Goal: Information Seeking & Learning: Check status

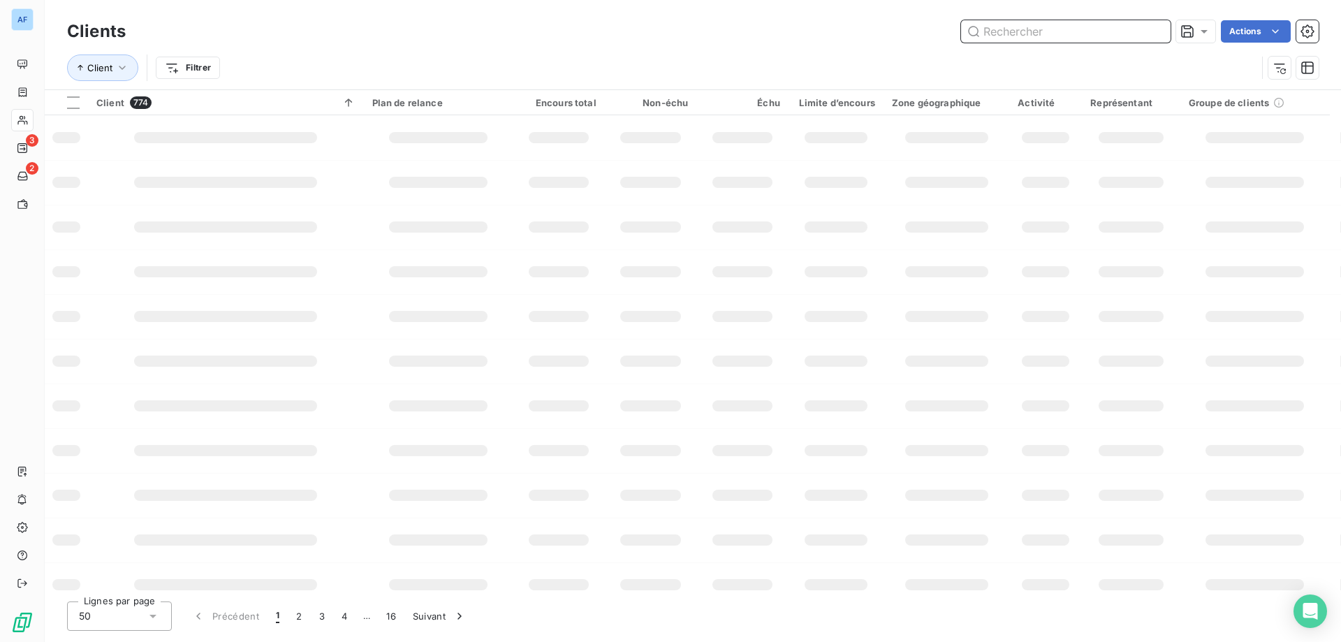
click at [1088, 29] on input "text" at bounding box center [1066, 31] width 210 height 22
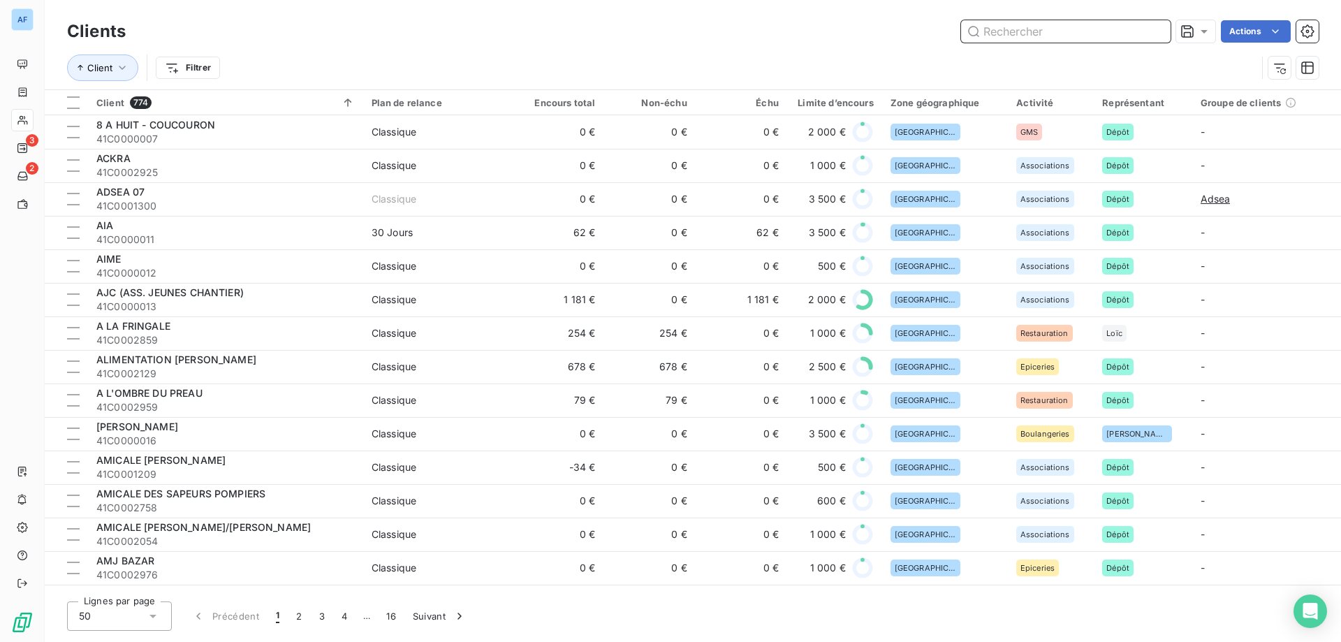
paste input "C0000749"
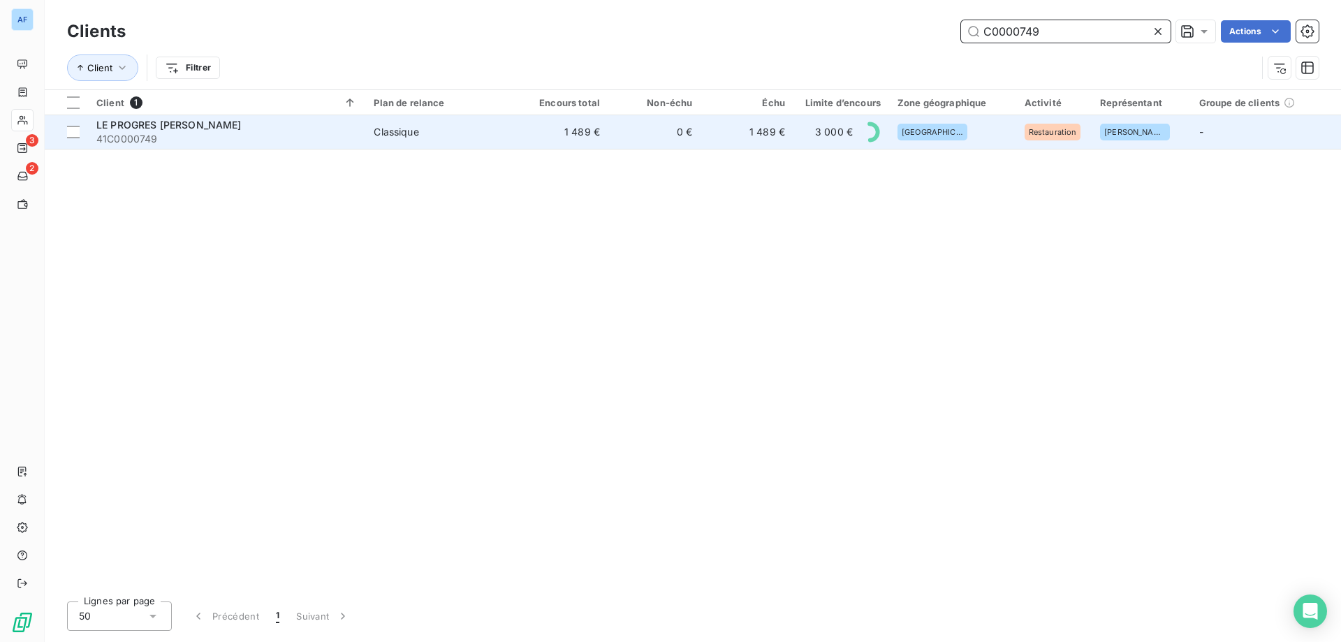
type input "C0000749"
click at [741, 127] on td "1 489 €" at bounding box center [747, 132] width 92 height 34
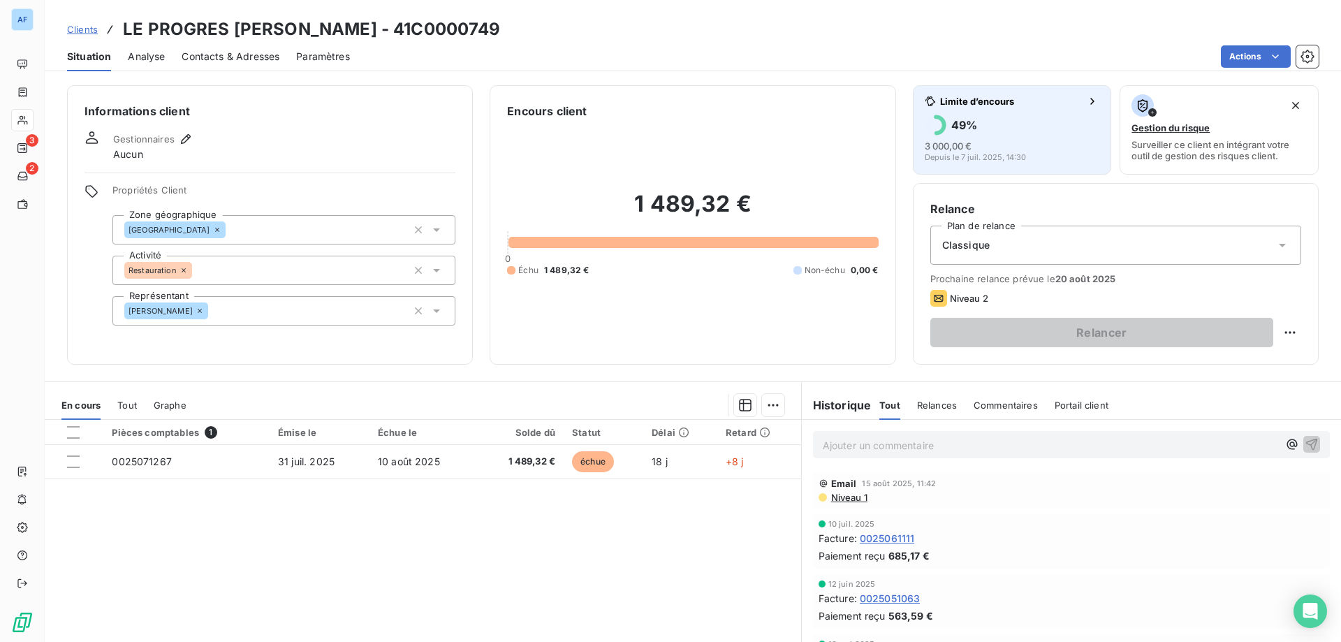
click at [971, 143] on div "3 000,00 € Depuis le 7 juil. 2025, 14:30" at bounding box center [1012, 150] width 175 height 22
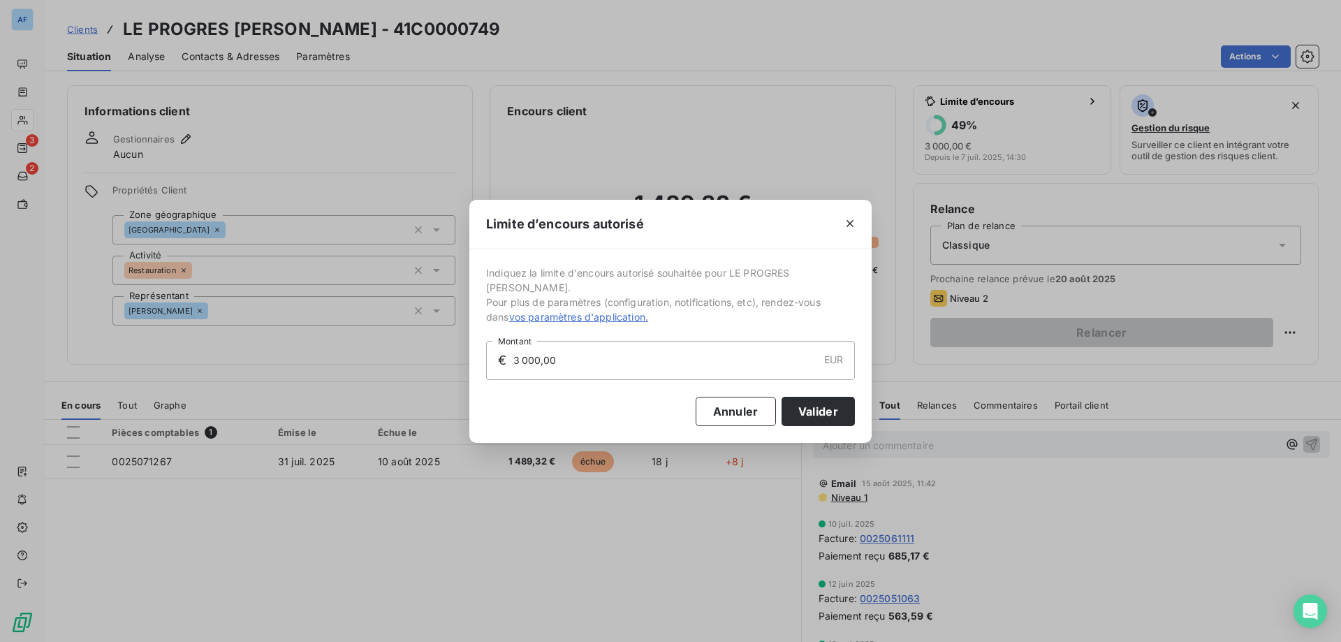
drag, startPoint x: 513, startPoint y: 350, endPoint x: 323, endPoint y: 337, distance: 189.8
click at [323, 337] on div "Limite d’encours autorisé Indiquez la limite d'encours autorisé souhaitée pour …" at bounding box center [670, 321] width 1341 height 642
type input "5 000,00"
click at [798, 412] on button "Valider" at bounding box center [818, 411] width 73 height 29
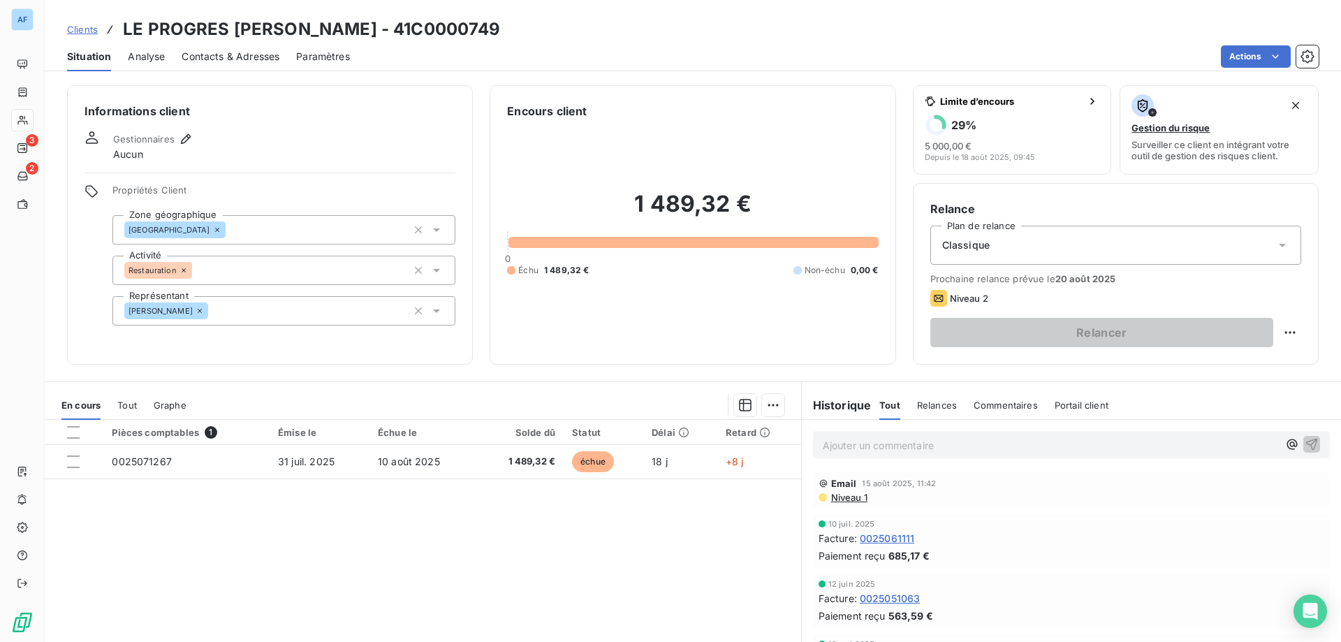
click at [84, 36] on link "Clients" at bounding box center [82, 29] width 31 height 14
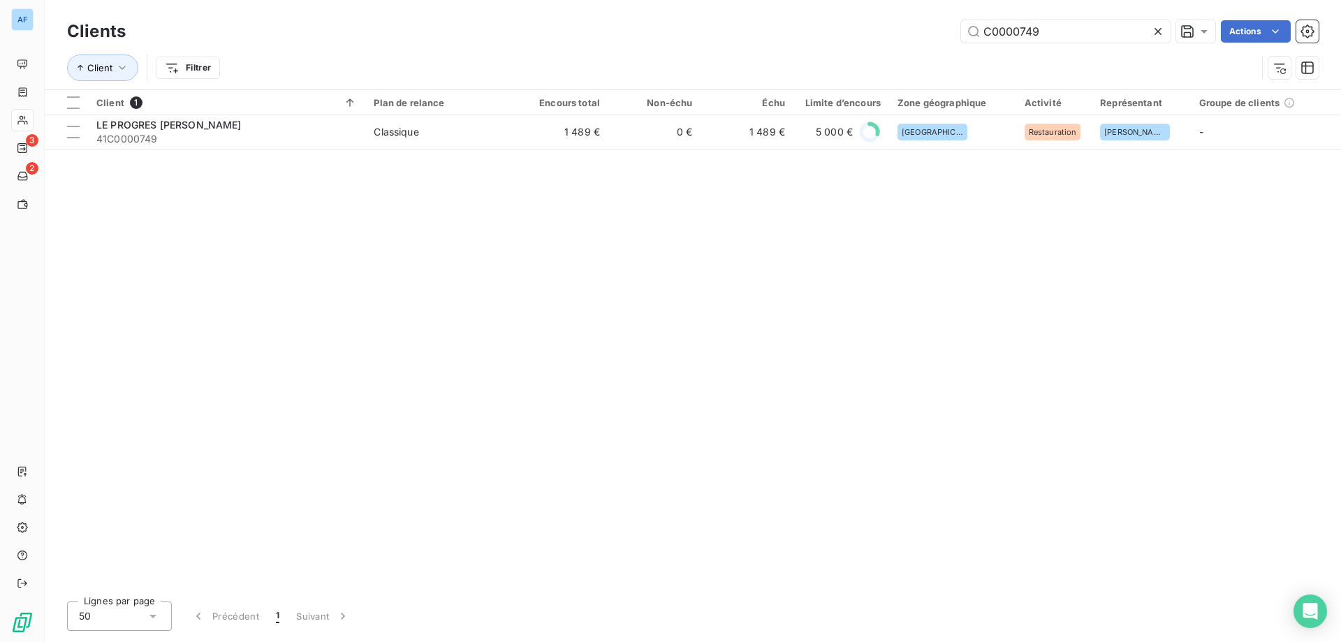
click at [1153, 34] on icon at bounding box center [1158, 31] width 14 height 14
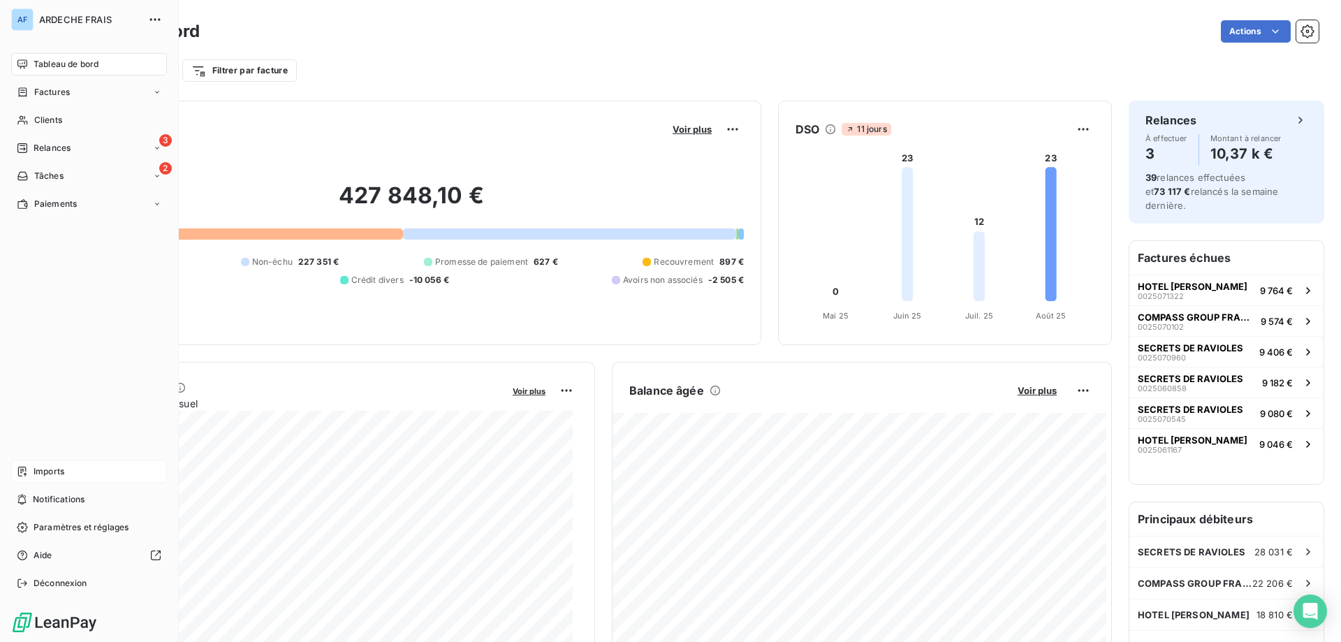
click at [47, 474] on span "Imports" at bounding box center [49, 471] width 31 height 13
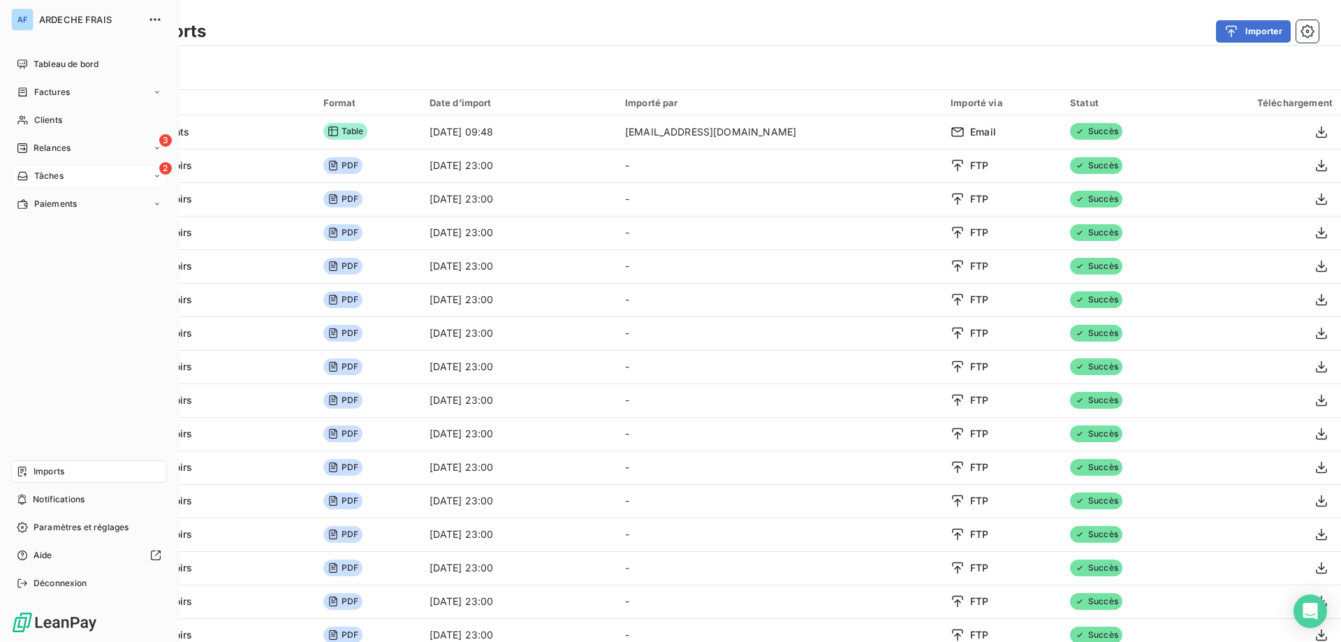
click at [38, 176] on span "Tâches" at bounding box center [48, 176] width 29 height 13
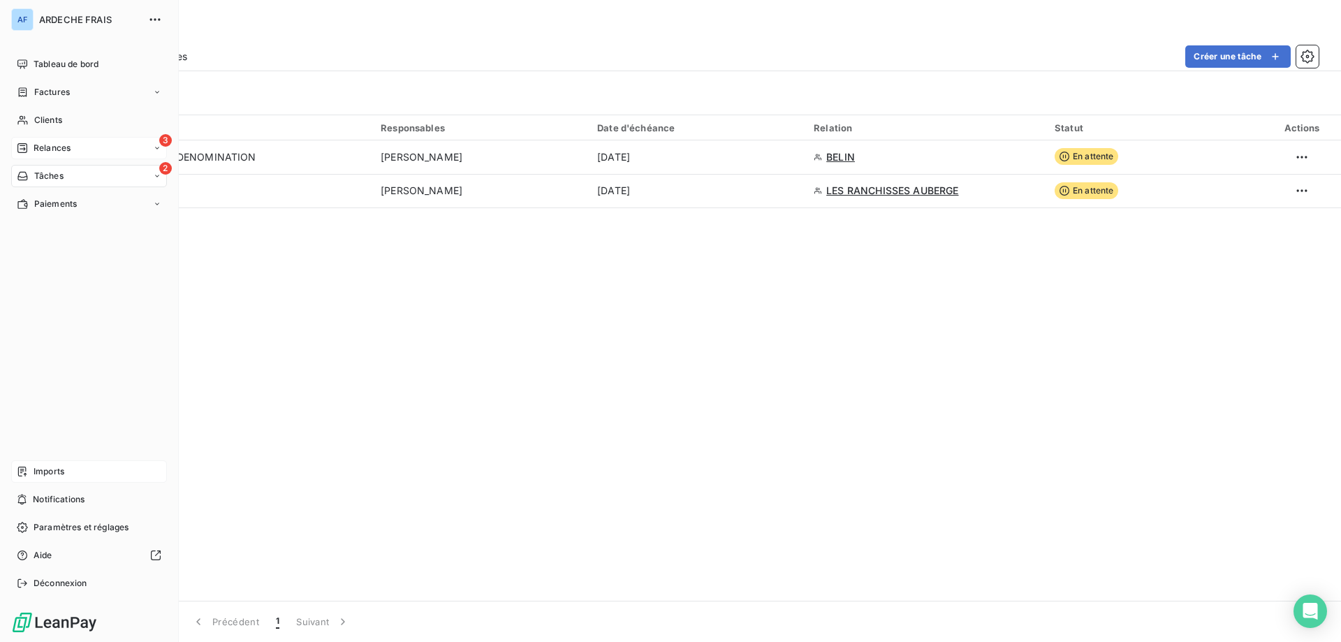
click at [38, 150] on span "Relances" at bounding box center [52, 148] width 37 height 13
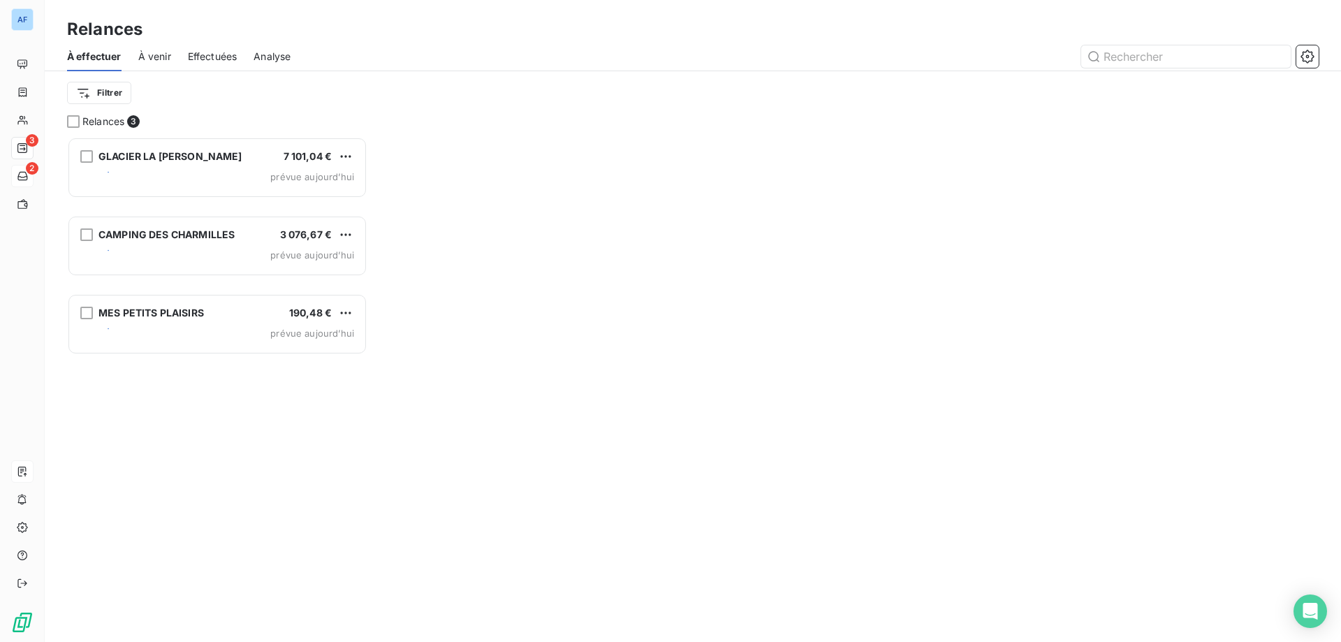
scroll to position [11, 11]
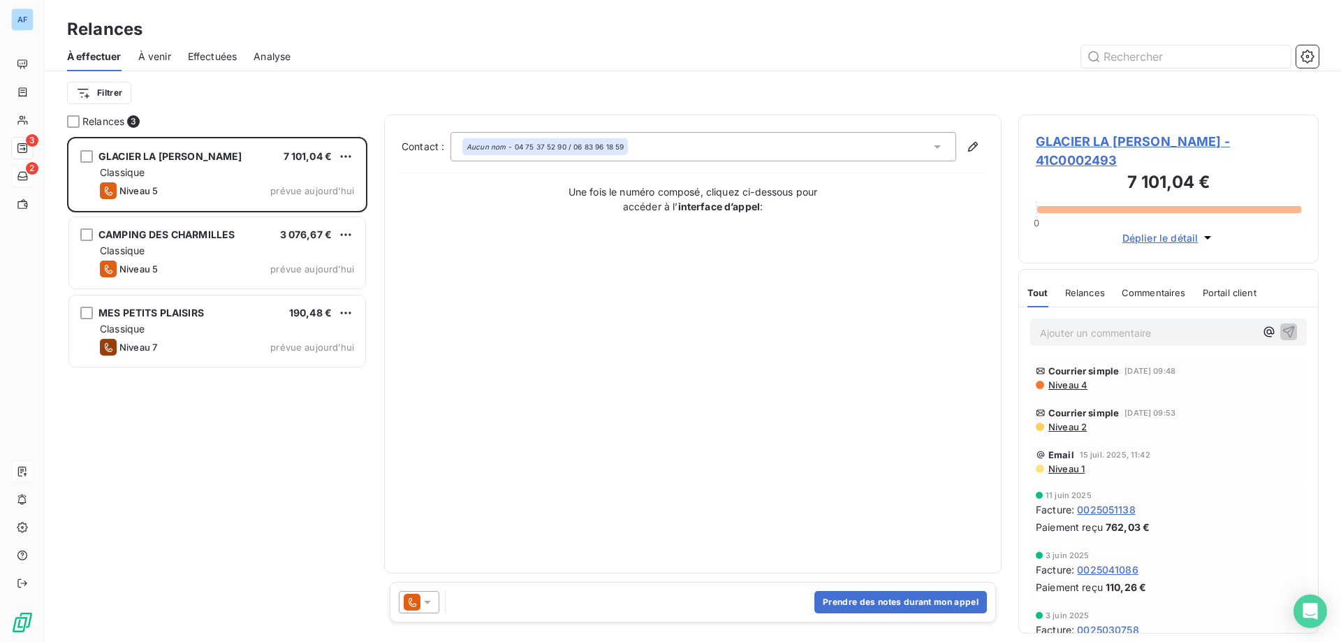
click at [1148, 140] on span "GLACIER LA [PERSON_NAME] - 41C0002493" at bounding box center [1168, 151] width 265 height 38
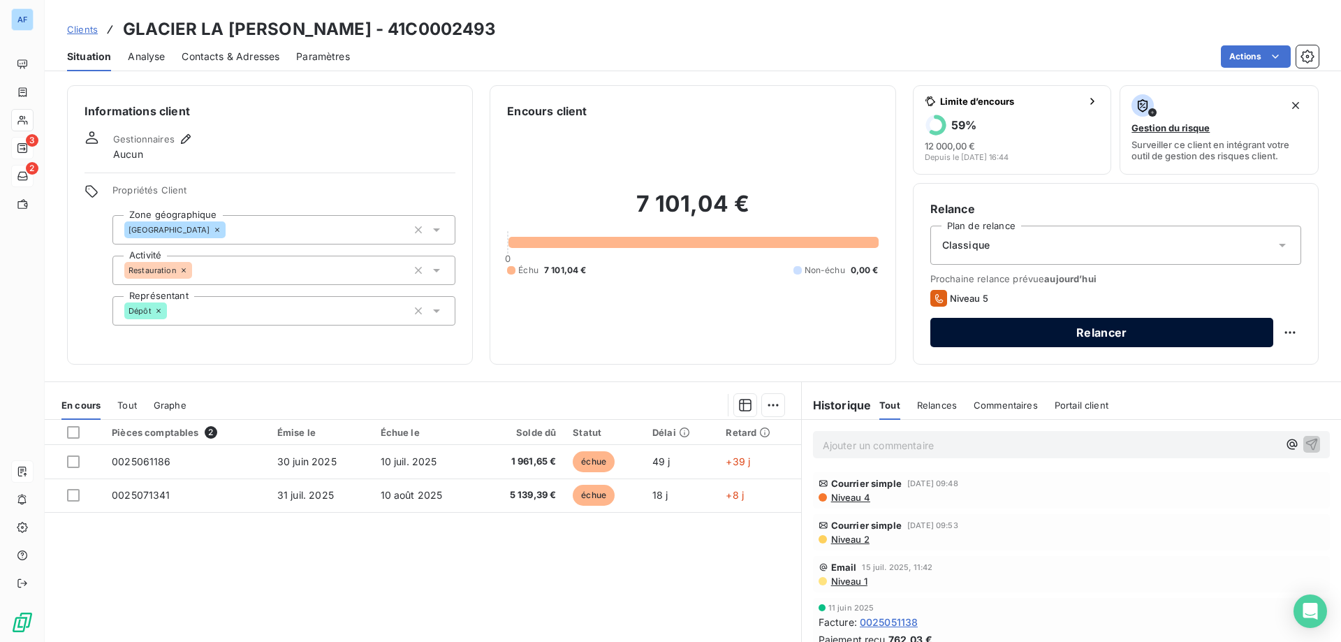
click at [960, 325] on button "Relancer" at bounding box center [1101, 332] width 343 height 29
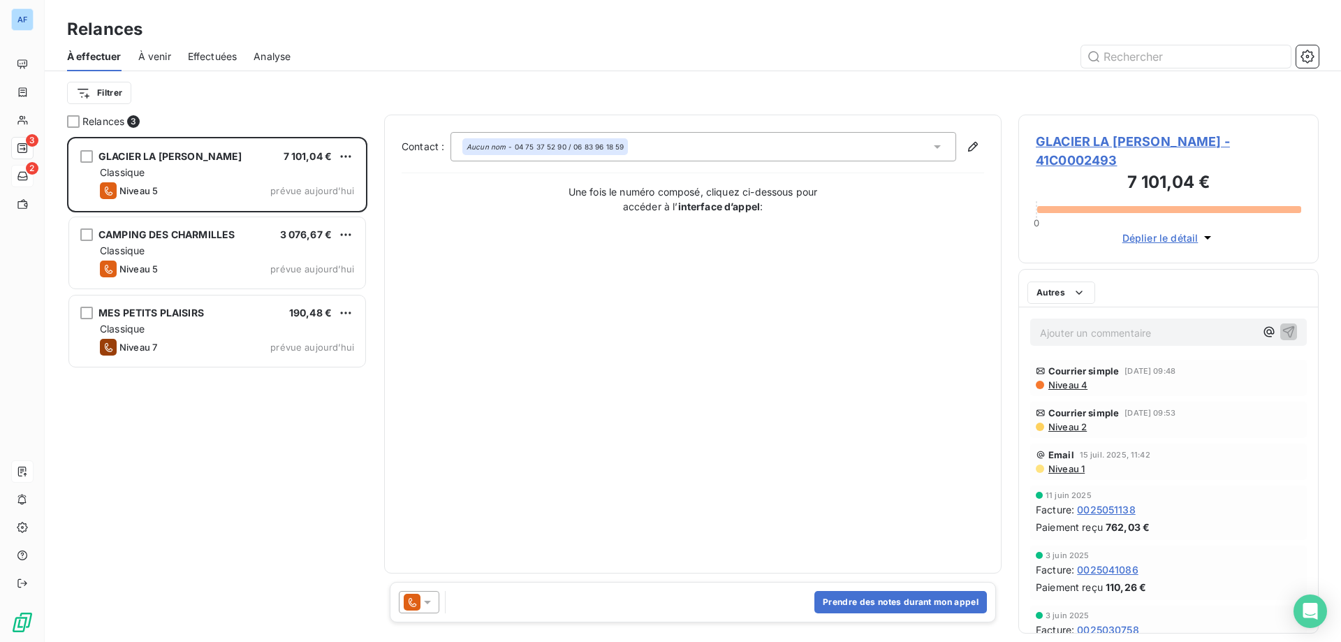
scroll to position [495, 290]
click at [888, 604] on button "Prendre des notes durant mon appel" at bounding box center [900, 602] width 173 height 22
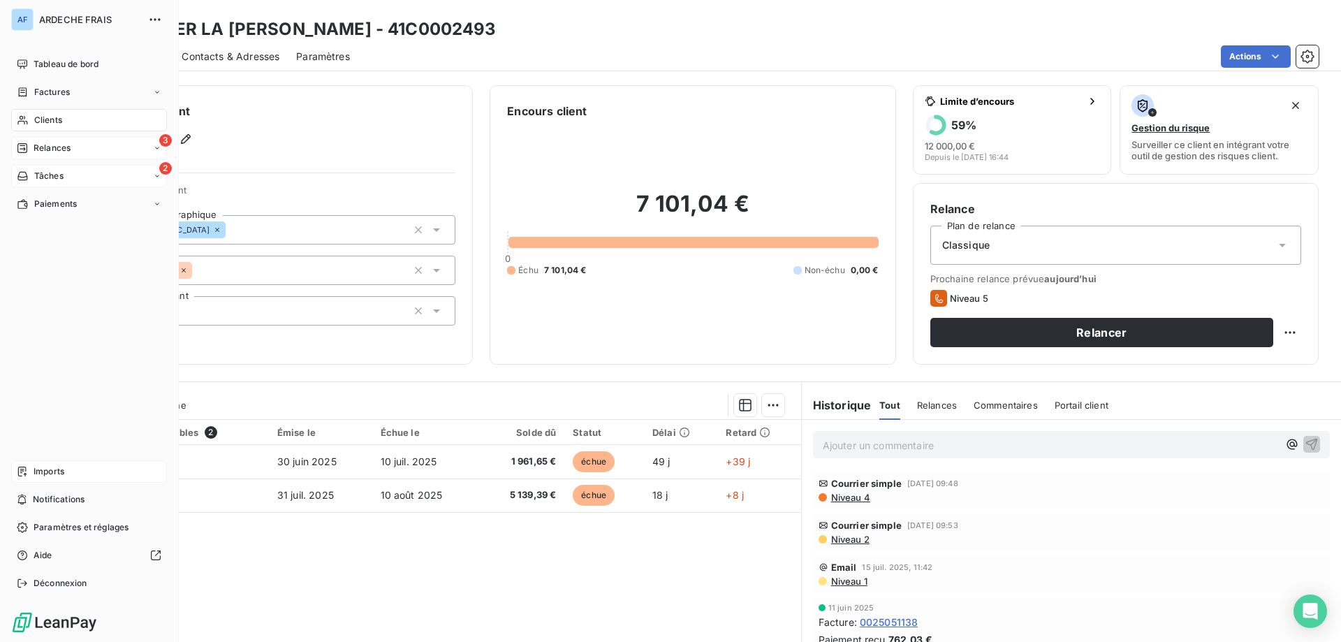
click at [24, 149] on icon at bounding box center [22, 148] width 10 height 10
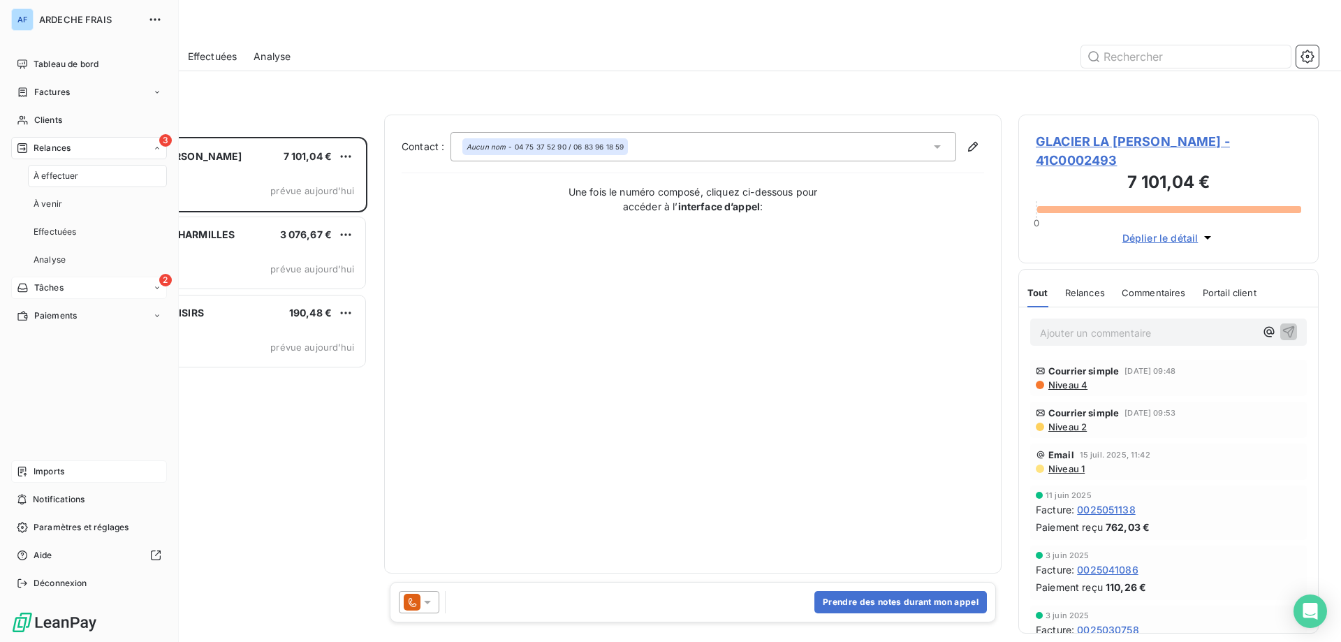
scroll to position [495, 290]
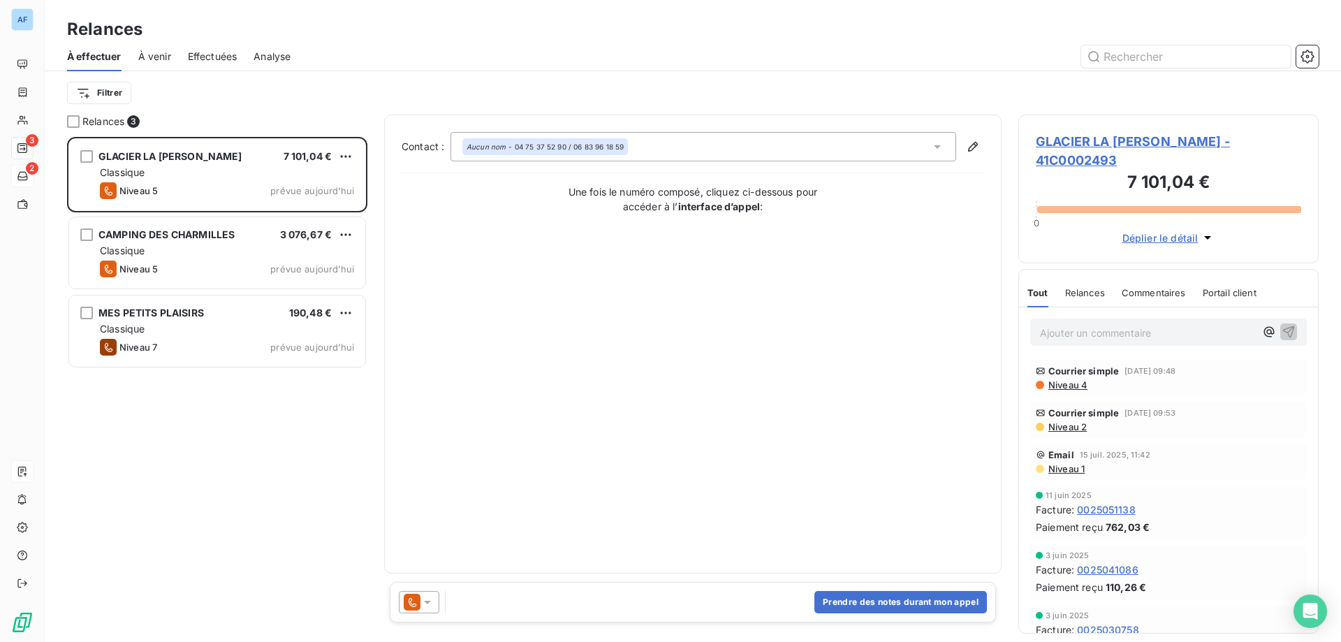
click at [427, 592] on div at bounding box center [419, 602] width 41 height 22
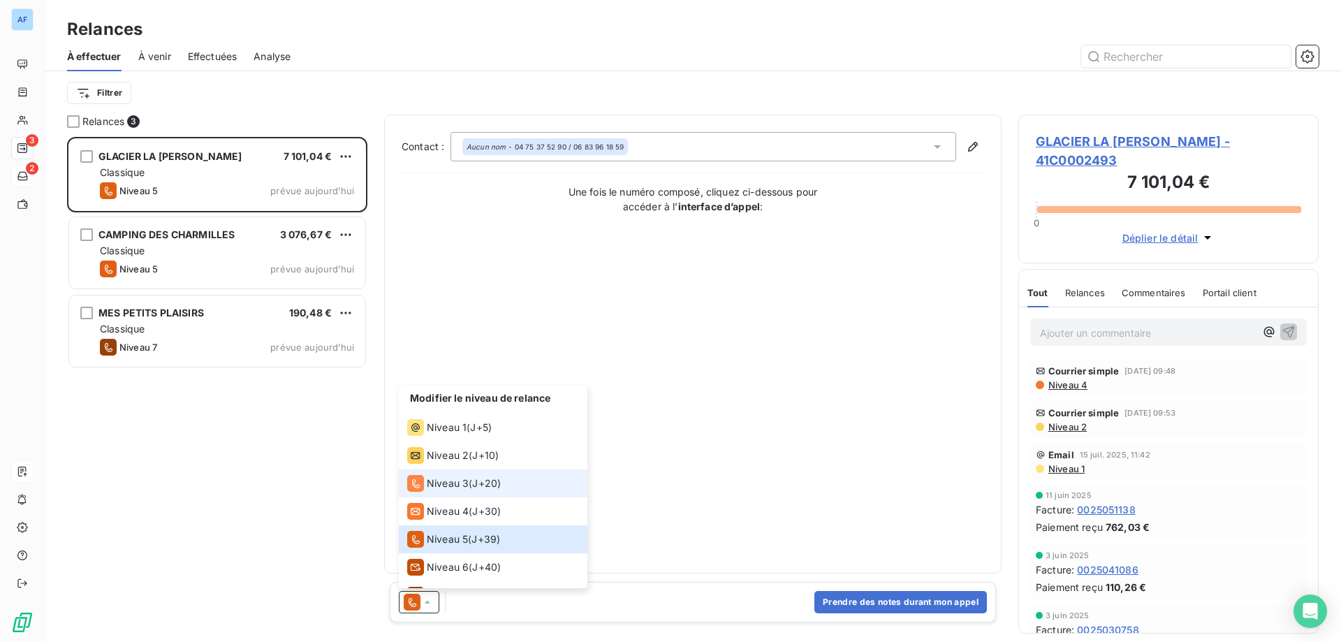
click at [449, 489] on span "Niveau 3" at bounding box center [448, 483] width 42 height 14
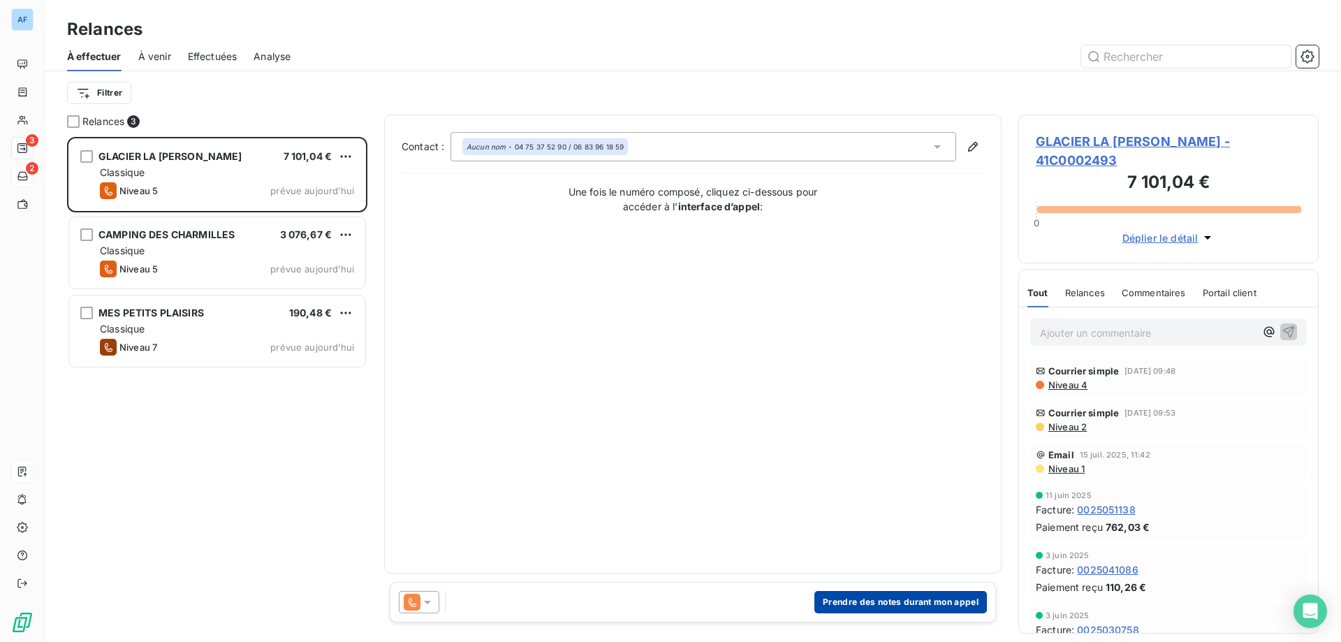
click at [922, 600] on button "Prendre des notes durant mon appel" at bounding box center [900, 602] width 173 height 22
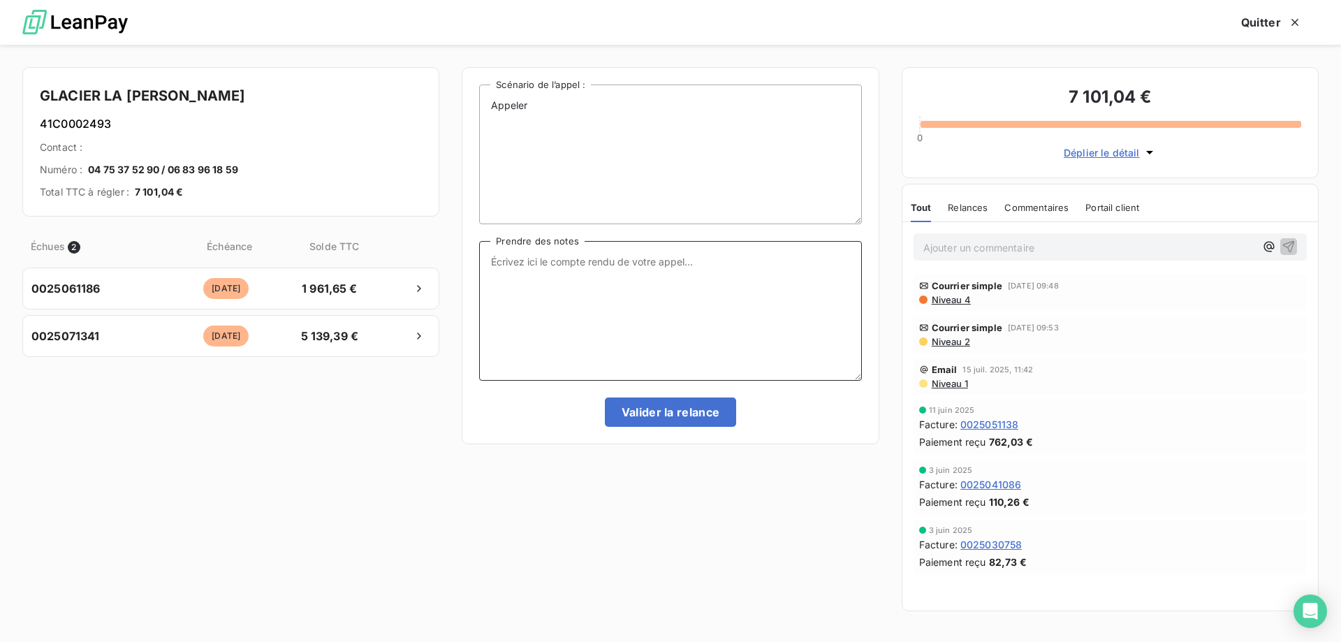
click at [644, 321] on textarea "Prendre des notes" at bounding box center [670, 311] width 382 height 140
type textarea "t"
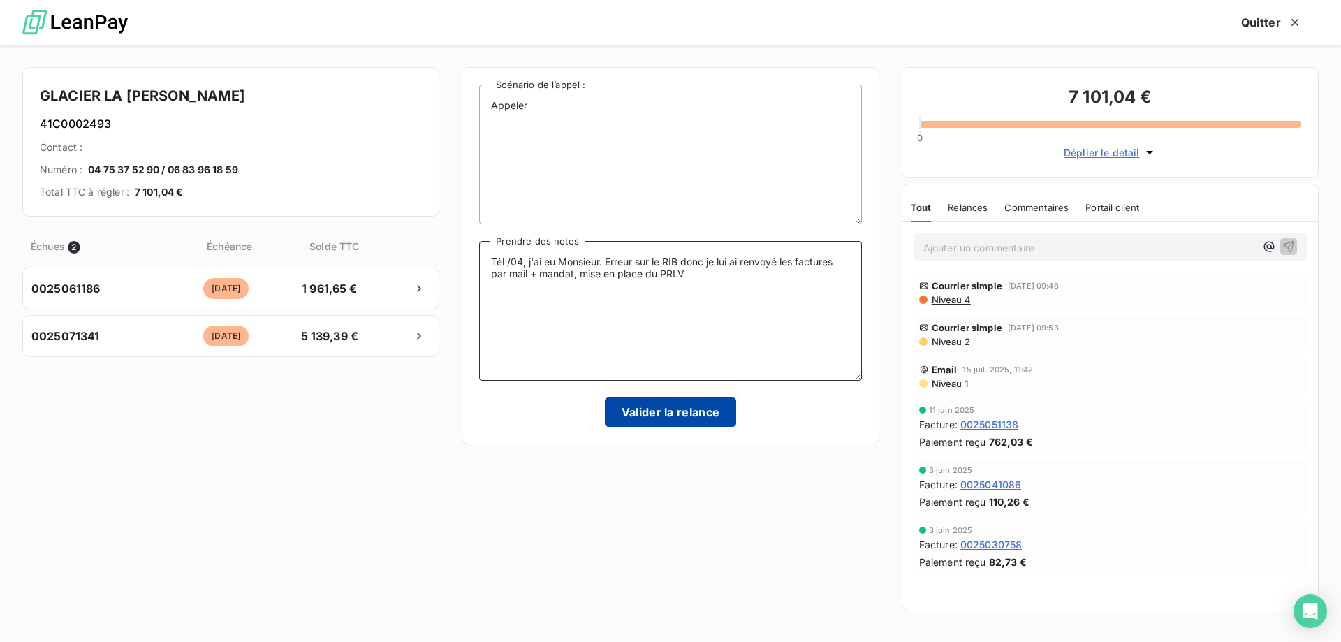
type textarea "Tél /04, j'ai eu Monsieur. Erreur sur le RIB donc je lui ai renvoyé les facture…"
click at [655, 414] on button "Valider la relance" at bounding box center [671, 411] width 132 height 29
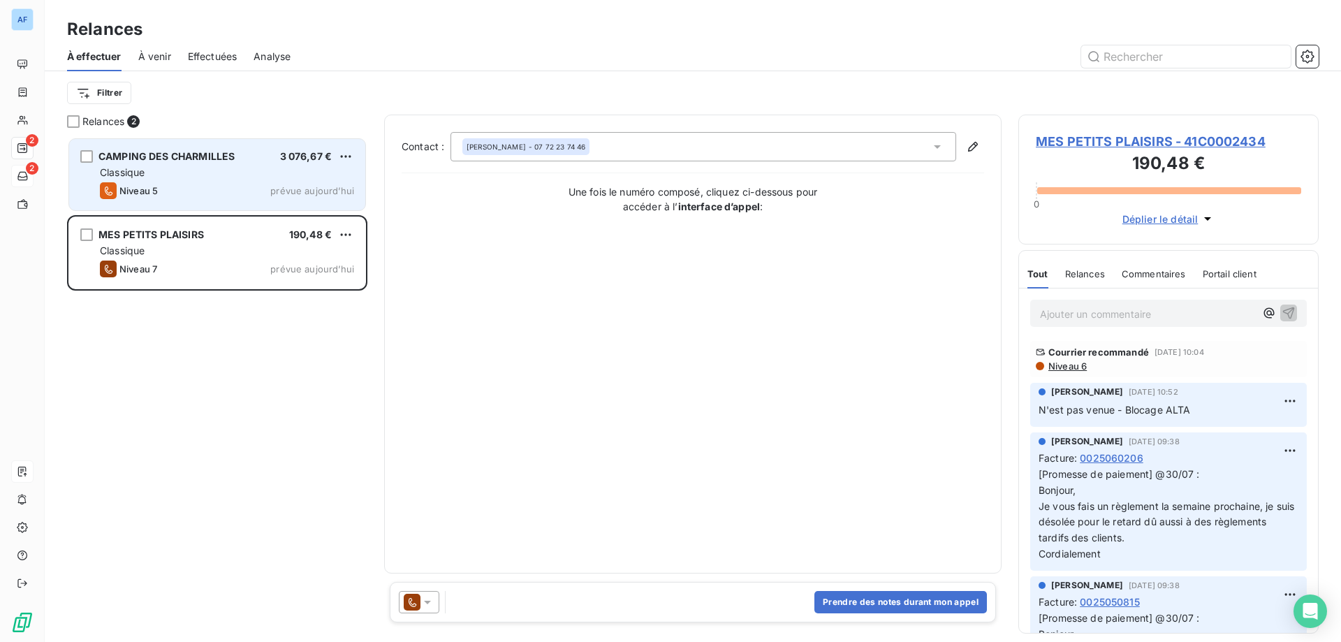
click at [189, 189] on div "Niveau 5 prévue [DATE]" at bounding box center [227, 190] width 254 height 17
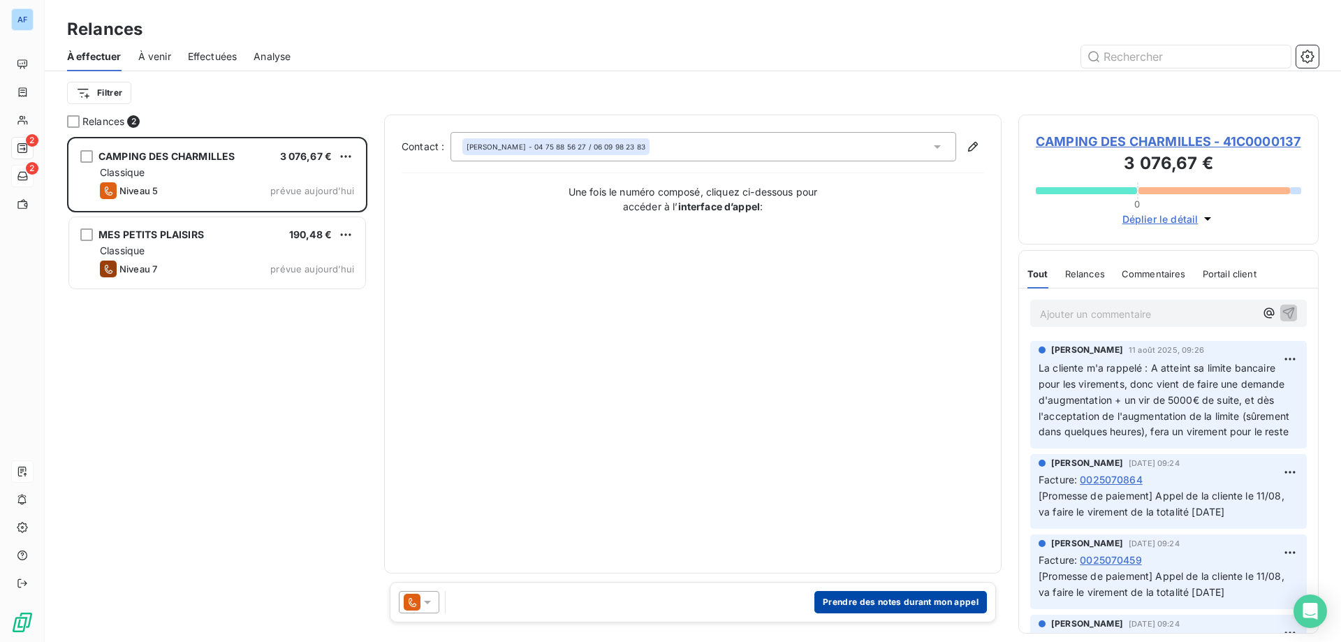
click at [883, 611] on button "Prendre des notes durant mon appel" at bounding box center [900, 602] width 173 height 22
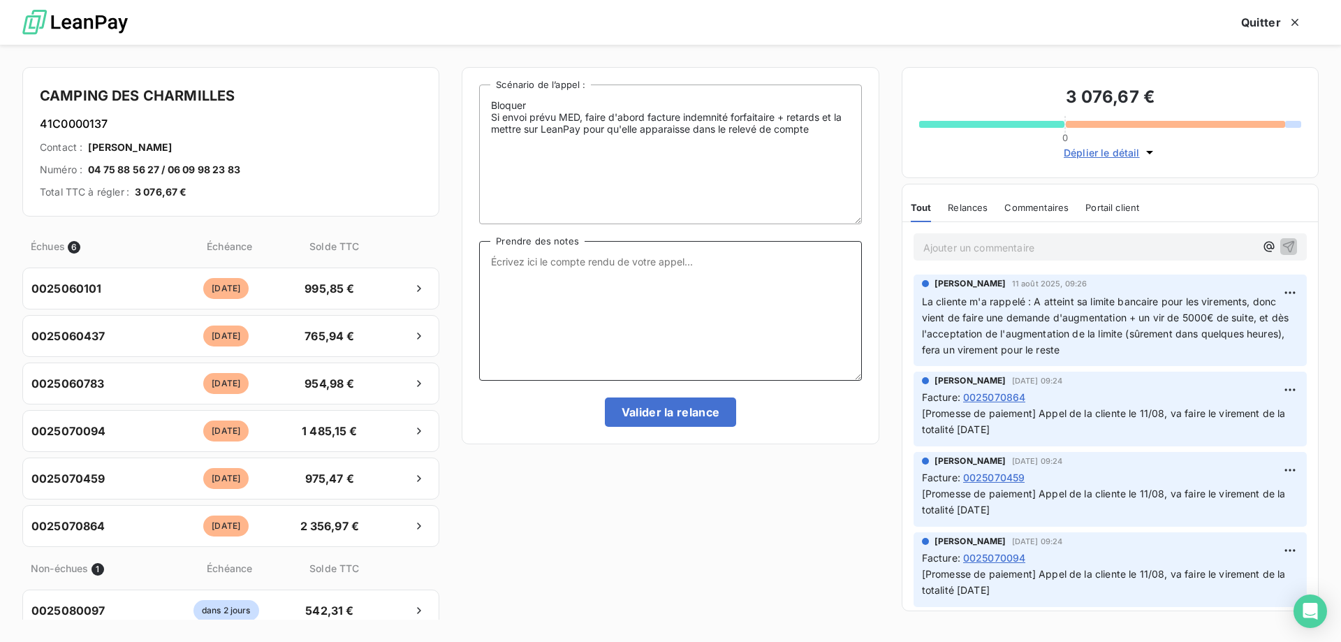
click at [641, 316] on textarea "Prendre des notes" at bounding box center [670, 311] width 382 height 140
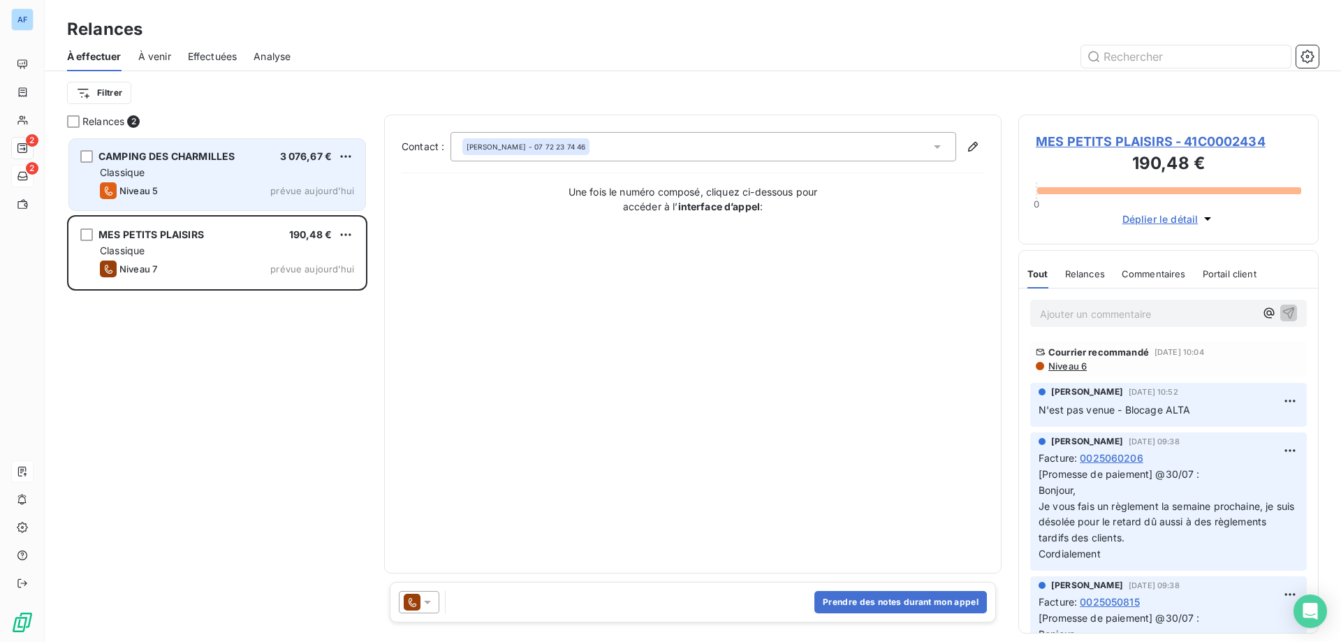
click at [199, 171] on div "Classique" at bounding box center [227, 173] width 254 height 14
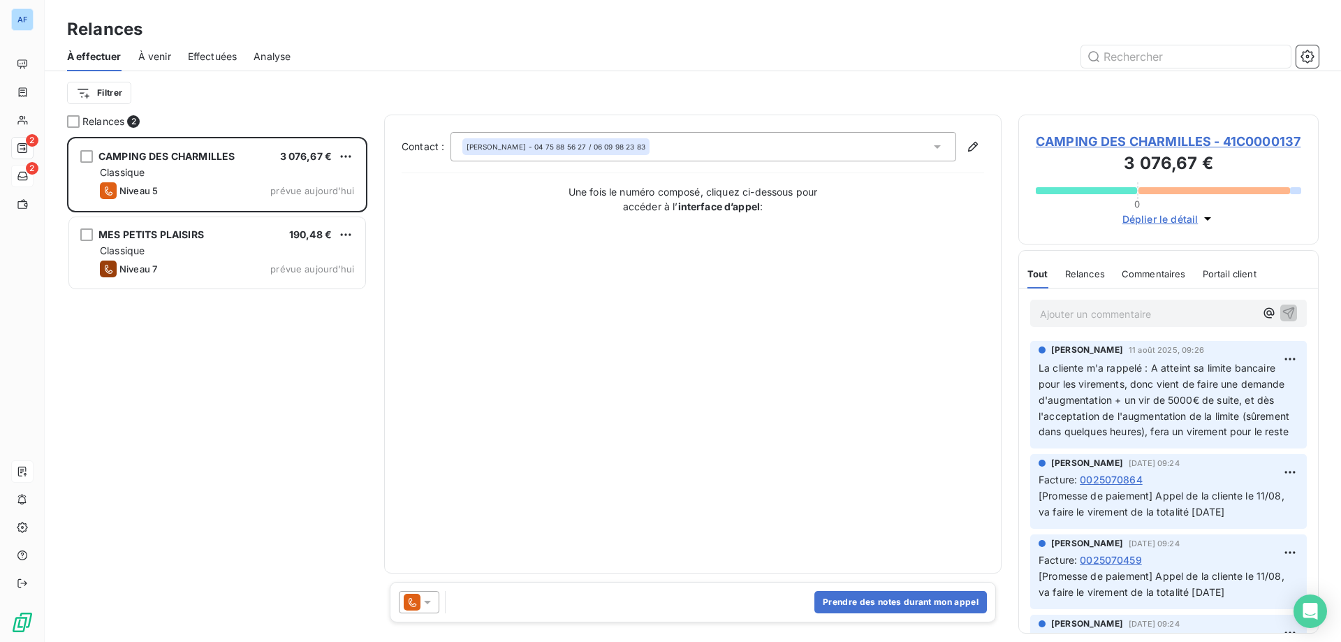
click at [421, 608] on icon at bounding box center [428, 602] width 14 height 14
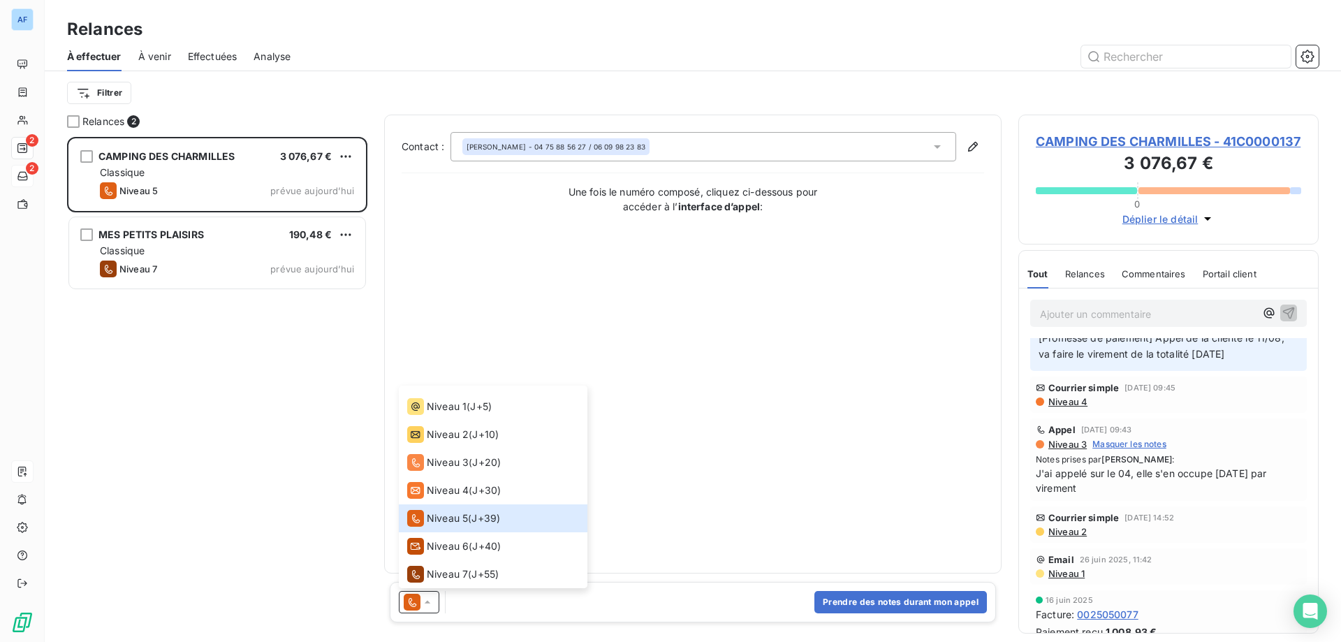
scroll to position [489, 0]
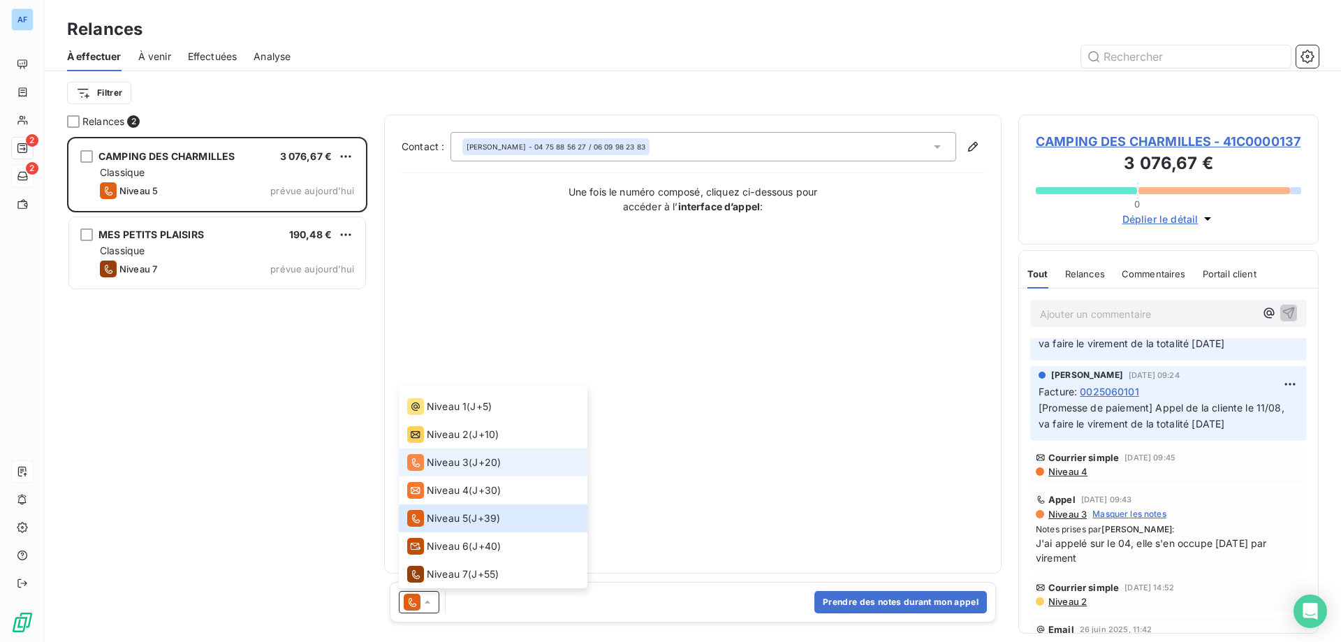
click at [482, 461] on span "J+20 )" at bounding box center [486, 462] width 29 height 14
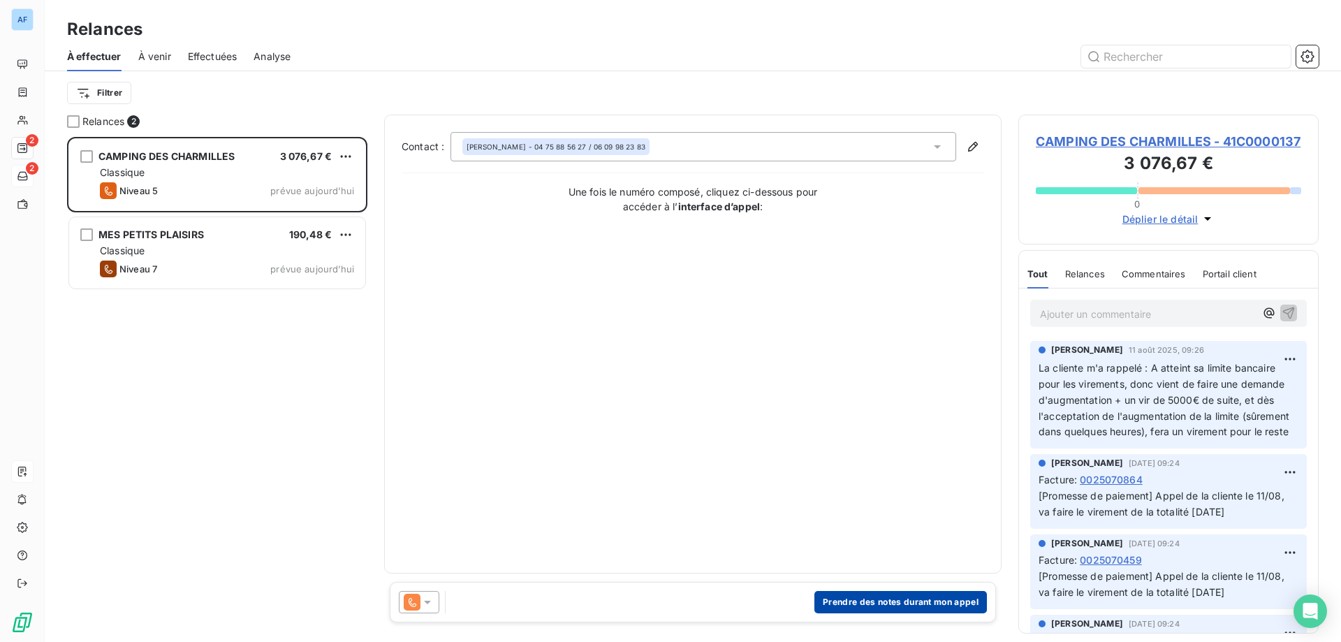
click at [895, 599] on button "Prendre des notes durant mon appel" at bounding box center [900, 602] width 173 height 22
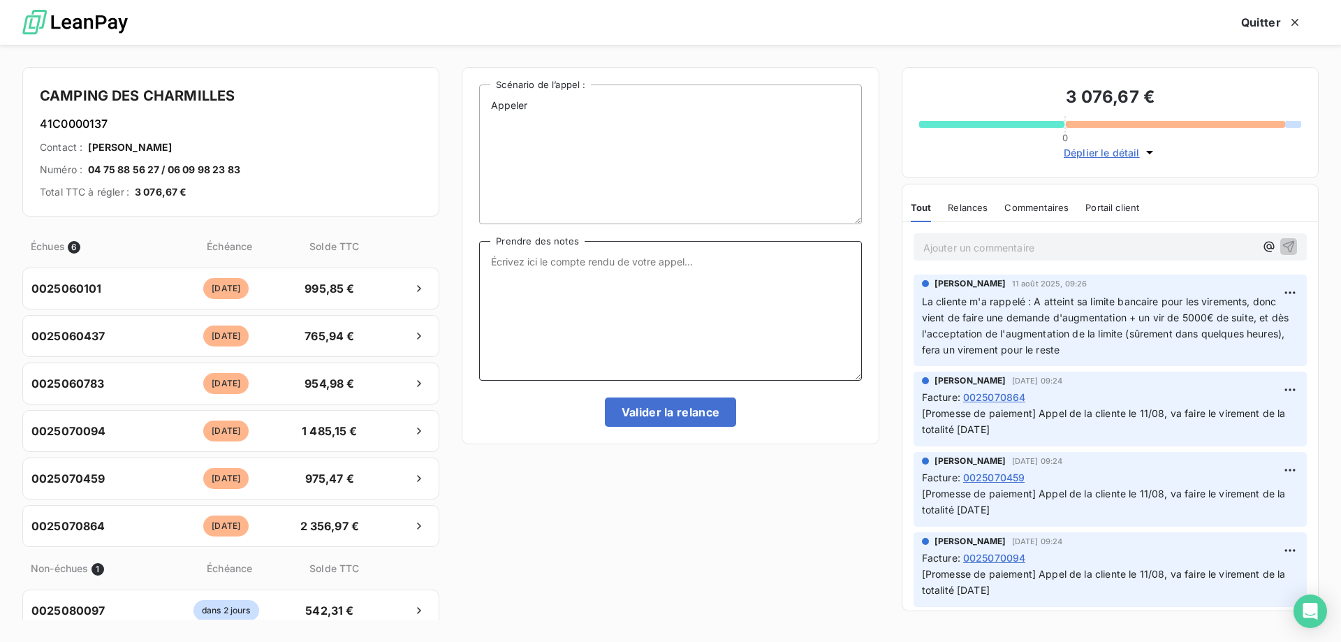
click at [653, 342] on textarea "Prendre des notes" at bounding box center [670, 311] width 382 height 140
type textarea "Tél /04 : Avait été dérangé et n'avait pas fait le virement du solde. Va le fai…"
click at [661, 411] on button "Valider la relance" at bounding box center [671, 411] width 132 height 29
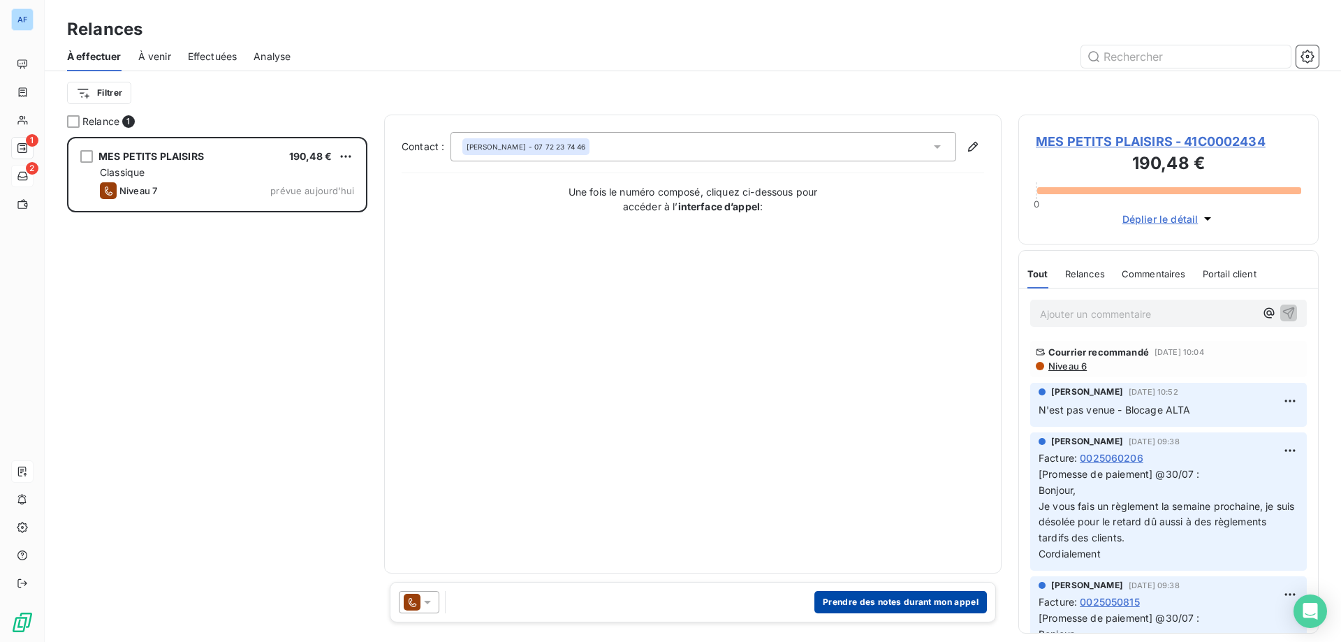
click at [833, 601] on button "Prendre des notes durant mon appel" at bounding box center [900, 602] width 173 height 22
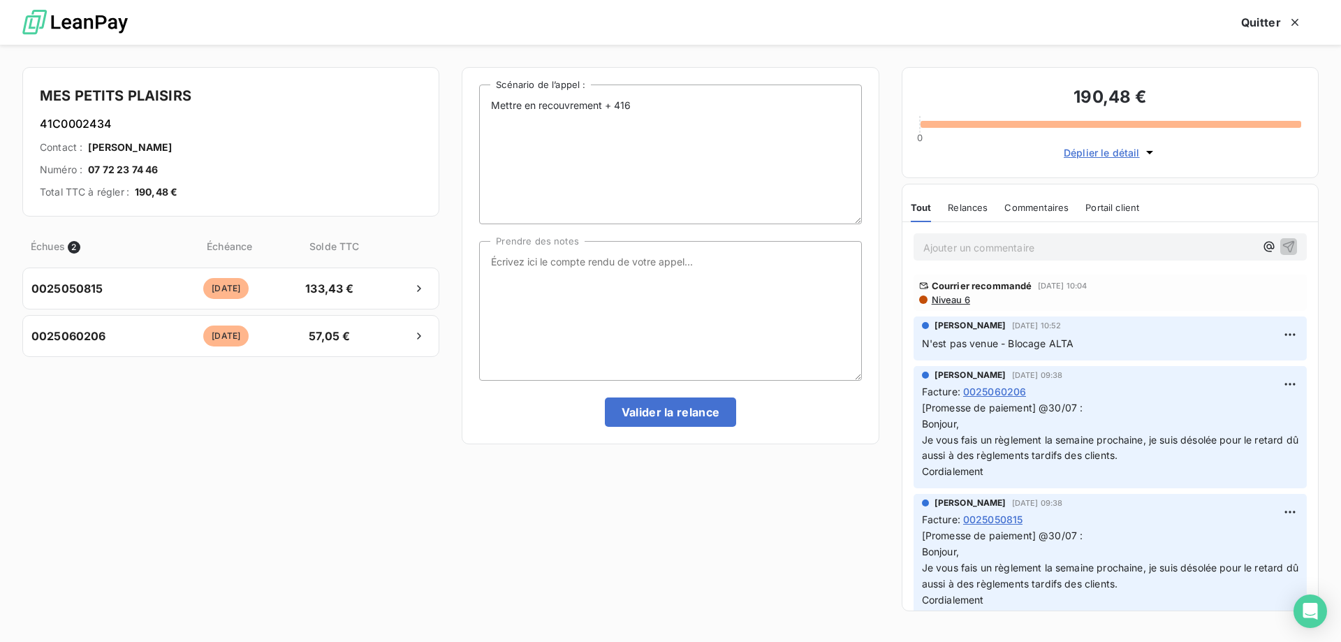
click at [954, 300] on span "Niveau 6" at bounding box center [950, 299] width 40 height 11
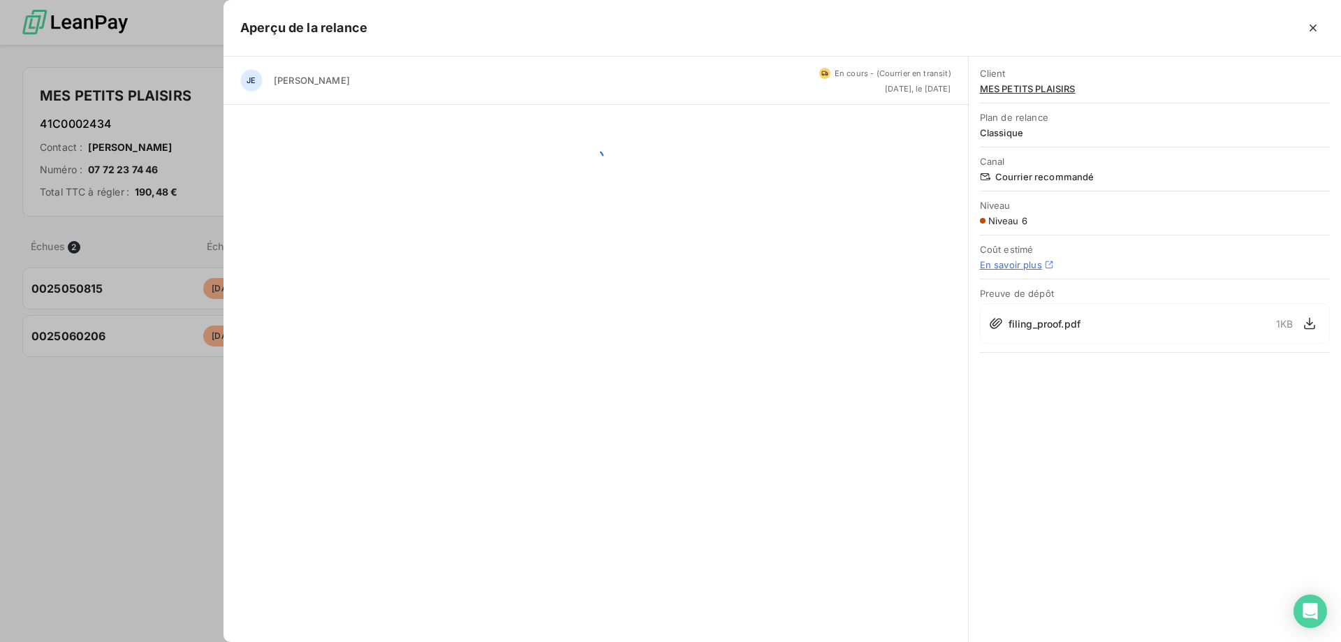
scroll to position [495, 290]
click at [994, 323] on icon at bounding box center [996, 323] width 14 height 14
click at [1306, 311] on div "filing_proof.pdf 1 KB" at bounding box center [1155, 323] width 350 height 41
click at [1306, 316] on button "button" at bounding box center [1310, 323] width 22 height 22
click at [1319, 28] on icon "button" at bounding box center [1313, 28] width 14 height 14
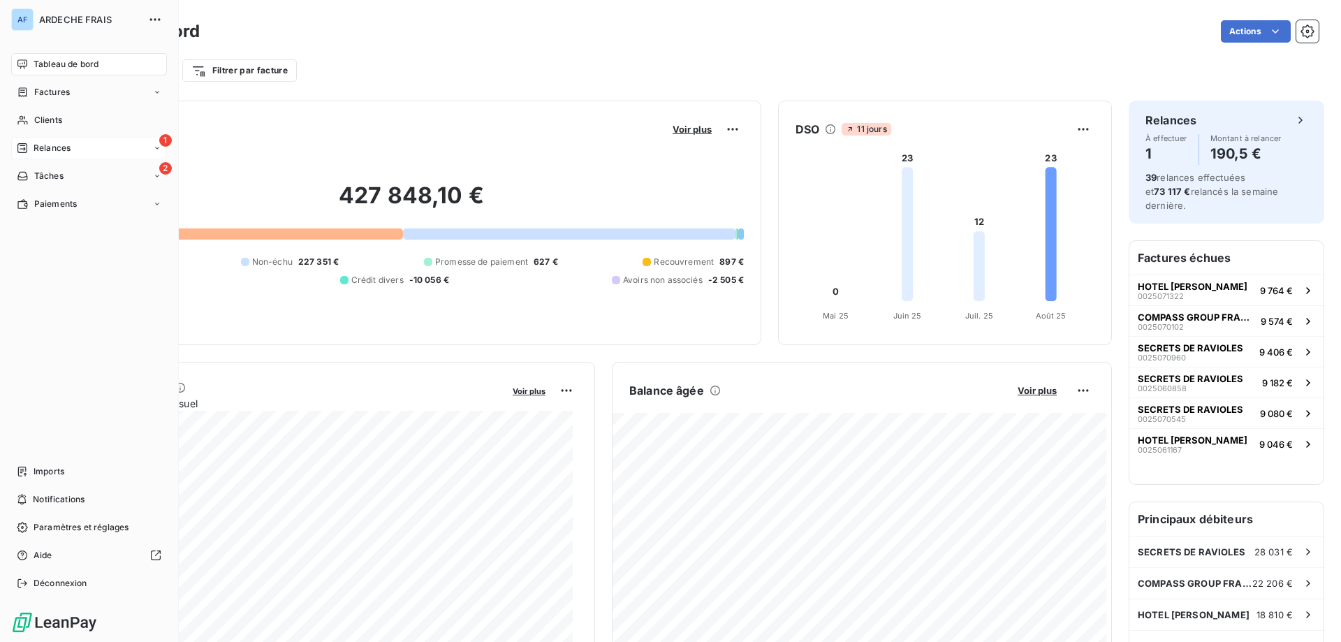
click at [24, 153] on icon at bounding box center [22, 148] width 10 height 10
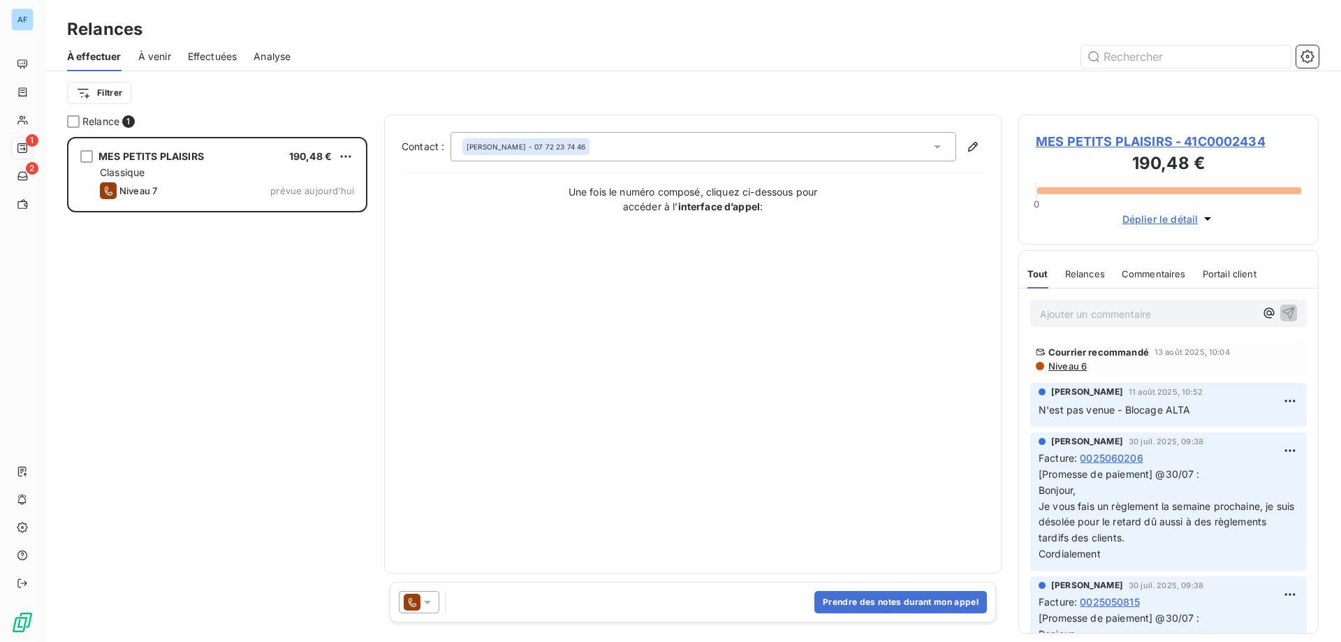
scroll to position [495, 290]
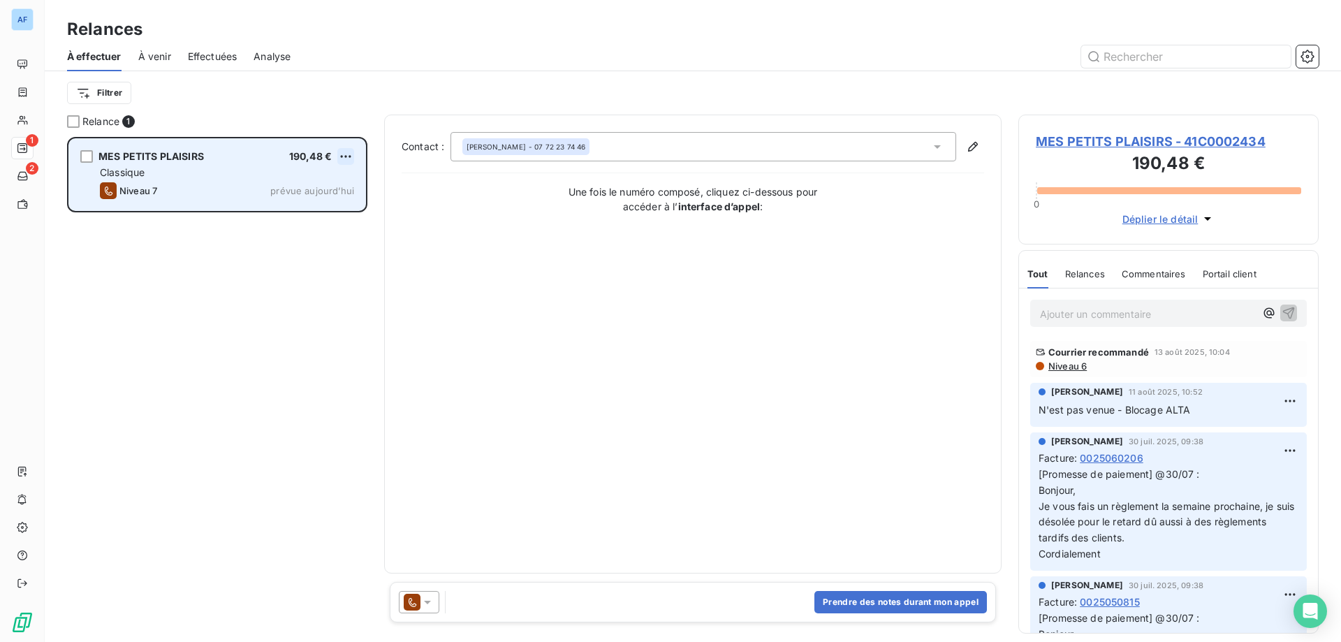
click at [343, 154] on html "AF 1 2 Relances À effectuer À venir Effectuées Analyse Filtrer Relance 1 MES PE…" at bounding box center [670, 321] width 1341 height 642
click at [316, 187] on div "Replanifier cette action" at bounding box center [286, 184] width 125 height 22
select select "7"
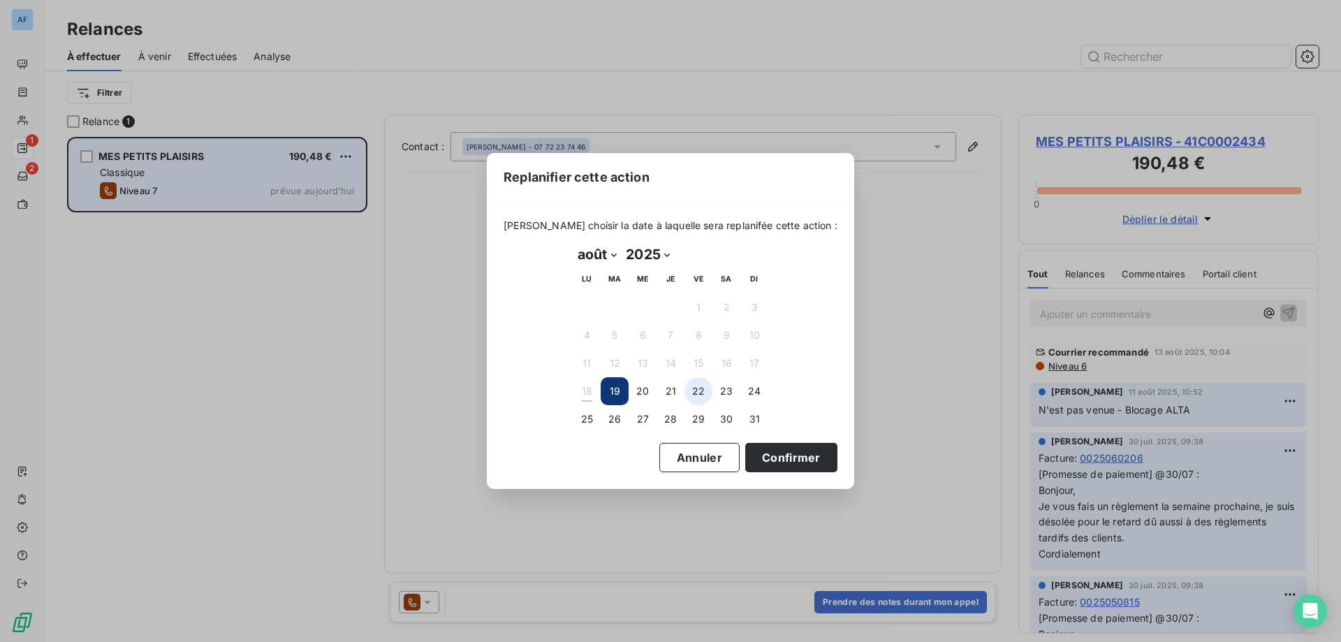
click at [704, 389] on button "22" at bounding box center [699, 391] width 28 height 28
click at [770, 456] on button "Confirmer" at bounding box center [791, 457] width 92 height 29
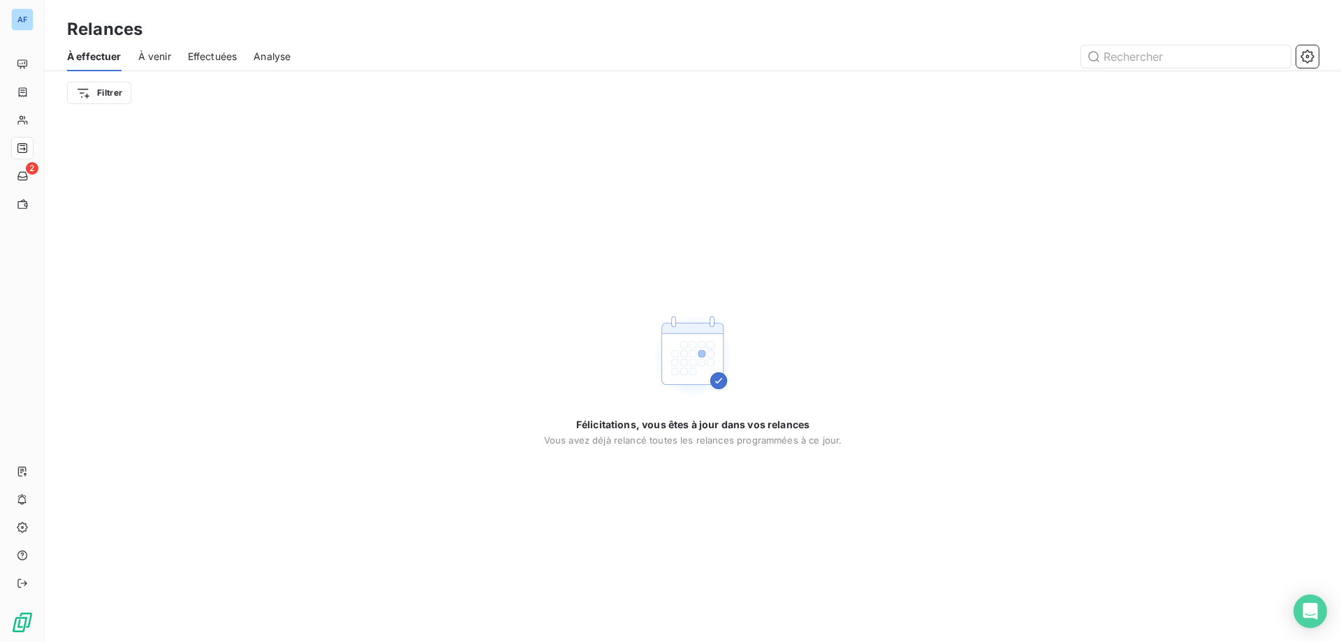
click at [156, 66] on div "À venir" at bounding box center [154, 56] width 33 height 29
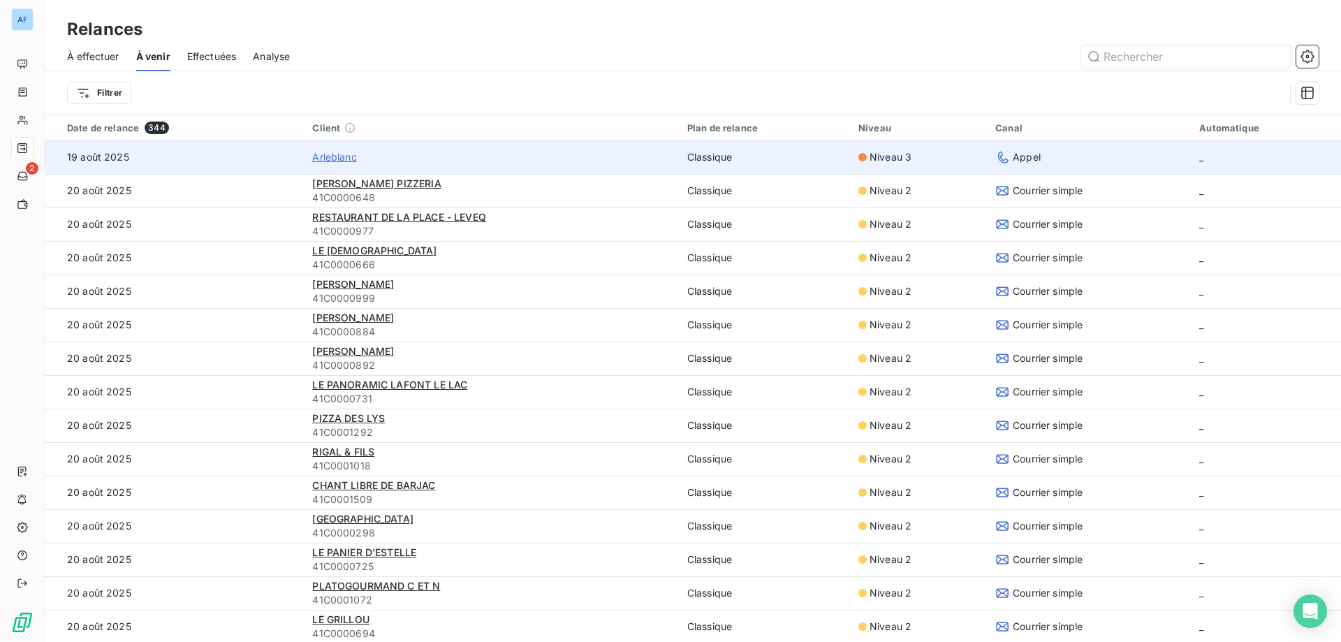
click at [335, 151] on span "Arleblanc" at bounding box center [334, 157] width 44 height 14
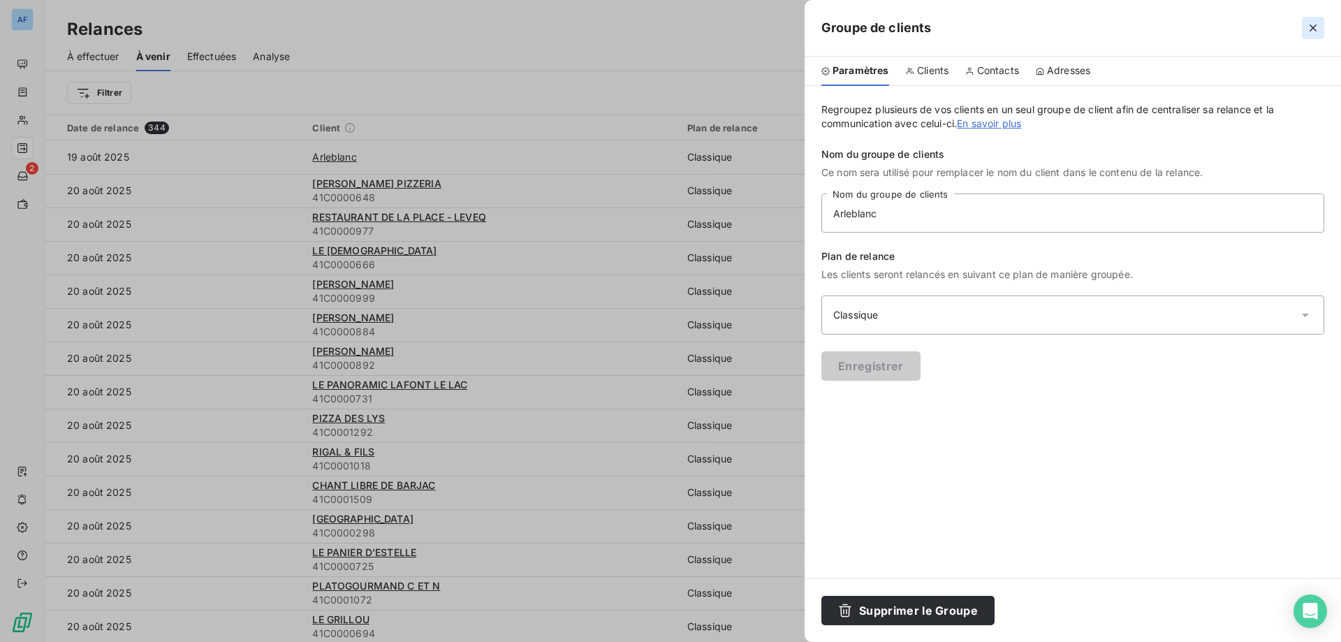
click at [1313, 27] on icon "button" at bounding box center [1313, 28] width 14 height 14
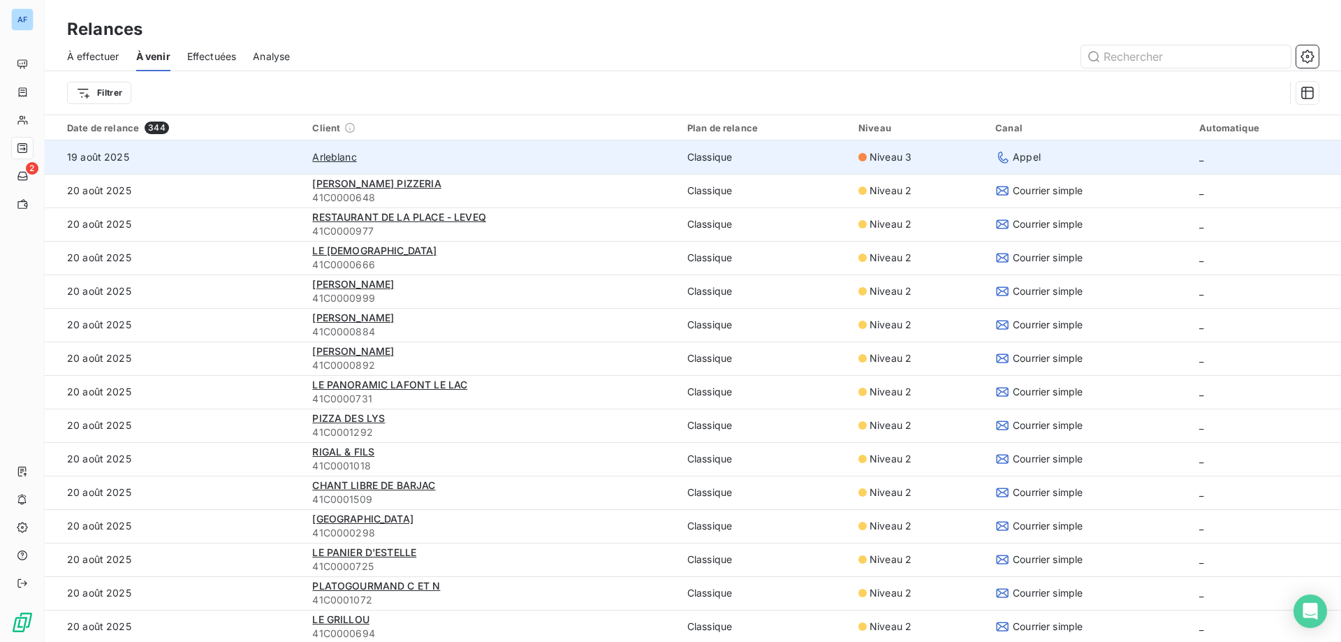
click at [1151, 162] on div "Appel" at bounding box center [1088, 157] width 187 height 14
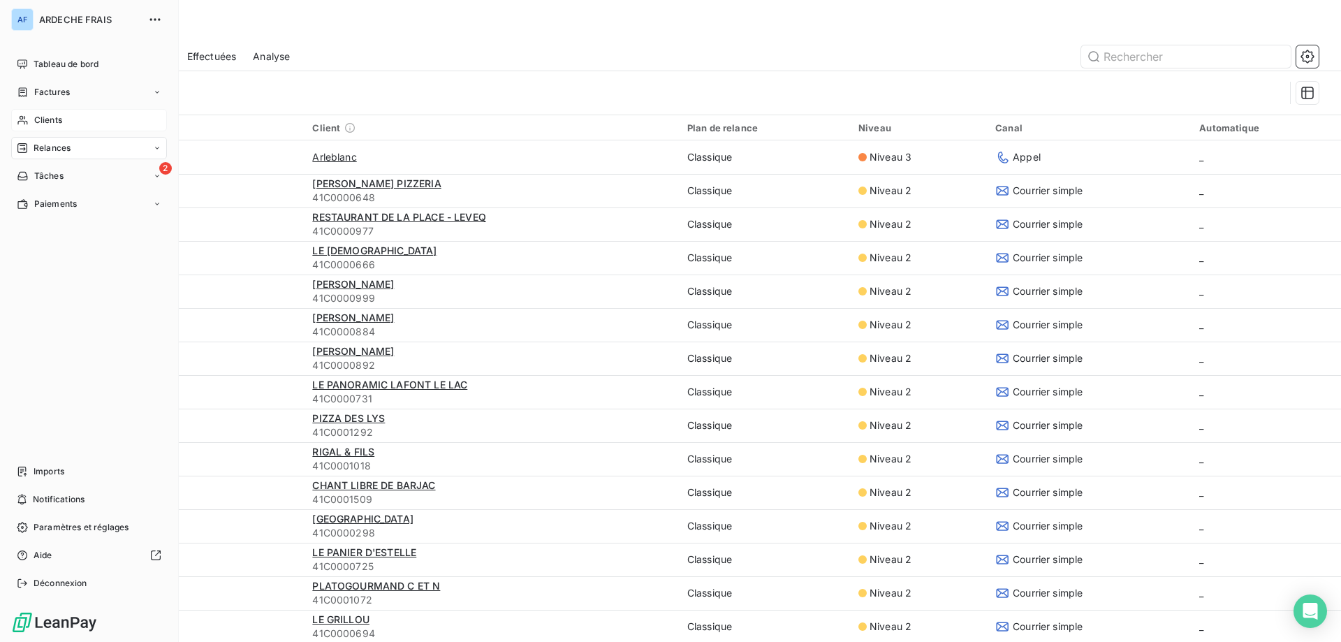
click at [38, 124] on span "Clients" at bounding box center [48, 120] width 28 height 13
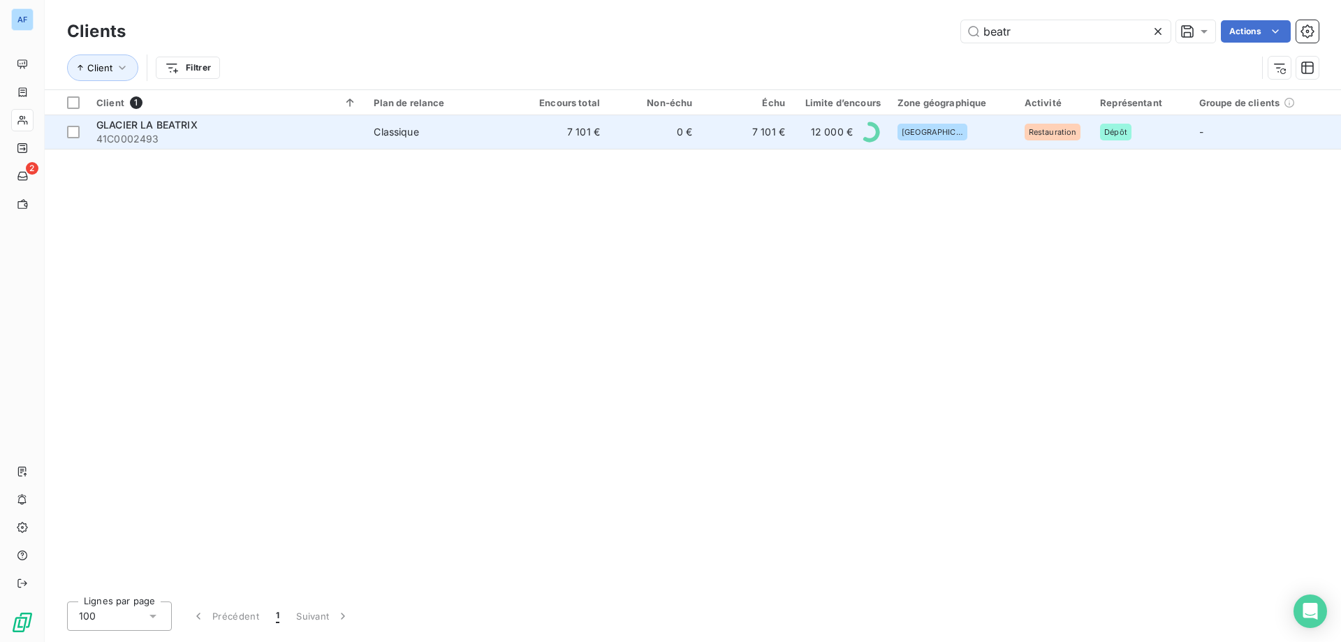
type input "beatr"
click at [365, 133] on td "GLACIER LA BEATRIX 41C0002493" at bounding box center [226, 132] width 277 height 34
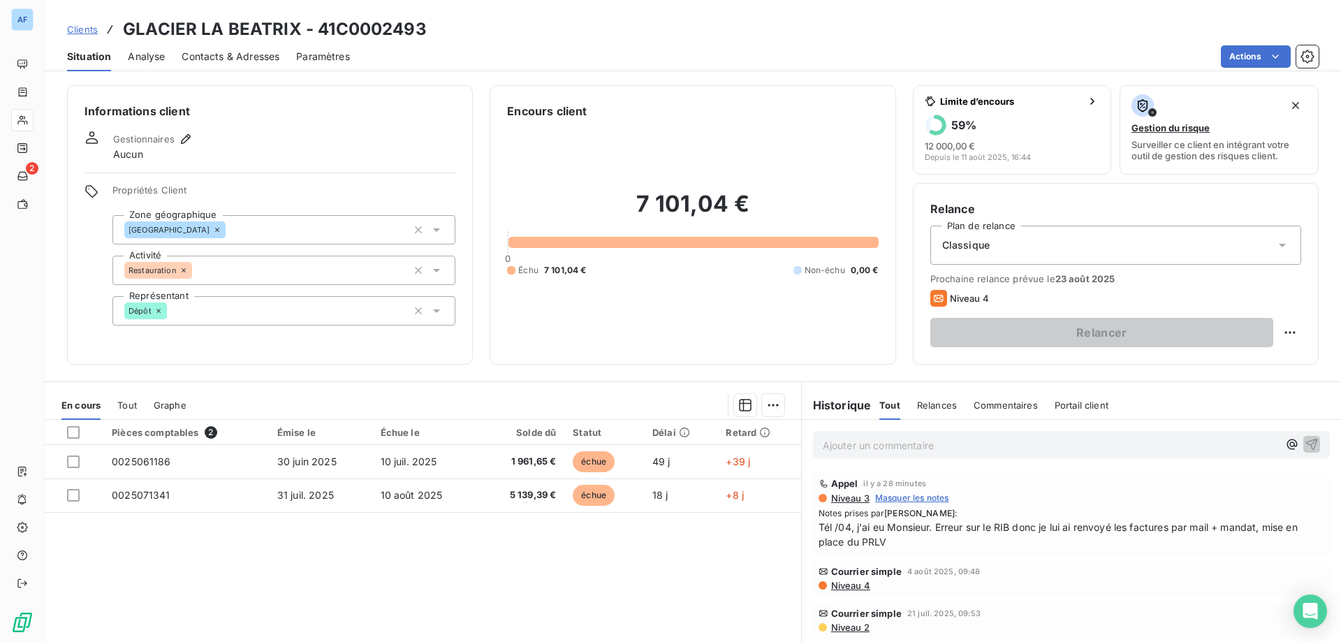
click at [1121, 522] on span "Tél /04, j'ai eu Monsieur. Erreur sur le RIB donc je lui ai renvoyé les facture…" at bounding box center [1072, 534] width 506 height 29
click at [846, 532] on span "Tél /04, j'ai eu Monsieur. Erreur sur le RIB donc je lui ai renvoyé les facture…" at bounding box center [1072, 534] width 506 height 29
click at [1029, 508] on span "Notes prises par Jennifer LIBESSART :" at bounding box center [1072, 513] width 506 height 13
click at [937, 546] on span "Tél /04, j'ai eu Monsieur. Erreur sur le RIB donc je lui ai renvoyé les facture…" at bounding box center [1072, 534] width 506 height 29
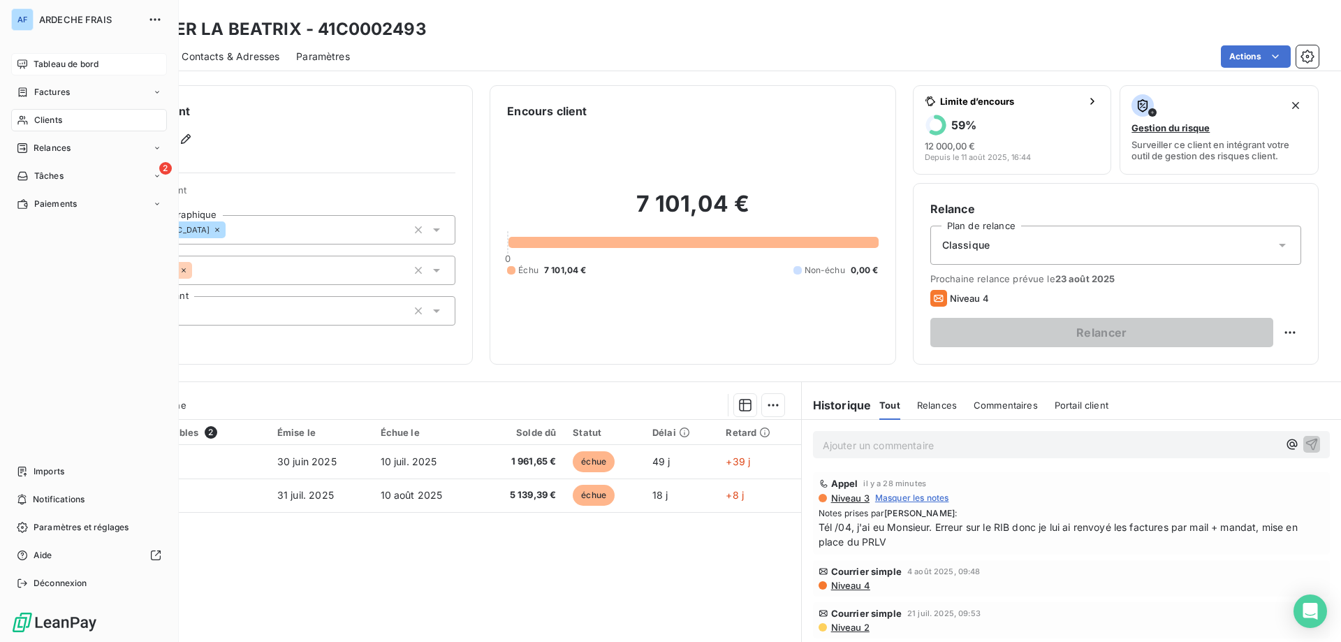
click at [54, 61] on span "Tableau de bord" at bounding box center [66, 64] width 65 height 13
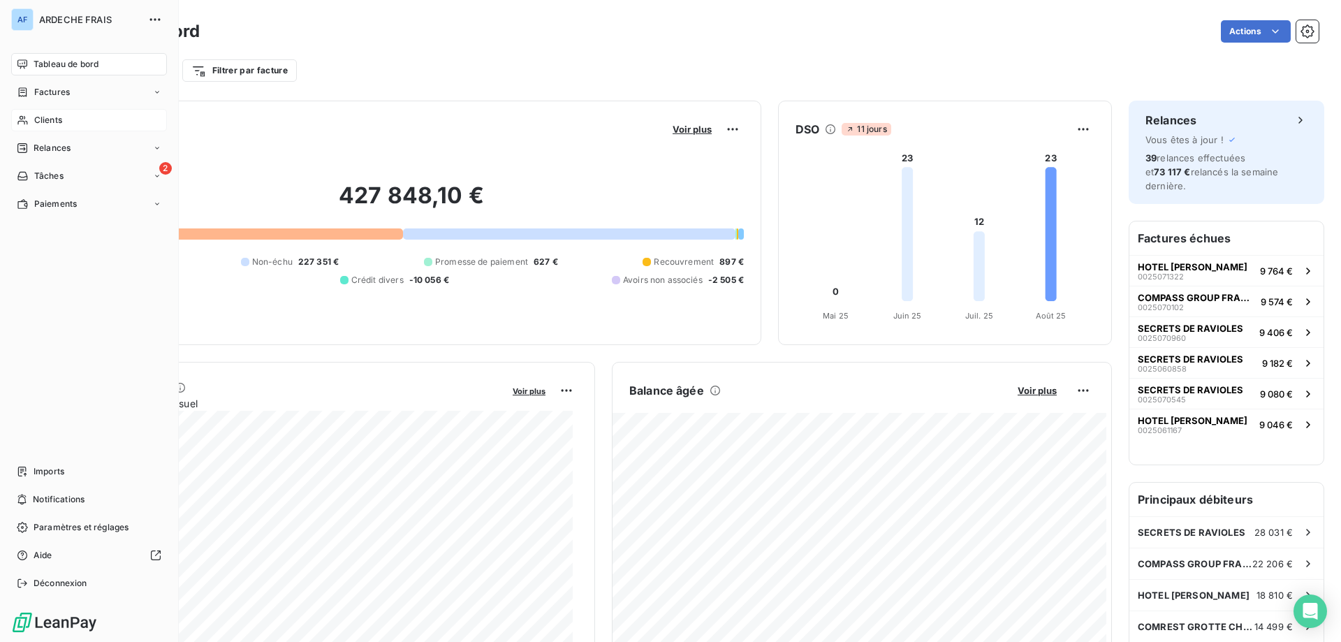
click at [22, 122] on icon at bounding box center [22, 120] width 10 height 9
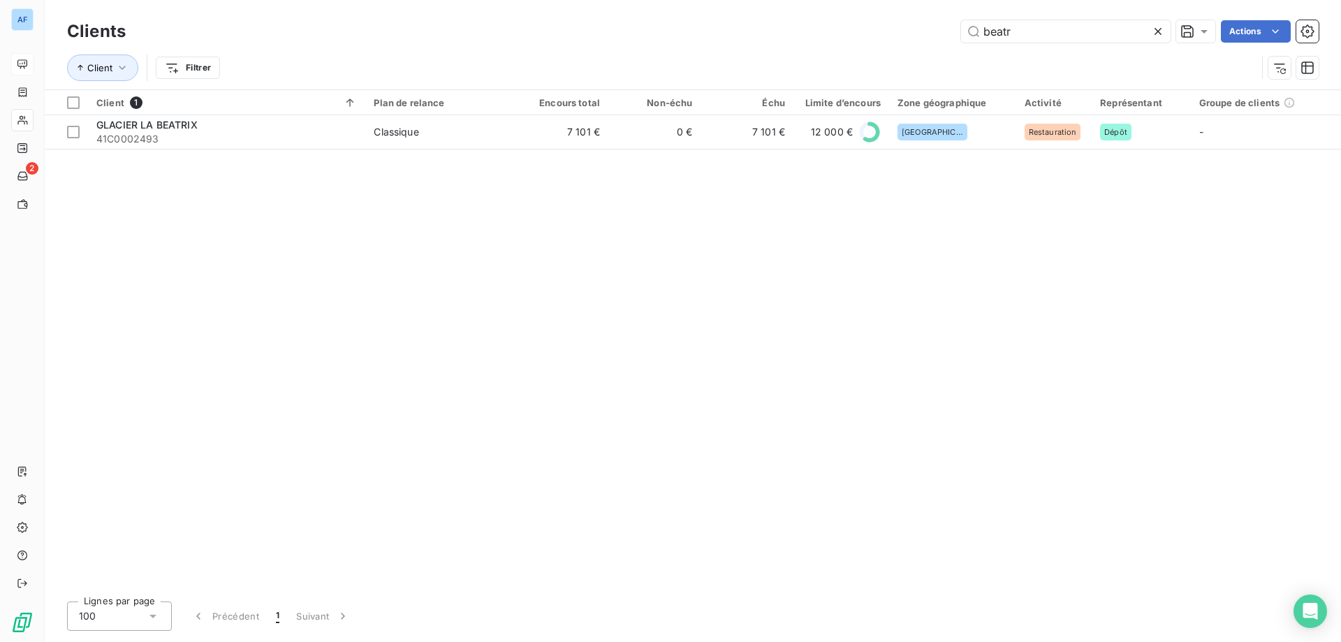
click at [1157, 30] on icon at bounding box center [1158, 31] width 7 height 7
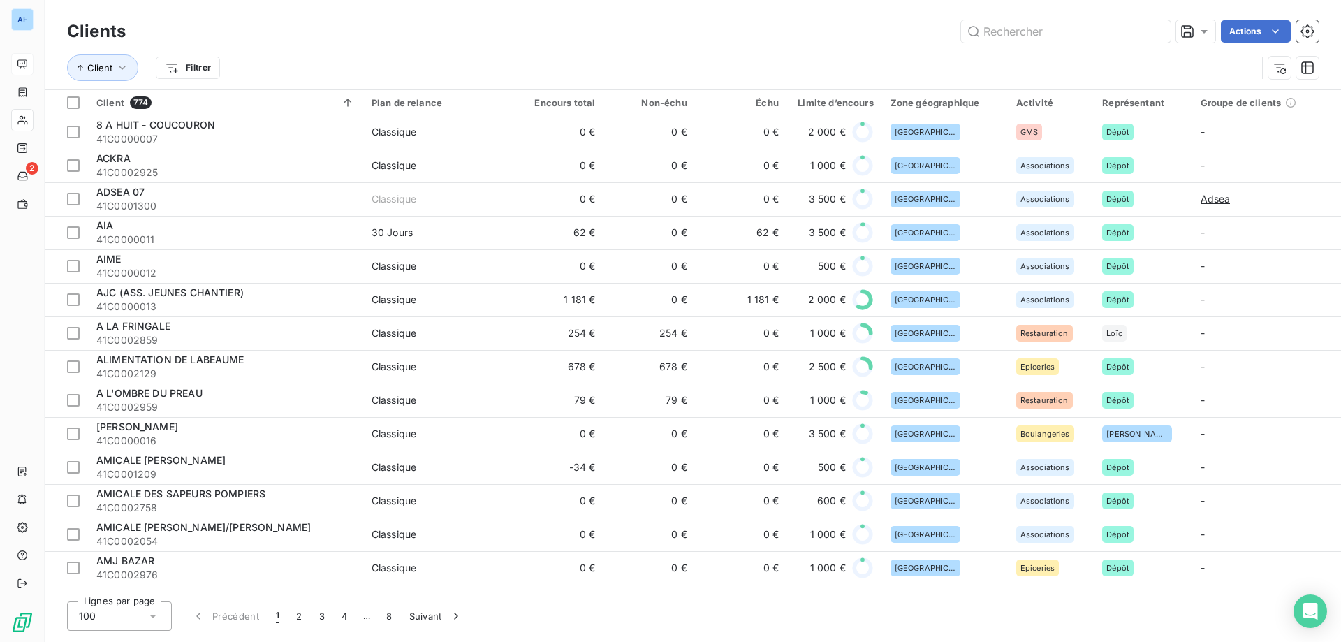
click at [142, 605] on div "100" at bounding box center [119, 615] width 105 height 29
click at [131, 553] on li "50" at bounding box center [119, 560] width 105 height 25
click at [1051, 44] on div "Clients Actions" at bounding box center [693, 31] width 1252 height 29
click at [1050, 39] on input "text" at bounding box center [1066, 31] width 210 height 22
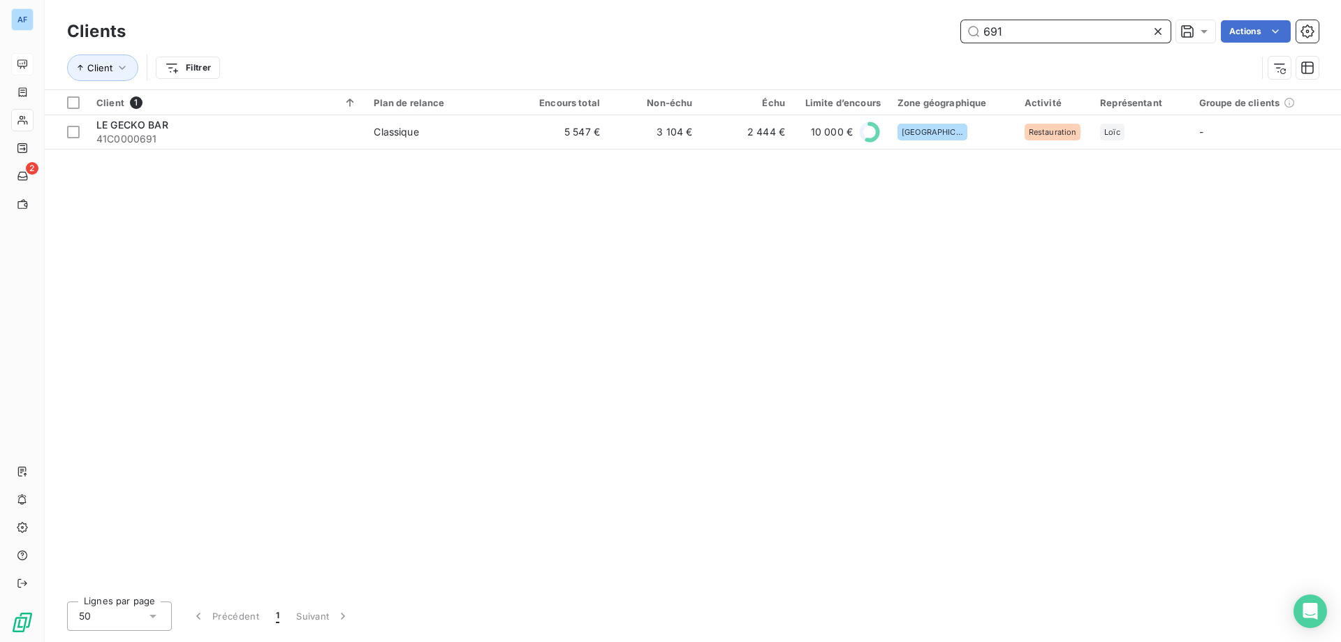
type input "691"
click at [658, 149] on div "Client 1 Plan de relance Encours total Non-échu Échu Limite d’encours Zone géog…" at bounding box center [693, 340] width 1296 height 500
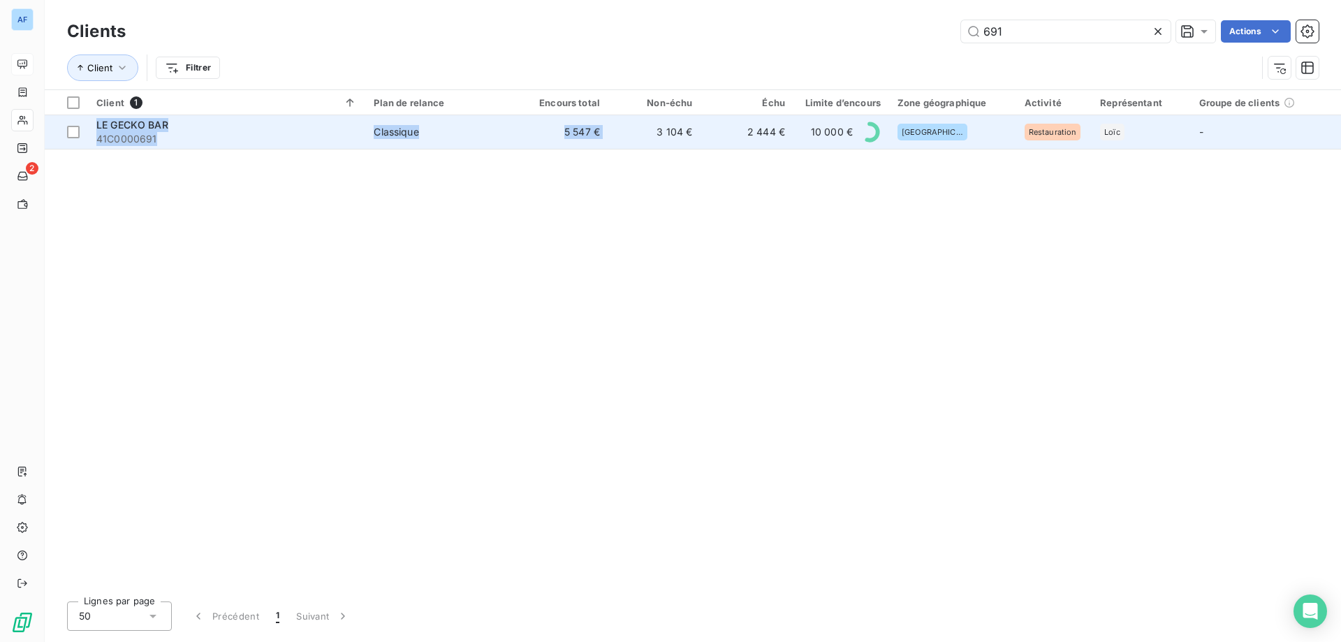
click at [658, 138] on td "3 104 €" at bounding box center [654, 132] width 92 height 34
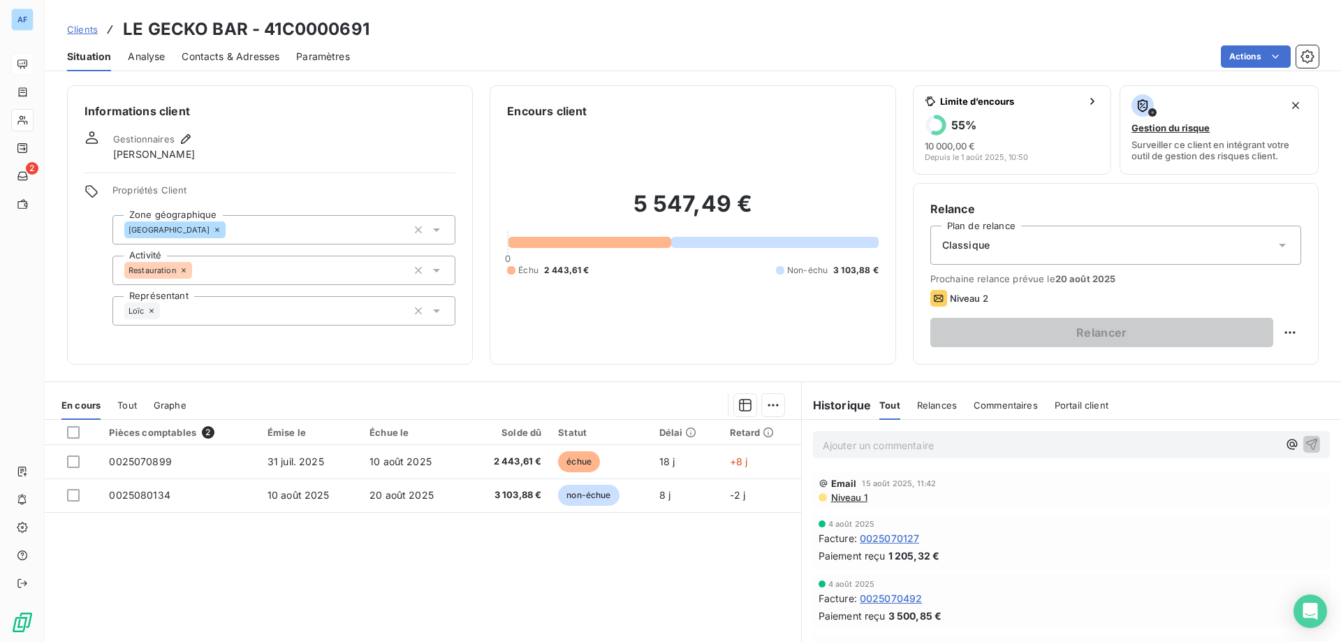
click at [71, 28] on span "Clients" at bounding box center [82, 29] width 31 height 11
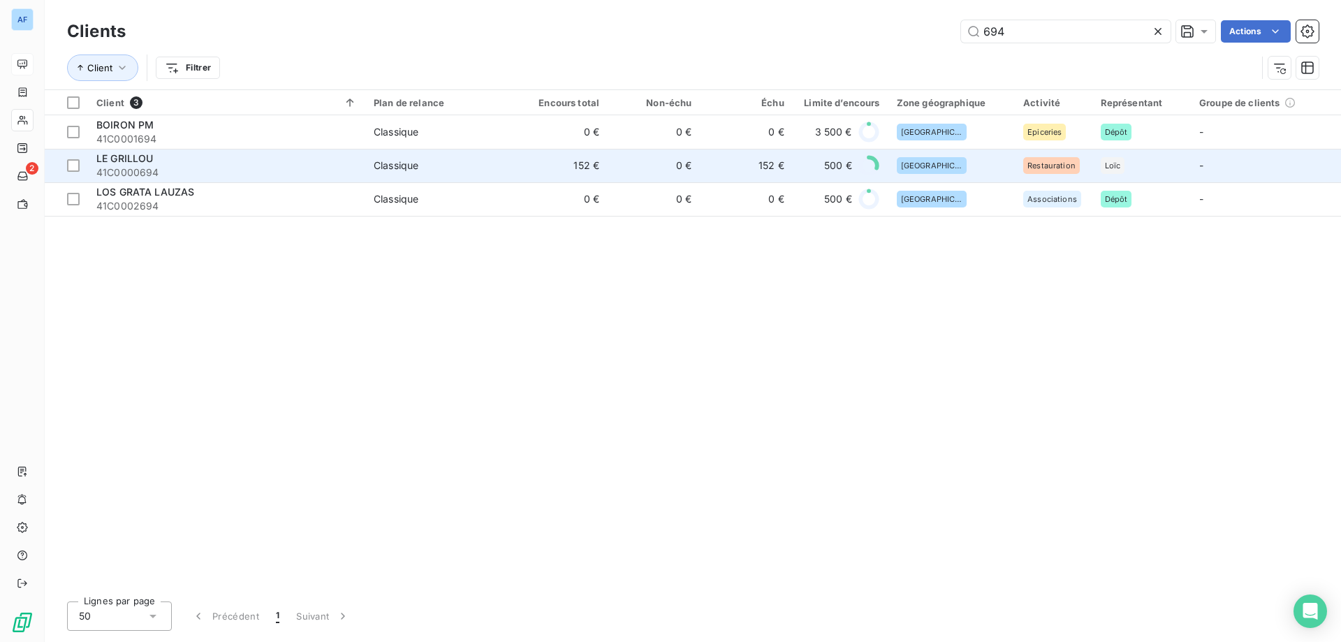
type input "694"
click at [360, 163] on td "LE GRILLOU 41C0000694" at bounding box center [226, 166] width 277 height 34
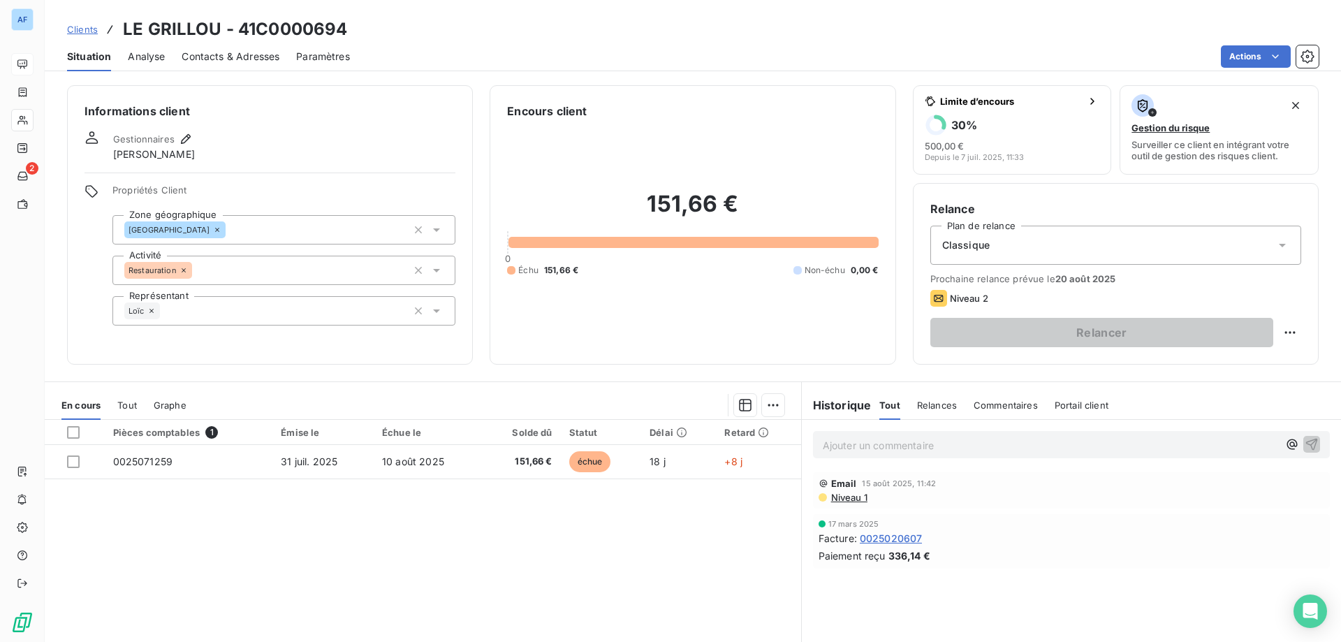
click at [92, 29] on span "Clients" at bounding box center [82, 29] width 31 height 11
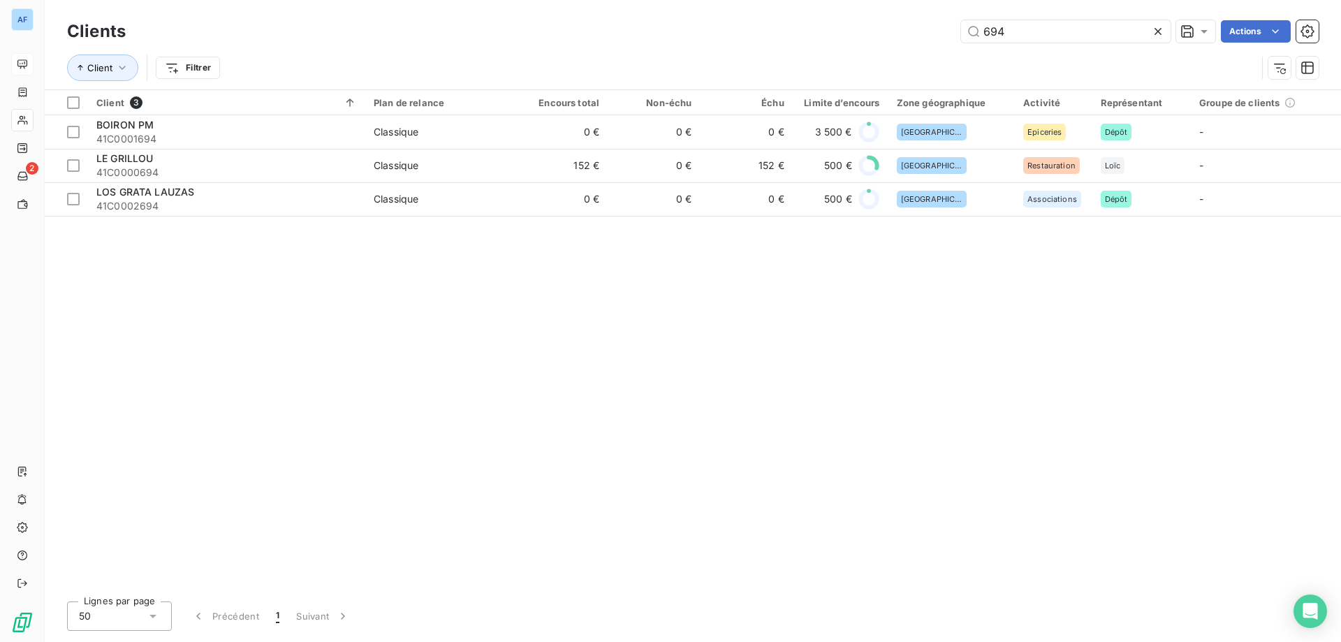
drag, startPoint x: 1018, startPoint y: 33, endPoint x: 826, endPoint y: 11, distance: 192.6
click at [835, 12] on div "Clients 694 Actions Client Filtrer" at bounding box center [693, 44] width 1296 height 89
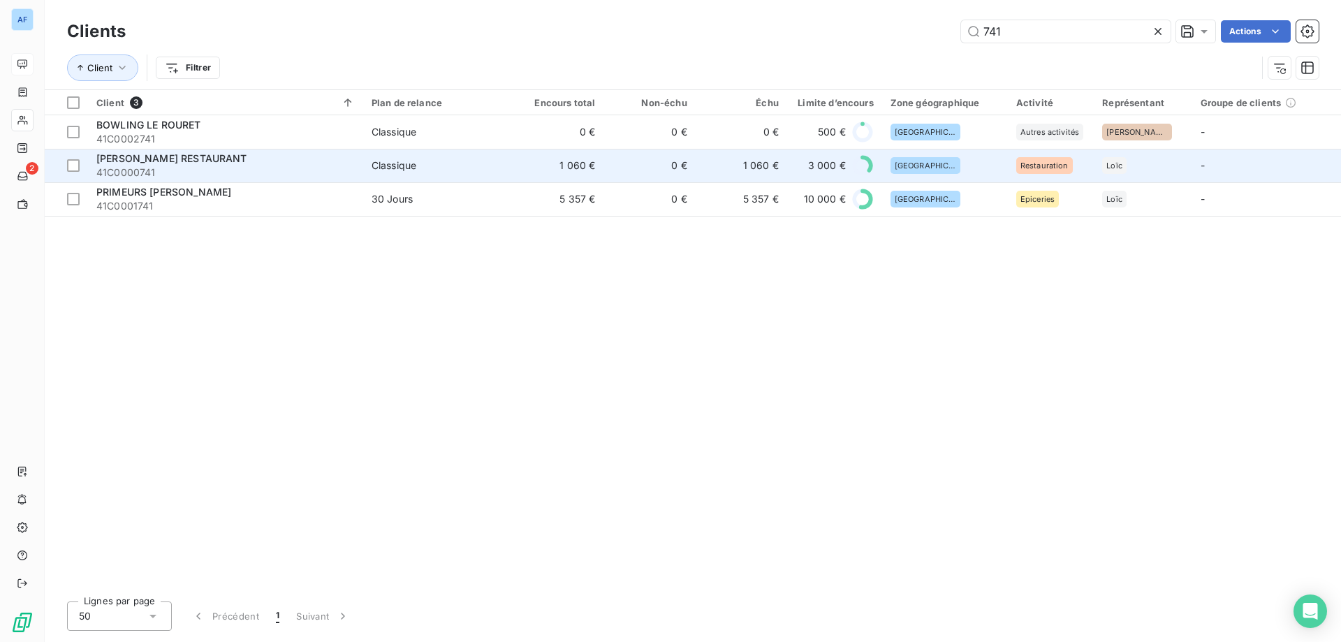
type input "741"
click at [245, 169] on span "41C0000741" at bounding box center [225, 173] width 258 height 14
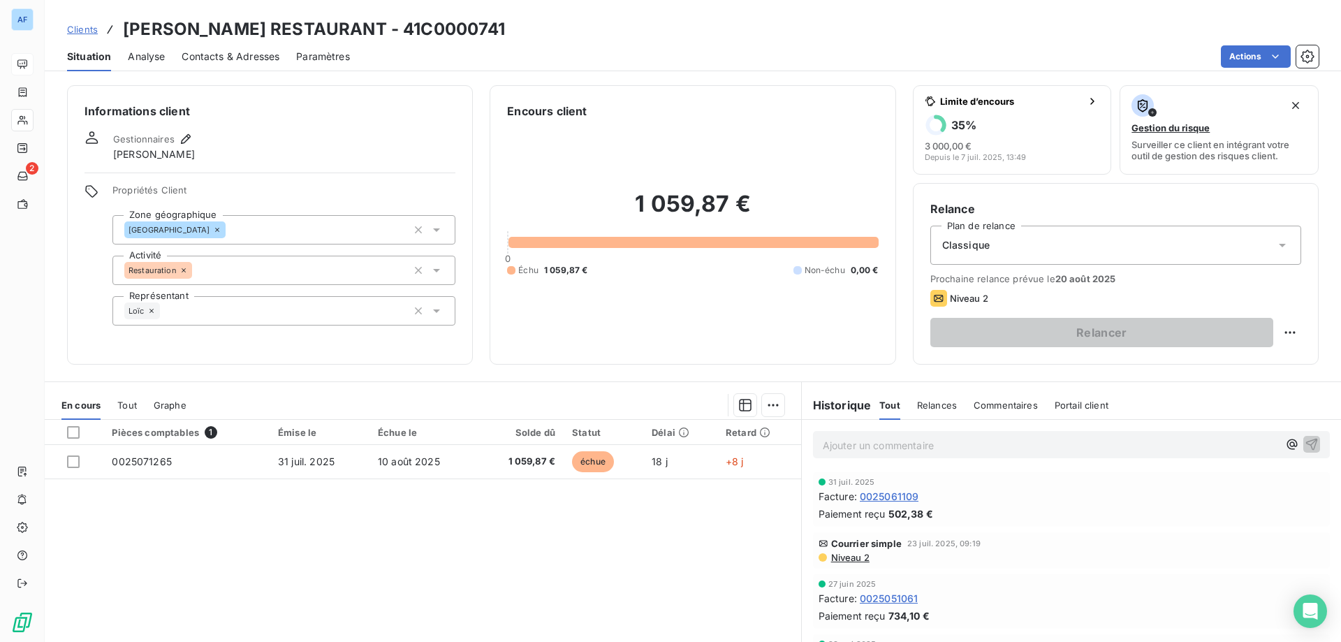
click at [82, 27] on span "Clients" at bounding box center [82, 29] width 31 height 11
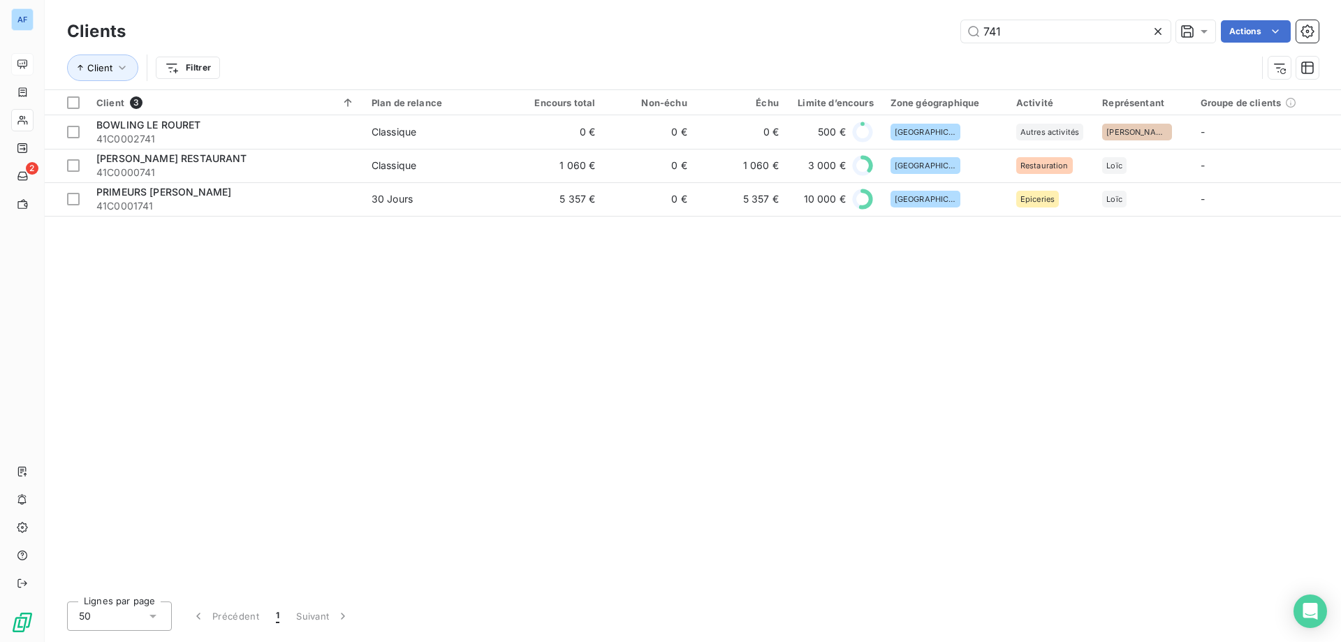
drag, startPoint x: 1012, startPoint y: 33, endPoint x: 706, endPoint y: 17, distance: 306.4
click at [706, 17] on div "Clients 741 Actions" at bounding box center [693, 31] width 1252 height 29
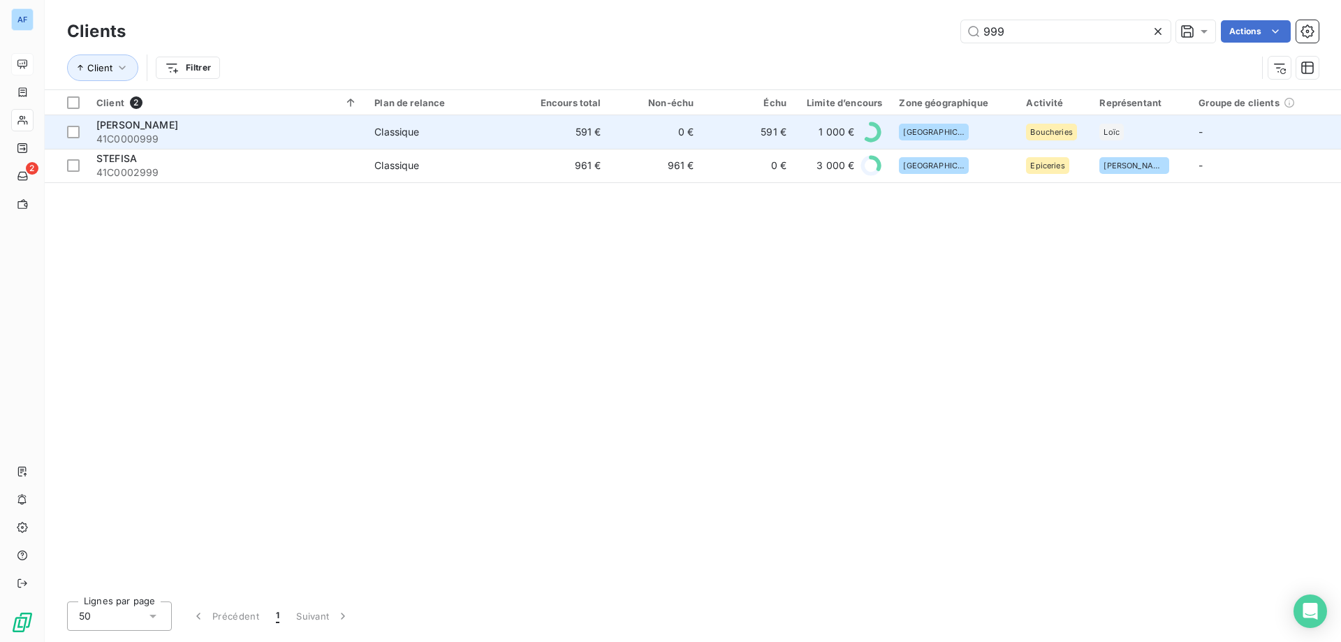
type input "999"
click at [384, 136] on div "Classique" at bounding box center [396, 132] width 45 height 14
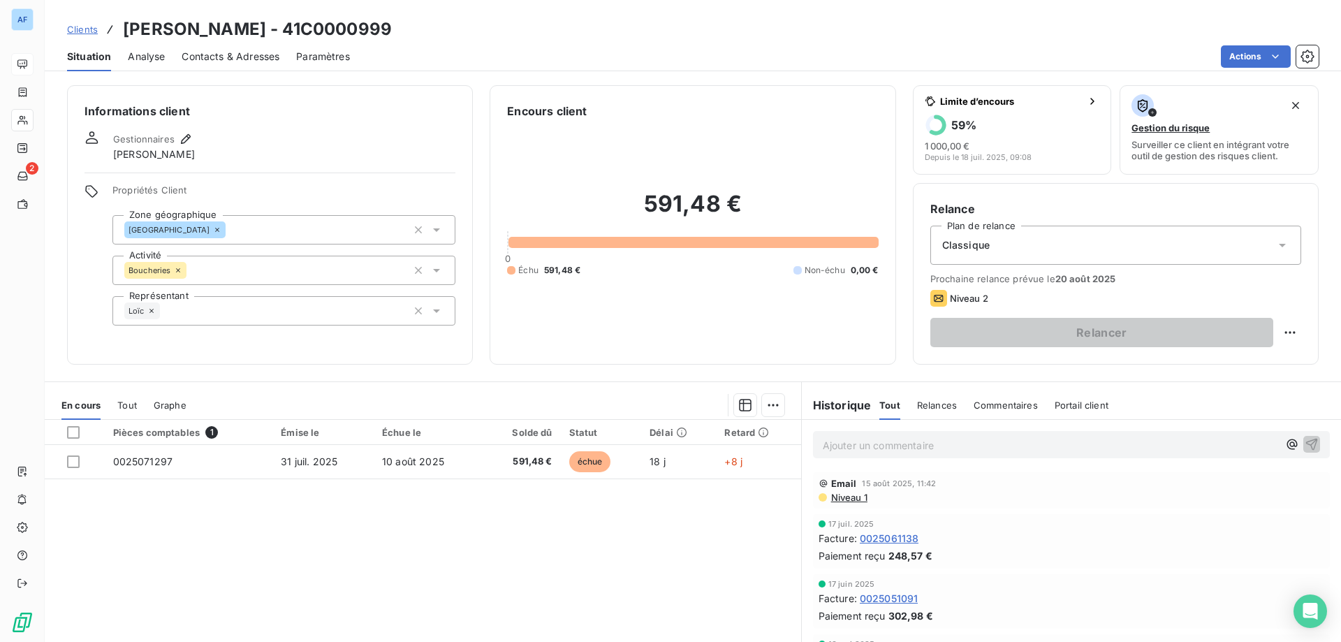
click at [93, 27] on span "Clients" at bounding box center [82, 29] width 31 height 11
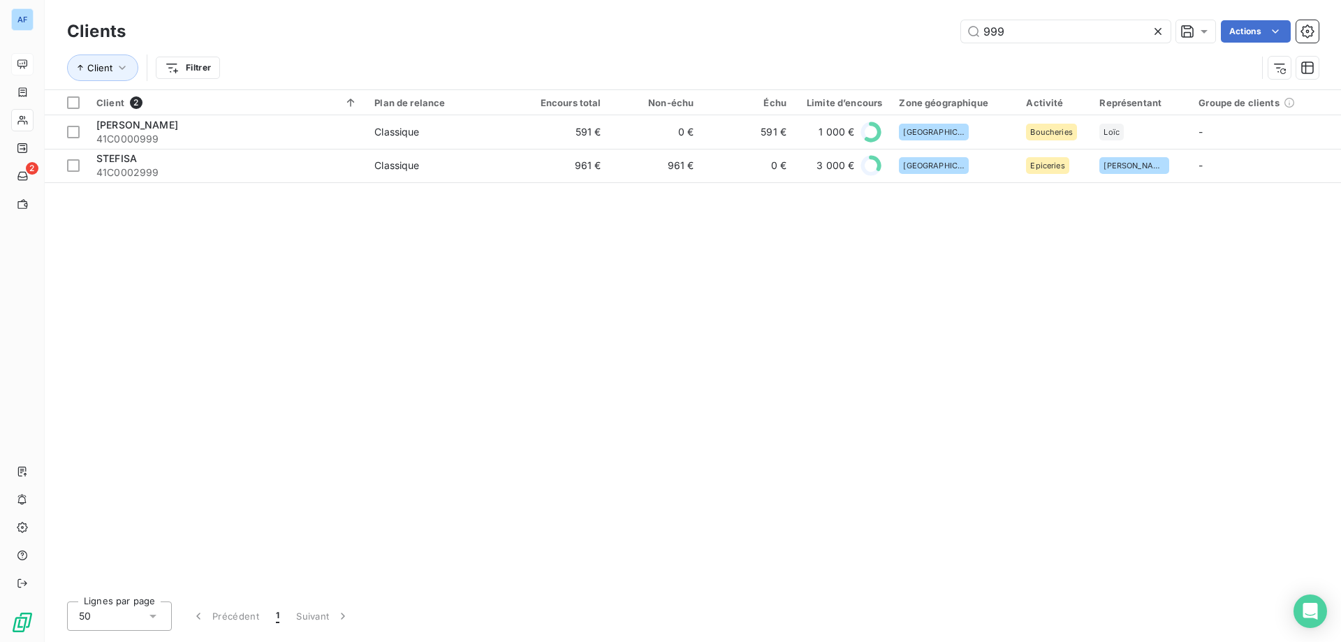
drag, startPoint x: 1015, startPoint y: 37, endPoint x: 804, endPoint y: 3, distance: 213.7
click at [826, 6] on div "Clients 999 Actions Client Filtrer" at bounding box center [693, 44] width 1296 height 89
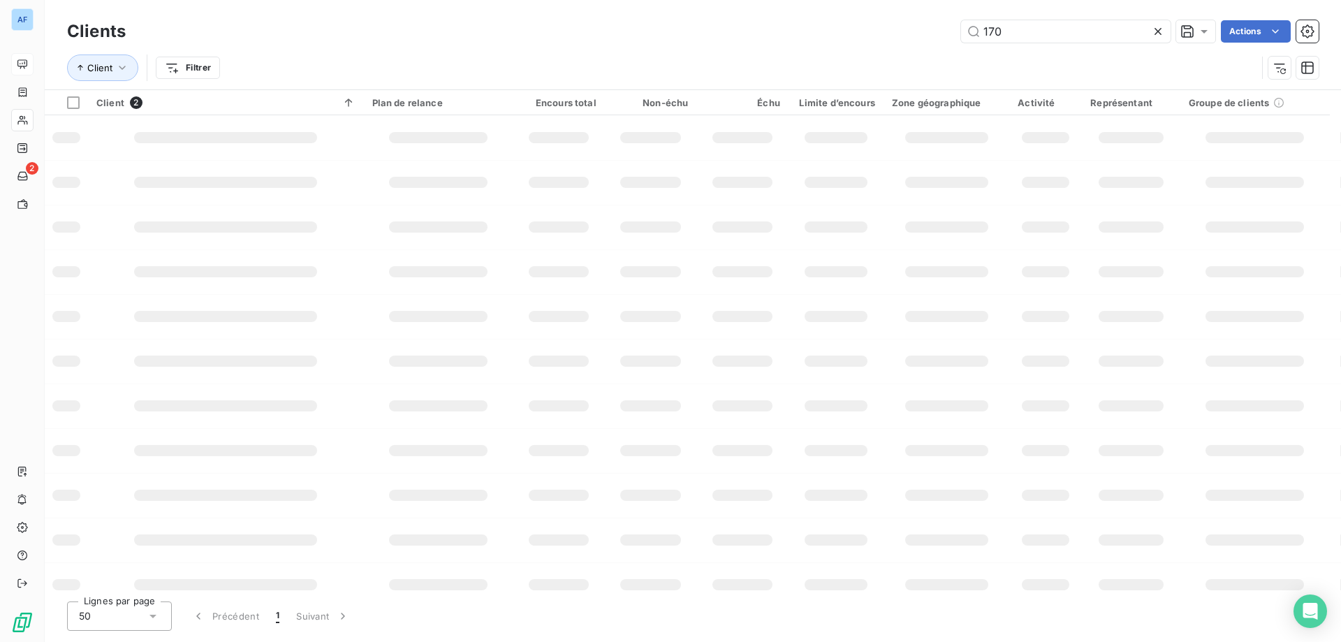
type input "1702"
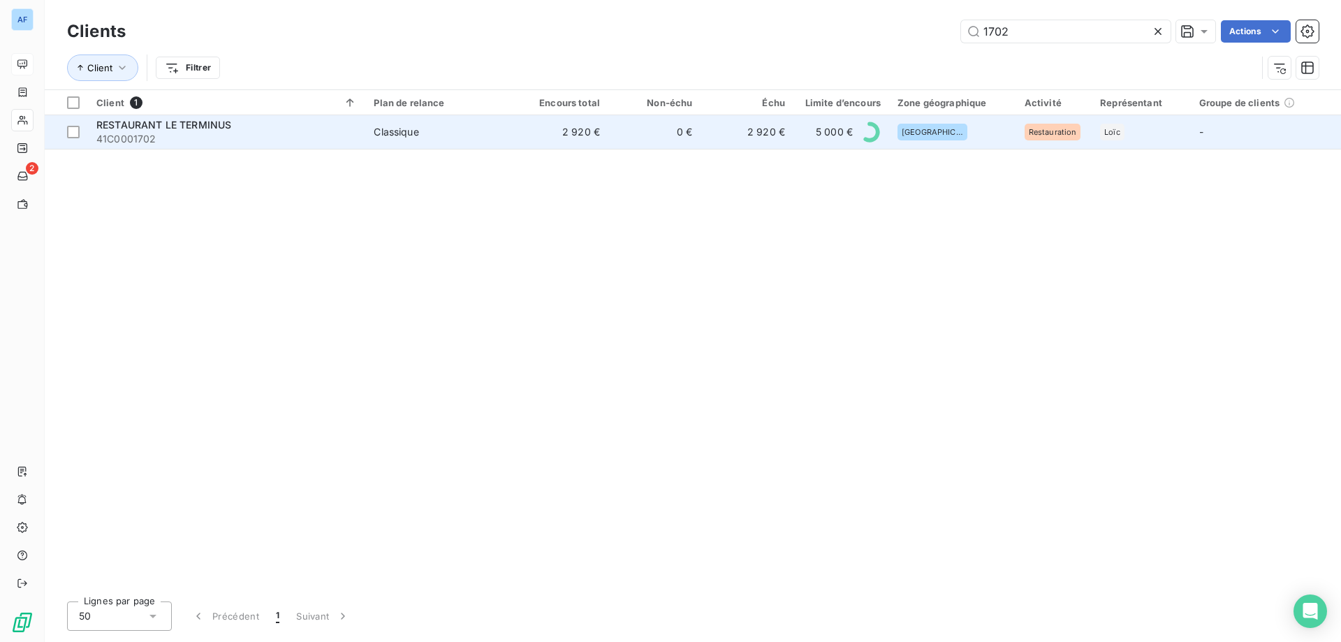
click at [668, 133] on td "0 €" at bounding box center [654, 132] width 92 height 34
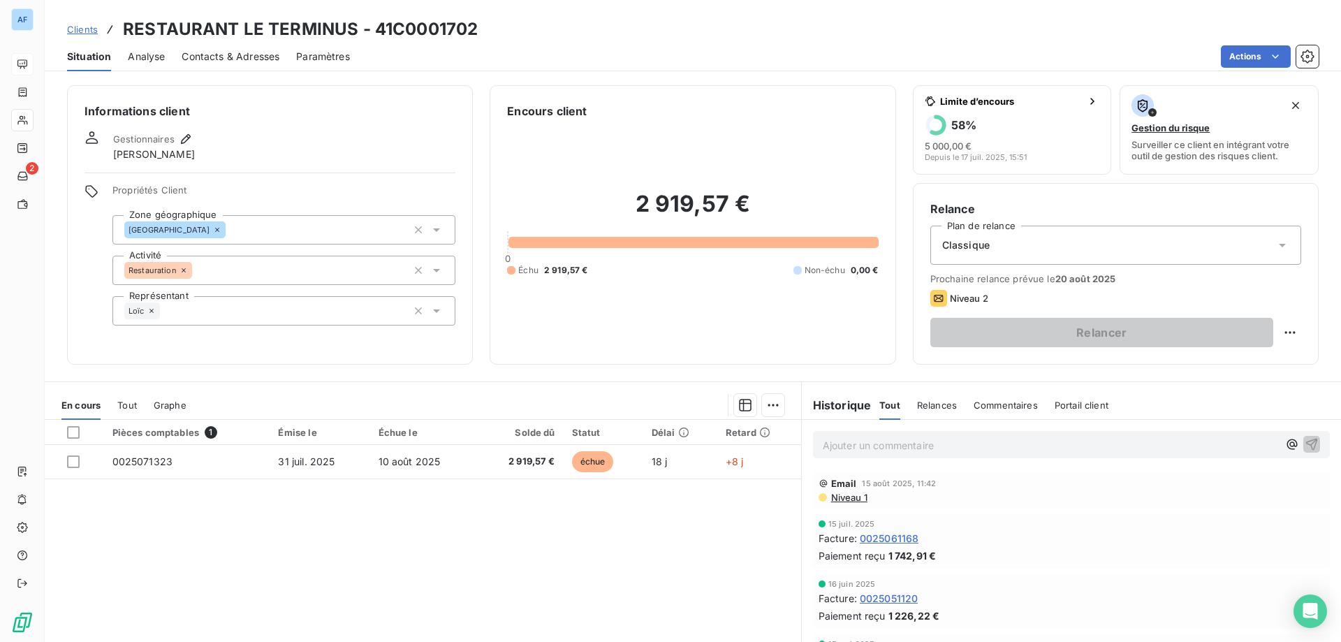
click at [80, 31] on span "Clients" at bounding box center [82, 29] width 31 height 11
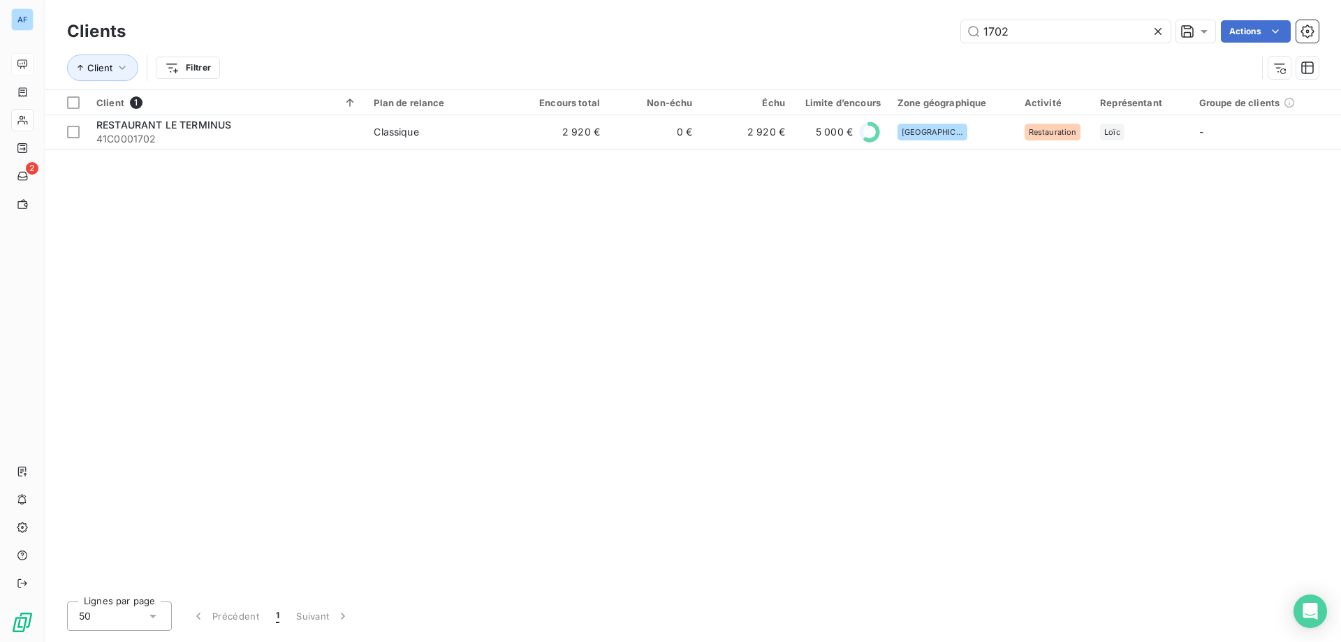
drag, startPoint x: 1027, startPoint y: 33, endPoint x: 783, endPoint y: 1, distance: 245.9
click at [783, 1] on div "Clients 1702 Actions Client Filtrer" at bounding box center [693, 44] width 1296 height 89
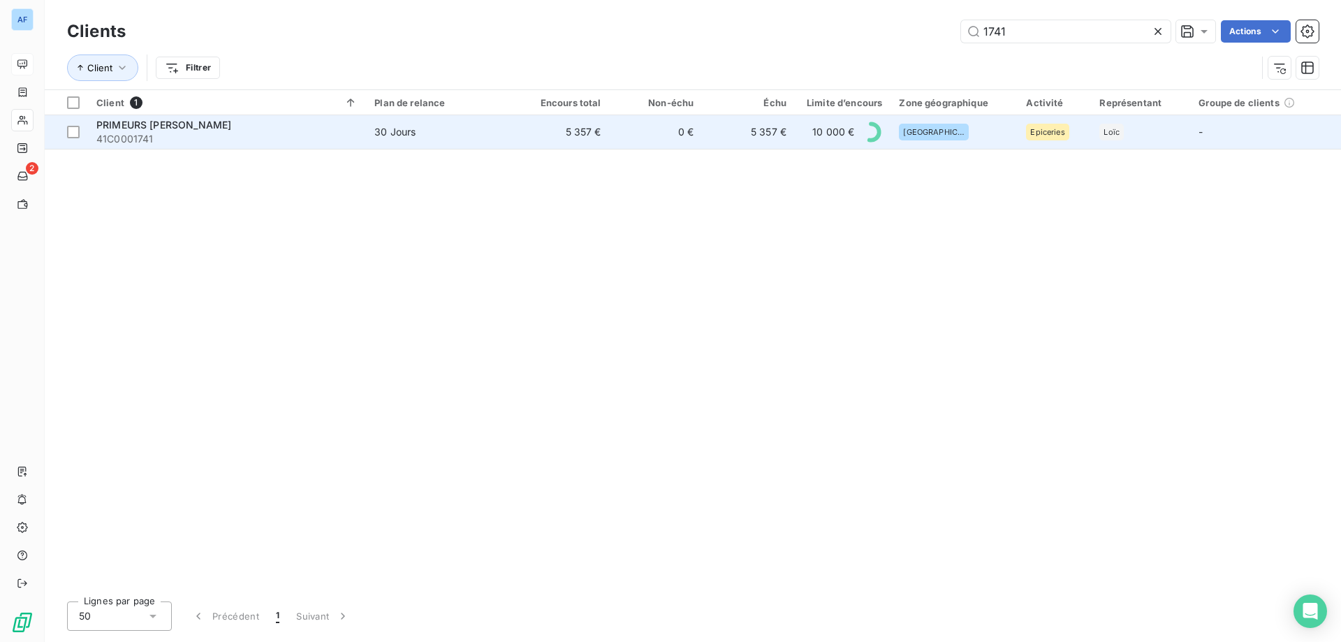
type input "1741"
click at [714, 130] on td "5 357 €" at bounding box center [748, 132] width 93 height 34
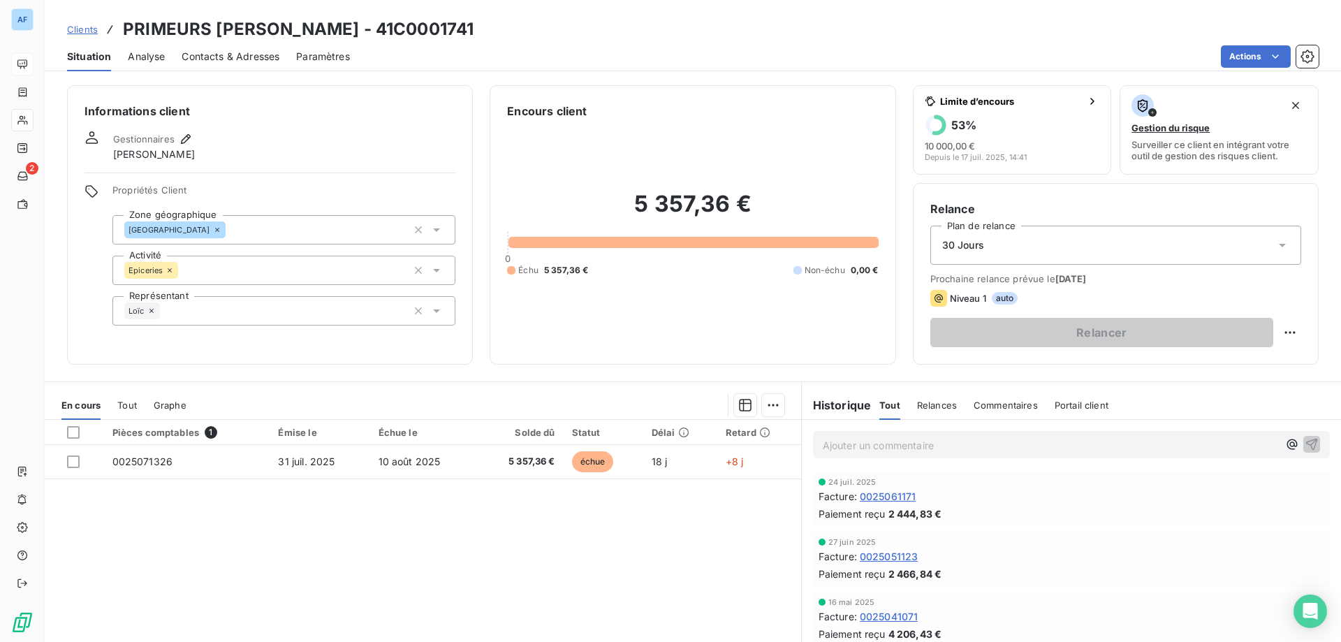
click at [88, 24] on span "Clients" at bounding box center [82, 29] width 31 height 11
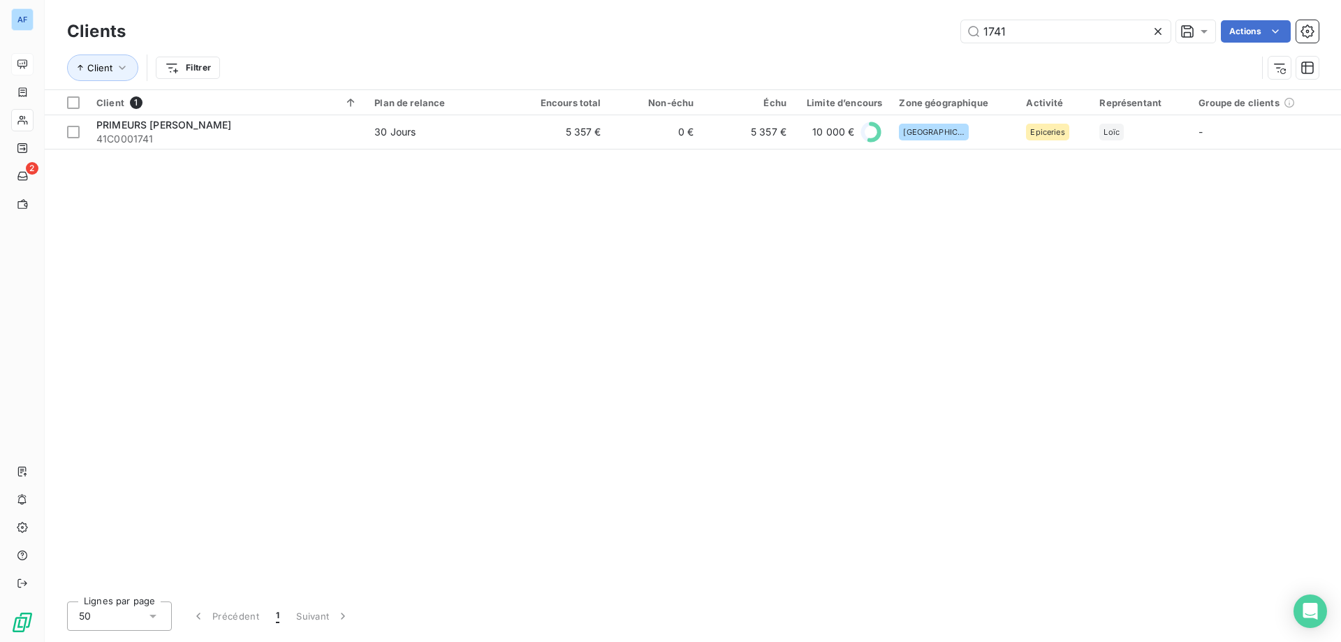
drag, startPoint x: 1012, startPoint y: 30, endPoint x: 694, endPoint y: 22, distance: 318.6
click at [694, 22] on div "1741 Actions" at bounding box center [730, 31] width 1176 height 22
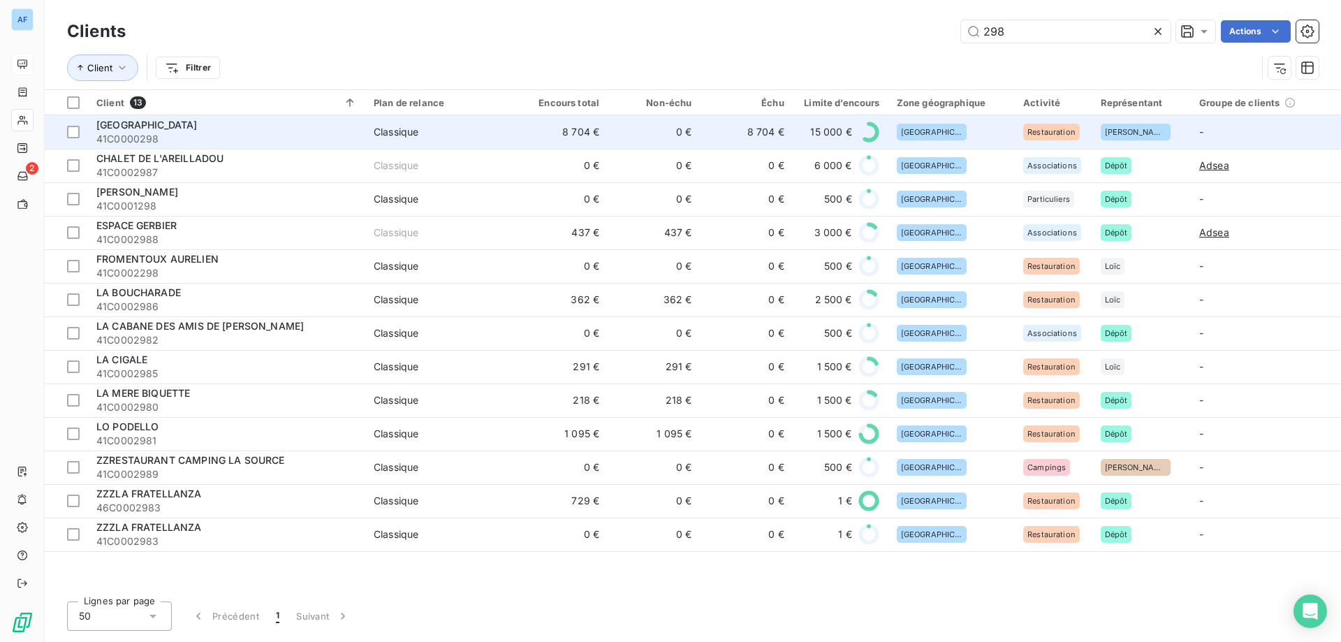
type input "298"
click at [427, 135] on span "Classique" at bounding box center [440, 132] width 133 height 14
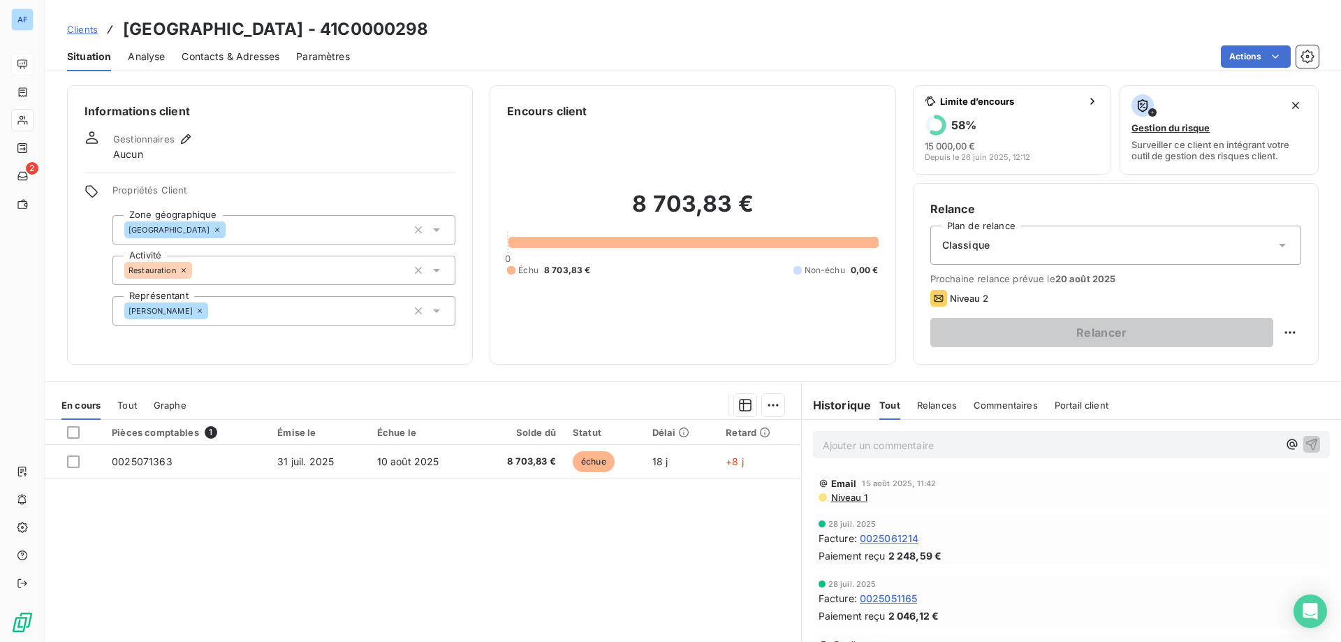
click at [91, 25] on span "Clients" at bounding box center [82, 29] width 31 height 11
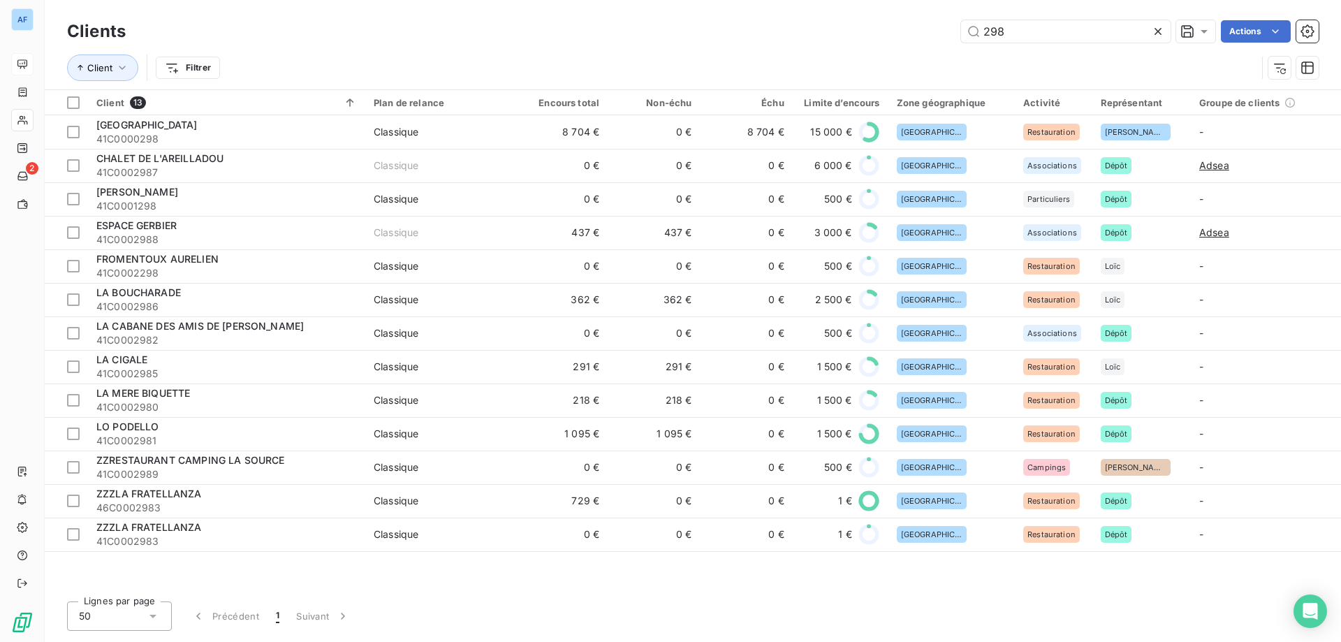
drag, startPoint x: 981, startPoint y: 35, endPoint x: 782, endPoint y: 25, distance: 200.0
click at [782, 25] on div "298 Actions" at bounding box center [730, 31] width 1176 height 22
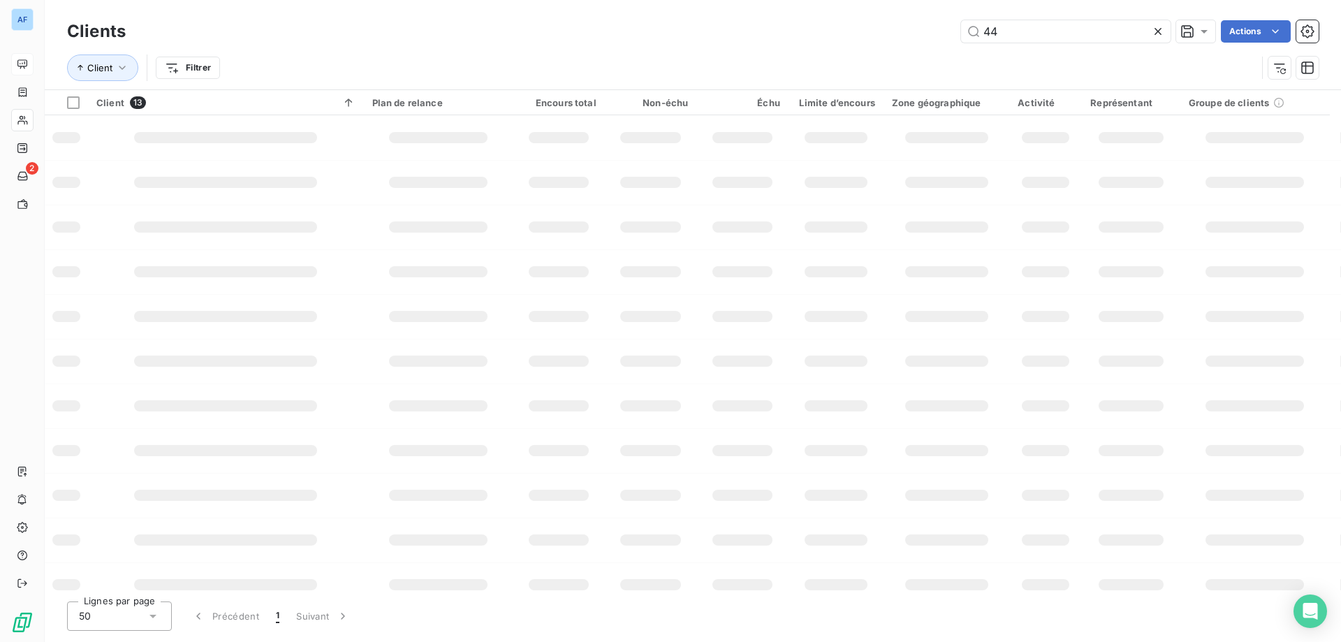
type input "440"
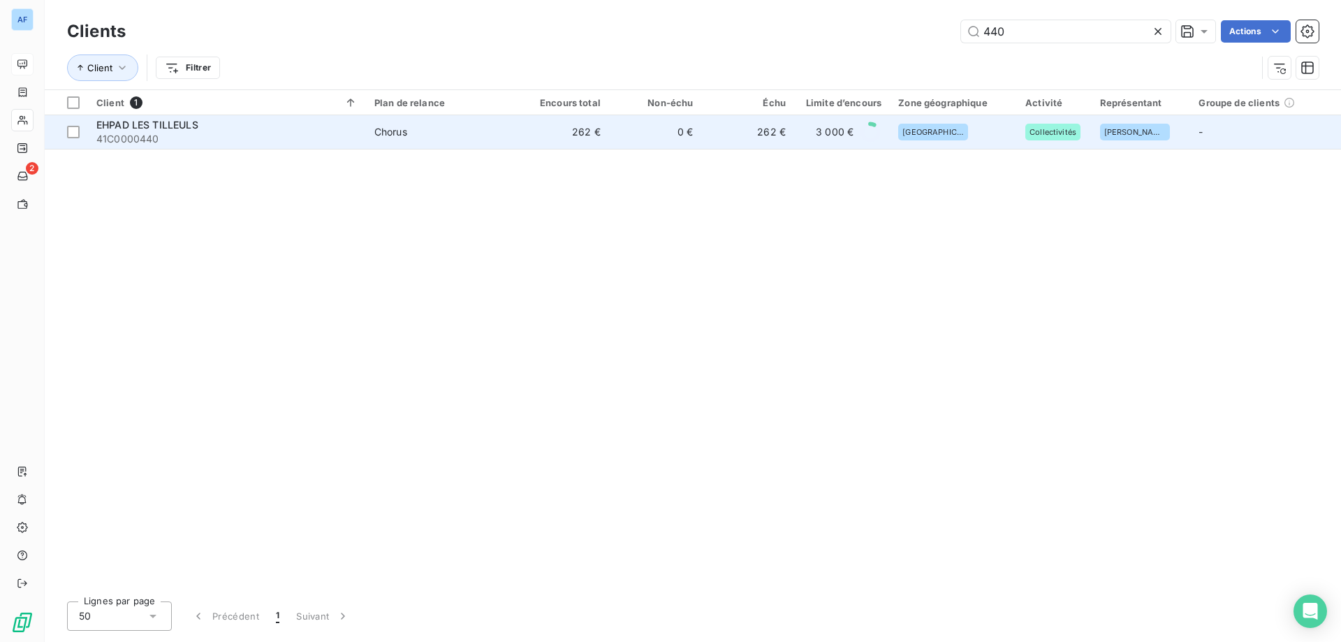
click at [502, 136] on span "Chorus" at bounding box center [440, 132] width 133 height 14
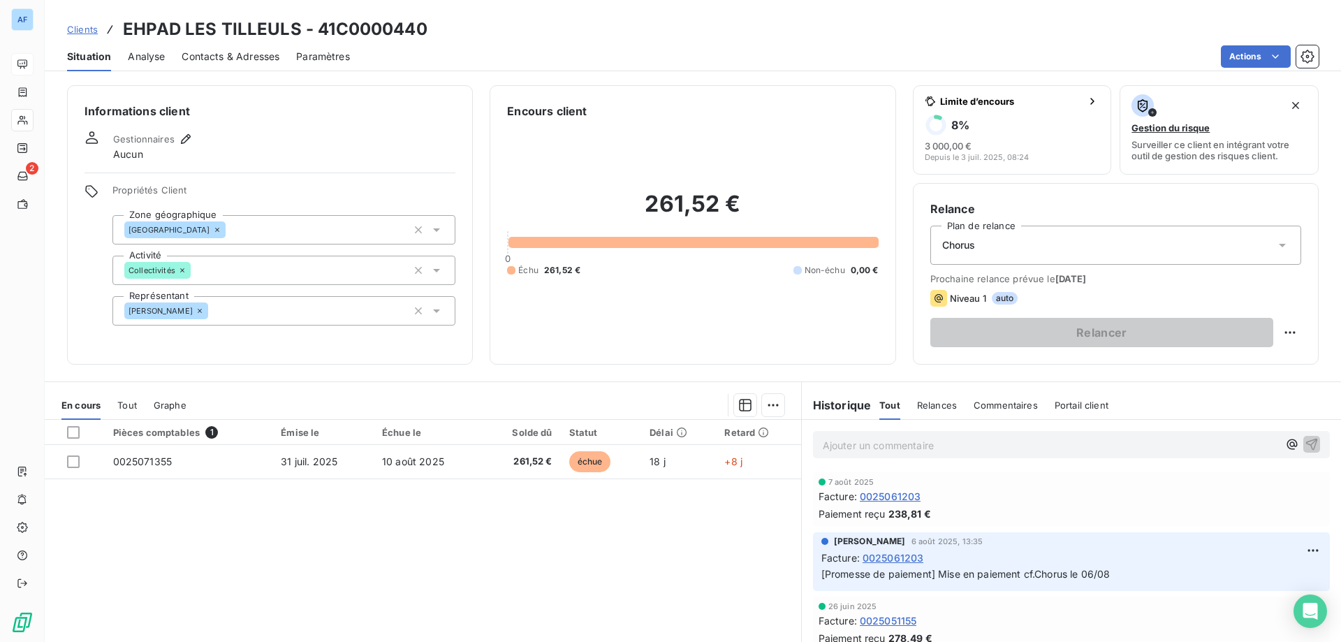
click at [86, 30] on span "Clients" at bounding box center [82, 29] width 31 height 11
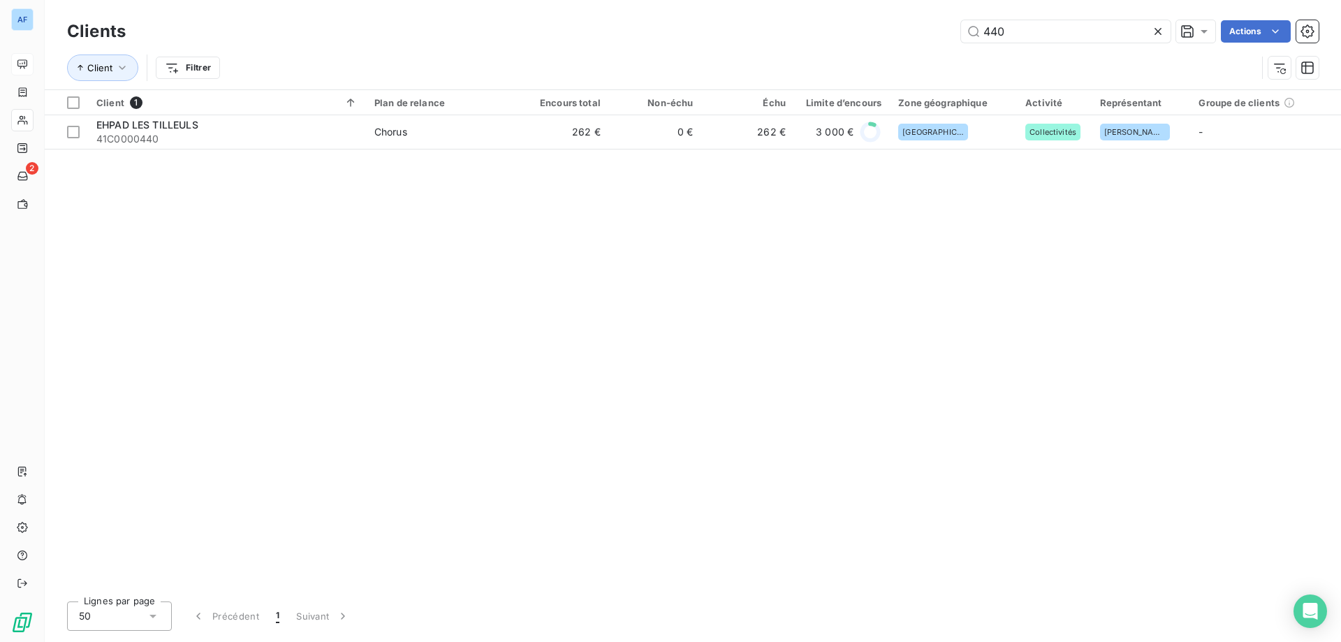
drag, startPoint x: 826, startPoint y: 9, endPoint x: 627, endPoint y: -7, distance: 199.7
click at [627, 0] on html "AF 2 Clients 440 Actions Client Filtrer Client 1 Plan de relance Encours total …" at bounding box center [670, 321] width 1341 height 642
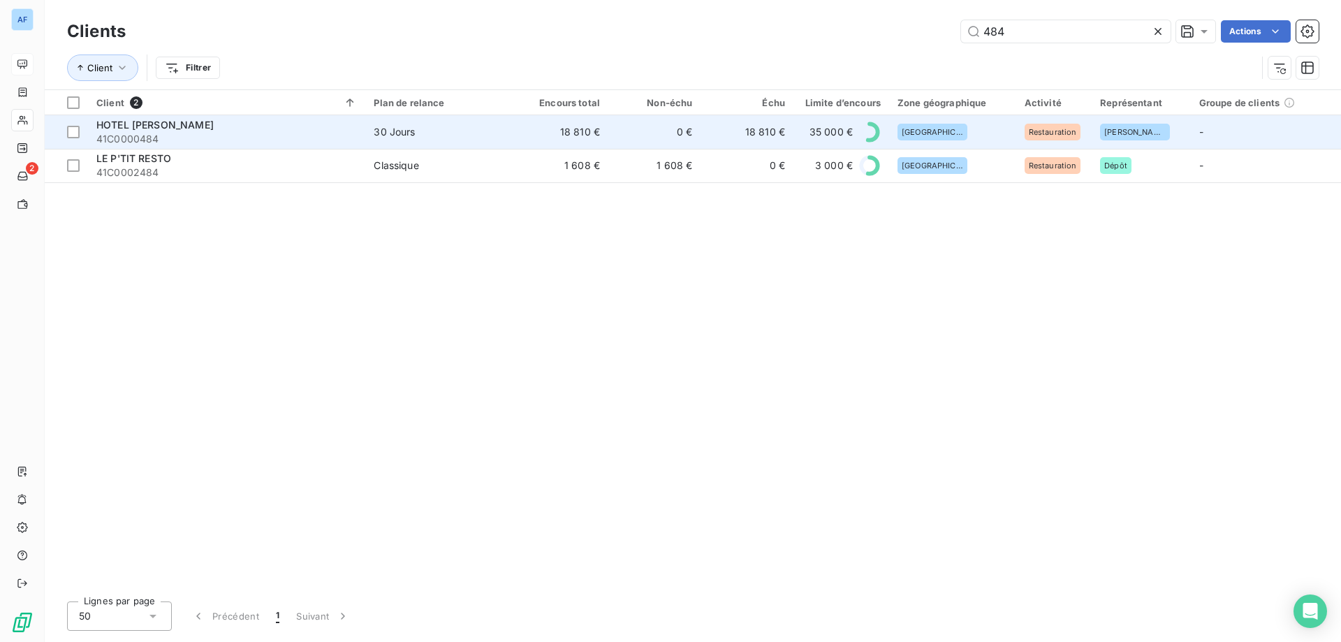
type input "484"
click at [528, 144] on td "18 810 €" at bounding box center [562, 132] width 92 height 34
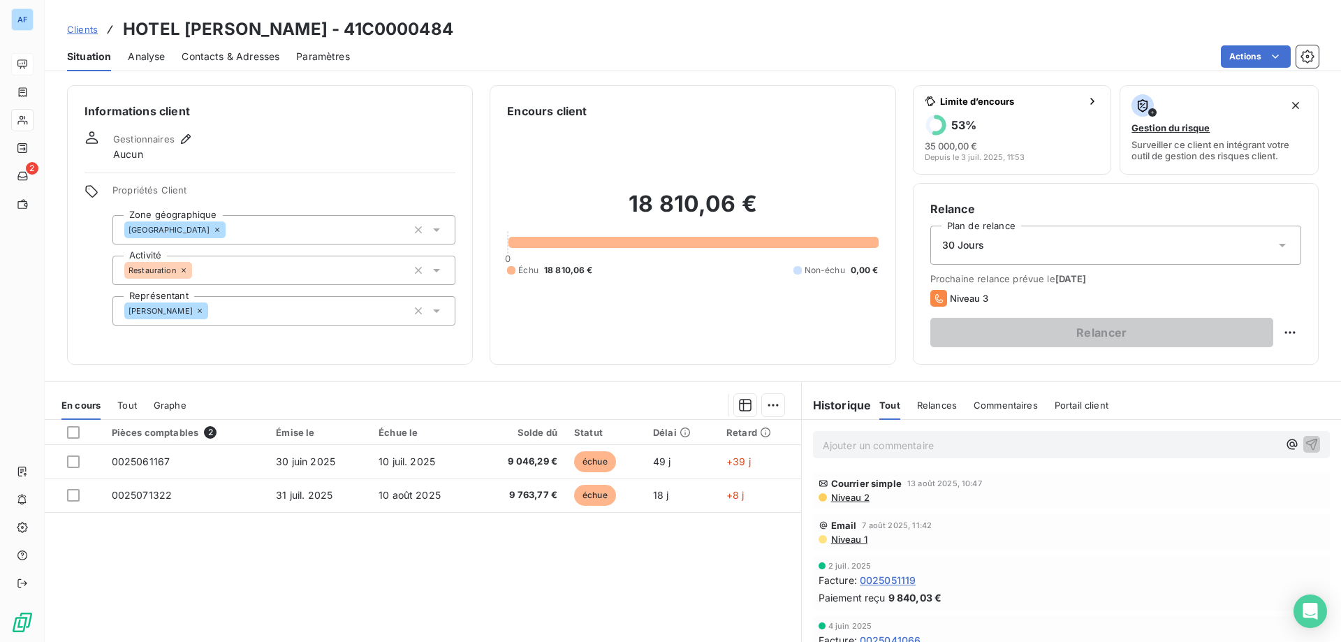
click at [849, 501] on span "Niveau 2" at bounding box center [850, 497] width 40 height 11
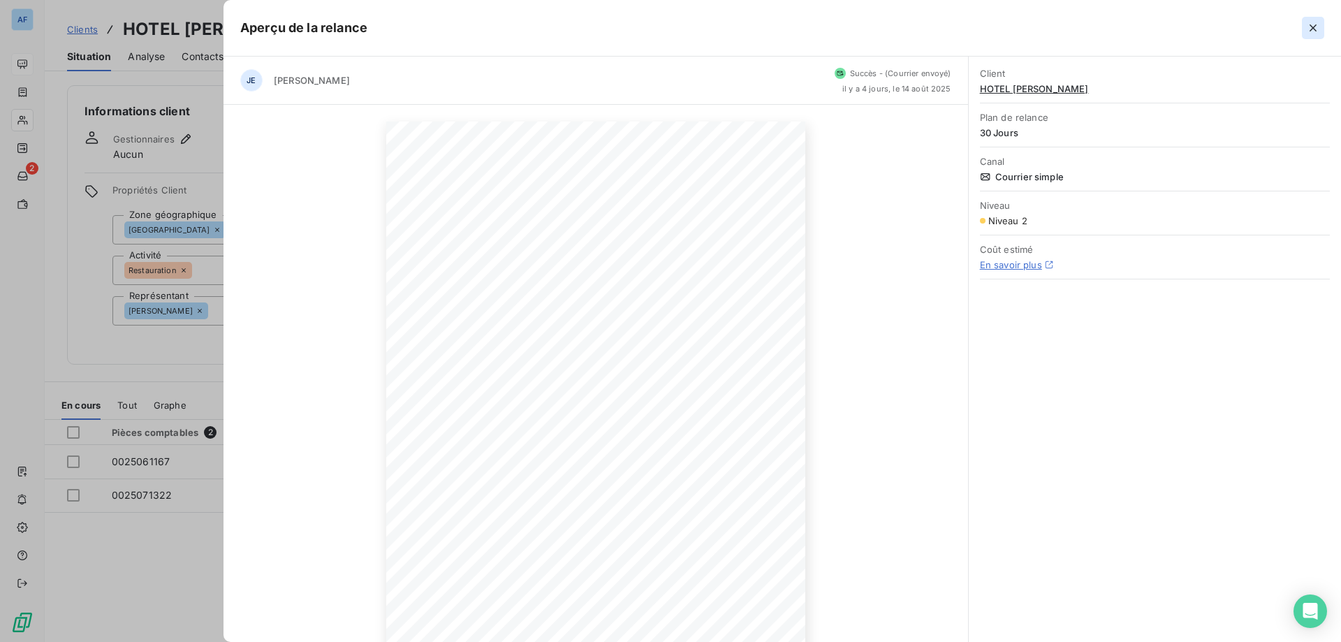
click at [1313, 31] on icon "button" at bounding box center [1313, 28] width 14 height 14
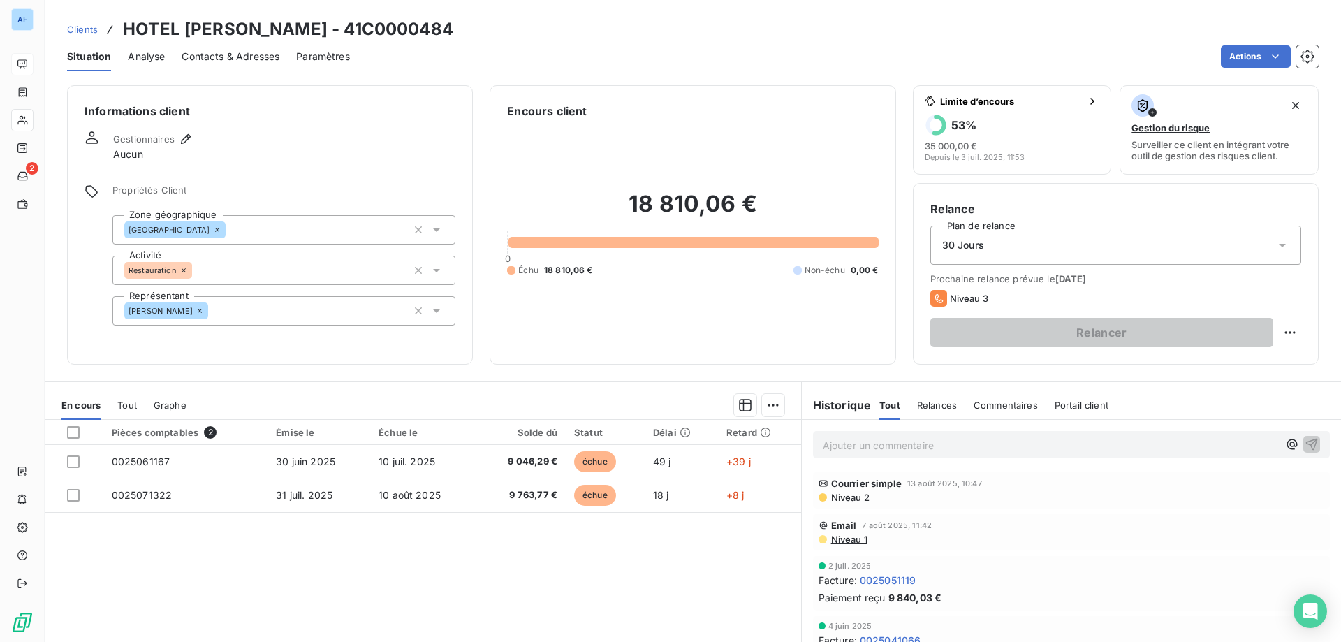
click at [82, 29] on span "Clients" at bounding box center [82, 29] width 31 height 11
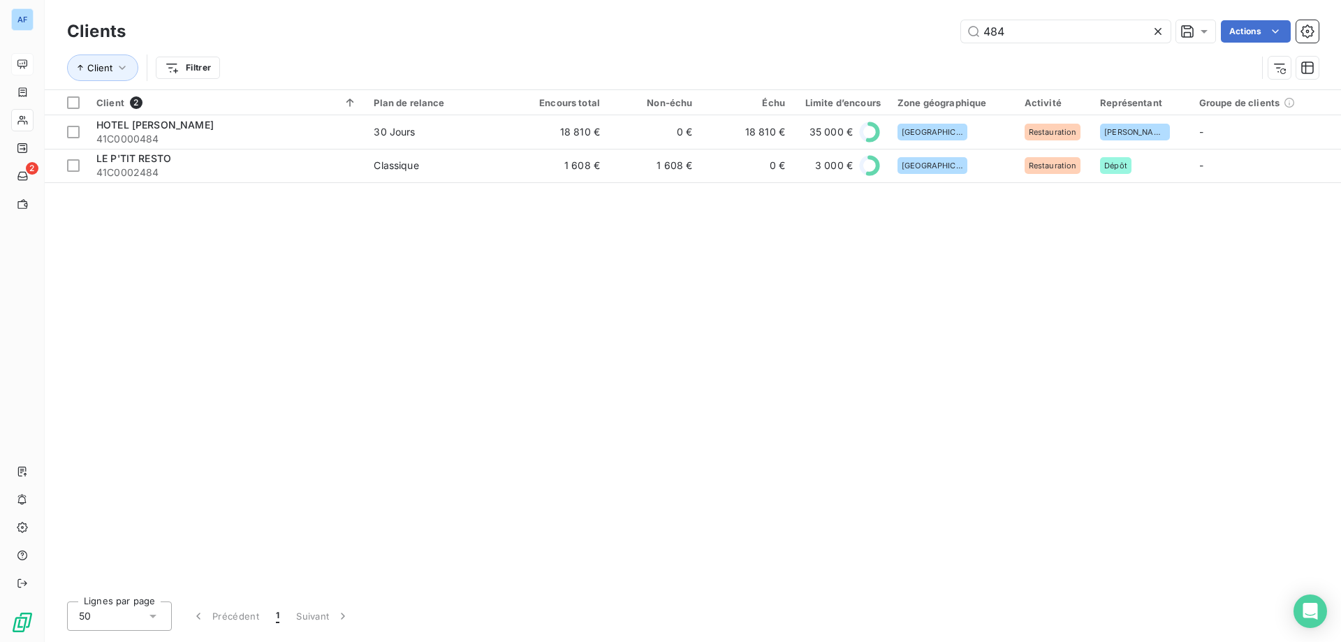
drag, startPoint x: 1013, startPoint y: 36, endPoint x: 723, endPoint y: 22, distance: 290.2
click at [723, 22] on div "484 Actions" at bounding box center [730, 31] width 1176 height 22
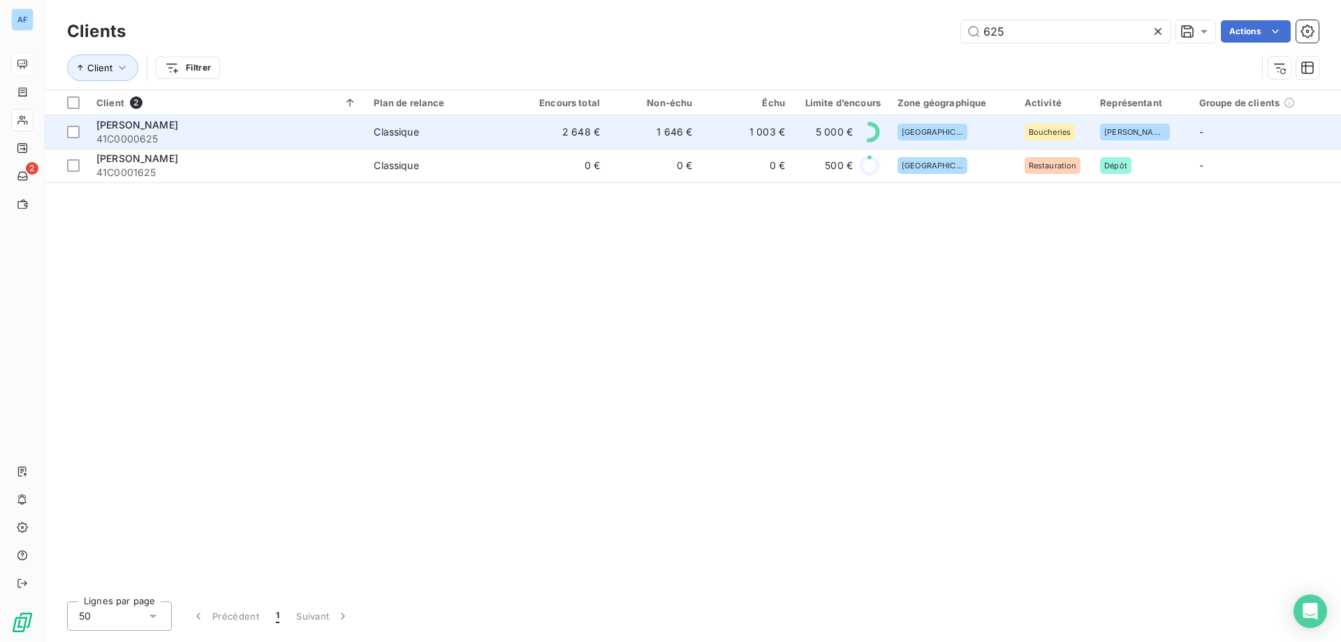
type input "625"
click at [446, 132] on span "Classique" at bounding box center [440, 132] width 133 height 14
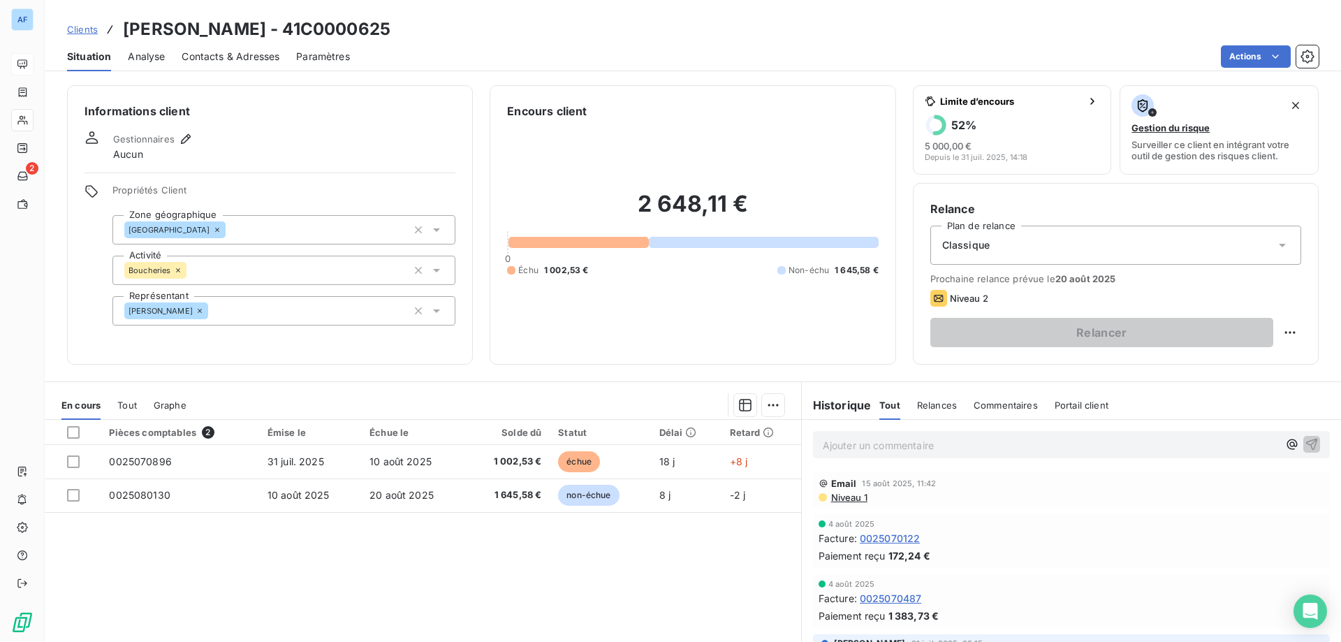
click at [92, 27] on span "Clients" at bounding box center [82, 29] width 31 height 11
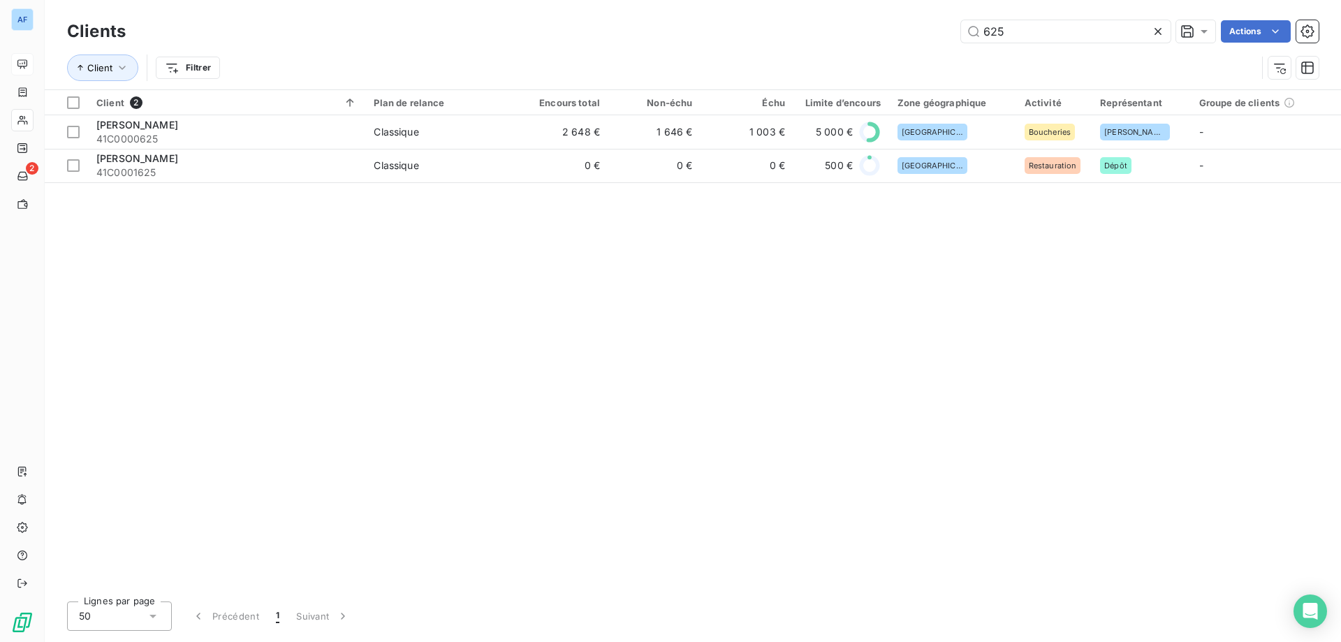
drag, startPoint x: 1018, startPoint y: 33, endPoint x: 896, endPoint y: 26, distance: 121.7
click at [896, 26] on div "625 Actions" at bounding box center [730, 31] width 1176 height 22
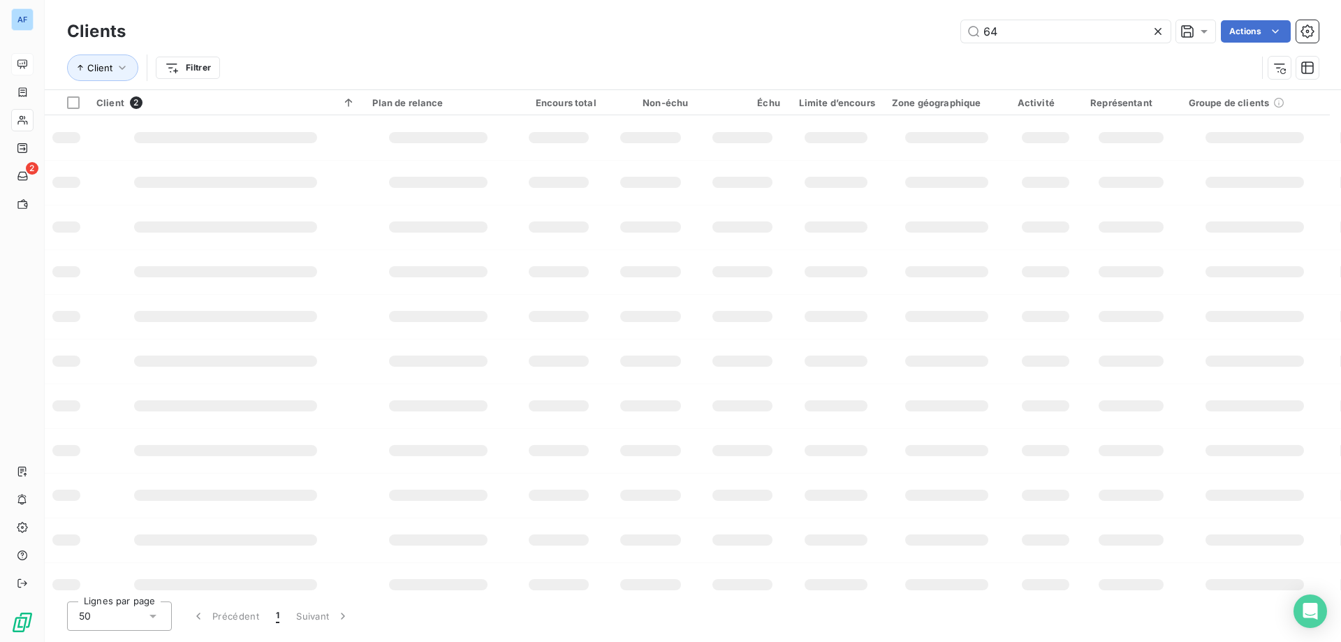
type input "648"
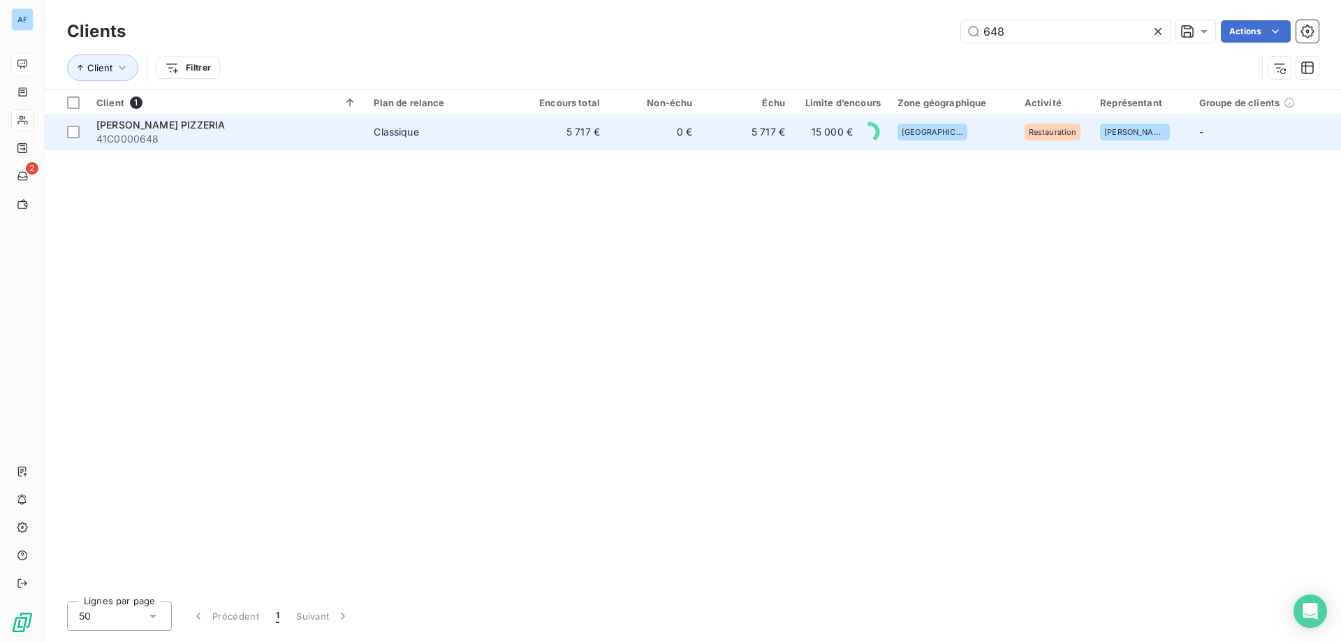
click at [833, 136] on span "15 000 €" at bounding box center [832, 132] width 41 height 14
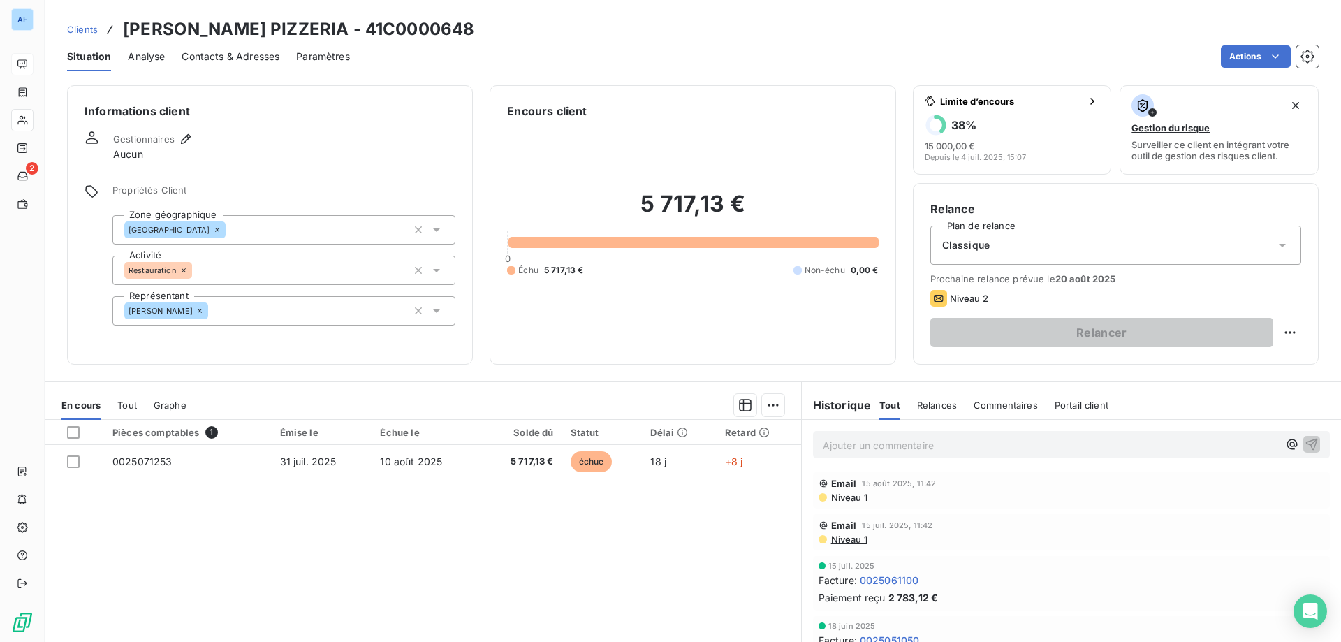
click at [84, 26] on span "Clients" at bounding box center [82, 29] width 31 height 11
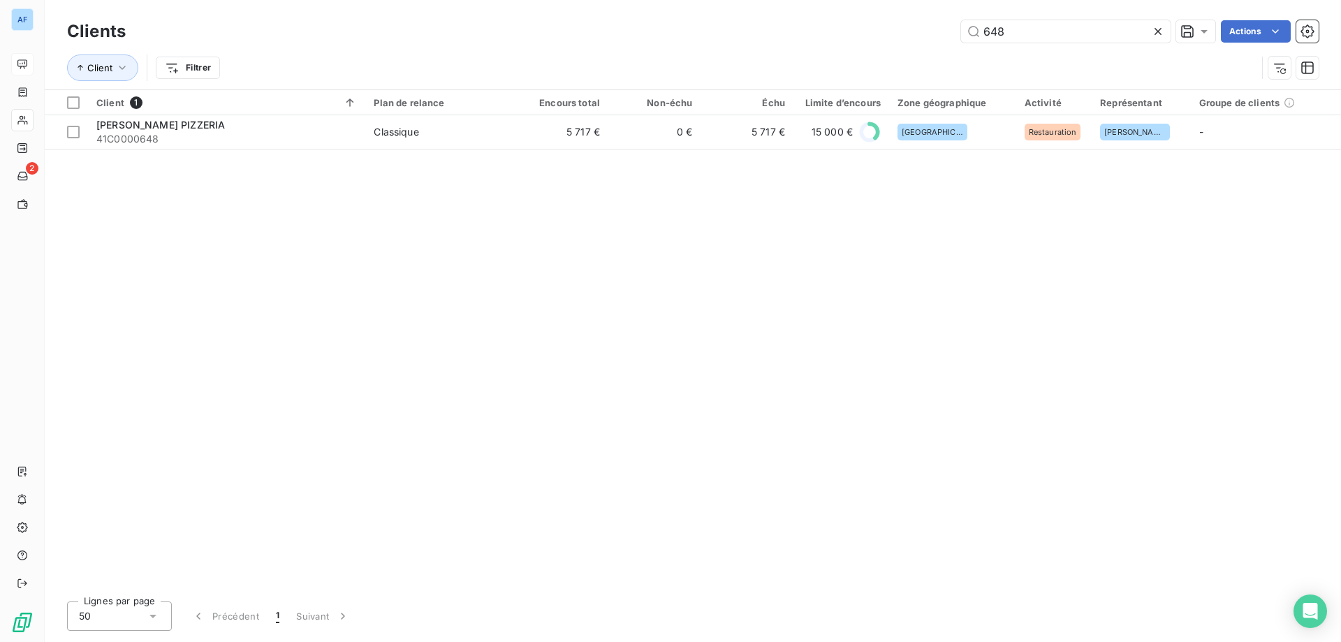
drag, startPoint x: 1028, startPoint y: 31, endPoint x: 729, endPoint y: 4, distance: 300.2
click at [729, 4] on div "Clients 648 Actions Client Filtrer" at bounding box center [693, 44] width 1296 height 89
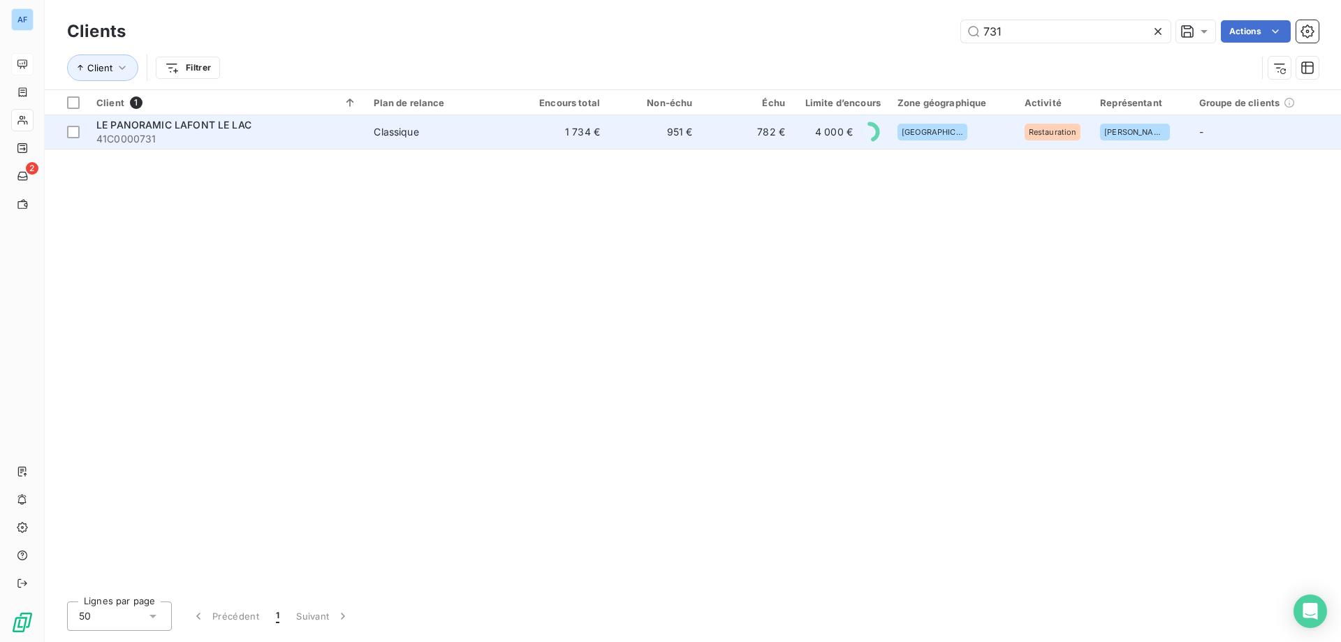
type input "731"
click at [600, 143] on td "1 734 €" at bounding box center [562, 132] width 92 height 34
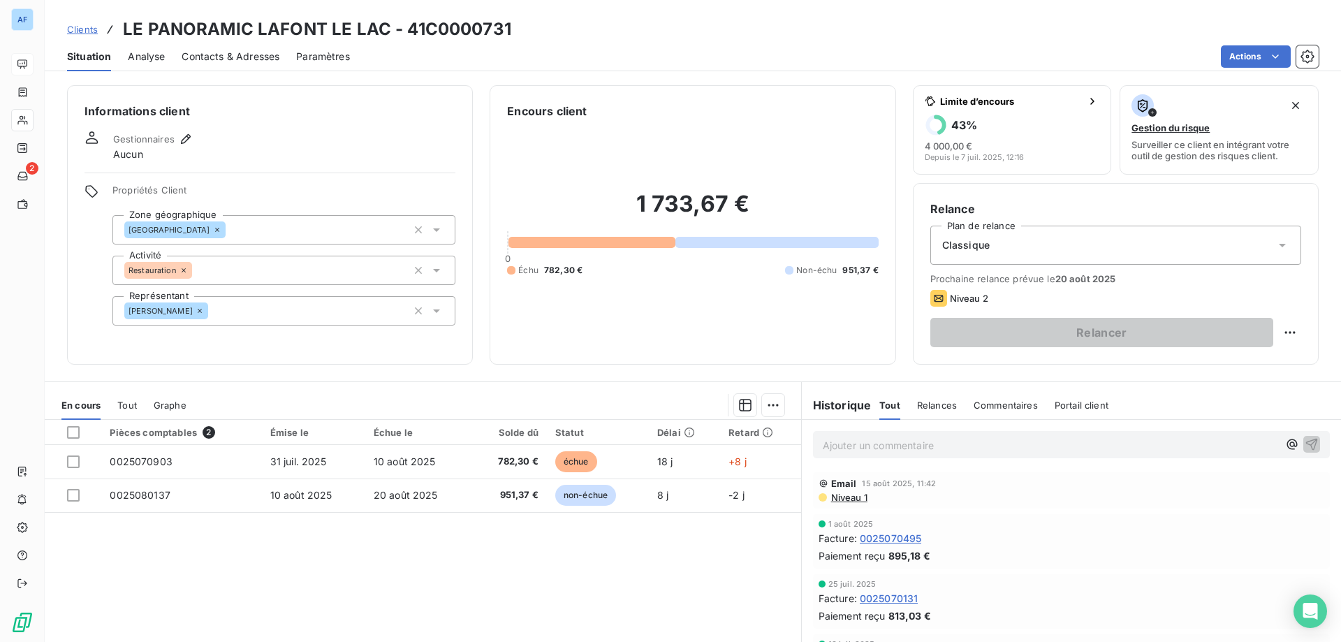
click at [82, 26] on span "Clients" at bounding box center [82, 29] width 31 height 11
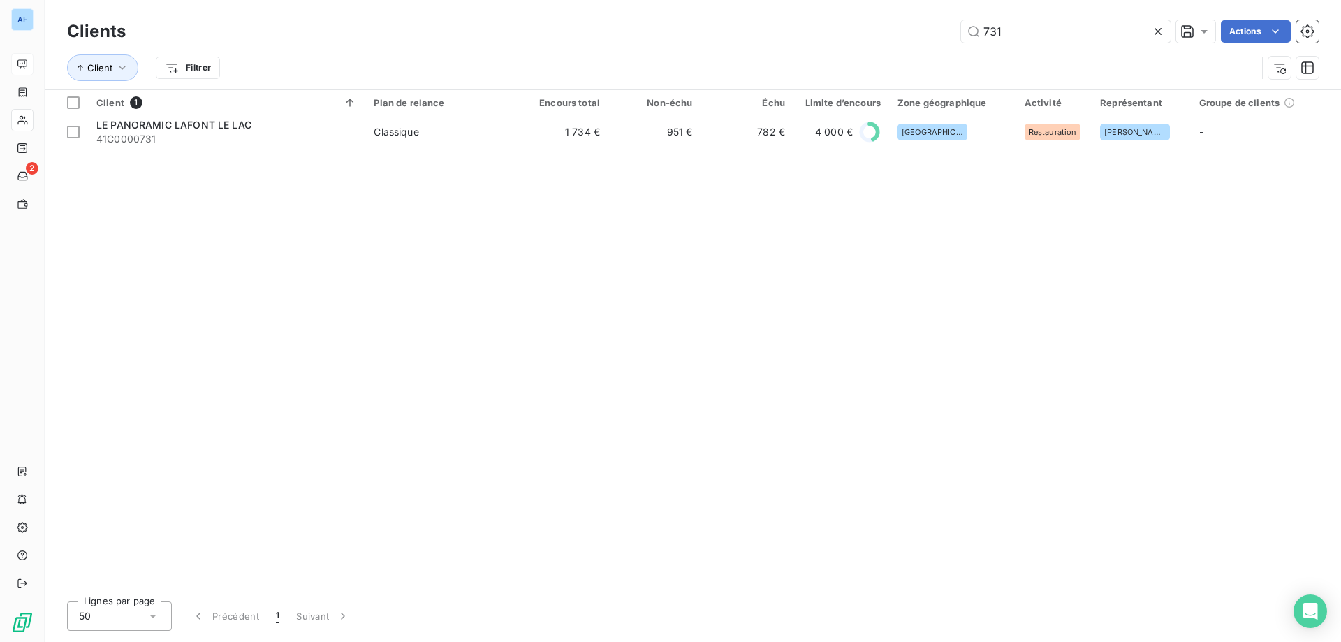
drag, startPoint x: 979, startPoint y: 28, endPoint x: 758, endPoint y: 23, distance: 220.8
click at [765, 27] on div "731 Actions" at bounding box center [730, 31] width 1176 height 22
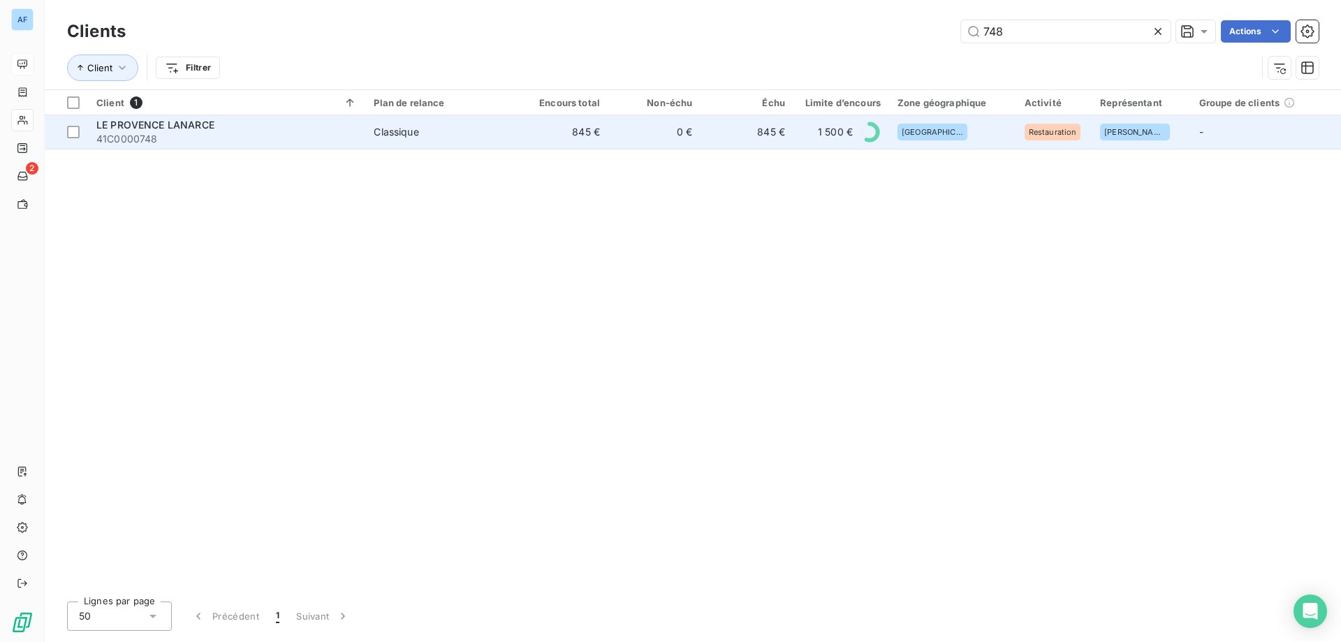
type input "748"
click at [752, 138] on td "845 €" at bounding box center [747, 132] width 92 height 34
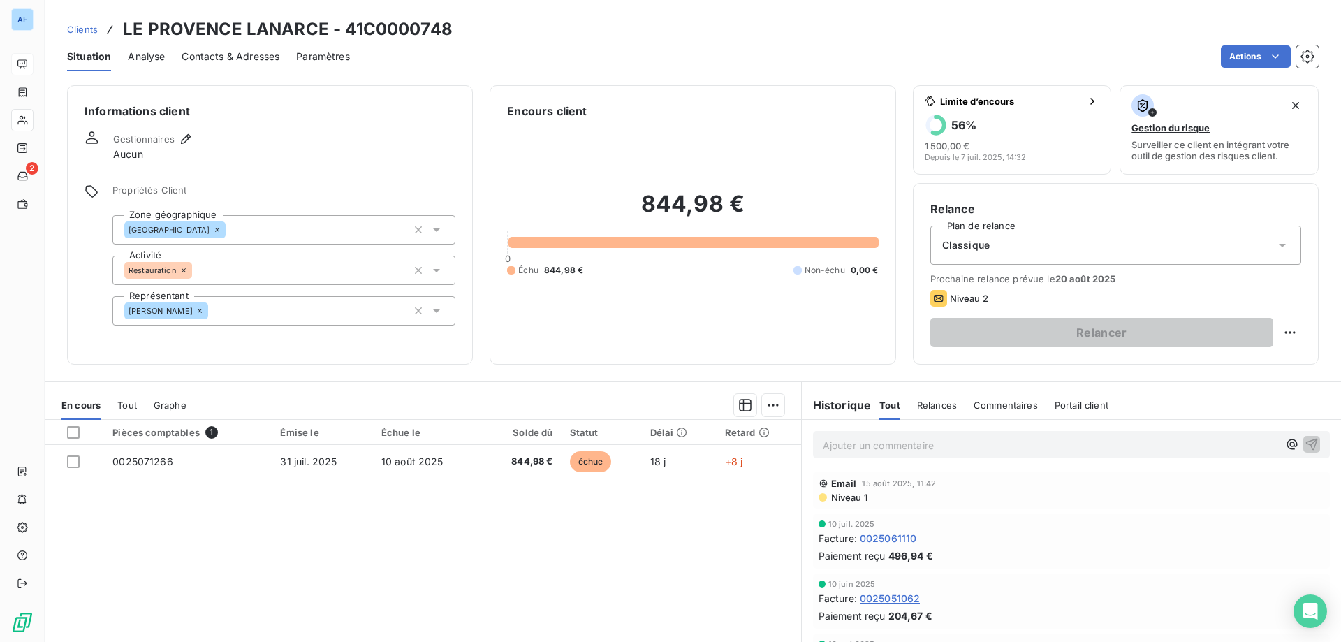
click at [87, 34] on span "Clients" at bounding box center [82, 29] width 31 height 11
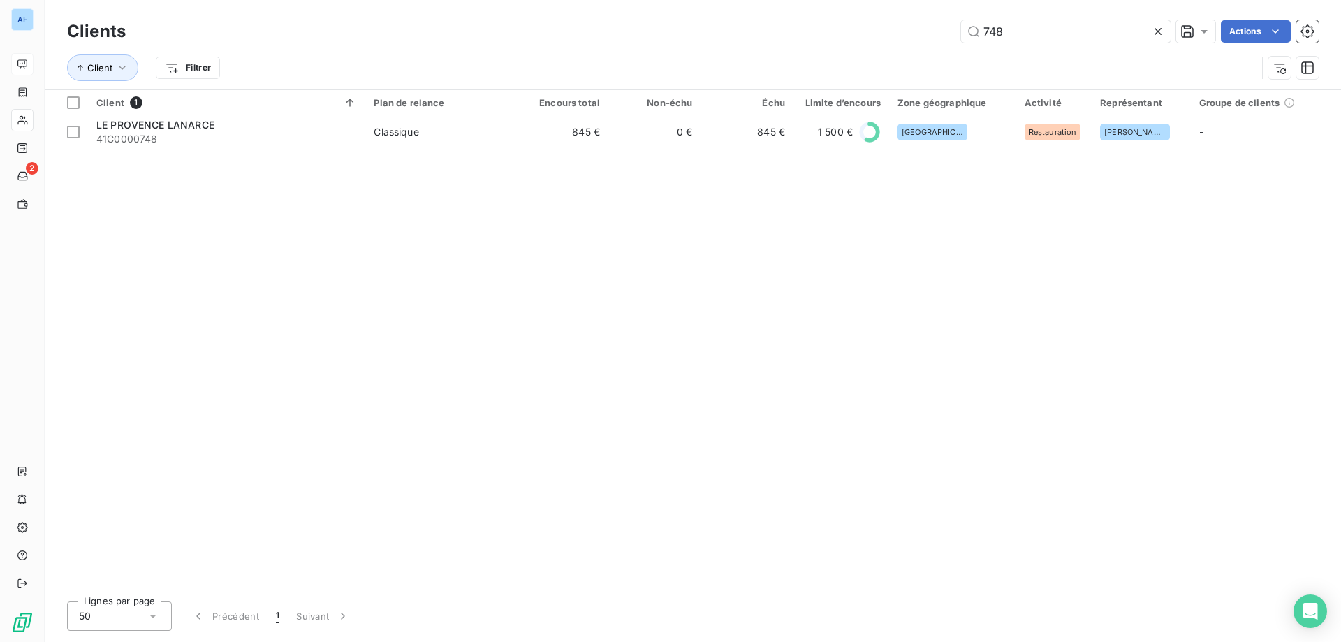
drag, startPoint x: 1014, startPoint y: 31, endPoint x: 906, endPoint y: 23, distance: 107.9
click at [909, 23] on div "748 Actions" at bounding box center [730, 31] width 1176 height 22
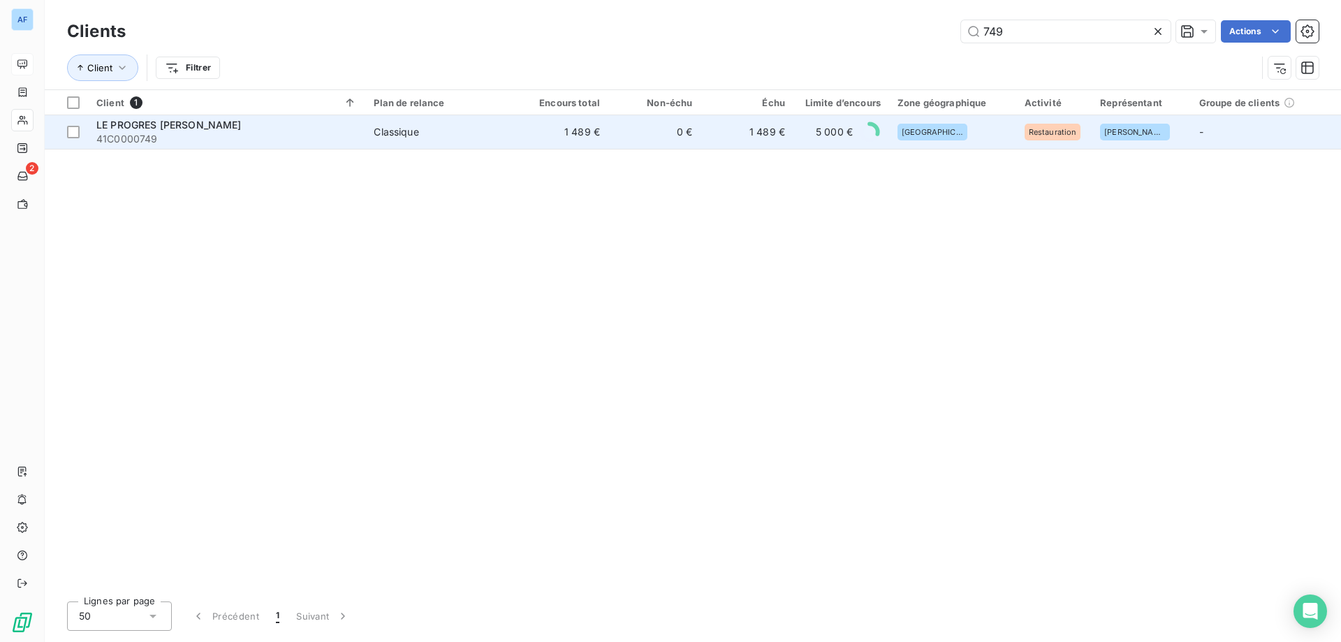
type input "749"
click at [925, 143] on td "[GEOGRAPHIC_DATA]" at bounding box center [952, 132] width 127 height 34
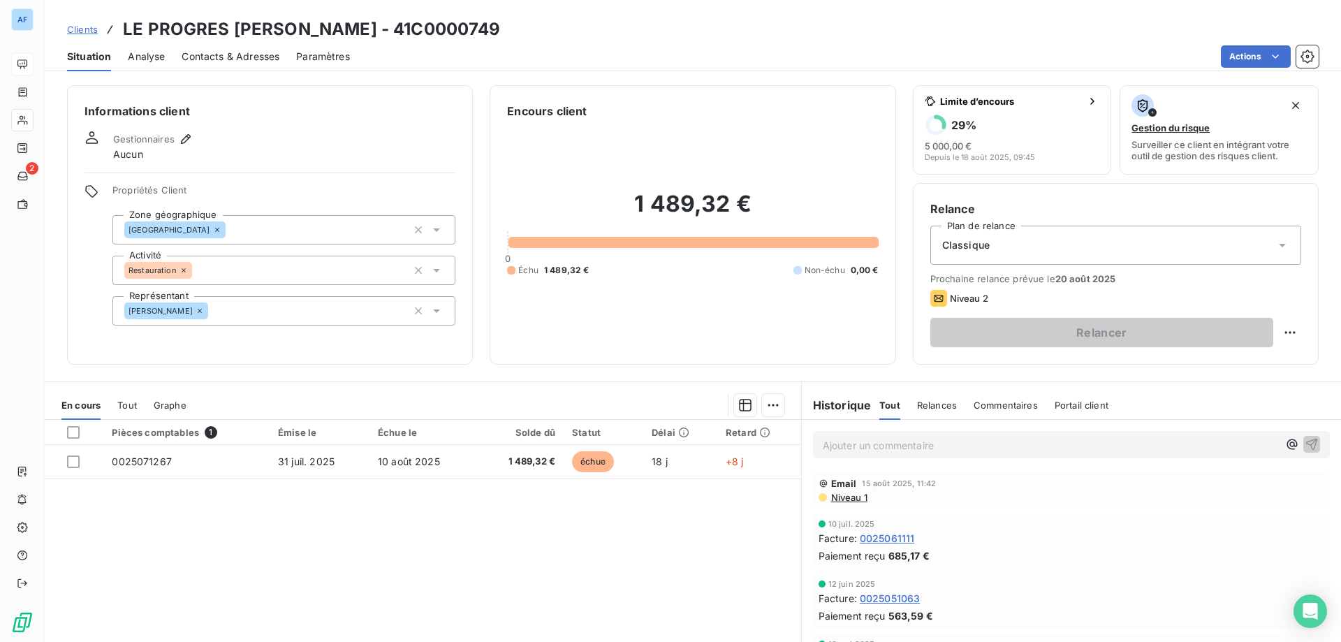
click at [89, 28] on span "Clients" at bounding box center [82, 29] width 31 height 11
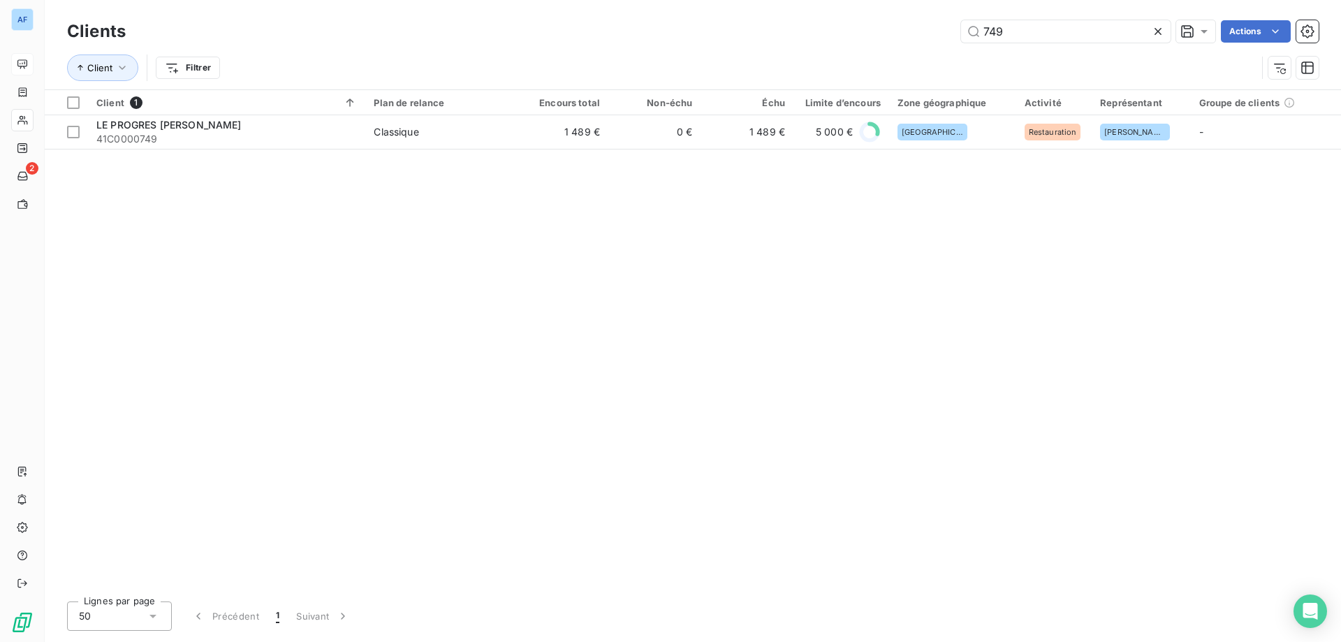
drag, startPoint x: 1004, startPoint y: 30, endPoint x: 615, endPoint y: 37, distance: 388.4
click at [615, 37] on div "749 Actions" at bounding box center [730, 31] width 1176 height 22
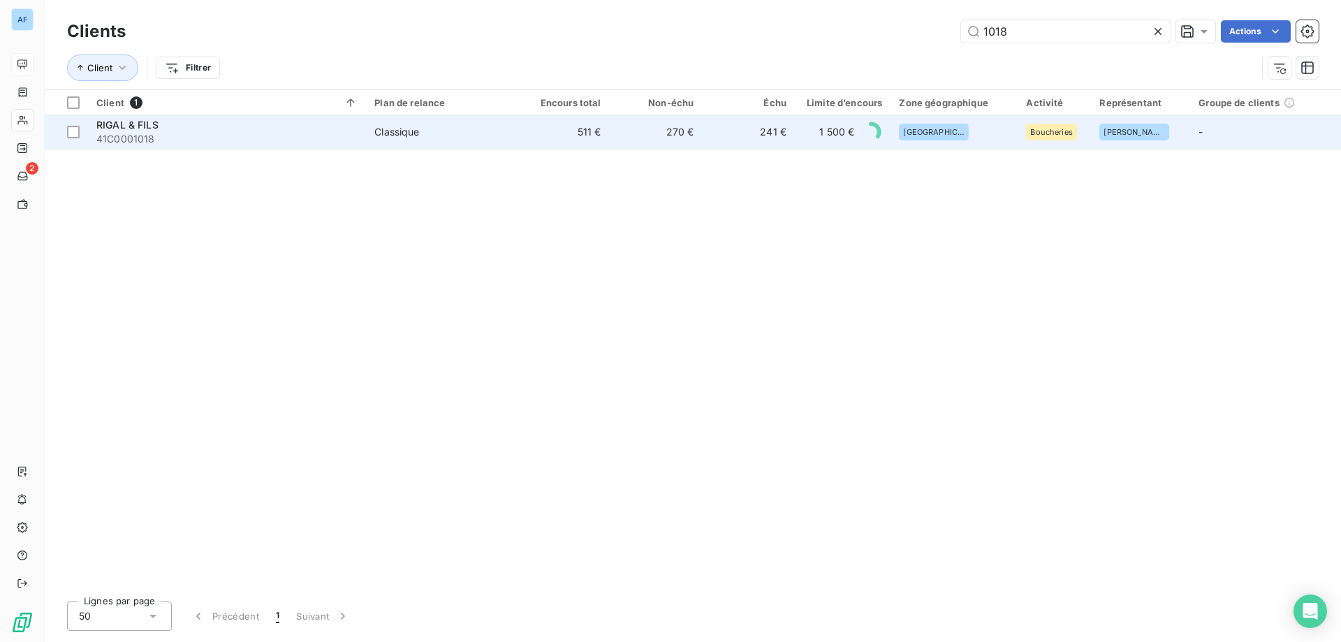
type input "1018"
click at [629, 133] on td "270 €" at bounding box center [656, 132] width 93 height 34
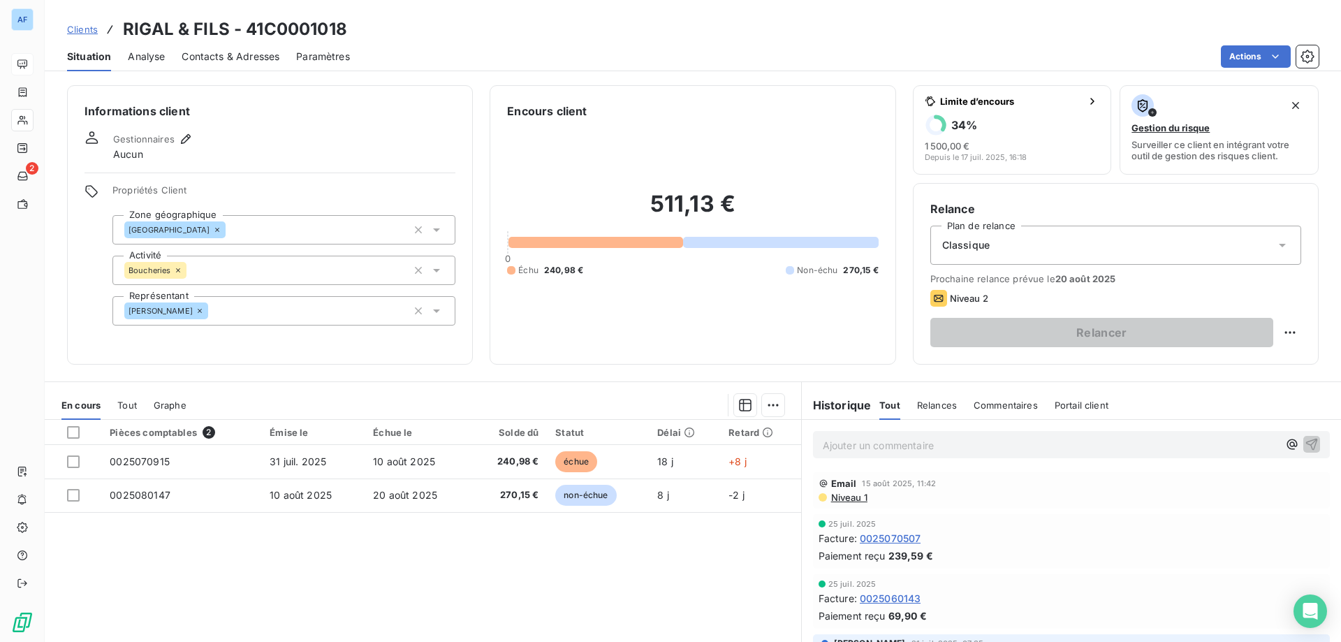
click at [91, 25] on span "Clients" at bounding box center [82, 29] width 31 height 11
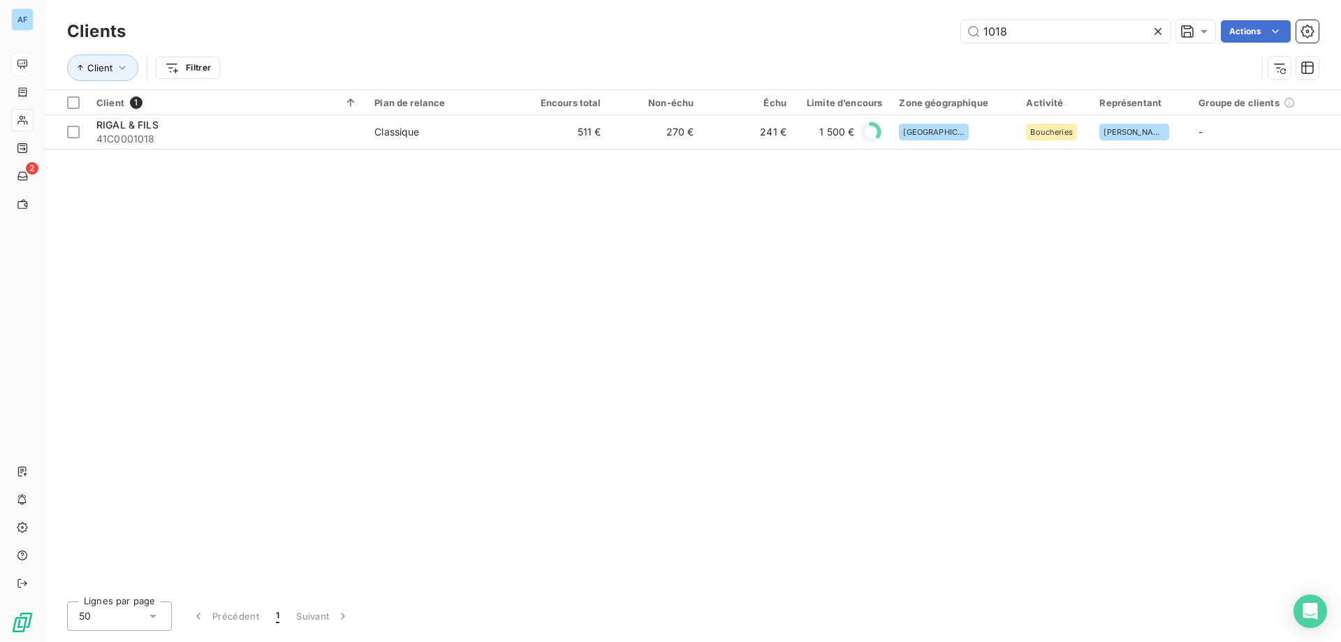
drag, startPoint x: 1028, startPoint y: 29, endPoint x: 749, endPoint y: 31, distance: 279.4
click at [749, 31] on div "1018 Actions" at bounding box center [730, 31] width 1176 height 22
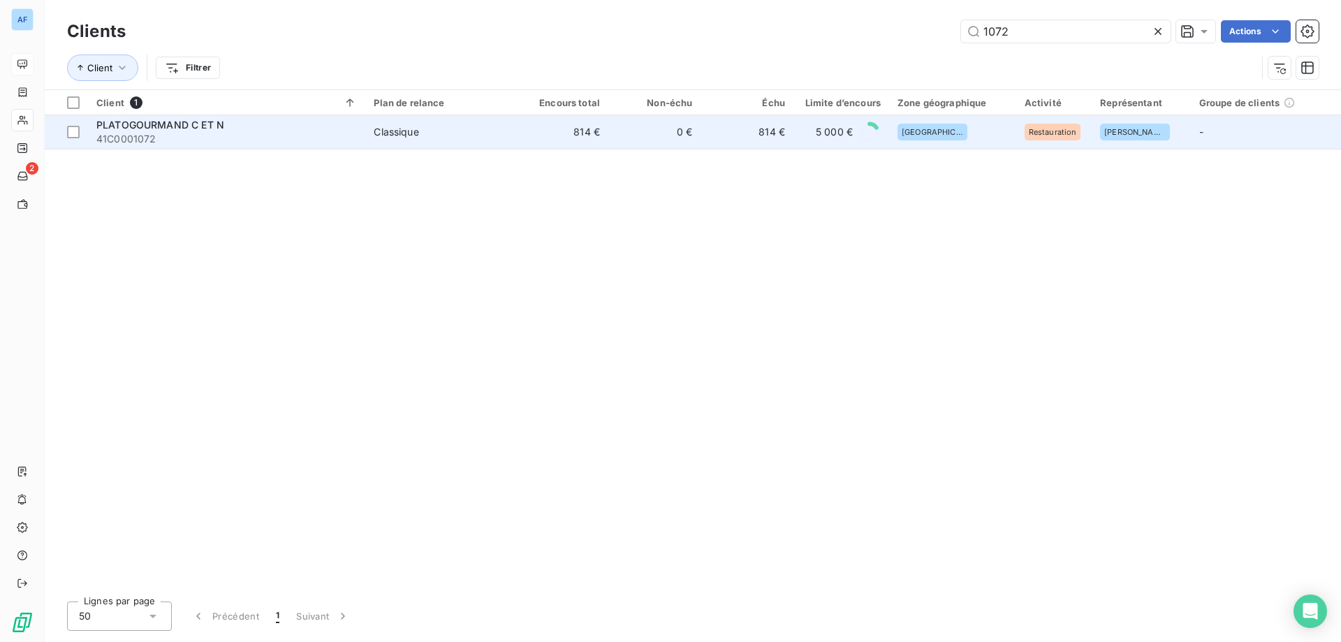
type input "1072"
click at [743, 141] on td "814 €" at bounding box center [747, 132] width 92 height 34
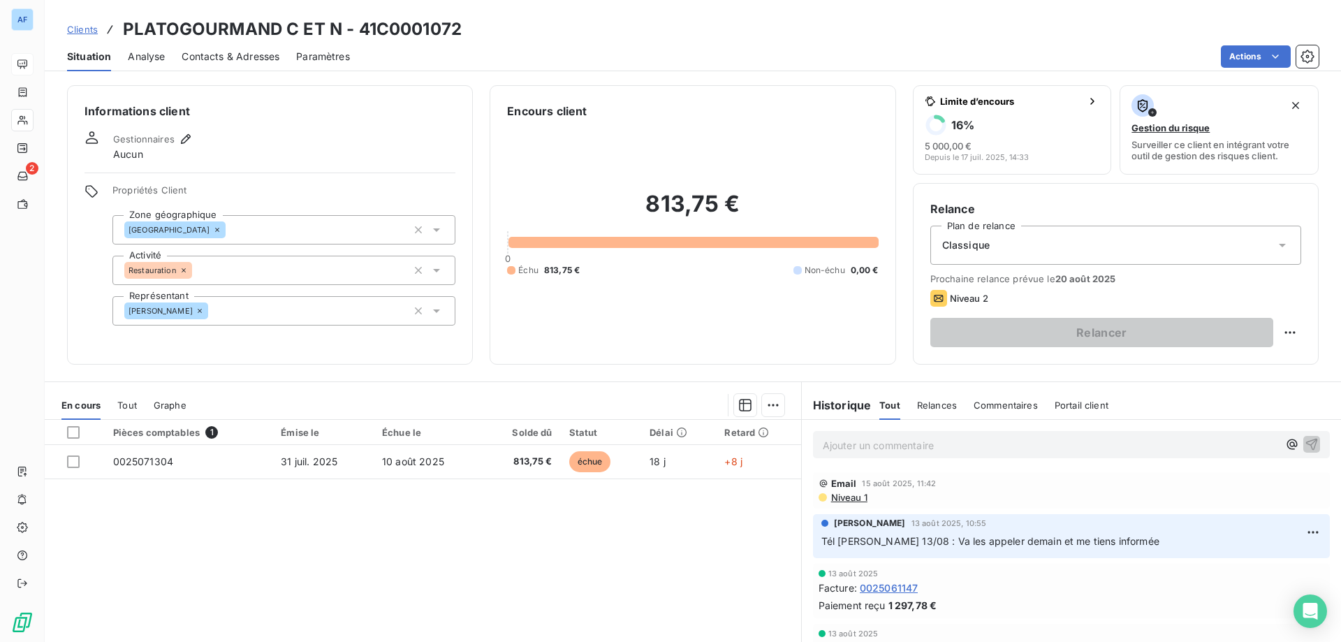
click at [94, 32] on span "Clients" at bounding box center [82, 29] width 31 height 11
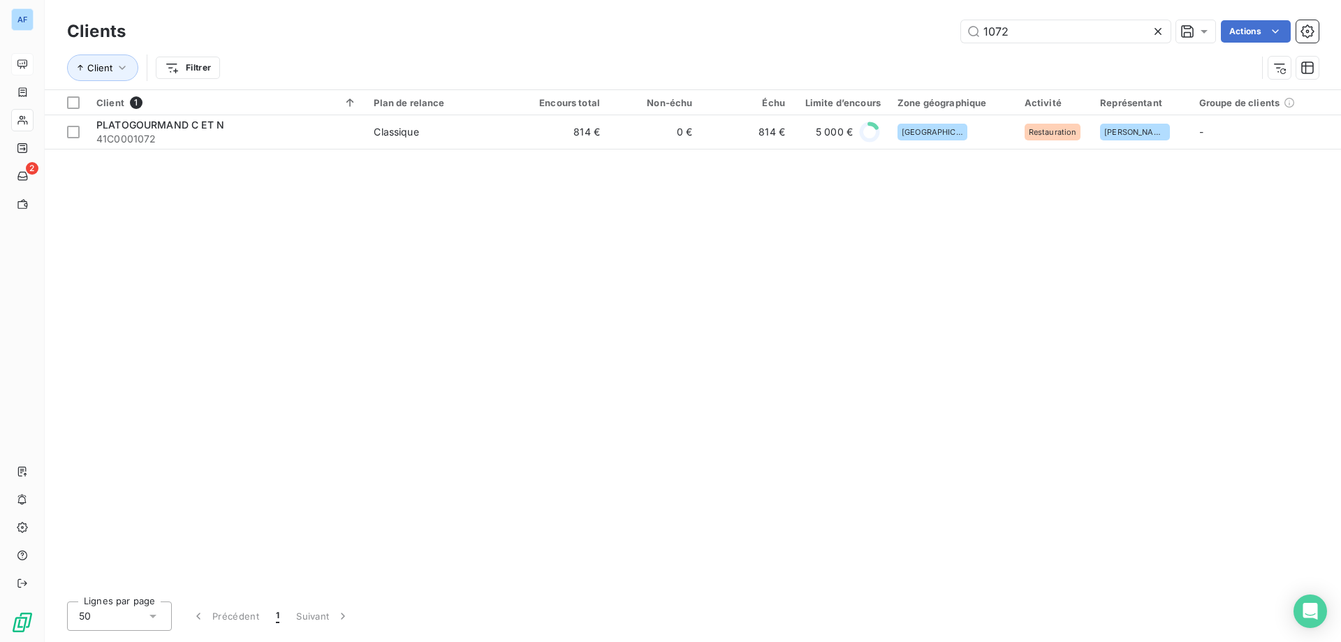
drag, startPoint x: 1024, startPoint y: 34, endPoint x: 836, endPoint y: -20, distance: 195.4
click at [836, 0] on html "AF 2 Clients 1072 Actions Client Filtrer Client 1 Plan de relance Encours total…" at bounding box center [670, 321] width 1341 height 642
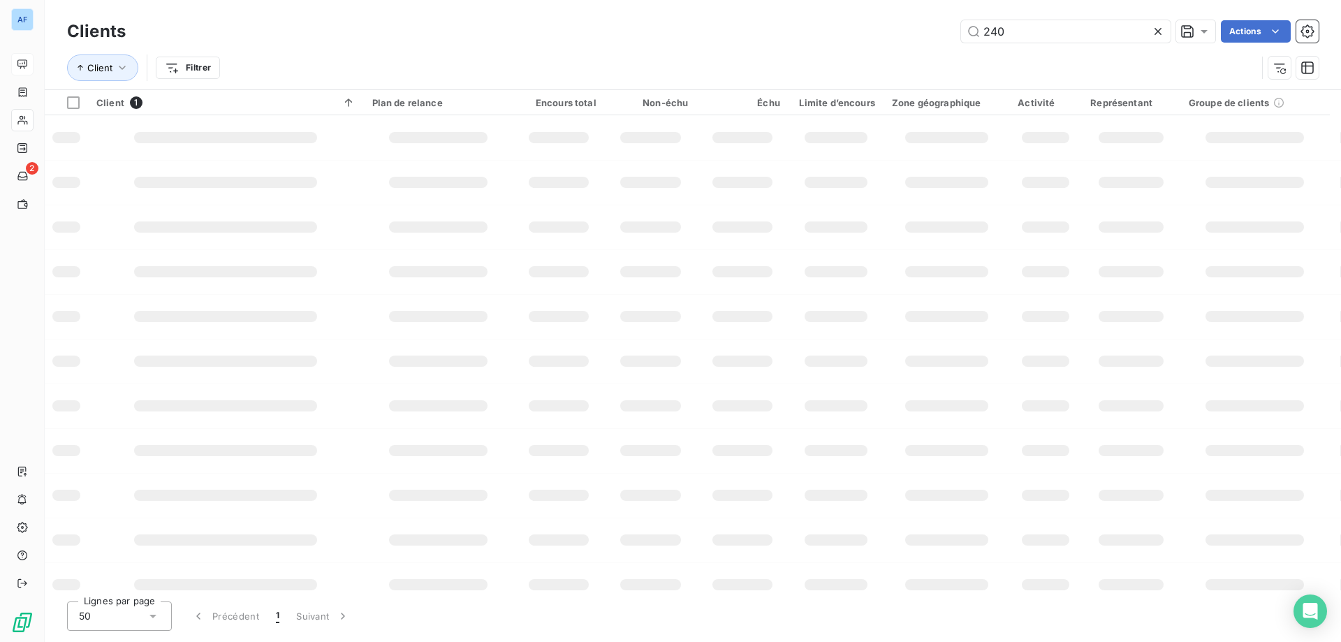
type input "2401"
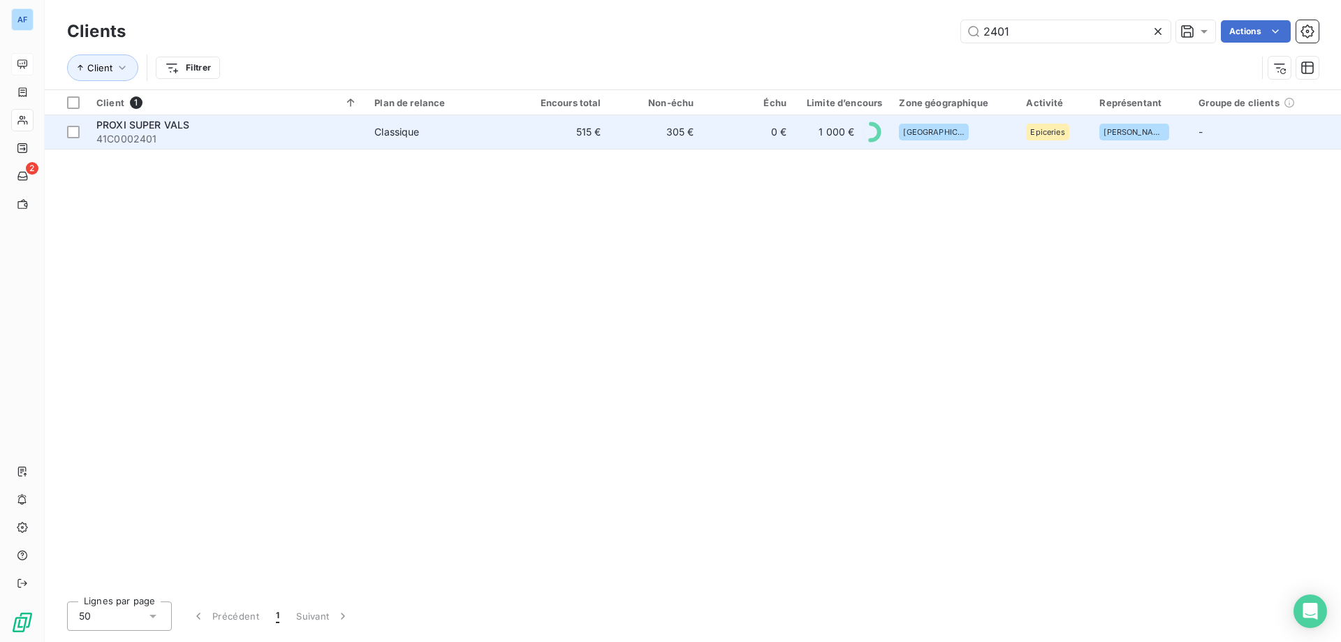
click at [743, 138] on td "0 €" at bounding box center [748, 132] width 93 height 34
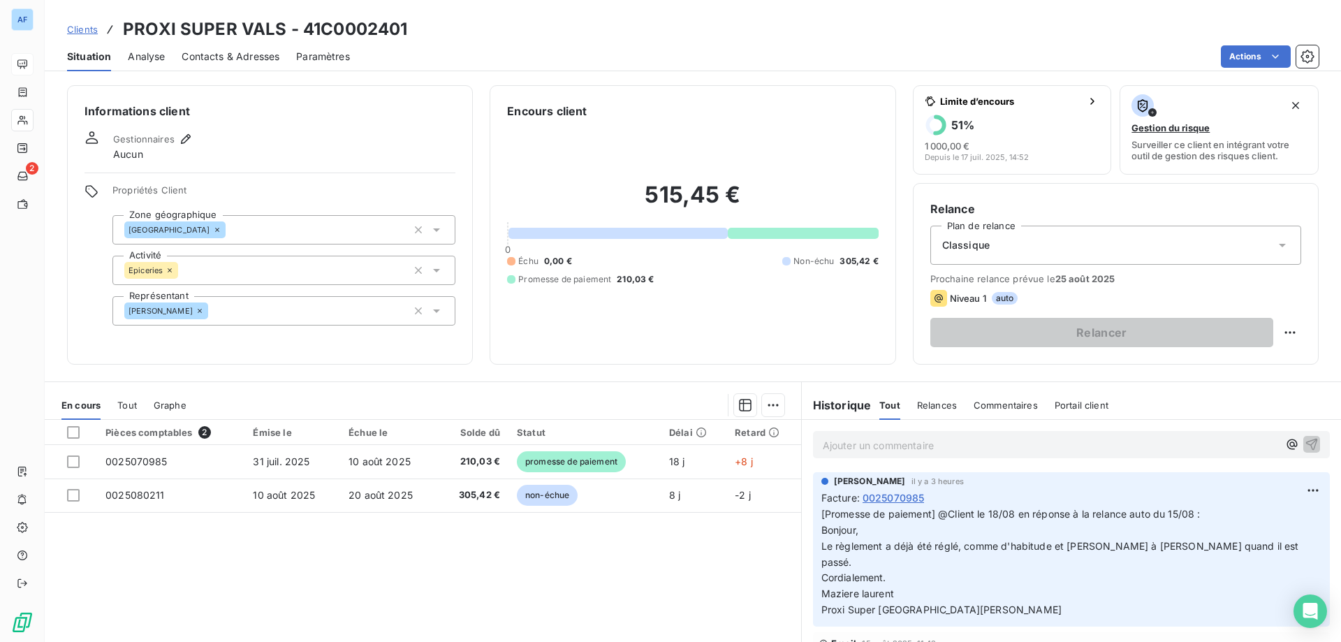
click at [82, 34] on span "Clients" at bounding box center [82, 29] width 31 height 11
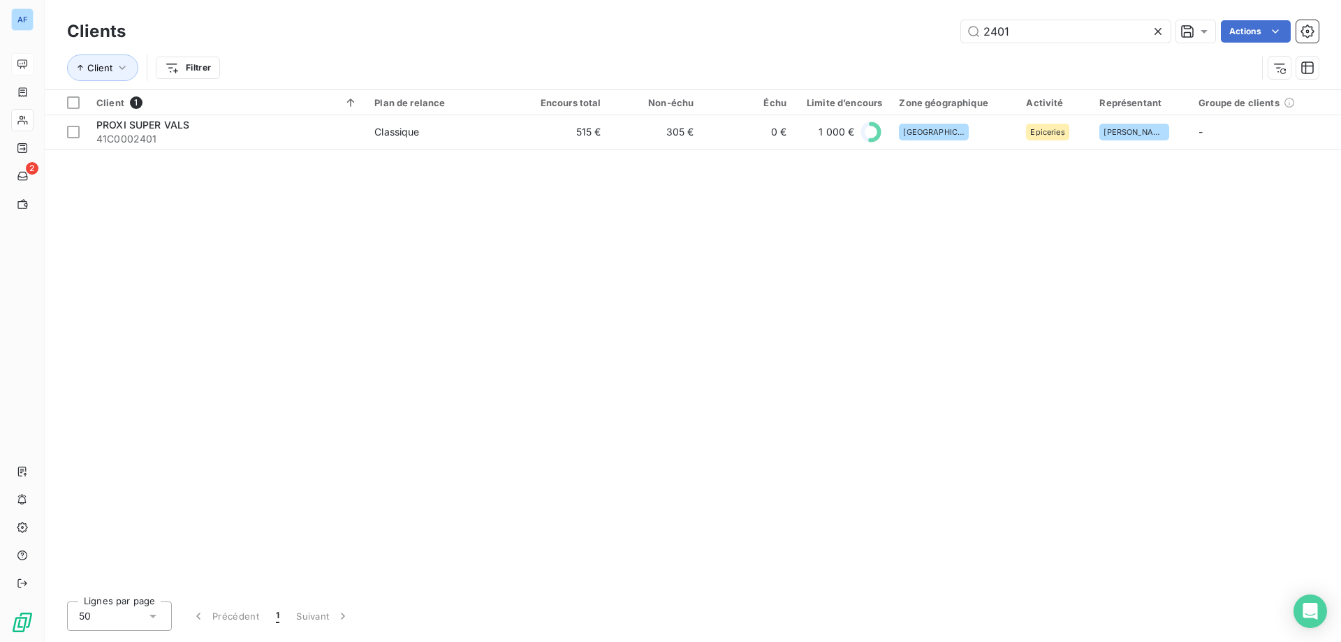
drag, startPoint x: 1050, startPoint y: 36, endPoint x: 348, endPoint y: 61, distance: 702.4
click at [376, 61] on div "Clients 2401 Actions Client Filtrer" at bounding box center [693, 53] width 1252 height 73
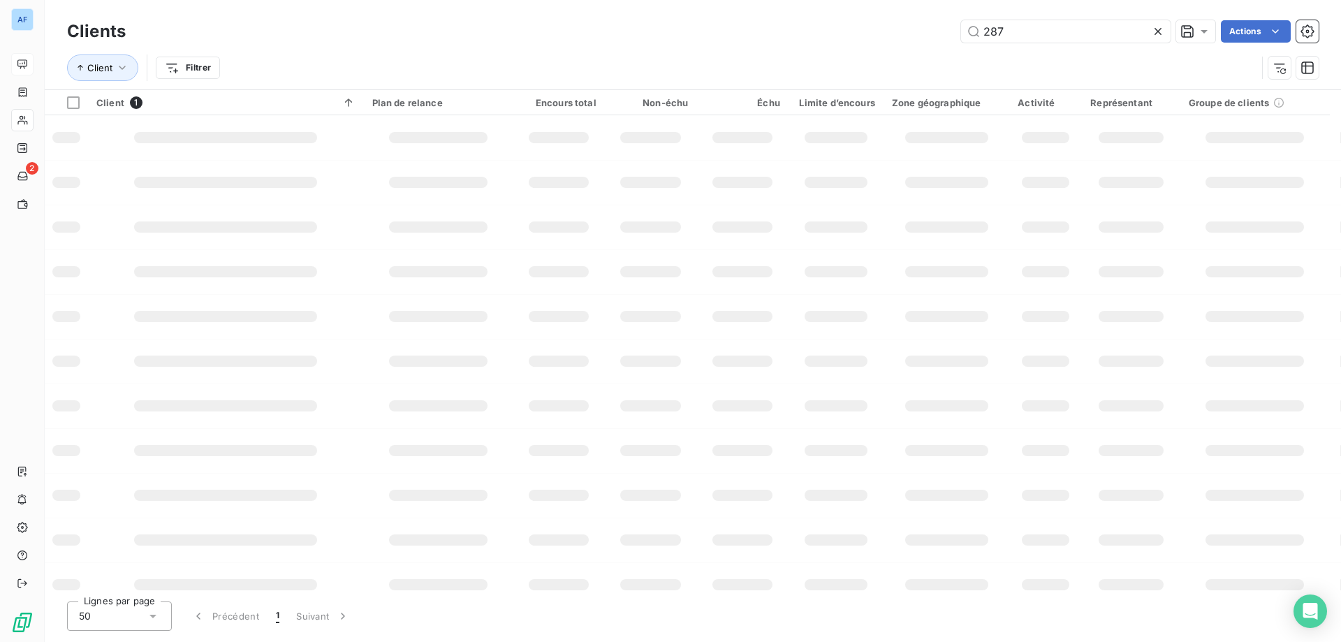
type input "2879"
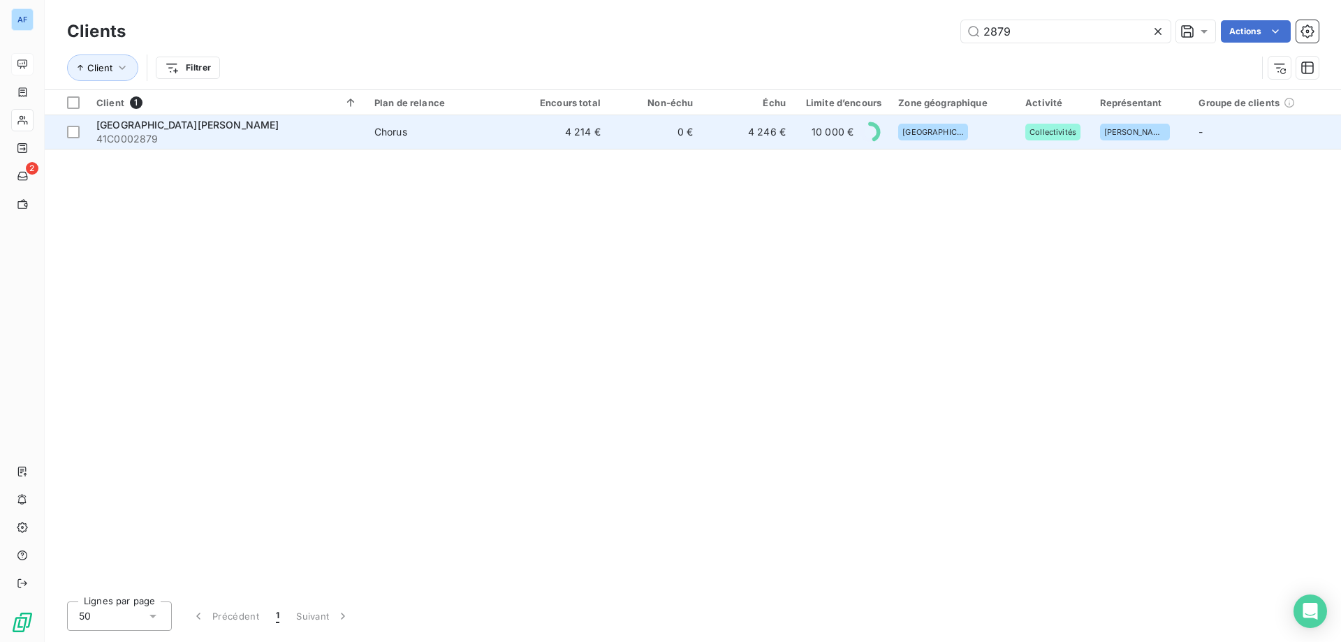
click at [392, 147] on td "Chorus" at bounding box center [441, 132] width 150 height 34
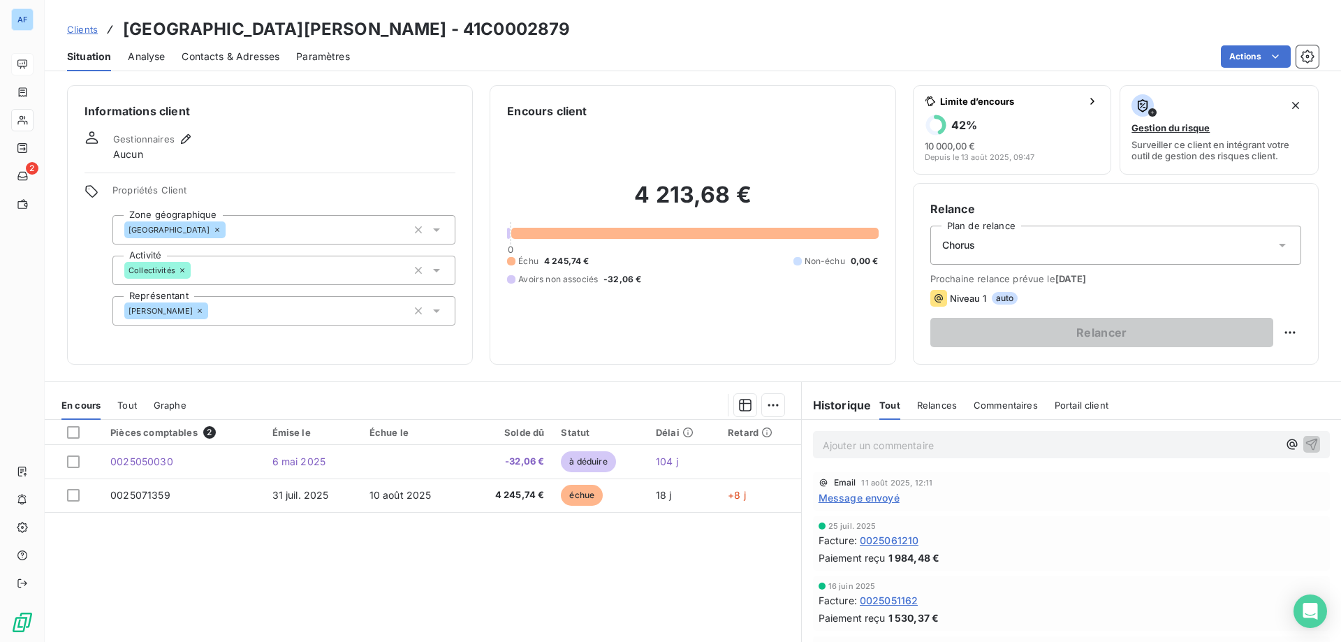
click at [83, 27] on span "Clients" at bounding box center [82, 29] width 31 height 11
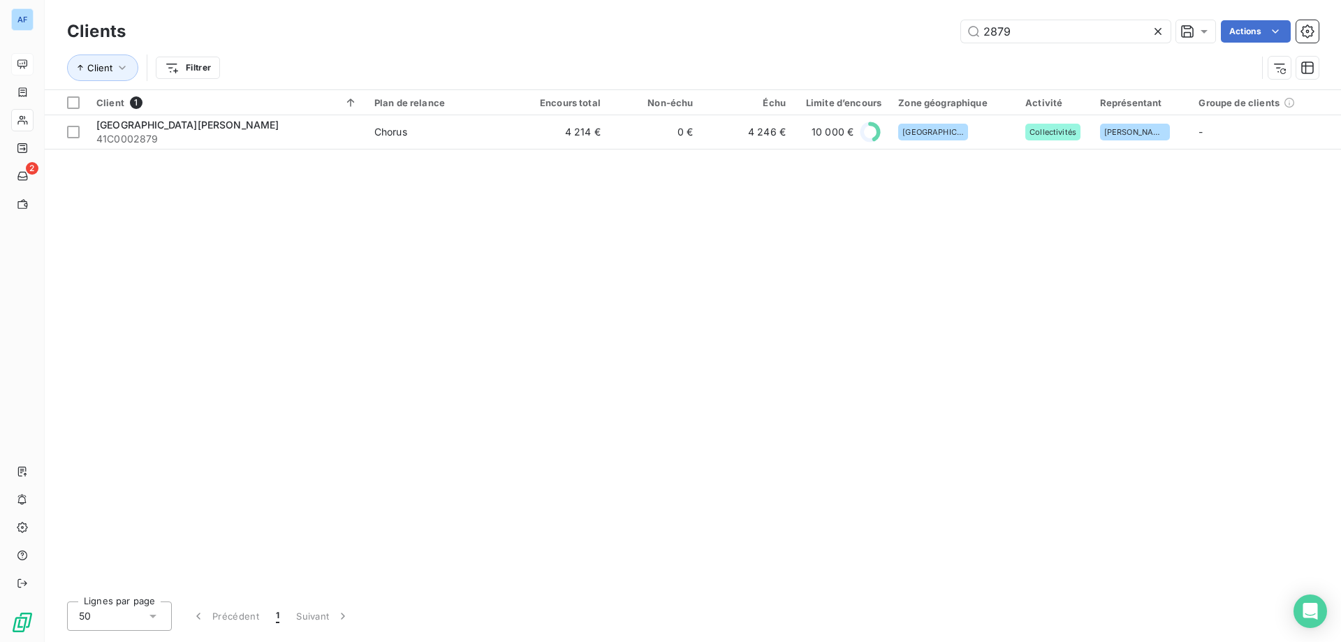
drag, startPoint x: 1018, startPoint y: 26, endPoint x: 577, endPoint y: 28, distance: 441.5
click at [583, 28] on div "2879 Actions" at bounding box center [730, 31] width 1176 height 22
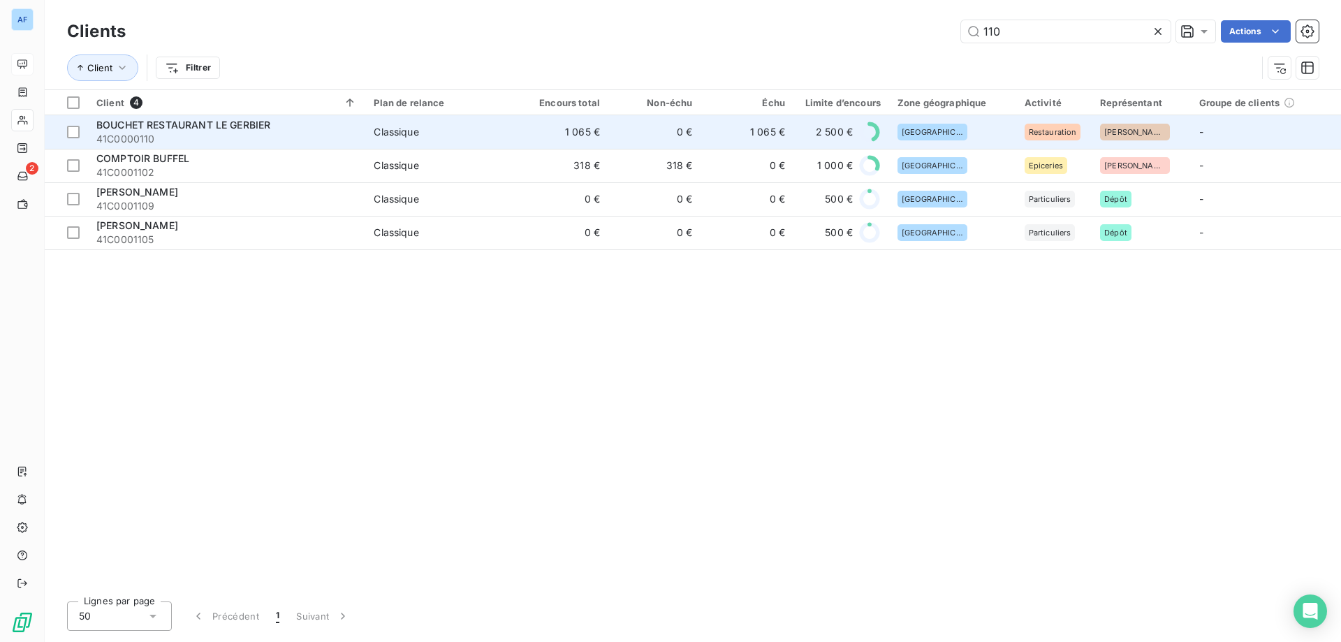
type input "110"
click at [388, 139] on td "Classique" at bounding box center [440, 132] width 150 height 34
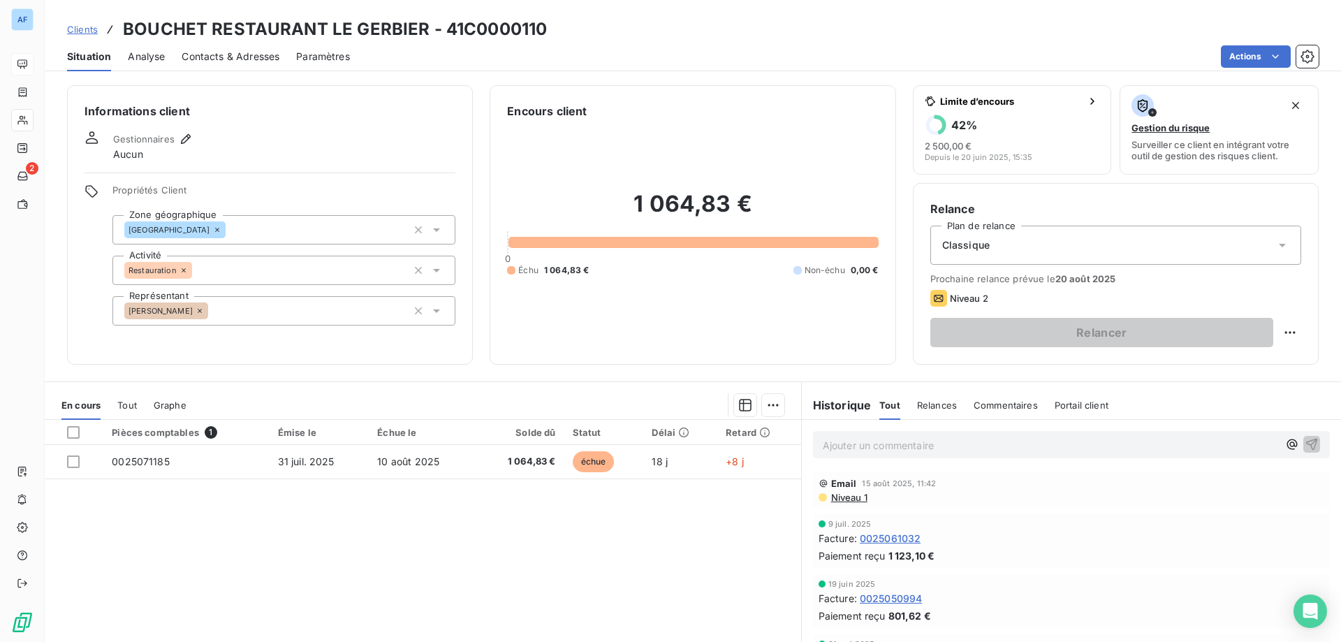
click at [70, 30] on span "Clients" at bounding box center [82, 29] width 31 height 11
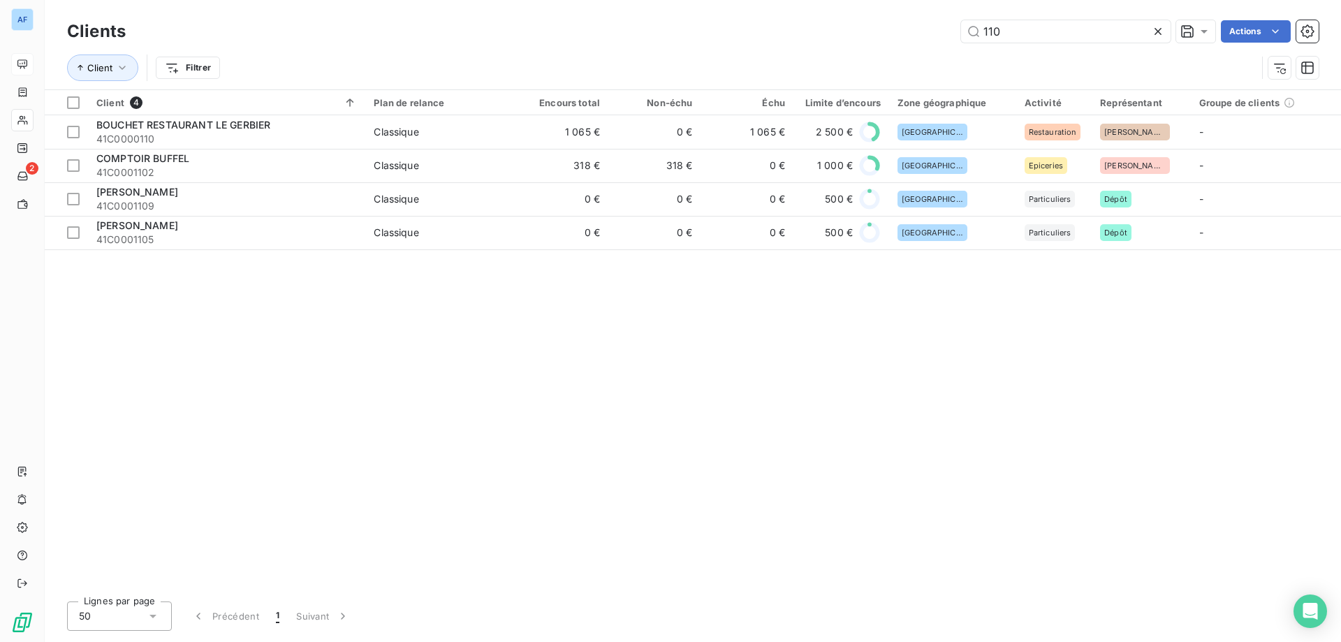
drag, startPoint x: 1025, startPoint y: 33, endPoint x: 606, endPoint y: 57, distance: 419.8
click at [618, 57] on div "Clients 110 Actions Client Filtrer" at bounding box center [693, 53] width 1252 height 73
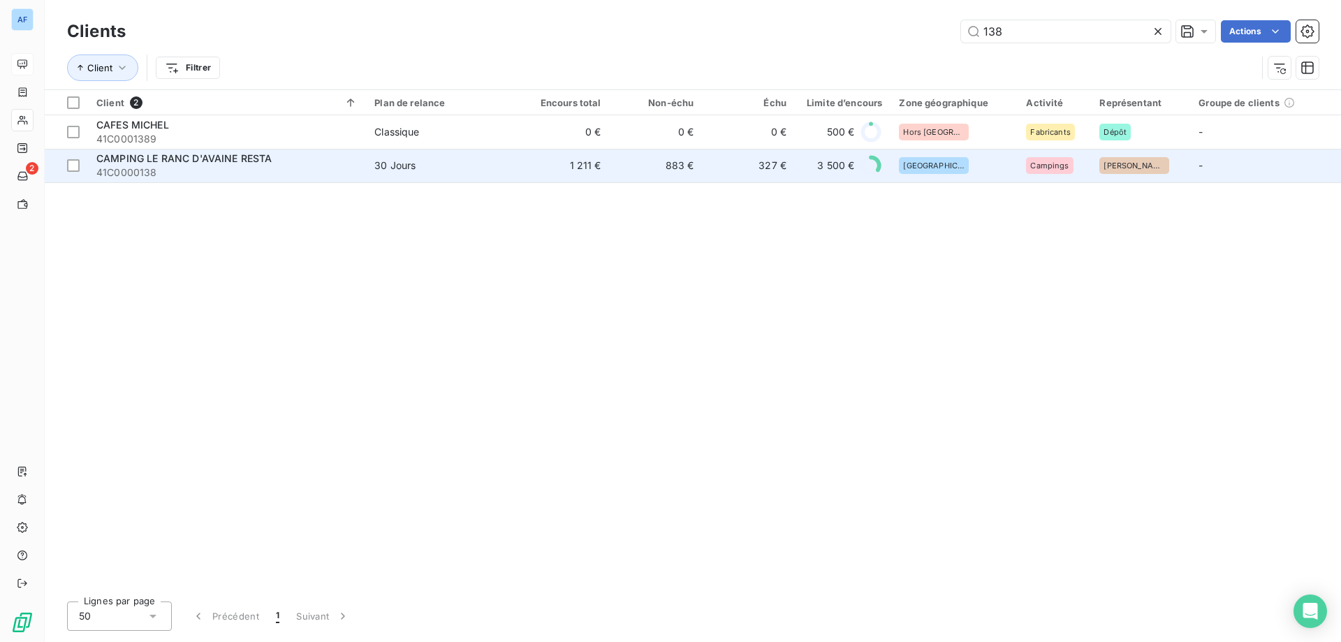
type input "138"
click at [635, 161] on td "883 €" at bounding box center [656, 166] width 93 height 34
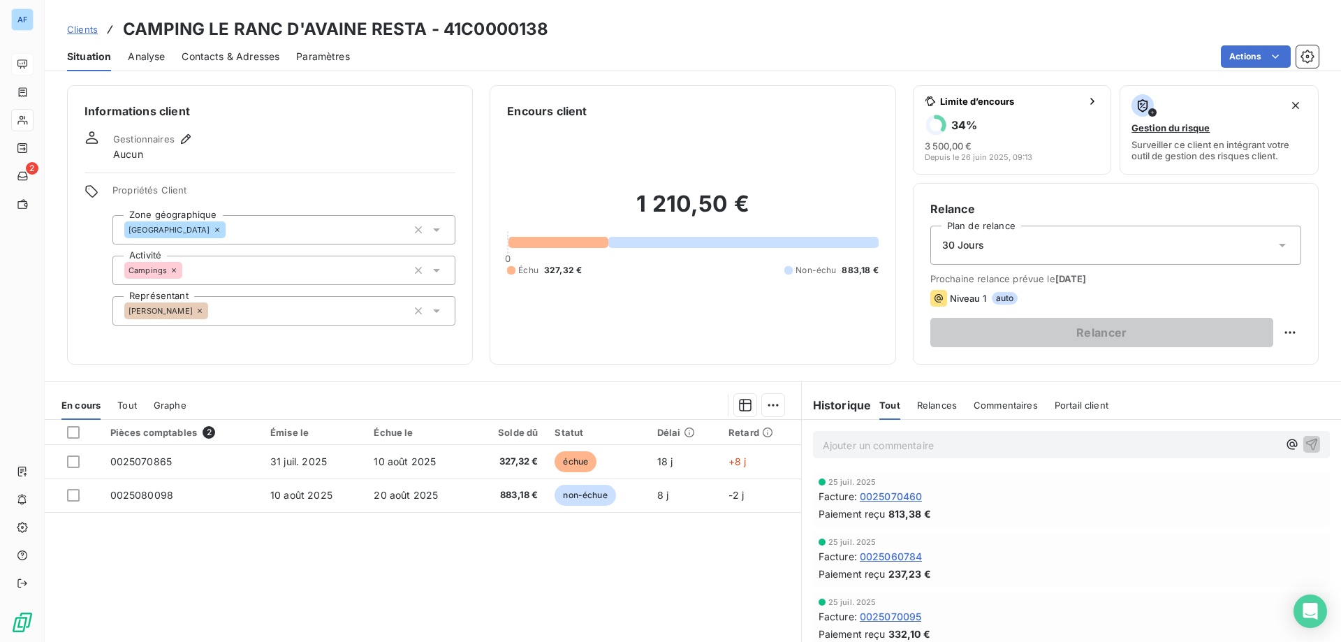
click at [75, 28] on span "Clients" at bounding box center [82, 29] width 31 height 11
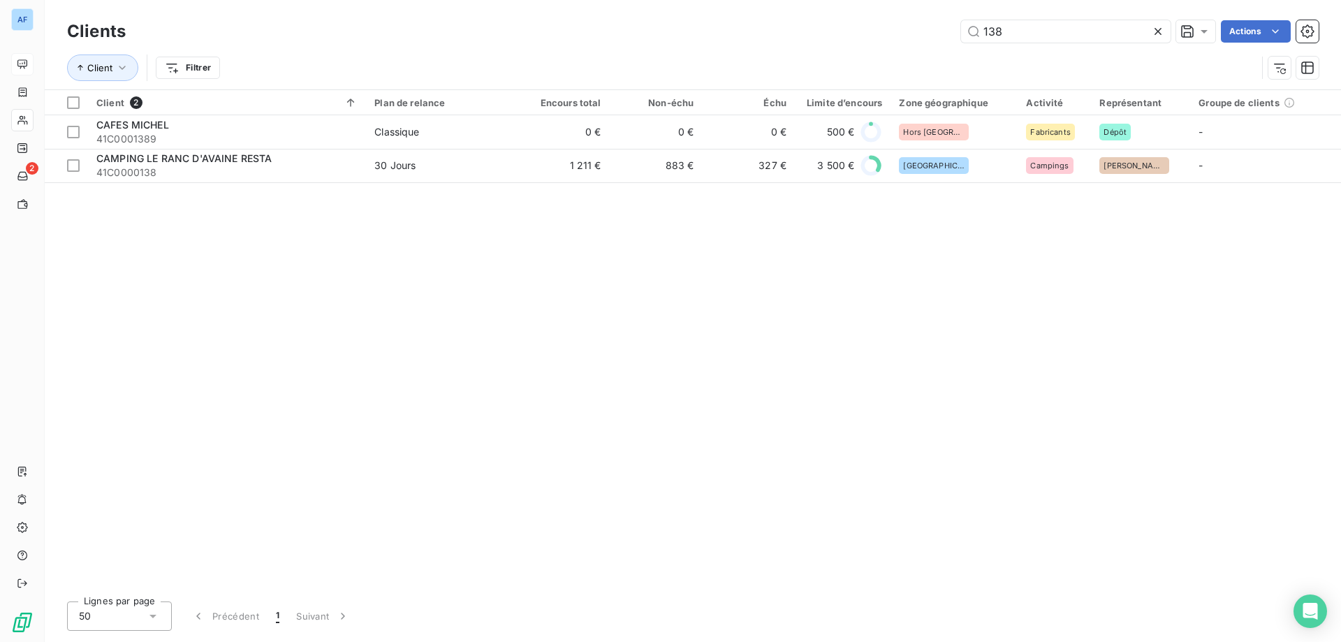
drag, startPoint x: 980, startPoint y: 32, endPoint x: 615, endPoint y: 37, distance: 364.7
click at [618, 37] on div "138 Actions" at bounding box center [730, 31] width 1176 height 22
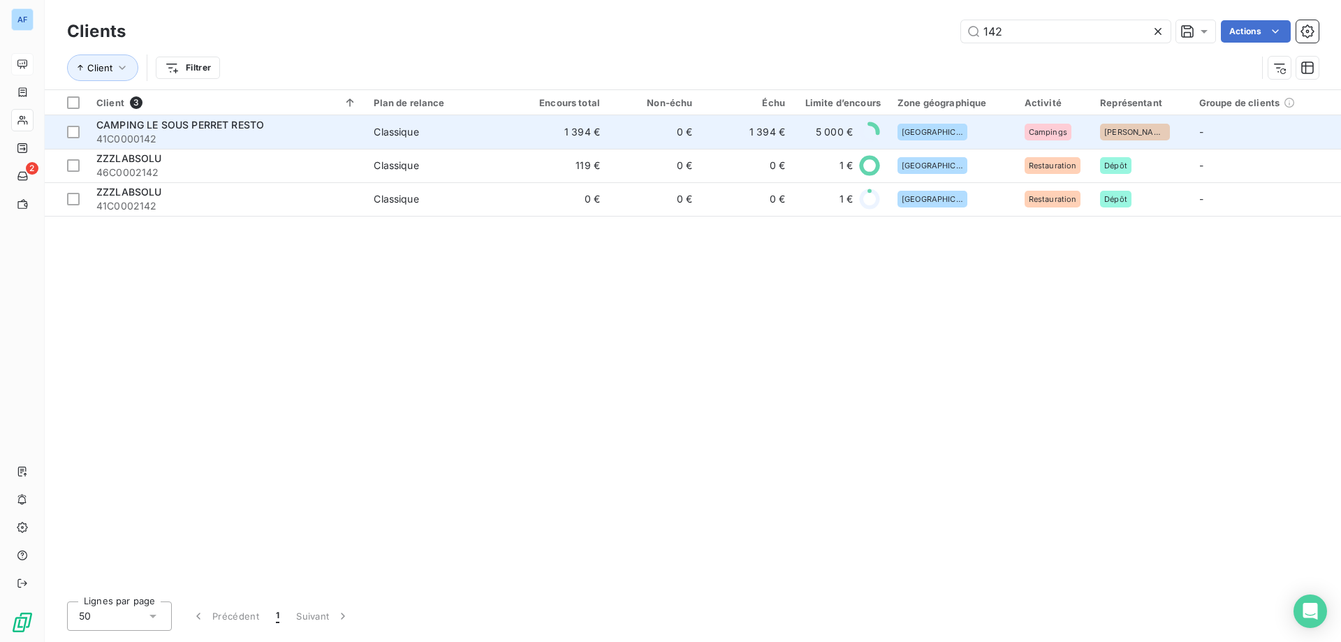
type input "142"
click at [571, 147] on td "1 394 €" at bounding box center [562, 132] width 92 height 34
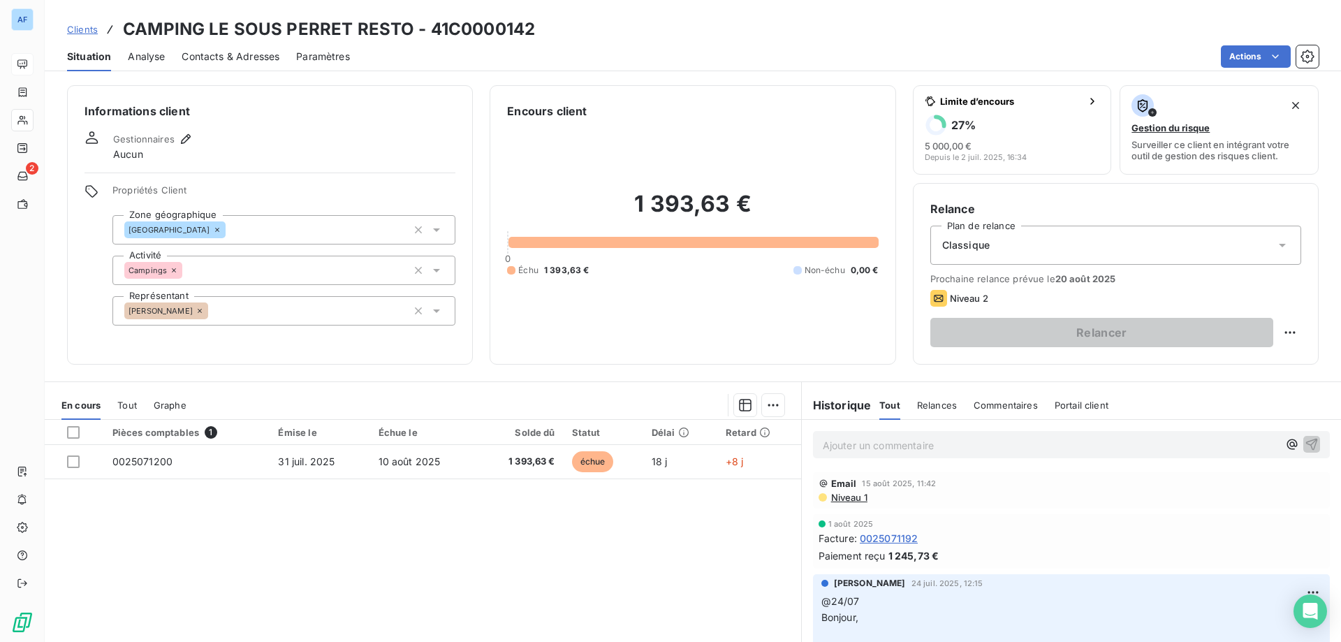
click at [89, 24] on span "Clients" at bounding box center [82, 29] width 31 height 11
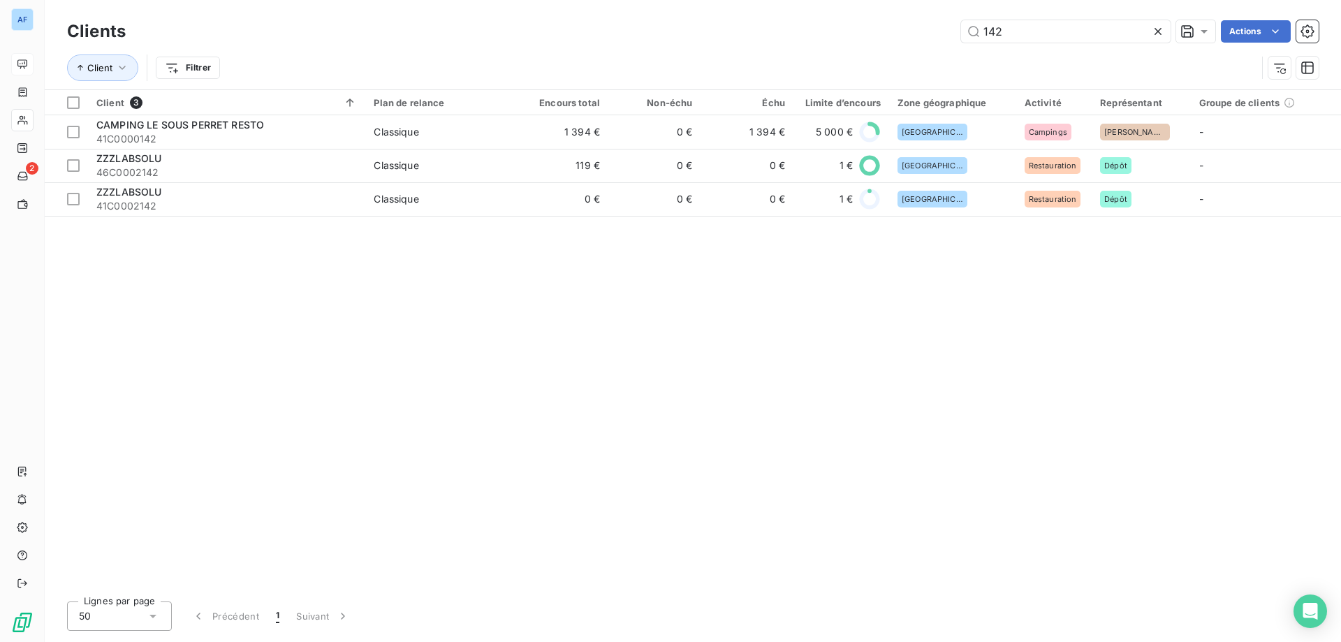
drag, startPoint x: 1001, startPoint y: 29, endPoint x: 789, endPoint y: 29, distance: 211.6
click at [789, 29] on div "142 Actions" at bounding box center [730, 31] width 1176 height 22
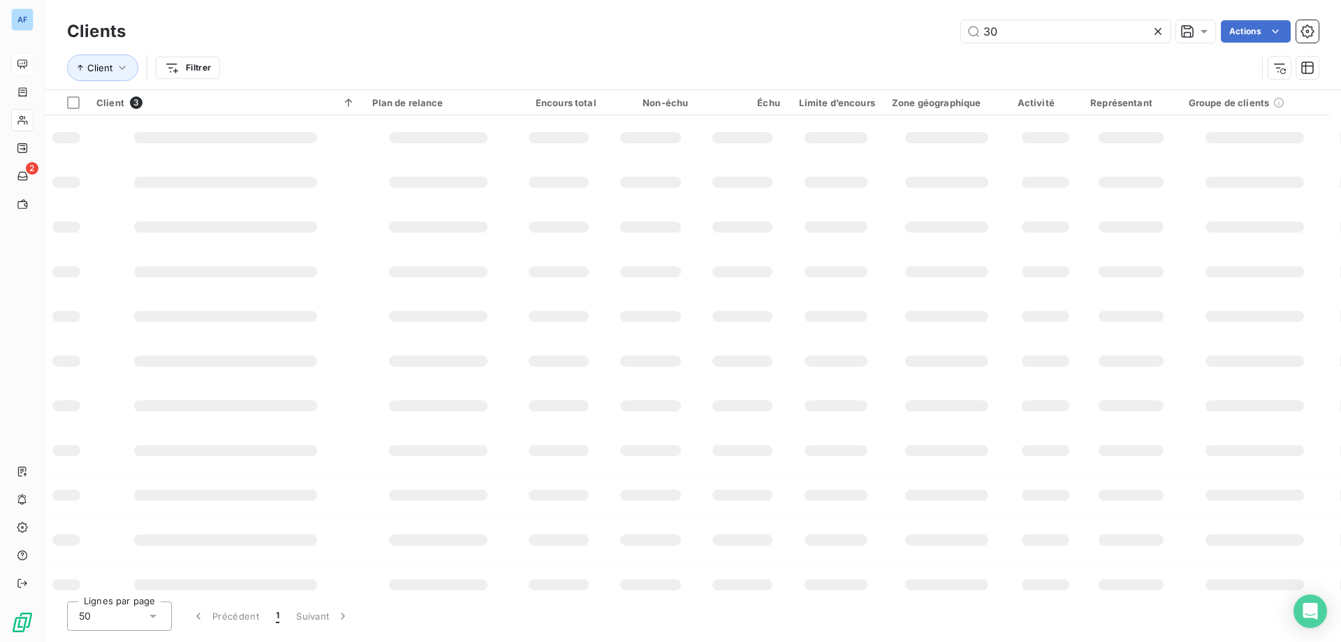
type input "309"
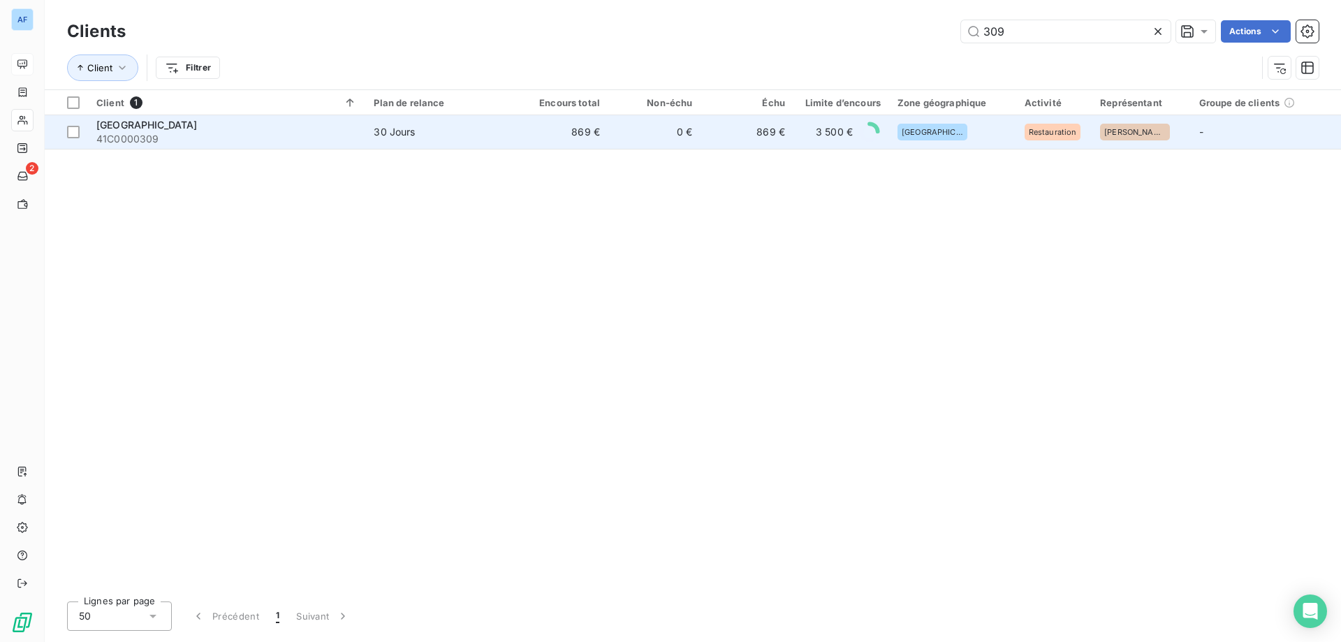
click at [769, 143] on td "869 €" at bounding box center [747, 132] width 92 height 34
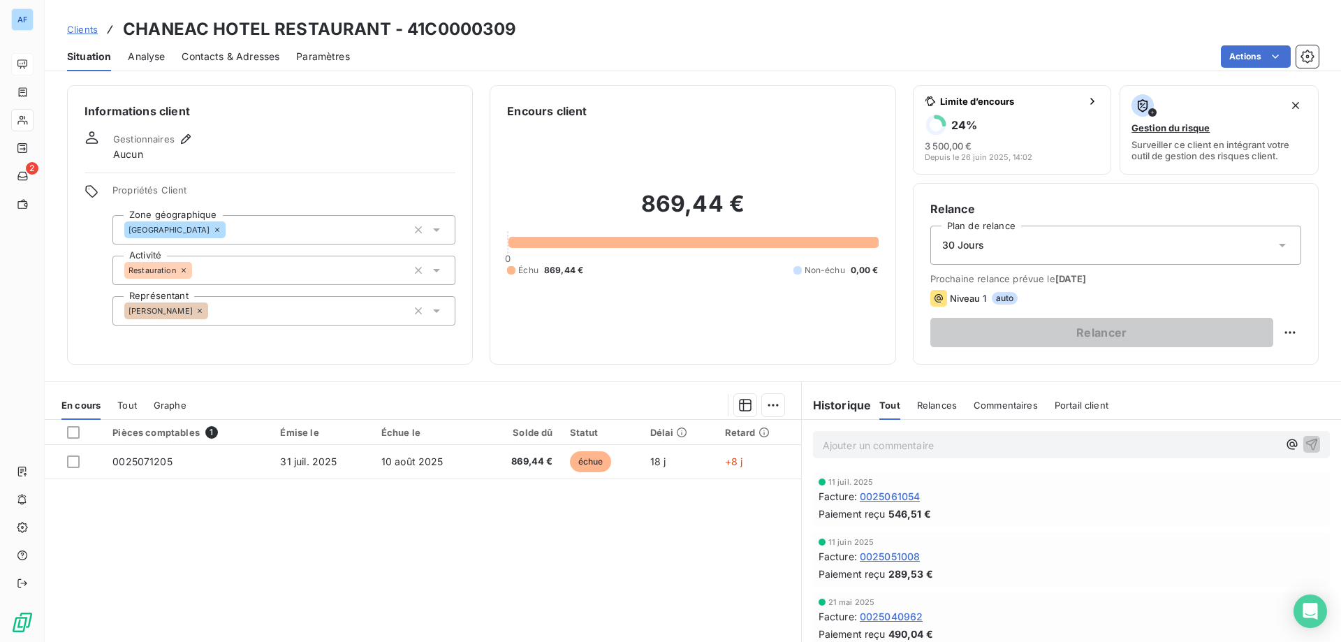
click at [85, 34] on span "Clients" at bounding box center [82, 29] width 31 height 11
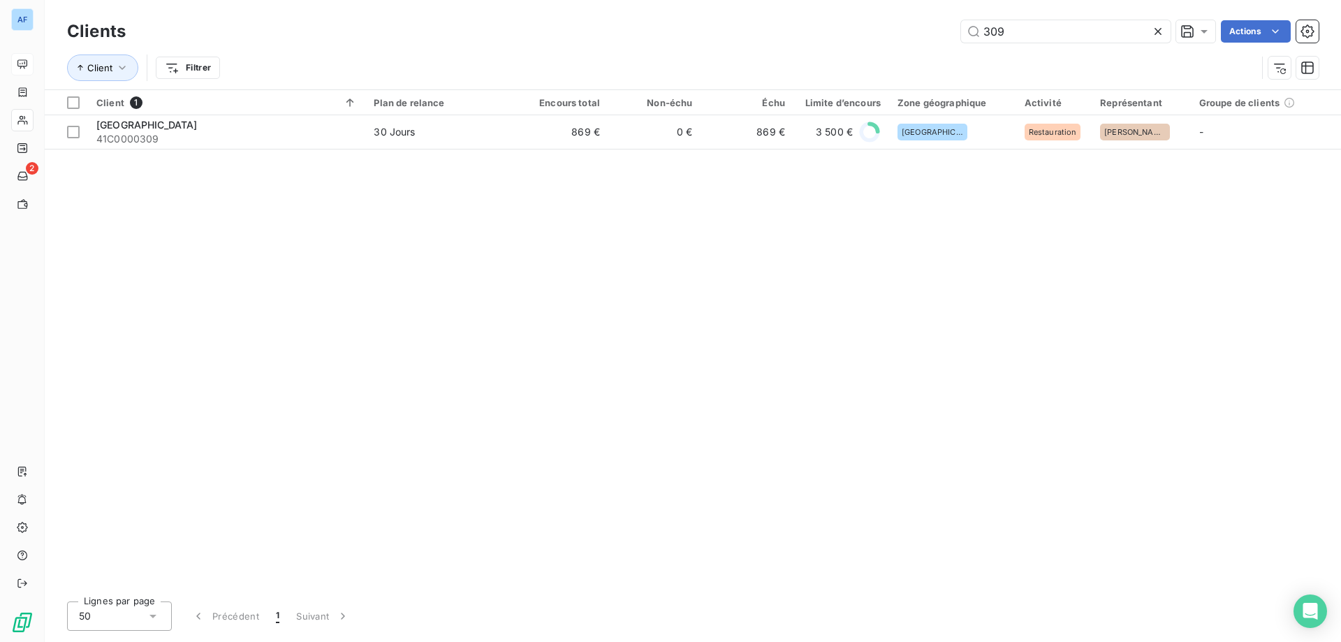
drag, startPoint x: 1037, startPoint y: 31, endPoint x: 710, endPoint y: 6, distance: 327.2
click at [710, 6] on div "Clients 309 Actions Client Filtrer" at bounding box center [693, 44] width 1296 height 89
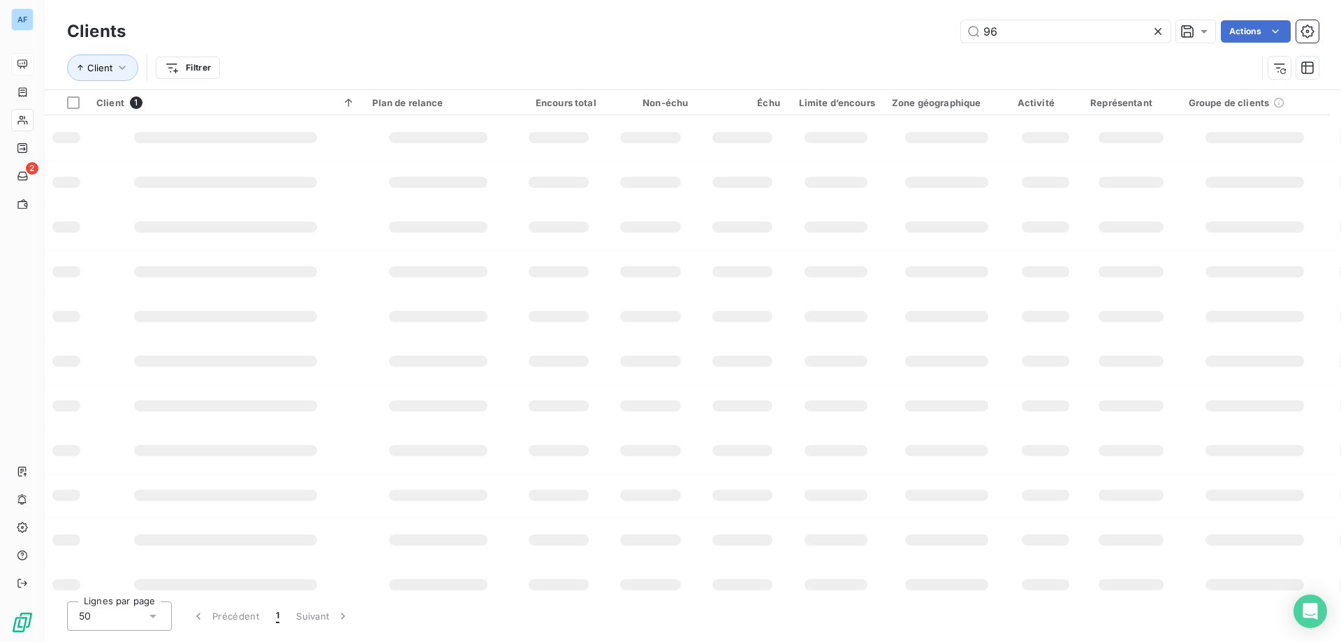
type input "964"
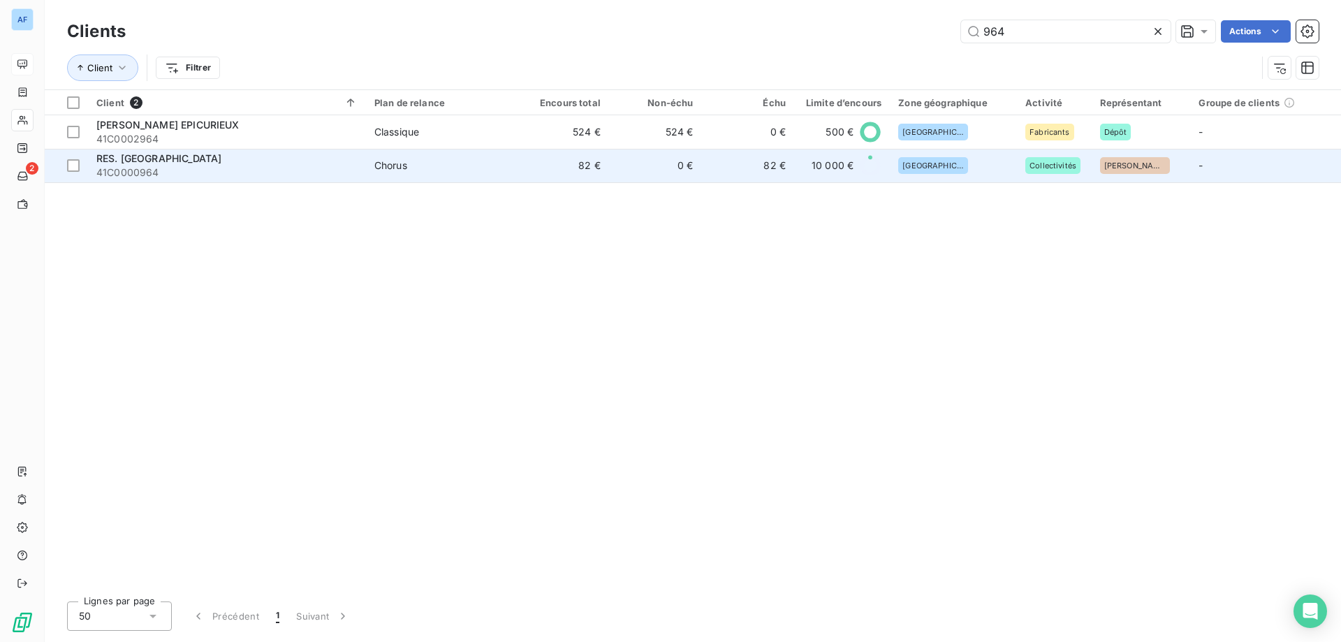
click at [588, 181] on td "82 €" at bounding box center [562, 166] width 93 height 34
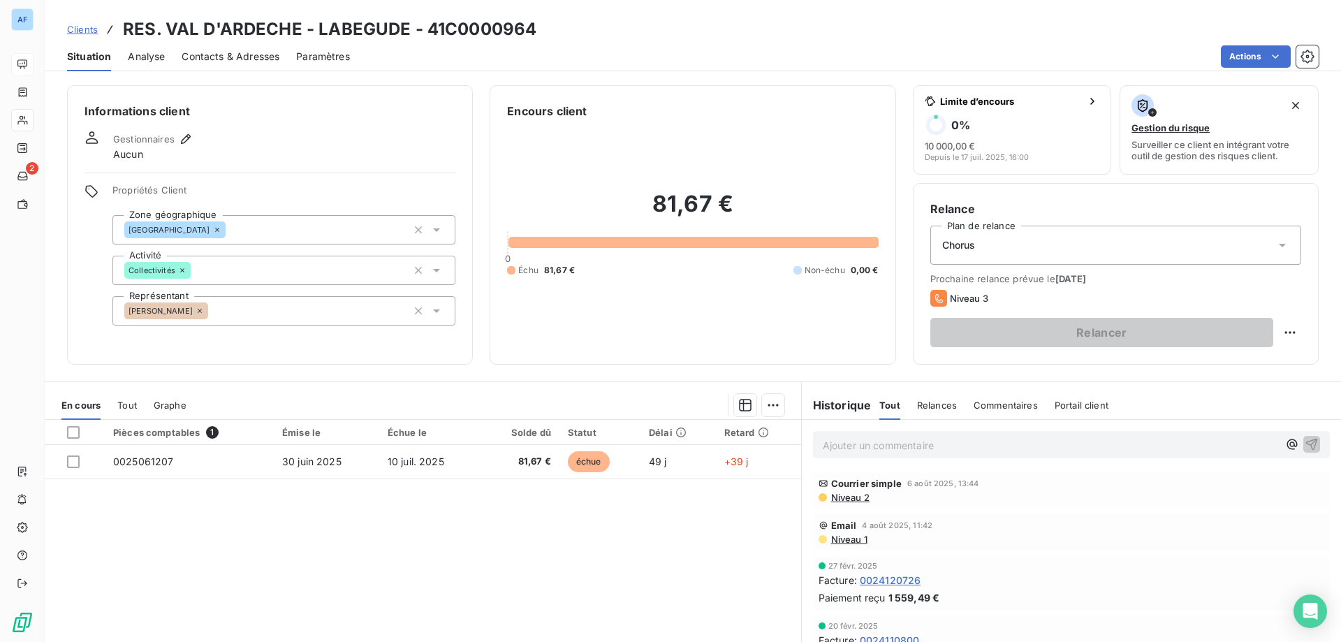
click at [80, 31] on span "Clients" at bounding box center [82, 29] width 31 height 11
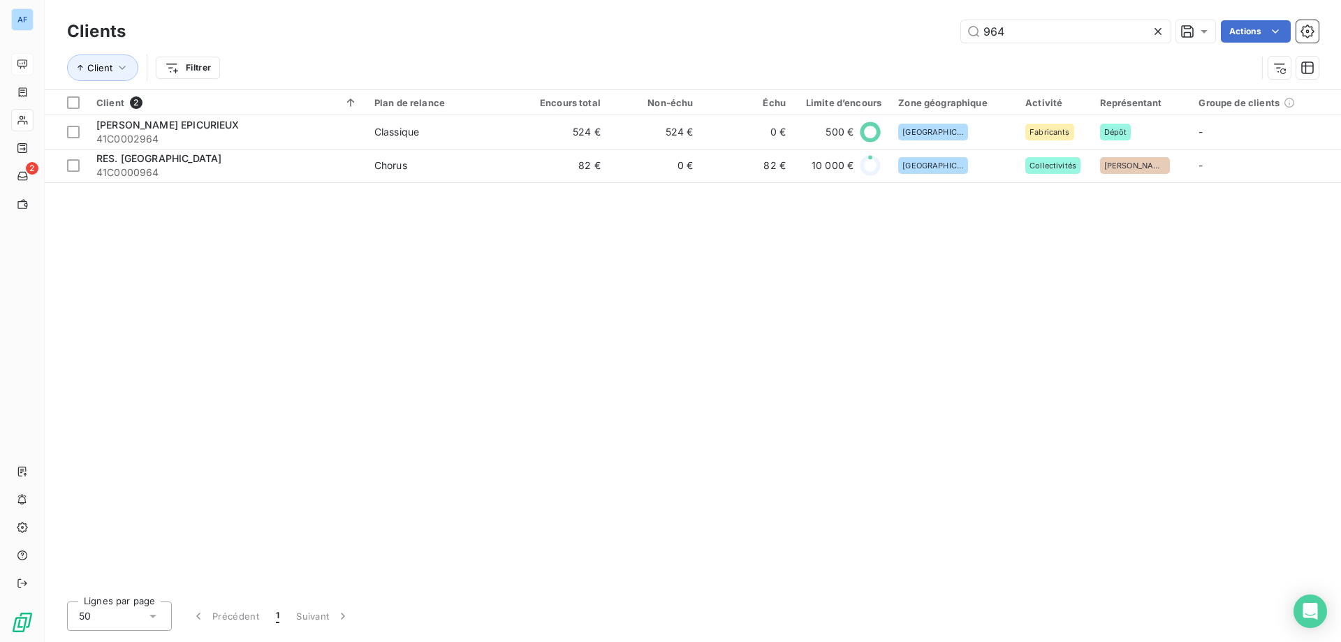
drag, startPoint x: 1018, startPoint y: 29, endPoint x: 685, endPoint y: -10, distance: 334.8
click at [685, 0] on html "AF 2 Clients 964 Actions Client Filtrer Client 2 Plan de relance Encours total …" at bounding box center [670, 321] width 1341 height 642
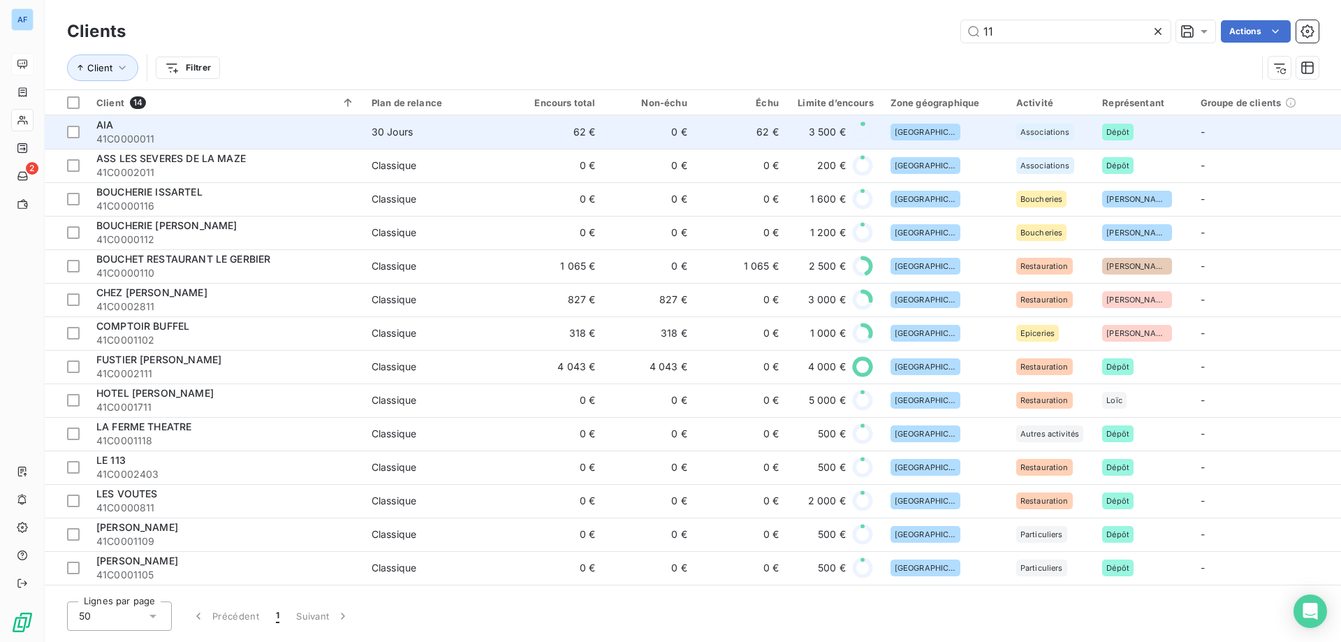
type input "11"
click at [408, 125] on div "30 Jours" at bounding box center [392, 132] width 41 height 14
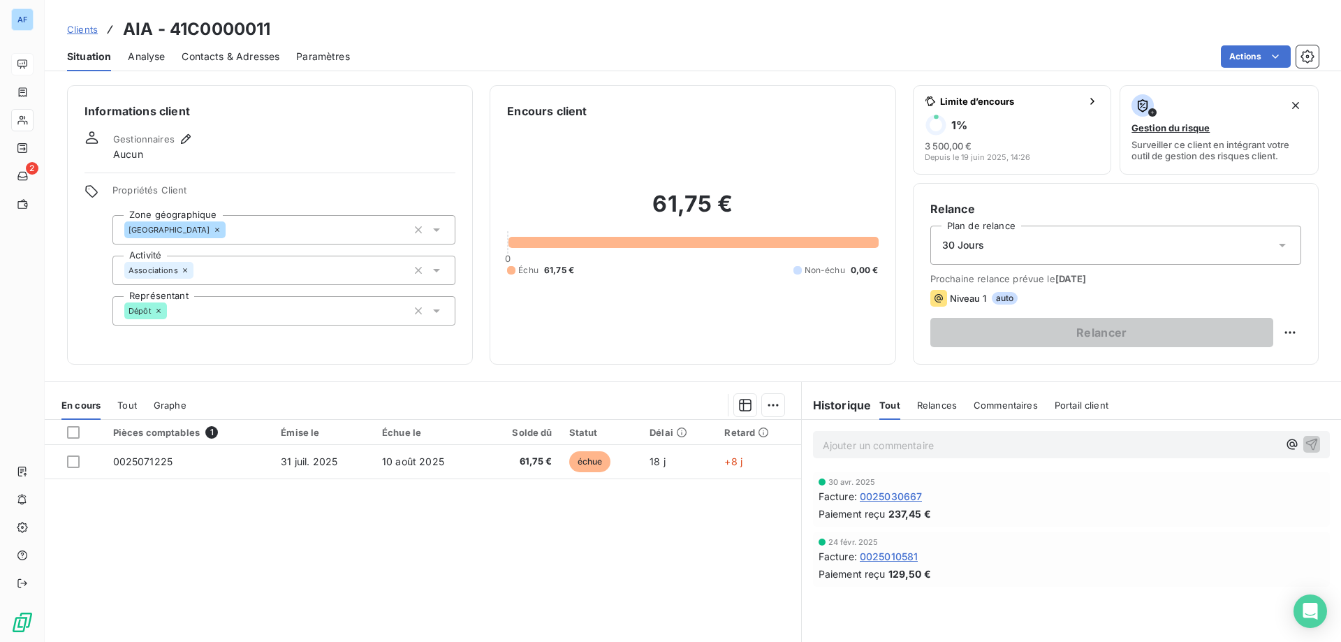
click at [85, 26] on span "Clients" at bounding box center [82, 29] width 31 height 11
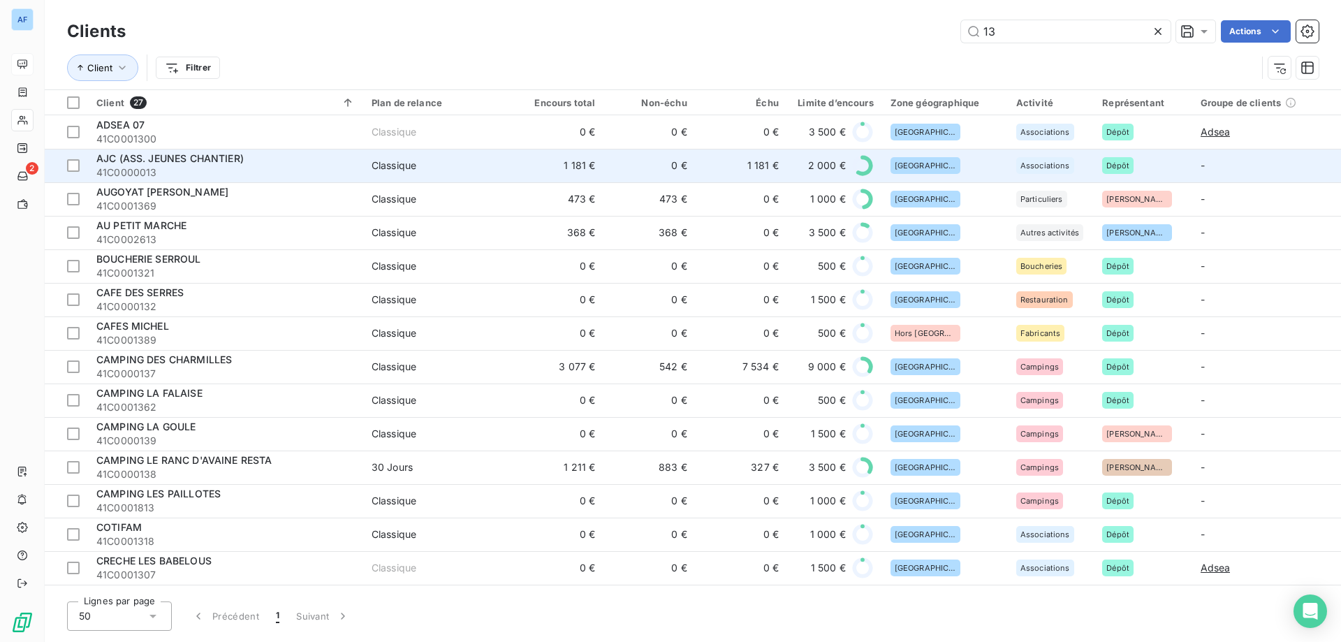
type input "13"
click at [604, 168] on td "0 €" at bounding box center [650, 166] width 92 height 34
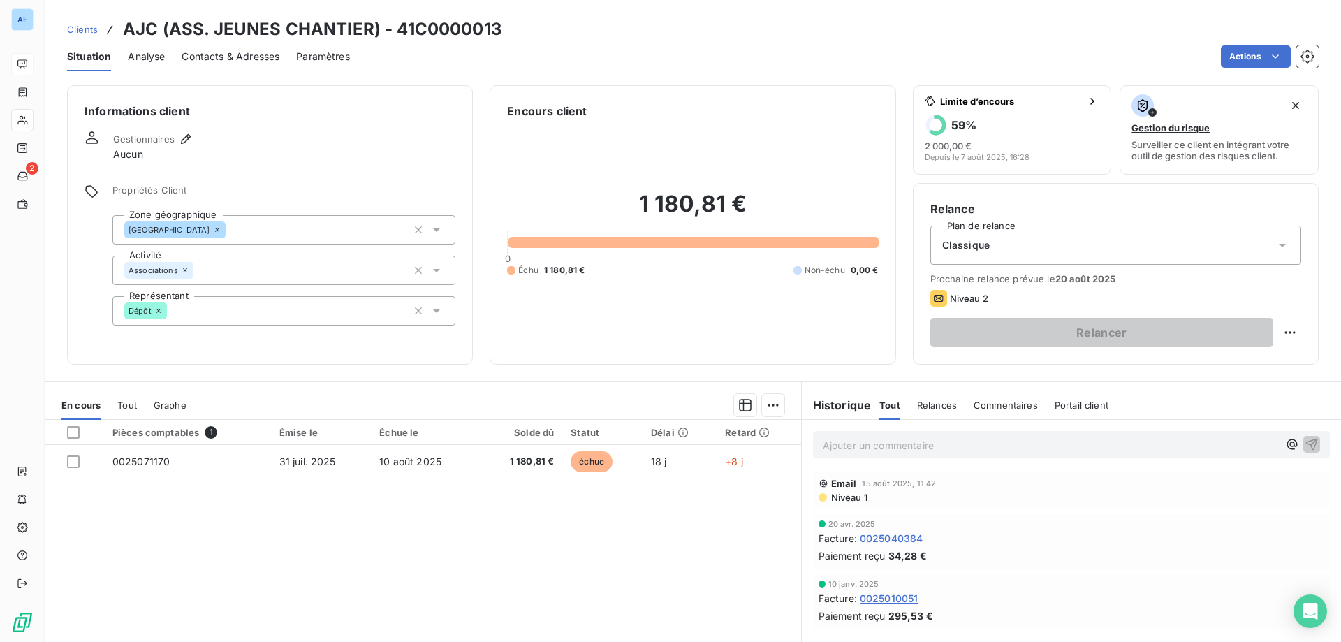
click at [89, 29] on span "Clients" at bounding box center [82, 29] width 31 height 11
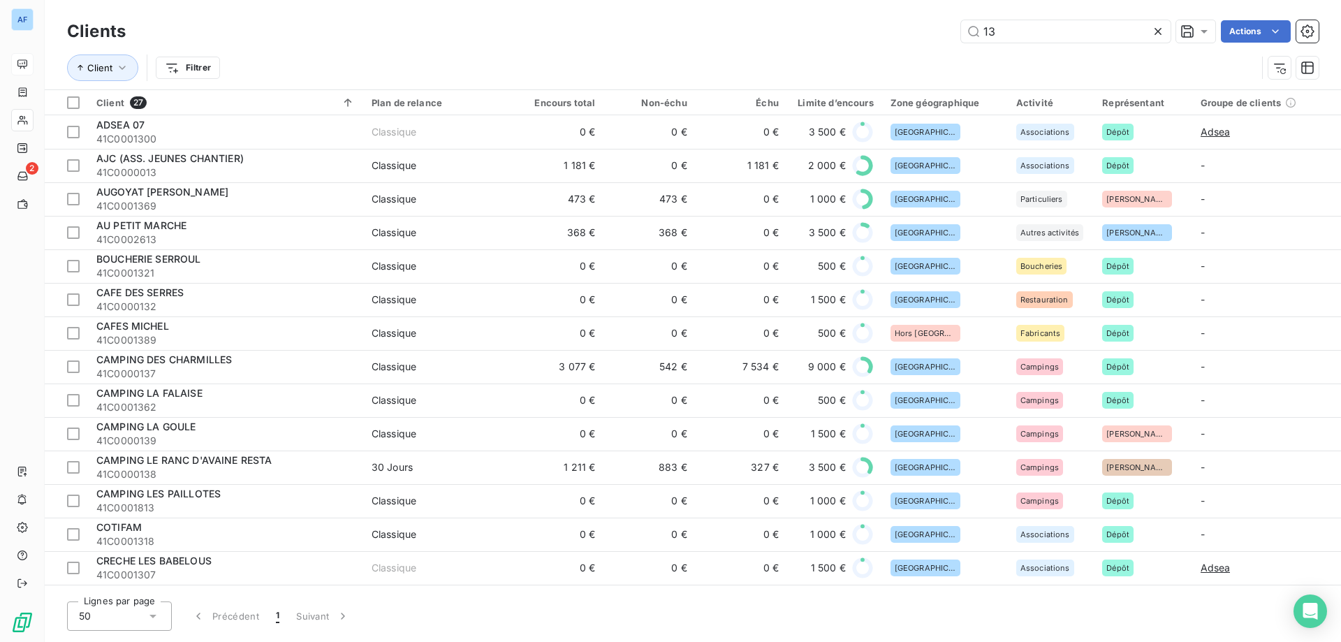
drag, startPoint x: 998, startPoint y: 34, endPoint x: 897, endPoint y: 24, distance: 101.8
click at [897, 24] on div "13 Actions" at bounding box center [730, 31] width 1176 height 22
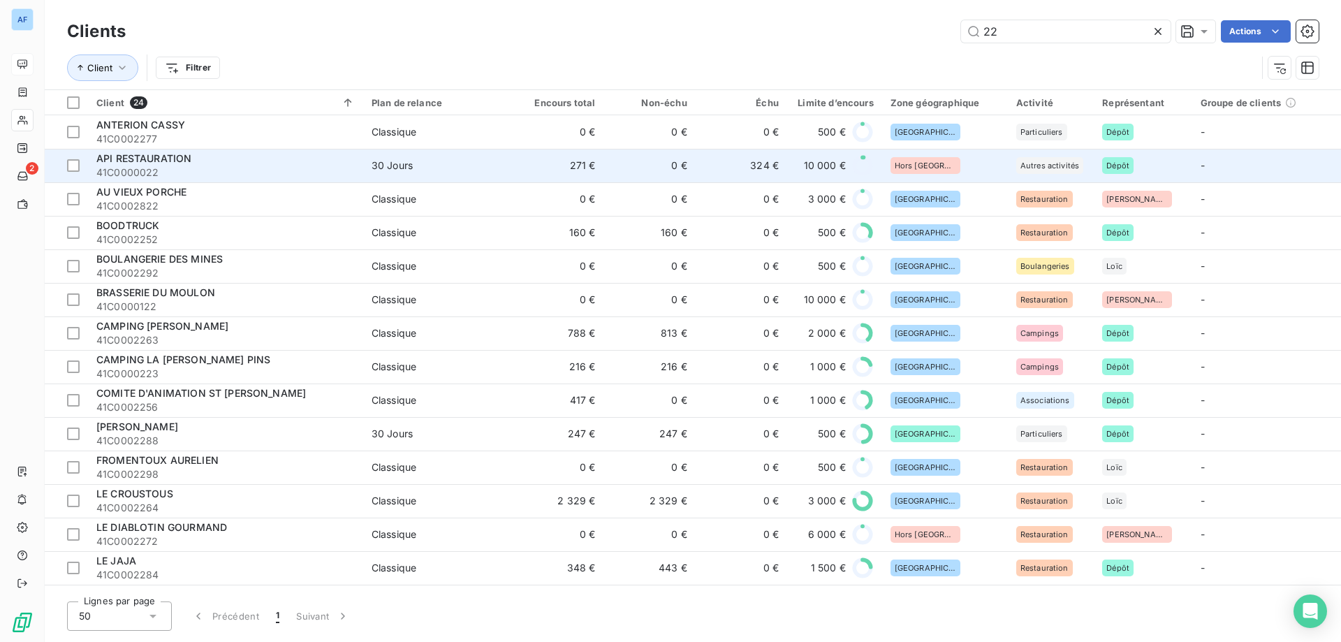
type input "22"
click at [241, 170] on span "41C0000022" at bounding box center [225, 173] width 258 height 14
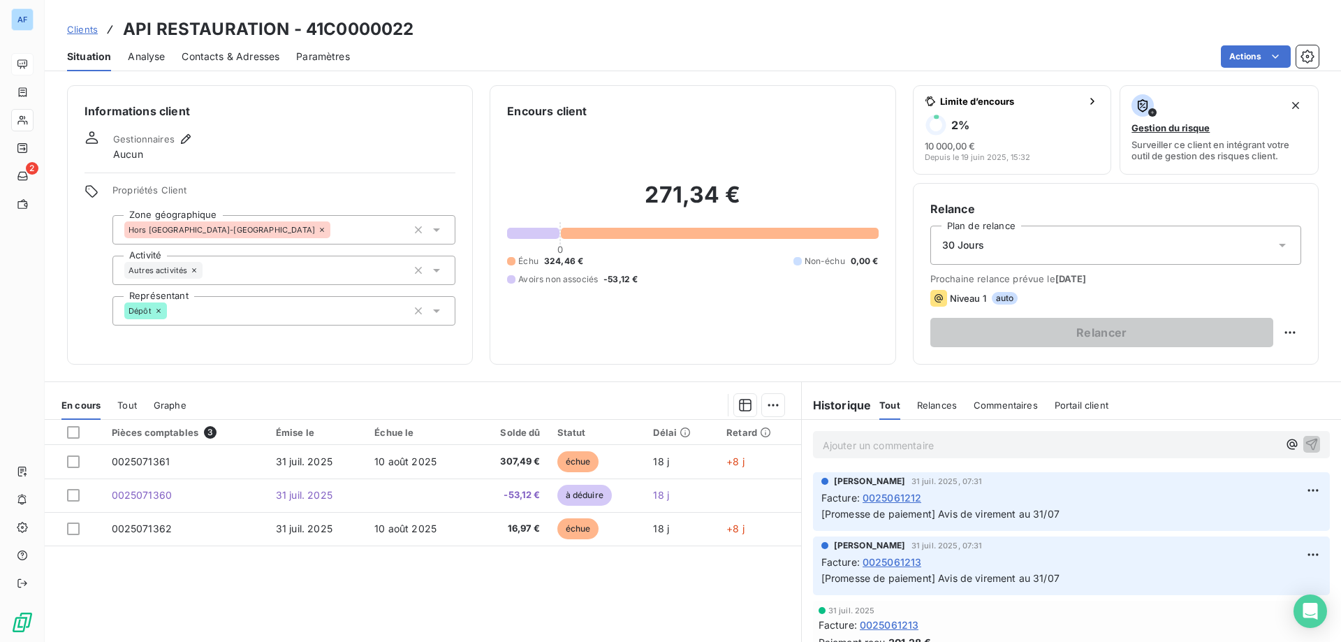
click at [89, 29] on span "Clients" at bounding box center [82, 29] width 31 height 11
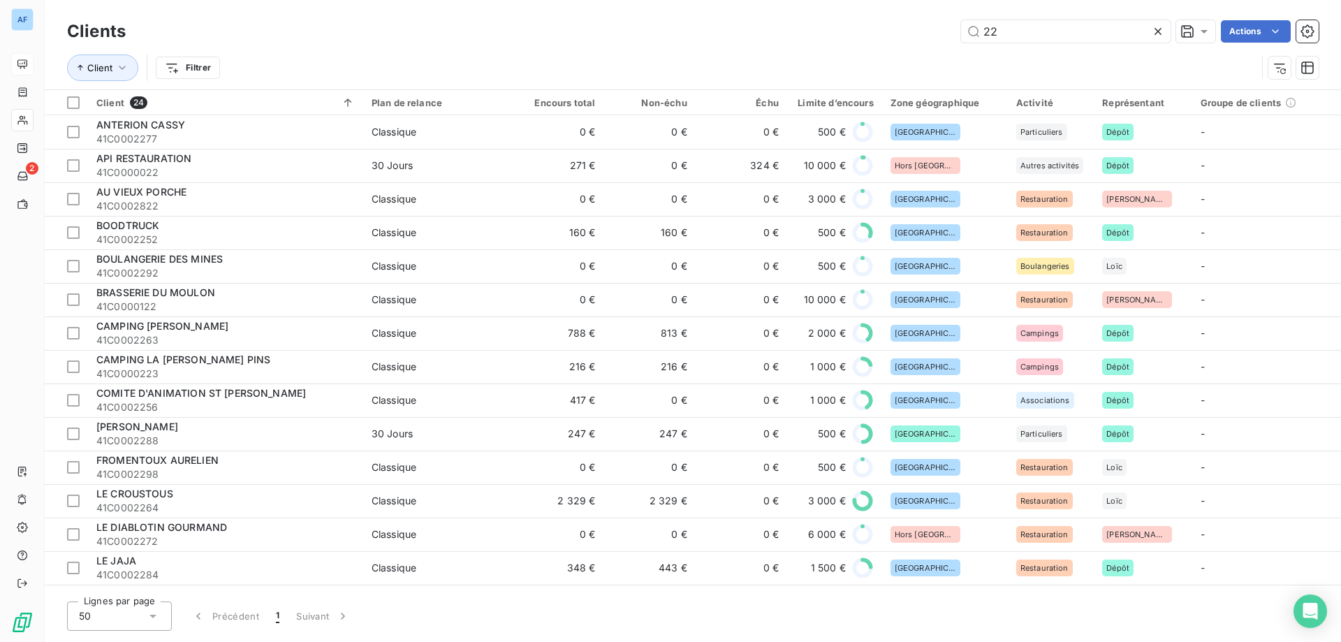
drag, startPoint x: 998, startPoint y: 30, endPoint x: 872, endPoint y: 24, distance: 126.6
click at [872, 25] on div "22 Actions" at bounding box center [730, 31] width 1176 height 22
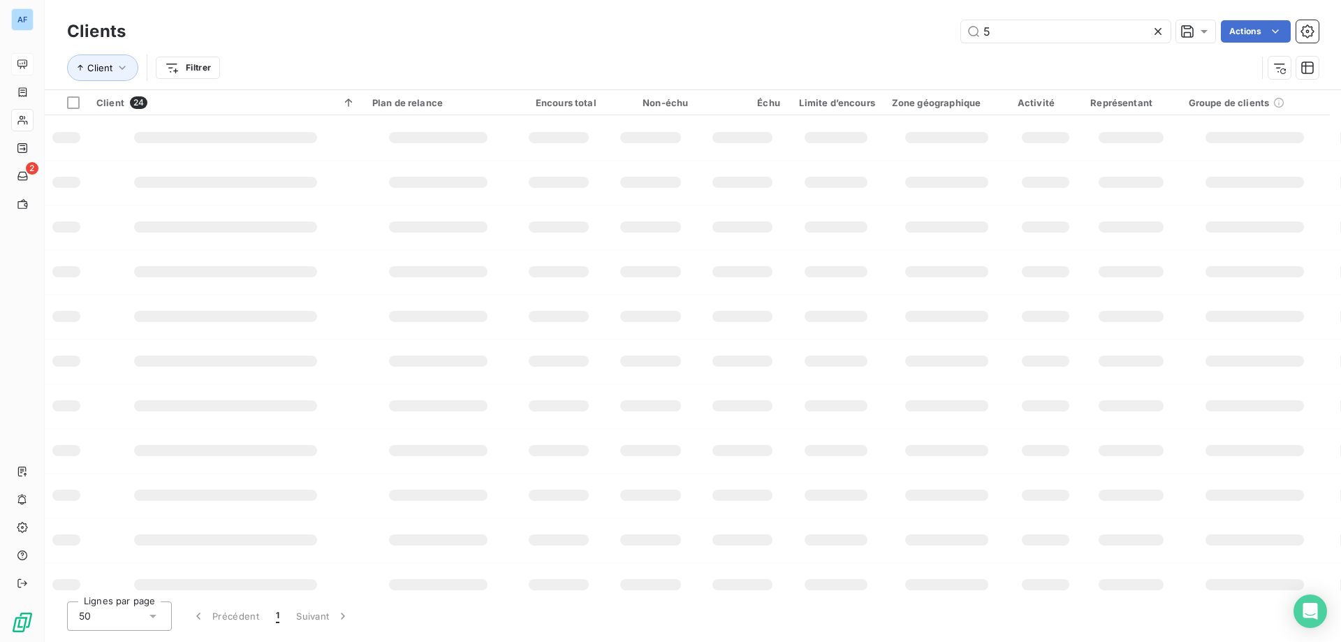
type input "56"
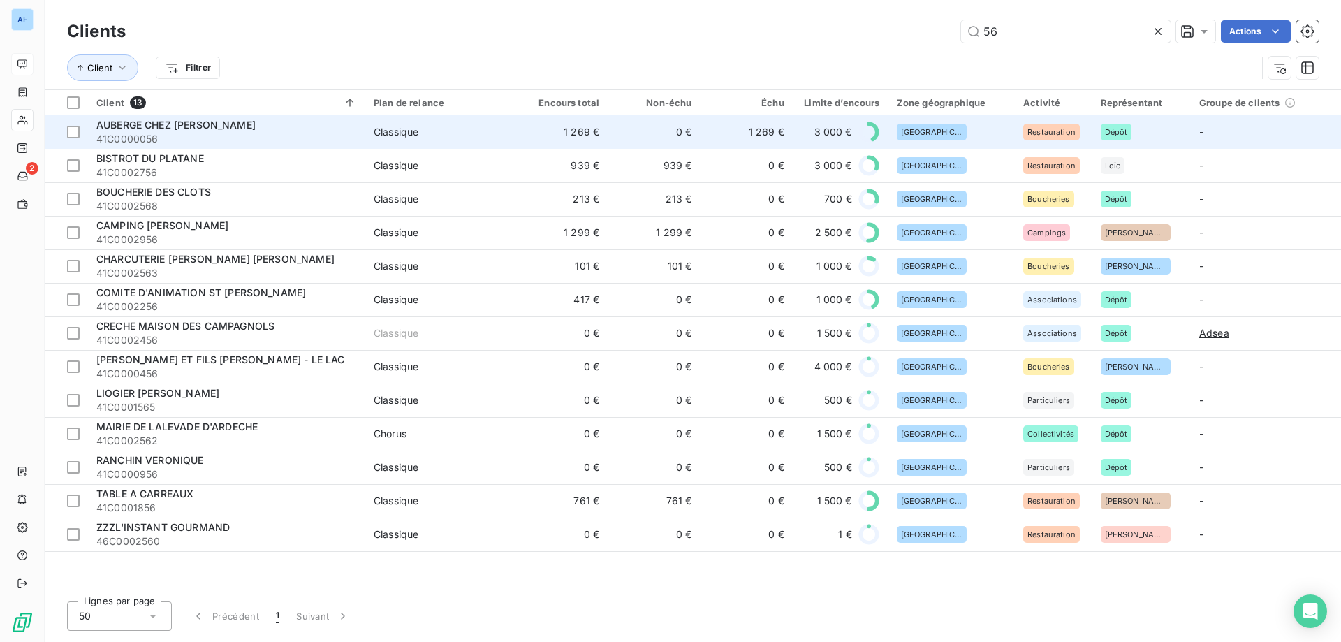
click at [477, 139] on td "Classique" at bounding box center [440, 132] width 150 height 34
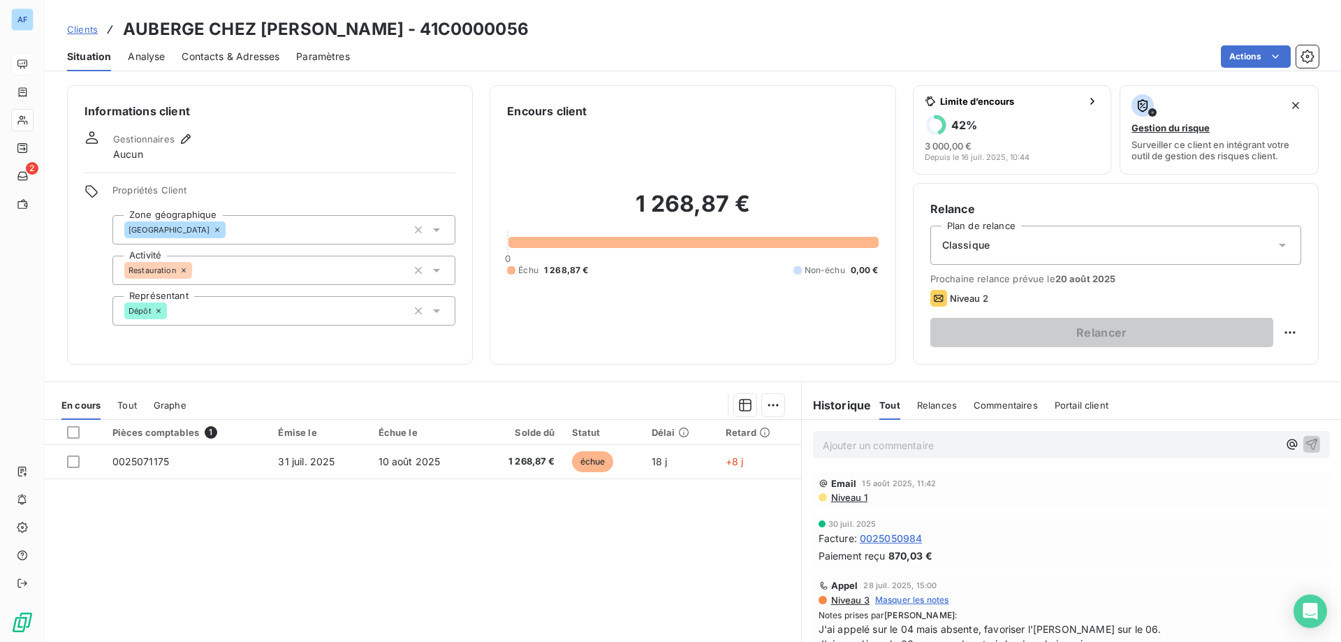
click at [93, 22] on link "Clients" at bounding box center [82, 29] width 31 height 14
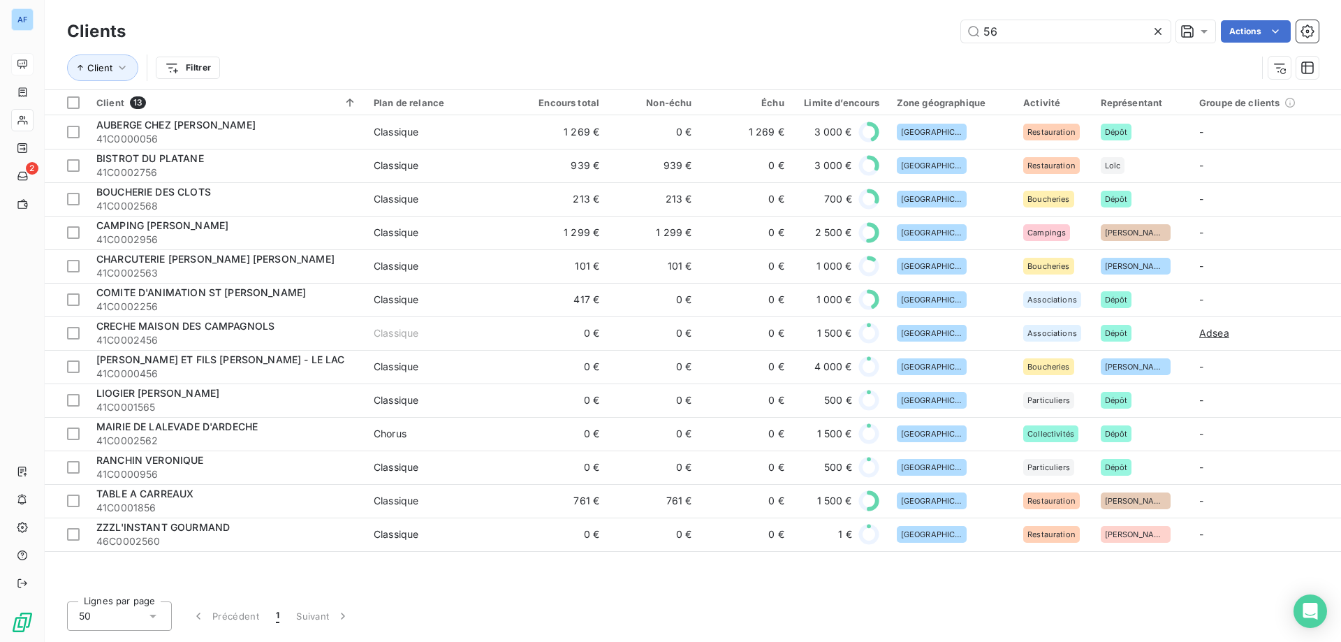
drag, startPoint x: 1026, startPoint y: 31, endPoint x: 754, endPoint y: -12, distance: 275.8
click at [754, 0] on html "AF 2 Clients 56 Actions Client Filtrer Client 13 Plan de relance Encours total …" at bounding box center [670, 321] width 1341 height 642
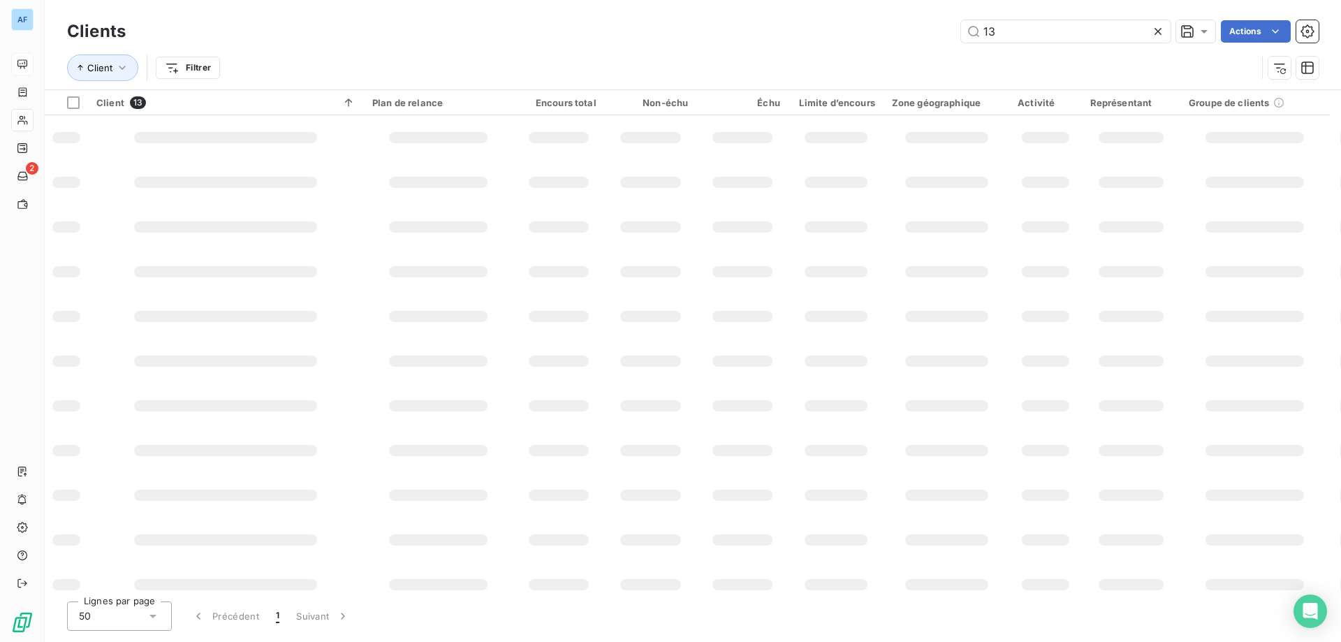
type input "137"
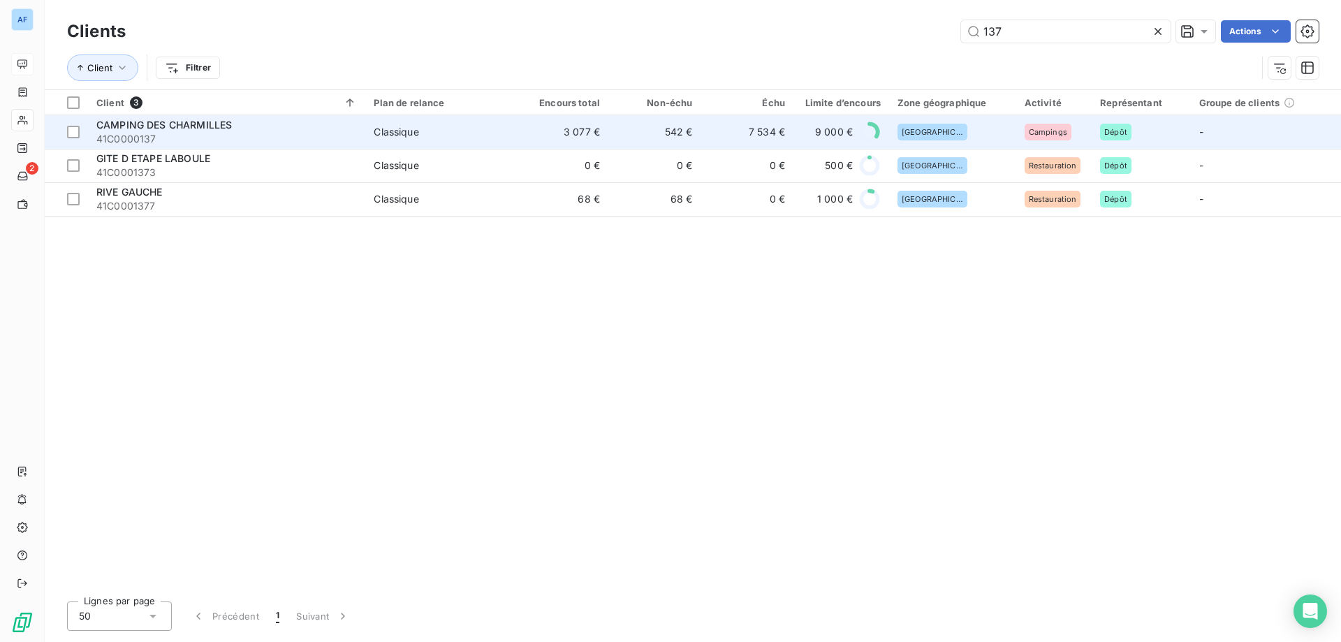
click at [411, 141] on td "Classique" at bounding box center [440, 132] width 150 height 34
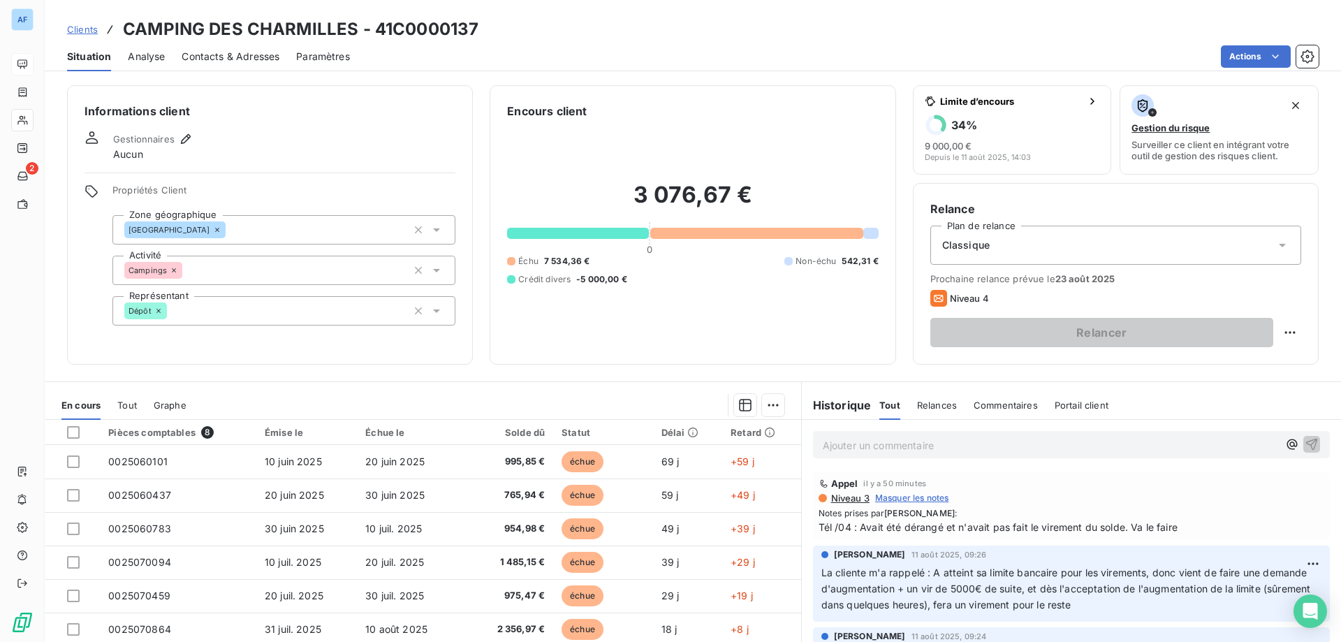
click at [92, 32] on span "Clients" at bounding box center [82, 29] width 31 height 11
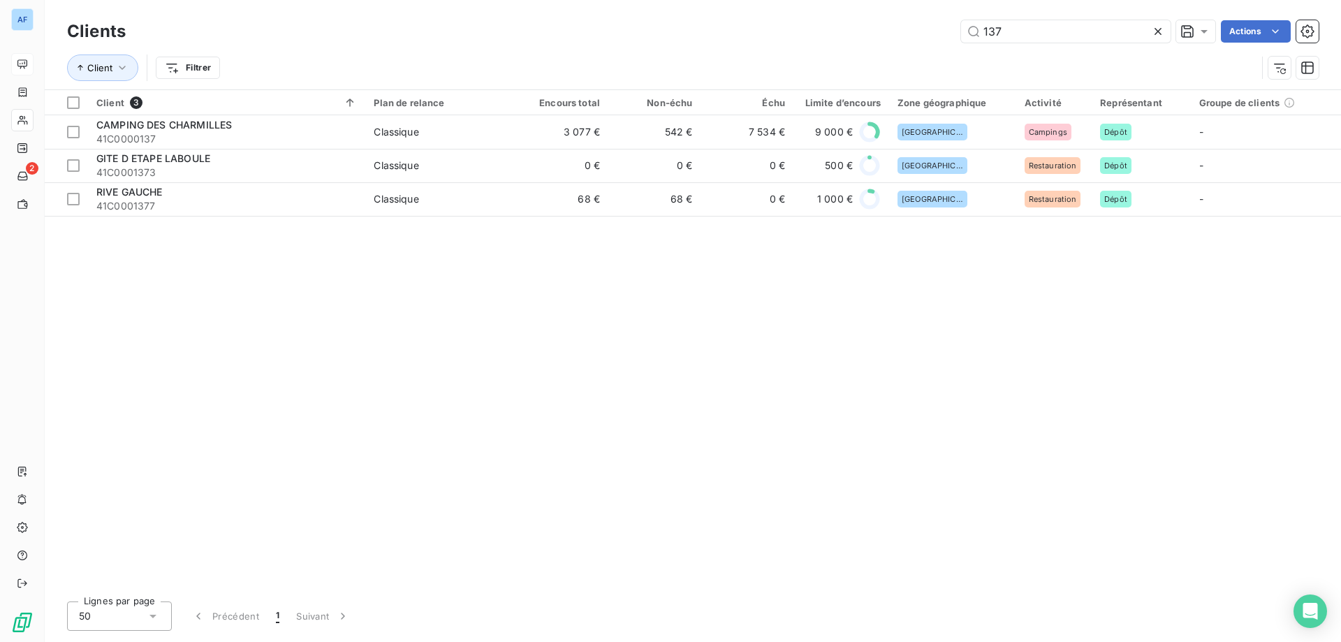
drag, startPoint x: 1043, startPoint y: 33, endPoint x: 731, endPoint y: 23, distance: 311.7
click at [731, 23] on div "137 Actions" at bounding box center [730, 31] width 1176 height 22
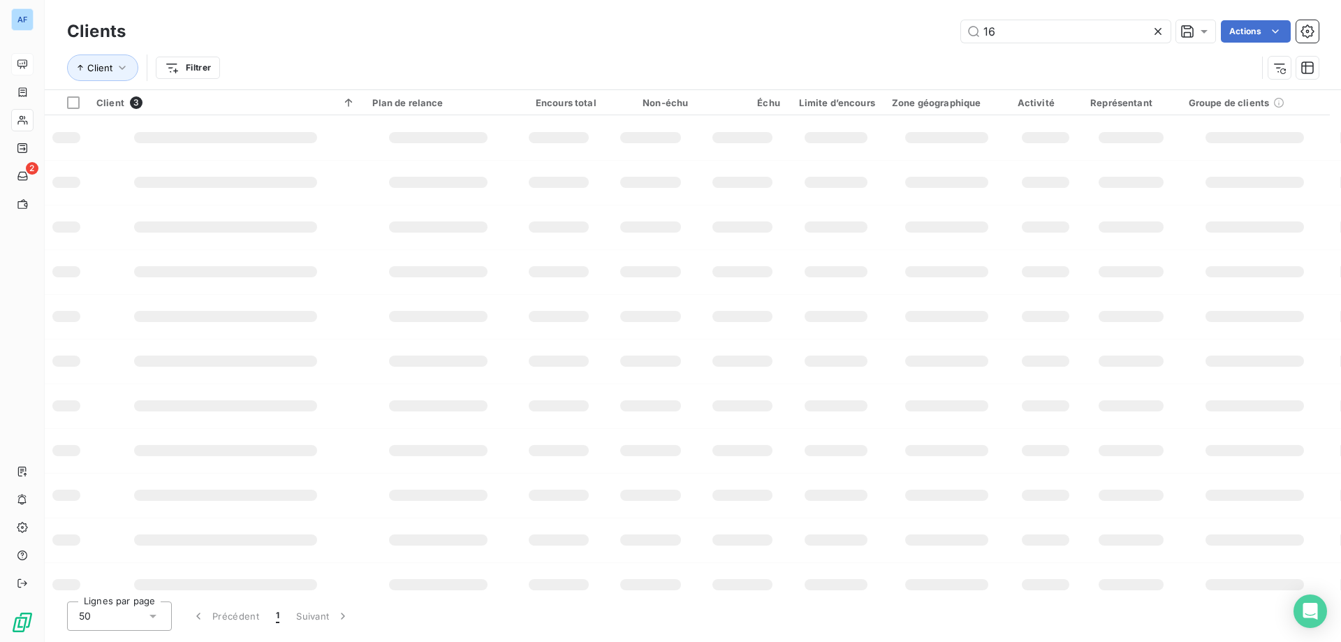
type input "166"
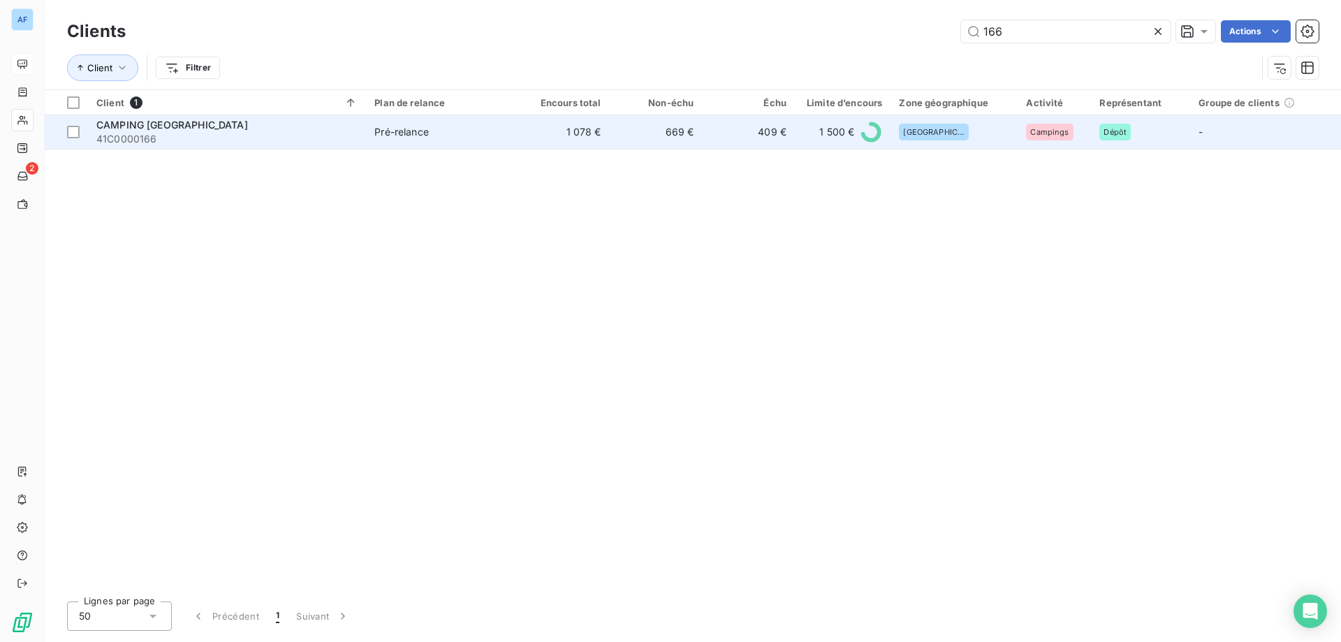
click at [661, 138] on td "669 €" at bounding box center [656, 132] width 93 height 34
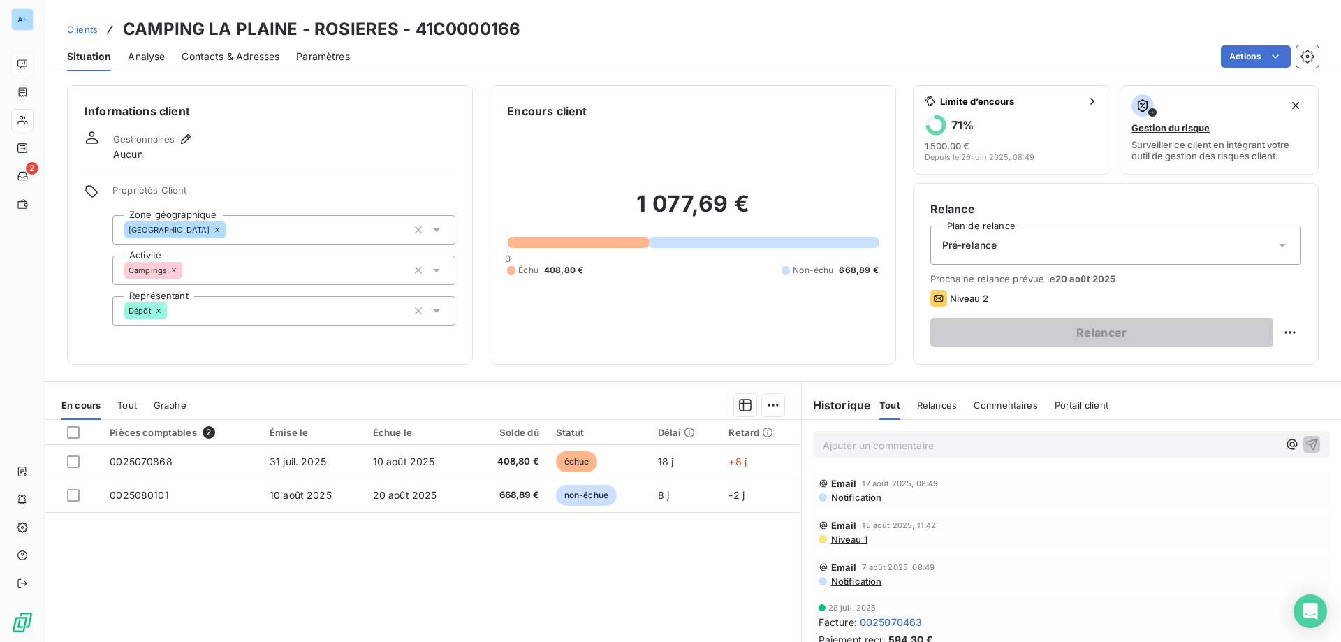
click at [861, 500] on span "Notification" at bounding box center [856, 497] width 52 height 11
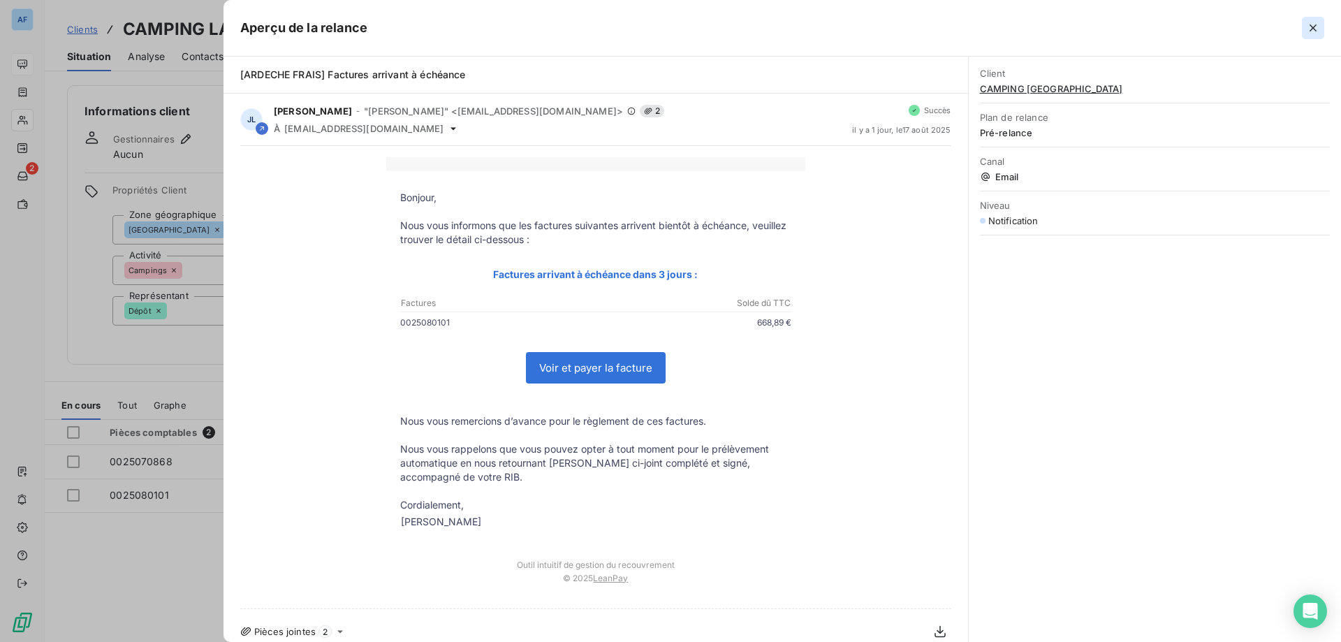
click at [1311, 28] on icon "button" at bounding box center [1313, 28] width 14 height 14
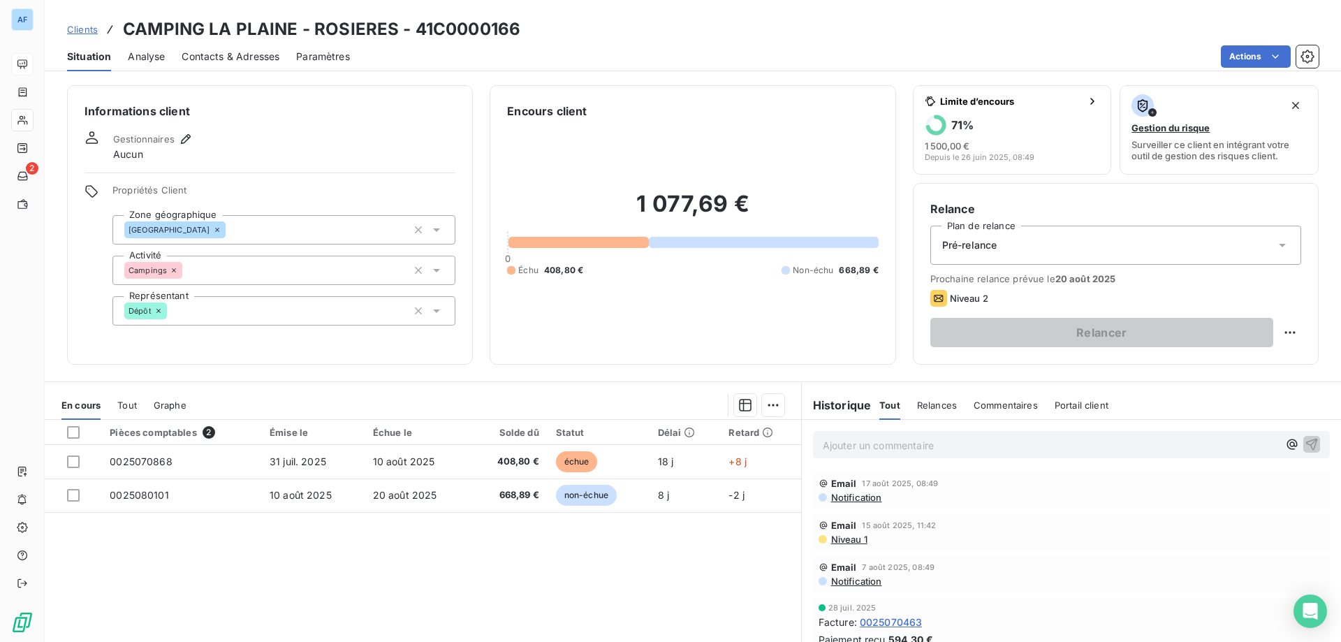
click at [838, 540] on span "Niveau 1" at bounding box center [849, 539] width 38 height 11
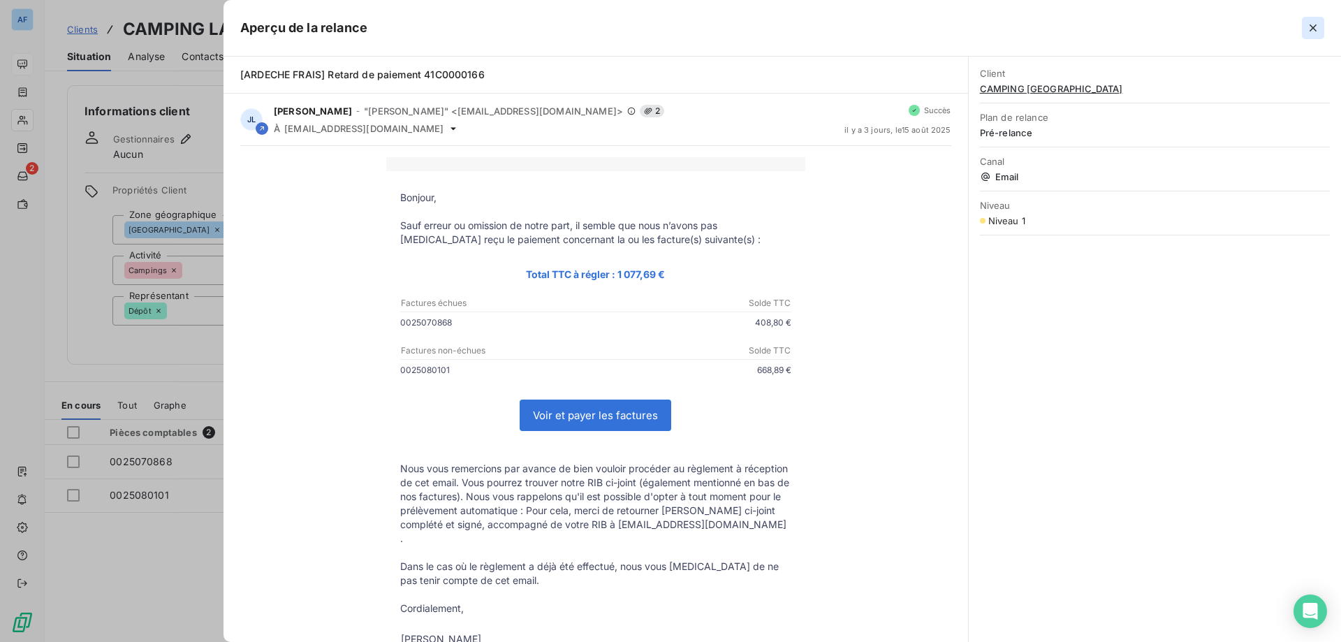
click at [1317, 29] on icon "button" at bounding box center [1313, 28] width 14 height 14
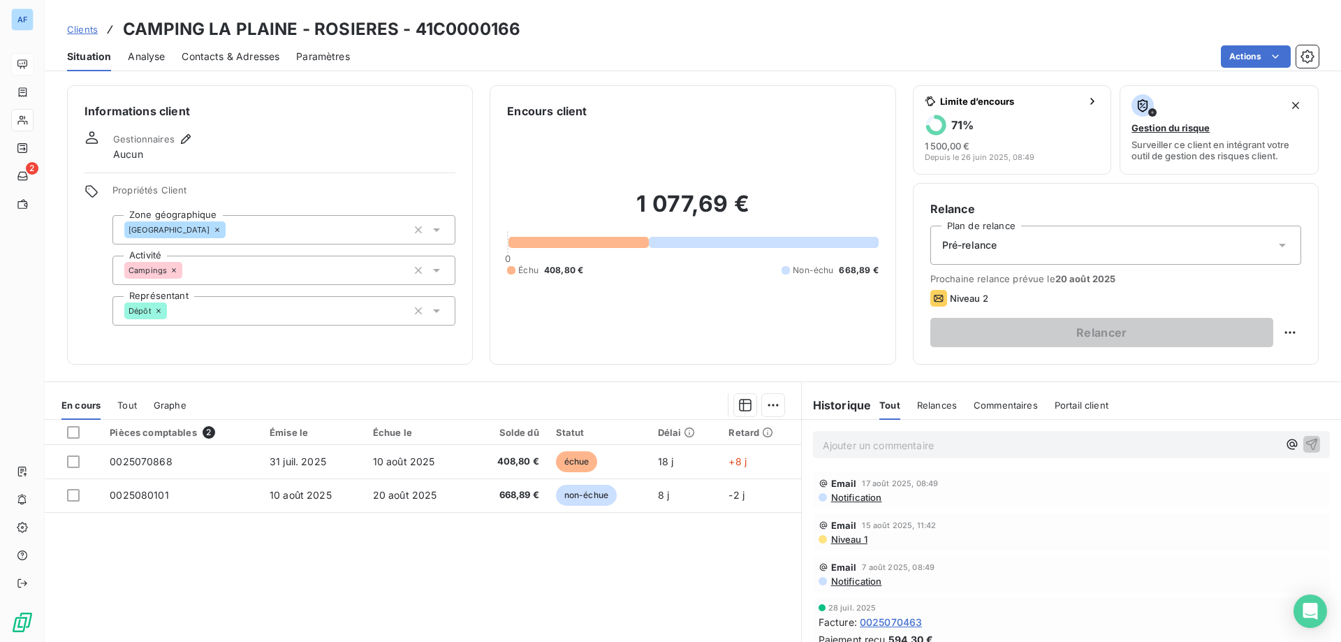
click at [851, 504] on div "Email 17 août 2025, 08:49 Notification" at bounding box center [1071, 490] width 517 height 36
click at [853, 504] on div "Email 17 août 2025, 08:49 Notification" at bounding box center [1071, 490] width 517 height 36
click at [863, 495] on span "Notification" at bounding box center [856, 497] width 52 height 11
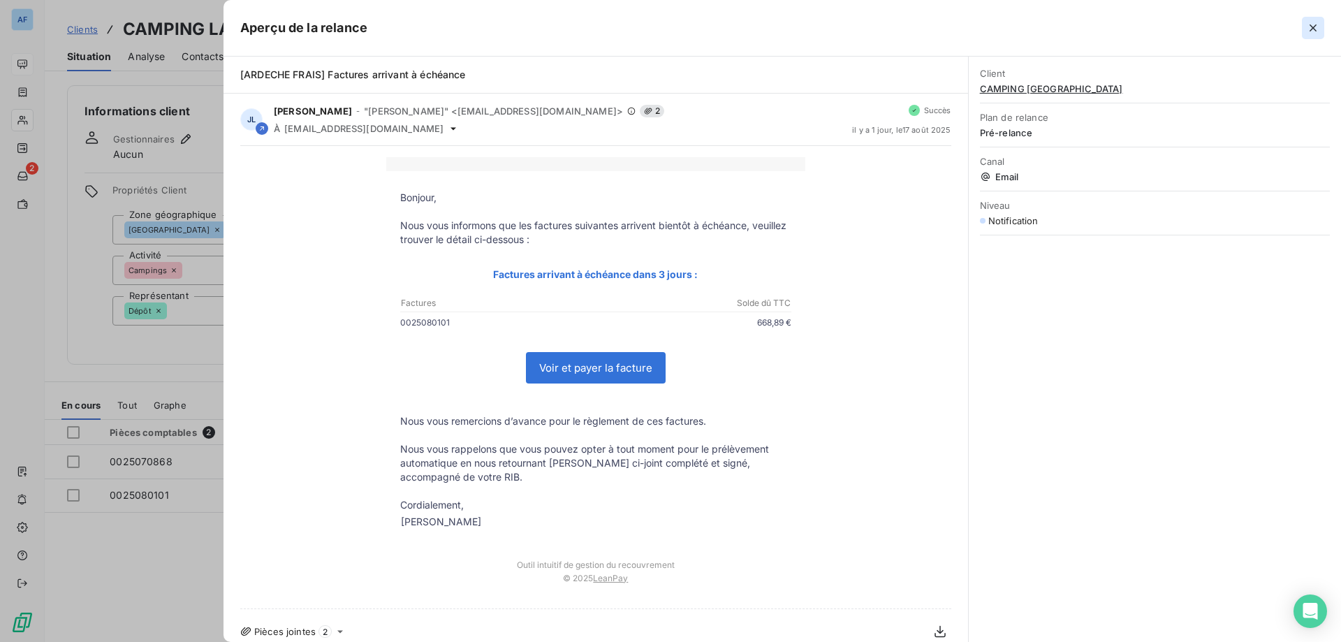
click at [1309, 20] on button "button" at bounding box center [1313, 28] width 22 height 22
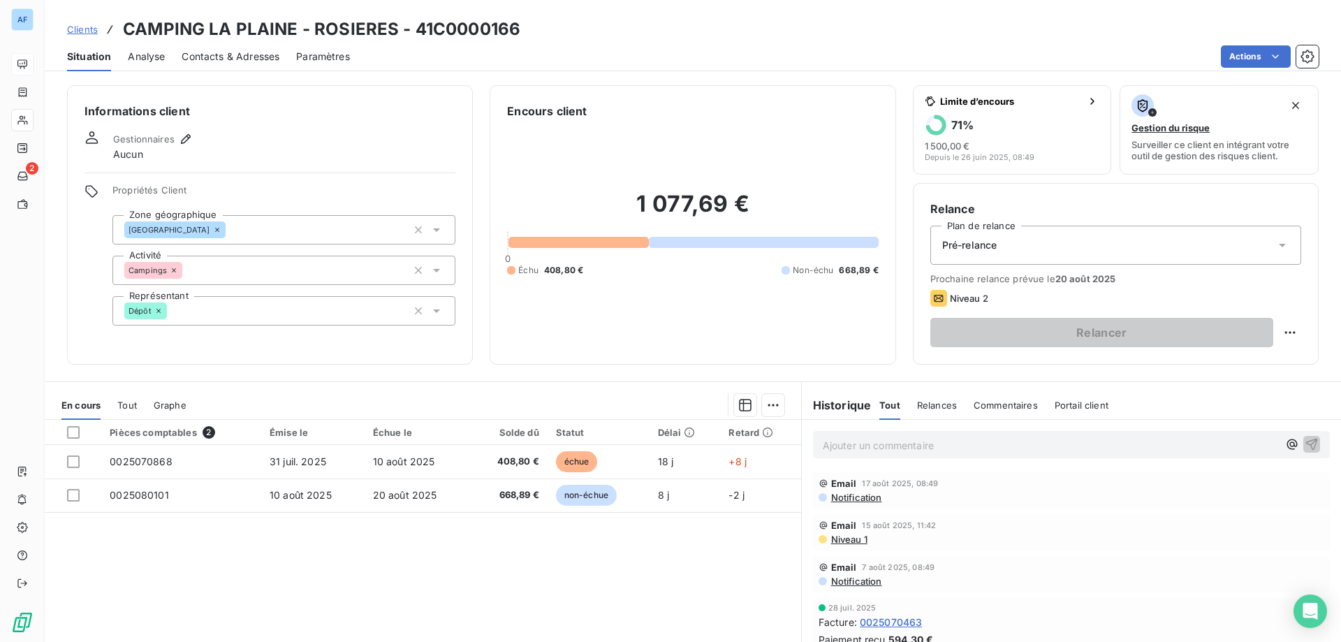
click at [851, 536] on span "Niveau 1" at bounding box center [849, 539] width 38 height 11
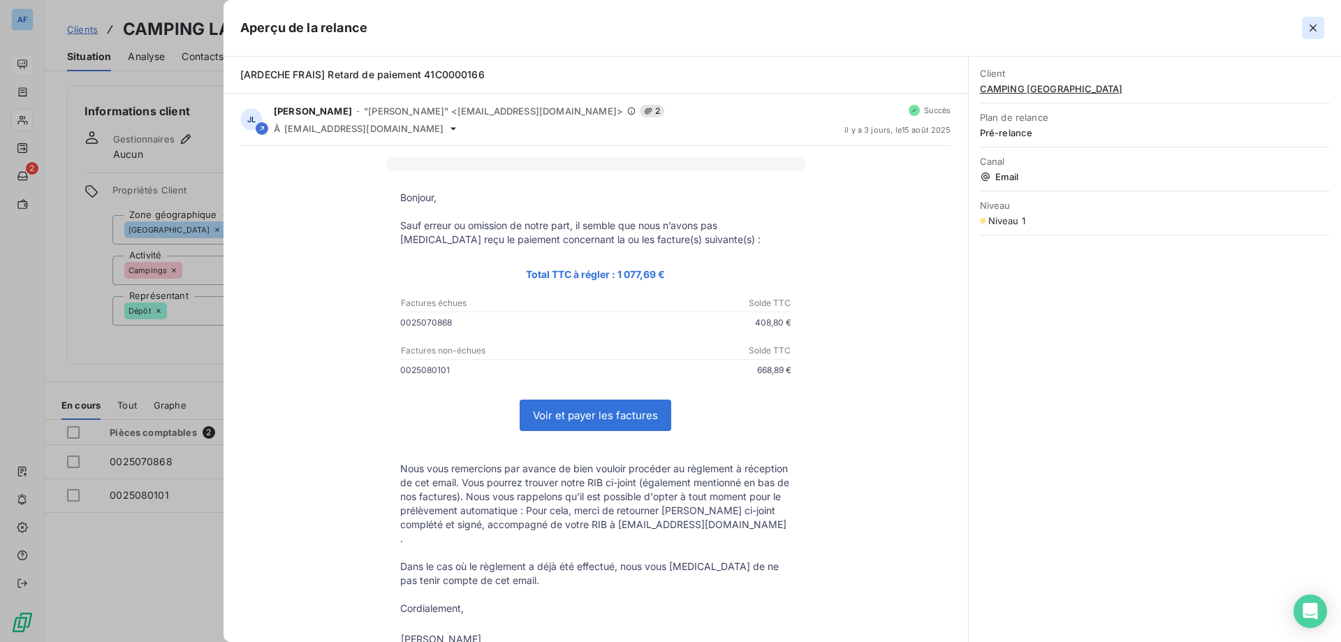
click at [1306, 27] on button "button" at bounding box center [1313, 28] width 22 height 22
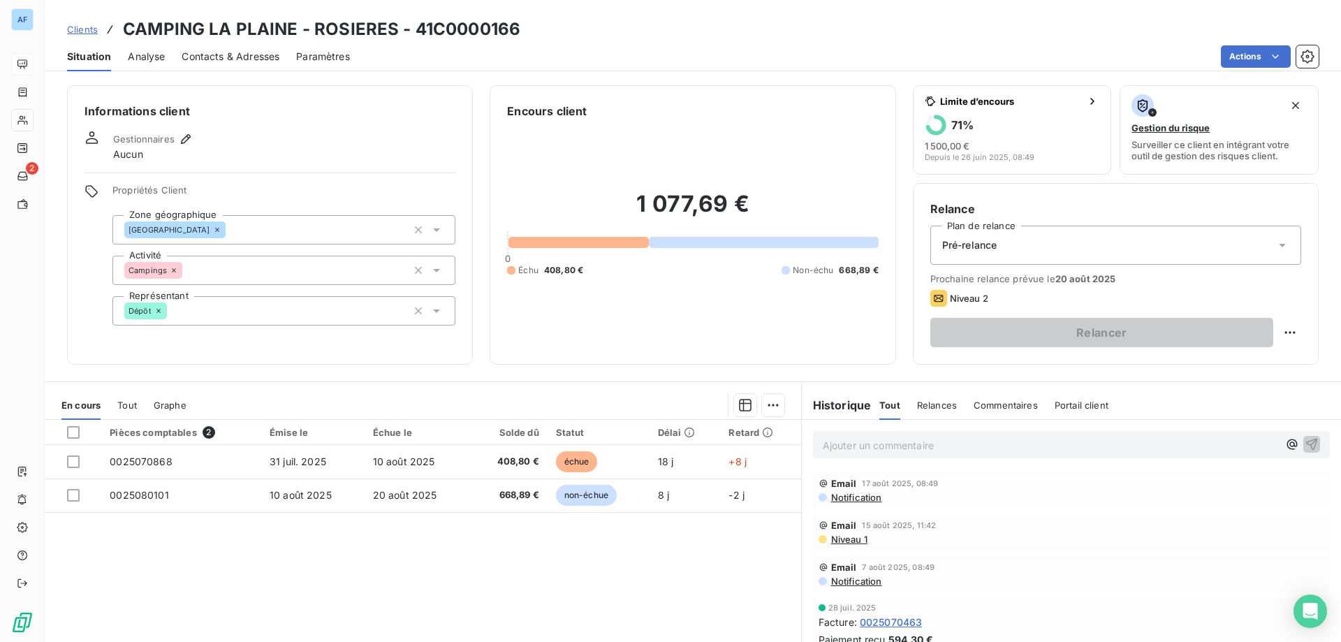
click at [80, 32] on span "Clients" at bounding box center [82, 29] width 31 height 11
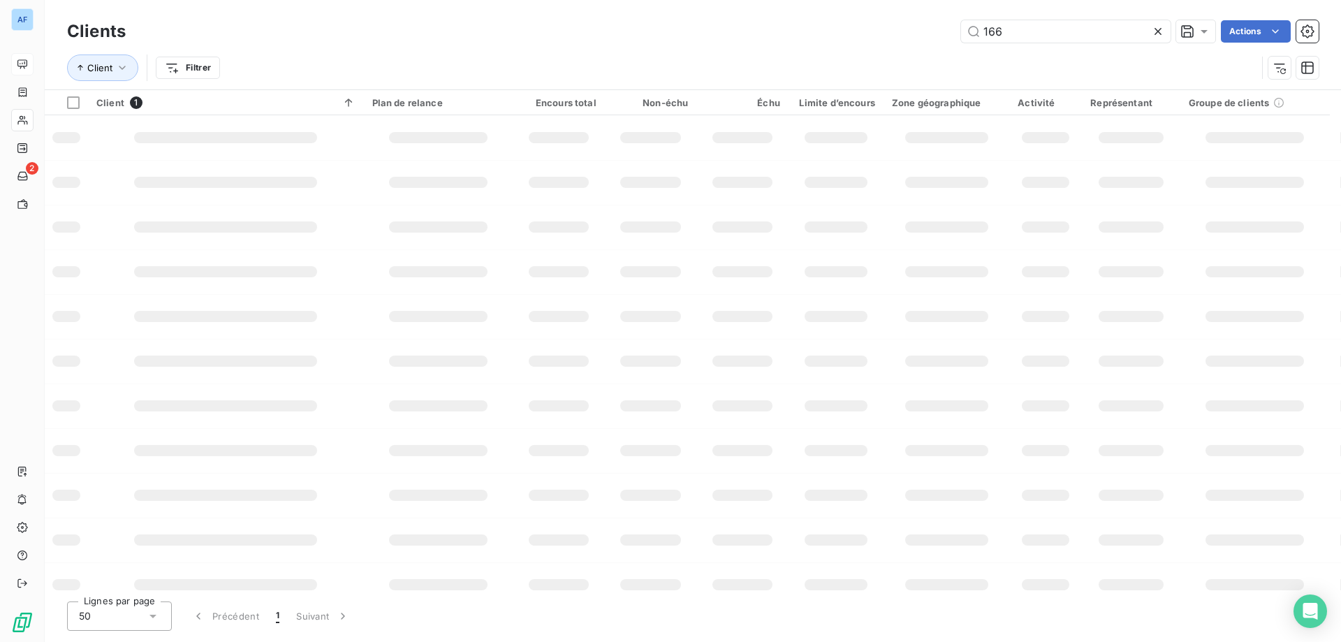
drag, startPoint x: 1017, startPoint y: 24, endPoint x: 815, endPoint y: 16, distance: 202.0
click at [815, 16] on div "Clients 166 Actions Client Filtrer" at bounding box center [693, 44] width 1296 height 89
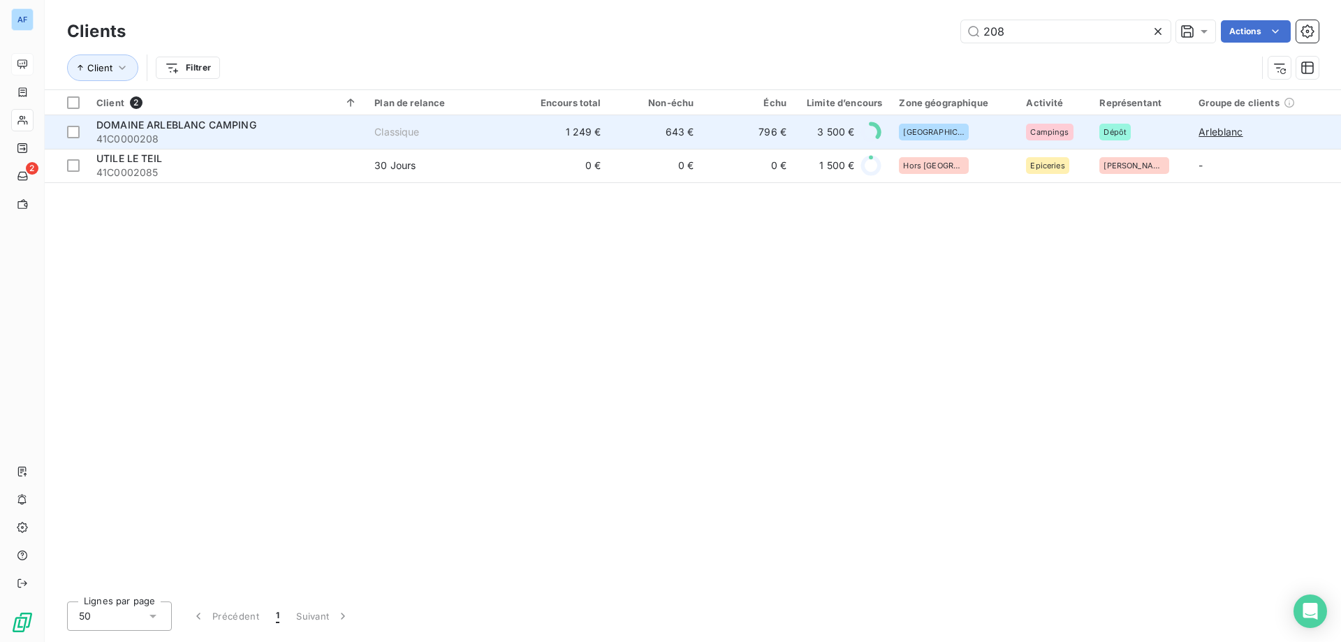
type input "208"
click at [778, 136] on td "796 €" at bounding box center [748, 132] width 93 height 34
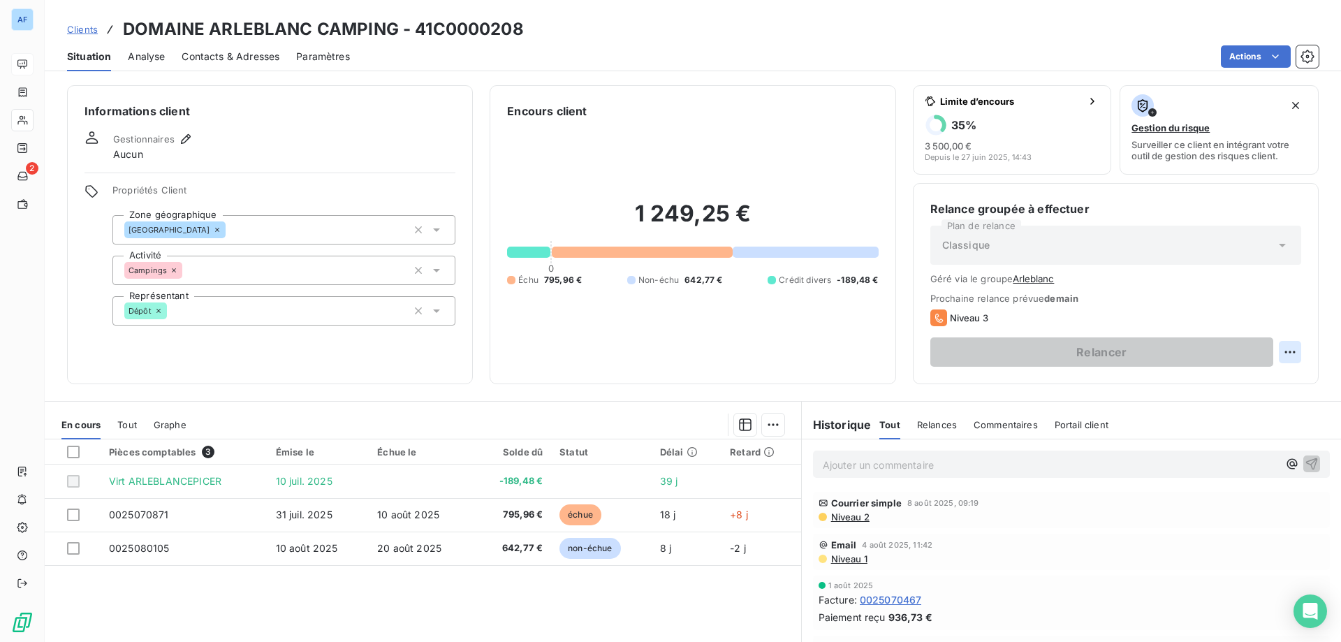
click at [1283, 352] on html "AF 2 Clients DOMAINE ARLEBLANC CAMPING - 41C0000208 Situation Analyse Contacts …" at bounding box center [670, 321] width 1341 height 642
click at [1230, 380] on div "Replanifier cette action" at bounding box center [1223, 383] width 125 height 22
select select "7"
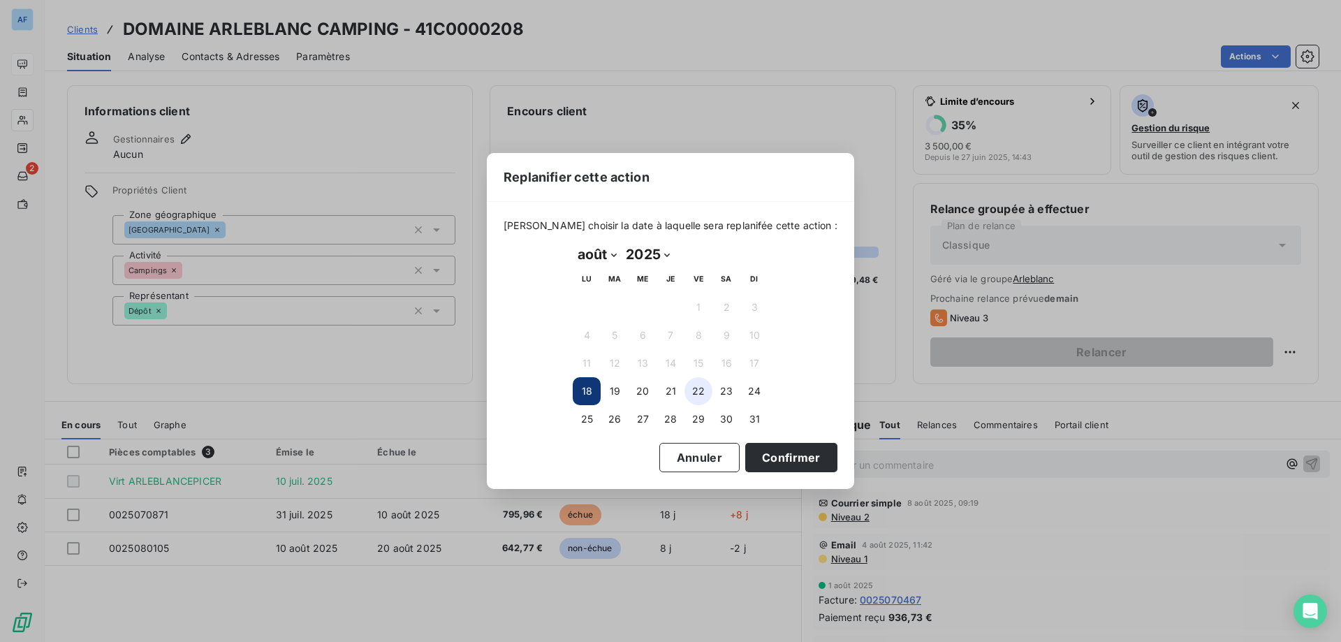
click at [703, 395] on button "22" at bounding box center [699, 391] width 28 height 28
click at [746, 456] on button "Confirmer" at bounding box center [791, 457] width 92 height 29
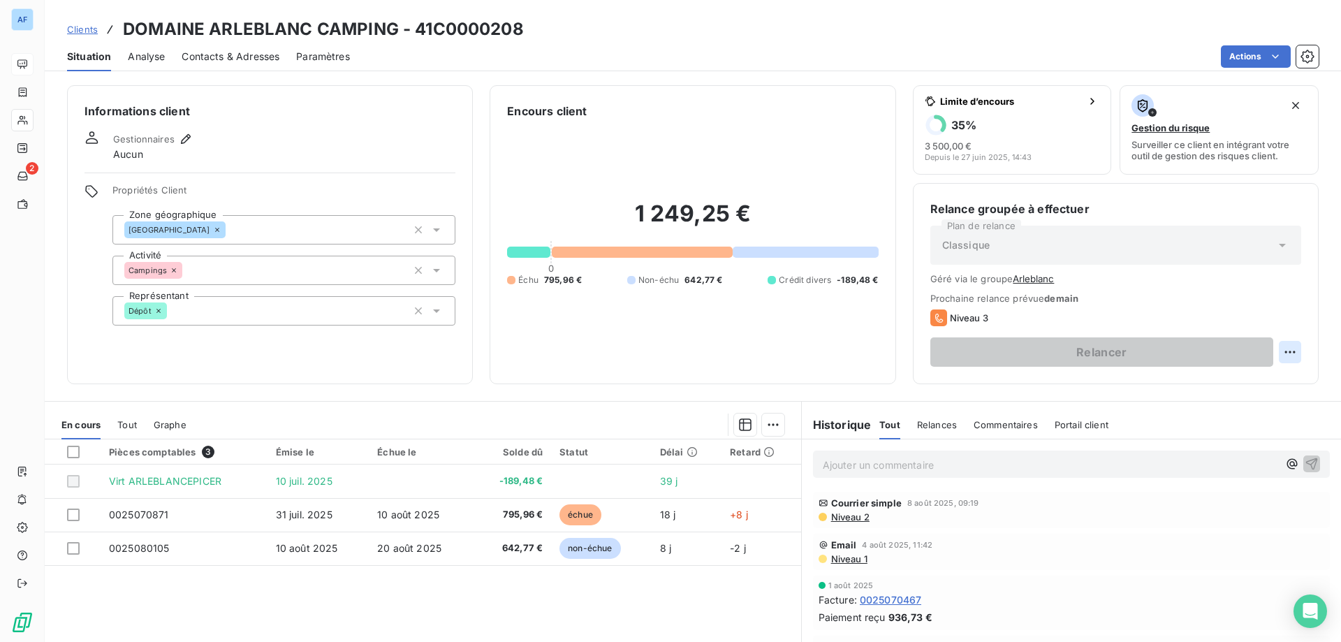
click at [1280, 347] on html "AF 2 Clients DOMAINE ARLEBLANC CAMPING - 41C0000208 Situation Analyse Contacts …" at bounding box center [670, 321] width 1341 height 642
click at [1243, 393] on div "Replanifier cette action" at bounding box center [1223, 383] width 125 height 22
select select "7"
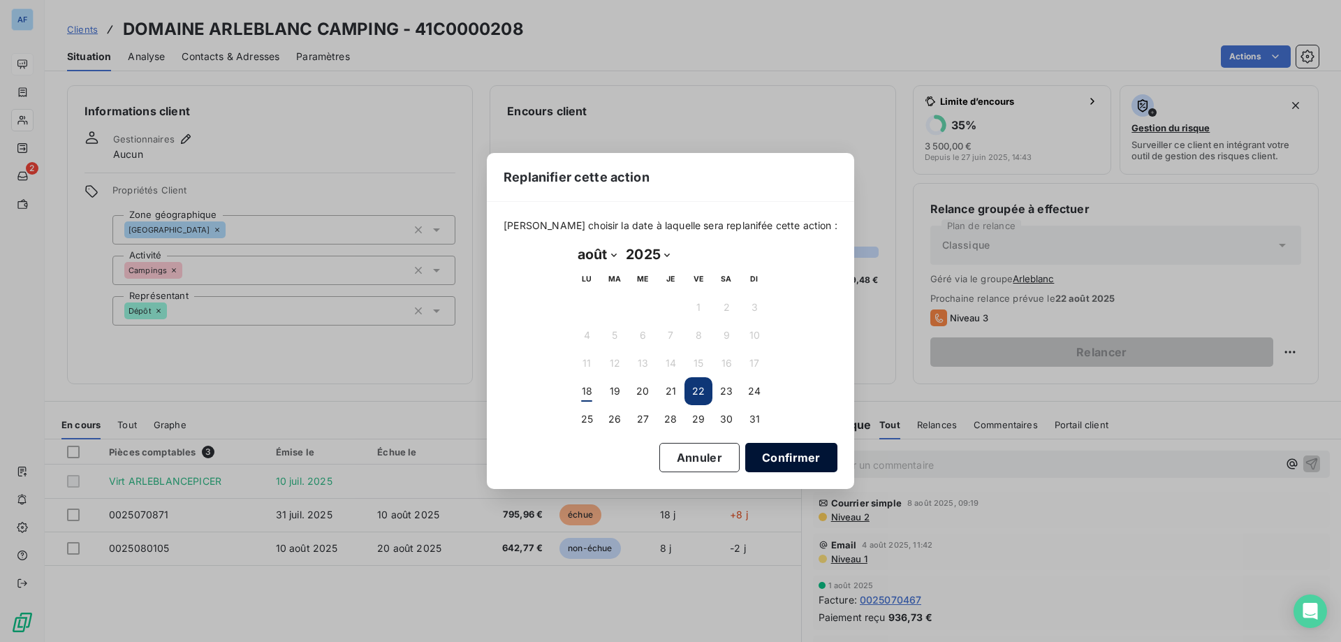
click at [752, 457] on button "Confirmer" at bounding box center [791, 457] width 92 height 29
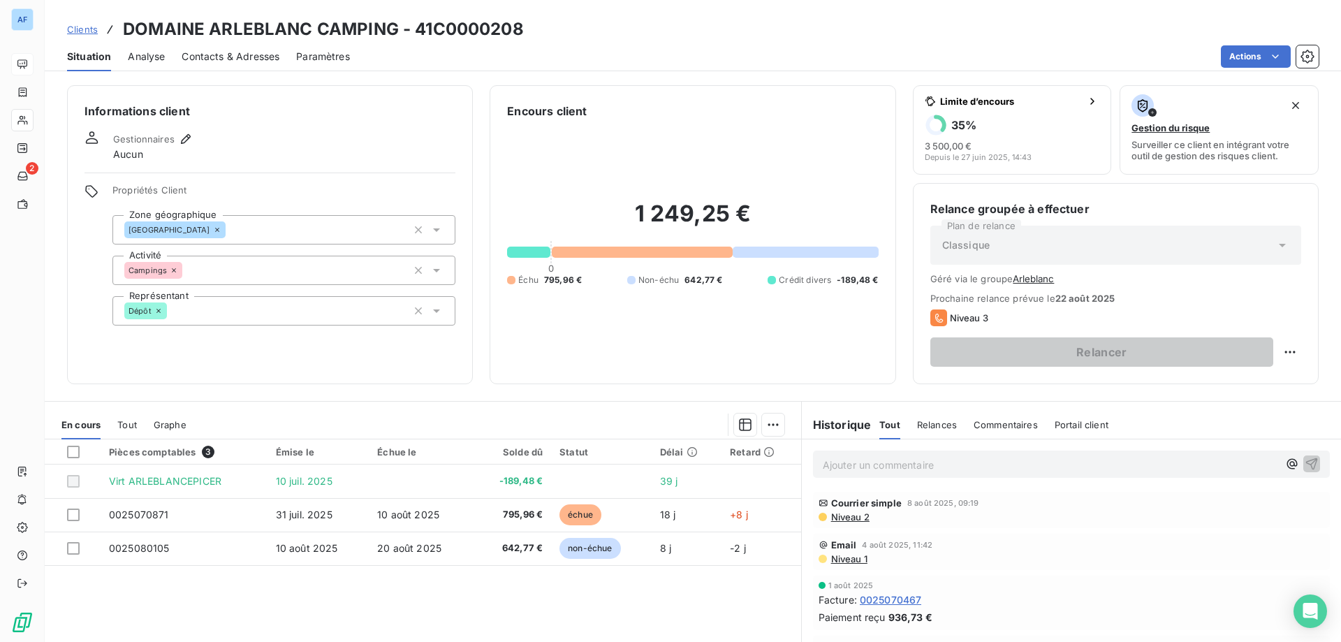
click at [93, 30] on span "Clients" at bounding box center [82, 29] width 31 height 11
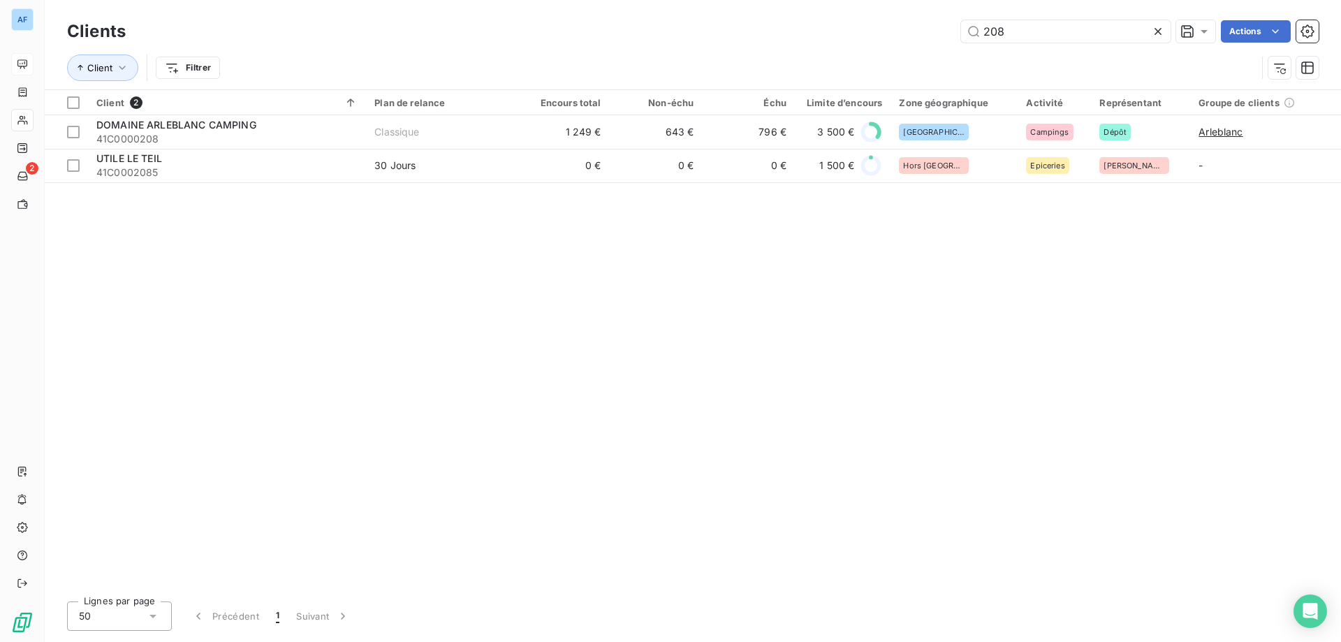
drag, startPoint x: 986, startPoint y: 32, endPoint x: 827, endPoint y: 12, distance: 160.5
click at [827, 12] on div "Clients 208 Actions Client Filtrer" at bounding box center [693, 44] width 1296 height 89
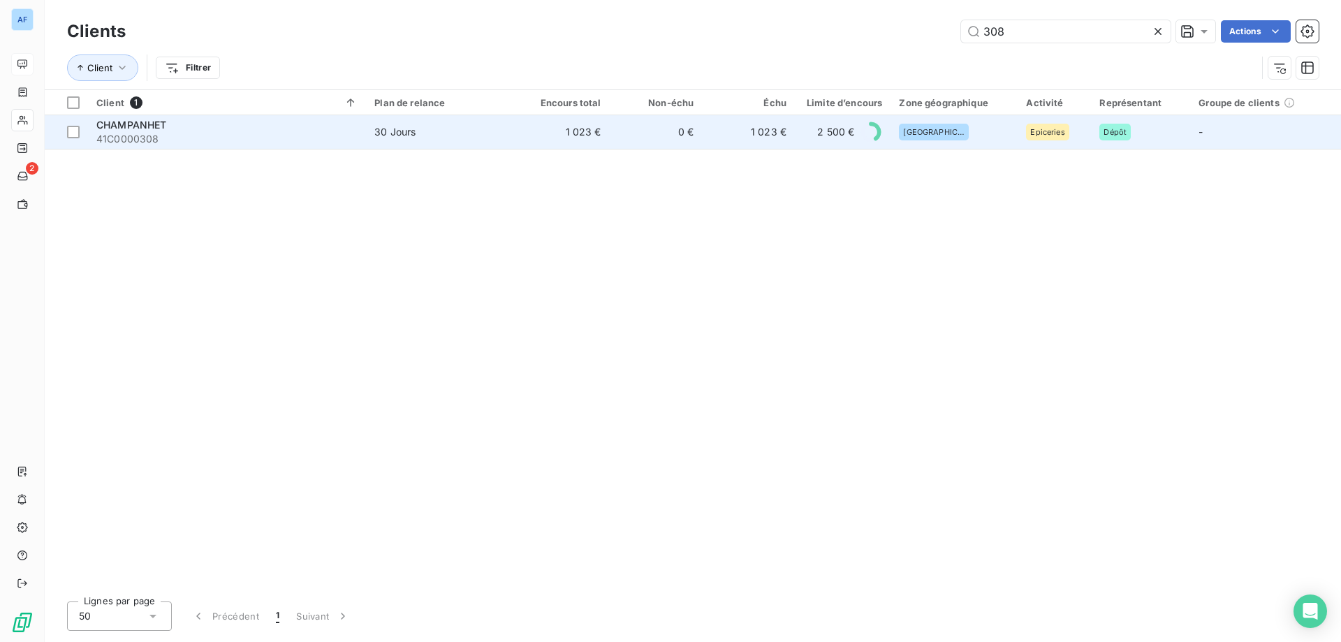
type input "308"
click at [629, 133] on td "0 €" at bounding box center [656, 132] width 93 height 34
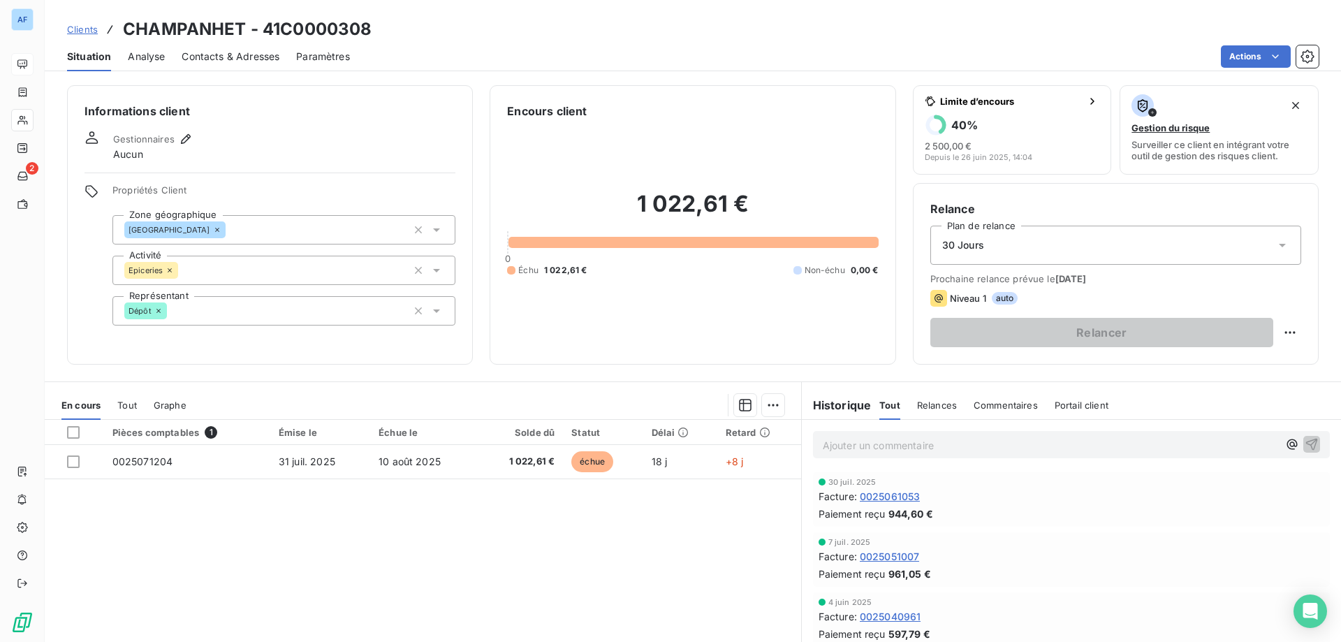
click at [89, 29] on span "Clients" at bounding box center [82, 29] width 31 height 11
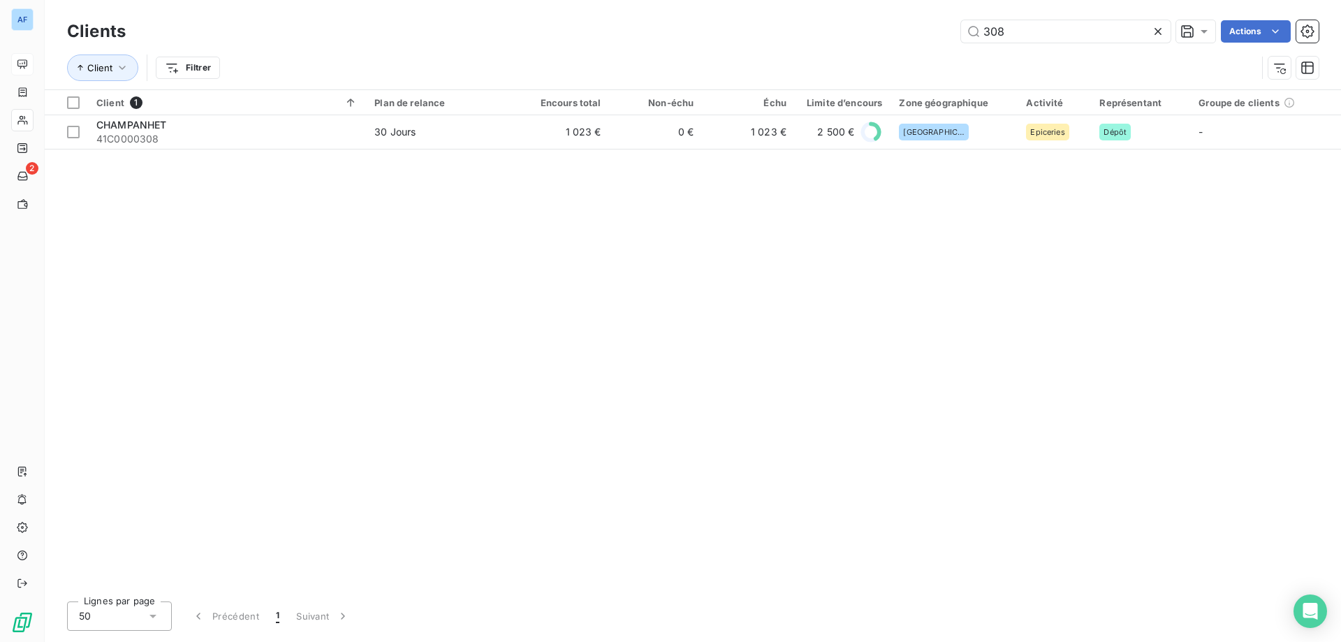
drag, startPoint x: 996, startPoint y: 26, endPoint x: 634, endPoint y: 34, distance: 361.9
click at [648, 34] on div "308 Actions" at bounding box center [730, 31] width 1176 height 22
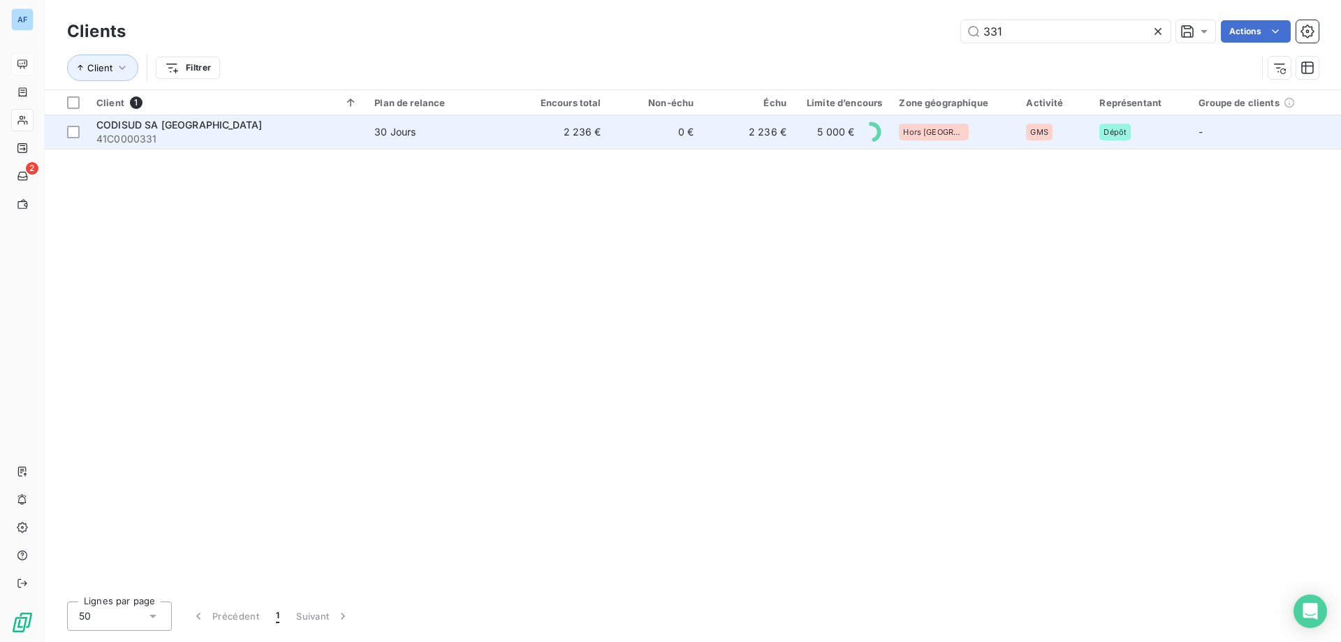
type input "331"
click at [623, 139] on td "0 €" at bounding box center [656, 132] width 93 height 34
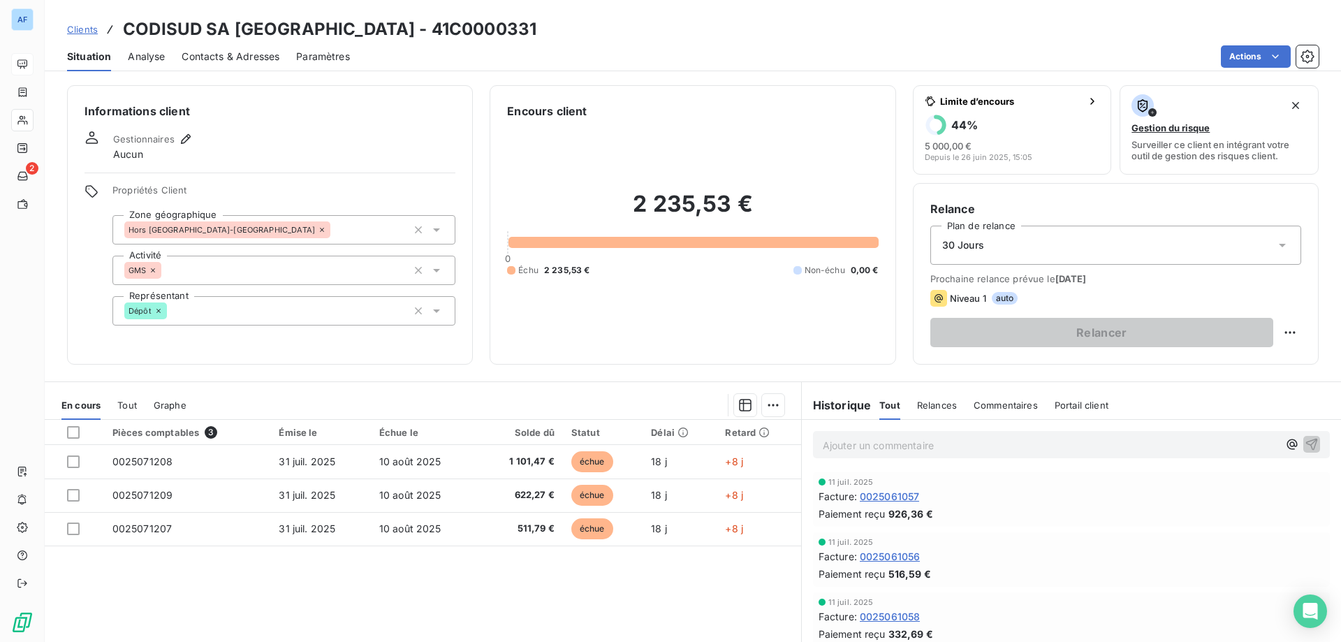
click at [92, 26] on span "Clients" at bounding box center [82, 29] width 31 height 11
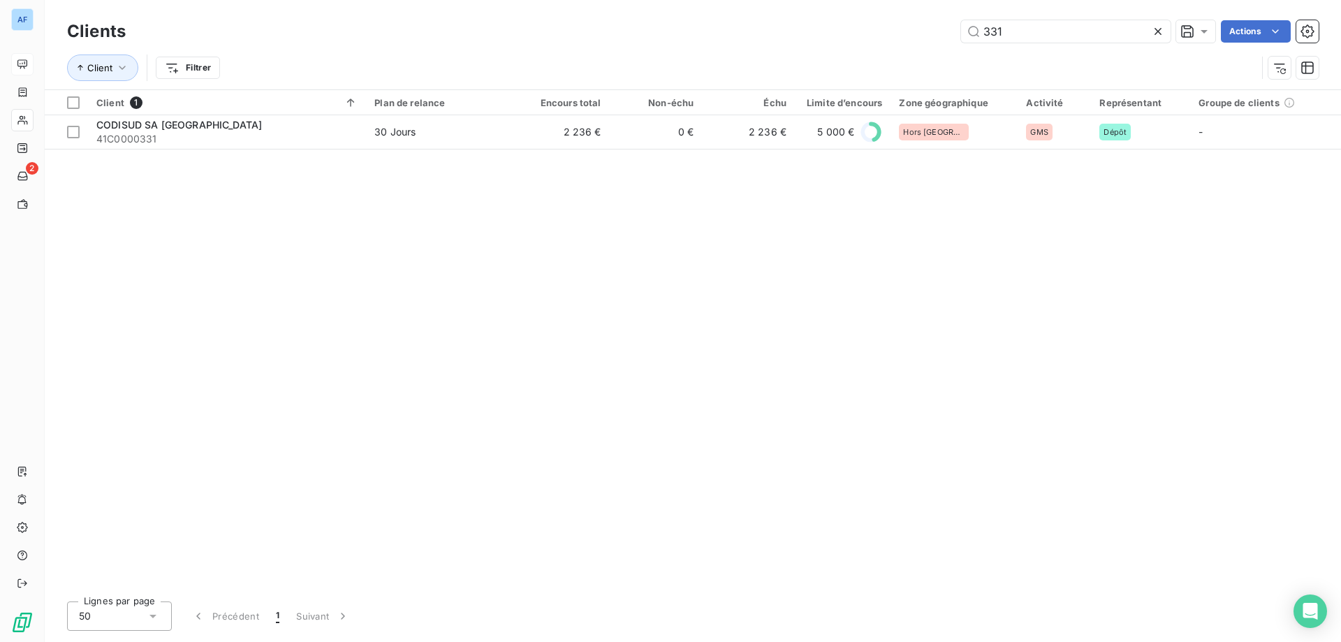
drag, startPoint x: 1009, startPoint y: 34, endPoint x: 859, endPoint y: 34, distance: 149.5
click at [859, 34] on div "331 Actions" at bounding box center [730, 31] width 1176 height 22
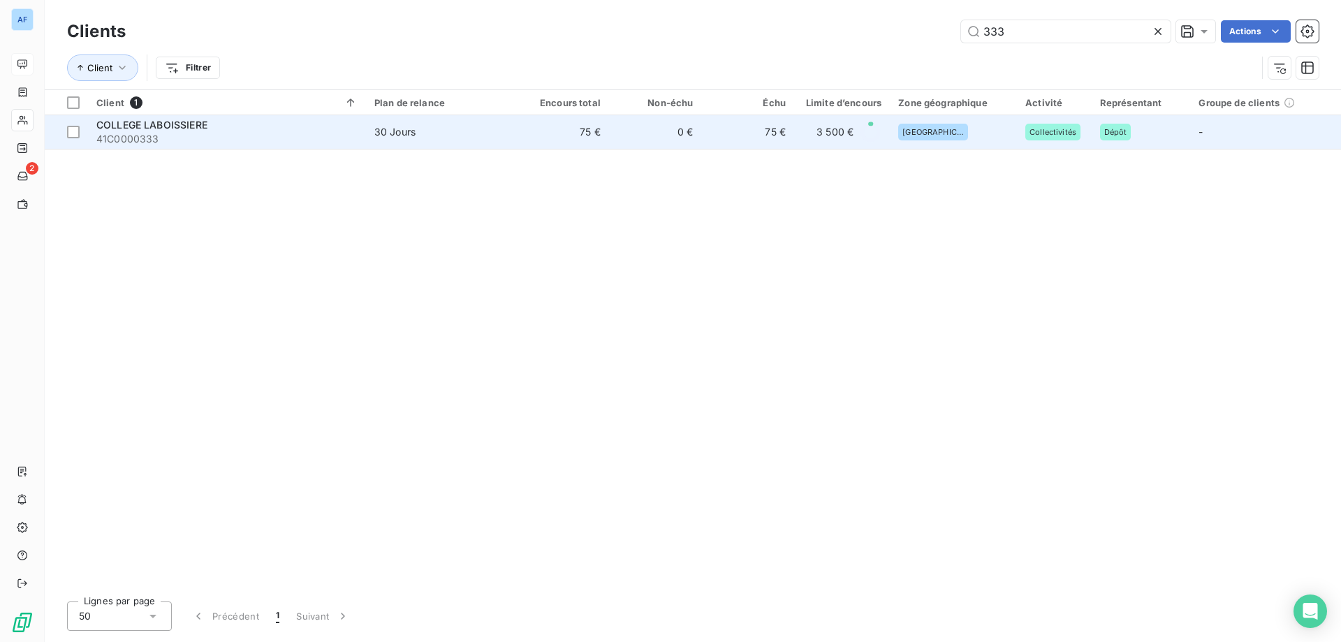
type input "333"
click at [732, 139] on td "75 €" at bounding box center [747, 132] width 93 height 34
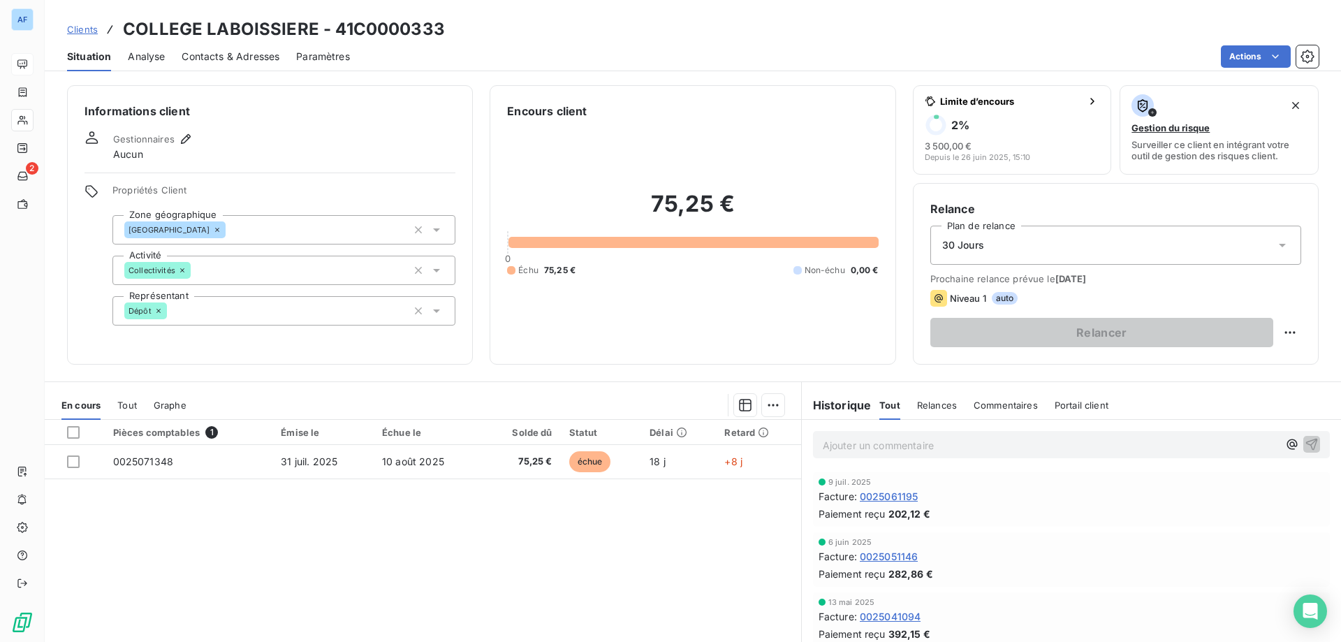
click at [90, 31] on span "Clients" at bounding box center [82, 29] width 31 height 11
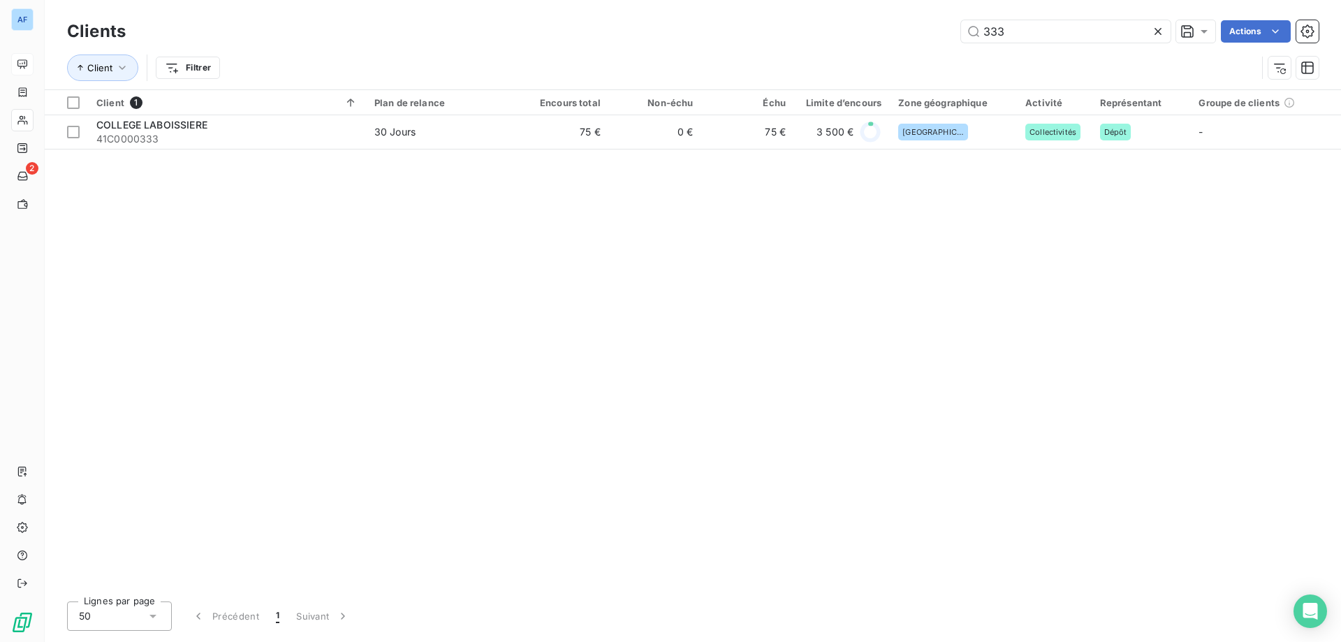
drag, startPoint x: 1023, startPoint y: 31, endPoint x: 633, endPoint y: 73, distance: 392.0
click at [633, 73] on div "Clients 333 Actions Client Filtrer" at bounding box center [693, 53] width 1252 height 73
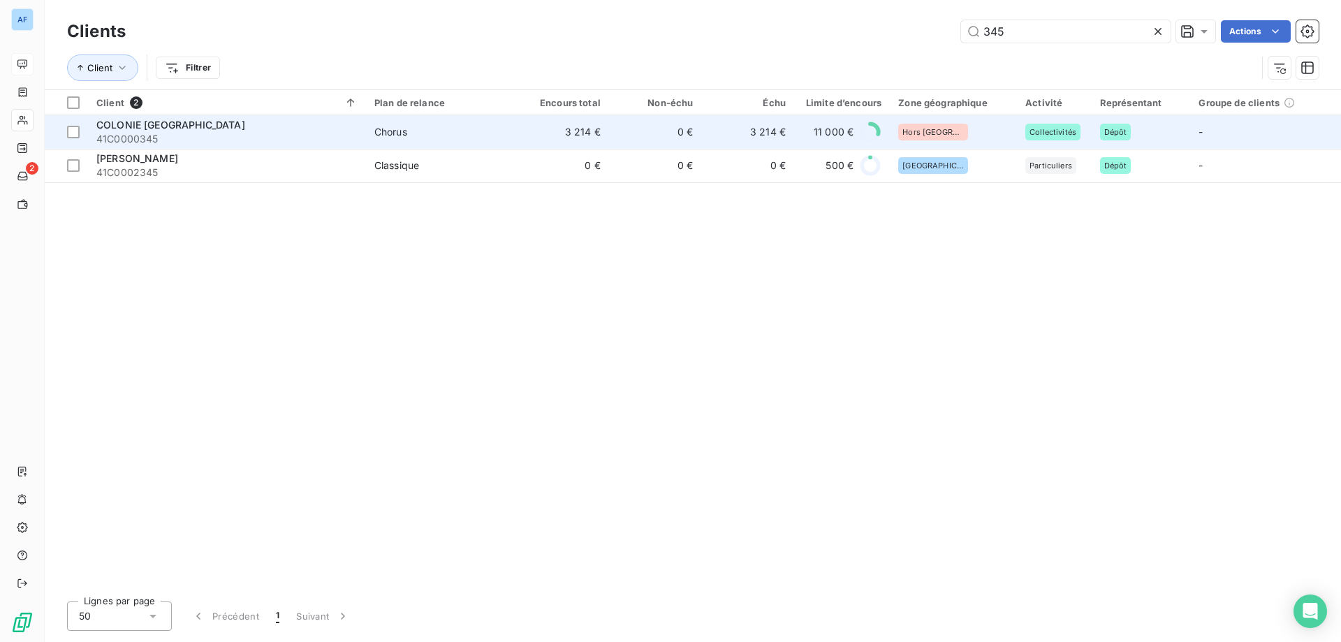
type input "345"
click at [576, 132] on td "3 214 €" at bounding box center [562, 132] width 93 height 34
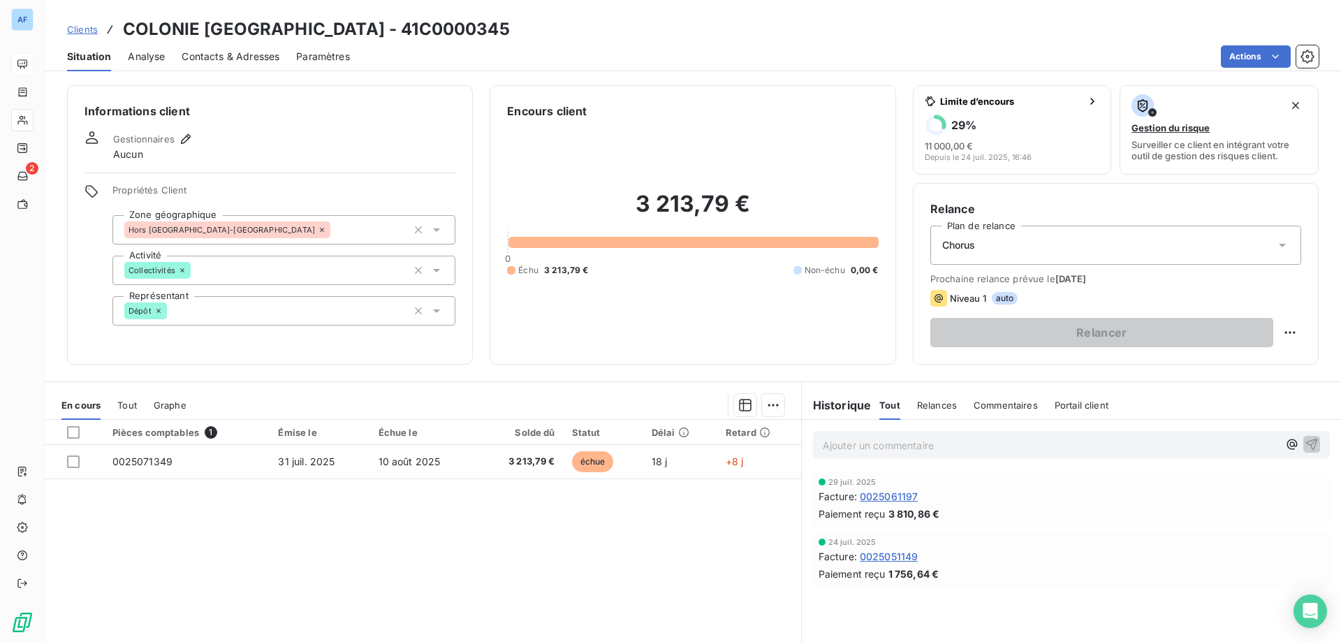
click at [74, 29] on span "Clients" at bounding box center [82, 29] width 31 height 11
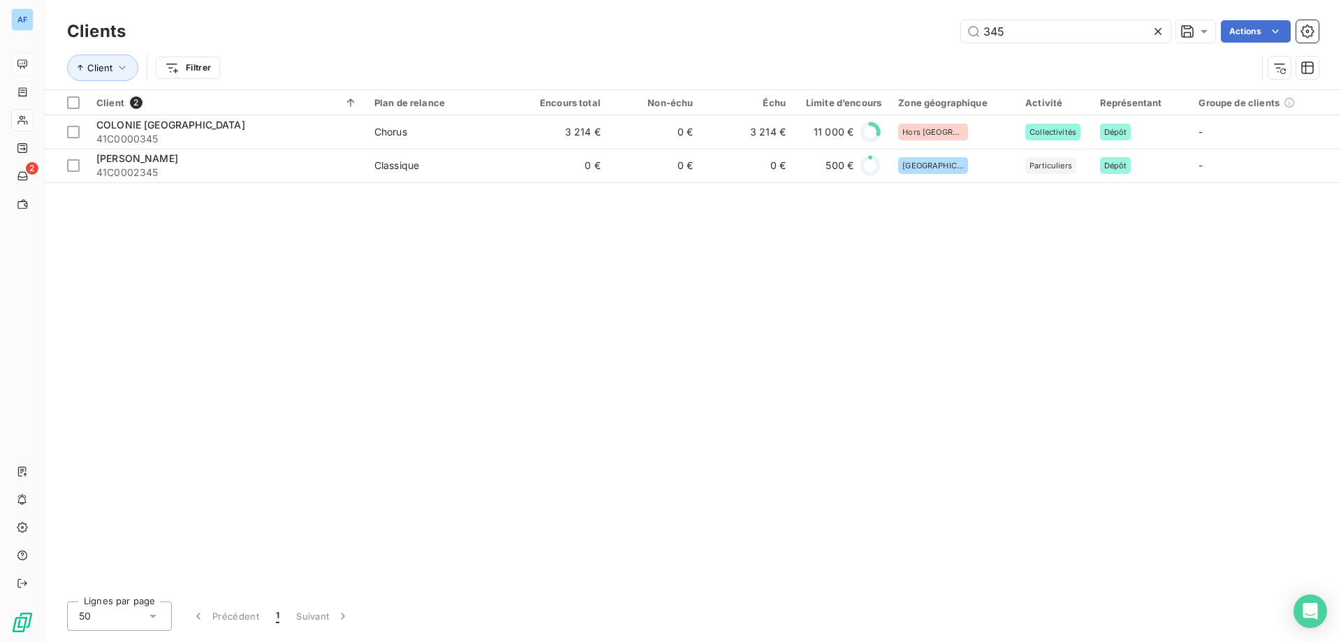
drag, startPoint x: 949, startPoint y: 31, endPoint x: 713, endPoint y: 20, distance: 236.4
click at [713, 20] on div "Clients 345 Actions" at bounding box center [693, 31] width 1252 height 29
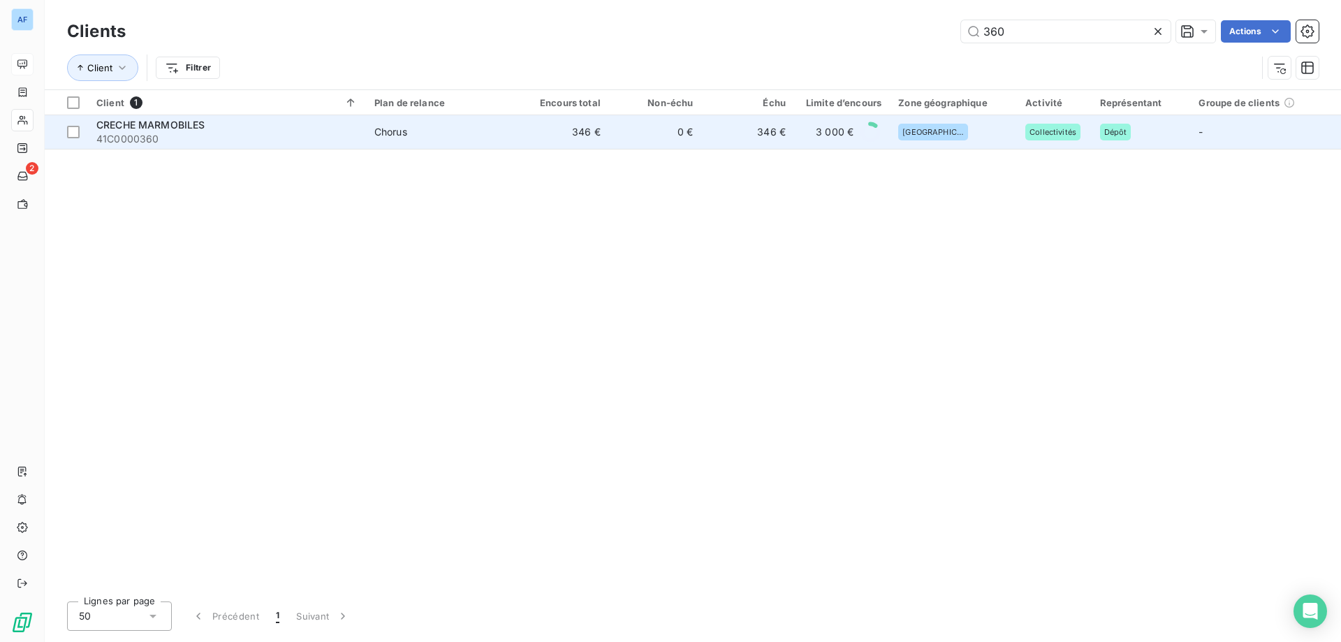
type input "360"
click at [686, 129] on td "0 €" at bounding box center [655, 132] width 93 height 34
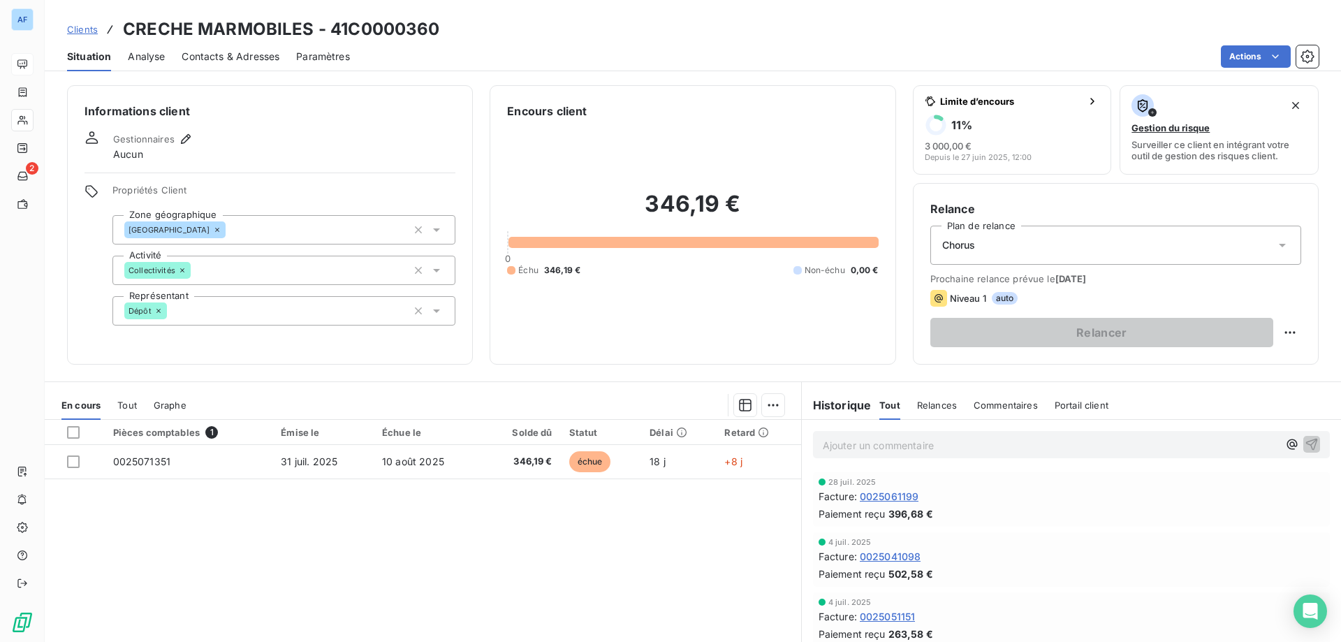
click at [92, 26] on span "Clients" at bounding box center [82, 29] width 31 height 11
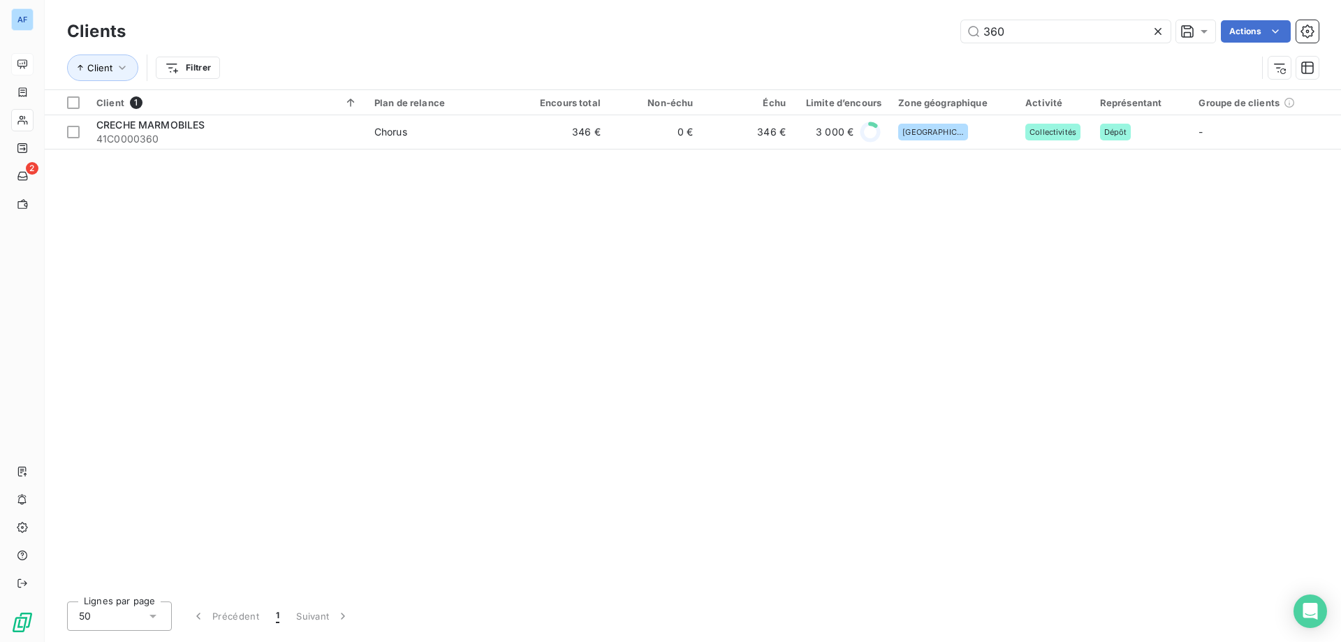
drag, startPoint x: 1017, startPoint y: 35, endPoint x: 735, endPoint y: 29, distance: 282.3
click at [735, 29] on div "360 Actions" at bounding box center [730, 31] width 1176 height 22
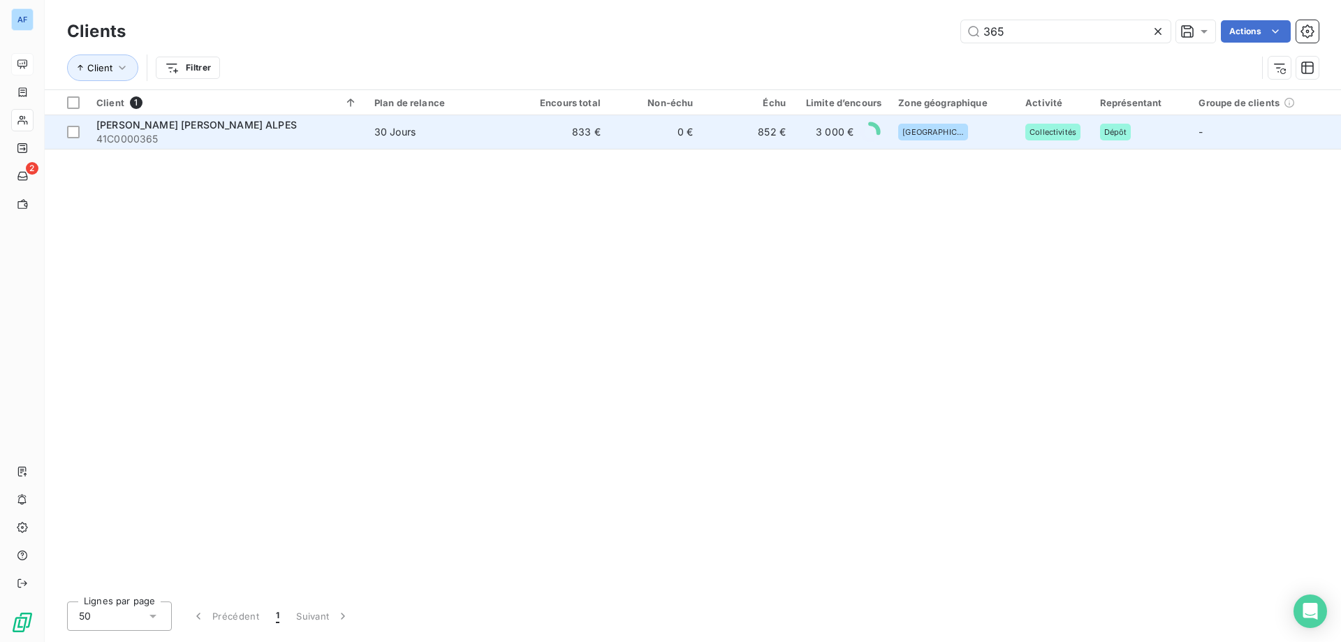
type input "365"
click at [712, 143] on td "852 €" at bounding box center [747, 132] width 93 height 34
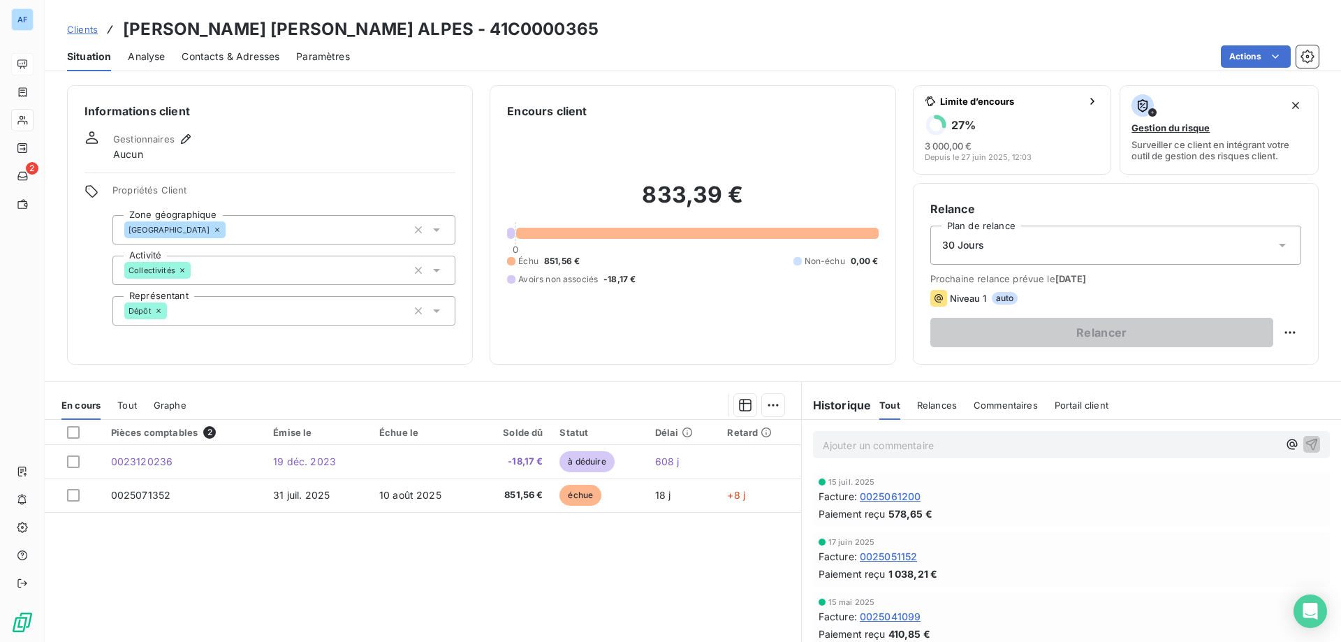
click at [84, 31] on span "Clients" at bounding box center [82, 29] width 31 height 11
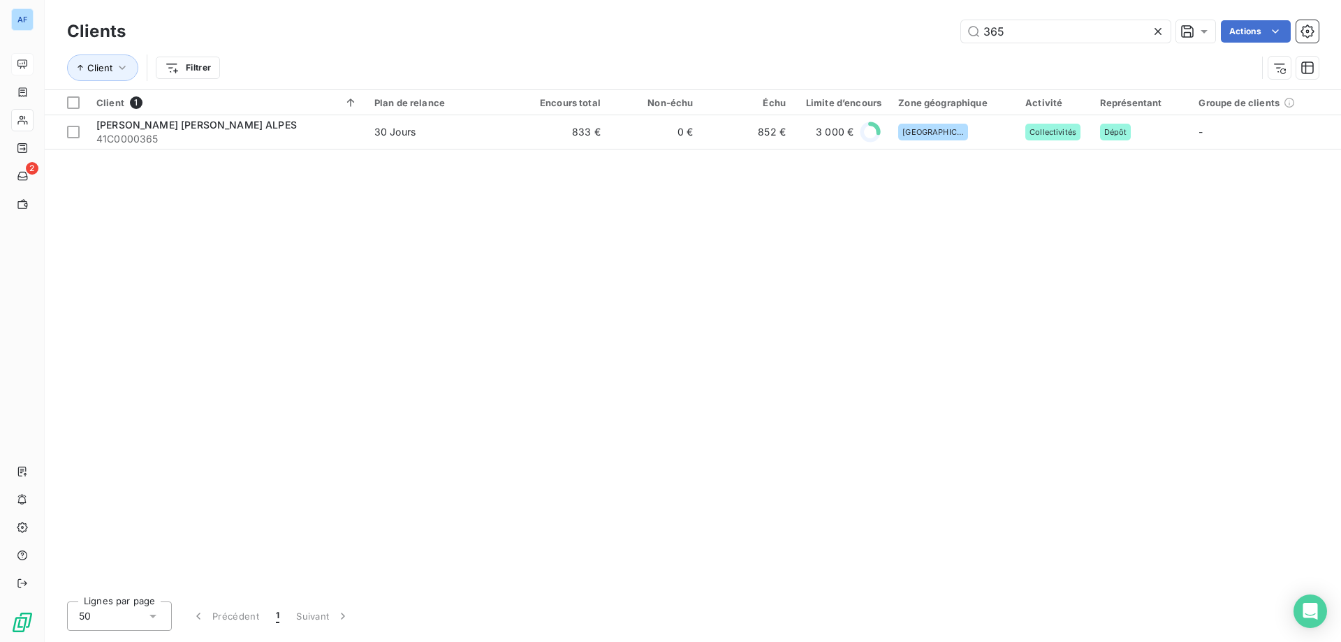
drag, startPoint x: 1021, startPoint y: 34, endPoint x: 624, endPoint y: 34, distance: 396.8
click at [634, 34] on div "365 Actions" at bounding box center [730, 31] width 1176 height 22
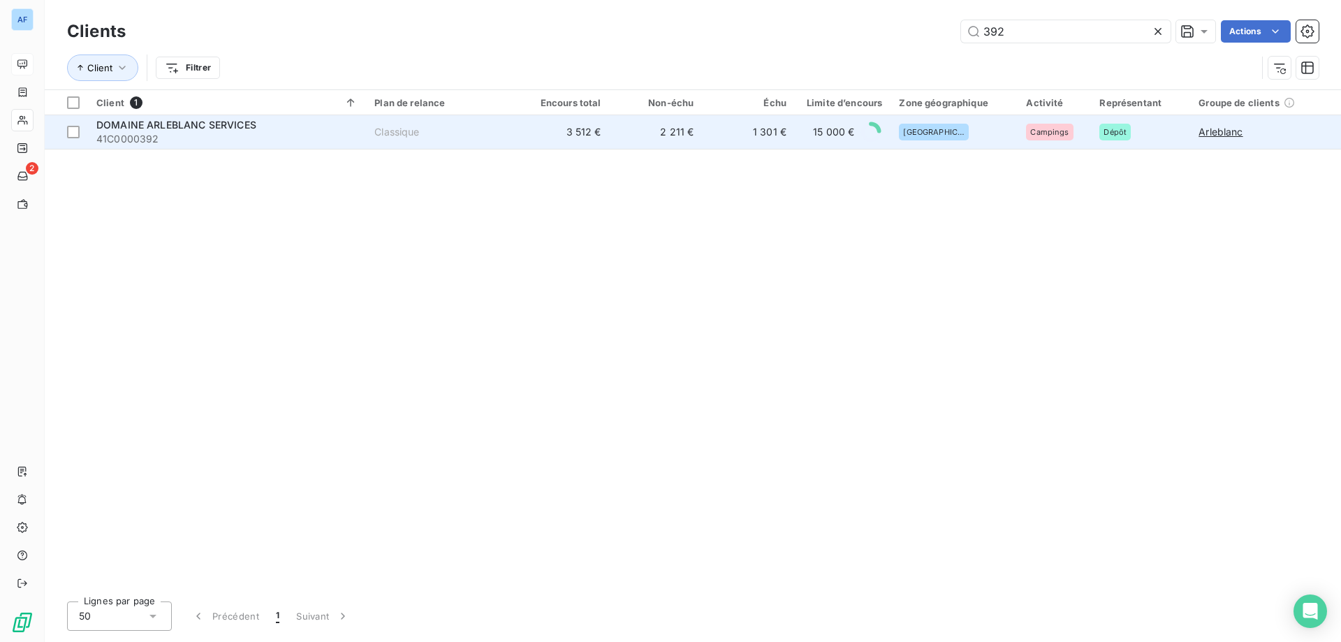
type input "392"
click at [615, 142] on td "2 211 €" at bounding box center [656, 132] width 93 height 34
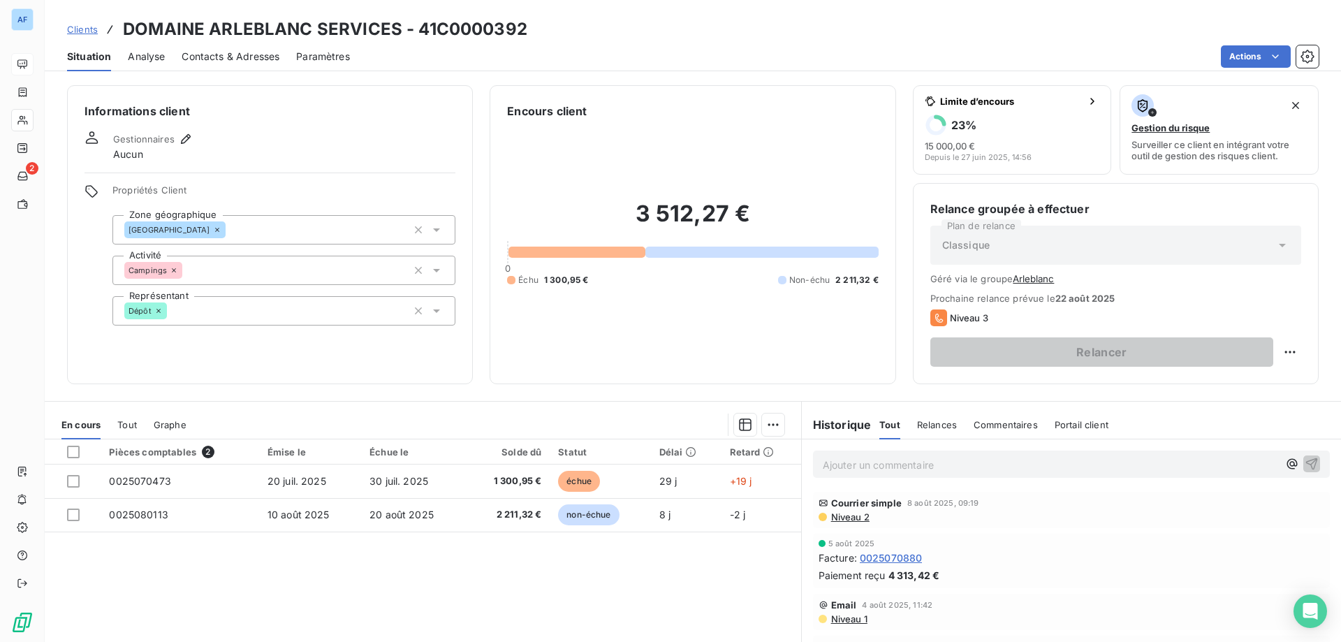
click at [91, 30] on span "Clients" at bounding box center [82, 29] width 31 height 11
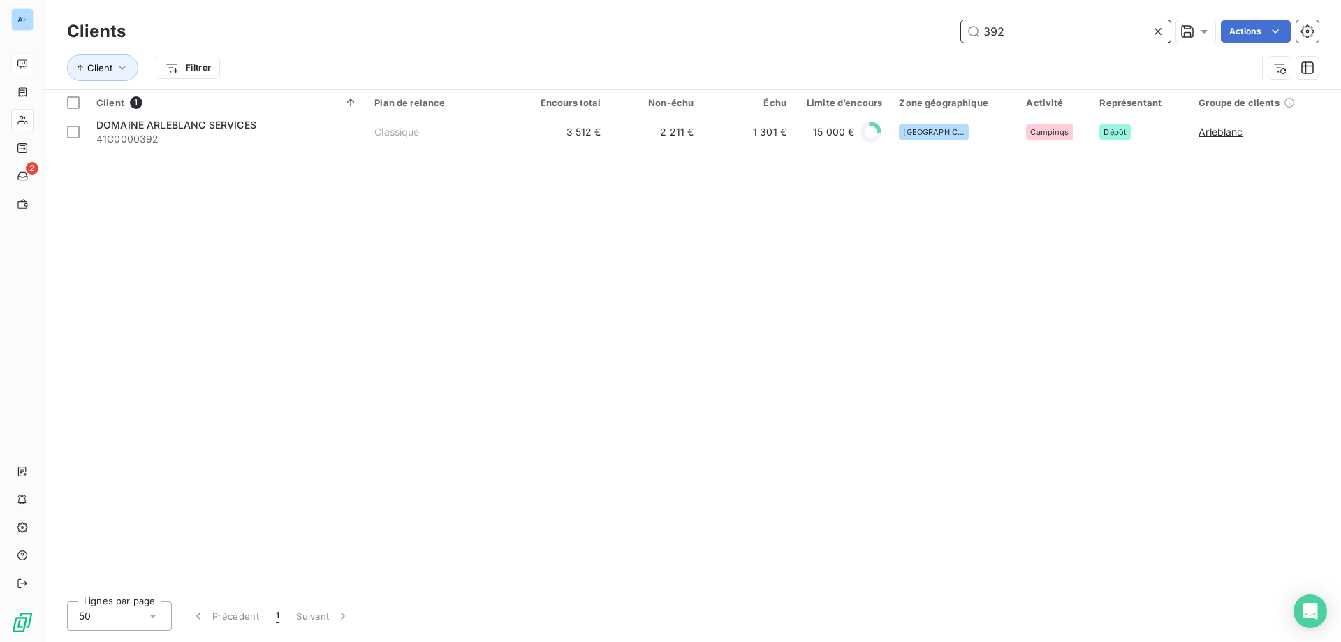
drag, startPoint x: 1022, startPoint y: 34, endPoint x: 809, endPoint y: 22, distance: 213.4
click at [809, 22] on div "392 Actions" at bounding box center [730, 31] width 1176 height 22
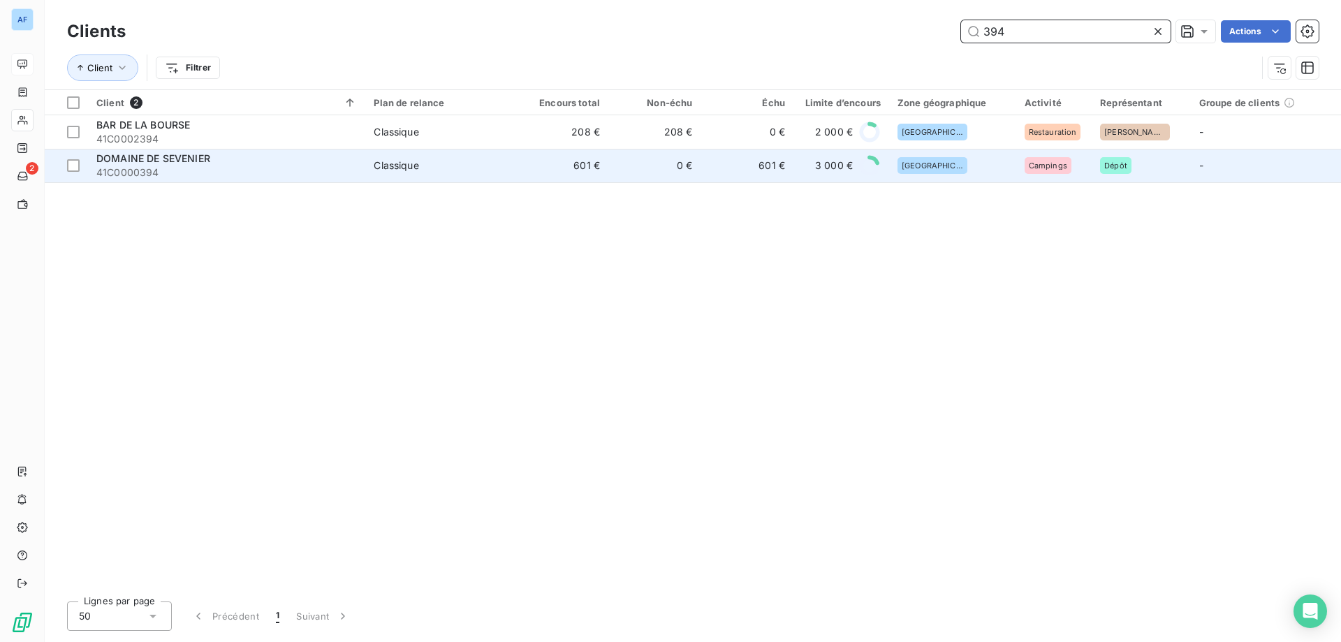
type input "394"
click at [288, 161] on div "DOMAINE DE SEVENIER" at bounding box center [226, 159] width 261 height 14
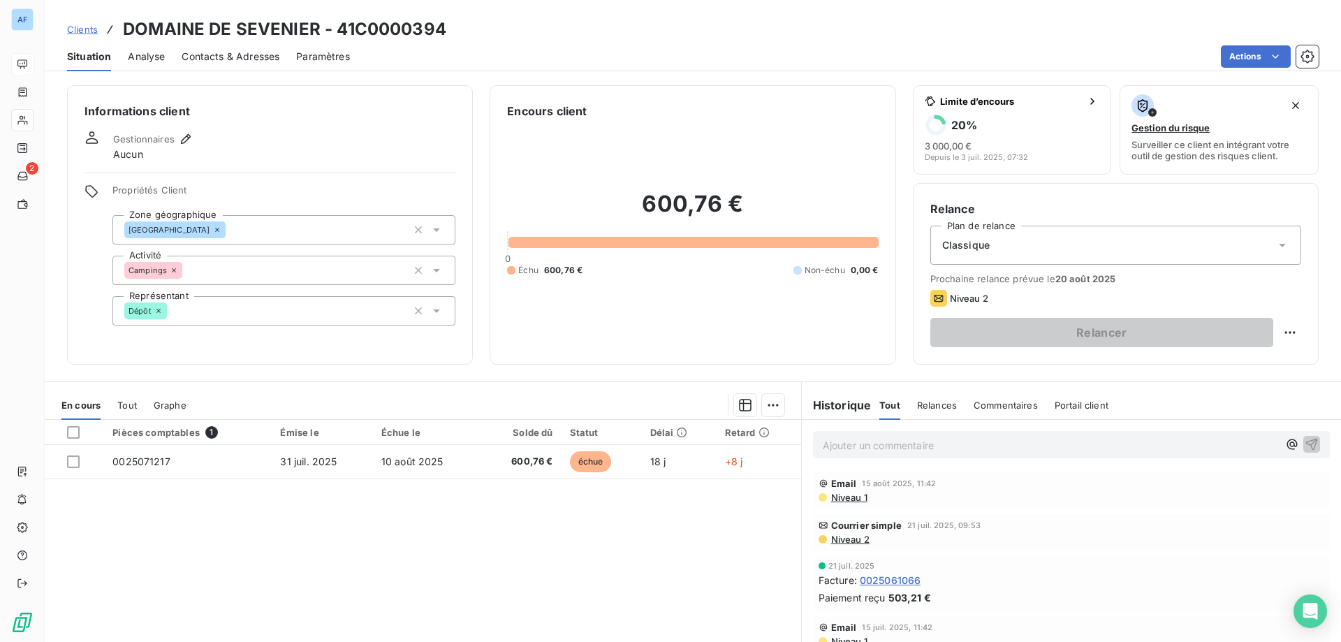
click at [98, 31] on div "Clients DOMAINE DE SEVENIER - 41C0000394" at bounding box center [256, 29] width 379 height 25
click at [92, 26] on span "Clients" at bounding box center [82, 29] width 31 height 11
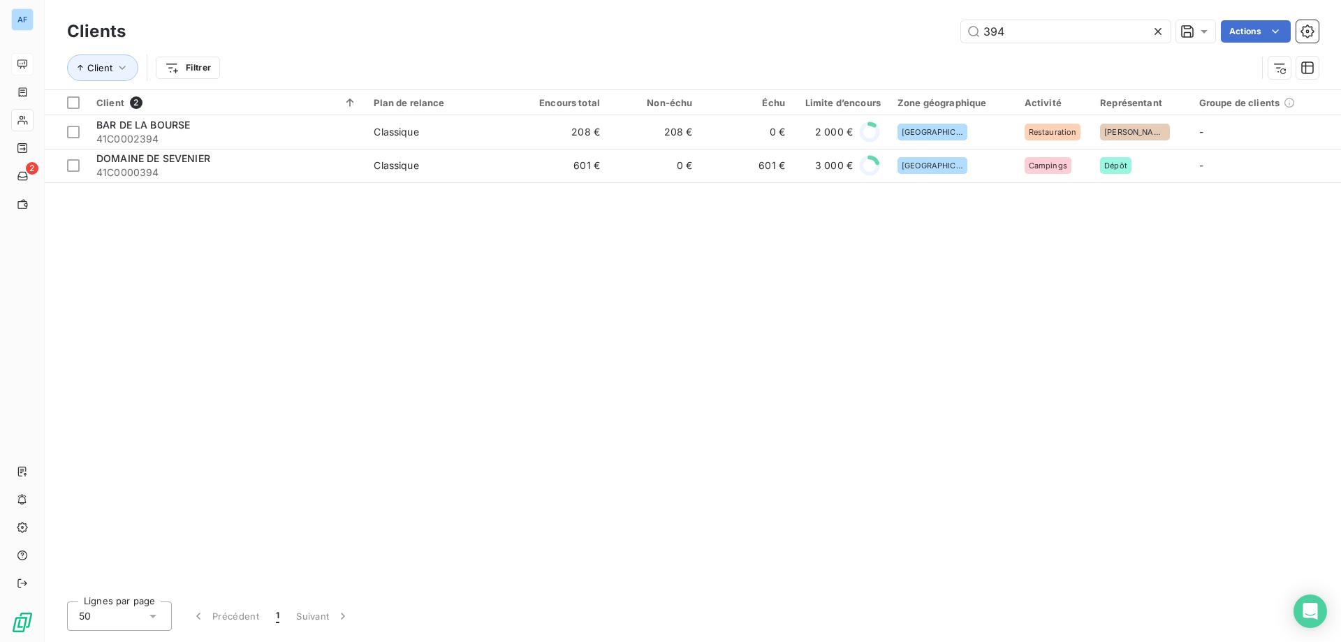
drag, startPoint x: 1033, startPoint y: 31, endPoint x: 802, endPoint y: 17, distance: 231.6
click at [802, 17] on div "Clients 394 Actions" at bounding box center [693, 31] width 1252 height 29
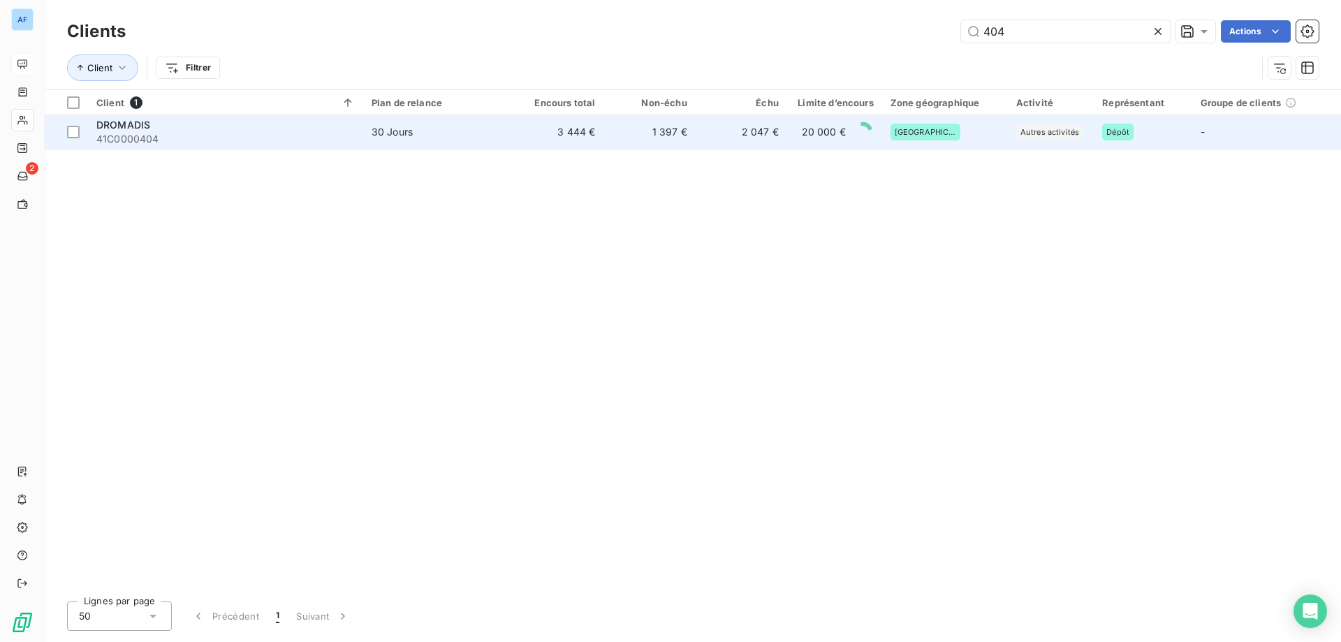
type input "404"
click at [798, 141] on div "20 000 €" at bounding box center [835, 132] width 78 height 22
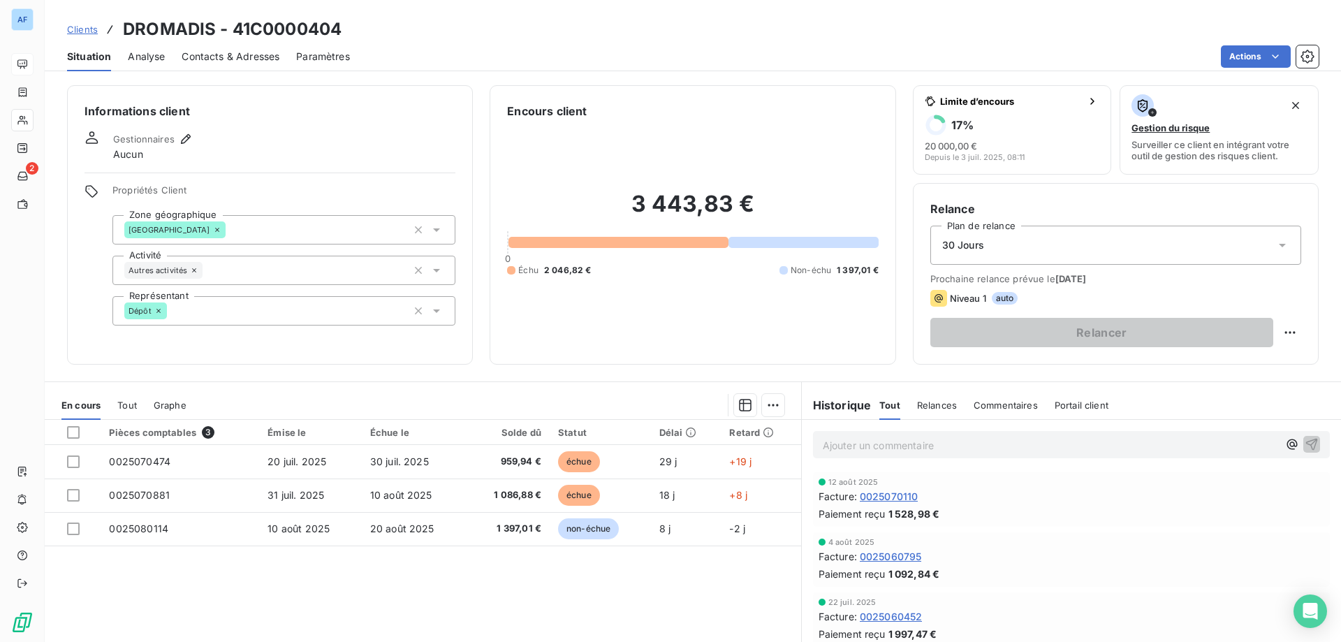
click at [85, 27] on span "Clients" at bounding box center [82, 29] width 31 height 11
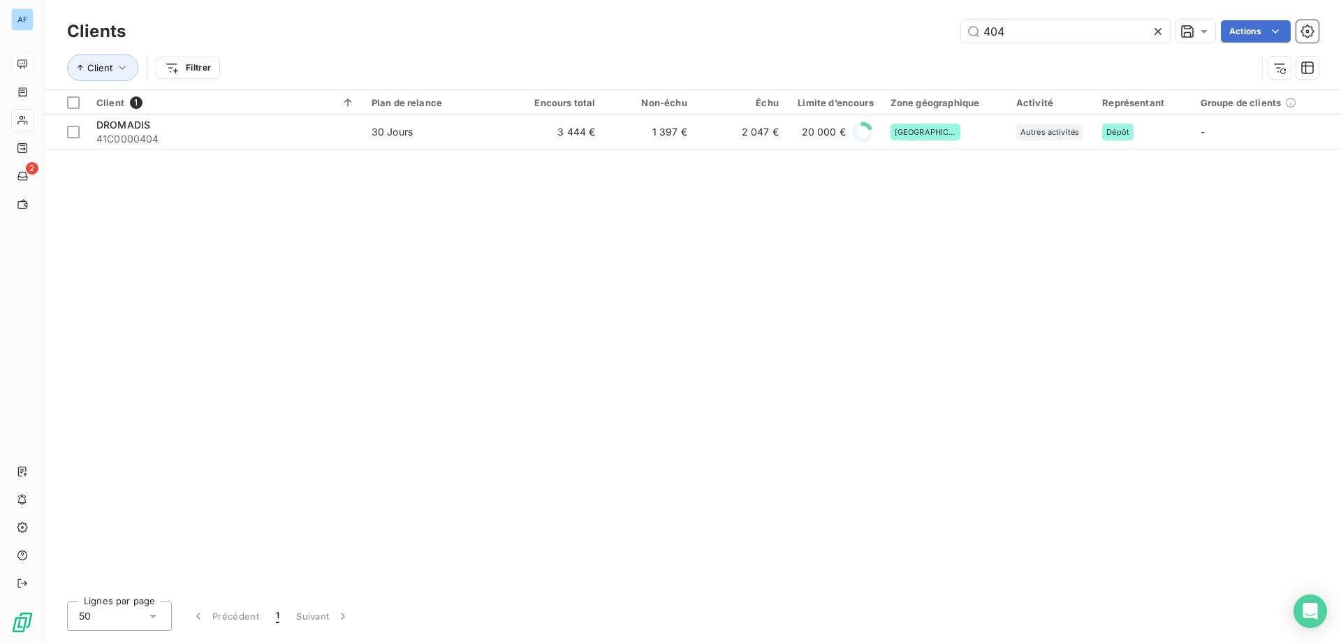
drag, startPoint x: 1021, startPoint y: 36, endPoint x: 790, endPoint y: 27, distance: 231.4
click at [790, 27] on div "404 Actions" at bounding box center [730, 31] width 1176 height 22
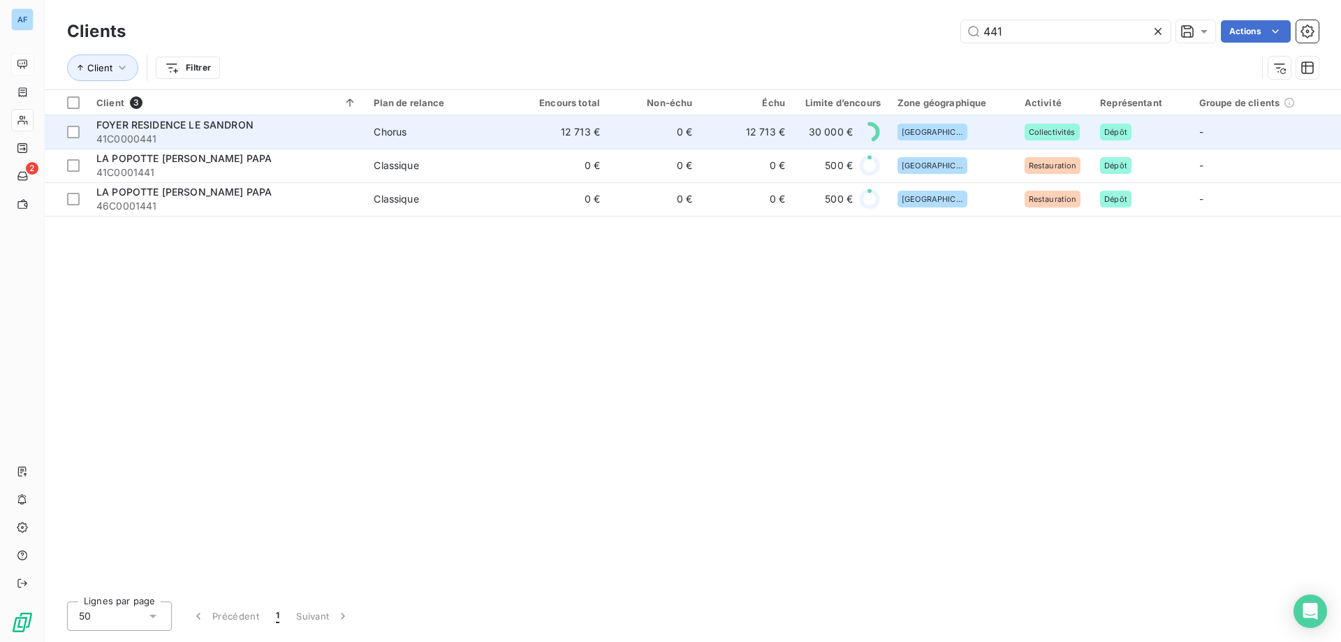
type input "441"
click at [420, 139] on td "Chorus" at bounding box center [440, 132] width 150 height 34
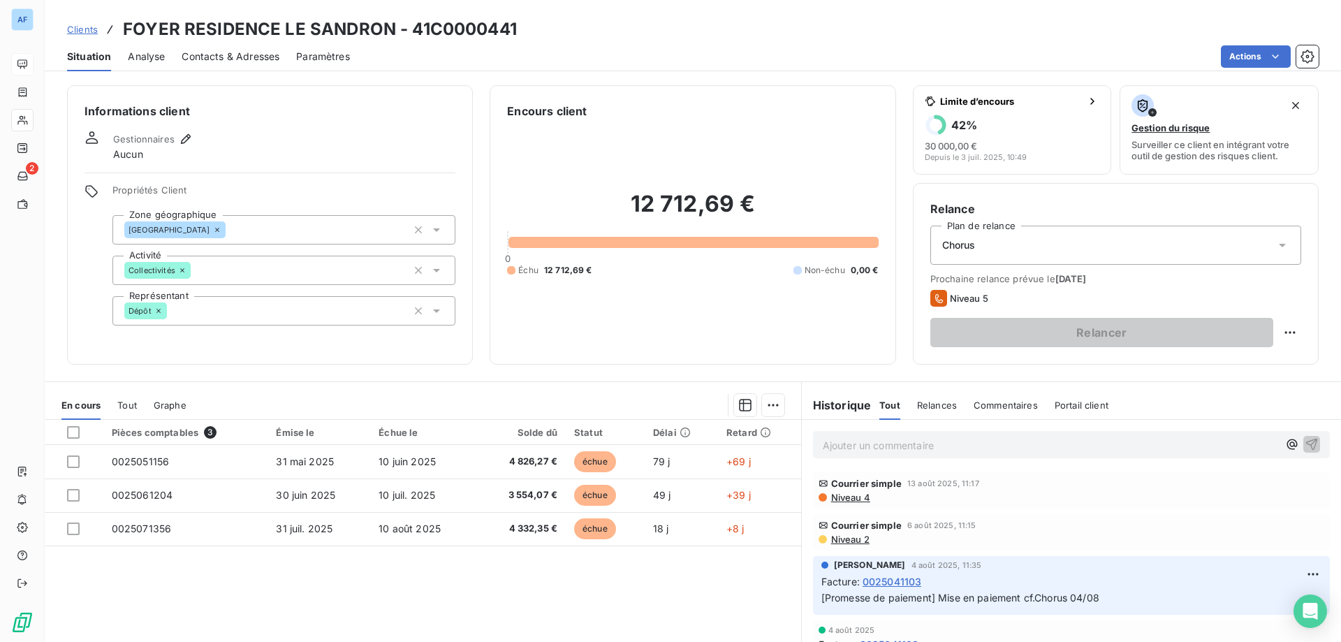
click at [856, 499] on span "Niveau 4" at bounding box center [850, 497] width 41 height 11
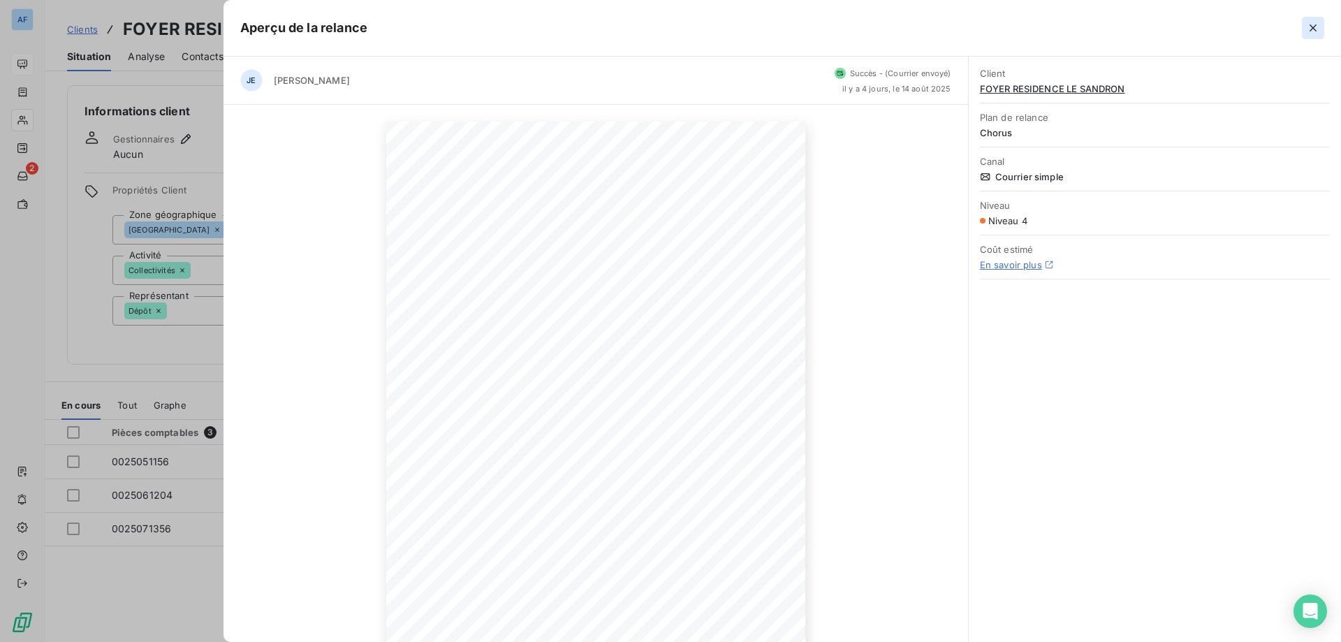
click at [1309, 27] on icon "button" at bounding box center [1313, 28] width 14 height 14
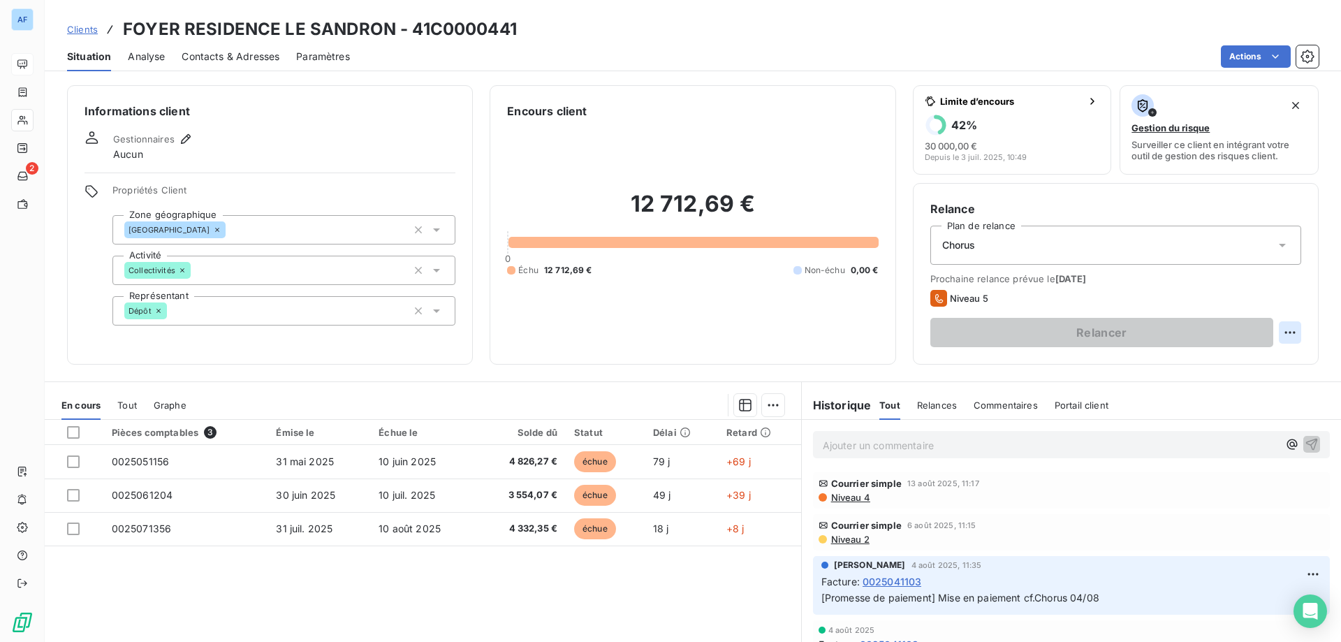
click at [1278, 333] on html "AF 2 Clients FOYER RESIDENCE LE SANDRON - 41C0000441 Situation Analyse Contacts…" at bounding box center [670, 321] width 1341 height 642
click at [1224, 366] on div "Replanifier cette action" at bounding box center [1223, 363] width 125 height 22
select select "7"
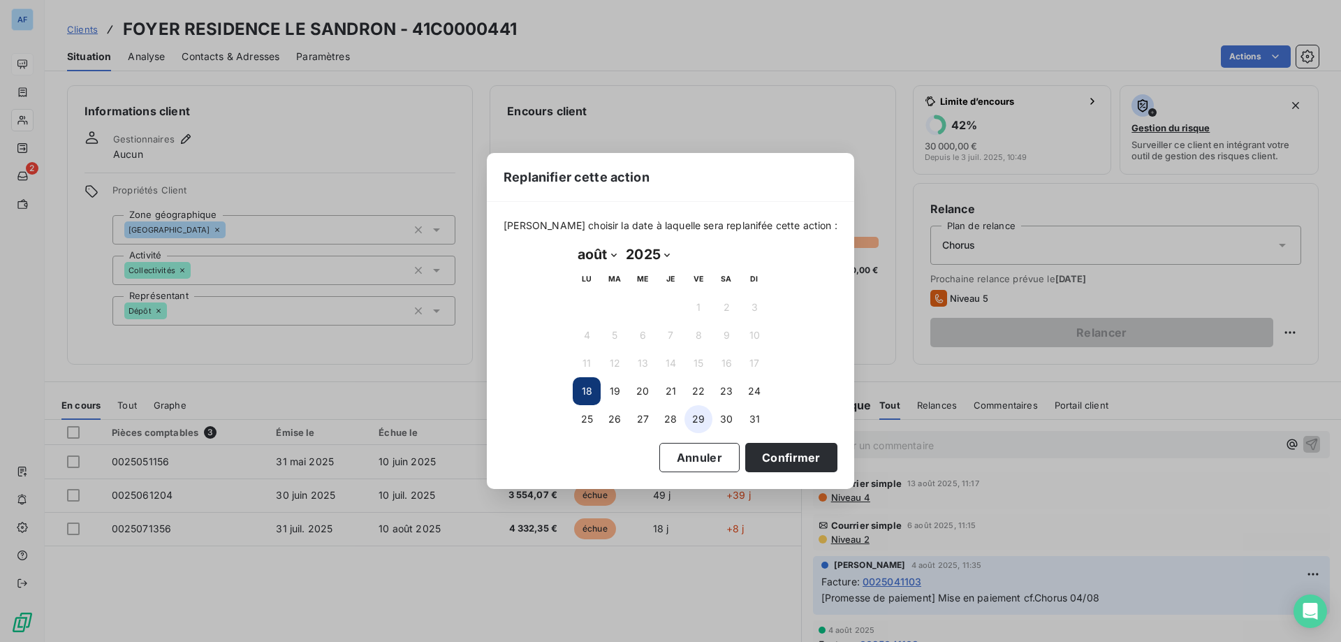
click at [701, 414] on button "29" at bounding box center [699, 419] width 28 height 28
click at [802, 467] on button "Confirmer" at bounding box center [791, 457] width 92 height 29
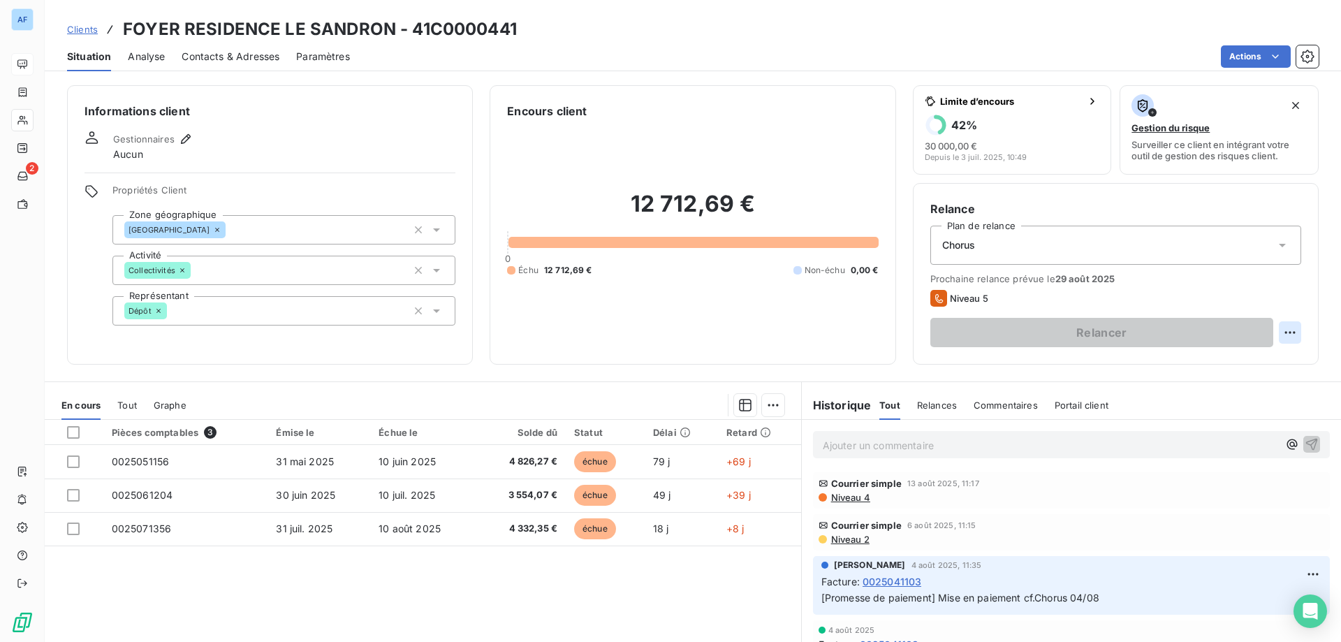
click at [1280, 330] on html "AF 2 Clients FOYER RESIDENCE LE SANDRON - 41C0000441 Situation Analyse Contacts…" at bounding box center [670, 321] width 1341 height 642
click at [1234, 367] on div "Replanifier cette action" at bounding box center [1223, 363] width 125 height 22
select select "7"
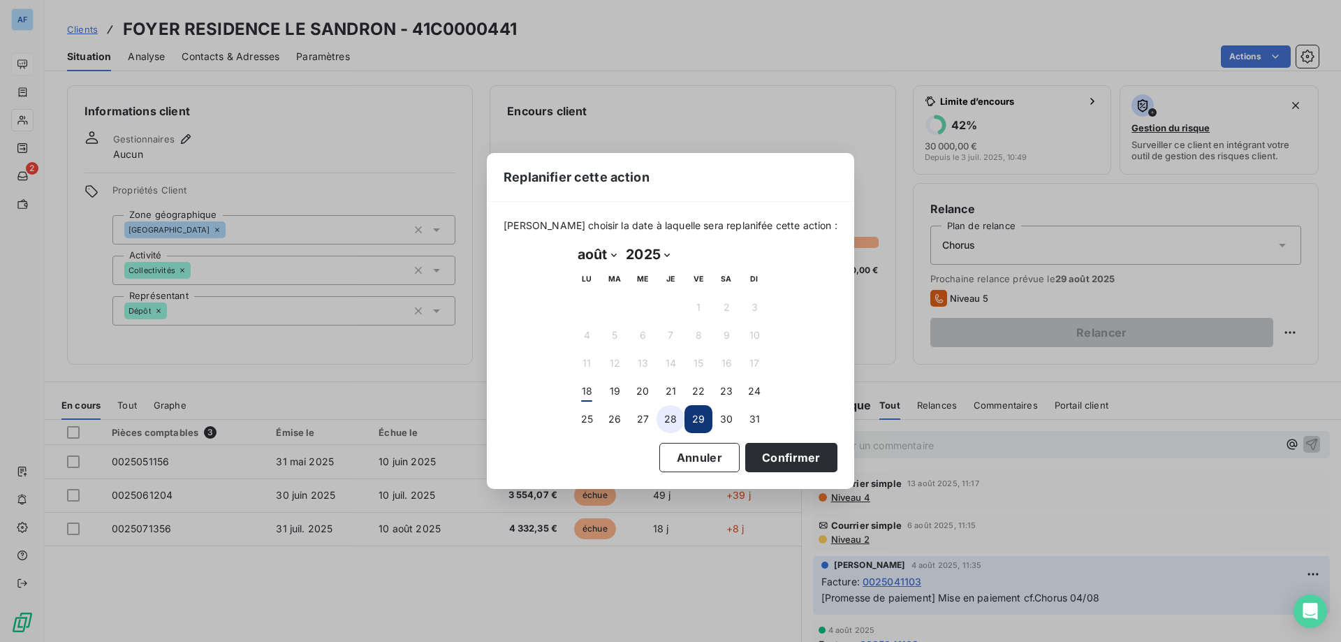
click at [664, 422] on button "28" at bounding box center [671, 419] width 28 height 28
click at [780, 452] on button "Confirmer" at bounding box center [791, 457] width 92 height 29
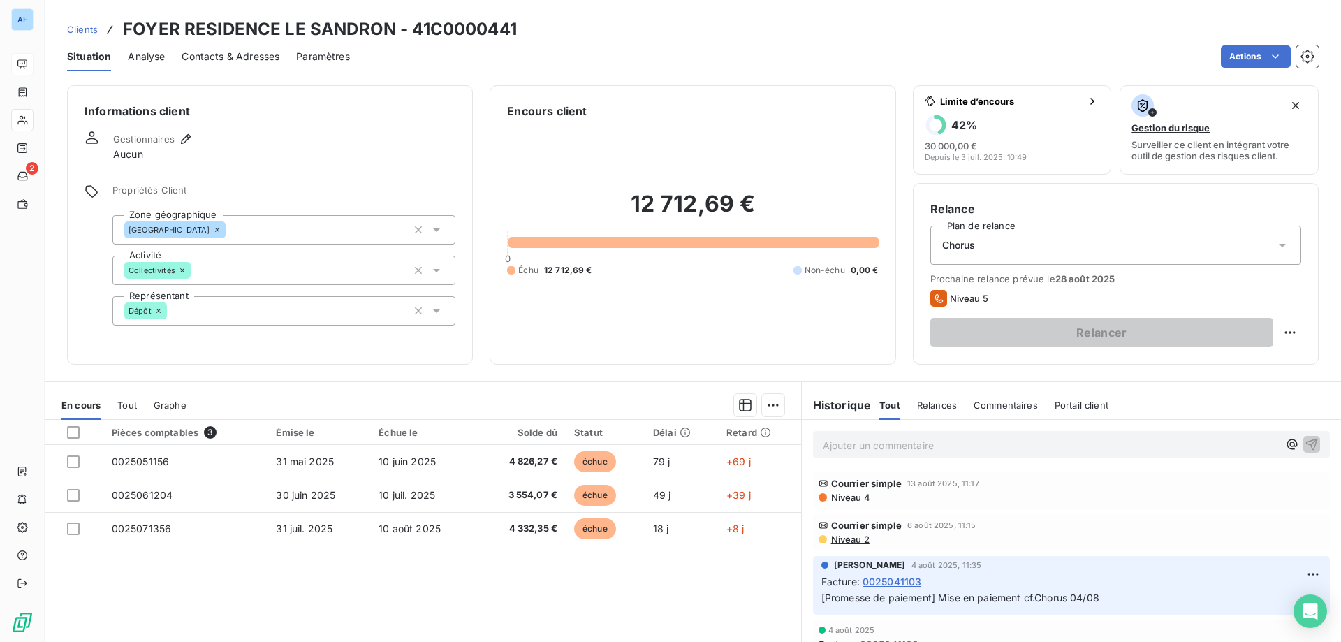
click at [87, 29] on span "Clients" at bounding box center [82, 29] width 31 height 11
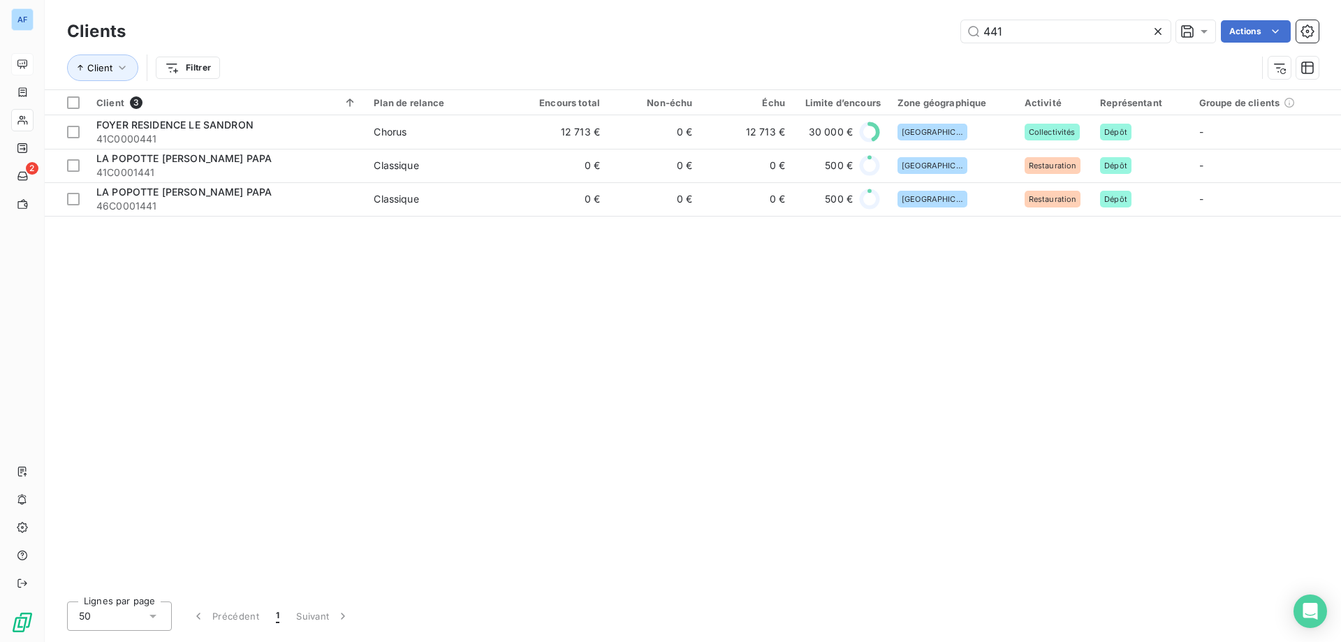
drag, startPoint x: 1005, startPoint y: 36, endPoint x: 929, endPoint y: 29, distance: 76.4
click at [933, 30] on div "441 Actions" at bounding box center [730, 31] width 1176 height 22
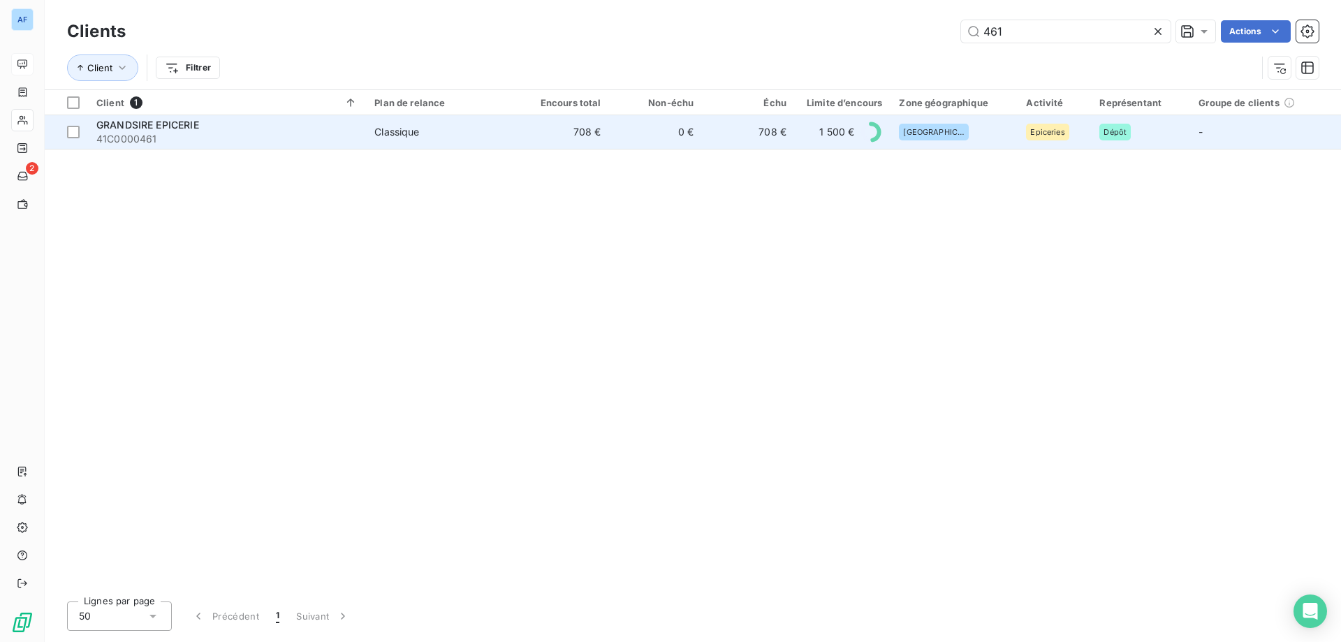
type input "461"
click at [792, 145] on td "708 €" at bounding box center [748, 132] width 93 height 34
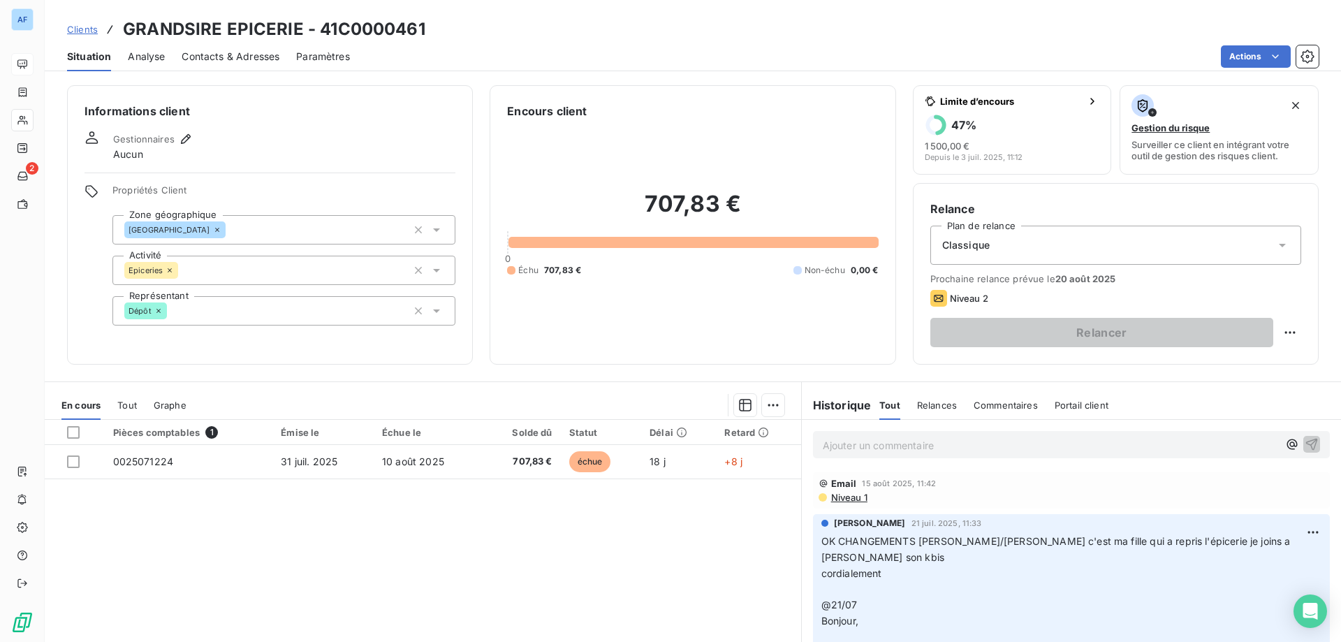
click at [92, 25] on span "Clients" at bounding box center [82, 29] width 31 height 11
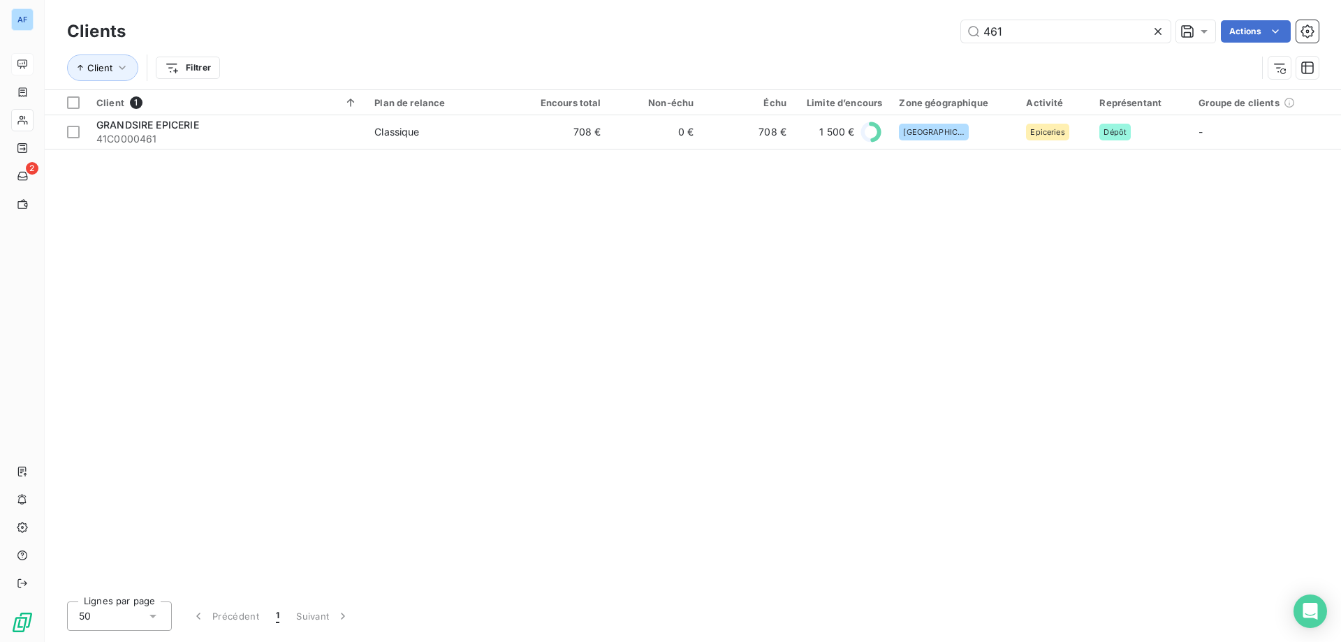
drag, startPoint x: 1037, startPoint y: 30, endPoint x: 812, endPoint y: -3, distance: 227.4
click at [812, 0] on html "AF 2 Clients 461 Actions Client Filtrer Client 1 Plan de relance Encours total …" at bounding box center [670, 321] width 1341 height 642
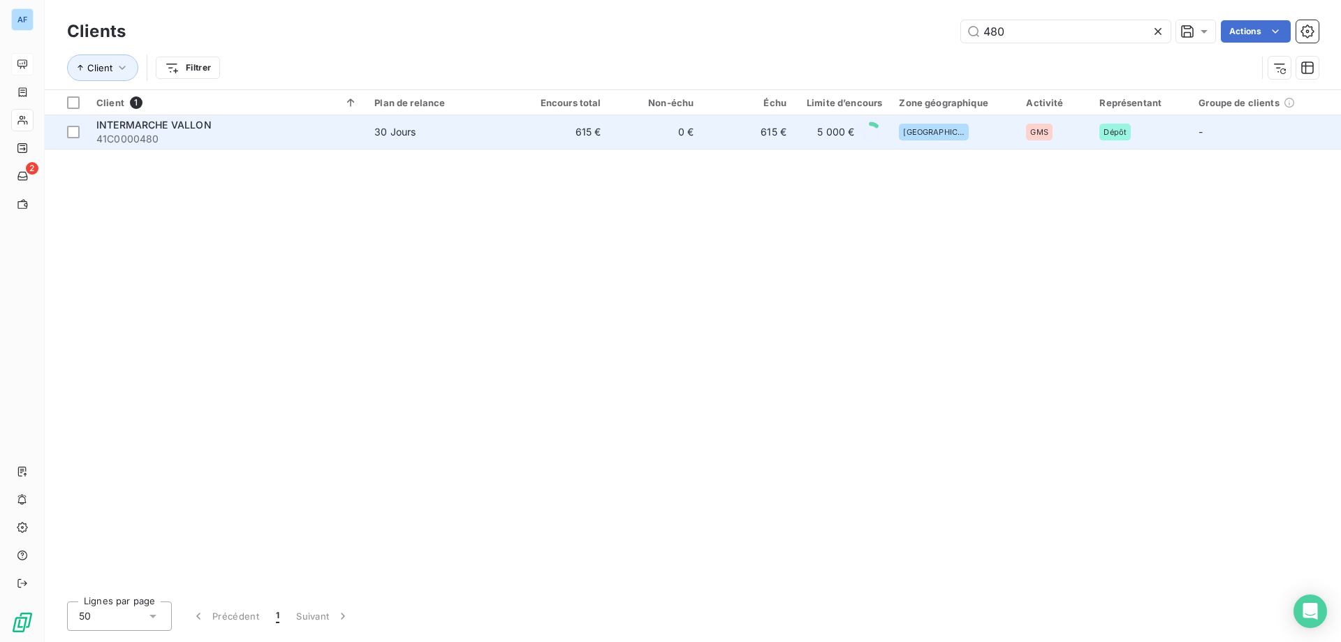
type input "480"
click at [423, 136] on span "30 Jours" at bounding box center [441, 132] width 134 height 14
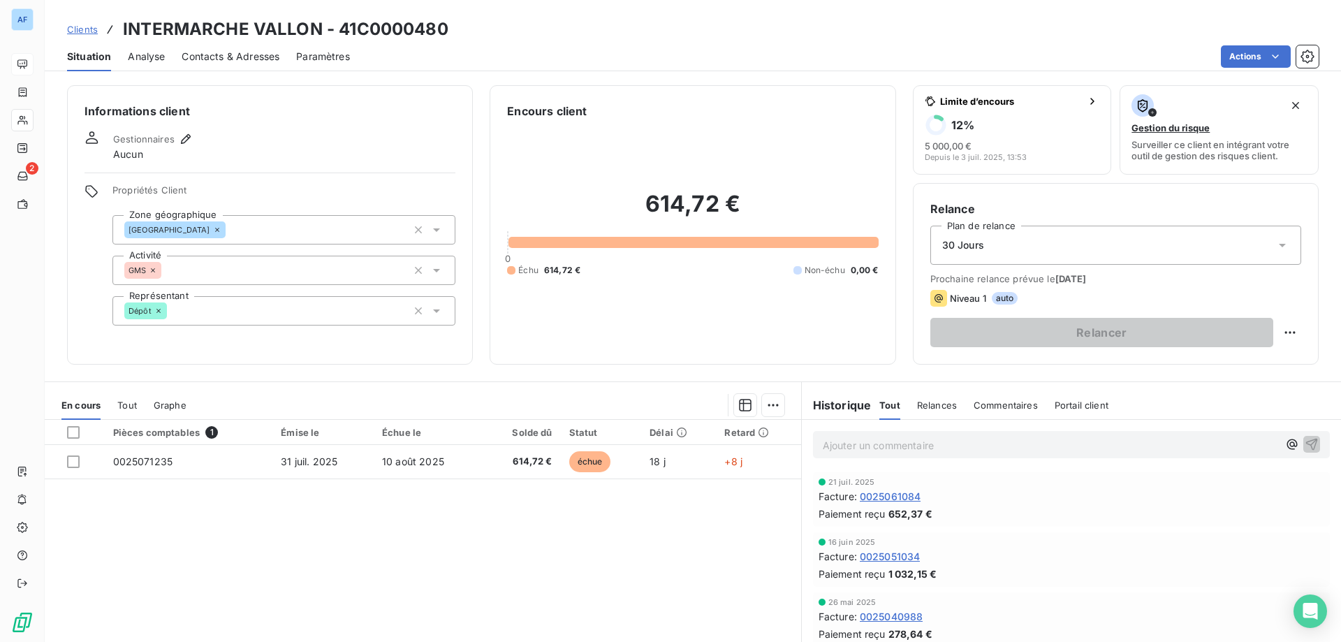
click at [87, 29] on span "Clients" at bounding box center [82, 29] width 31 height 11
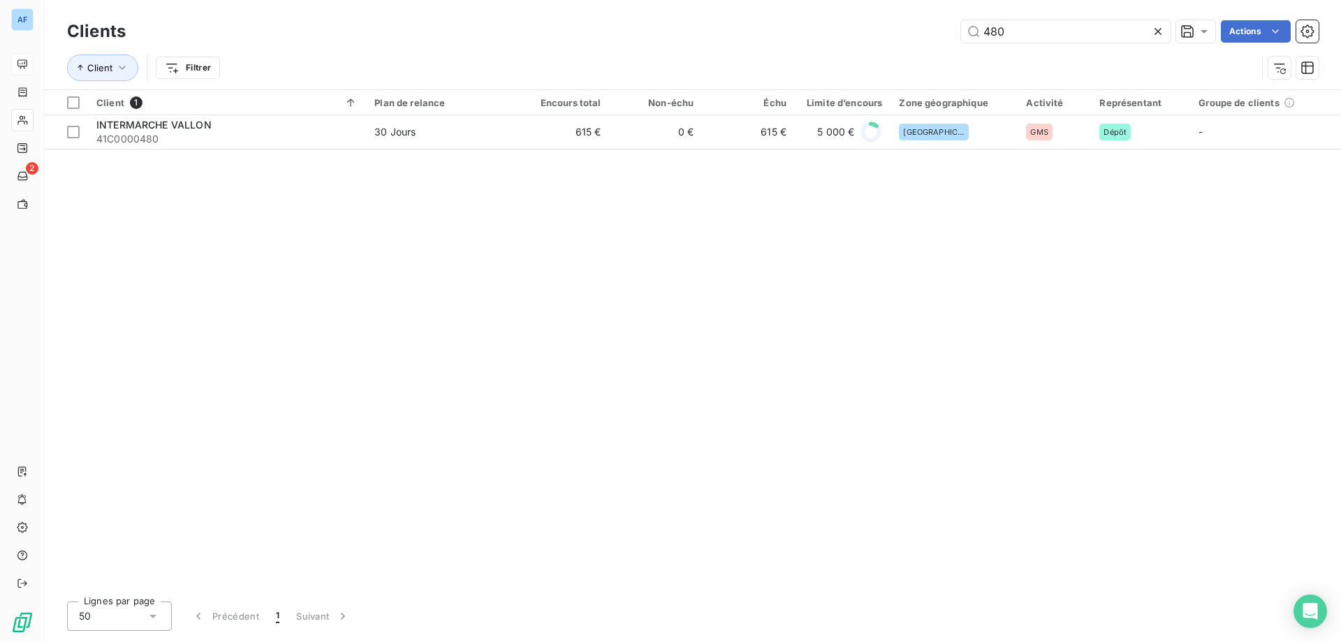
drag, startPoint x: 994, startPoint y: 32, endPoint x: 1227, endPoint y: 67, distance: 235.9
click at [1198, 63] on div "Clients 480 Actions Client Filtrer" at bounding box center [693, 53] width 1252 height 73
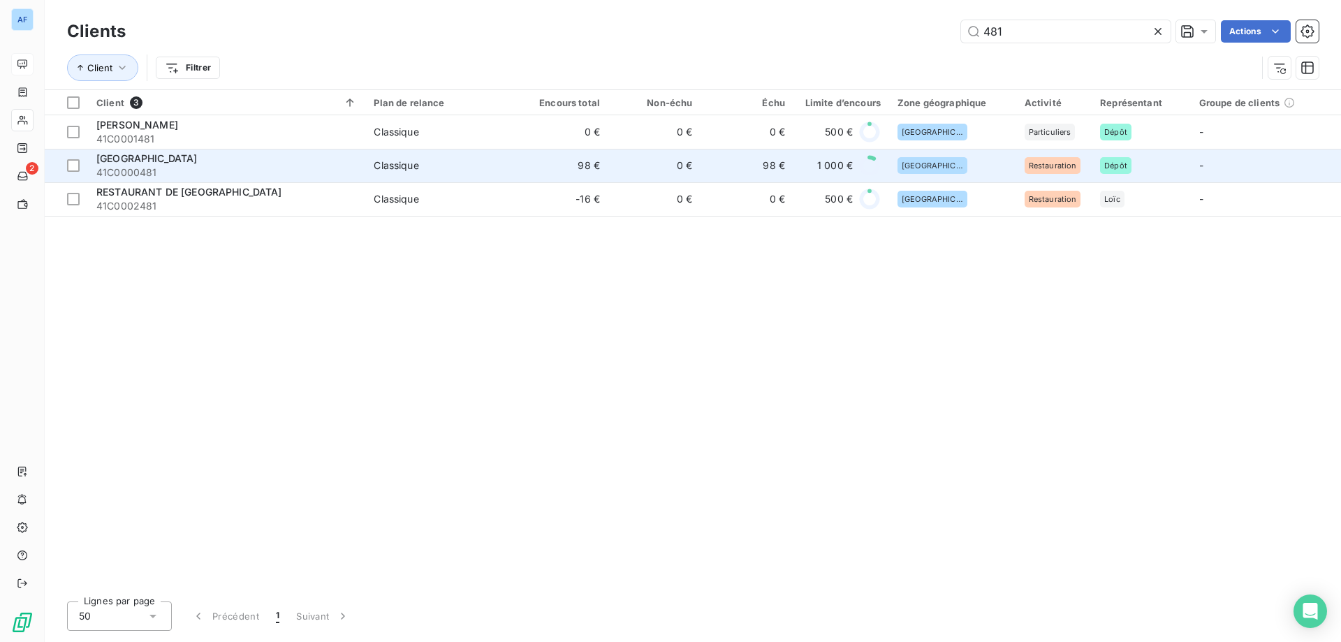
type input "481"
click at [573, 165] on td "98 €" at bounding box center [562, 166] width 92 height 34
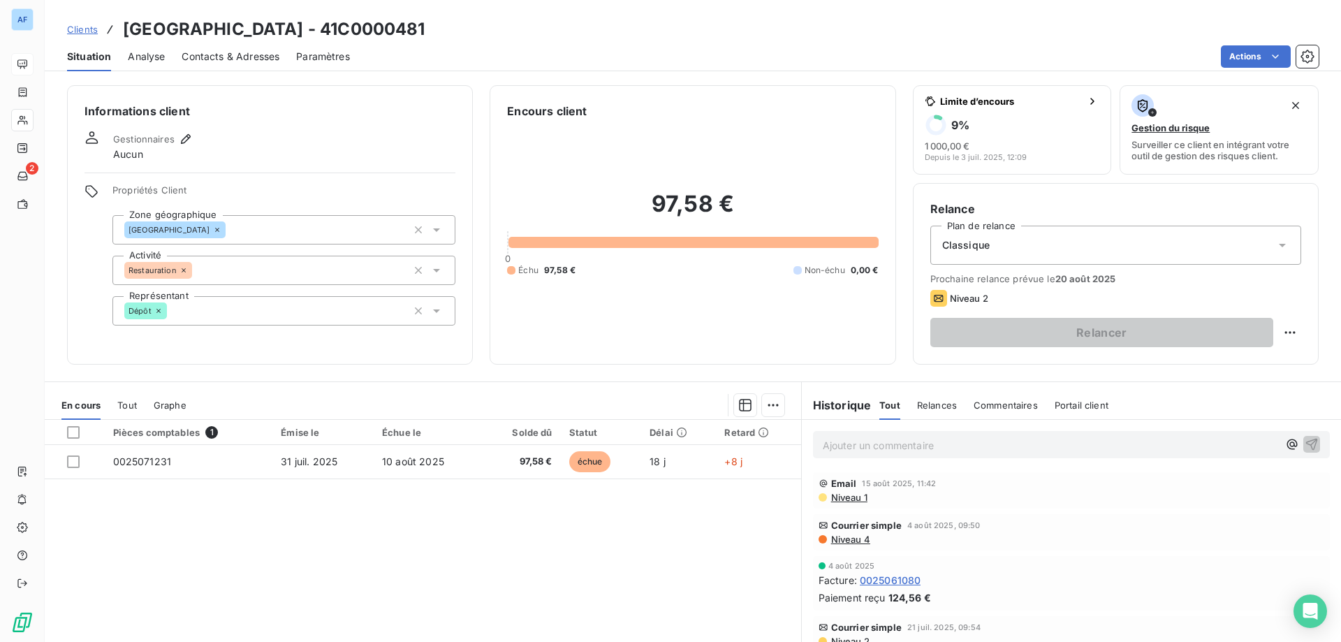
click at [89, 29] on span "Clients" at bounding box center [82, 29] width 31 height 11
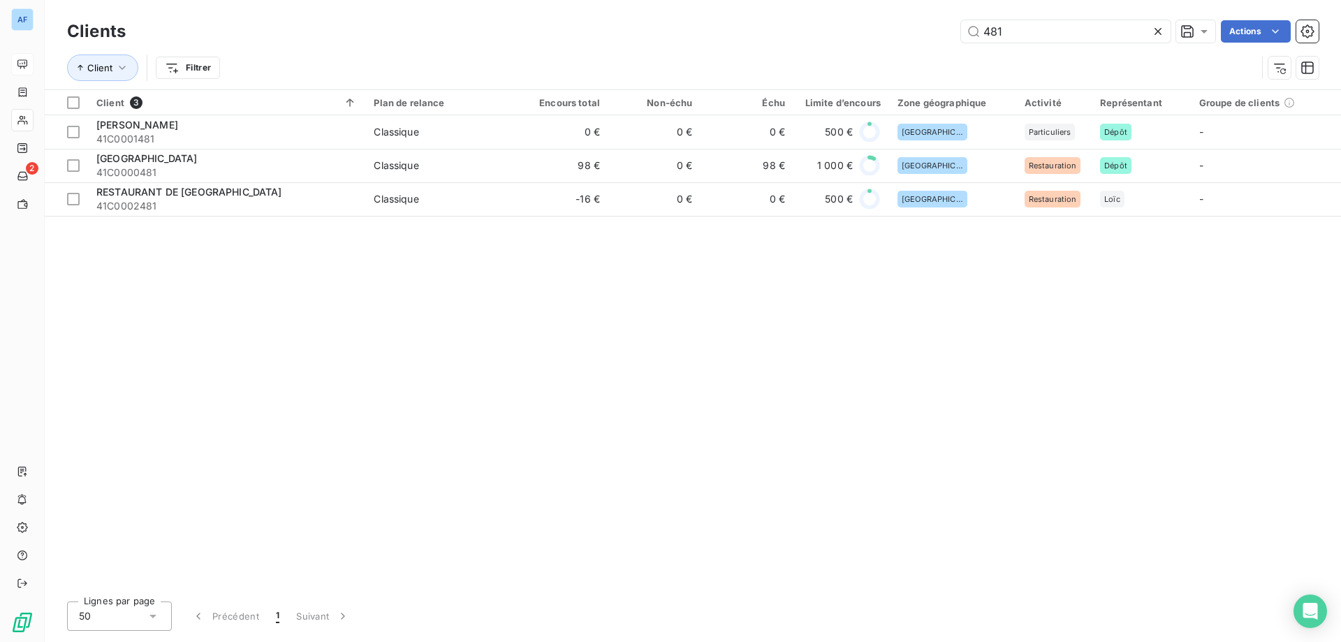
drag, startPoint x: 928, startPoint y: 20, endPoint x: 741, endPoint y: -7, distance: 188.4
click at [741, 0] on html "AF 2 Clients 481 Actions Client Filtrer Client 3 Plan de relance Encours total …" at bounding box center [670, 321] width 1341 height 642
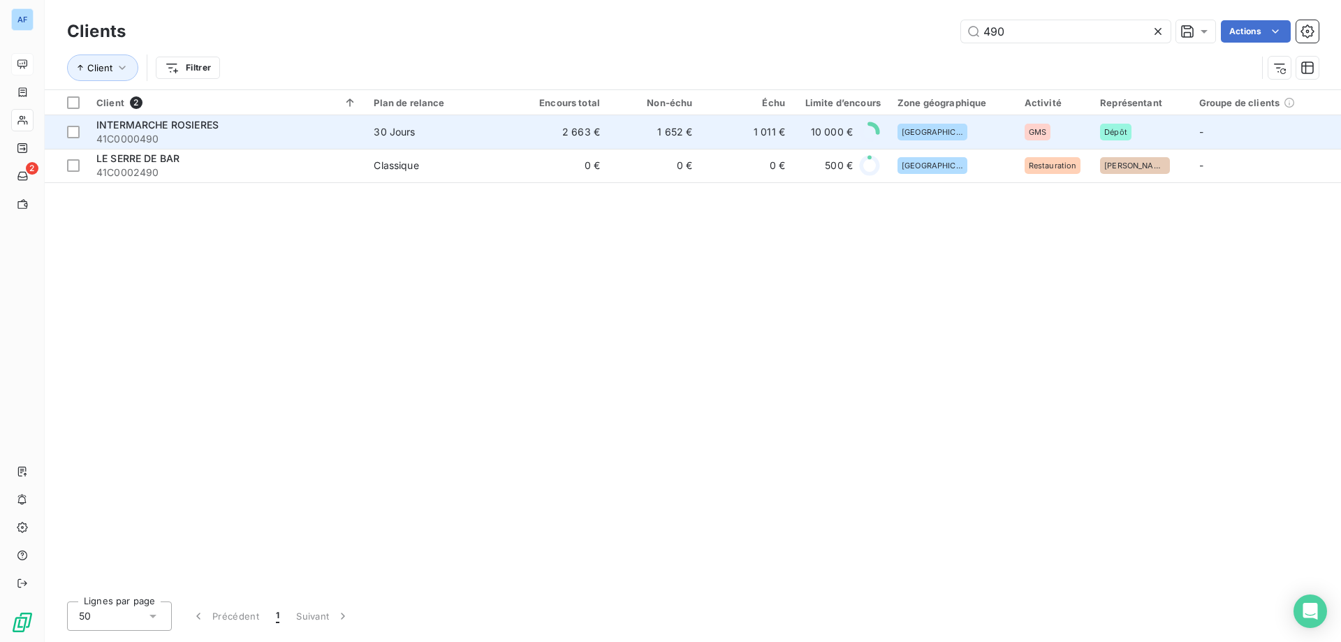
type input "490"
click at [681, 140] on td "1 652 €" at bounding box center [654, 132] width 92 height 34
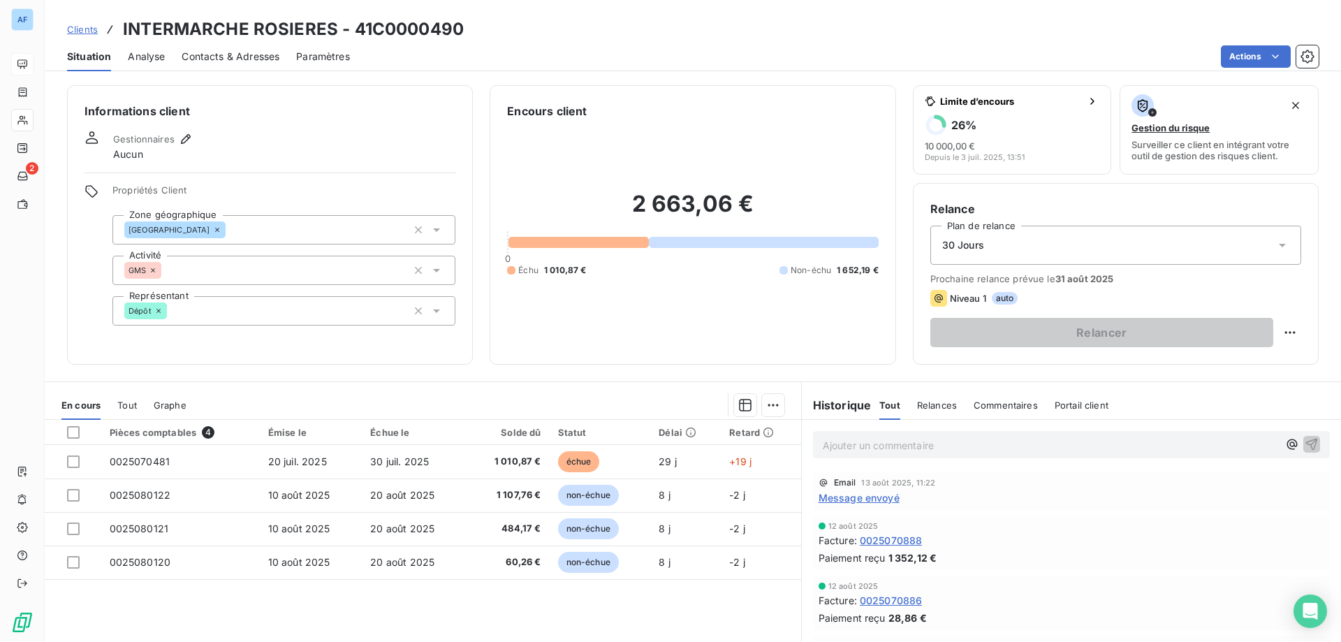
click at [888, 501] on span "Message envoyé" at bounding box center [859, 497] width 81 height 15
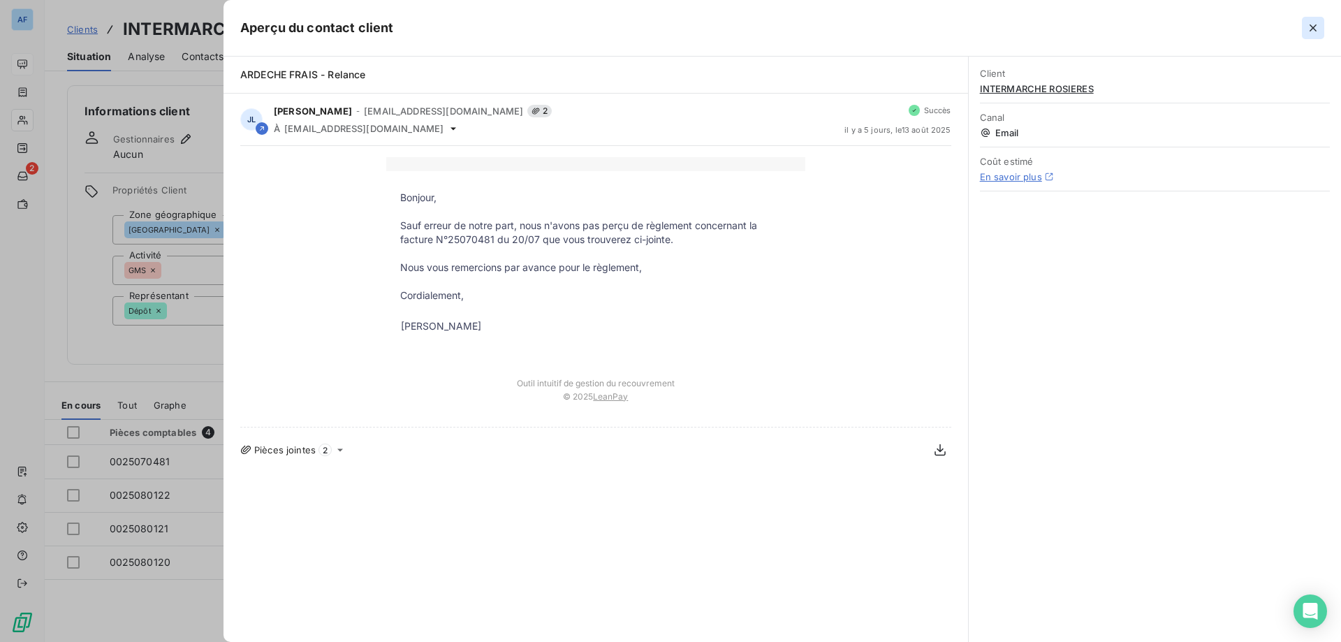
click at [1314, 25] on icon "button" at bounding box center [1313, 28] width 14 height 14
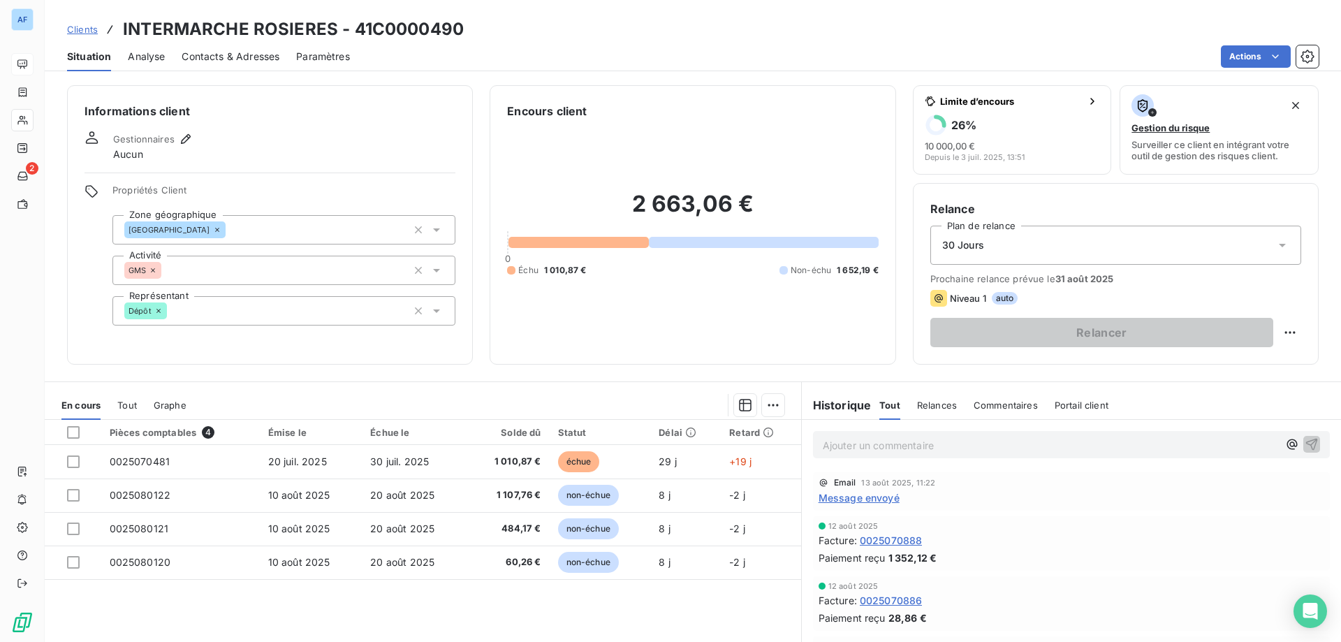
click at [84, 27] on span "Clients" at bounding box center [82, 29] width 31 height 11
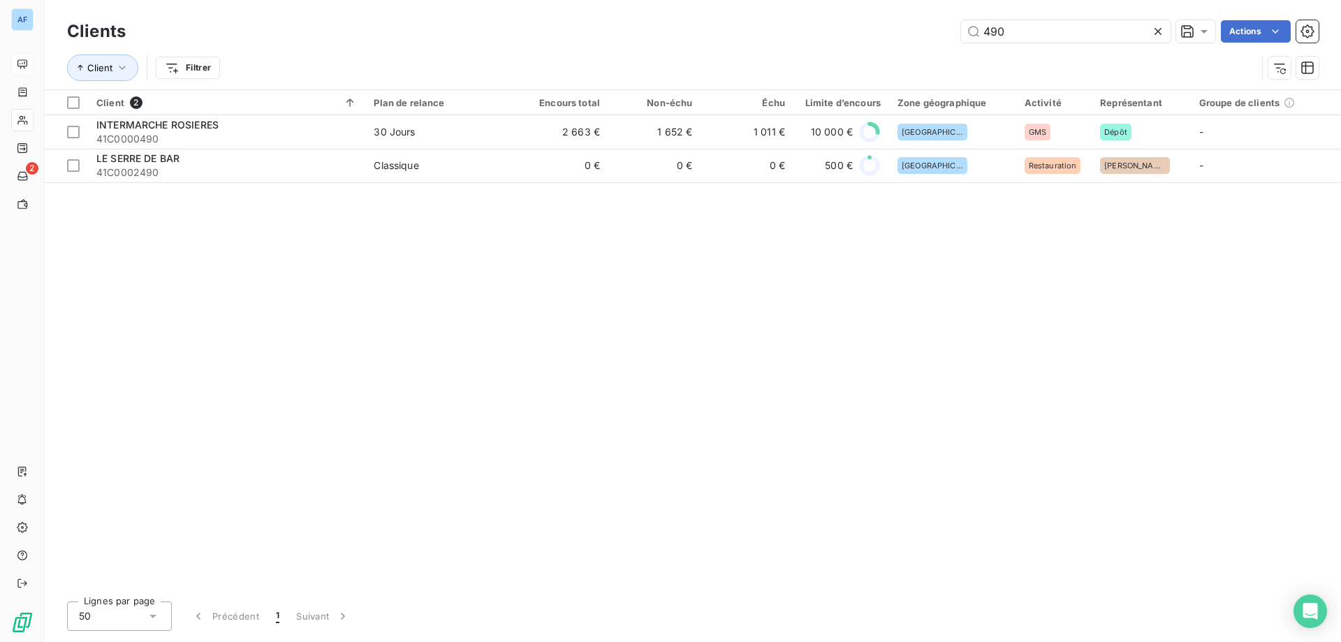
drag, startPoint x: 1051, startPoint y: 29, endPoint x: 658, endPoint y: 22, distance: 393.3
click at [658, 22] on div "490 Actions" at bounding box center [730, 31] width 1176 height 22
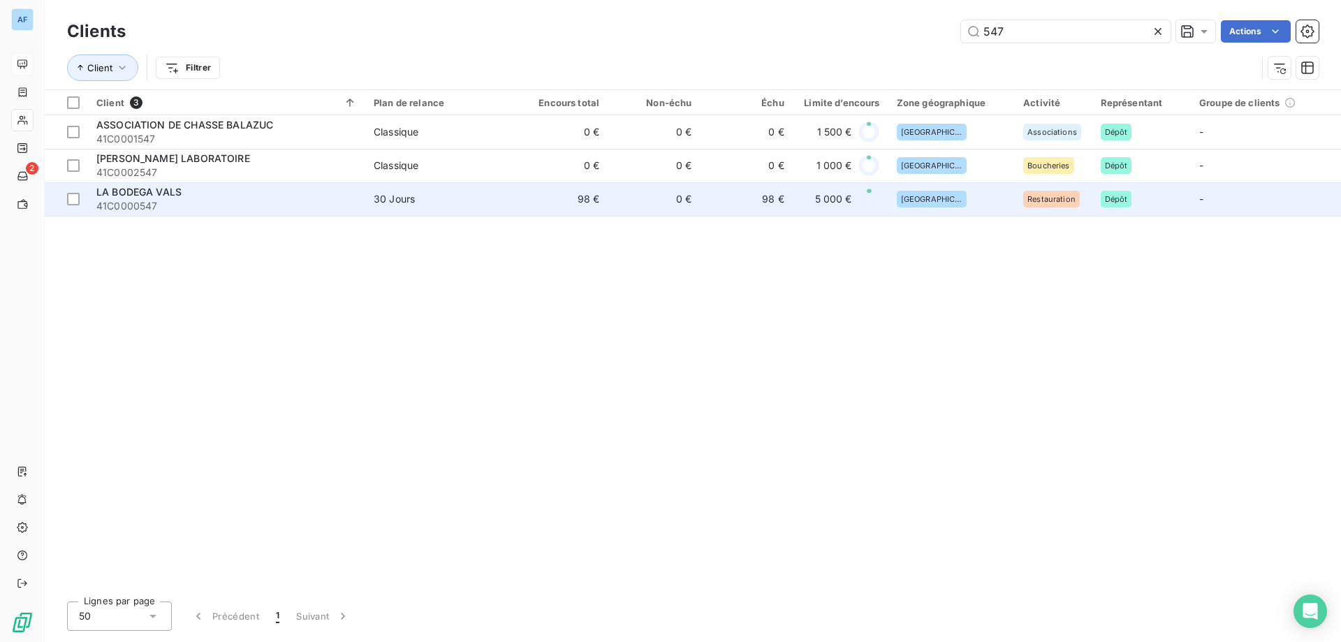
type input "547"
click at [514, 193] on td "30 Jours" at bounding box center [440, 199] width 150 height 34
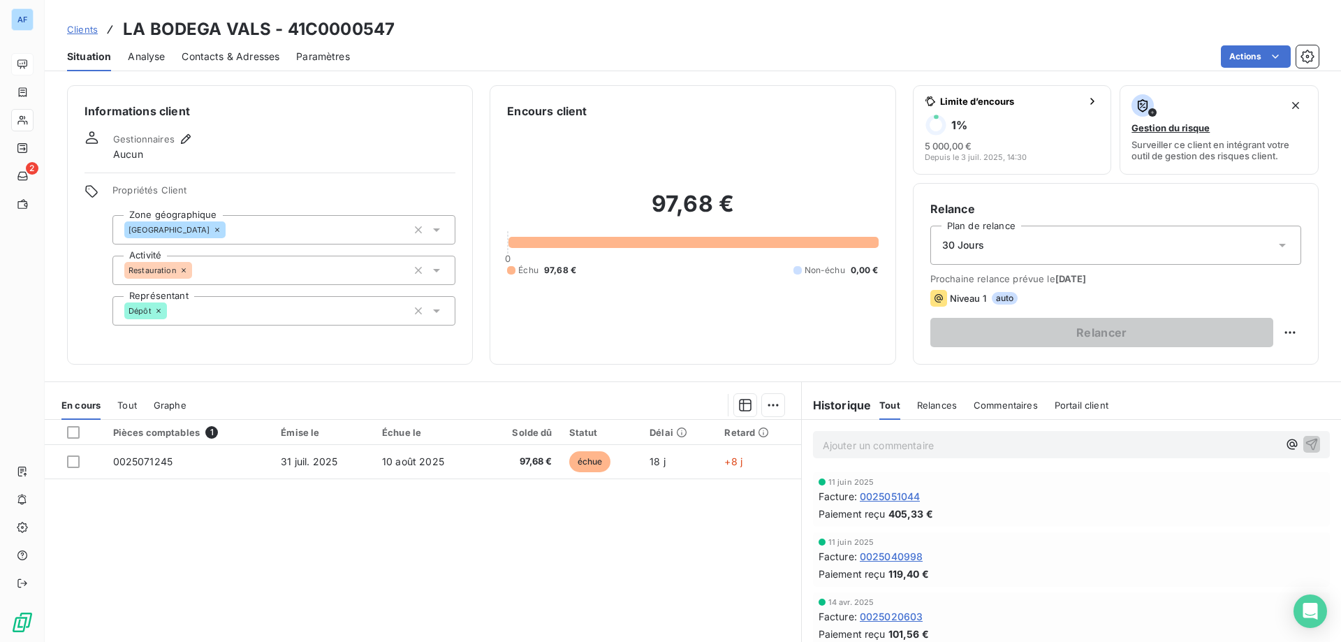
click at [82, 33] on span "Clients" at bounding box center [82, 29] width 31 height 11
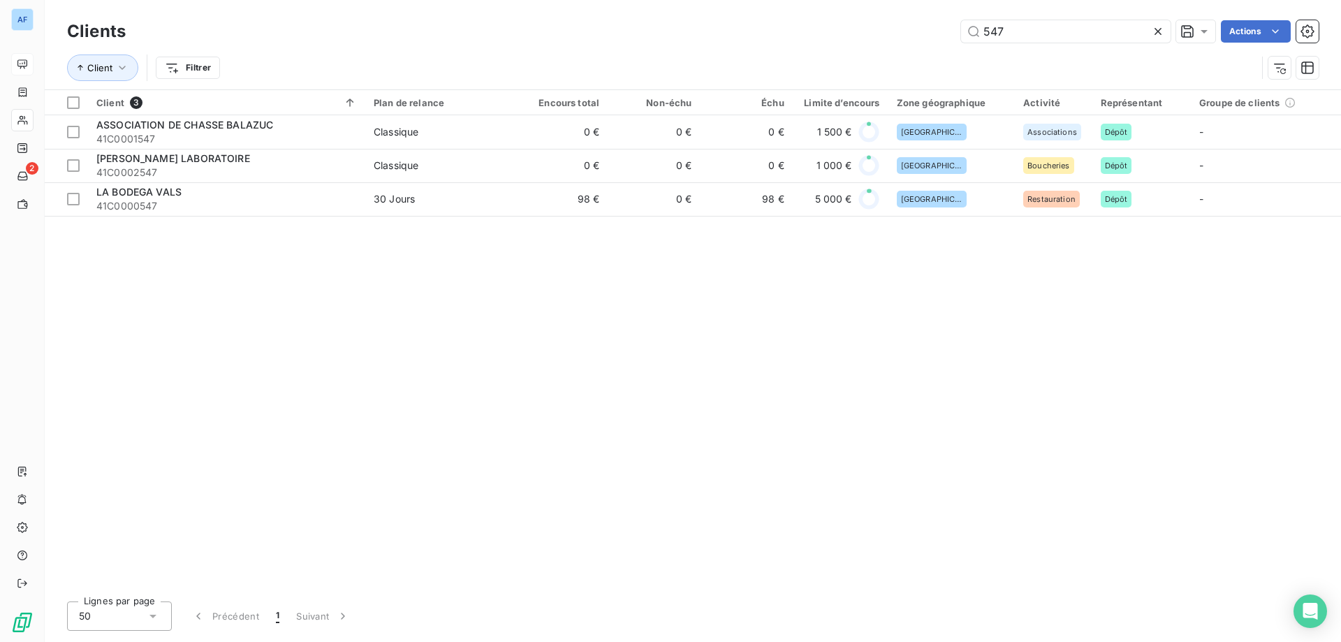
drag, startPoint x: 1056, startPoint y: 31, endPoint x: 533, endPoint y: 6, distance: 523.8
click at [534, 6] on div "Clients 547 Actions Client Filtrer" at bounding box center [693, 44] width 1296 height 89
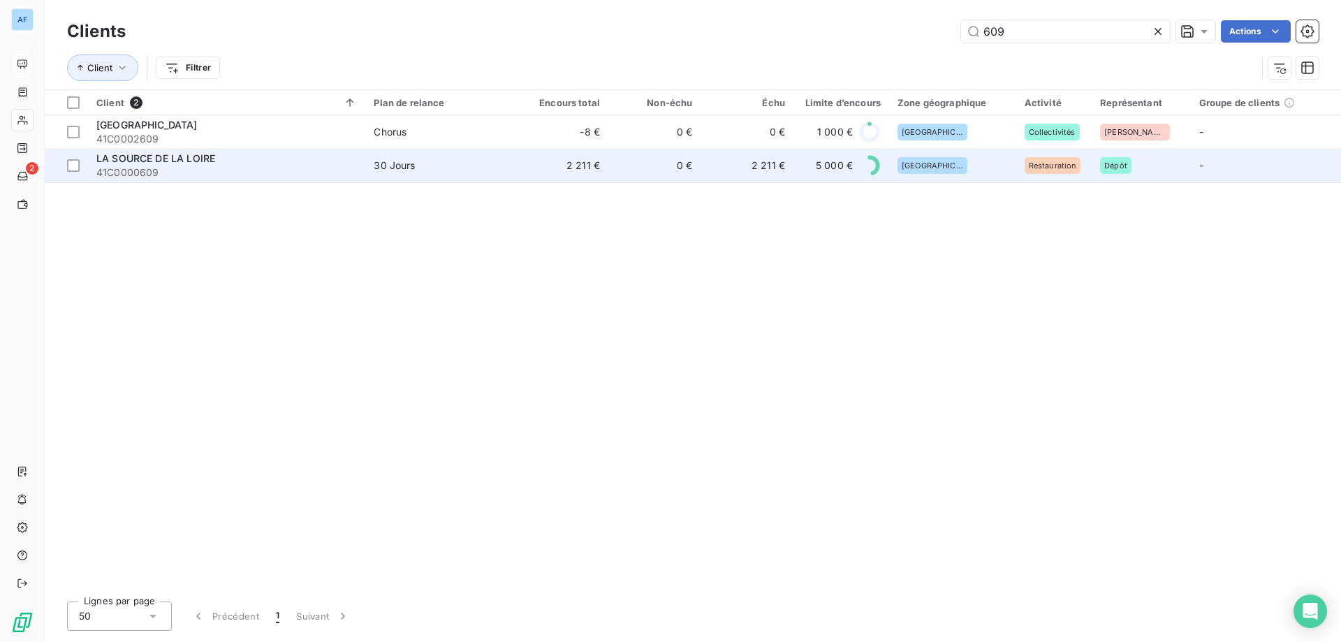
type input "609"
click at [555, 164] on td "2 211 €" at bounding box center [562, 166] width 92 height 34
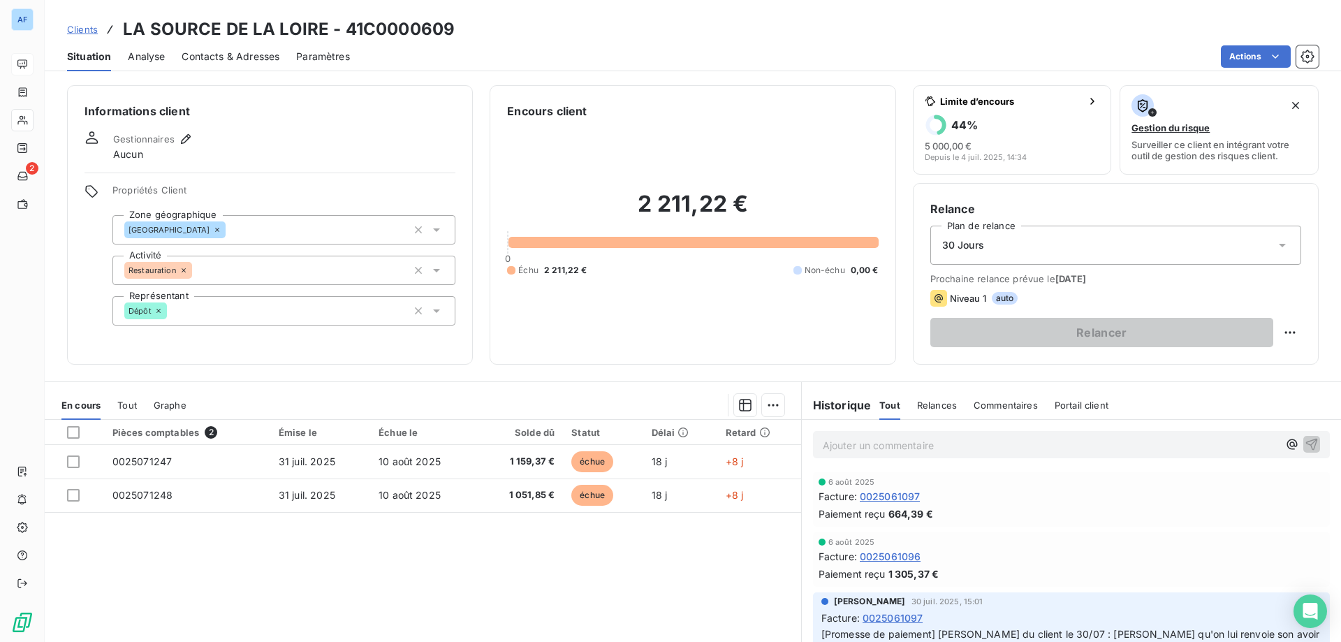
click at [85, 33] on span "Clients" at bounding box center [82, 29] width 31 height 11
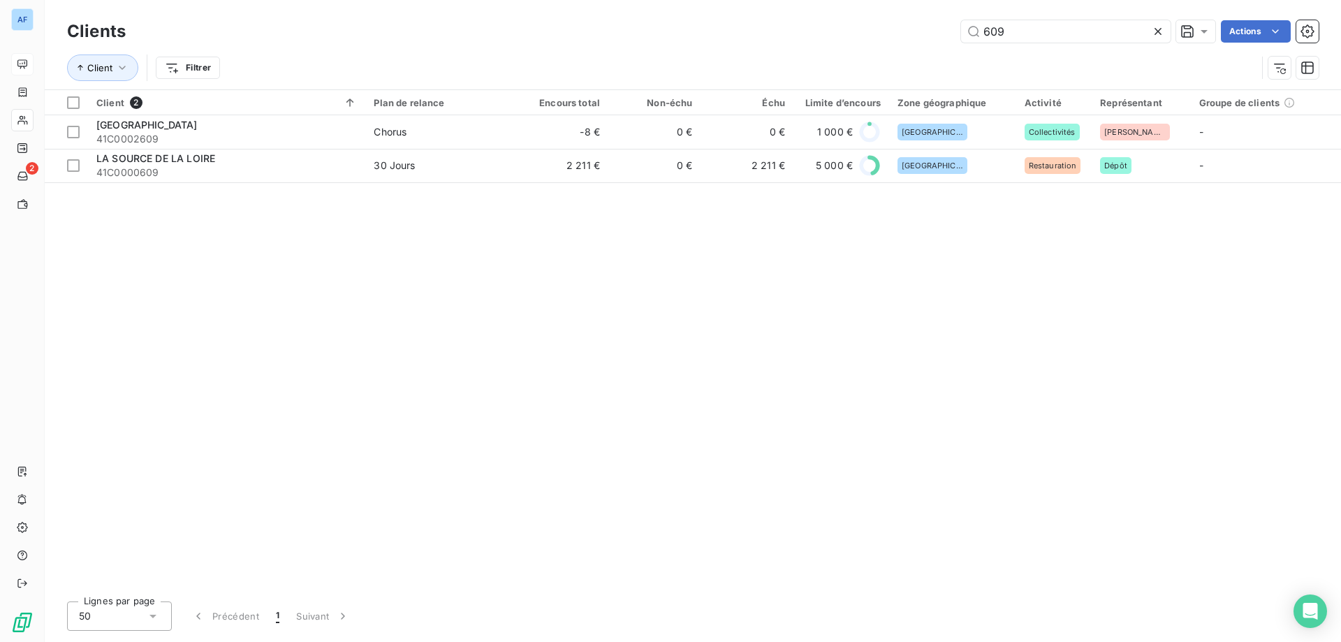
drag, startPoint x: 1028, startPoint y: 28, endPoint x: 585, endPoint y: 43, distance: 443.8
click at [622, 43] on div "Clients 609 Actions" at bounding box center [693, 31] width 1252 height 29
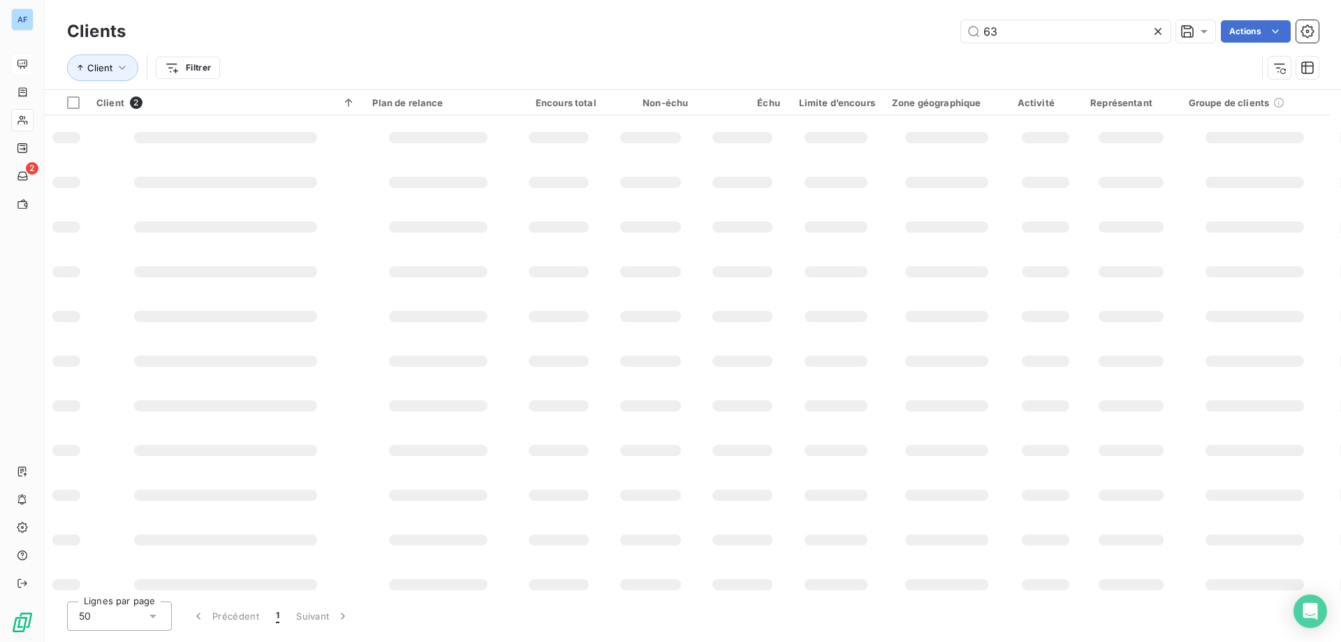
type input "631"
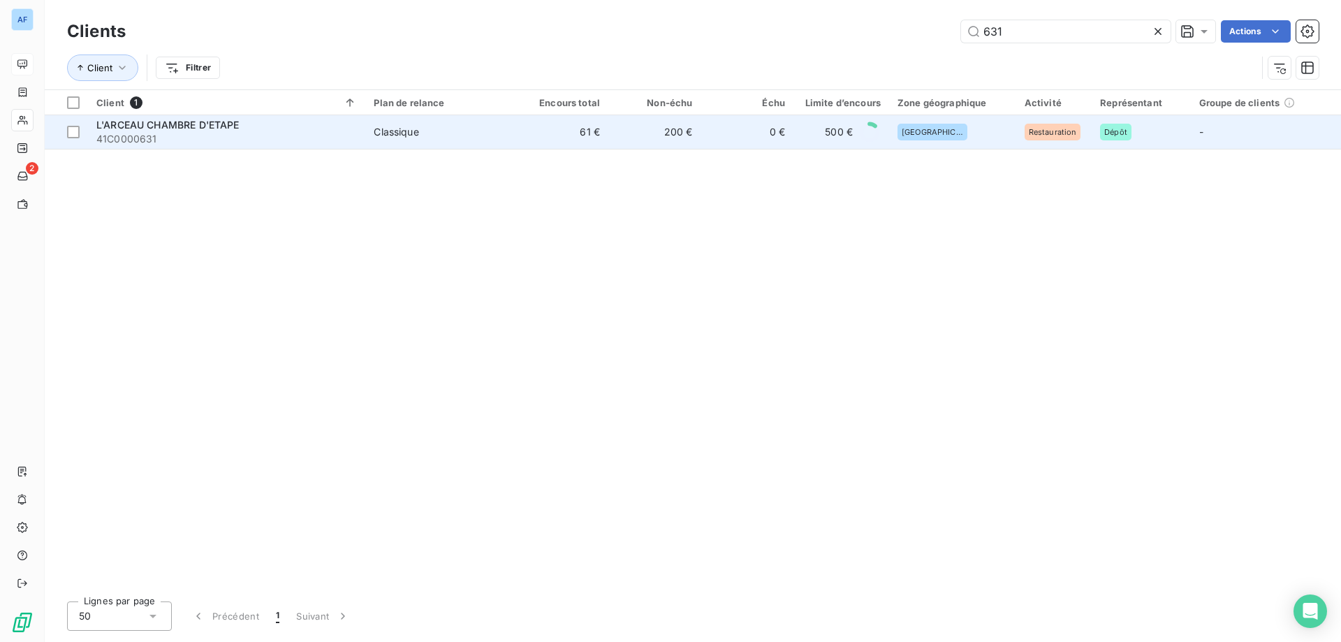
click at [576, 142] on td "61 €" at bounding box center [562, 132] width 92 height 34
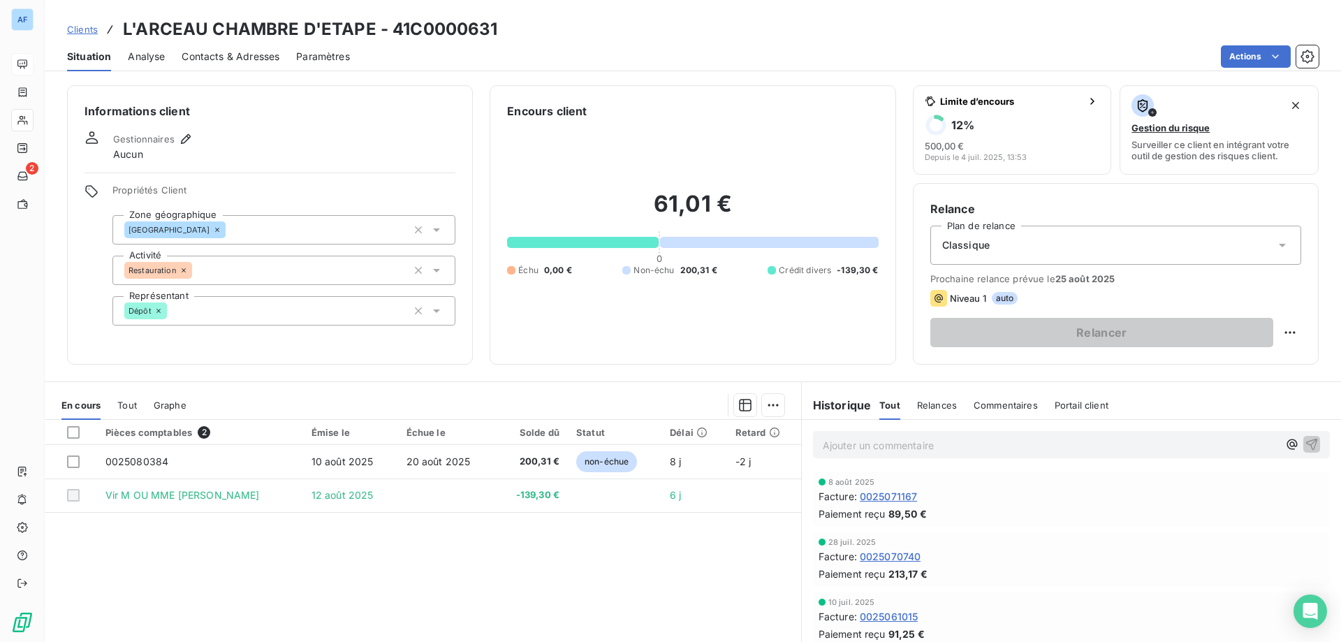
click at [80, 31] on span "Clients" at bounding box center [82, 29] width 31 height 11
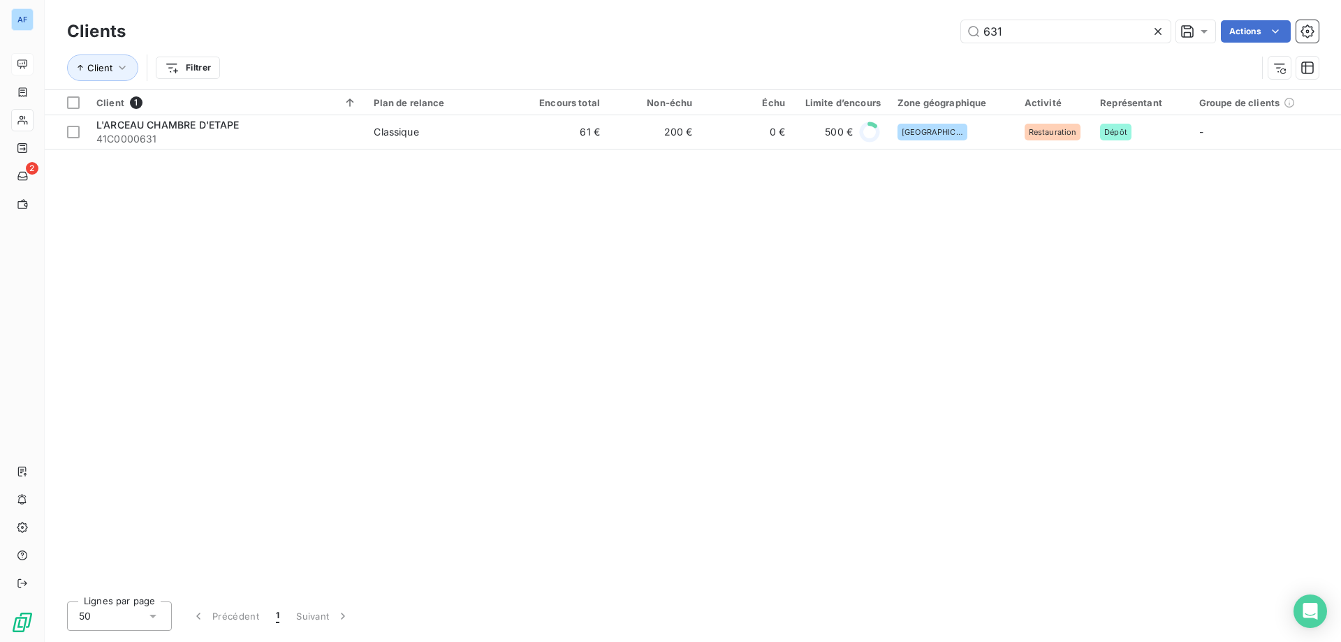
drag, startPoint x: 1004, startPoint y: 31, endPoint x: 750, endPoint y: 19, distance: 254.6
click at [750, 19] on div "Clients 631 Actions" at bounding box center [693, 31] width 1252 height 29
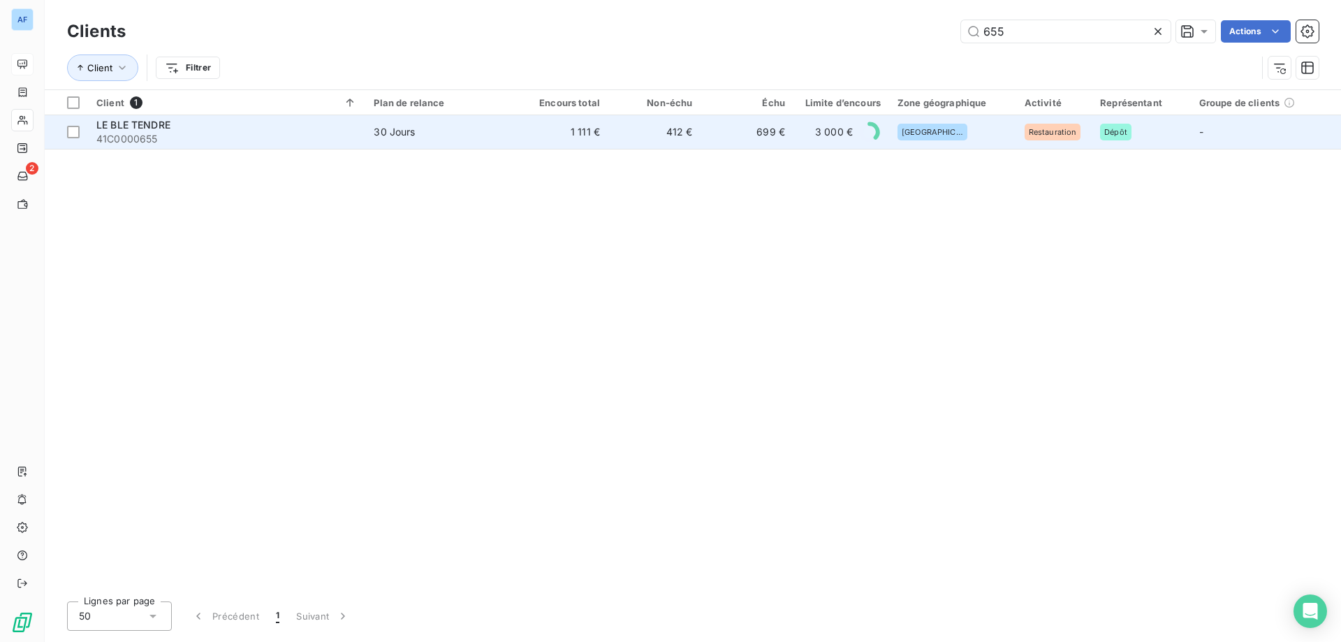
type input "655"
click at [736, 145] on td "699 €" at bounding box center [747, 132] width 92 height 34
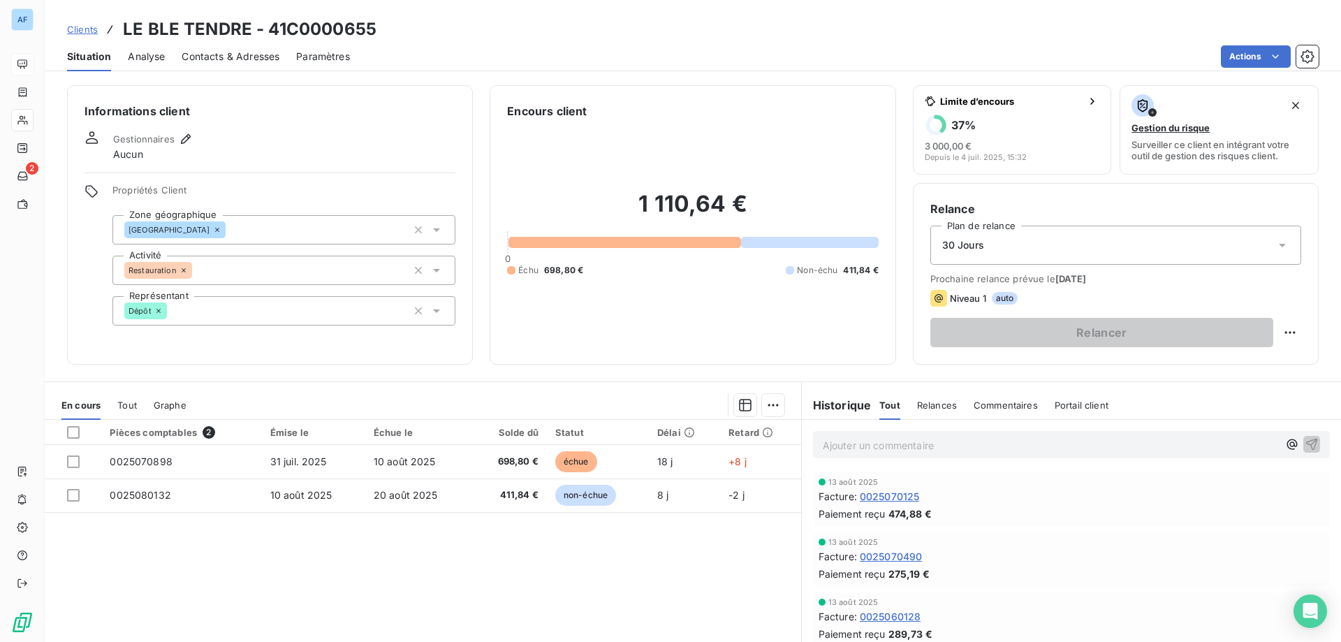
click at [85, 31] on span "Clients" at bounding box center [82, 29] width 31 height 11
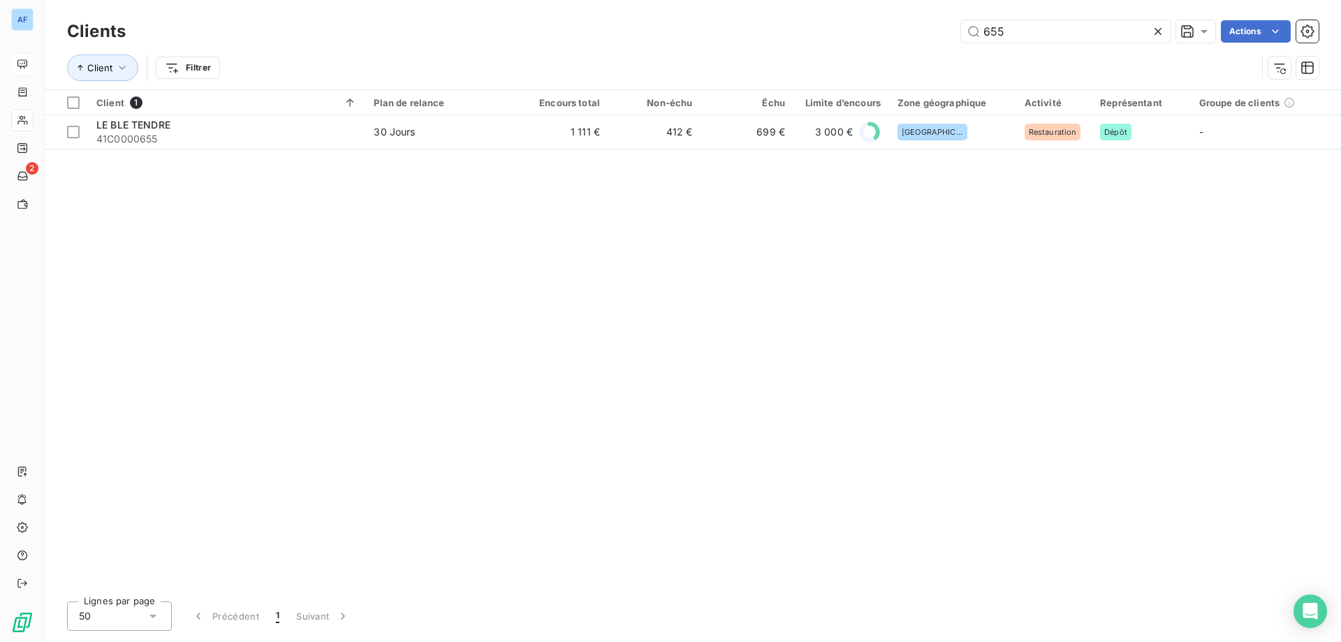
drag, startPoint x: 1017, startPoint y: 36, endPoint x: 696, endPoint y: 26, distance: 321.5
click at [696, 26] on div "655 Actions" at bounding box center [730, 31] width 1176 height 22
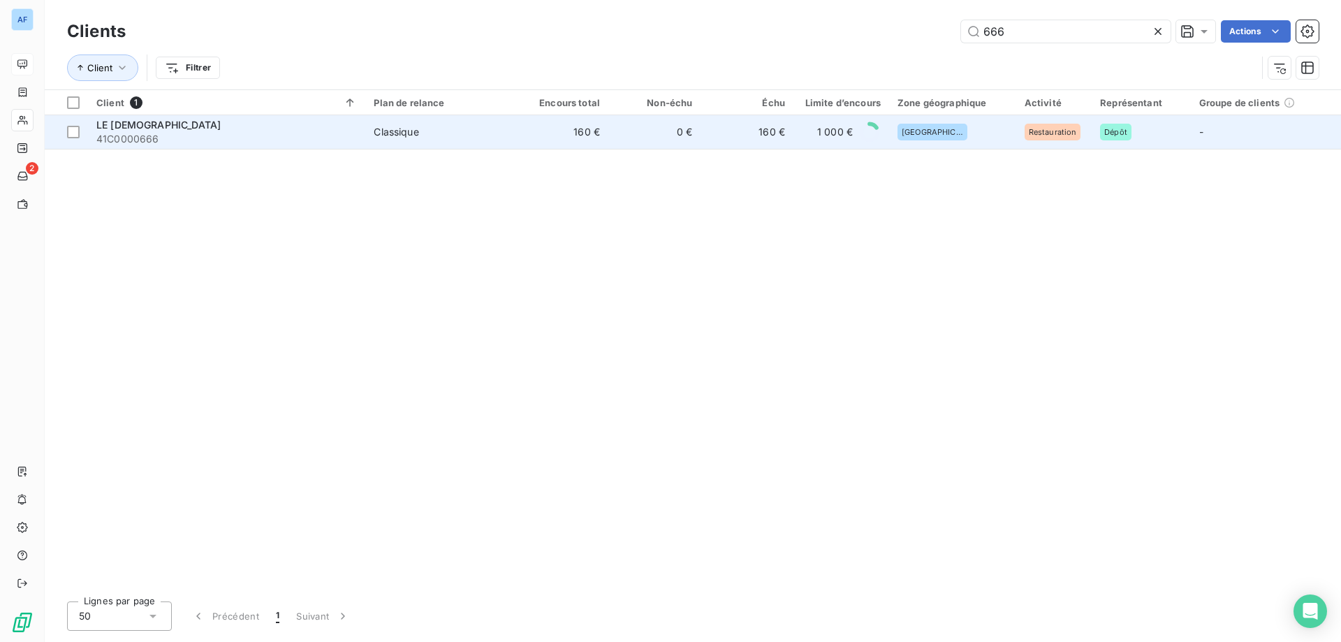
type input "666"
click at [559, 134] on td "160 €" at bounding box center [562, 132] width 92 height 34
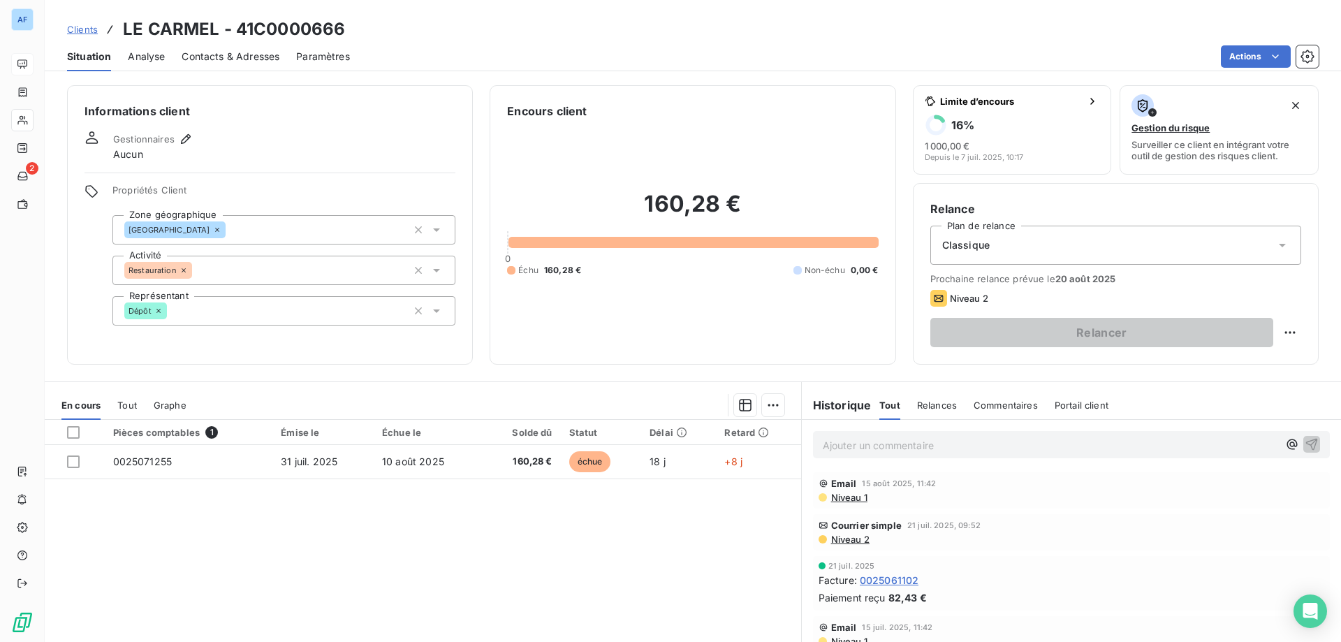
click at [85, 32] on span "Clients" at bounding box center [82, 29] width 31 height 11
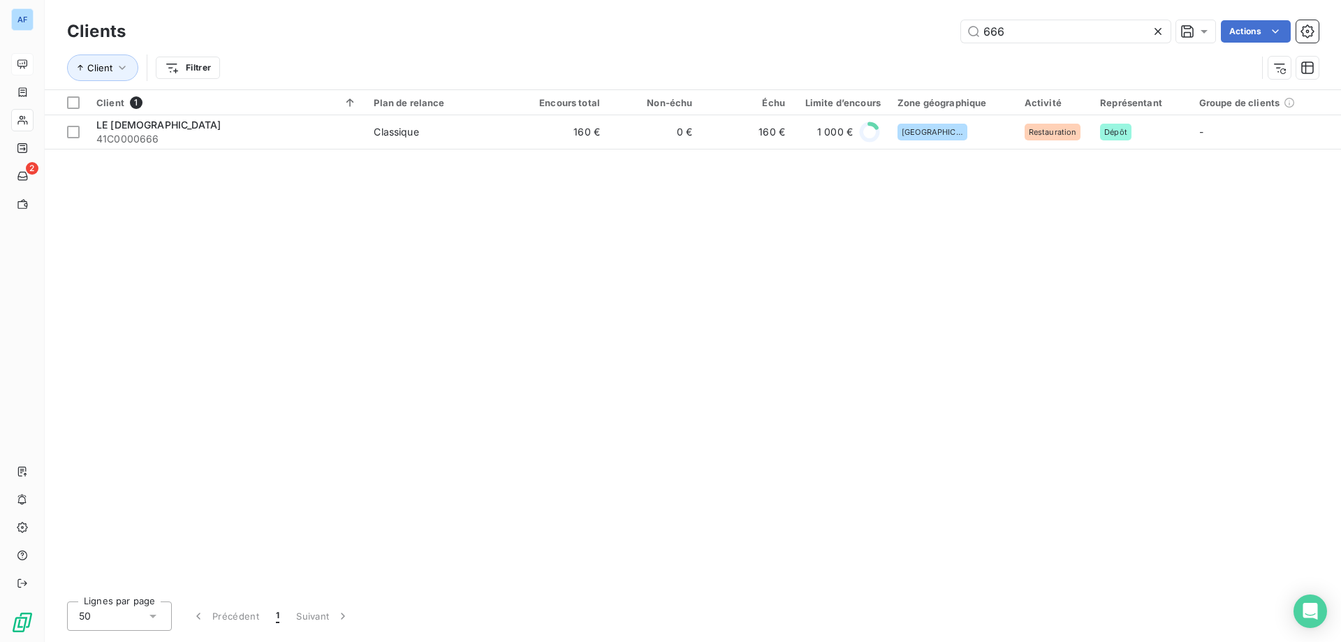
drag, startPoint x: 1020, startPoint y: 31, endPoint x: 608, endPoint y: 12, distance: 412.6
click at [620, 13] on div "Clients 666 Actions Client Filtrer" at bounding box center [693, 44] width 1296 height 89
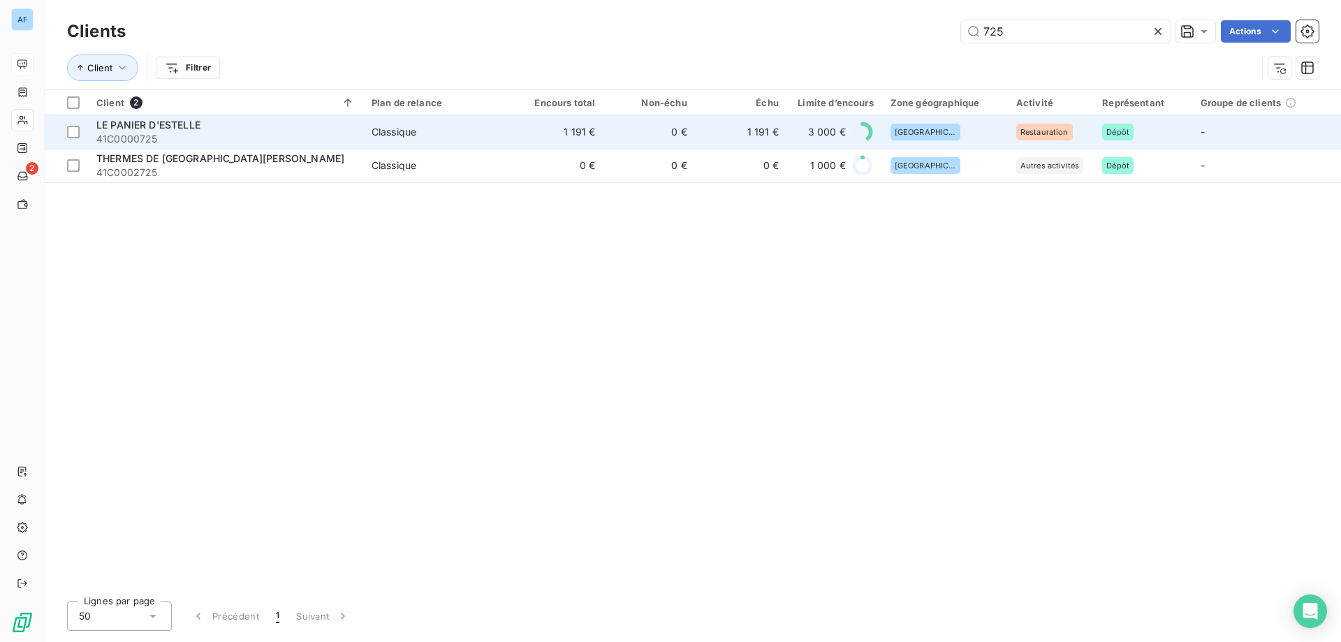
type input "725"
click at [421, 146] on td "Classique" at bounding box center [437, 132] width 149 height 34
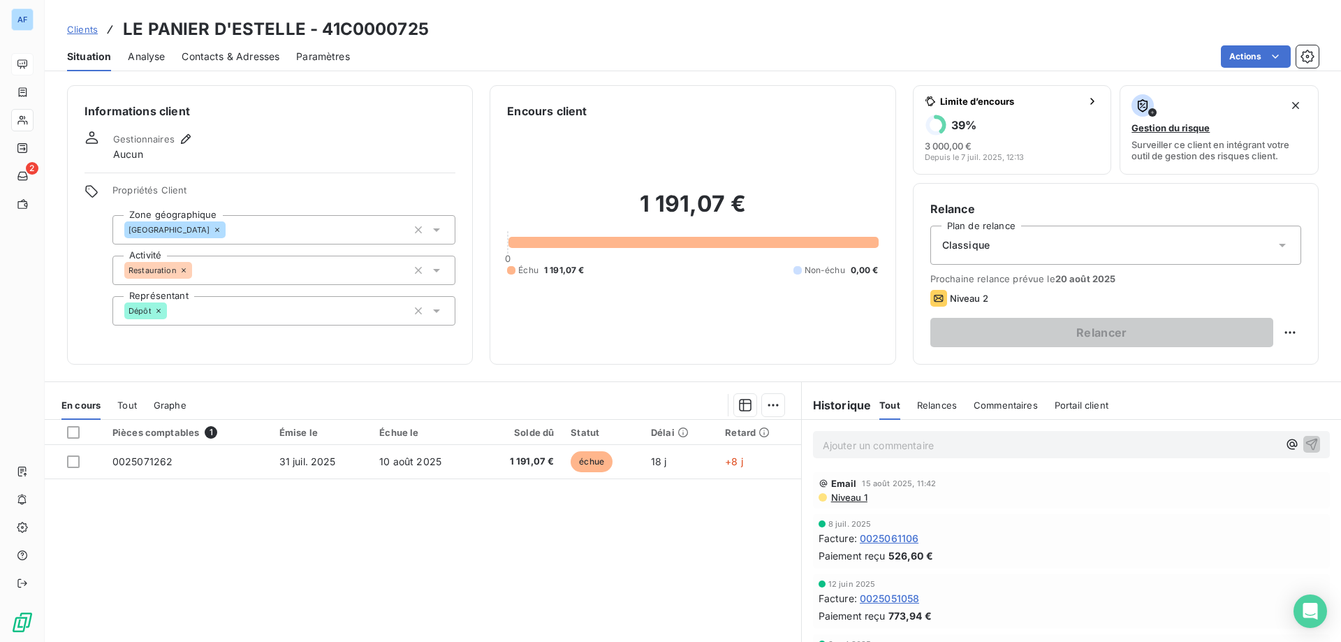
click at [89, 34] on span "Clients" at bounding box center [82, 29] width 31 height 11
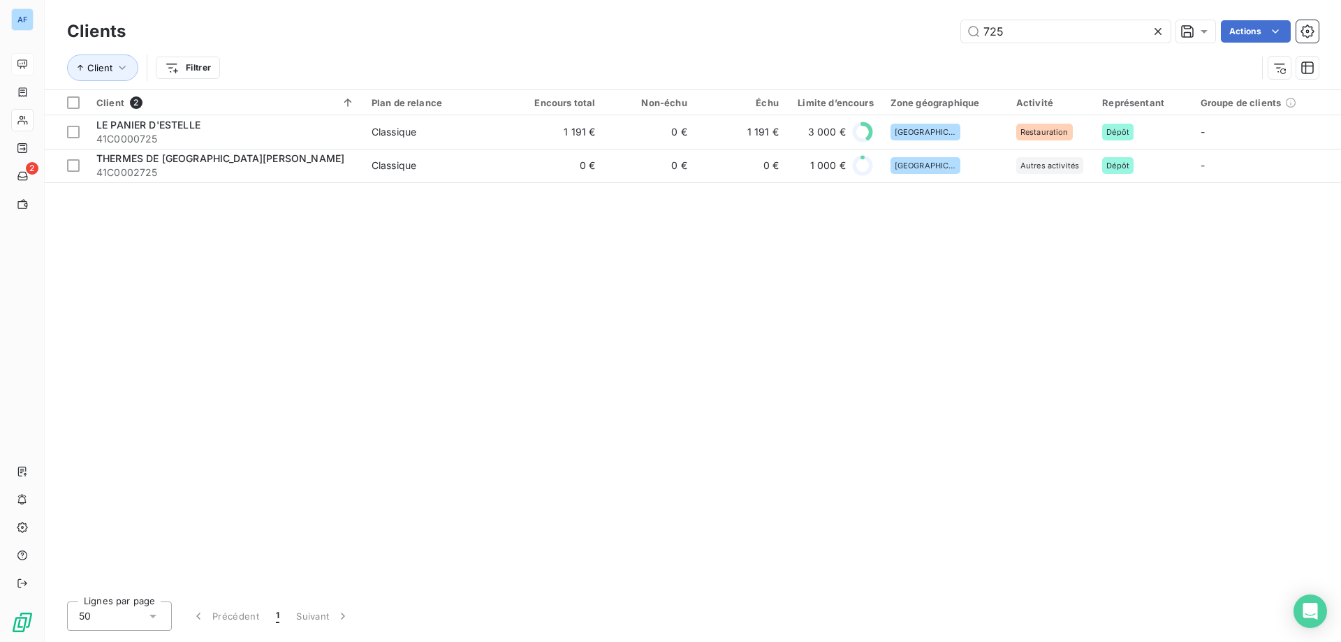
drag, startPoint x: 1024, startPoint y: 27, endPoint x: 636, endPoint y: -7, distance: 389.8
click at [636, 0] on html "AF 2 Clients 725 Actions Client Filtrer Client 2 Plan de relance Encours total …" at bounding box center [670, 321] width 1341 height 642
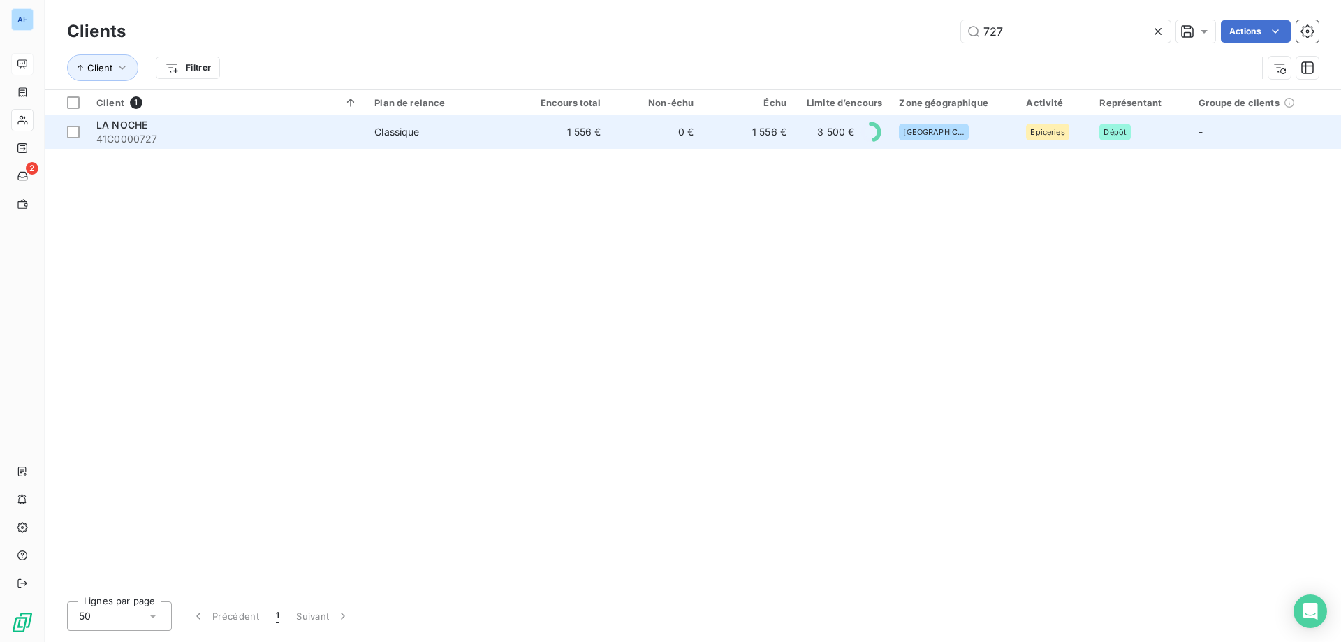
type input "727"
click at [663, 140] on td "0 €" at bounding box center [656, 132] width 93 height 34
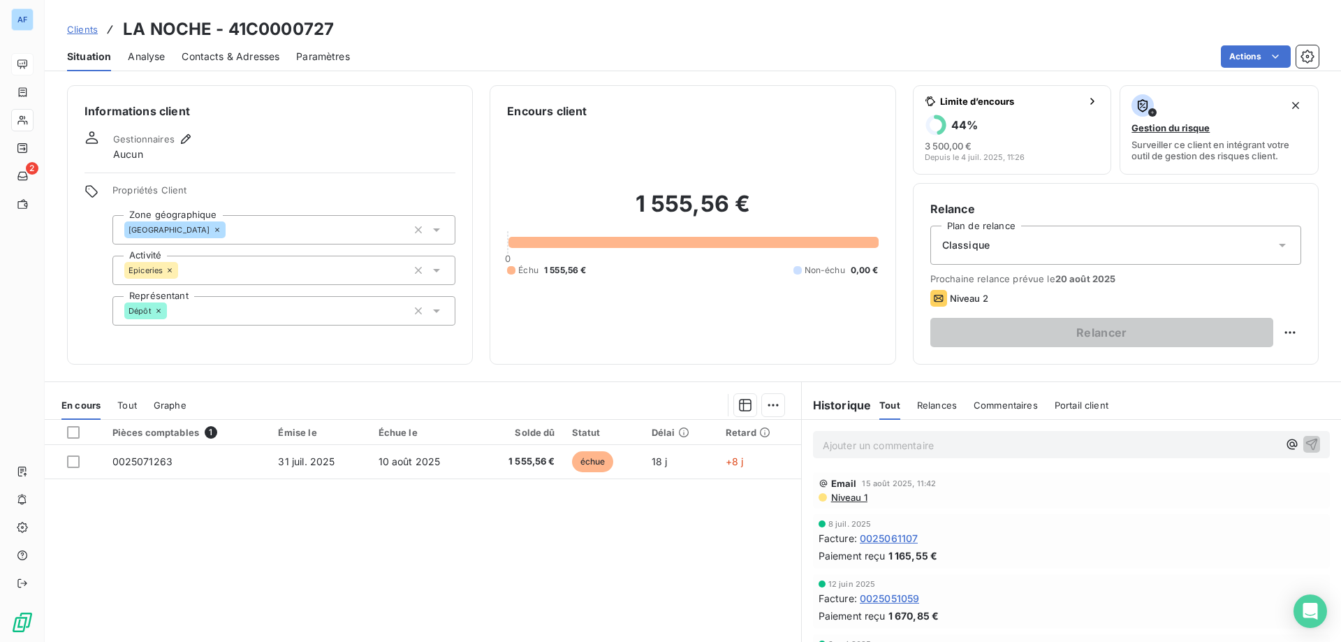
click at [69, 27] on span "Clients" at bounding box center [82, 29] width 31 height 11
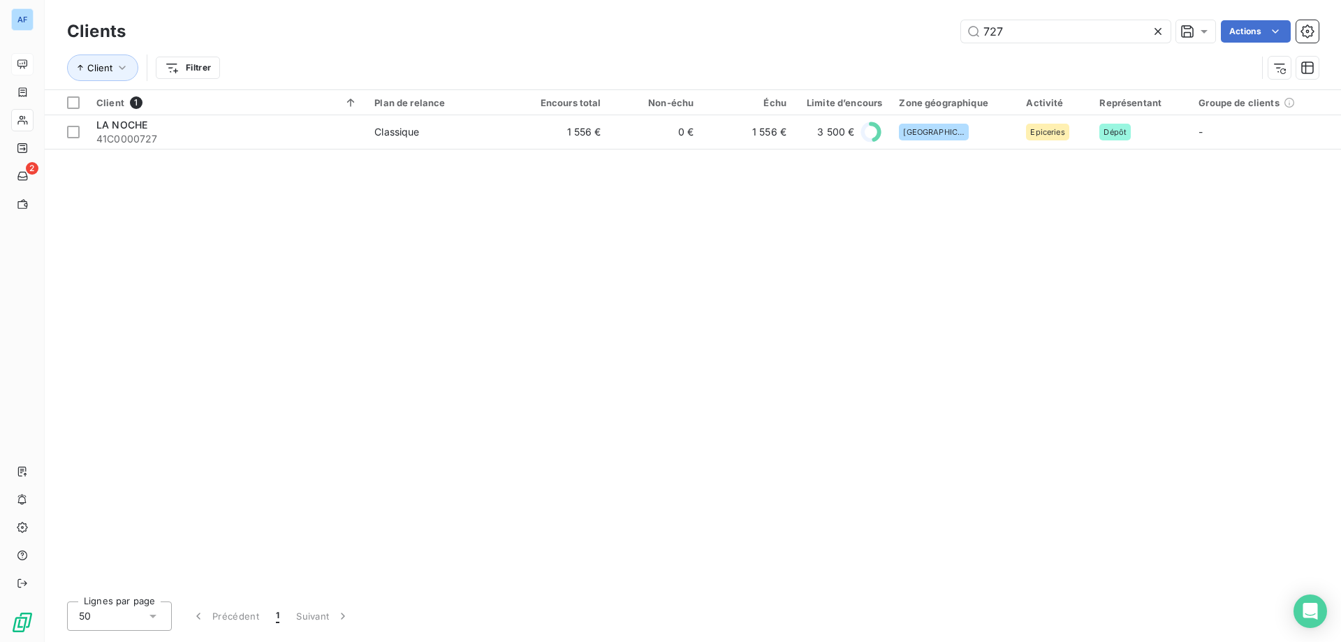
drag, startPoint x: 1021, startPoint y: 37, endPoint x: 735, endPoint y: 32, distance: 285.7
click at [763, 21] on div "727 Actions" at bounding box center [730, 31] width 1176 height 22
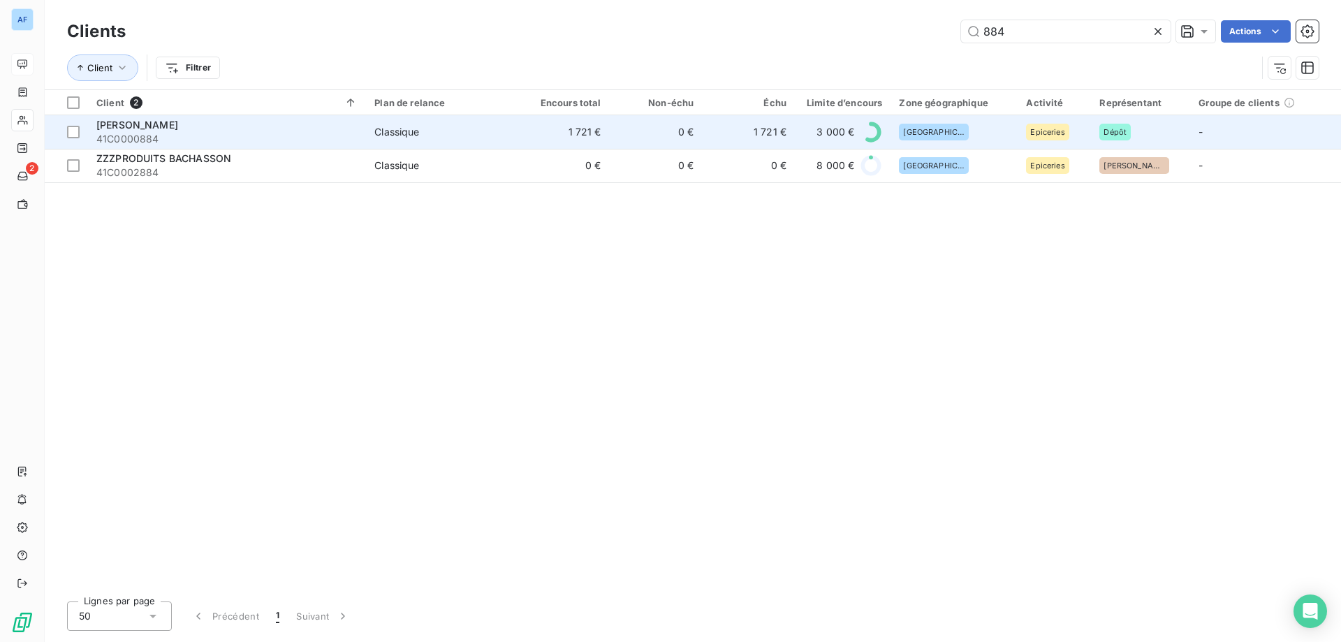
type input "884"
click at [687, 141] on td "0 €" at bounding box center [656, 132] width 93 height 34
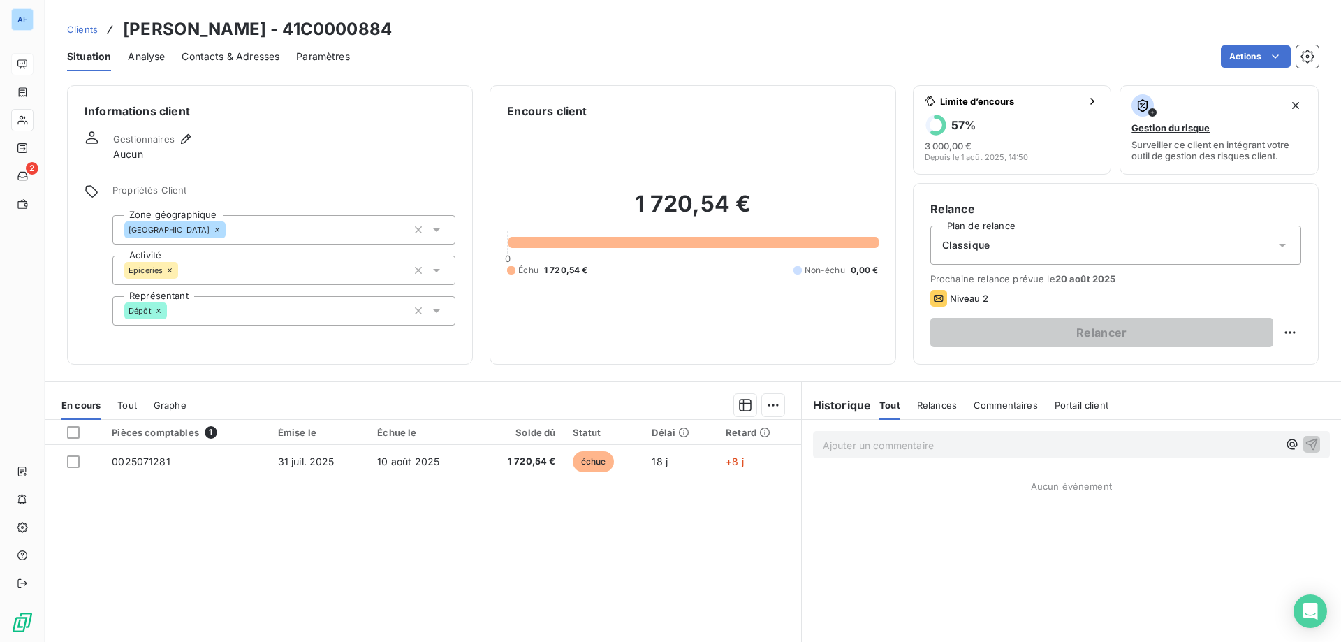
click at [87, 34] on span "Clients" at bounding box center [82, 29] width 31 height 11
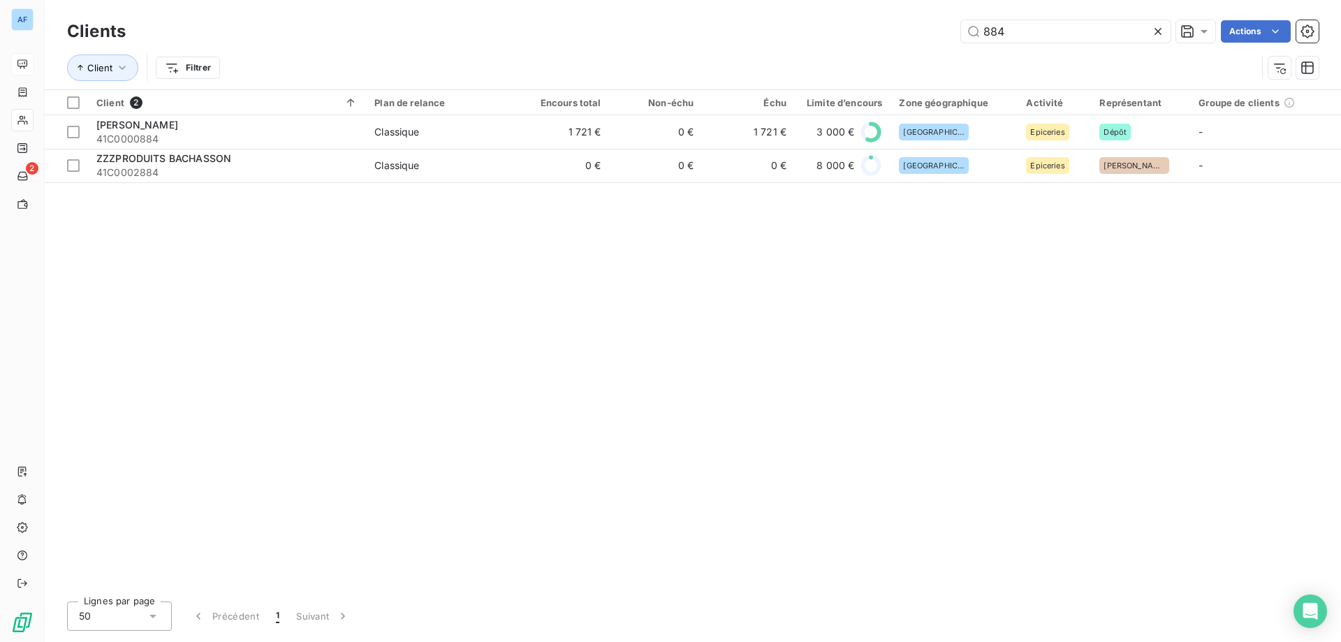
drag, startPoint x: 1057, startPoint y: 36, endPoint x: 590, endPoint y: 41, distance: 467.3
click at [590, 41] on div "884 Actions" at bounding box center [730, 31] width 1176 height 22
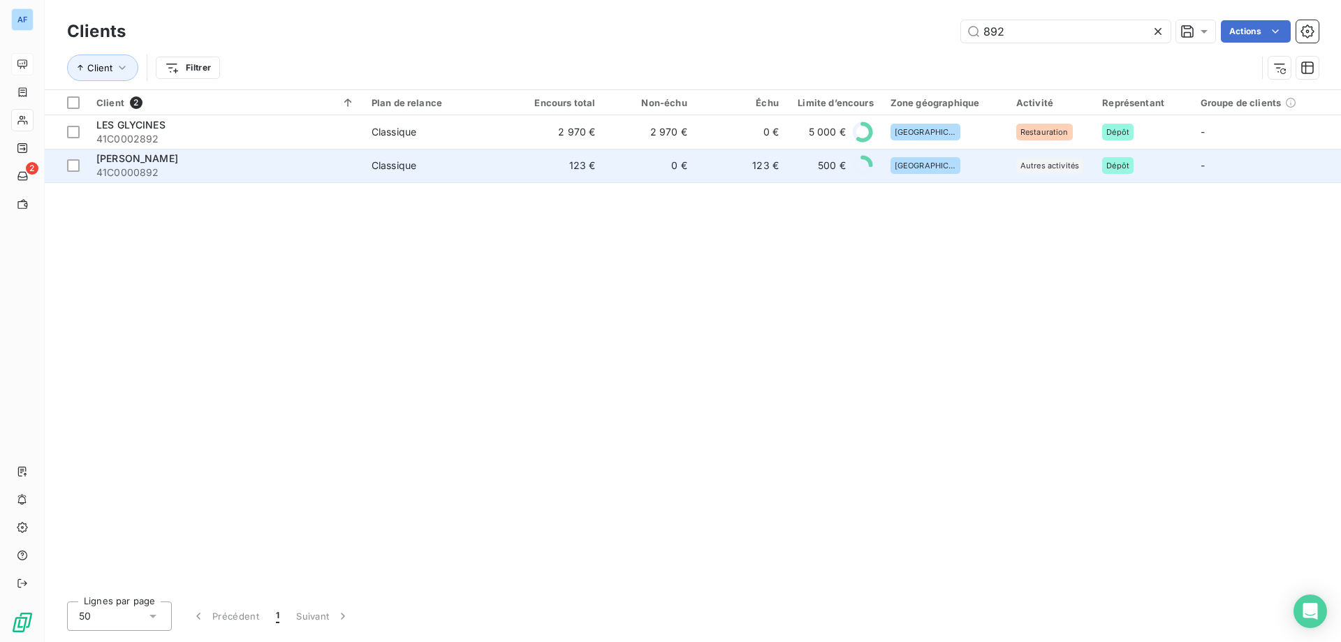
type input "892"
click at [512, 176] on td "123 €" at bounding box center [558, 166] width 92 height 34
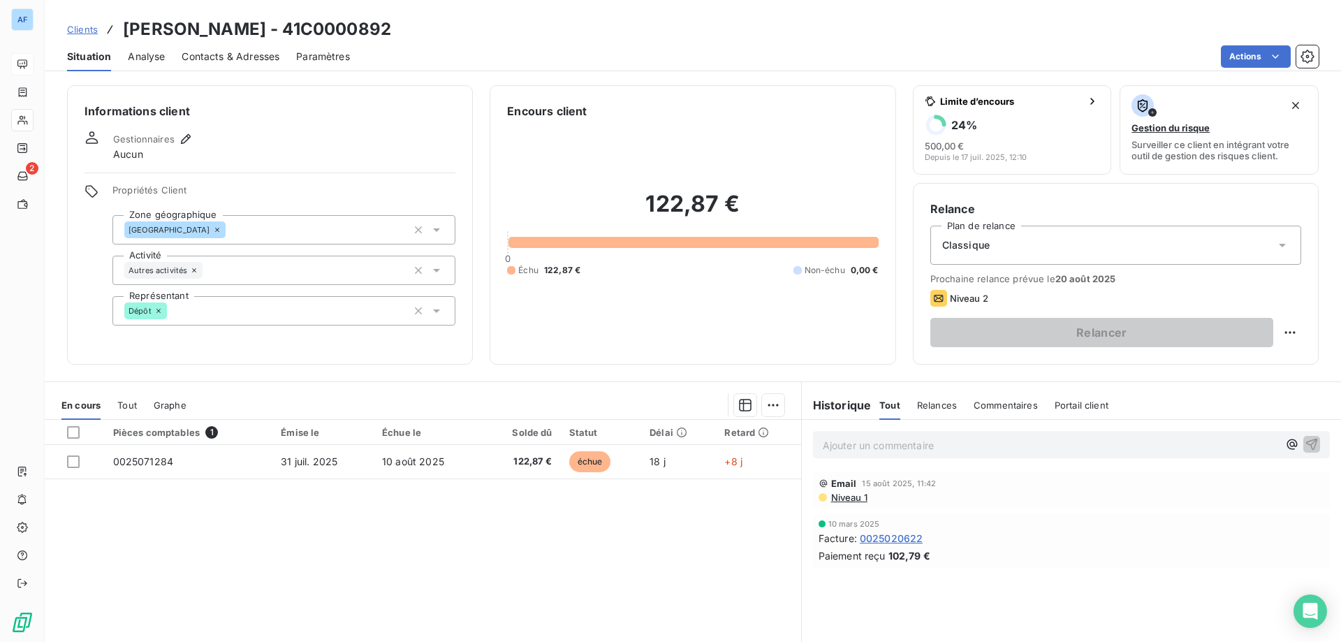
click at [93, 28] on span "Clients" at bounding box center [82, 29] width 31 height 11
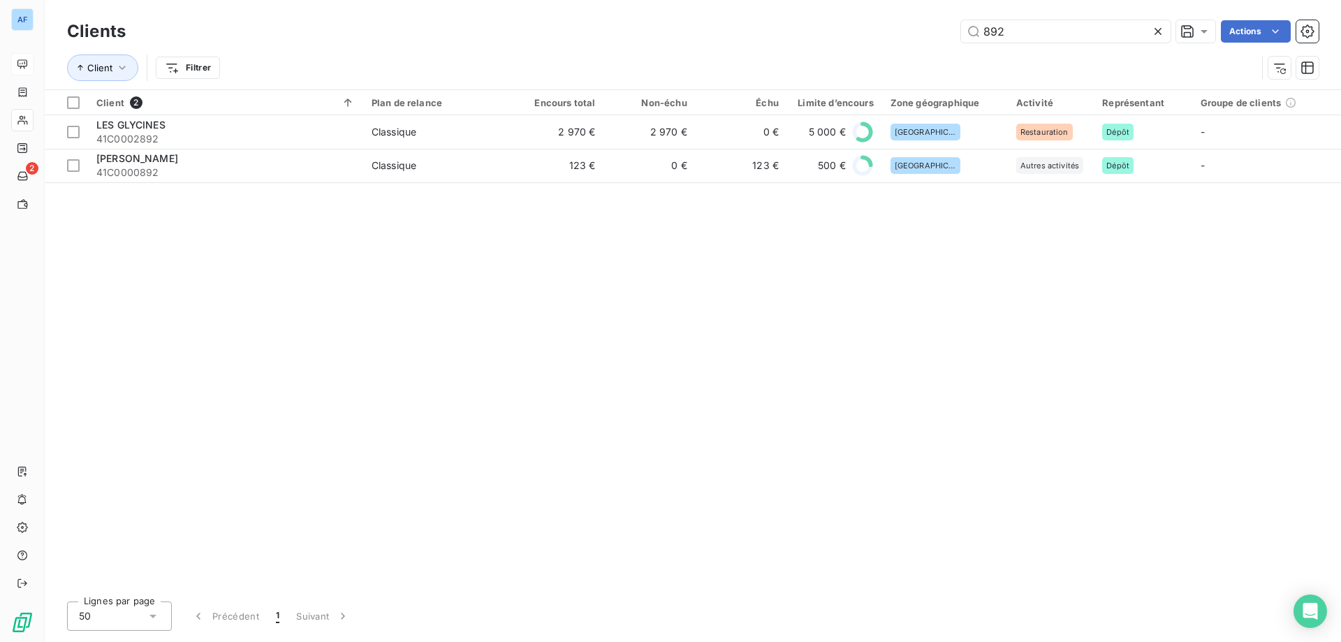
drag, startPoint x: 1012, startPoint y: 32, endPoint x: 689, endPoint y: 17, distance: 323.0
click at [689, 17] on div "Clients 892 Actions" at bounding box center [693, 31] width 1252 height 29
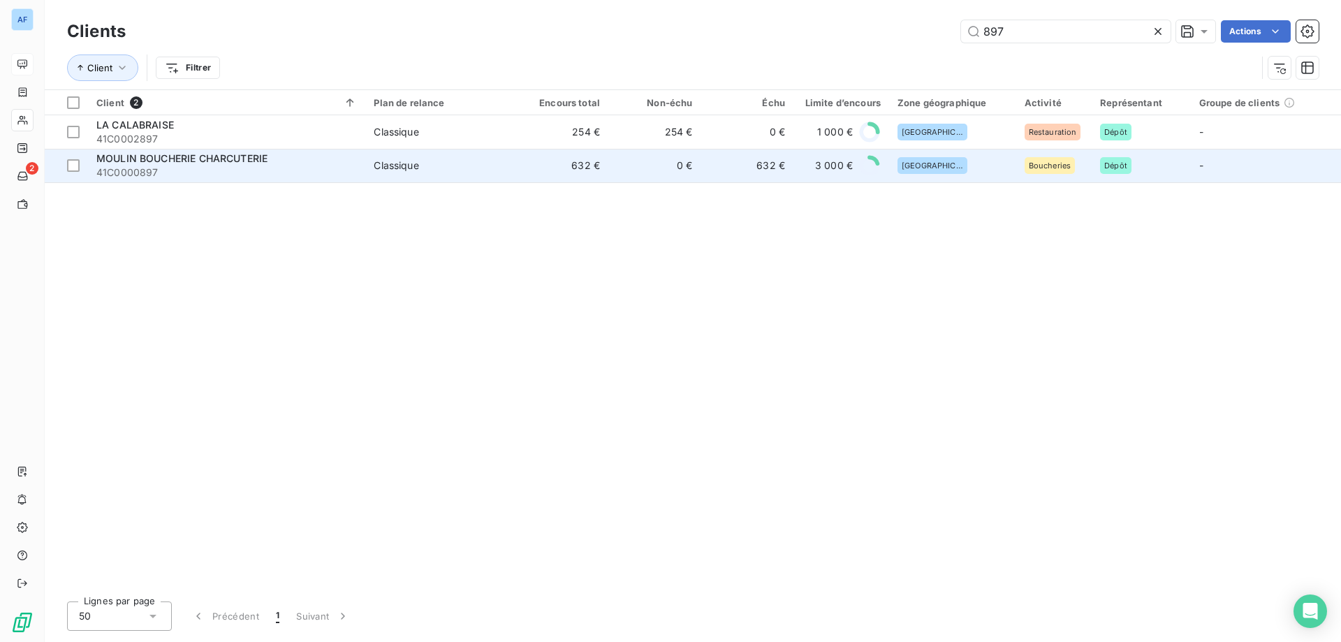
type input "897"
click at [529, 161] on td "632 €" at bounding box center [562, 166] width 92 height 34
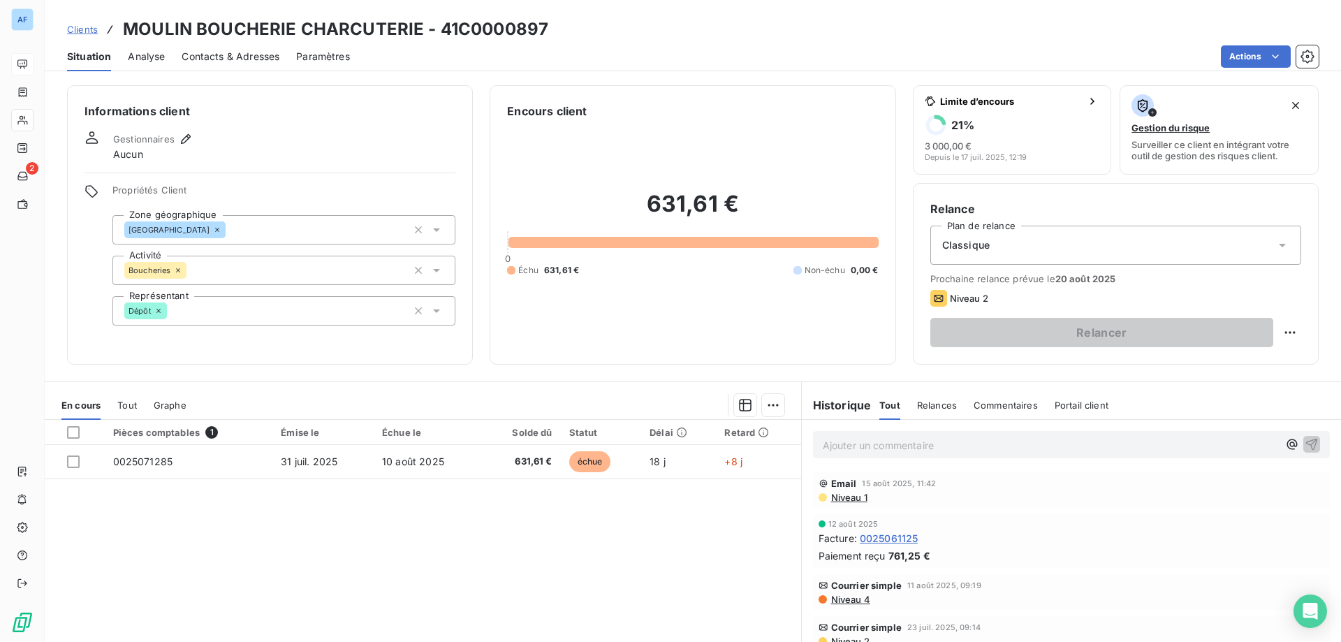
click at [87, 25] on span "Clients" at bounding box center [82, 29] width 31 height 11
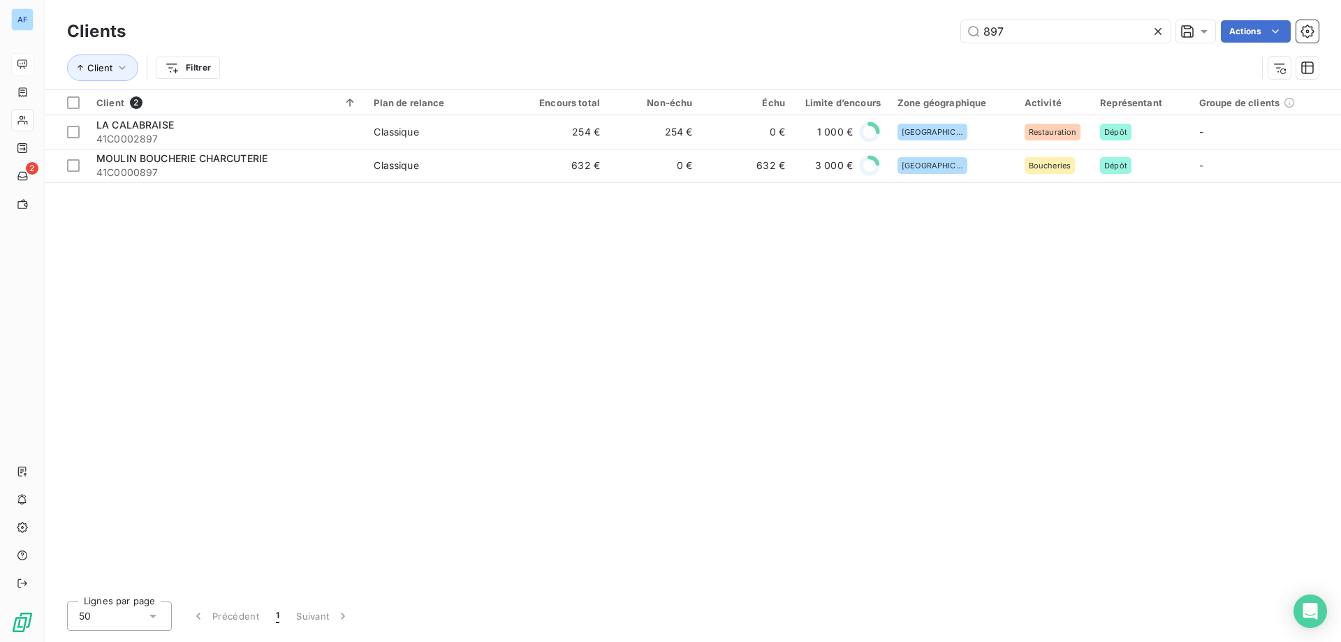
drag, startPoint x: 1018, startPoint y: 39, endPoint x: 543, endPoint y: -22, distance: 478.9
click at [543, 0] on html "AF 2 Clients 897 Actions Client Filtrer Client 2 Plan de relance Encours total …" at bounding box center [670, 321] width 1341 height 642
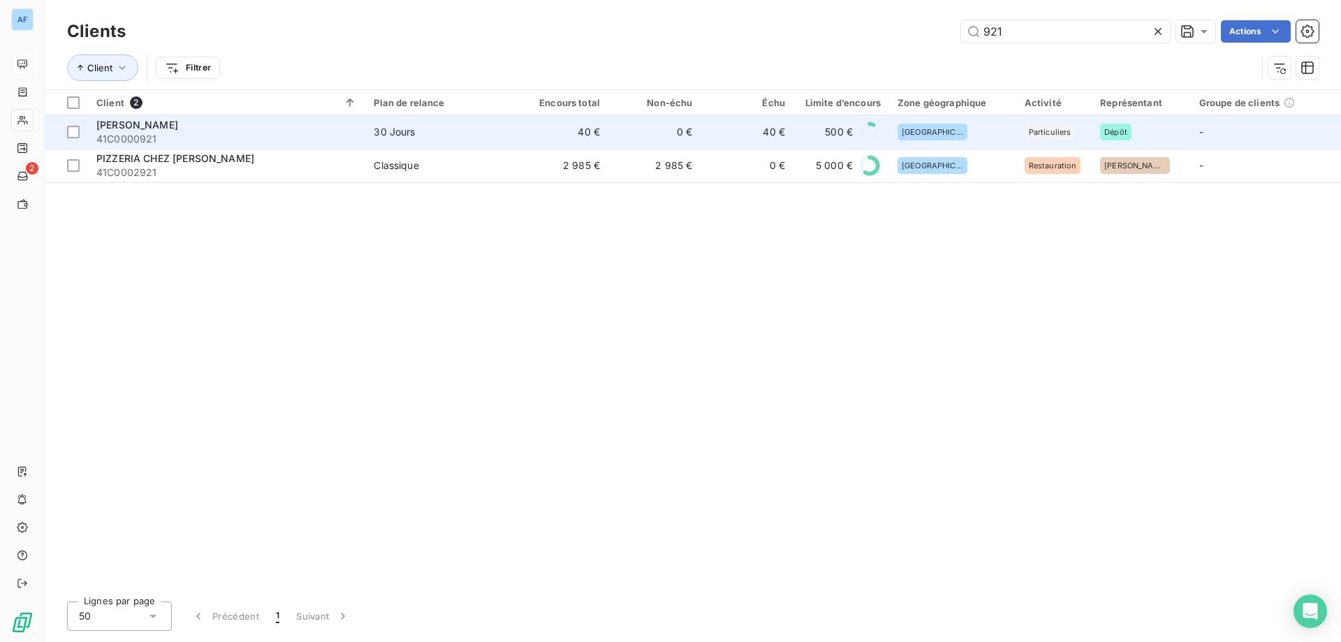
type input "921"
click at [552, 147] on td "40 €" at bounding box center [562, 132] width 92 height 34
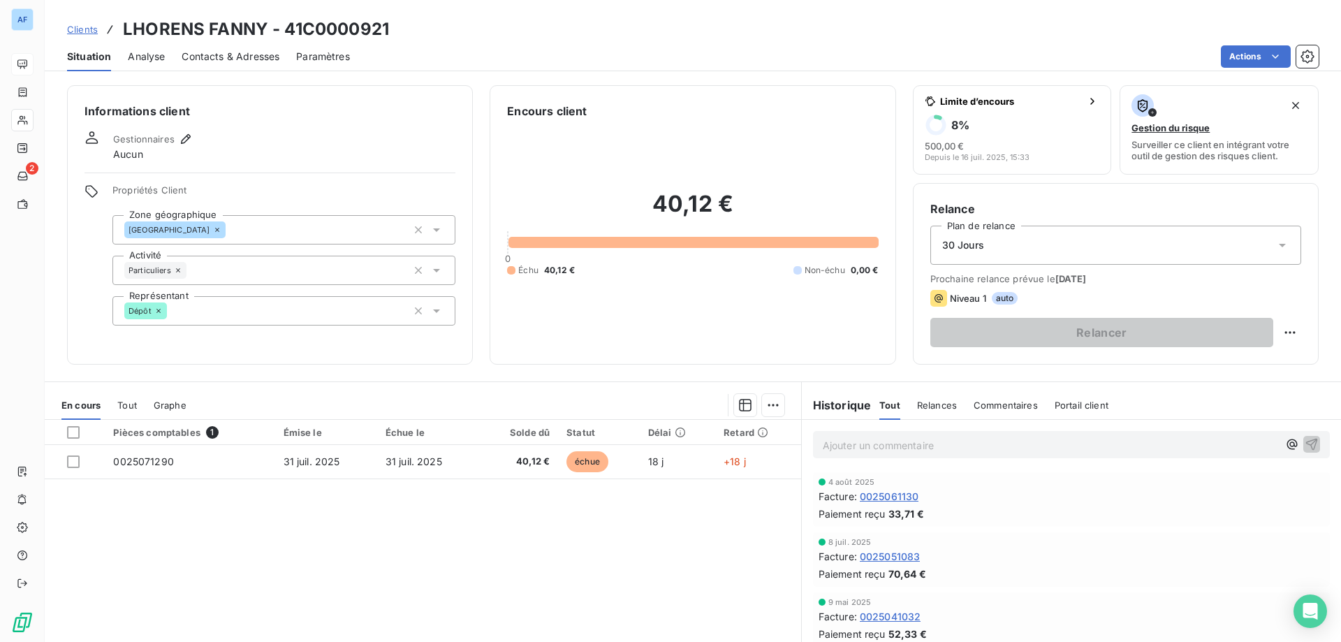
click at [83, 26] on span "Clients" at bounding box center [82, 29] width 31 height 11
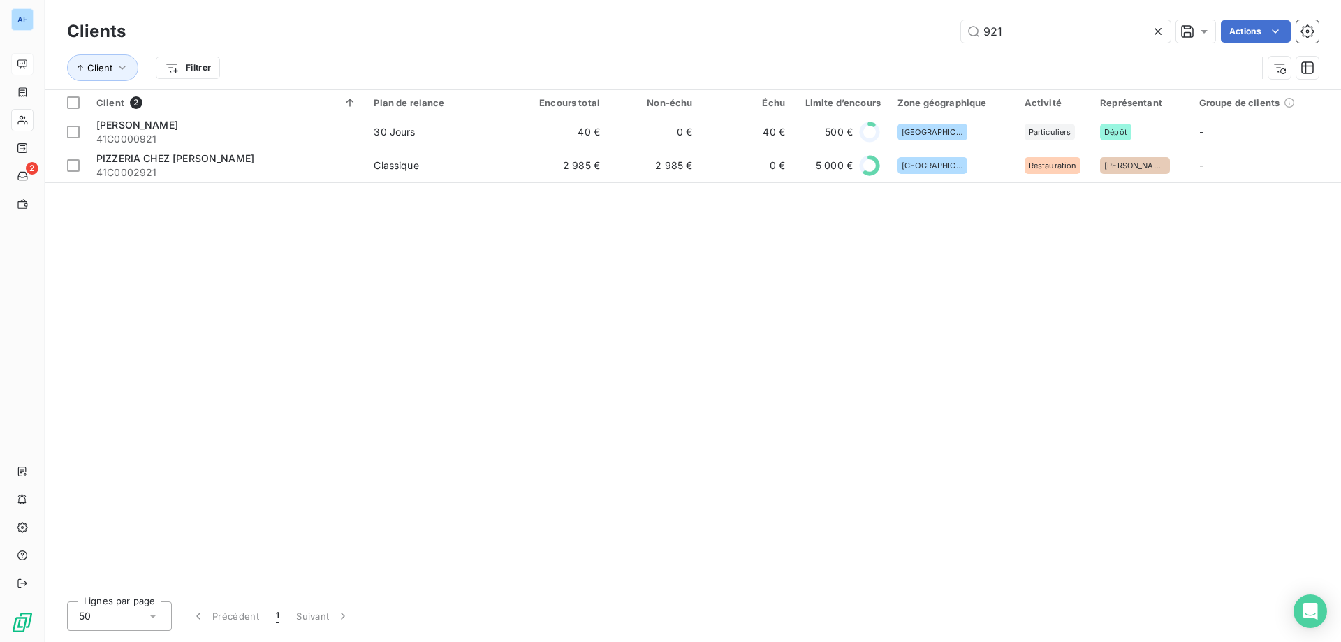
drag, startPoint x: 1004, startPoint y: 32, endPoint x: 576, endPoint y: 34, distance: 428.2
click at [576, 34] on div "921 Actions" at bounding box center [730, 31] width 1176 height 22
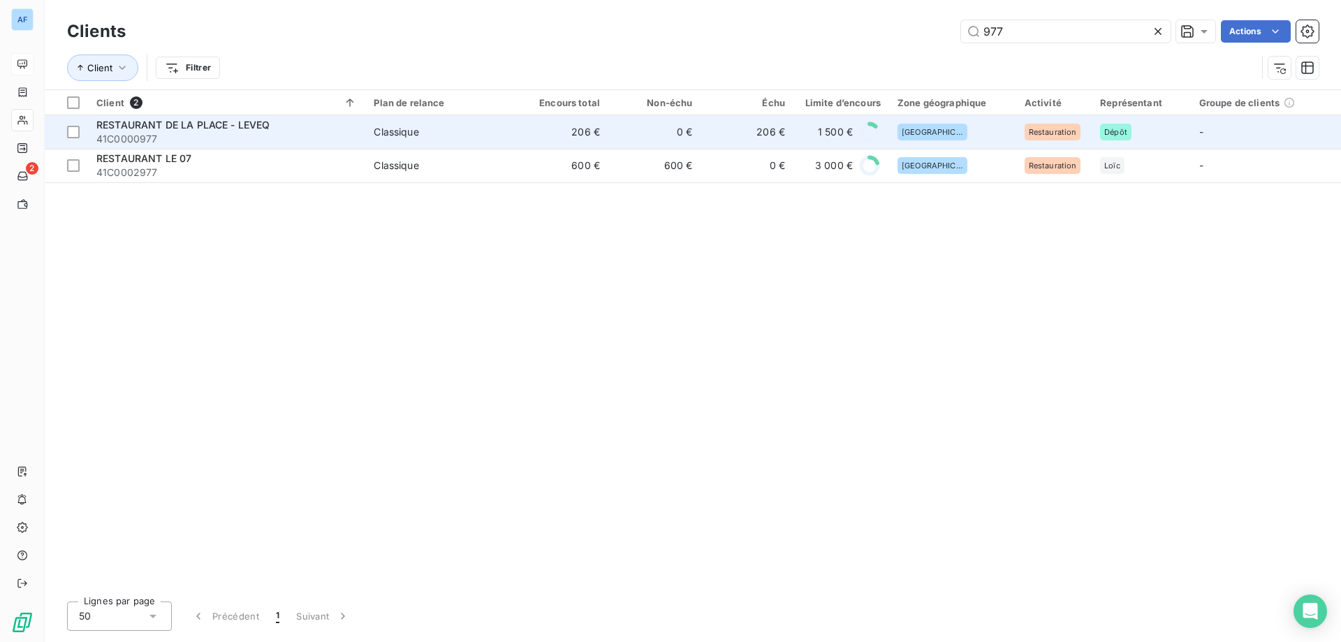
type input "977"
click at [538, 128] on td "206 €" at bounding box center [562, 132] width 92 height 34
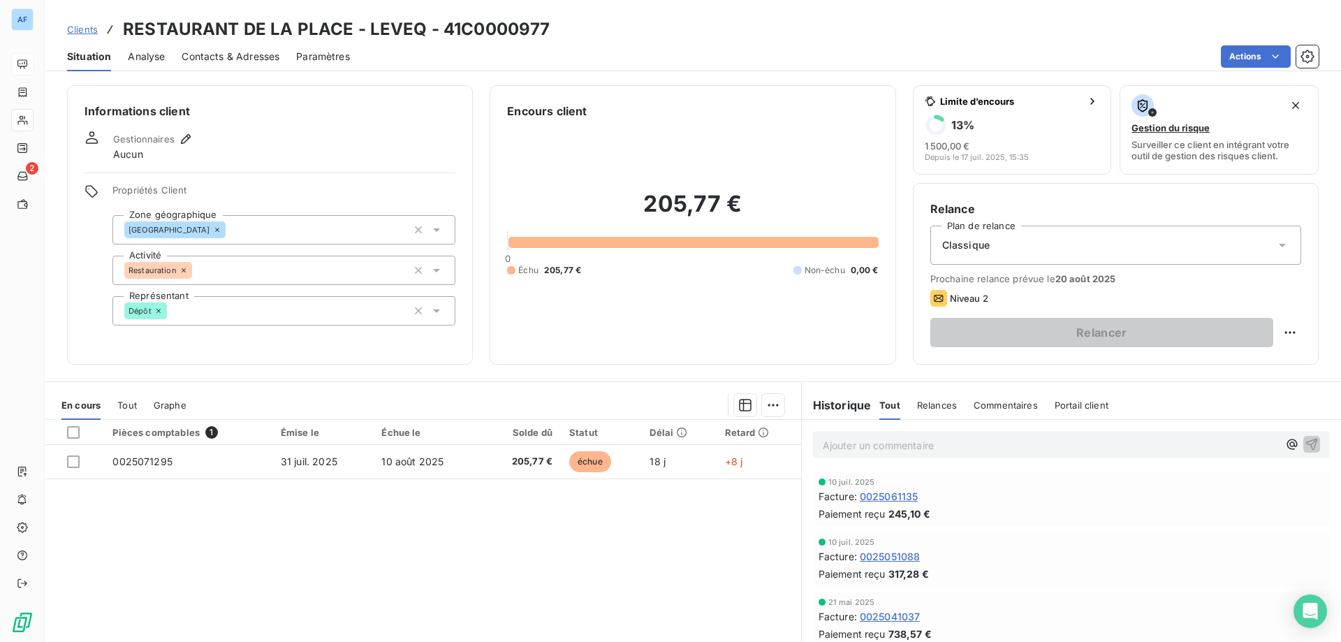
click at [90, 32] on span "Clients" at bounding box center [82, 29] width 31 height 11
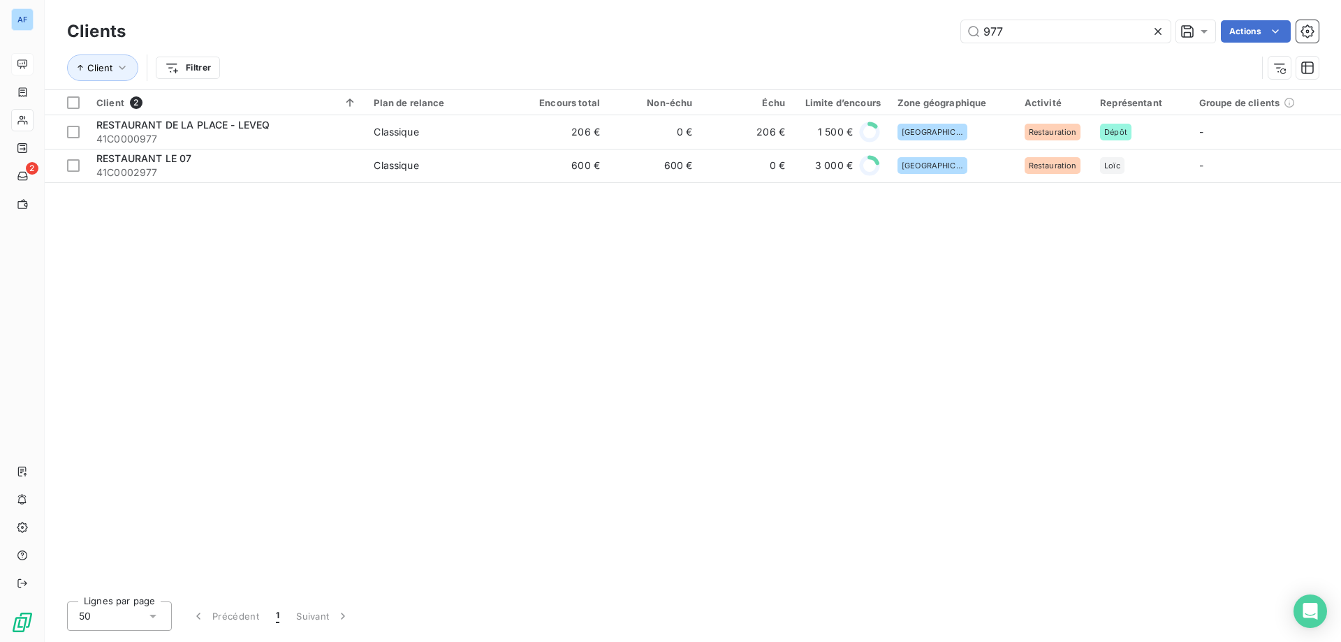
drag, startPoint x: 1023, startPoint y: 31, endPoint x: 634, endPoint y: 31, distance: 388.4
click at [634, 31] on div "977 Actions" at bounding box center [730, 31] width 1176 height 22
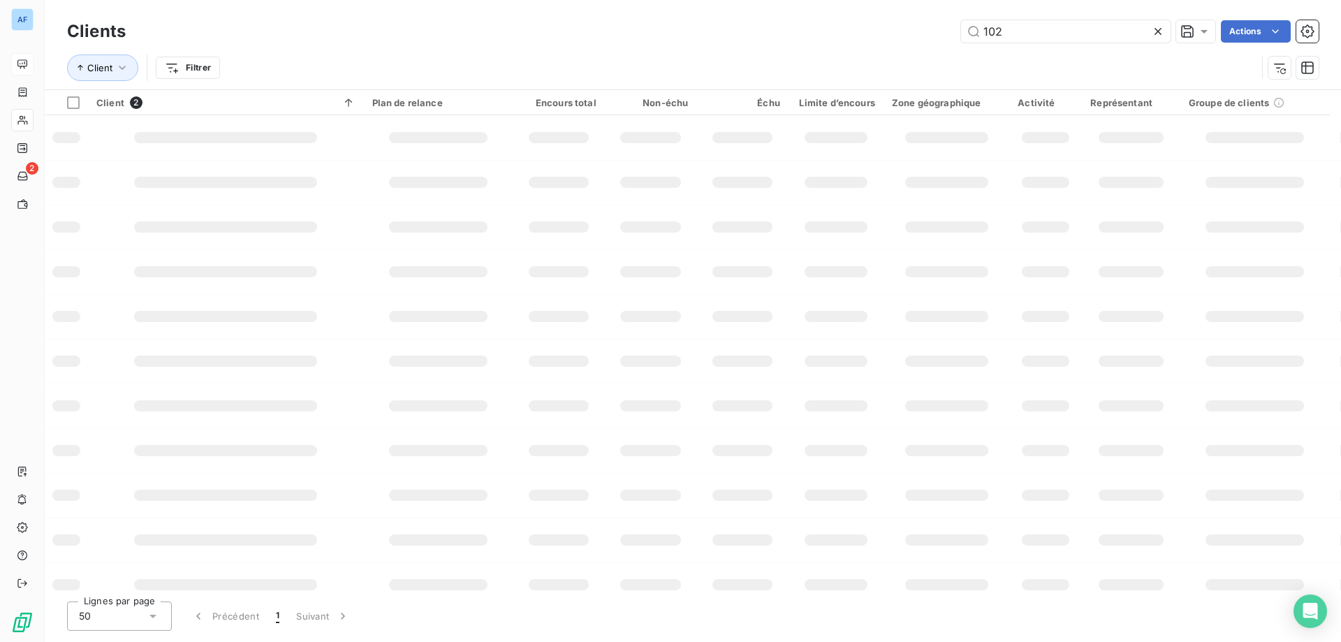
type input "1023"
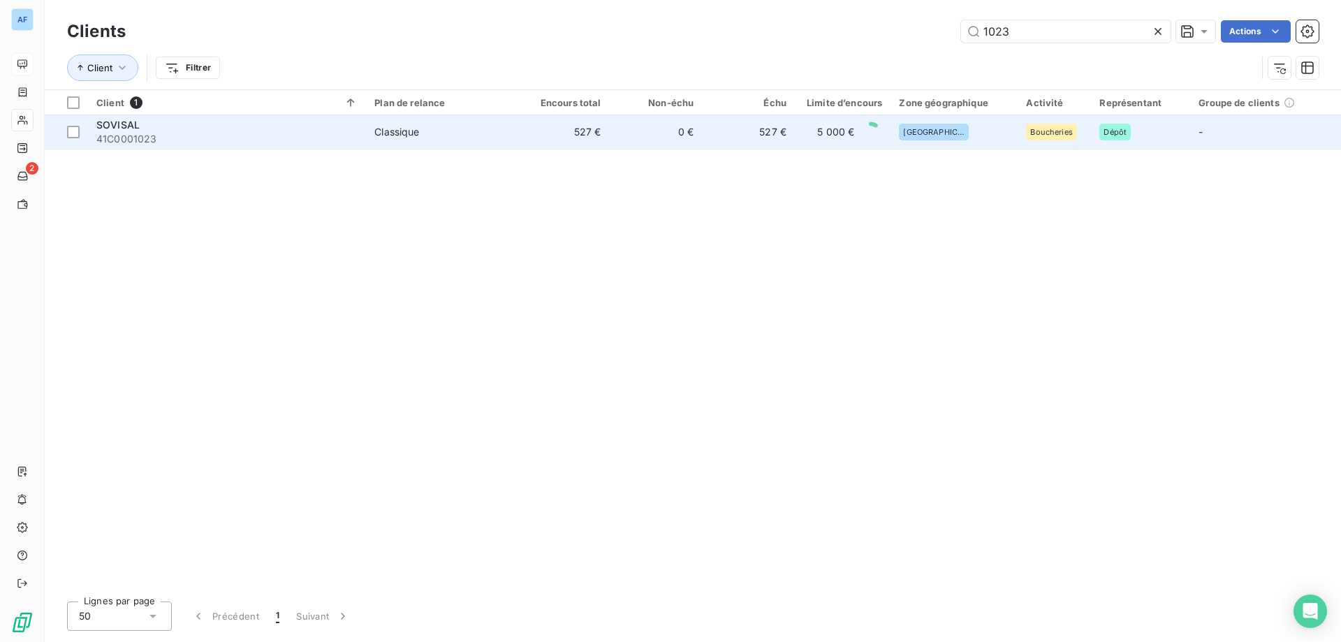
click at [616, 138] on td "0 €" at bounding box center [656, 132] width 93 height 34
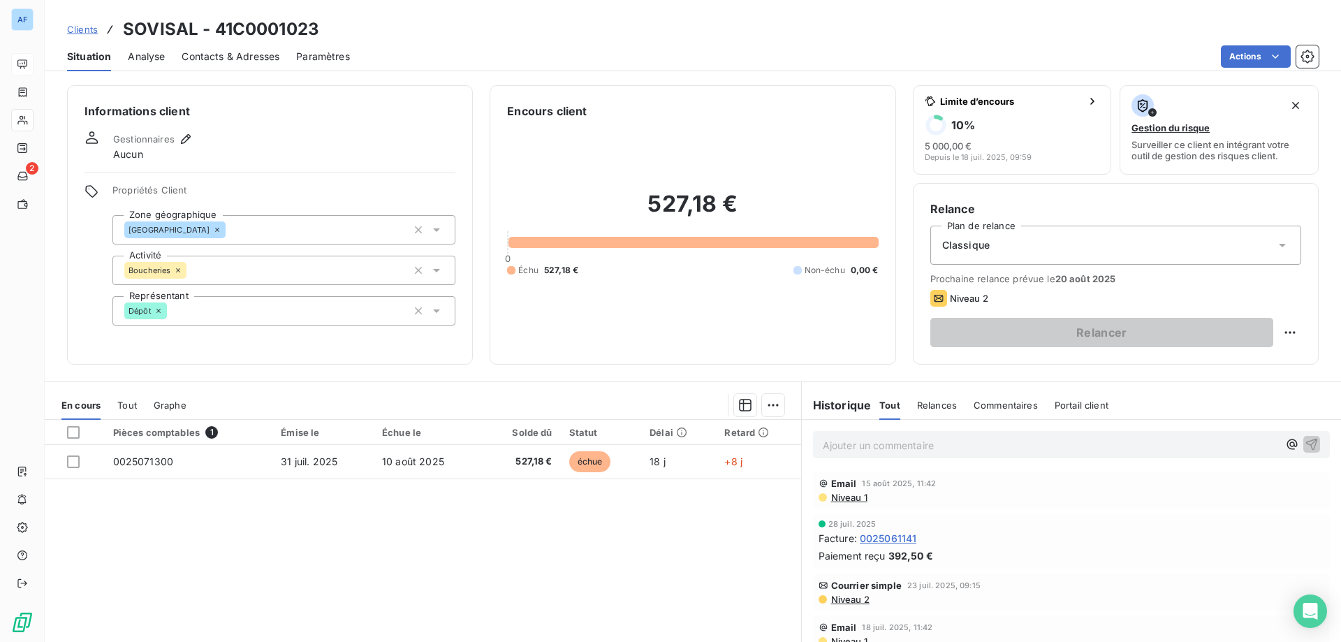
click at [86, 31] on span "Clients" at bounding box center [82, 29] width 31 height 11
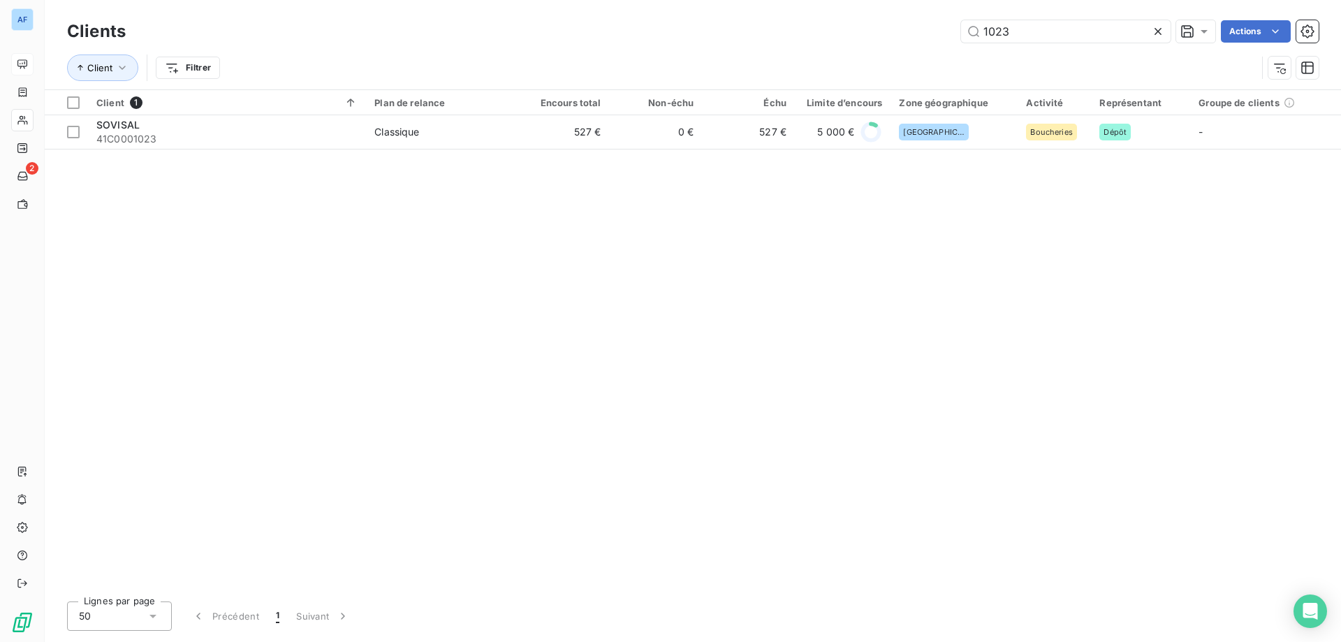
drag, startPoint x: 1021, startPoint y: 29, endPoint x: 671, endPoint y: 20, distance: 350.8
click at [671, 20] on div "Clients 1023 Actions" at bounding box center [693, 31] width 1252 height 29
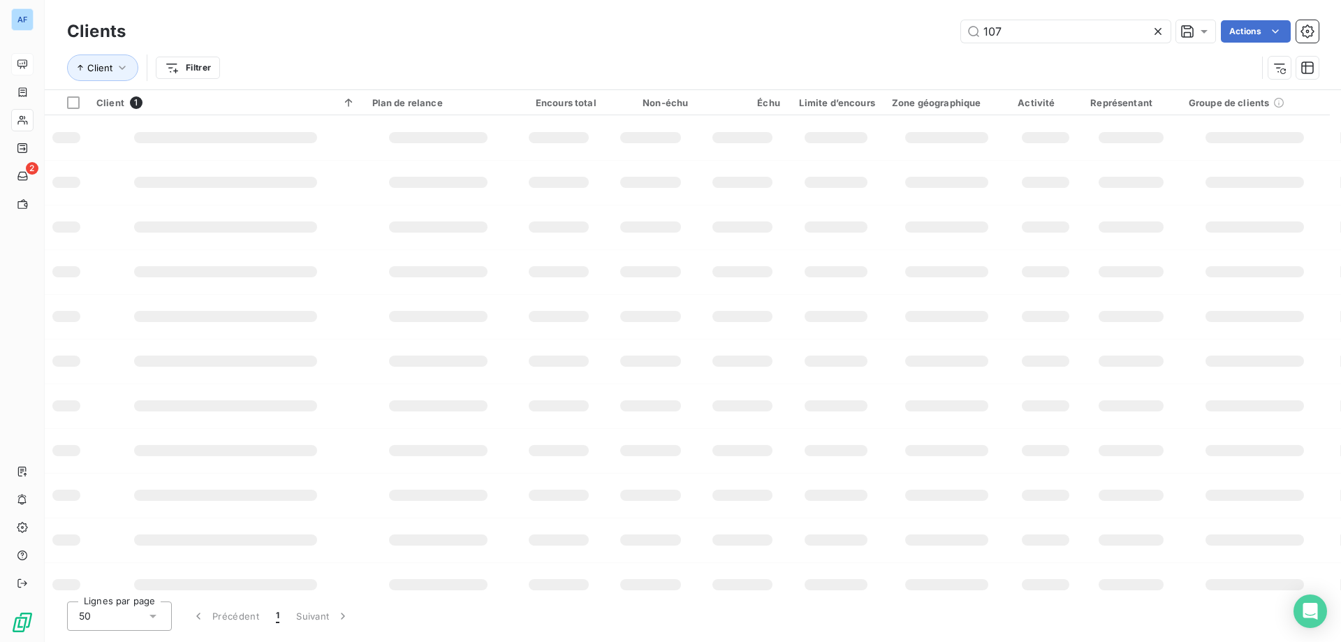
type input "1076"
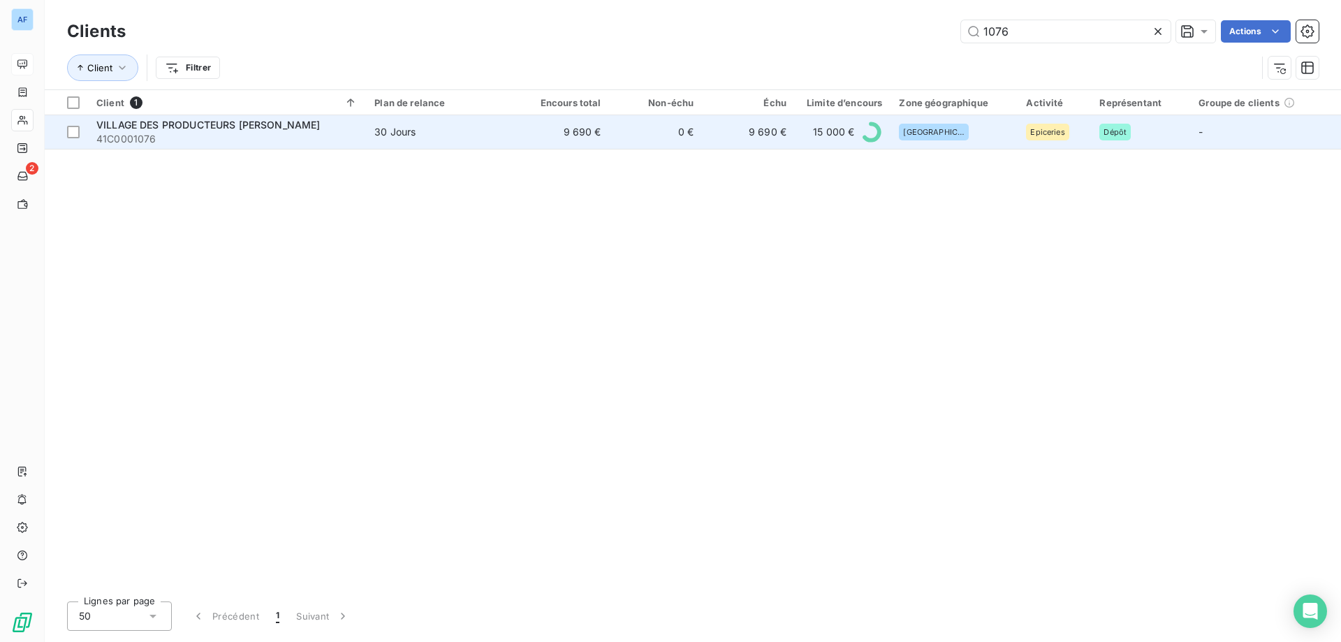
click at [678, 134] on td "0 €" at bounding box center [656, 132] width 93 height 34
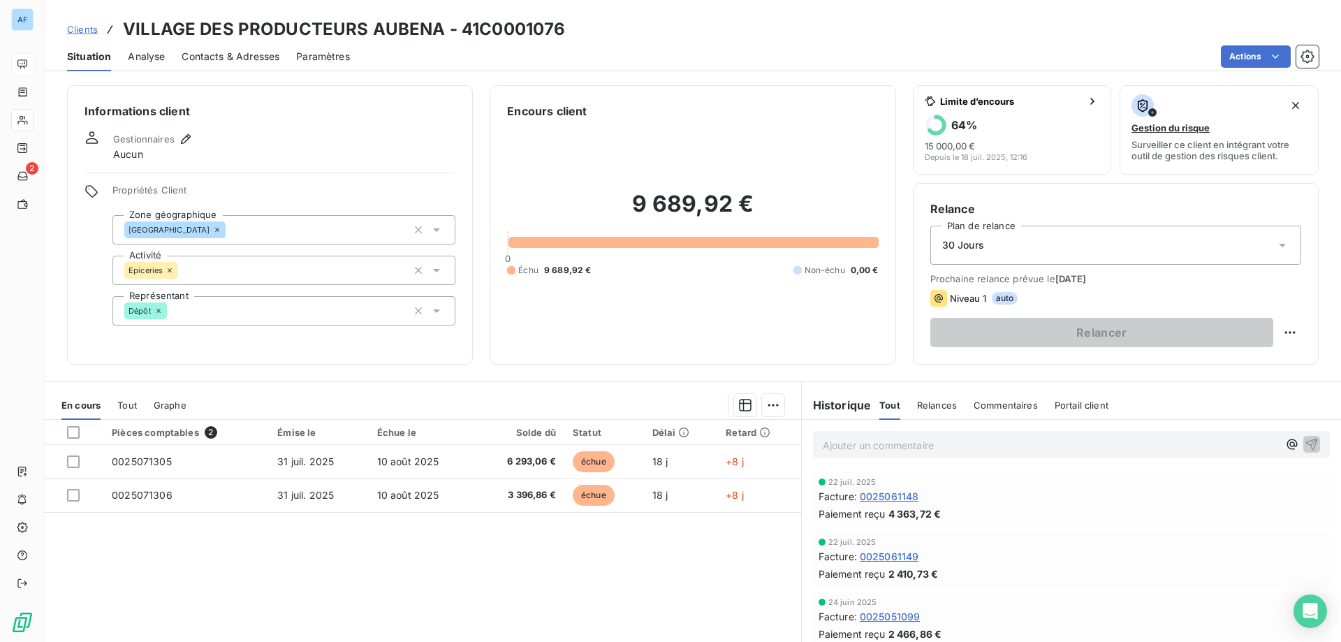
click at [85, 29] on span "Clients" at bounding box center [82, 29] width 31 height 11
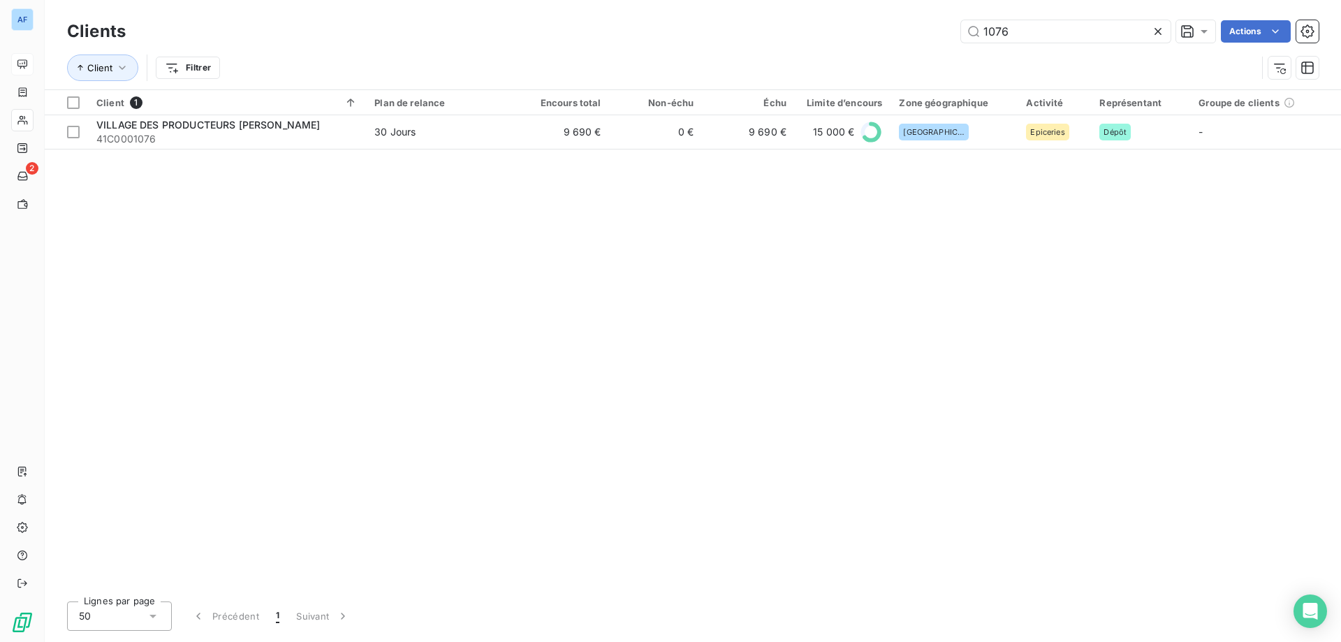
drag, startPoint x: 1035, startPoint y: 22, endPoint x: 523, endPoint y: 57, distance: 513.2
click at [523, 57] on div "Clients 1076 Actions Client Filtrer" at bounding box center [693, 53] width 1252 height 73
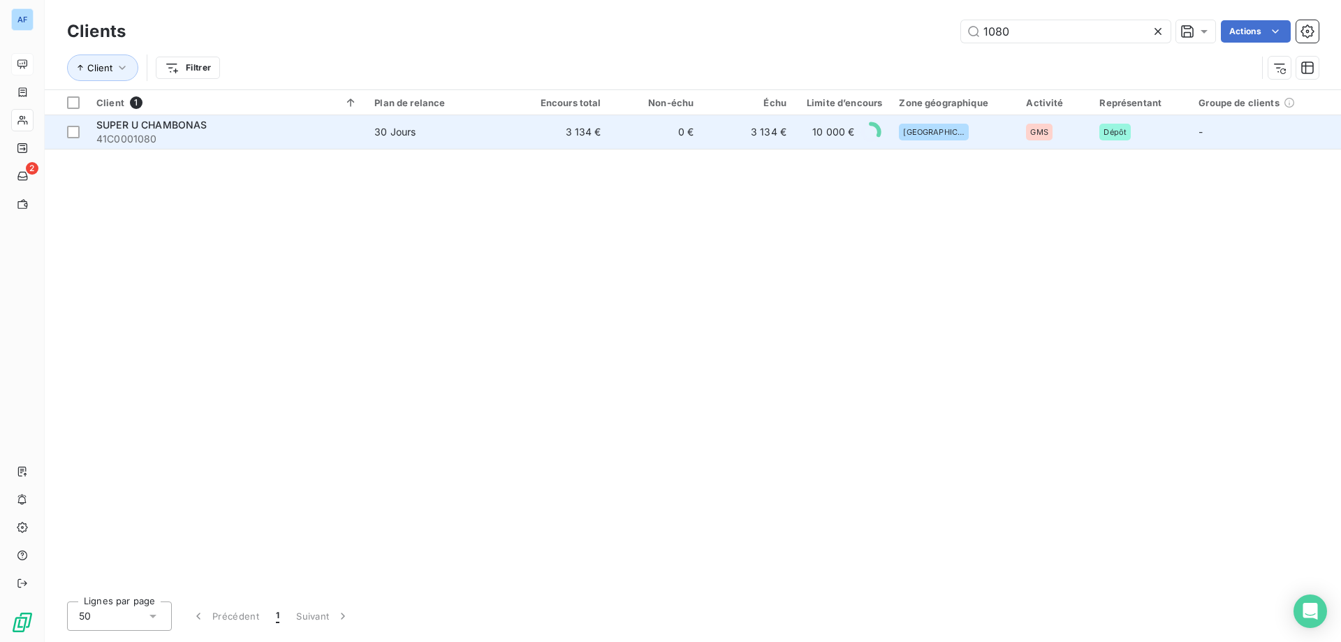
type input "1080"
click at [604, 140] on td "3 134 €" at bounding box center [563, 132] width 93 height 34
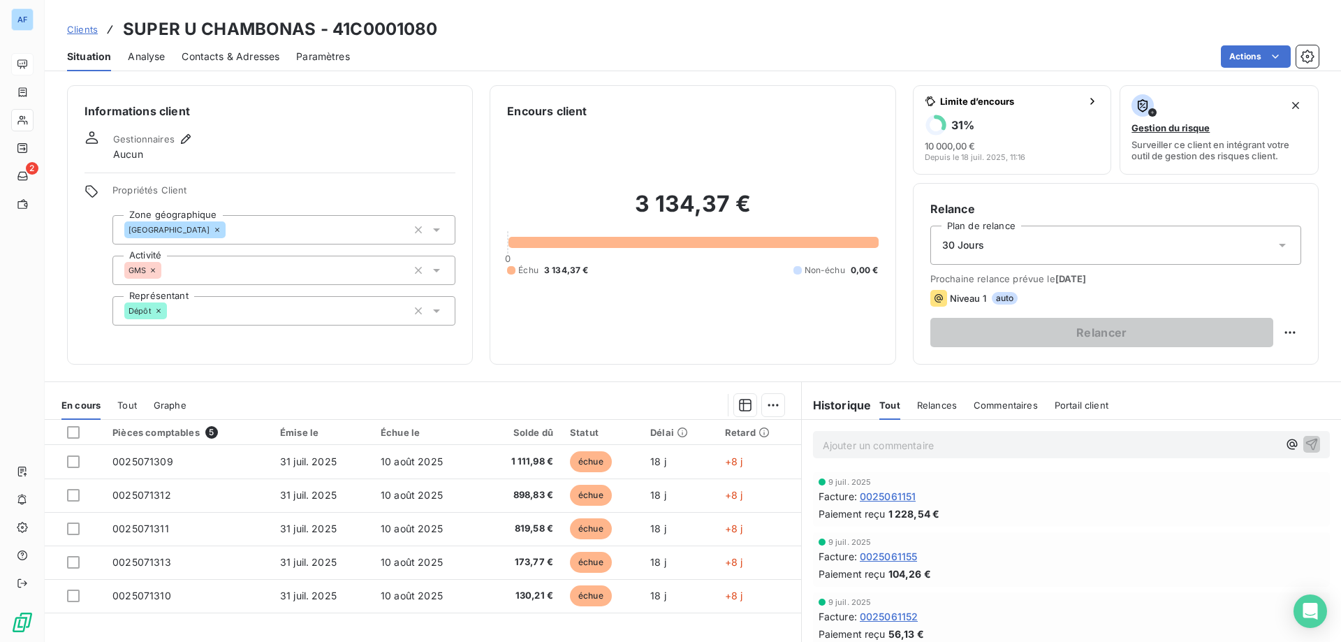
click at [89, 28] on span "Clients" at bounding box center [82, 29] width 31 height 11
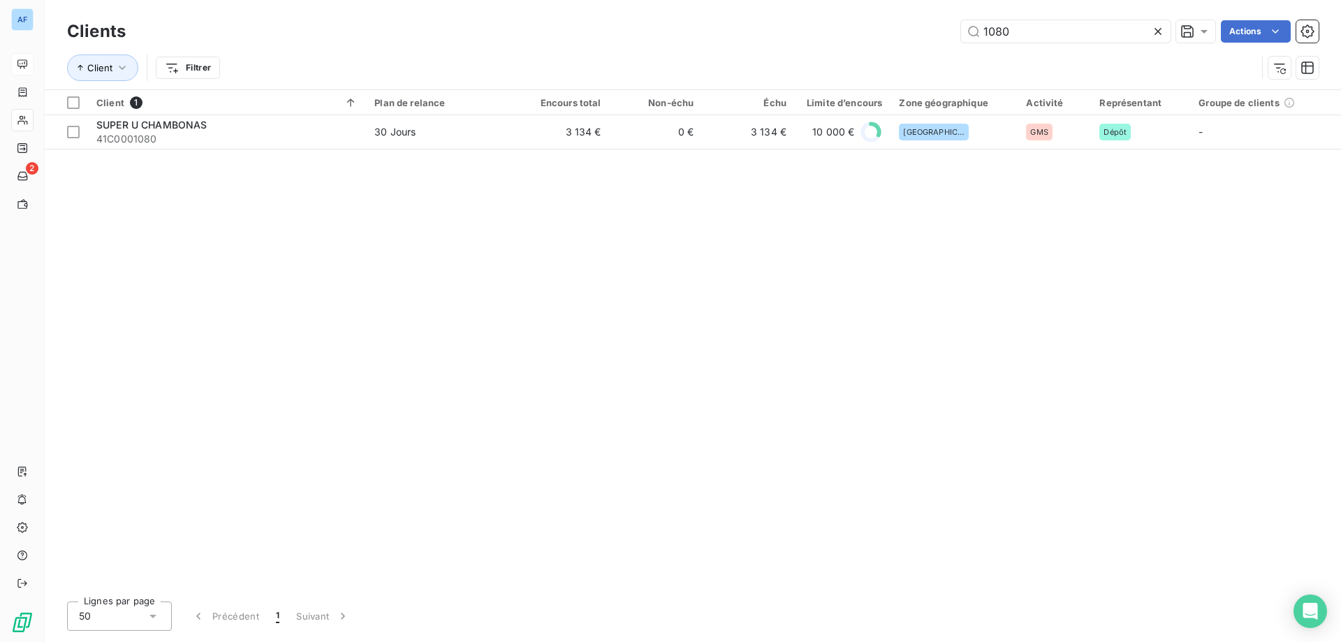
drag, startPoint x: 1074, startPoint y: 32, endPoint x: 569, endPoint y: 49, distance: 505.3
click at [580, 47] on div "Clients 1080 Actions Client Filtrer" at bounding box center [693, 53] width 1252 height 73
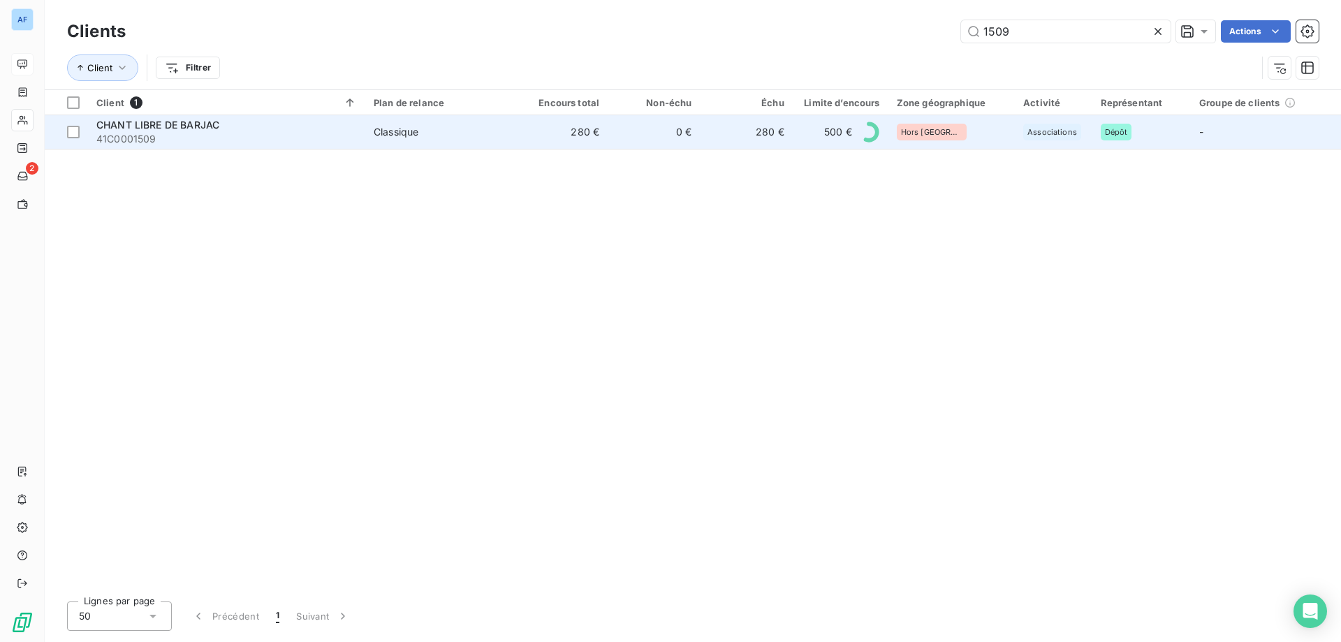
type input "1509"
click at [560, 140] on td "280 €" at bounding box center [561, 132] width 92 height 34
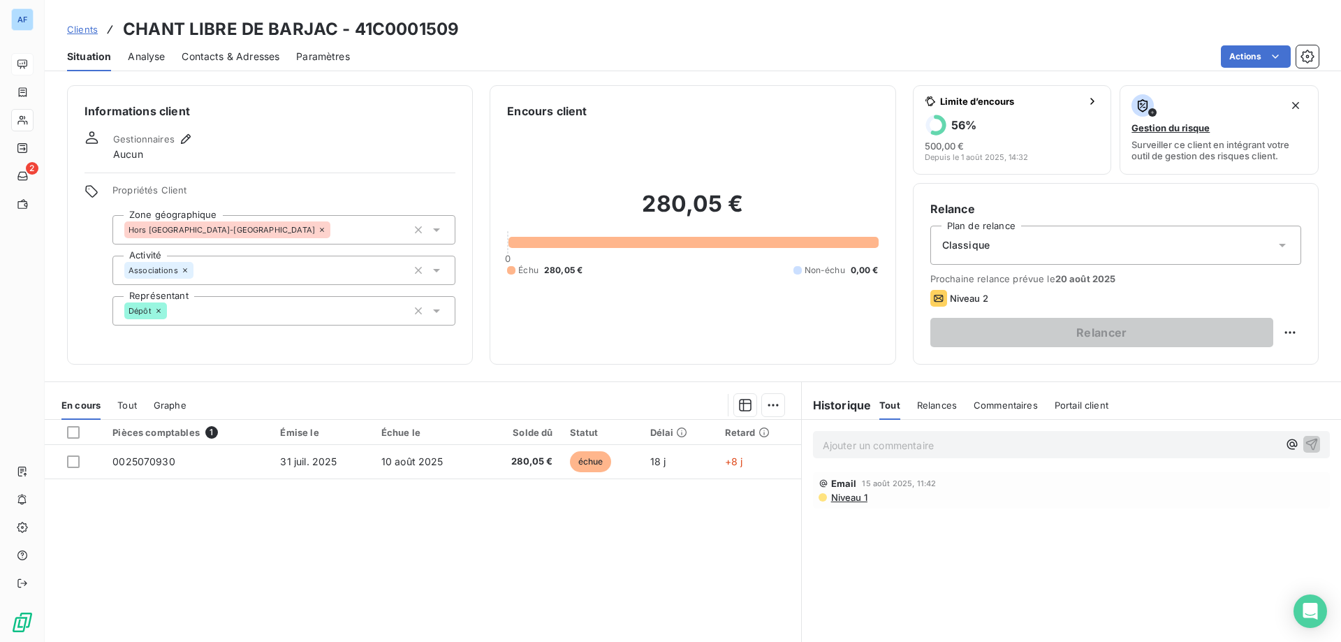
click at [89, 31] on span "Clients" at bounding box center [82, 29] width 31 height 11
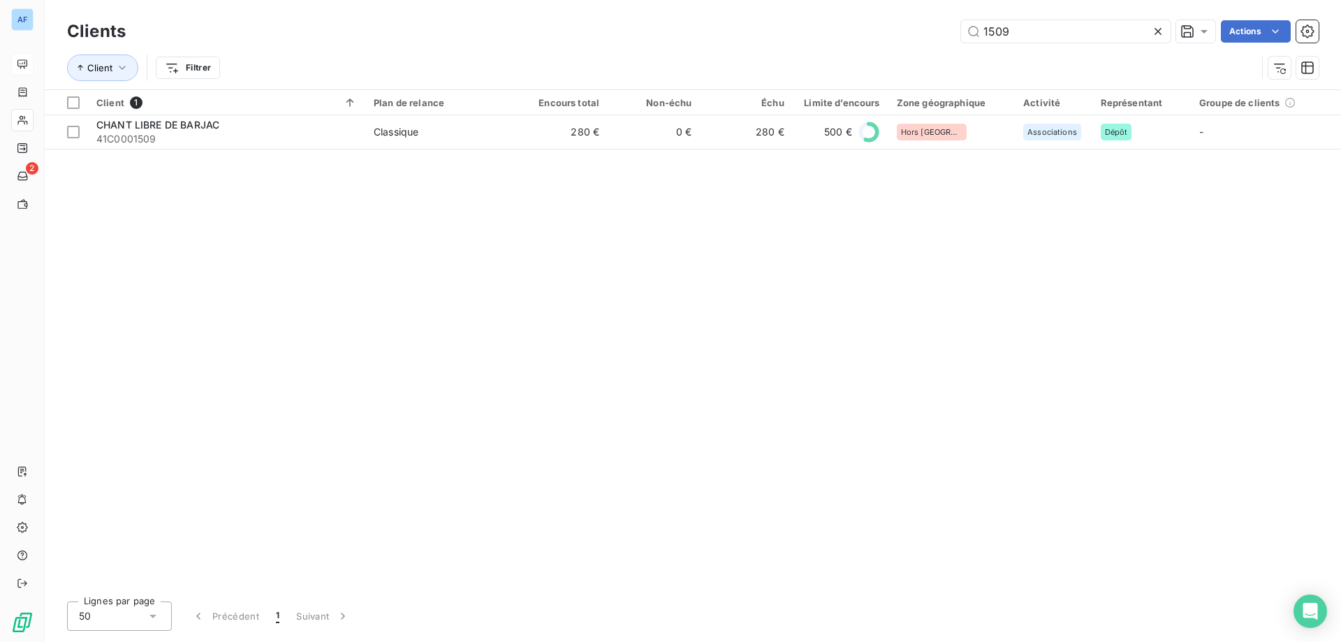
drag, startPoint x: 995, startPoint y: 34, endPoint x: 507, endPoint y: 18, distance: 487.8
click at [507, 18] on div "Clients 1509 Actions" at bounding box center [693, 31] width 1252 height 29
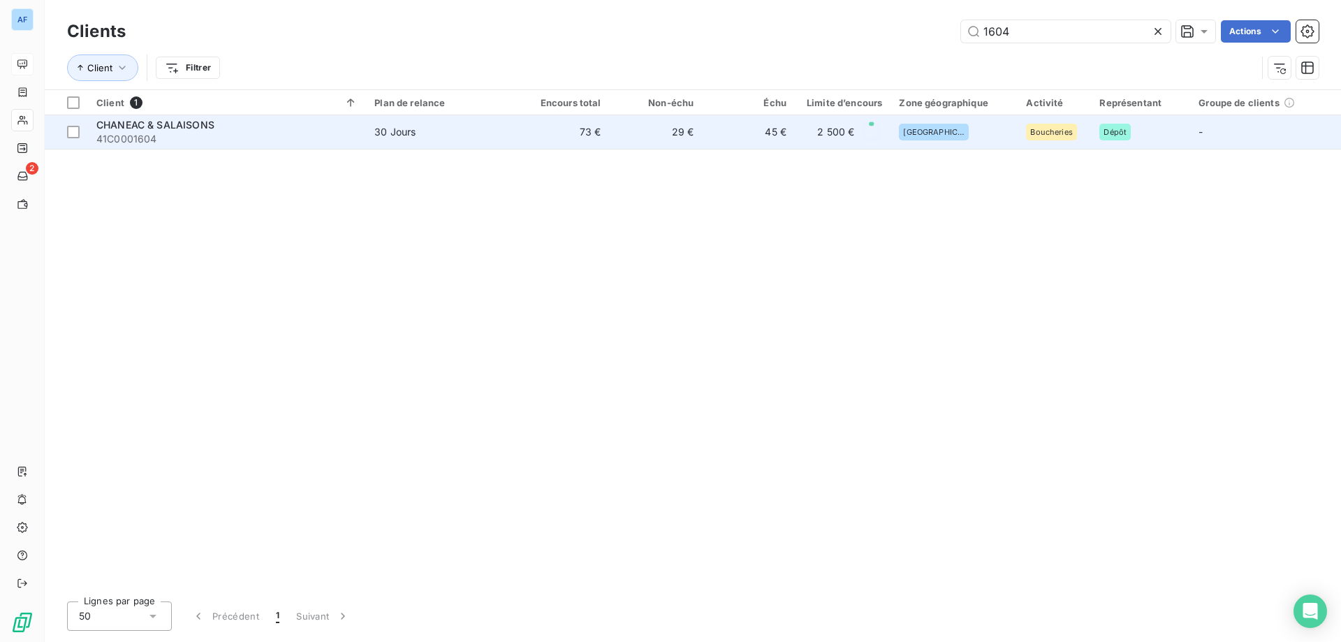
type input "1604"
click at [563, 134] on td "73 €" at bounding box center [563, 132] width 93 height 34
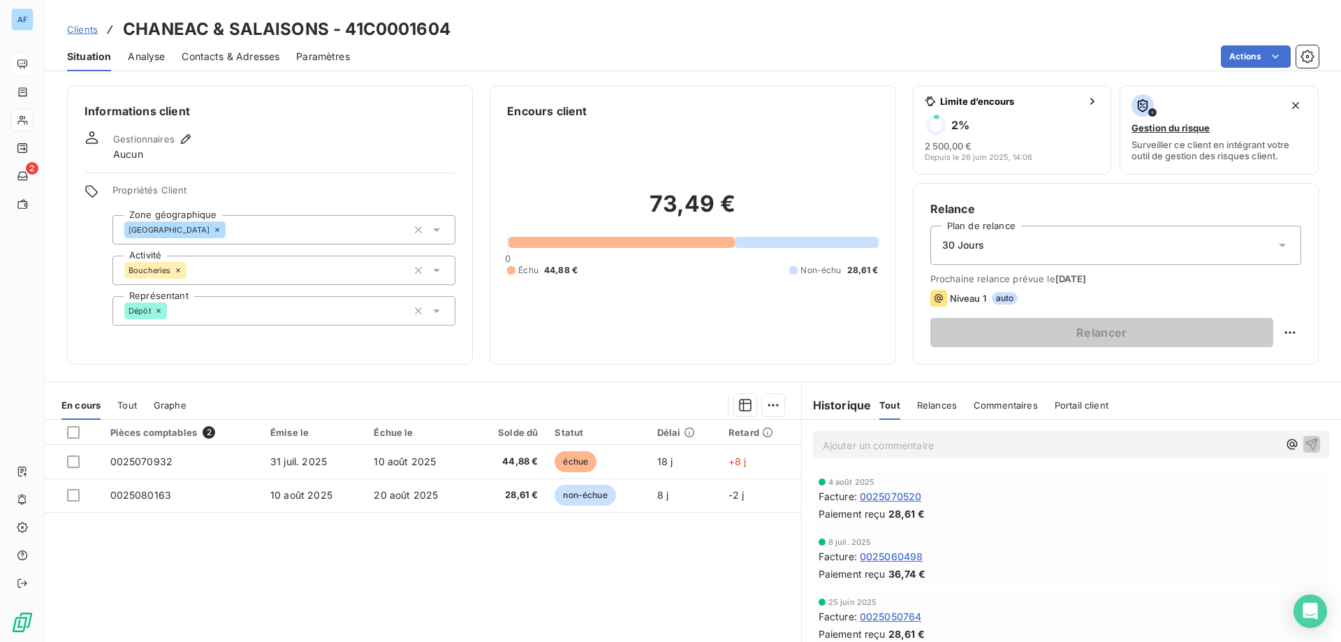
click at [89, 33] on span "Clients" at bounding box center [82, 29] width 31 height 11
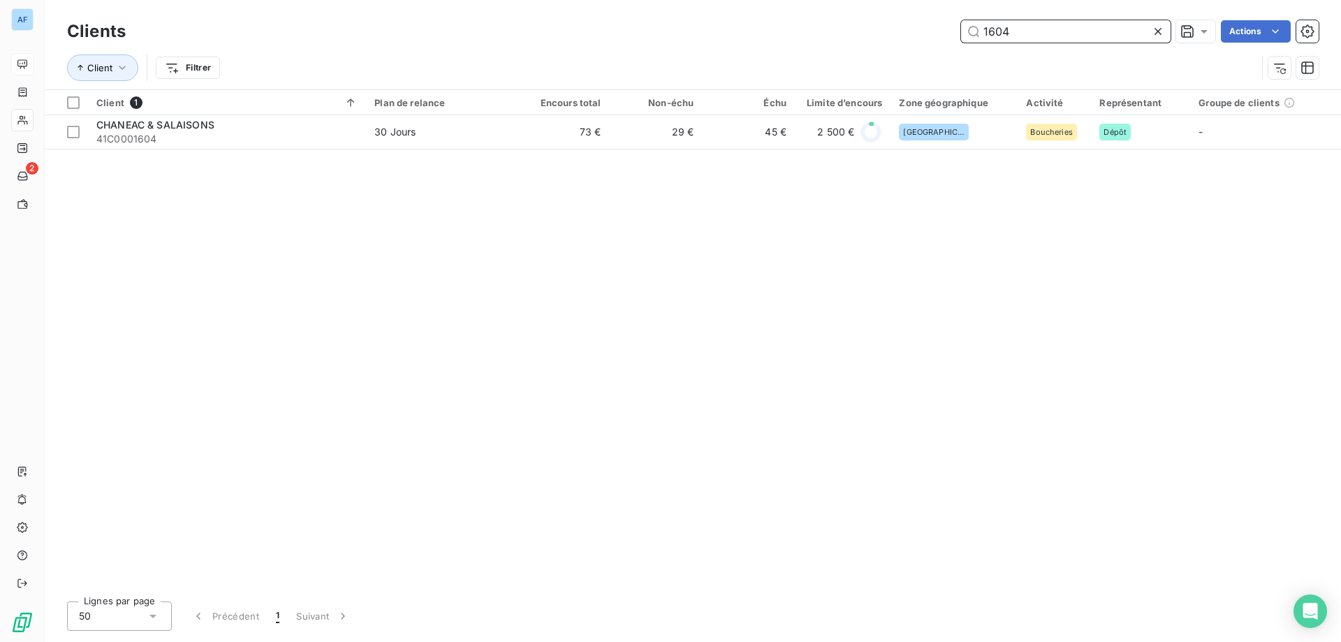
drag, startPoint x: 1037, startPoint y: 28, endPoint x: 631, endPoint y: 30, distance: 405.8
click at [631, 30] on div "1604 Actions" at bounding box center [730, 31] width 1176 height 22
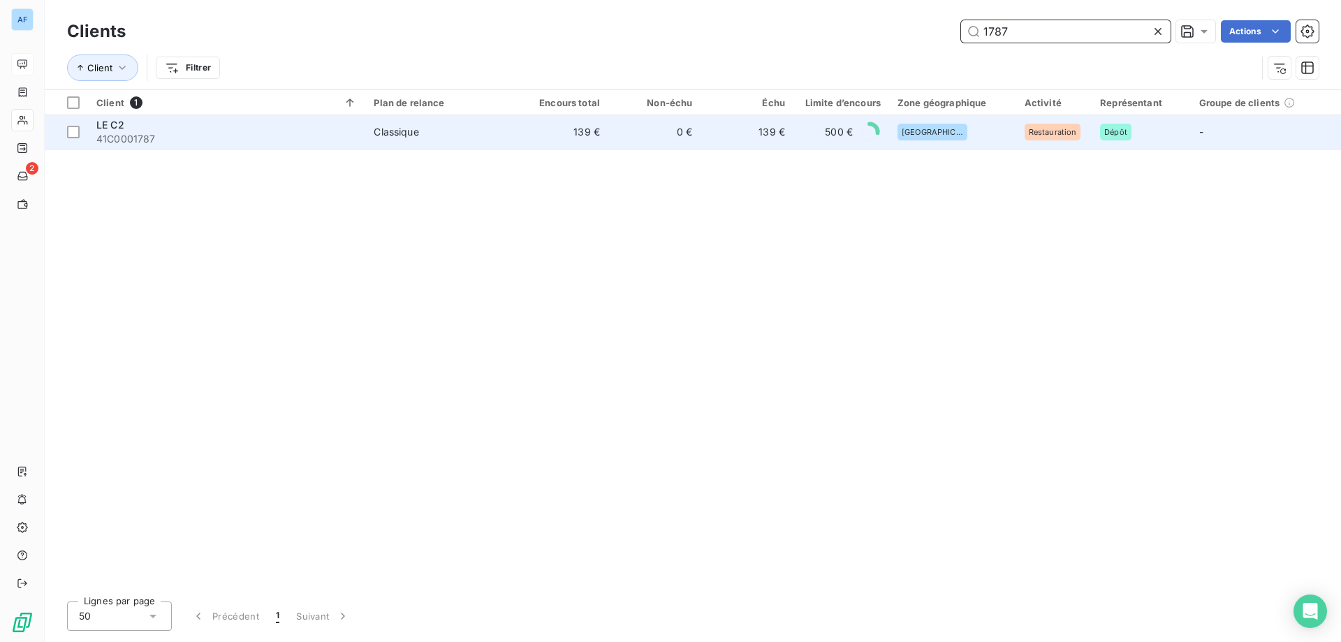
type input "1787"
click at [416, 139] on td "Classique" at bounding box center [440, 132] width 150 height 34
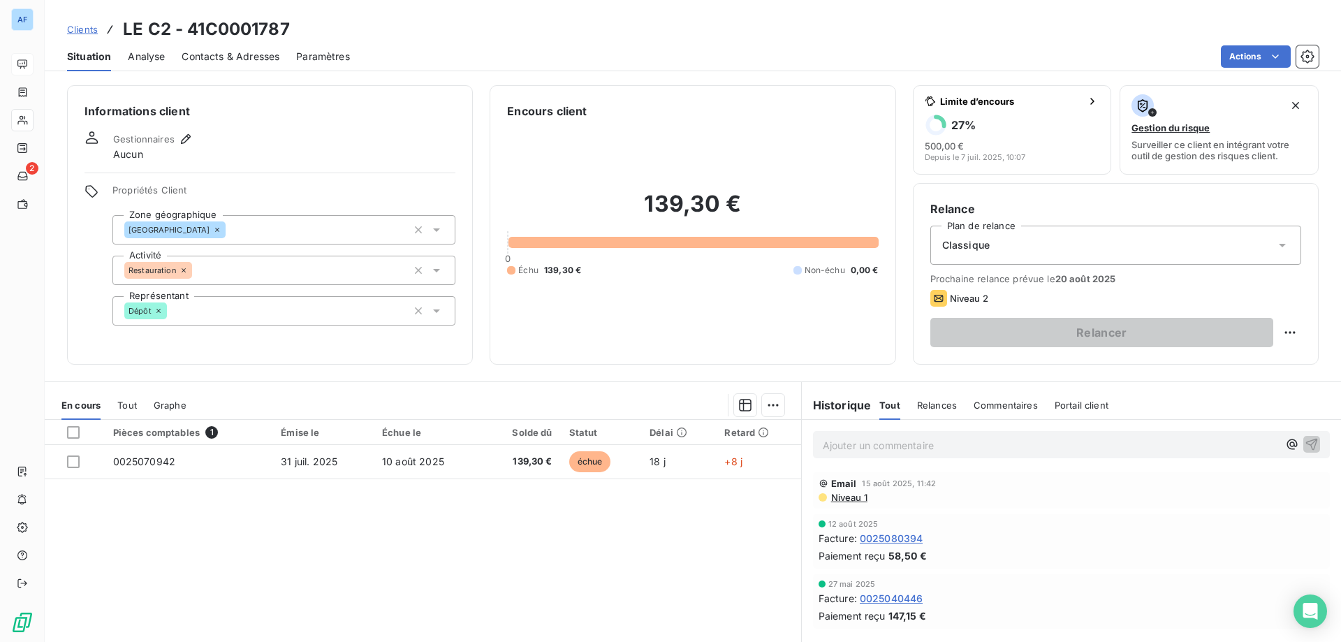
click at [88, 35] on link "Clients" at bounding box center [82, 29] width 31 height 14
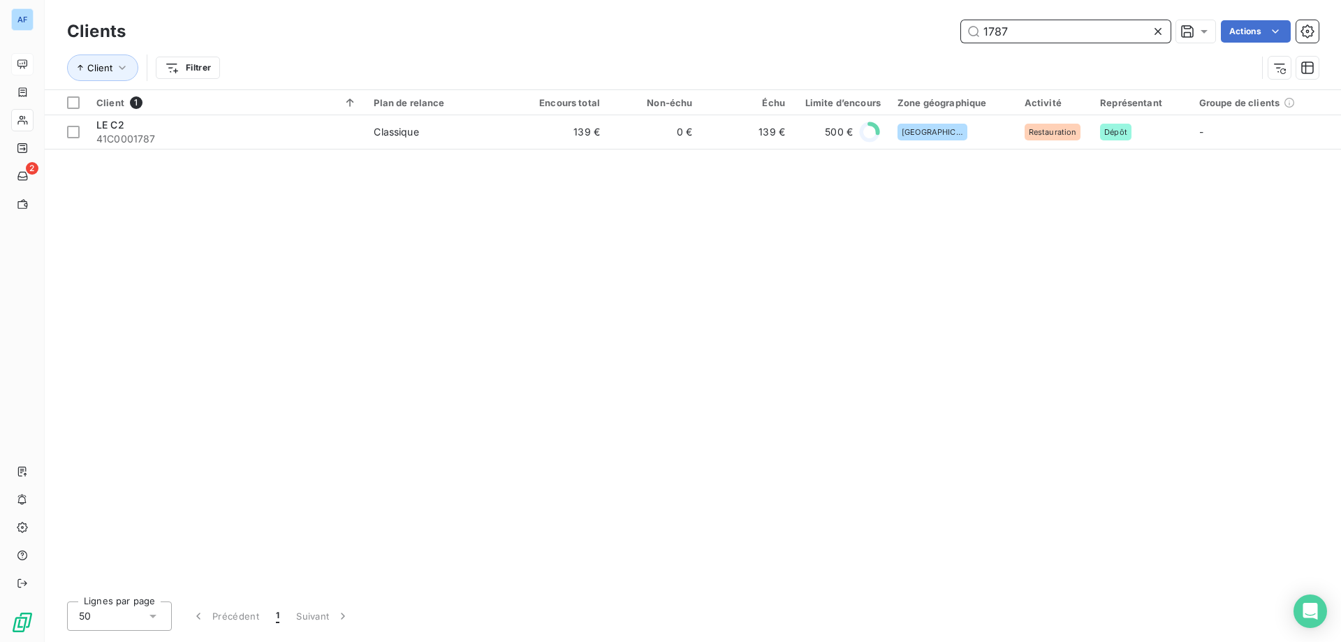
drag, startPoint x: 1034, startPoint y: 34, endPoint x: 610, endPoint y: -9, distance: 426.8
click at [610, 0] on html "AF 2 Clients 1787 Actions Client Filtrer Client 1 Plan de relance Encours total…" at bounding box center [670, 321] width 1341 height 642
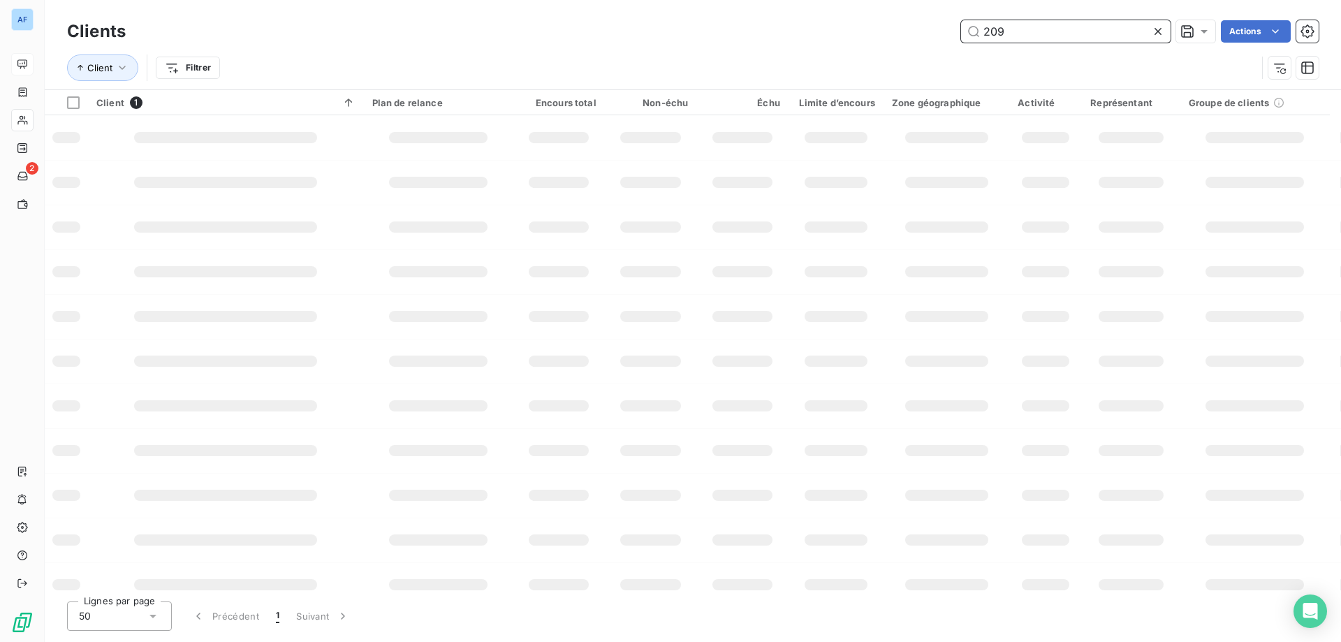
type input "2096"
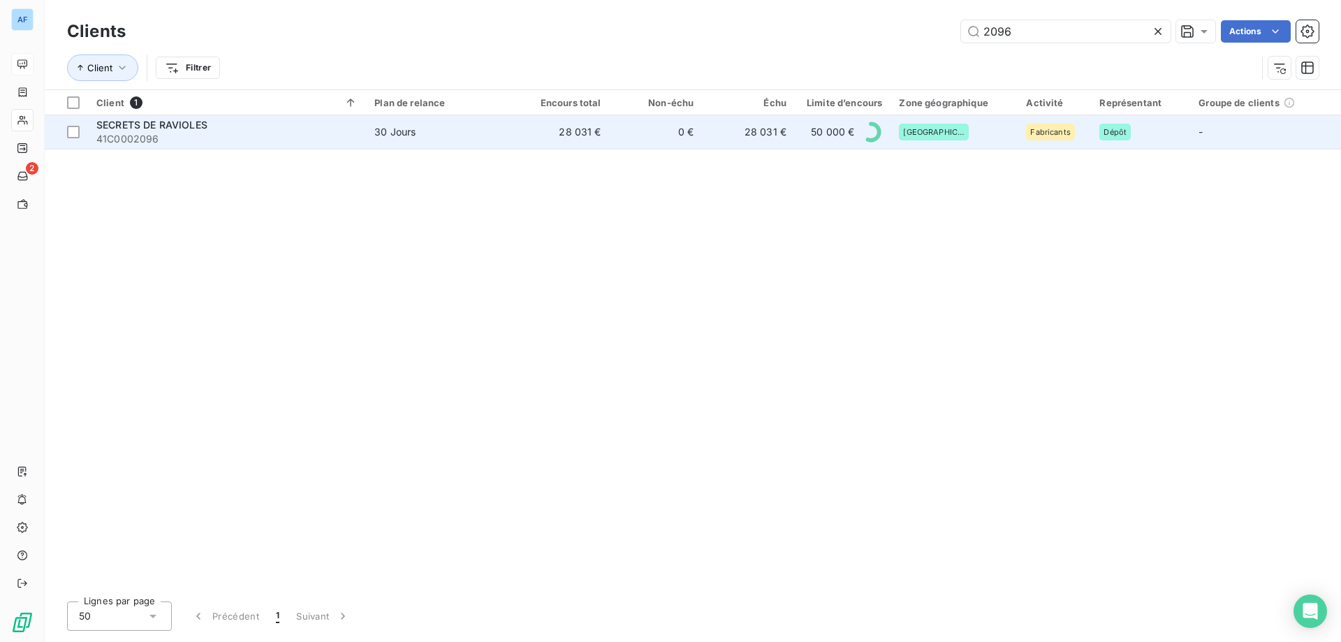
click at [518, 146] on td "28 031 €" at bounding box center [563, 132] width 93 height 34
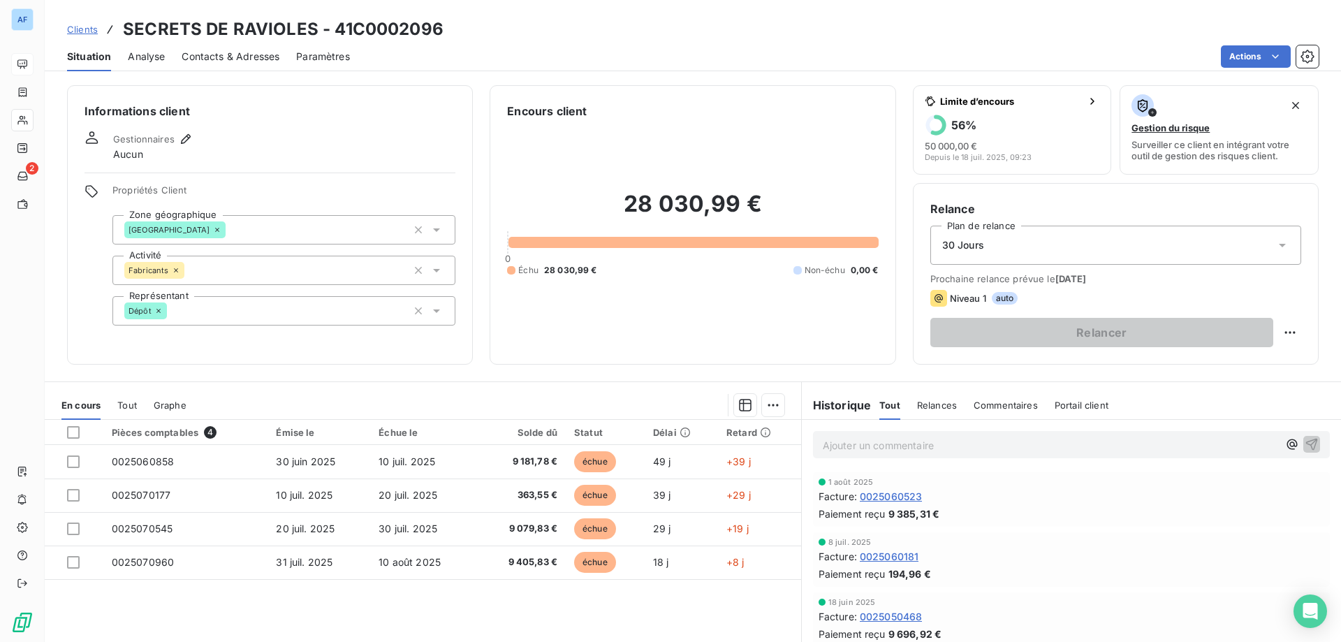
click at [90, 25] on span "Clients" at bounding box center [82, 29] width 31 height 11
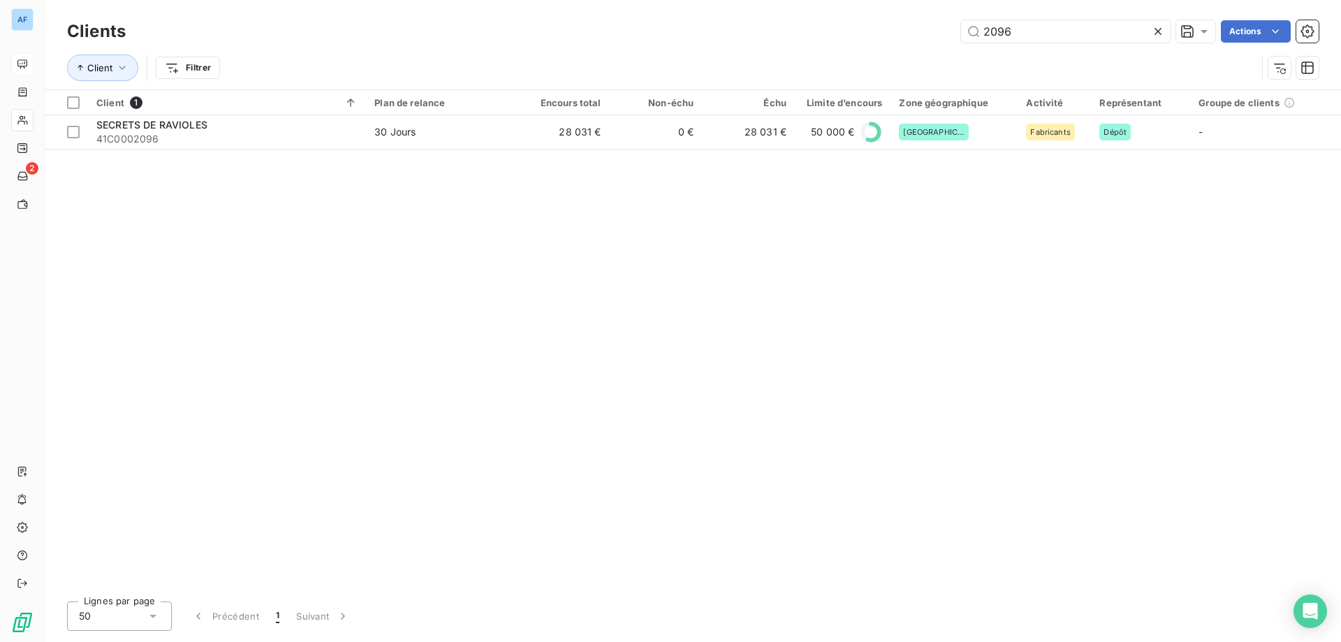
drag, startPoint x: 1016, startPoint y: 34, endPoint x: 764, endPoint y: 0, distance: 253.7
click at [764, 0] on div "Clients 2096 Actions Client Filtrer" at bounding box center [693, 44] width 1296 height 89
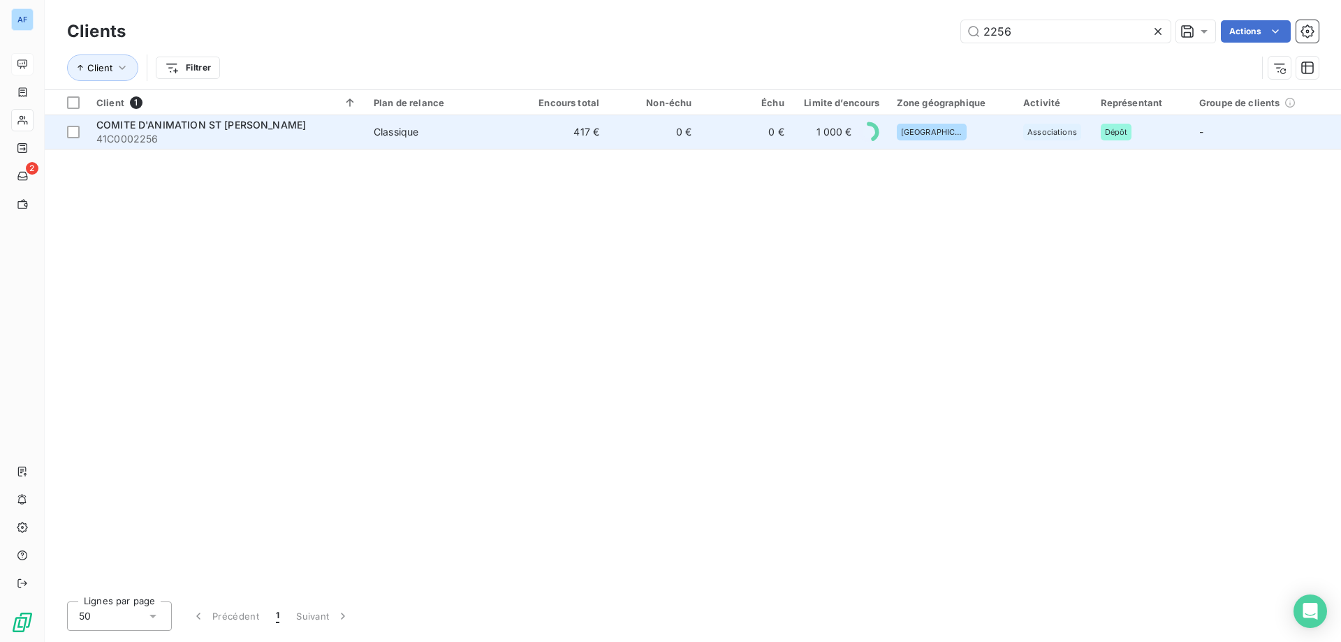
type input "2256"
click at [666, 126] on td "0 €" at bounding box center [654, 132] width 92 height 34
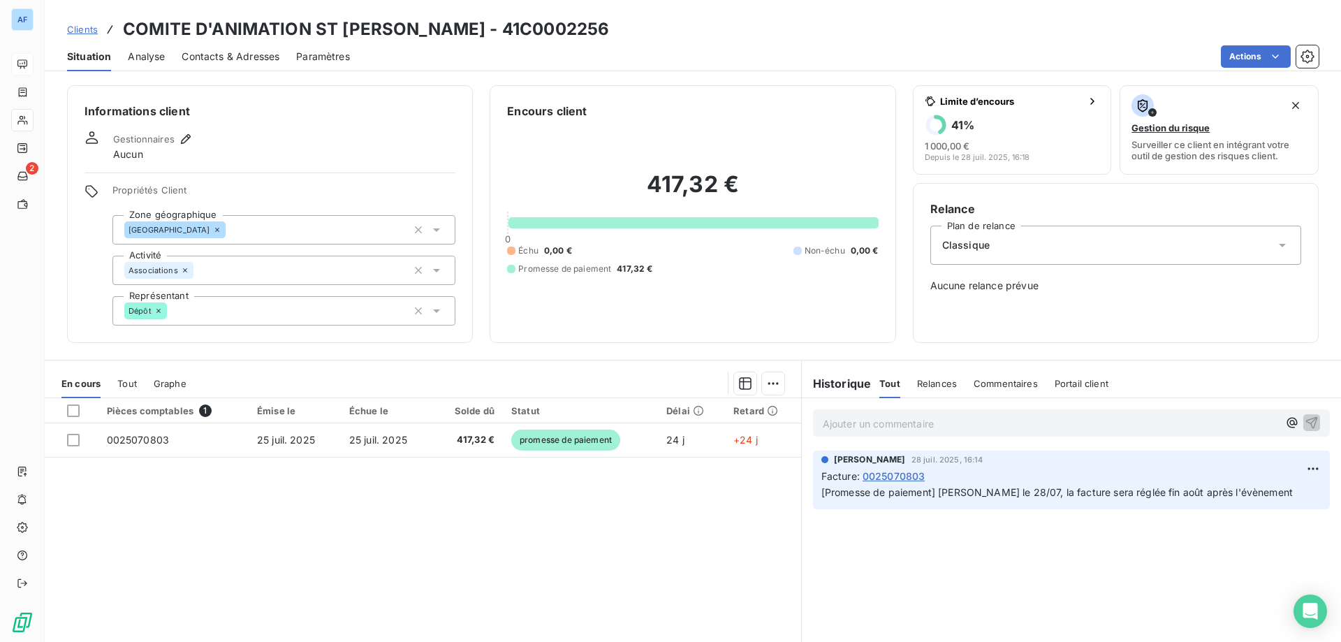
click at [91, 25] on span "Clients" at bounding box center [82, 29] width 31 height 11
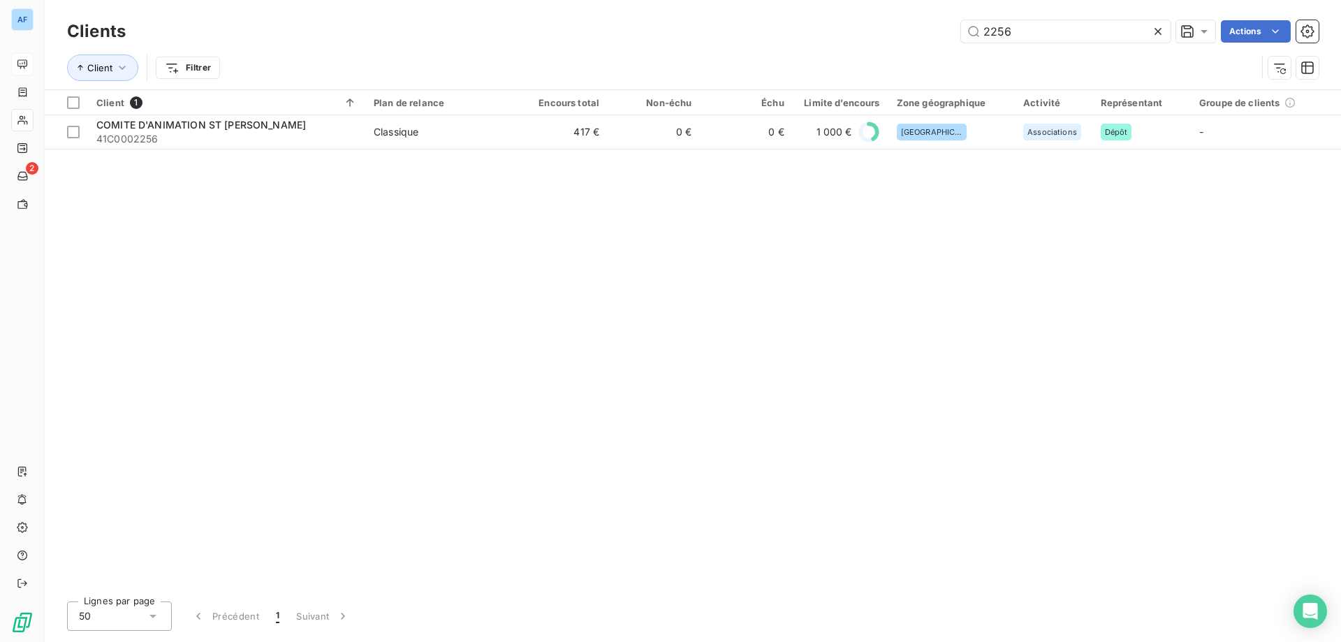
drag, startPoint x: 1031, startPoint y: 24, endPoint x: 426, endPoint y: 26, distance: 604.9
click at [441, 27] on div "2256 Actions" at bounding box center [730, 31] width 1176 height 22
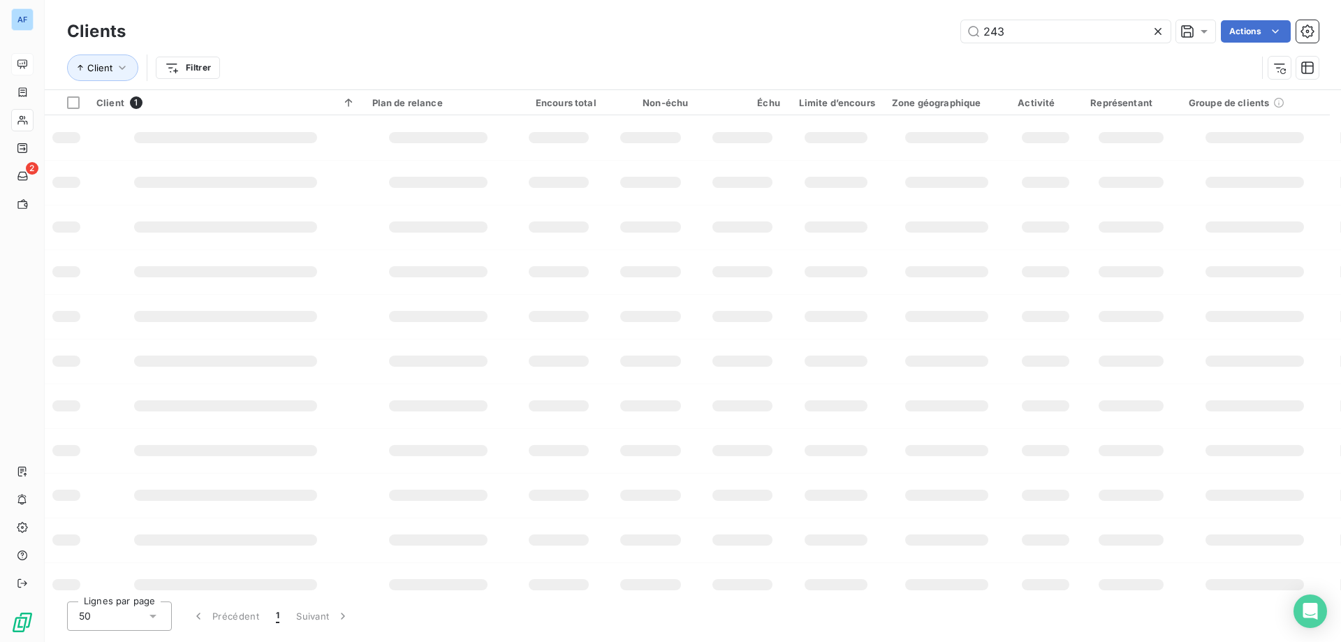
type input "2434"
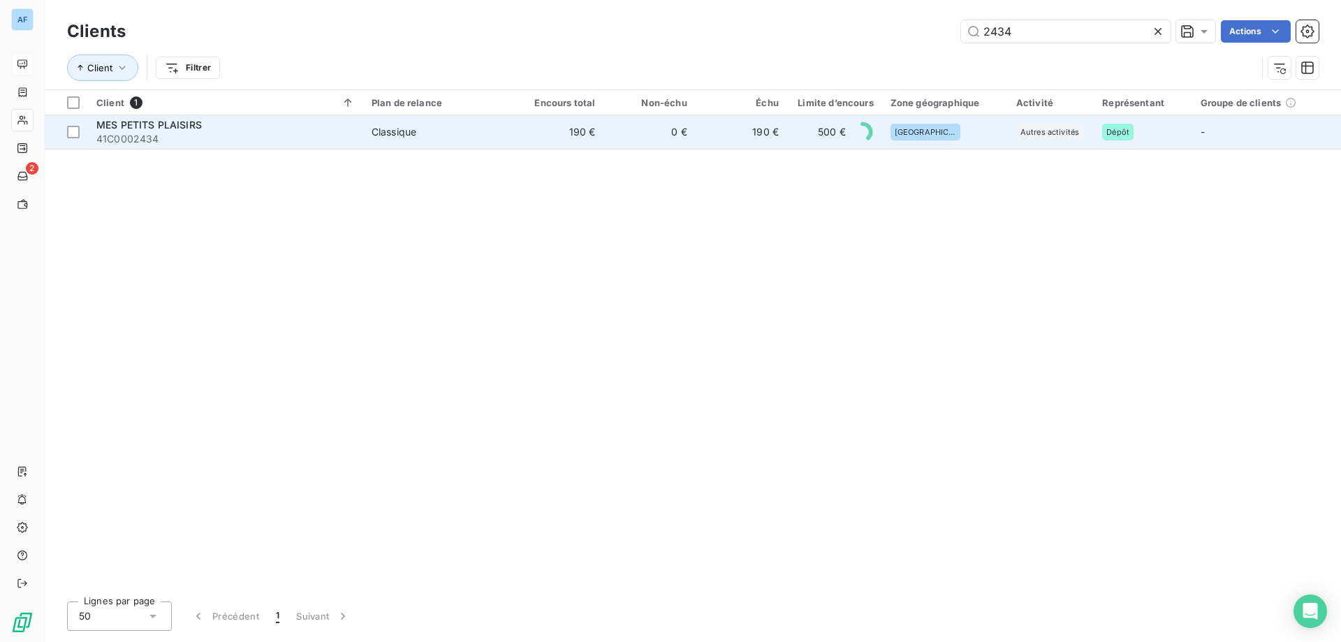
click at [434, 136] on span "Classique" at bounding box center [438, 132] width 132 height 14
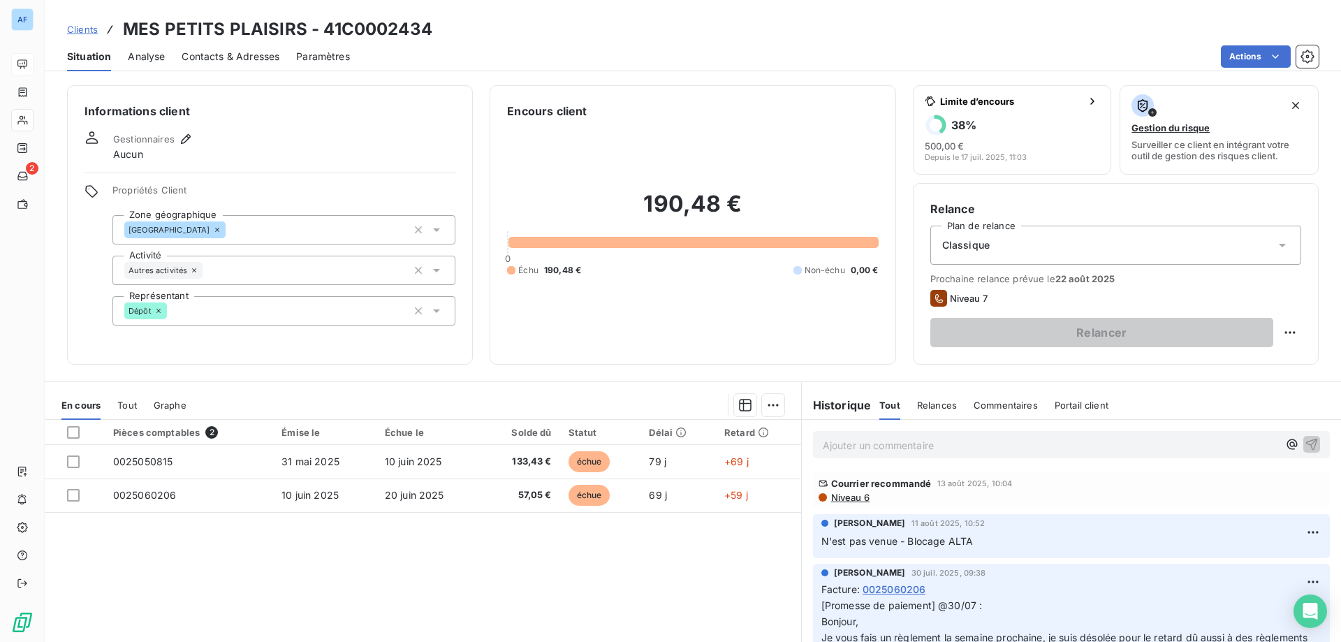
click at [830, 499] on span "Niveau 6" at bounding box center [850, 497] width 40 height 11
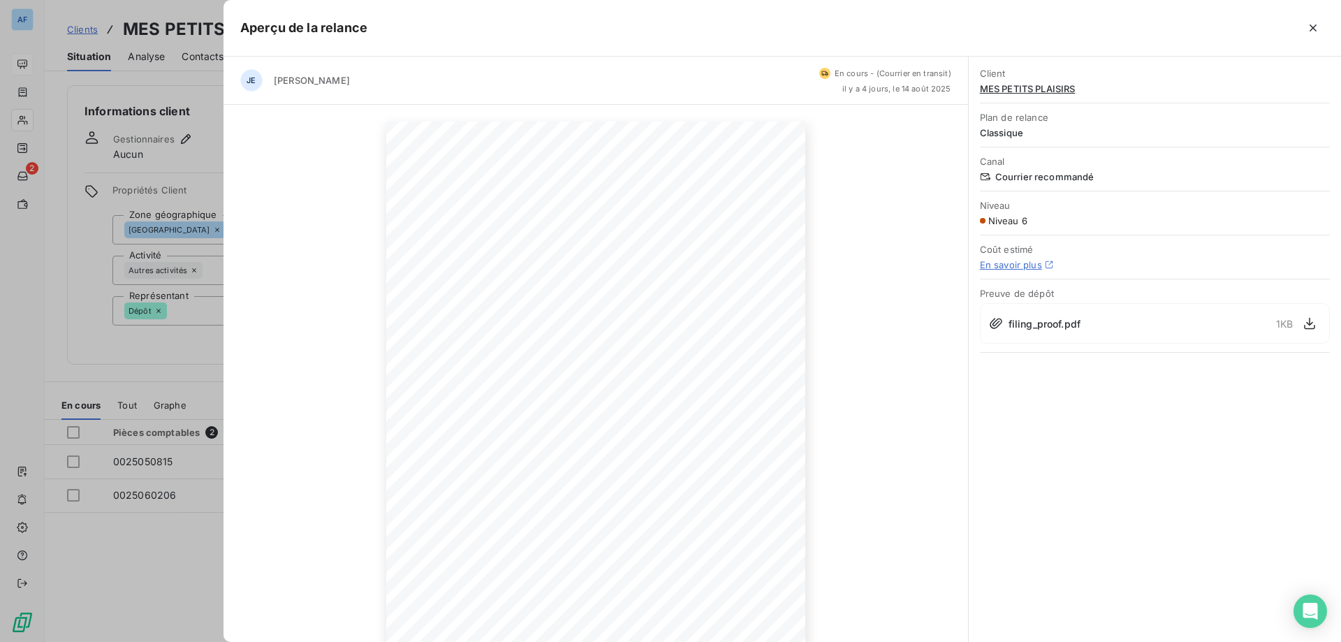
scroll to position [89, 0]
click at [1315, 27] on icon "button" at bounding box center [1313, 27] width 7 height 7
click at [1315, 27] on div "Clients MES PETITS PLAISIRS - 41C0002434" at bounding box center [693, 29] width 1296 height 25
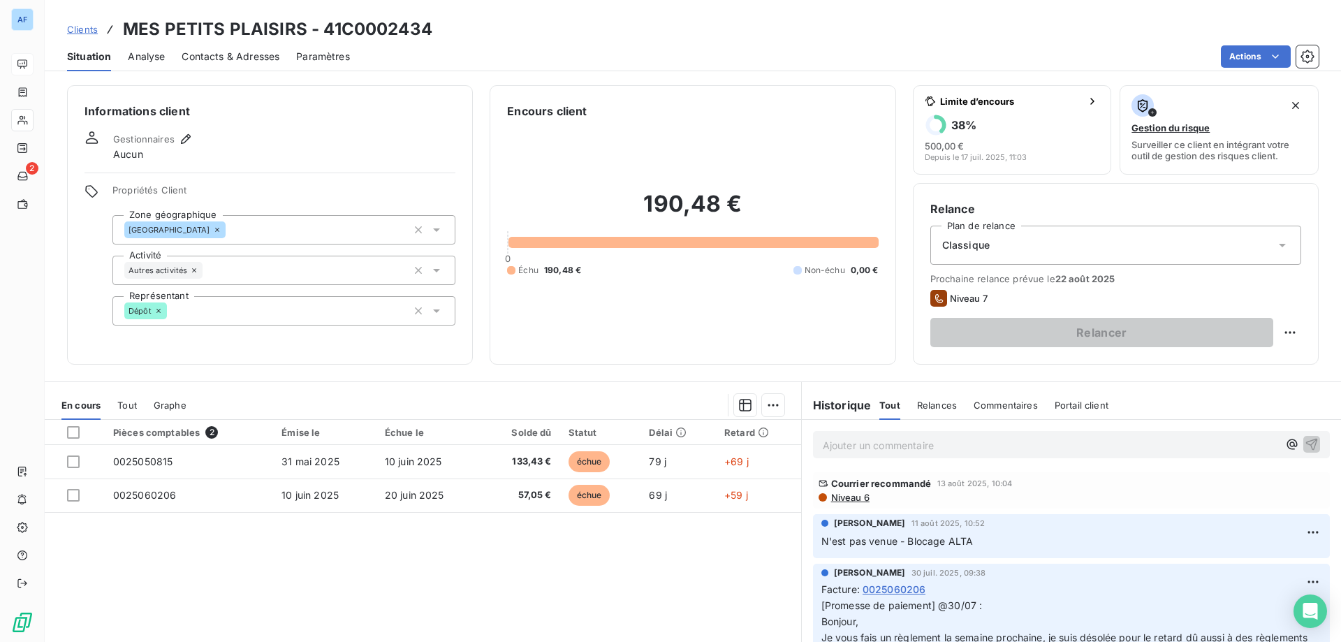
click at [849, 495] on span "Niveau 6" at bounding box center [850, 497] width 40 height 11
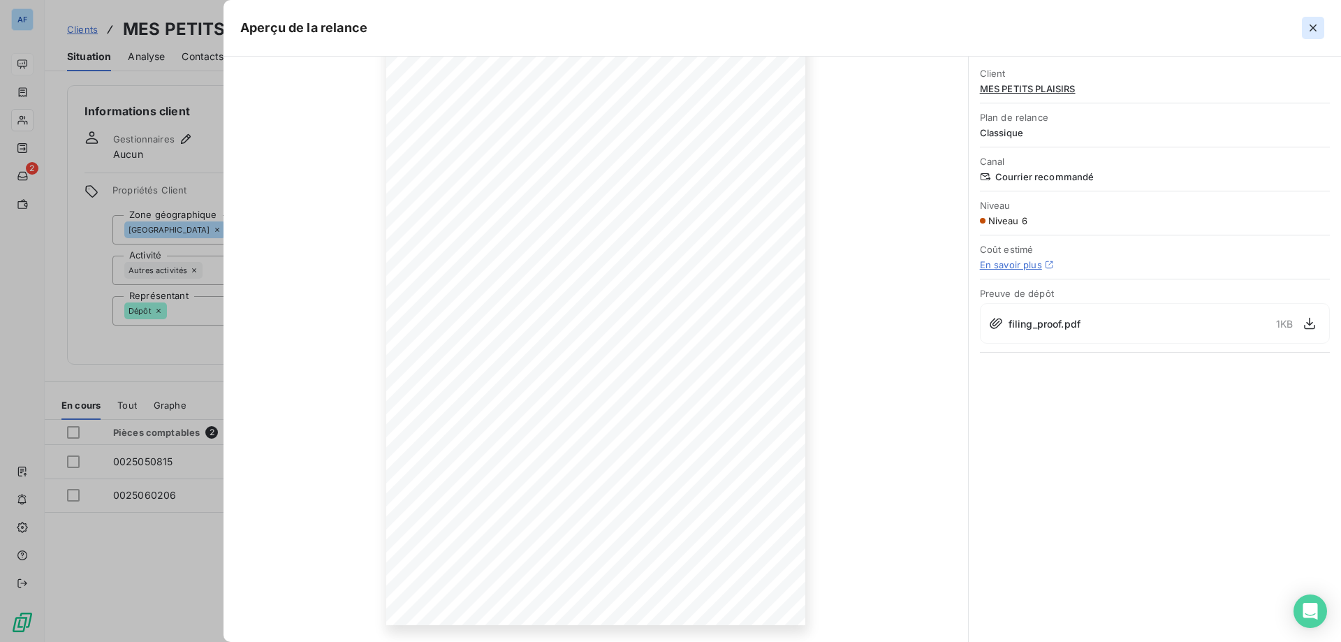
click at [1315, 27] on icon "button" at bounding box center [1313, 28] width 14 height 14
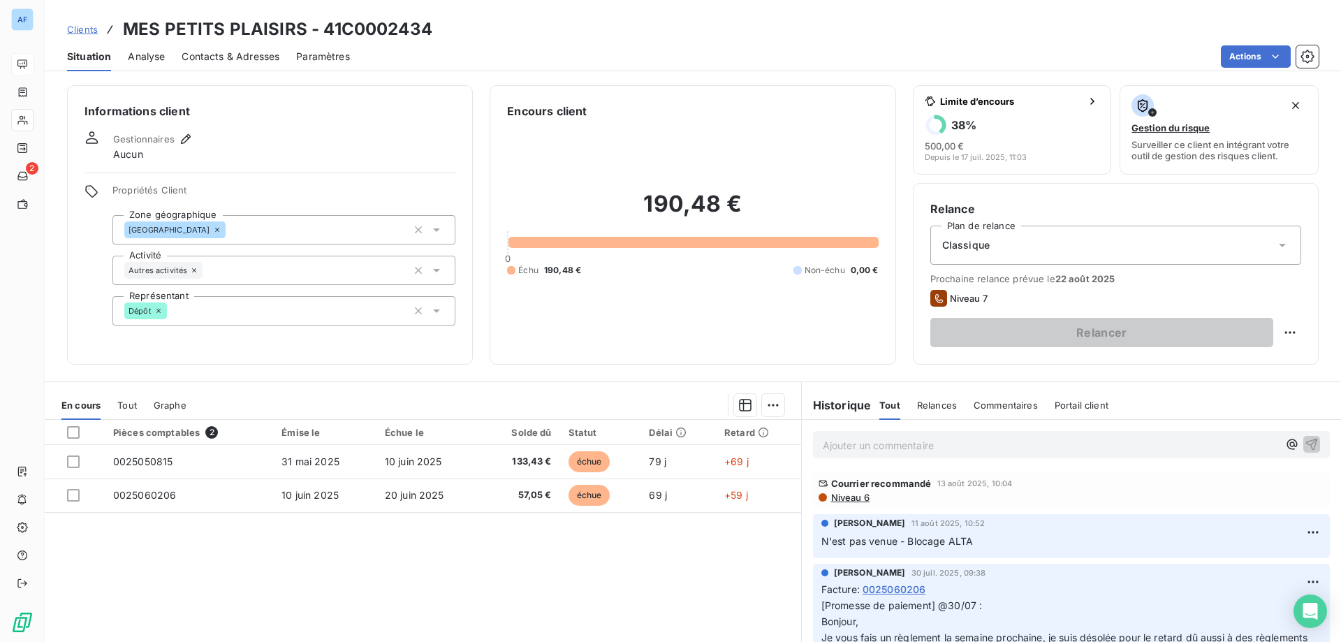
click at [86, 27] on span "Clients" at bounding box center [82, 29] width 31 height 11
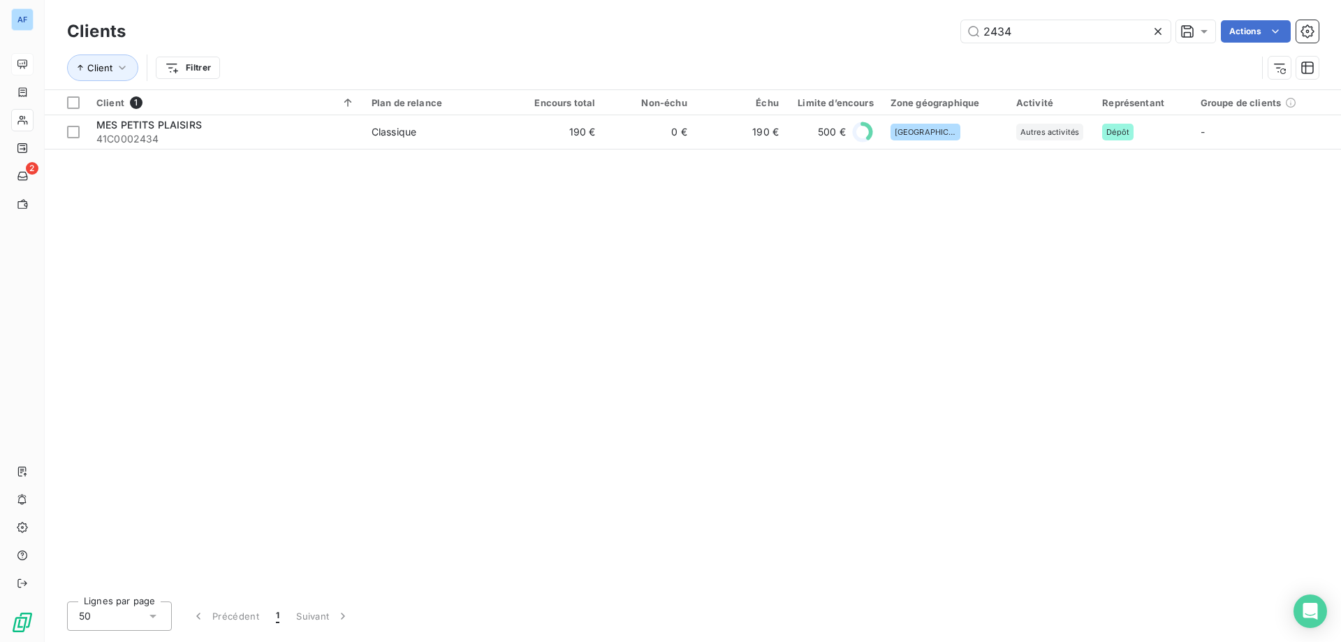
drag, startPoint x: 990, startPoint y: 30, endPoint x: 791, endPoint y: -10, distance: 203.2
click at [791, 0] on html "AF 2 Clients 2434 Actions Client Filtrer Client 1 Plan de relance Encours total…" at bounding box center [670, 321] width 1341 height 642
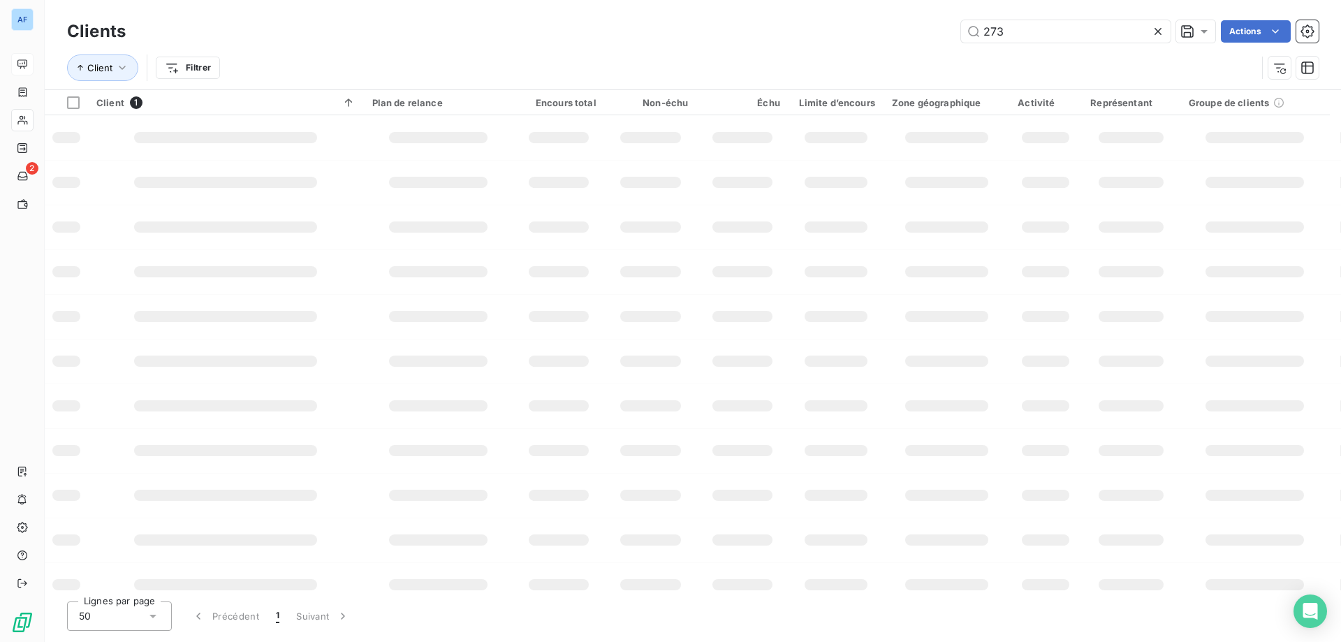
type input "2735"
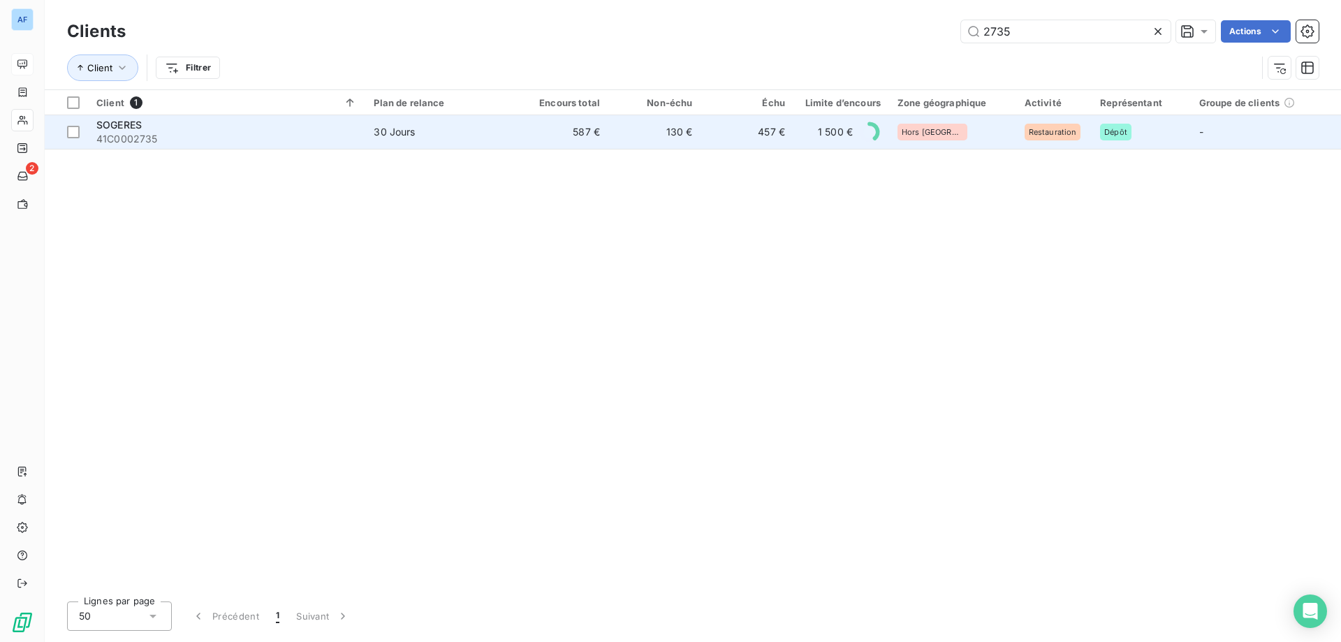
click at [689, 128] on td "130 €" at bounding box center [654, 132] width 92 height 34
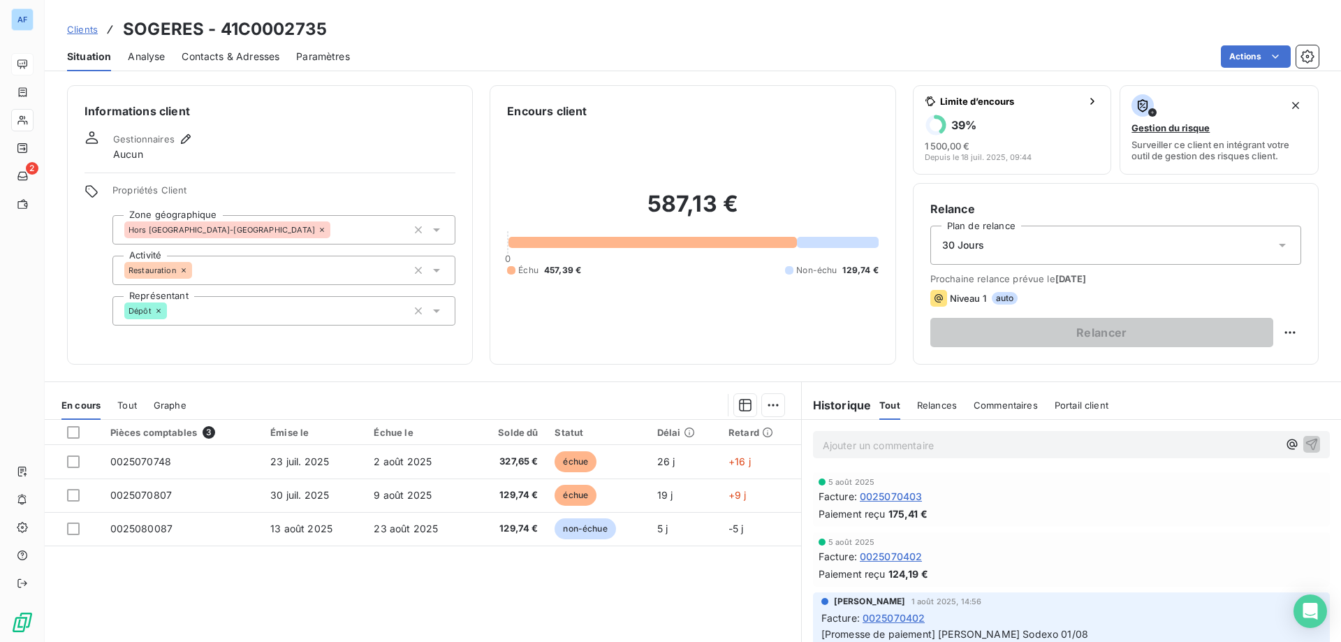
click at [81, 24] on span "Clients" at bounding box center [82, 29] width 31 height 11
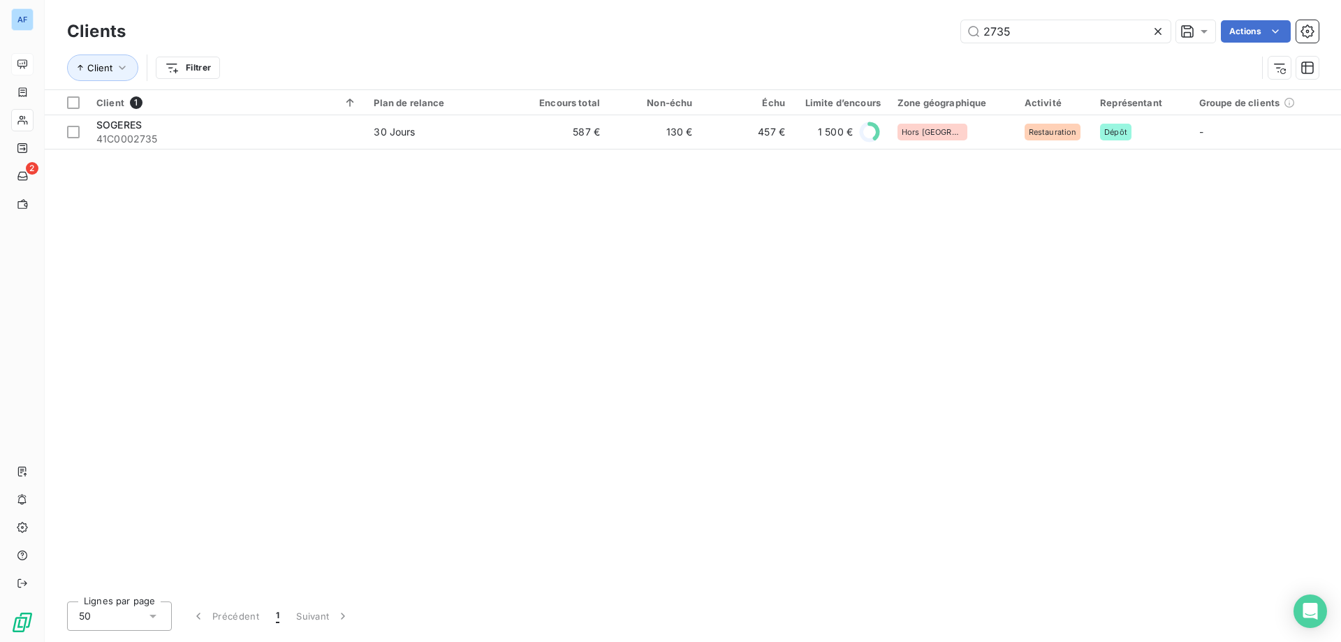
drag, startPoint x: 858, startPoint y: 36, endPoint x: 675, endPoint y: 36, distance: 183.0
click at [675, 36] on div "2735 Actions" at bounding box center [730, 31] width 1176 height 22
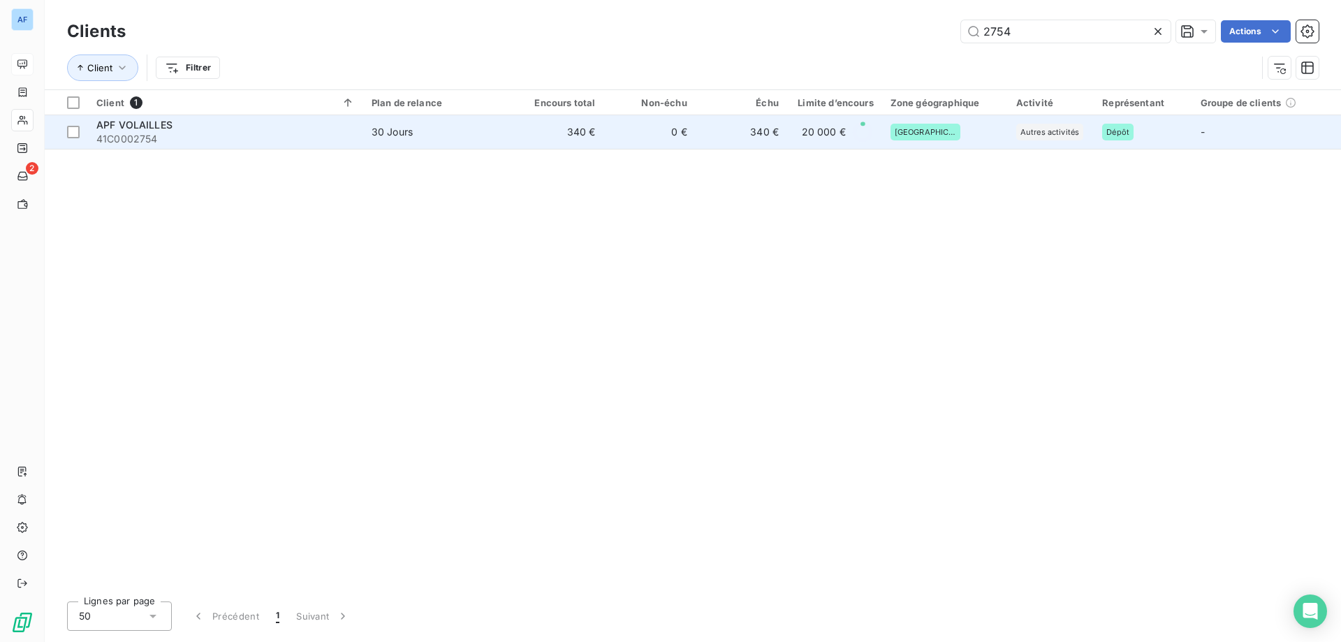
type input "2754"
click at [685, 138] on td "0 €" at bounding box center [650, 132] width 92 height 34
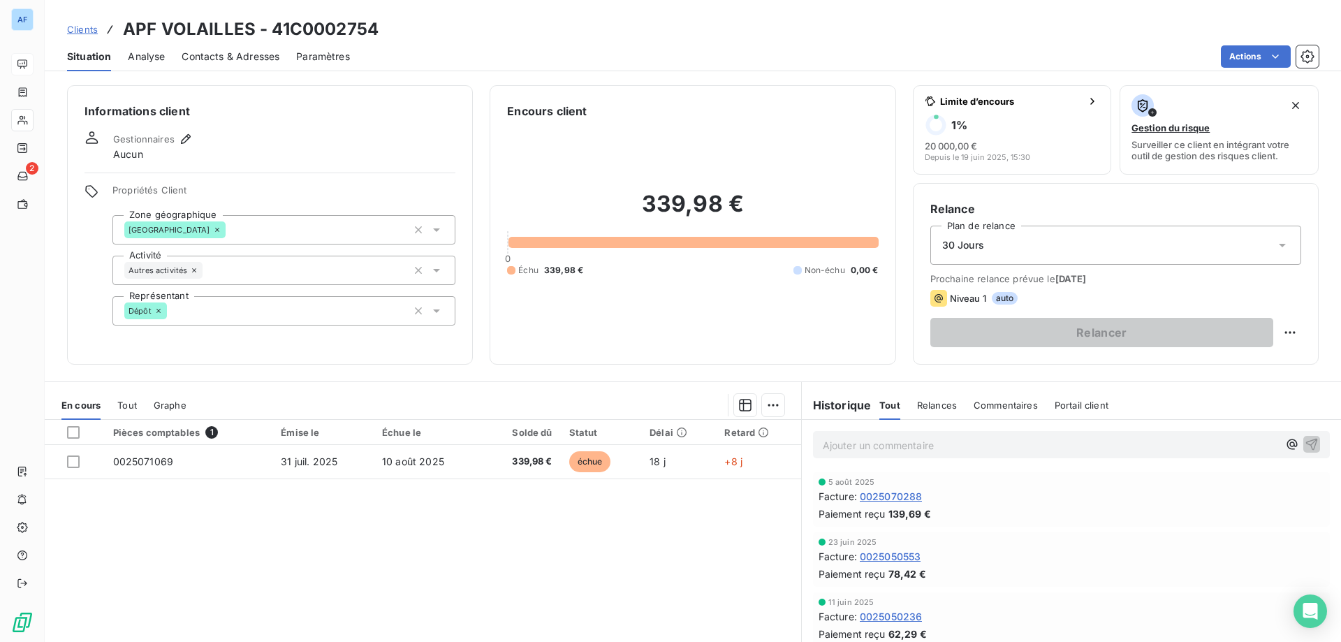
click at [87, 25] on span "Clients" at bounding box center [82, 29] width 31 height 11
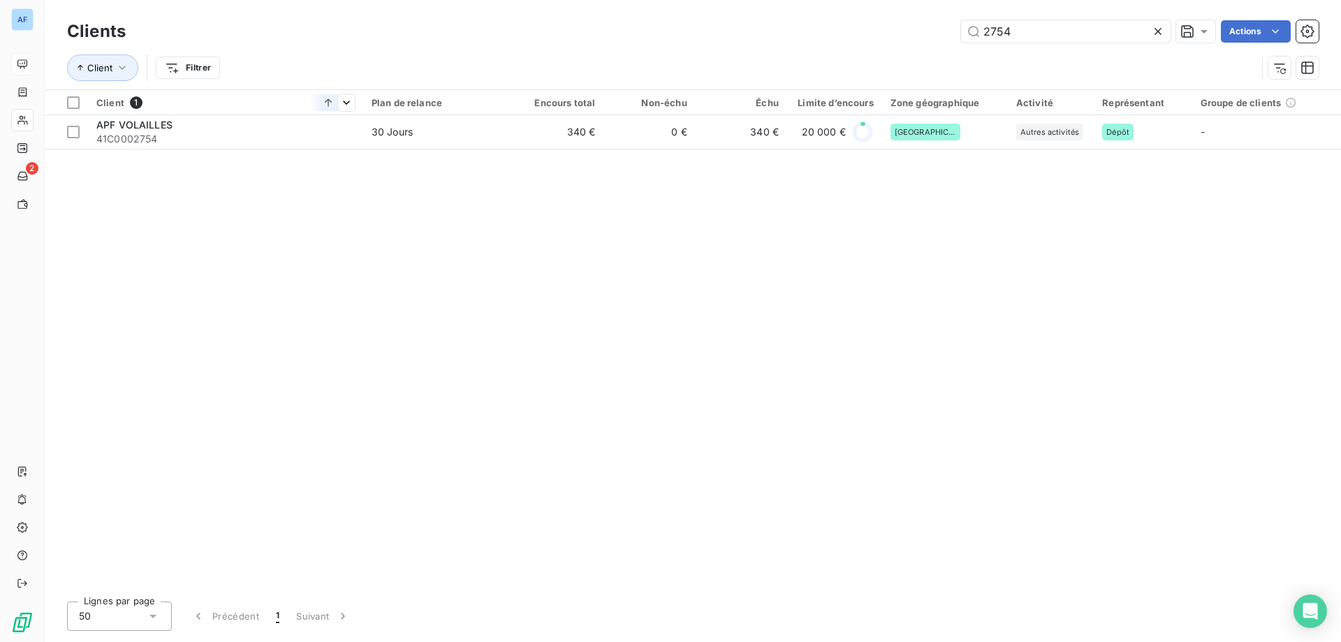
drag, startPoint x: 1060, startPoint y: 32, endPoint x: 335, endPoint y: 97, distance: 728.0
click at [347, 95] on div "Clients 2754 Actions Client Filtrer Client 1 Plan de relance Encours total Non-…" at bounding box center [693, 321] width 1296 height 642
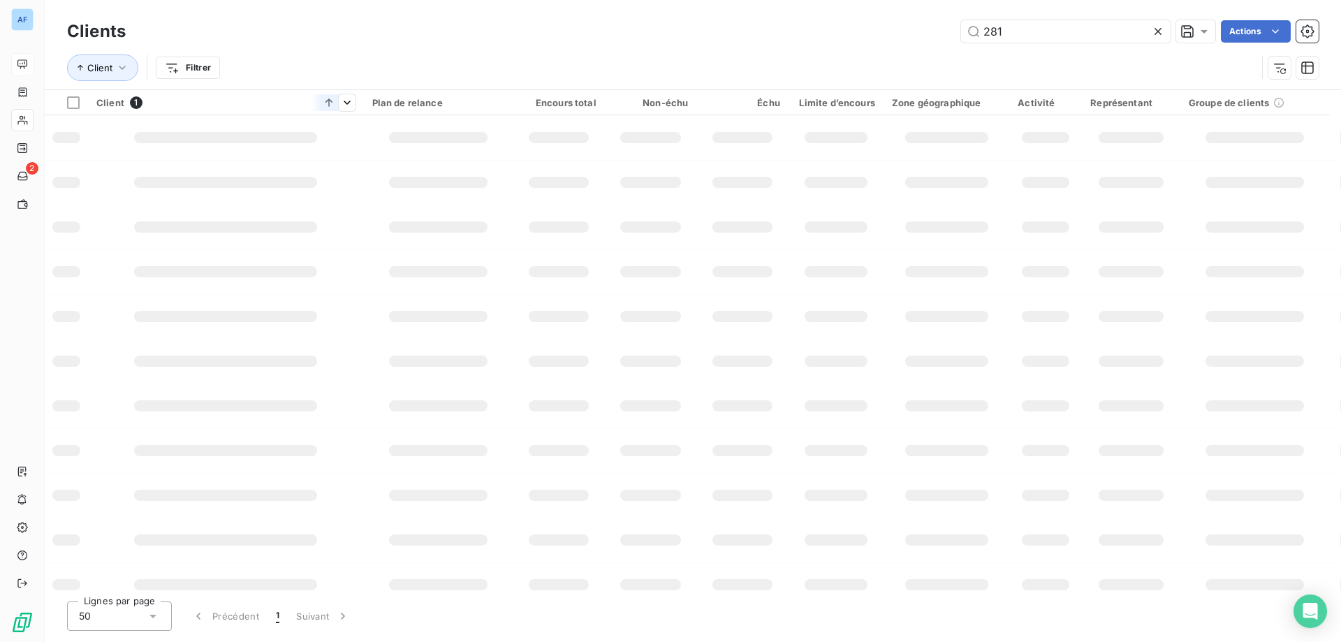
type input "2810"
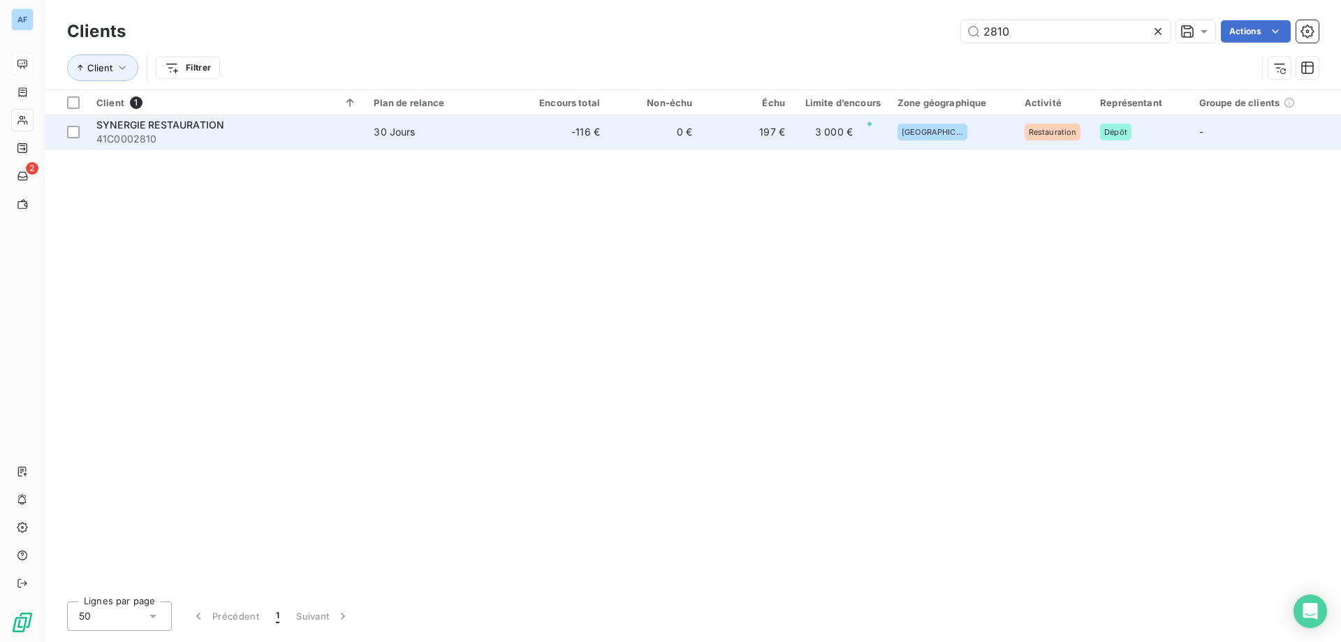
click at [465, 138] on span "30 Jours" at bounding box center [440, 132] width 133 height 14
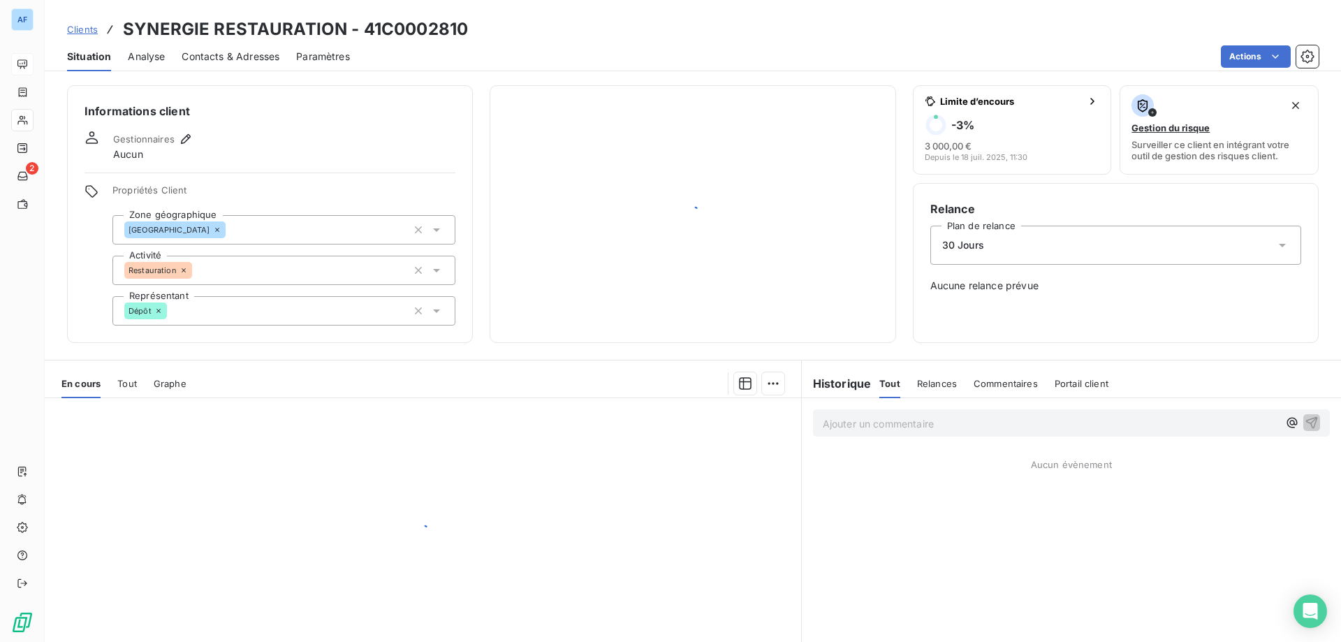
click at [499, 135] on div at bounding box center [693, 214] width 406 height 258
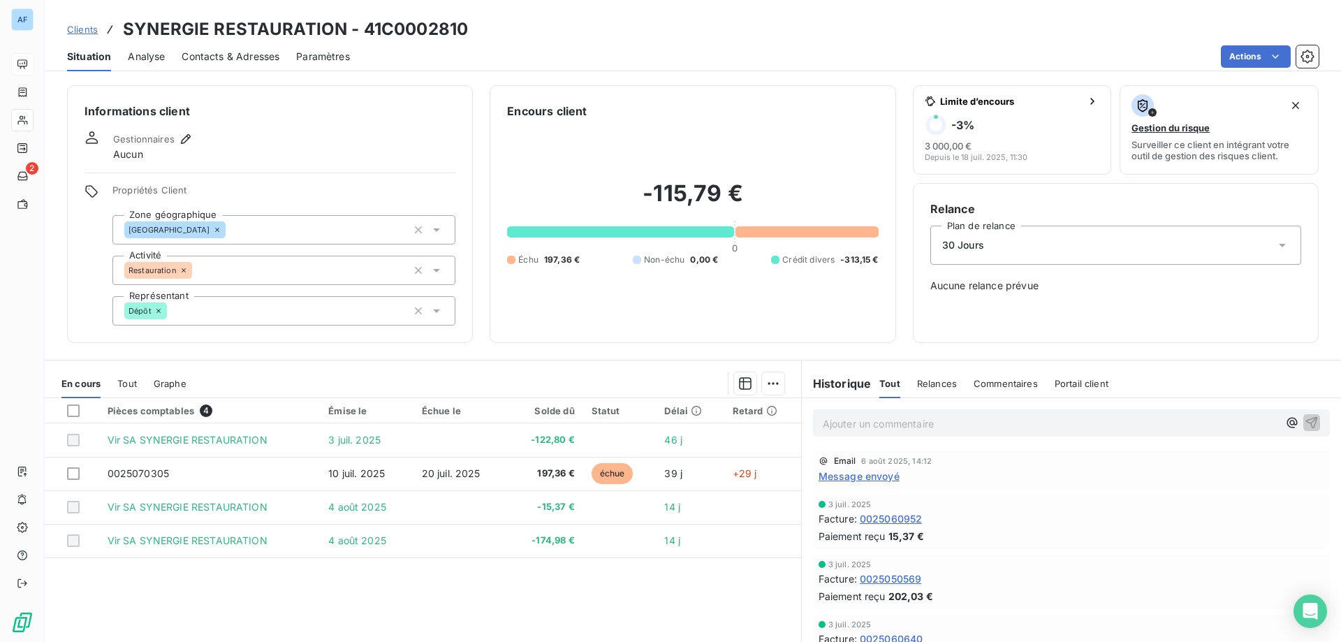
click at [95, 31] on span "Clients" at bounding box center [82, 29] width 31 height 11
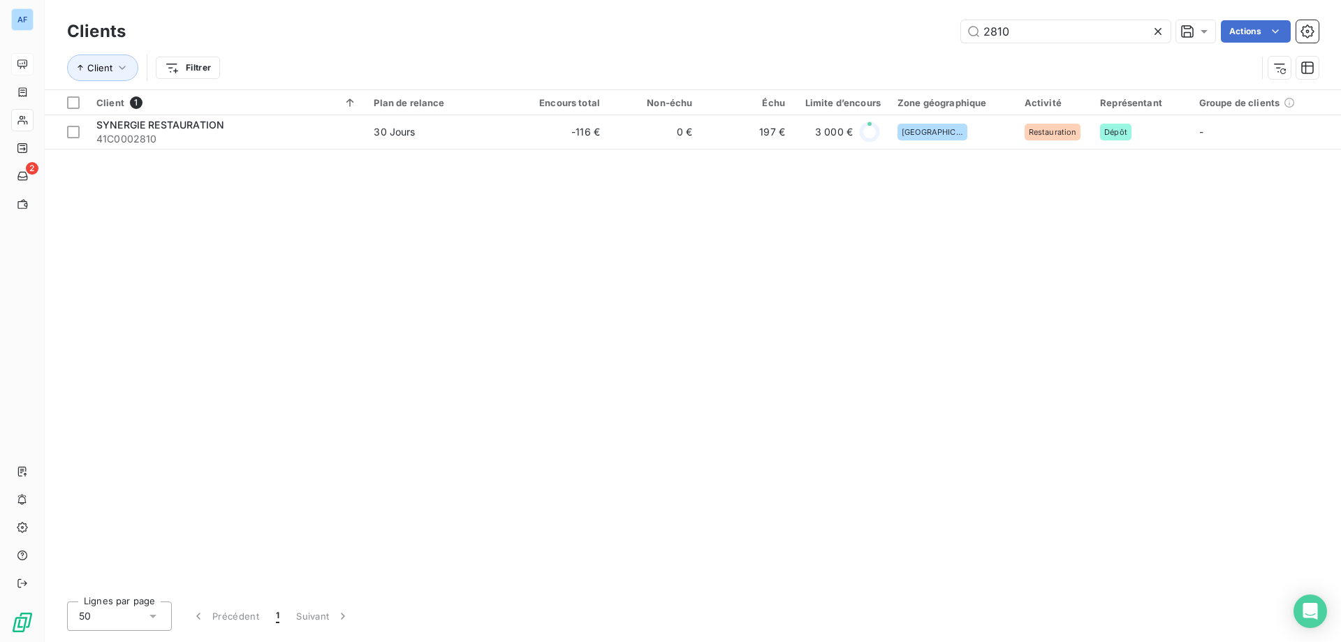
drag, startPoint x: 1044, startPoint y: 33, endPoint x: 743, endPoint y: 23, distance: 300.5
click at [743, 23] on div "2810 Actions" at bounding box center [730, 31] width 1176 height 22
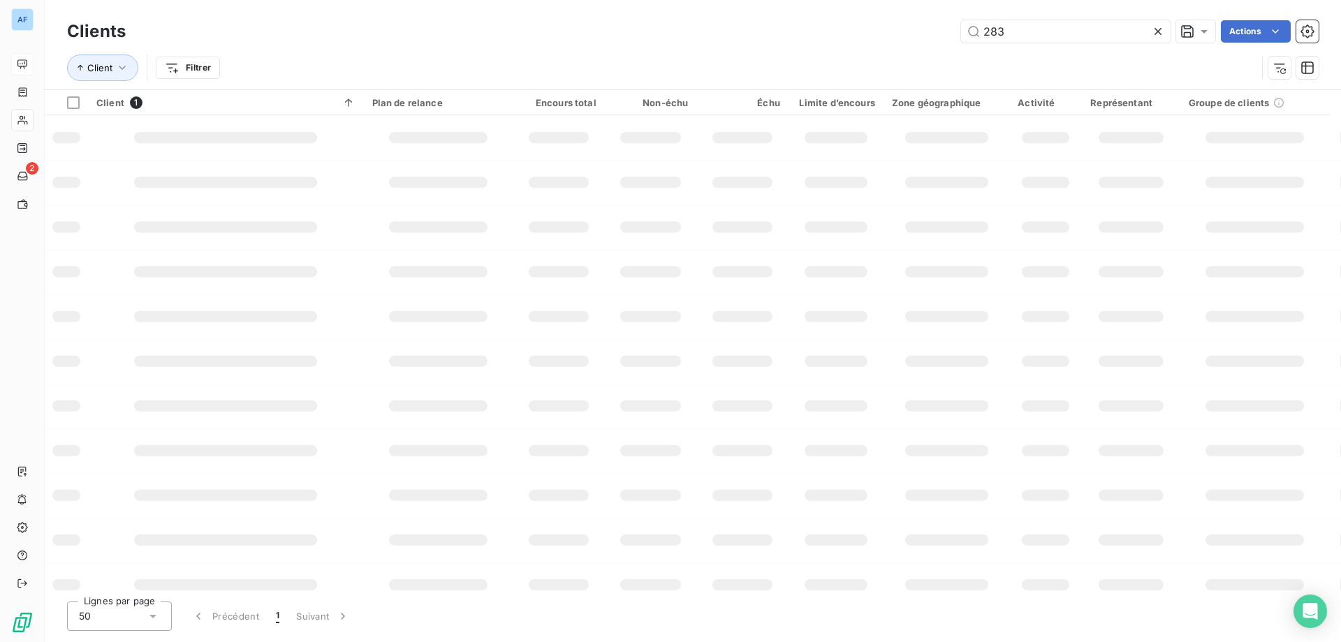
type input "2834"
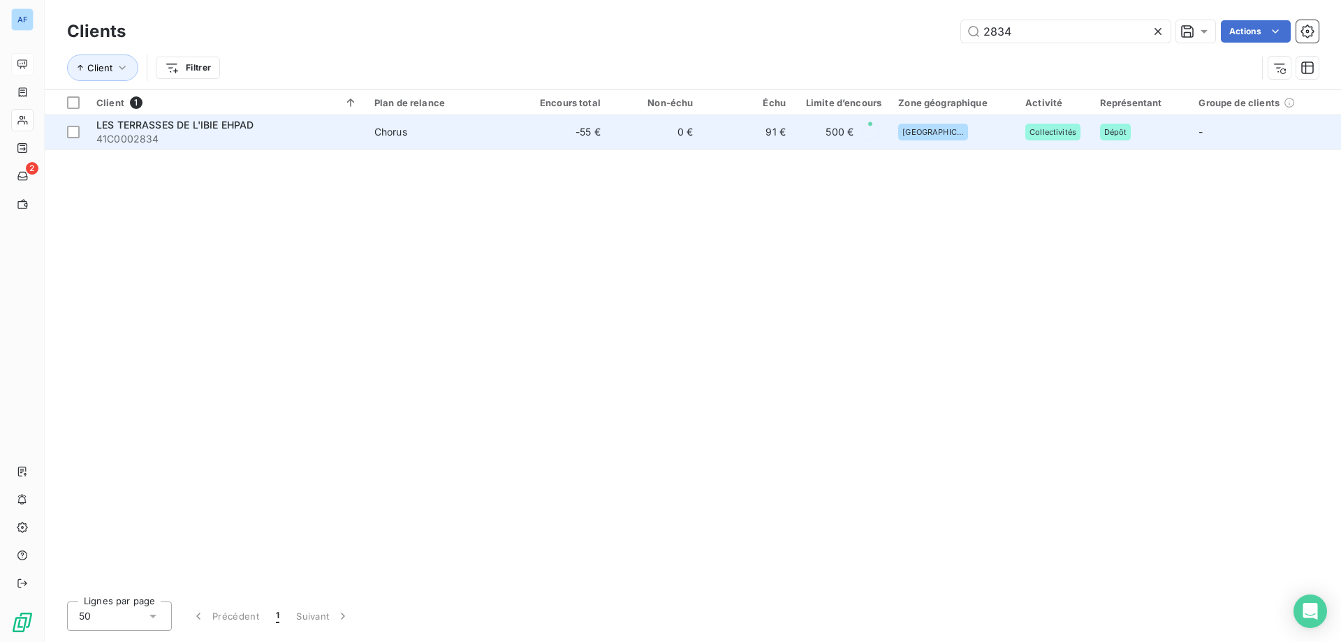
click at [649, 146] on td "0 €" at bounding box center [655, 132] width 93 height 34
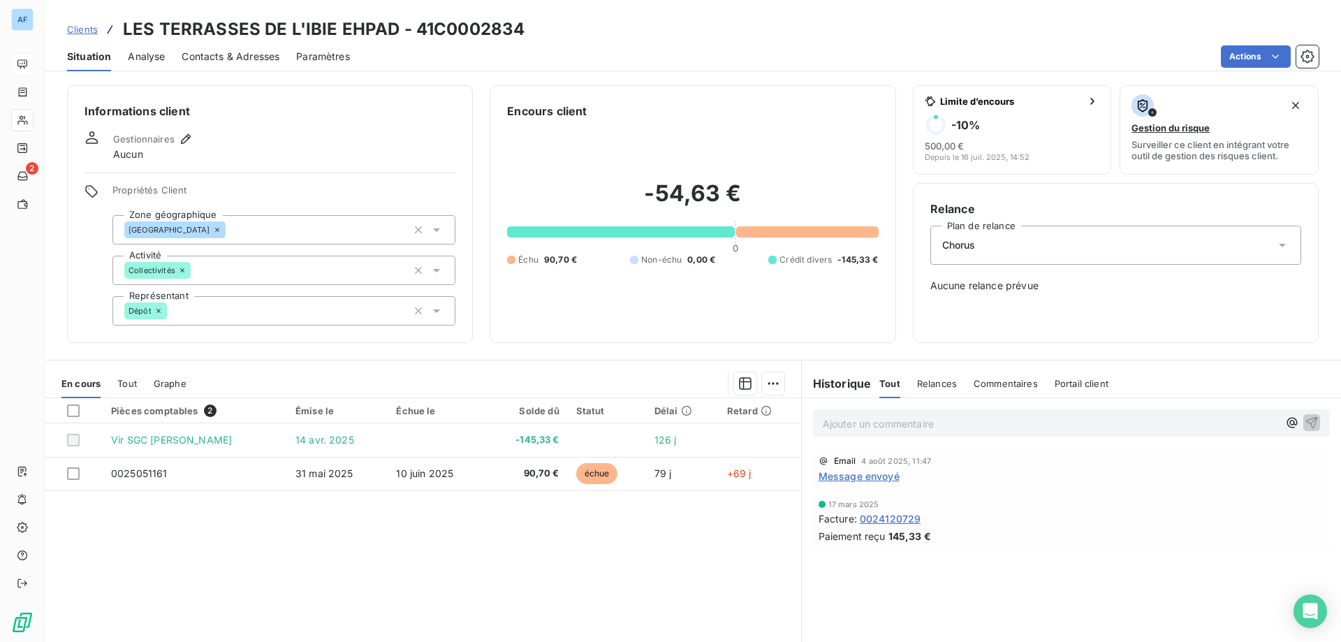
click at [870, 476] on span "Message envoyé" at bounding box center [859, 476] width 81 height 15
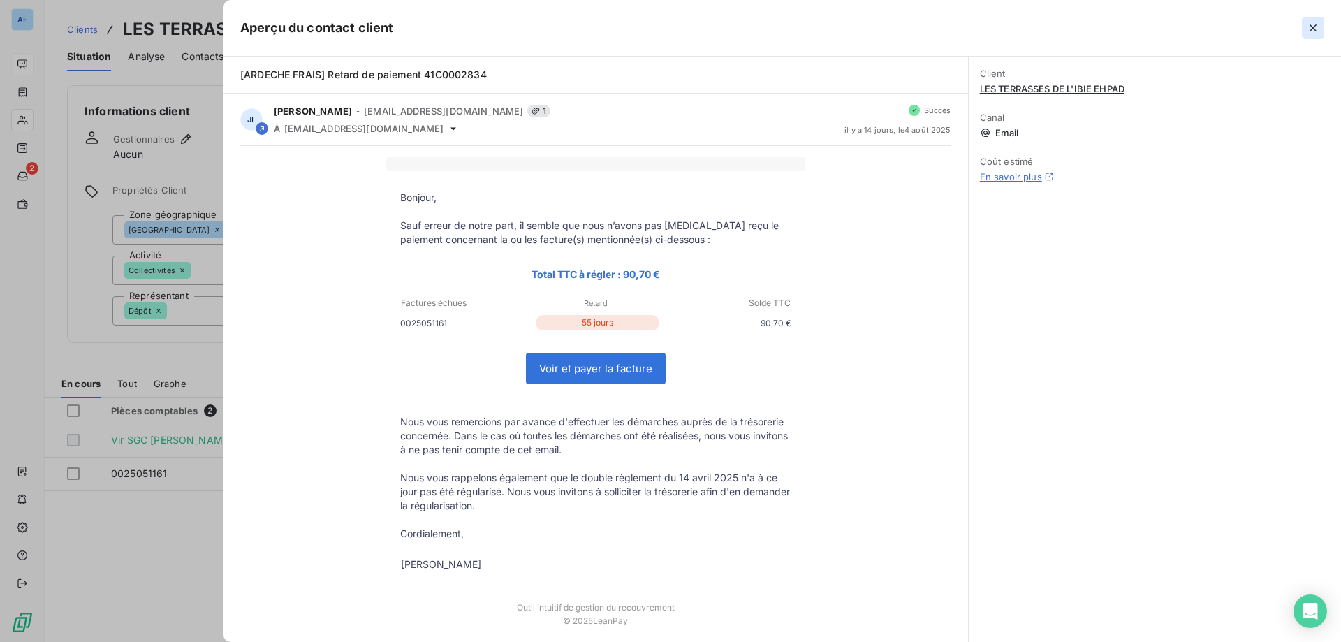
click at [1322, 27] on button "button" at bounding box center [1313, 28] width 22 height 22
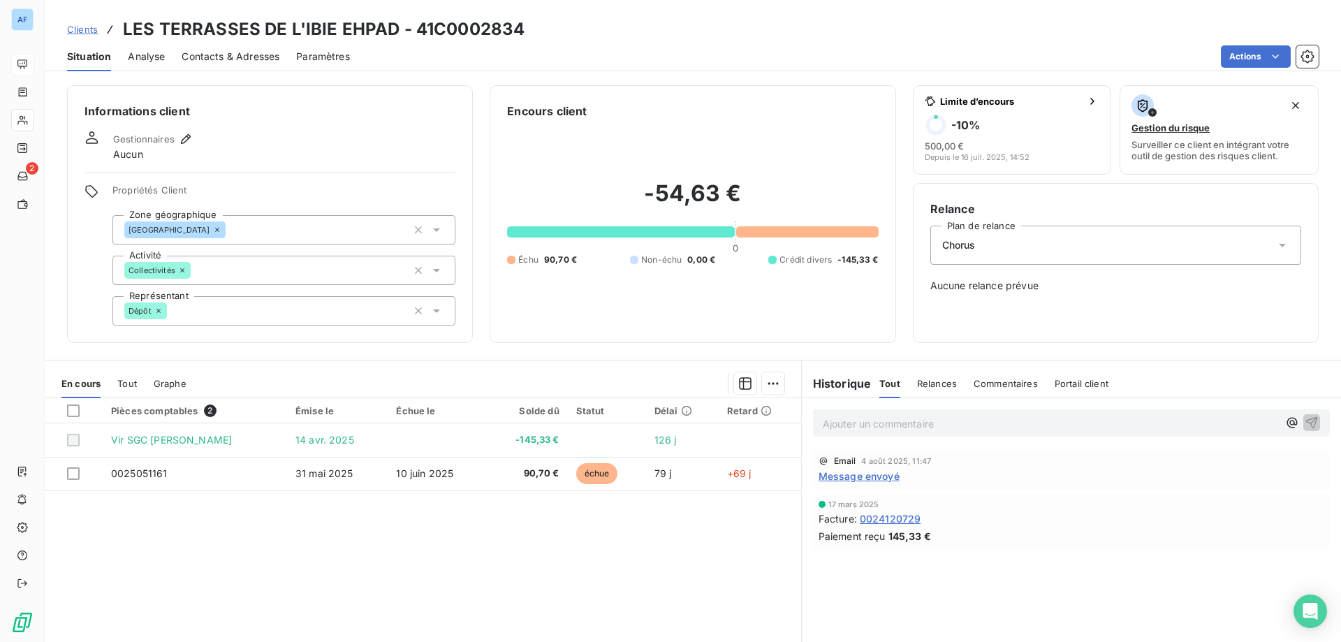
click at [90, 26] on span "Clients" at bounding box center [82, 29] width 31 height 11
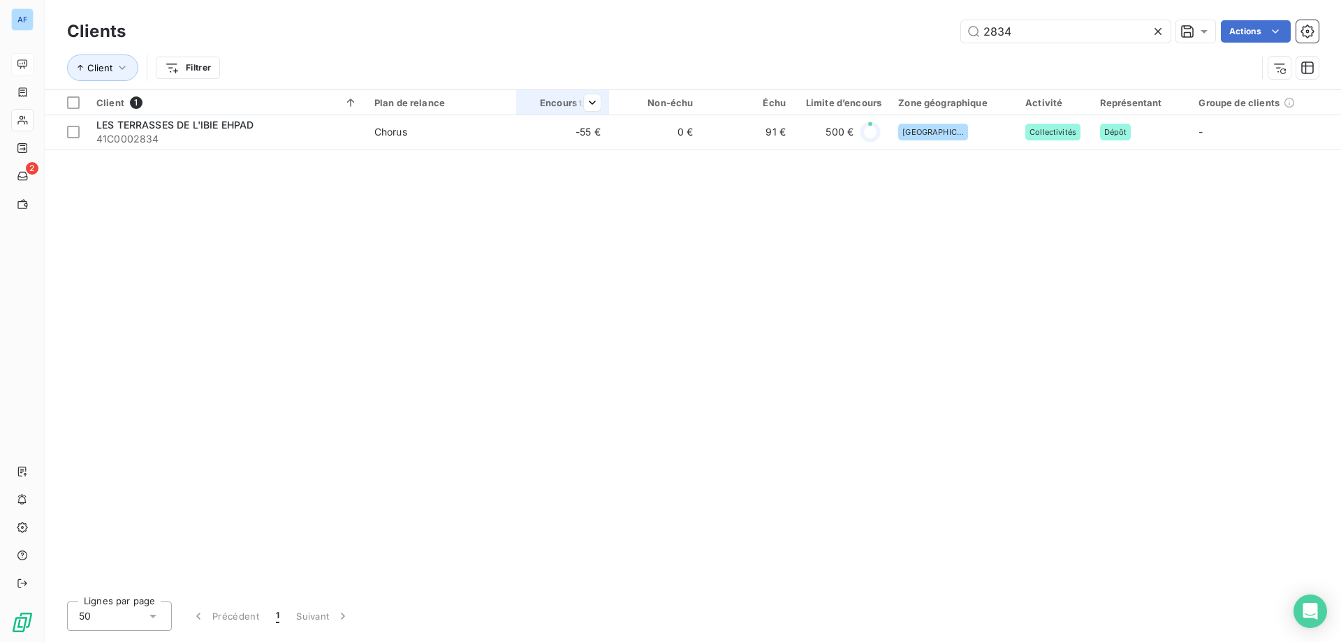
drag, startPoint x: 1050, startPoint y: 32, endPoint x: 531, endPoint y: 99, distance: 523.3
click at [531, 99] on div "Clients 2834 Actions Client Filtrer Client 1 Plan de relance Encours total Non-…" at bounding box center [693, 321] width 1296 height 642
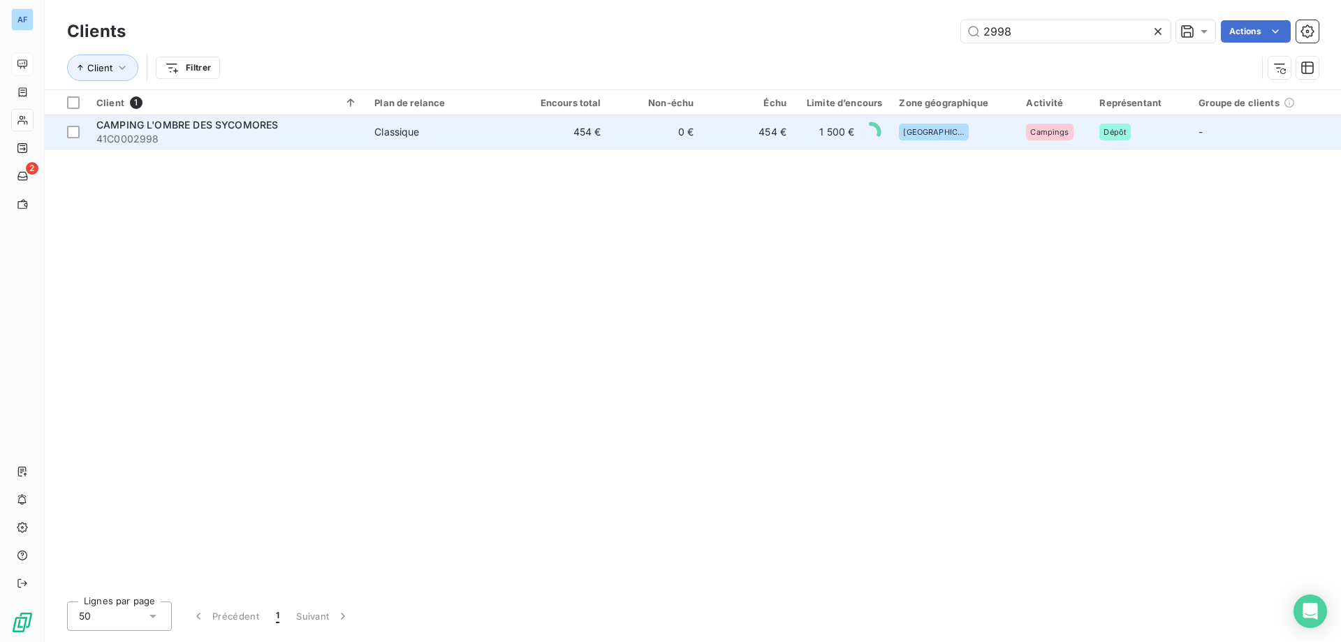
type input "2998"
click at [509, 136] on span "Classique" at bounding box center [441, 132] width 134 height 14
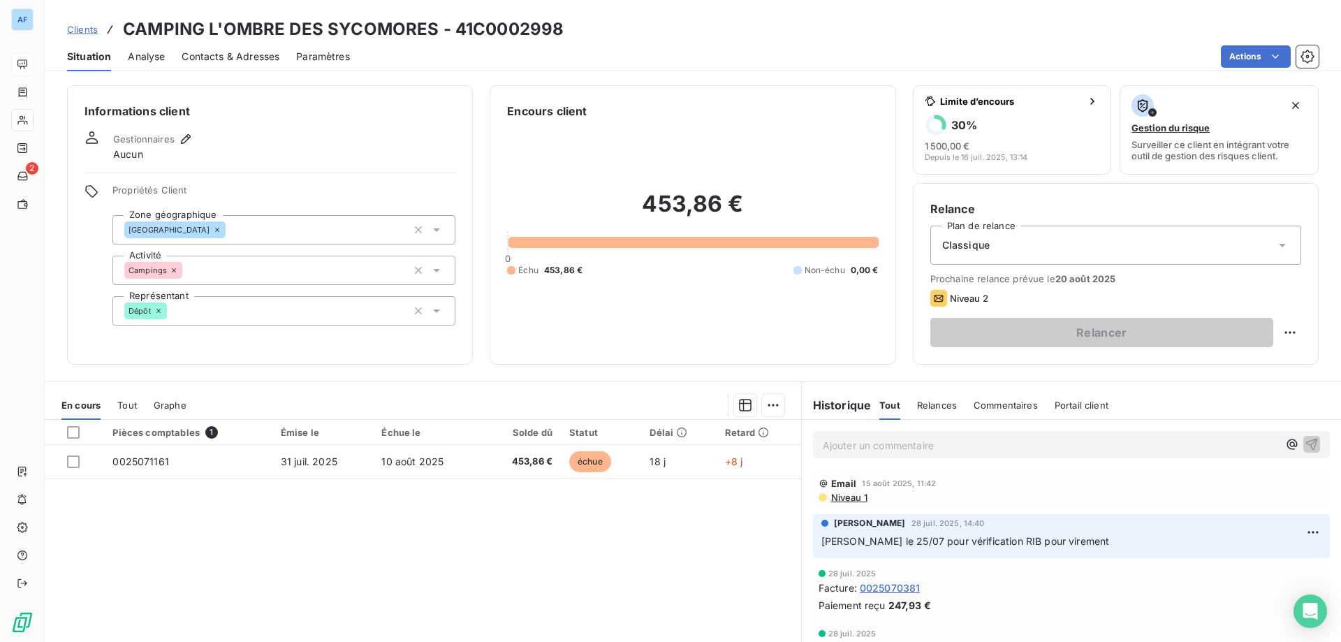
click at [84, 33] on span "Clients" at bounding box center [82, 29] width 31 height 11
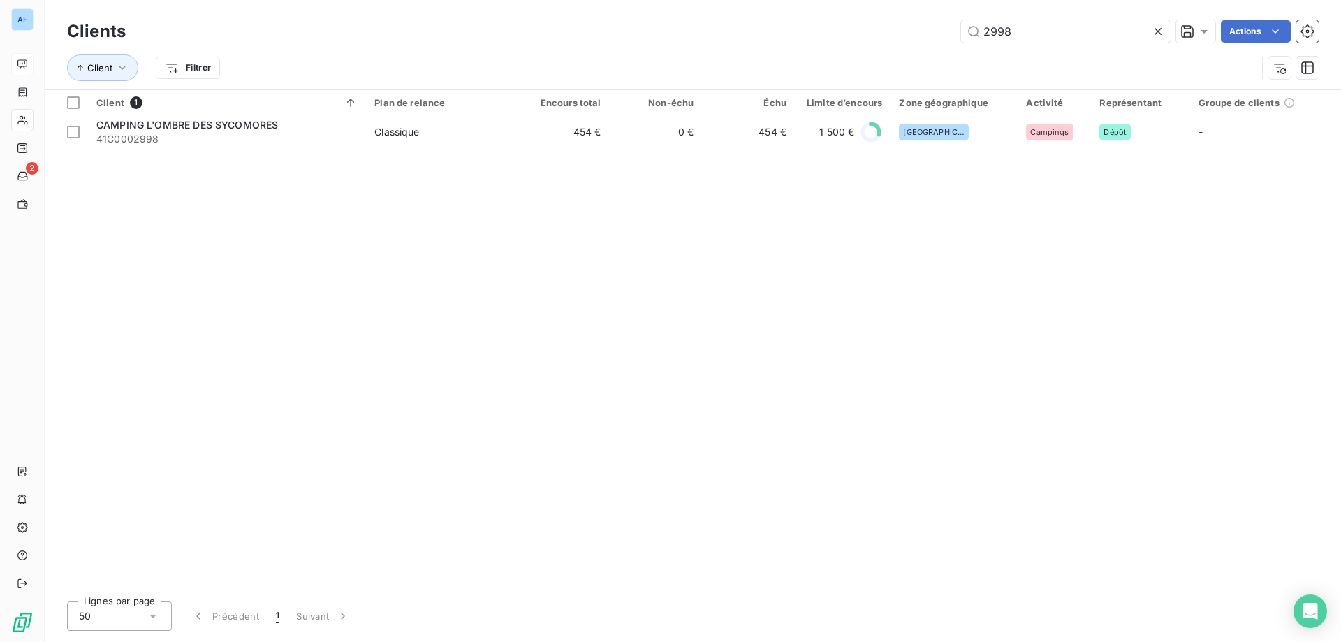
drag, startPoint x: 1035, startPoint y: 33, endPoint x: 724, endPoint y: 57, distance: 311.7
click at [724, 57] on div "Clients 2998 Actions Client Filtrer" at bounding box center [693, 53] width 1252 height 73
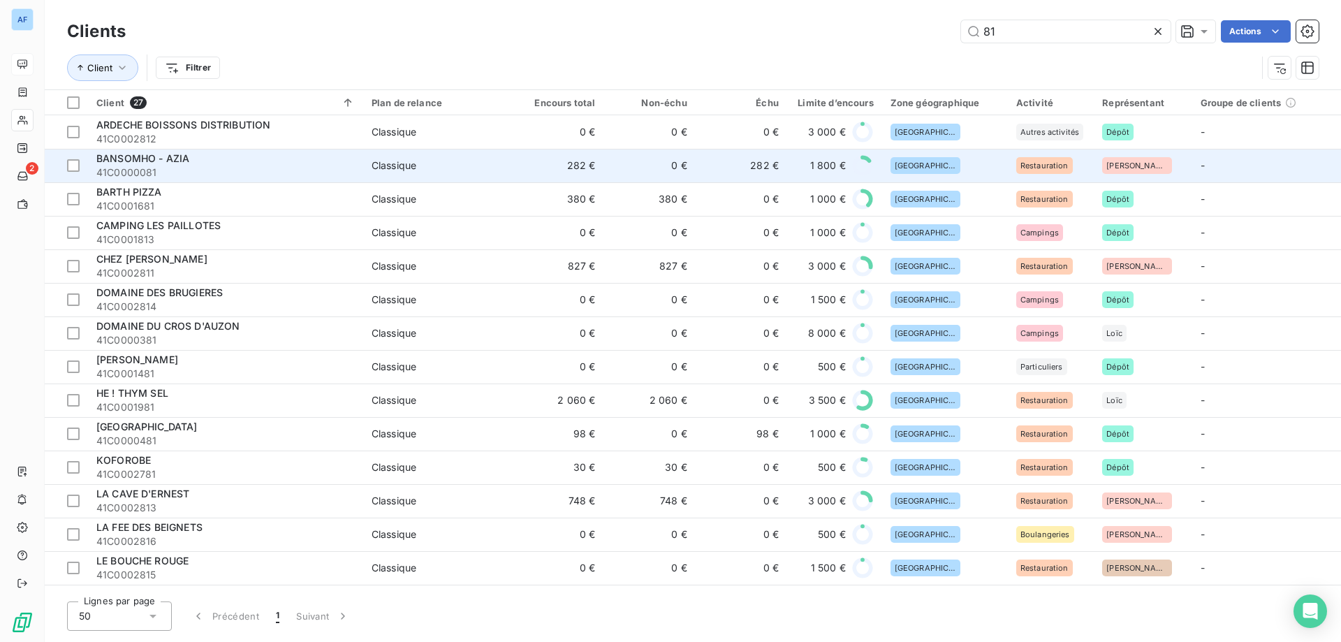
type input "81"
click at [264, 164] on div "BANSOMHO - AZIA" at bounding box center [225, 159] width 258 height 14
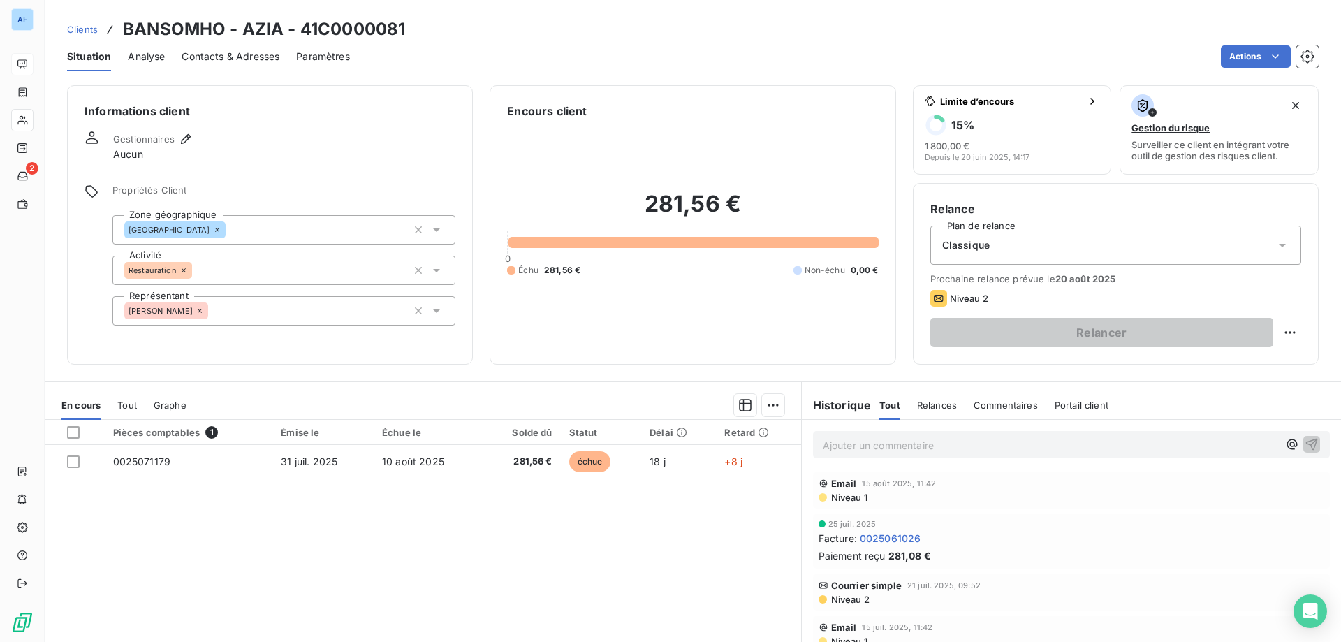
click at [94, 26] on span "Clients" at bounding box center [82, 29] width 31 height 11
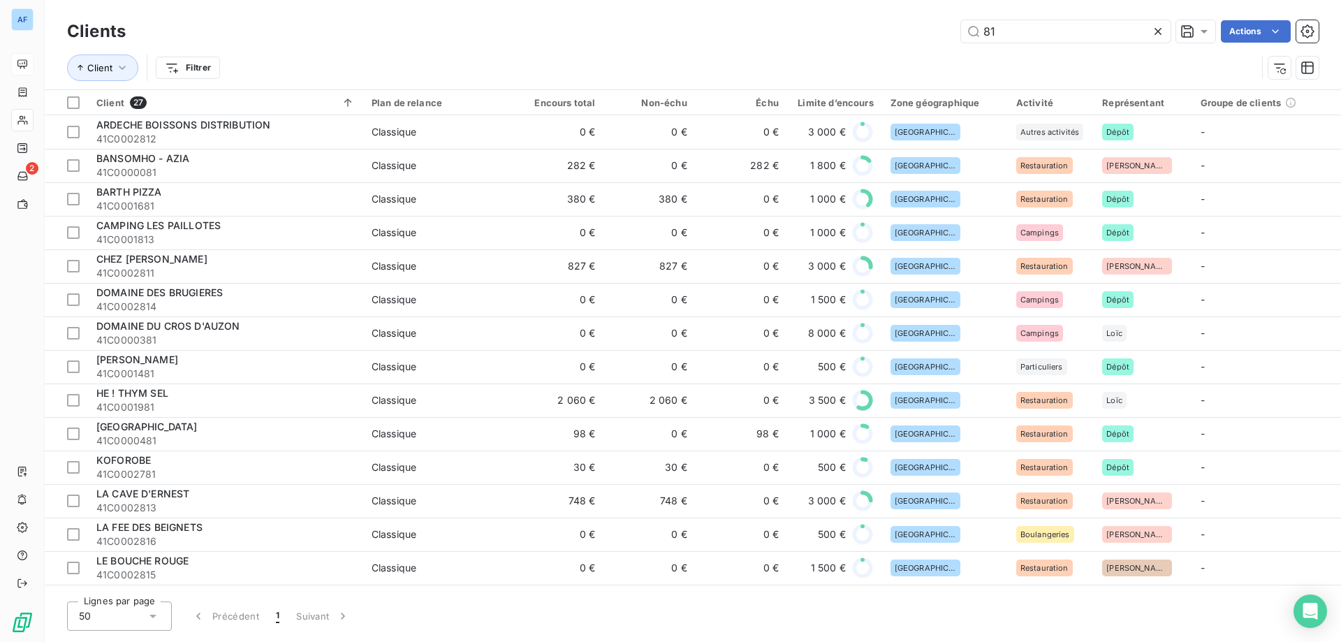
drag, startPoint x: 1005, startPoint y: 36, endPoint x: 738, endPoint y: 21, distance: 267.3
click at [738, 21] on div "81 Actions" at bounding box center [730, 31] width 1176 height 22
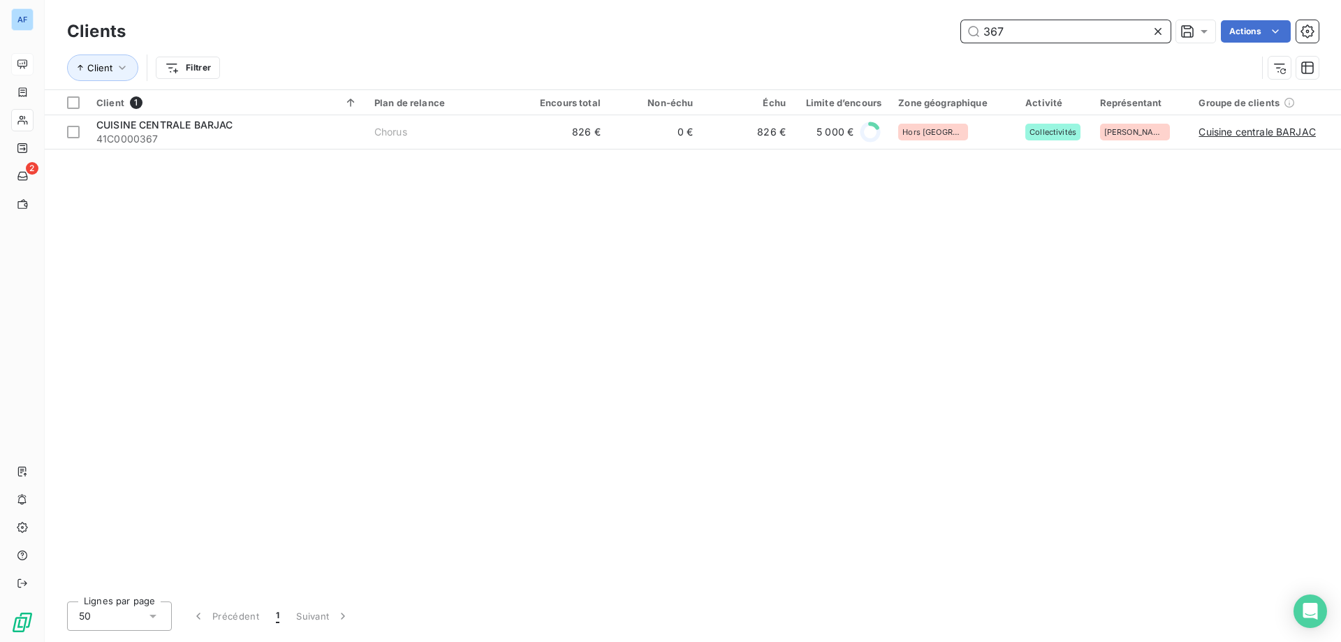
drag, startPoint x: 1048, startPoint y: 34, endPoint x: 650, endPoint y: 7, distance: 399.1
click at [650, 7] on div "Clients 367 Actions Client Filtrer" at bounding box center [693, 44] width 1296 height 89
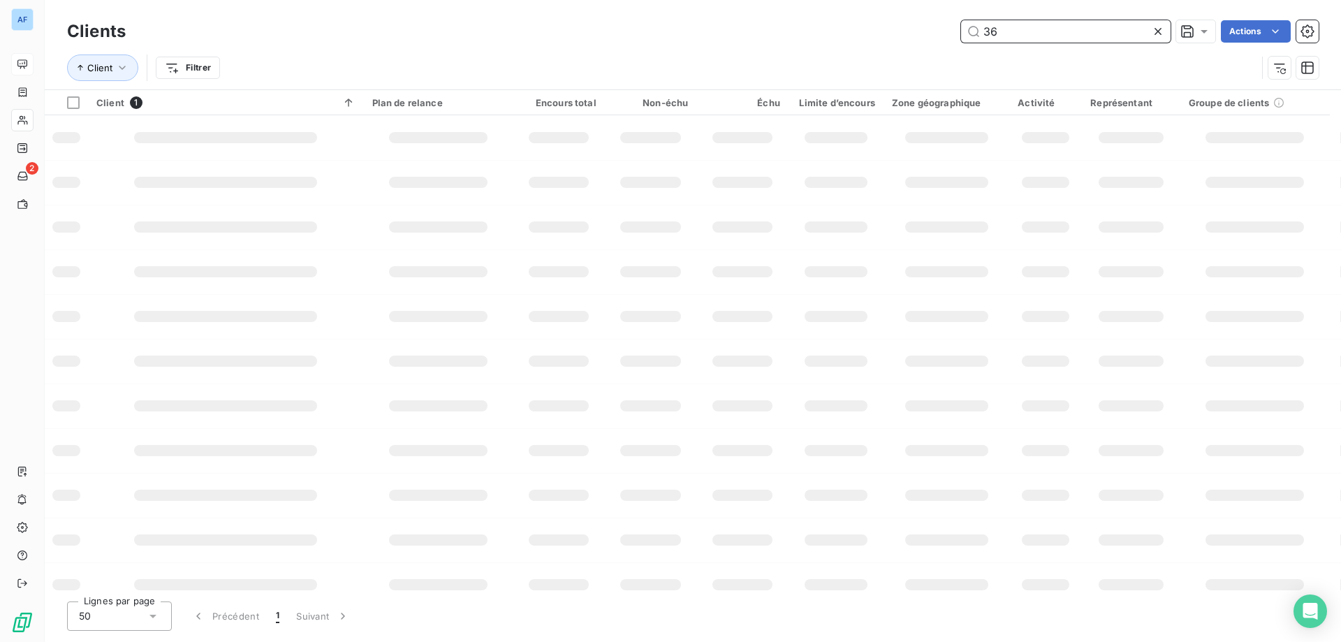
type input "368"
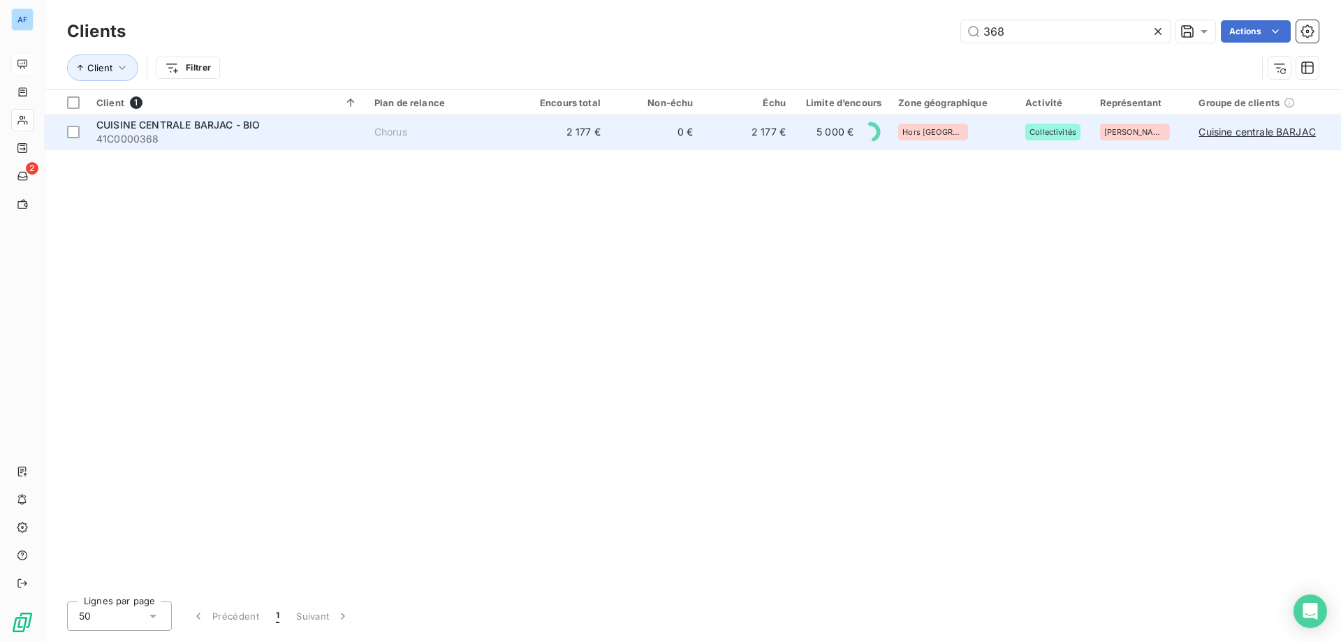
click at [629, 133] on td "0 €" at bounding box center [655, 132] width 93 height 34
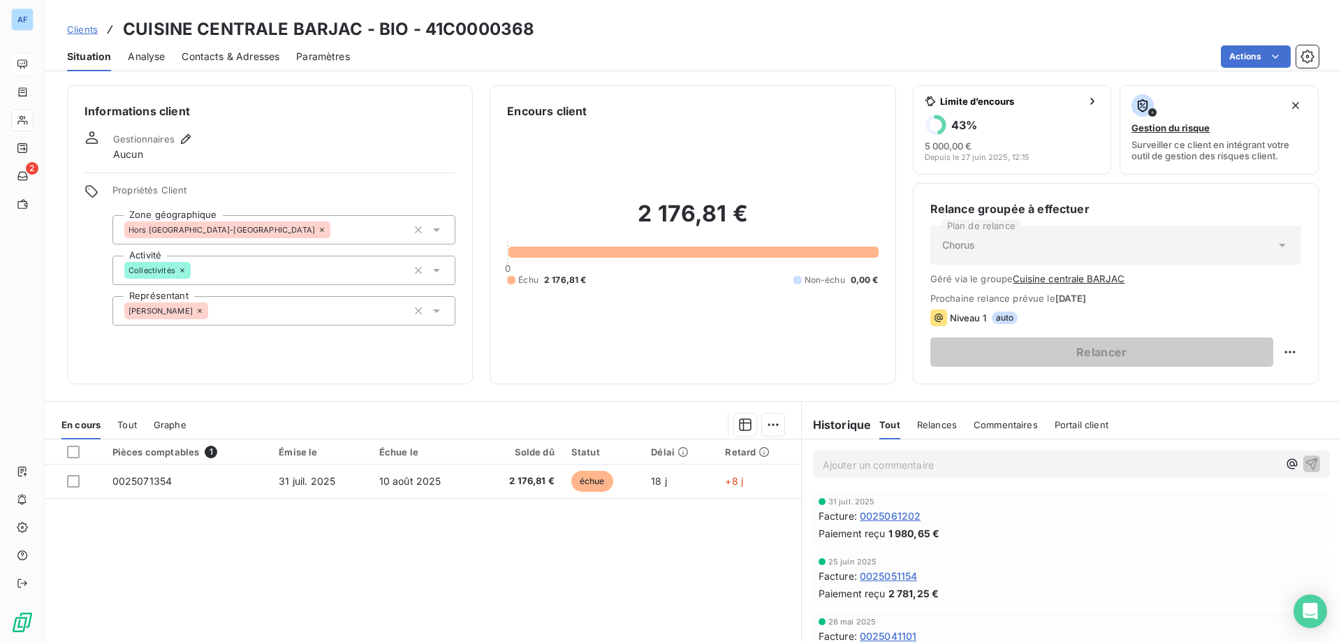
click at [82, 29] on span "Clients" at bounding box center [82, 29] width 31 height 11
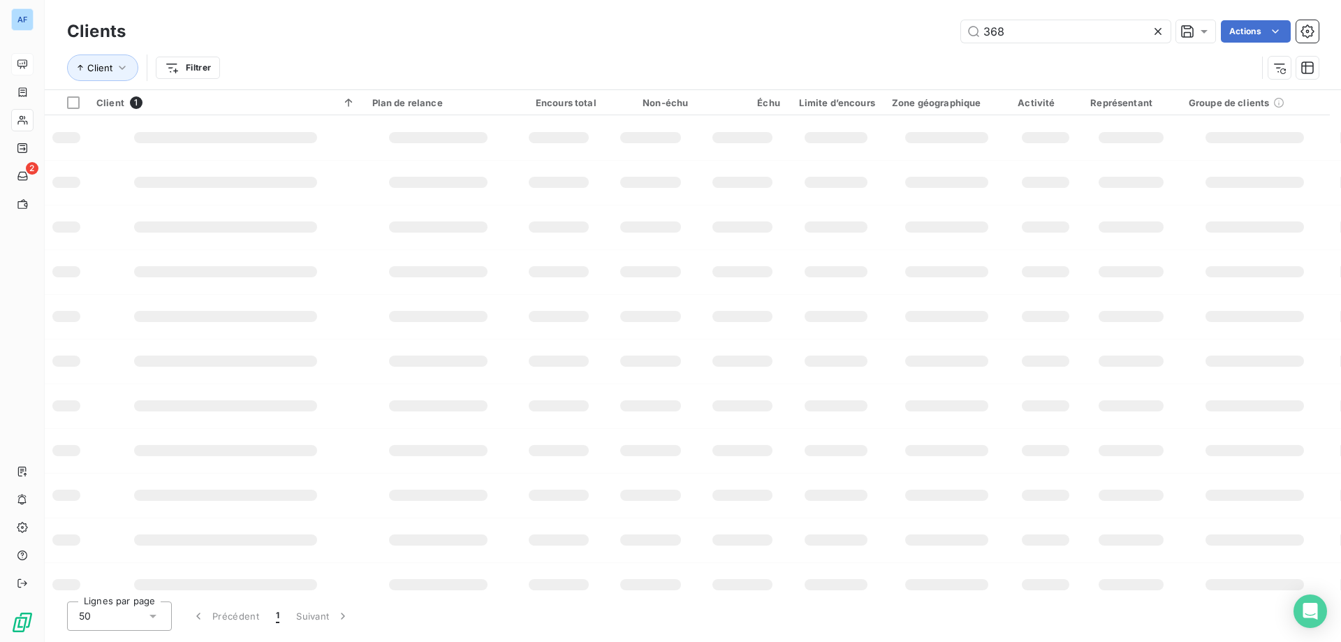
drag, startPoint x: 971, startPoint y: 44, endPoint x: 554, endPoint y: 49, distance: 417.0
click at [554, 49] on div "Clients 368 Actions Client Filtrer" at bounding box center [693, 53] width 1252 height 73
type input "460"
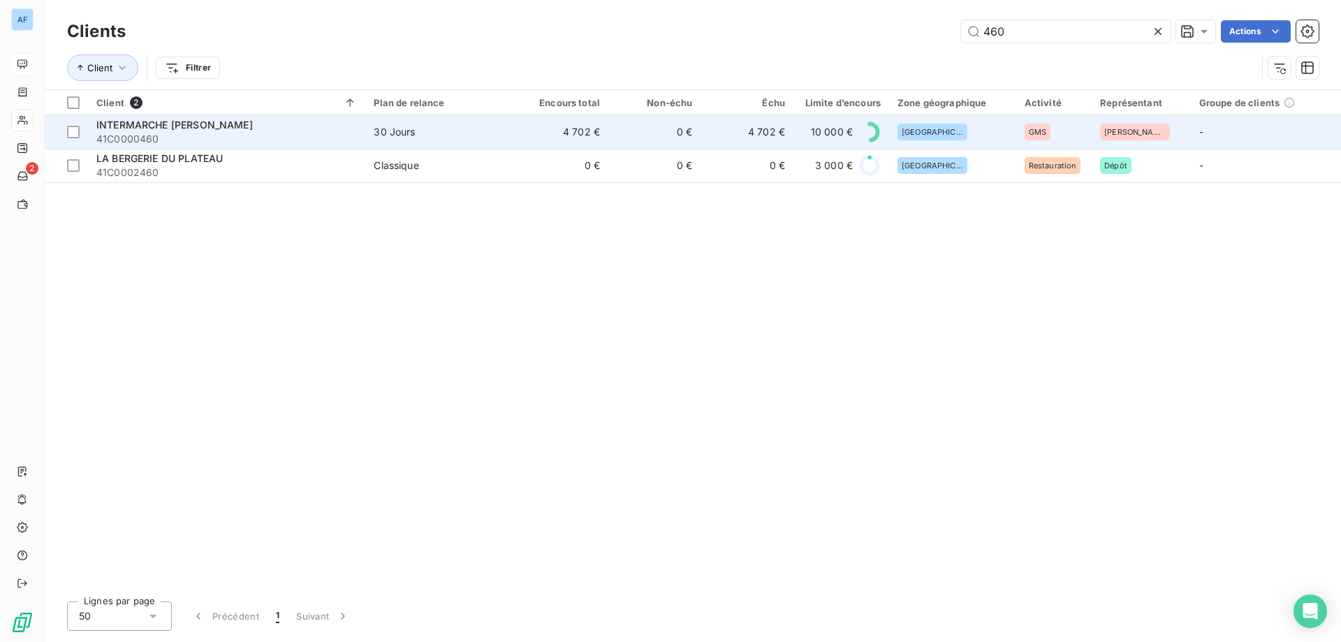
click at [423, 144] on td "30 Jours" at bounding box center [440, 132] width 150 height 34
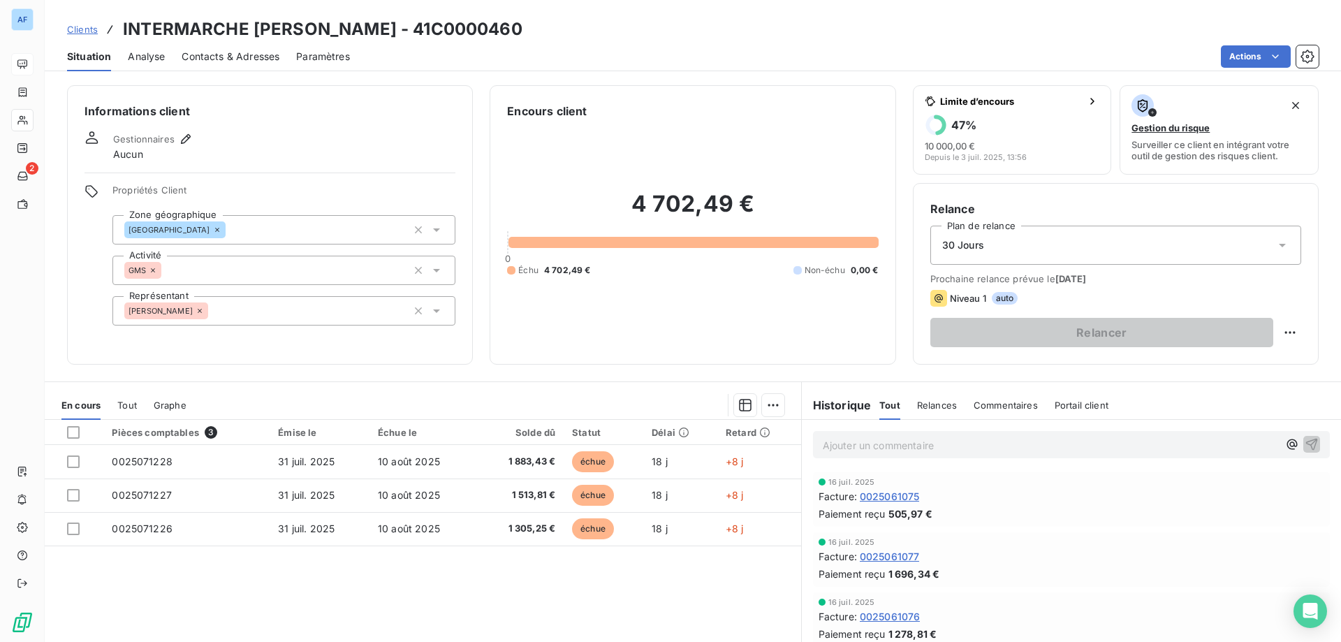
click at [85, 35] on link "Clients" at bounding box center [82, 29] width 31 height 14
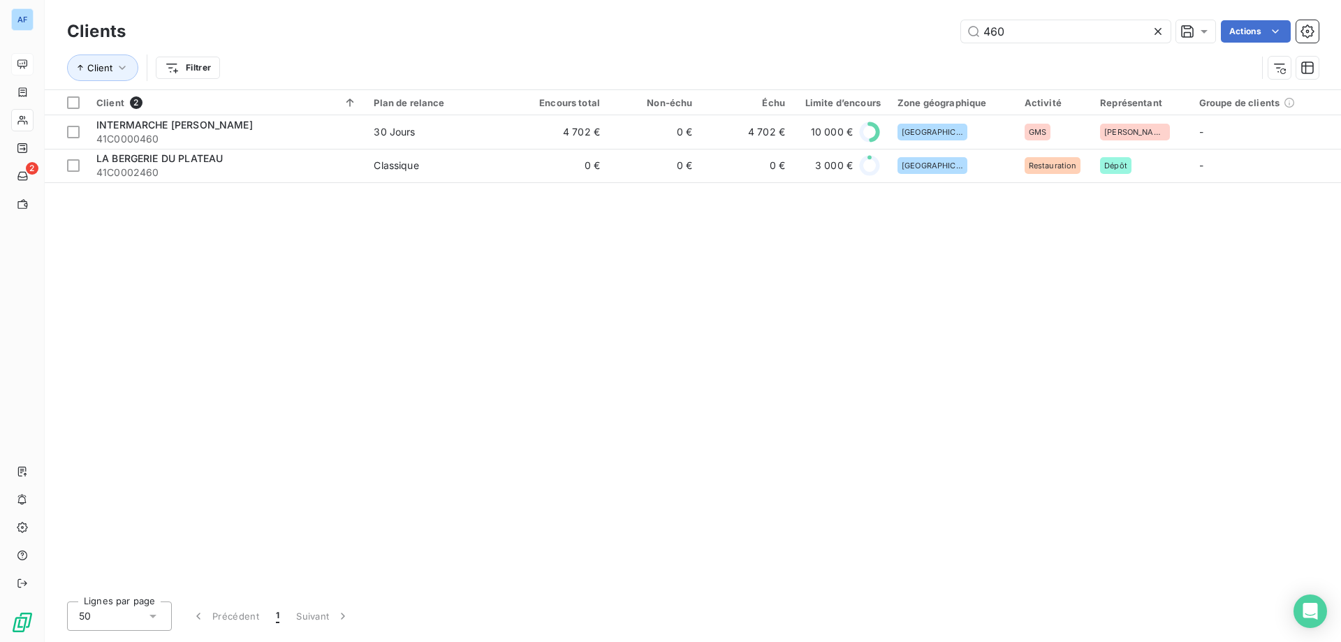
drag, startPoint x: 1034, startPoint y: 38, endPoint x: 790, endPoint y: 19, distance: 245.3
click at [791, 19] on div "Clients 460 Actions" at bounding box center [693, 31] width 1252 height 29
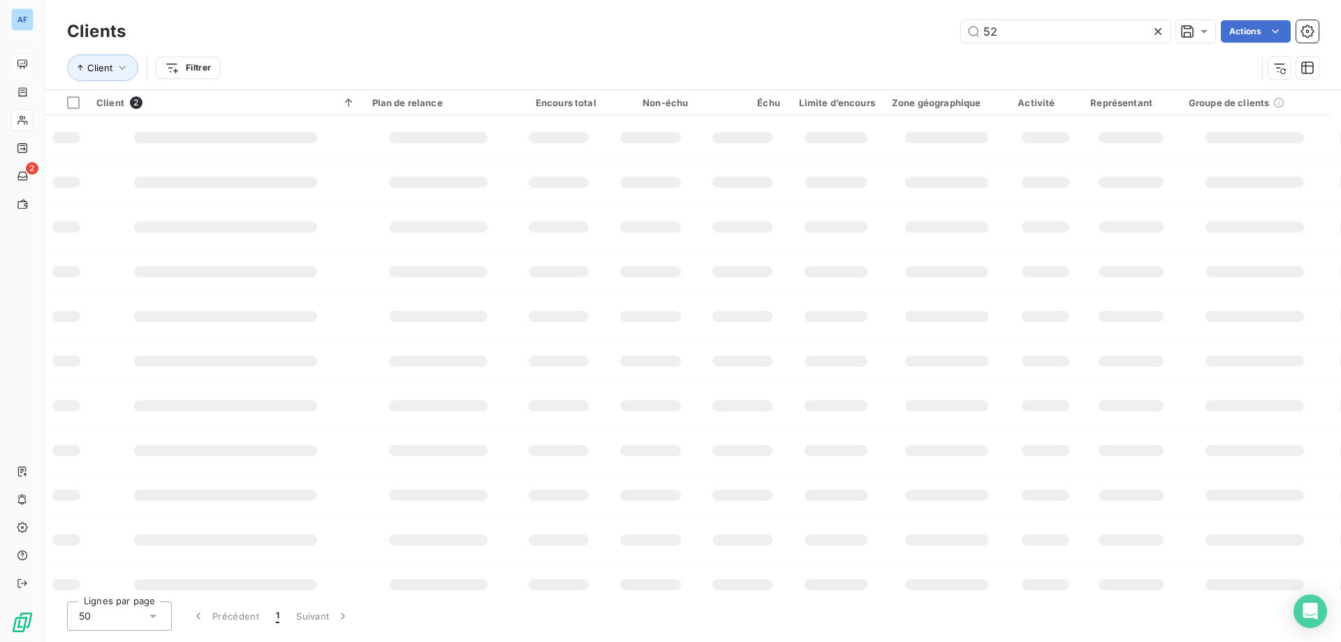
type input "520"
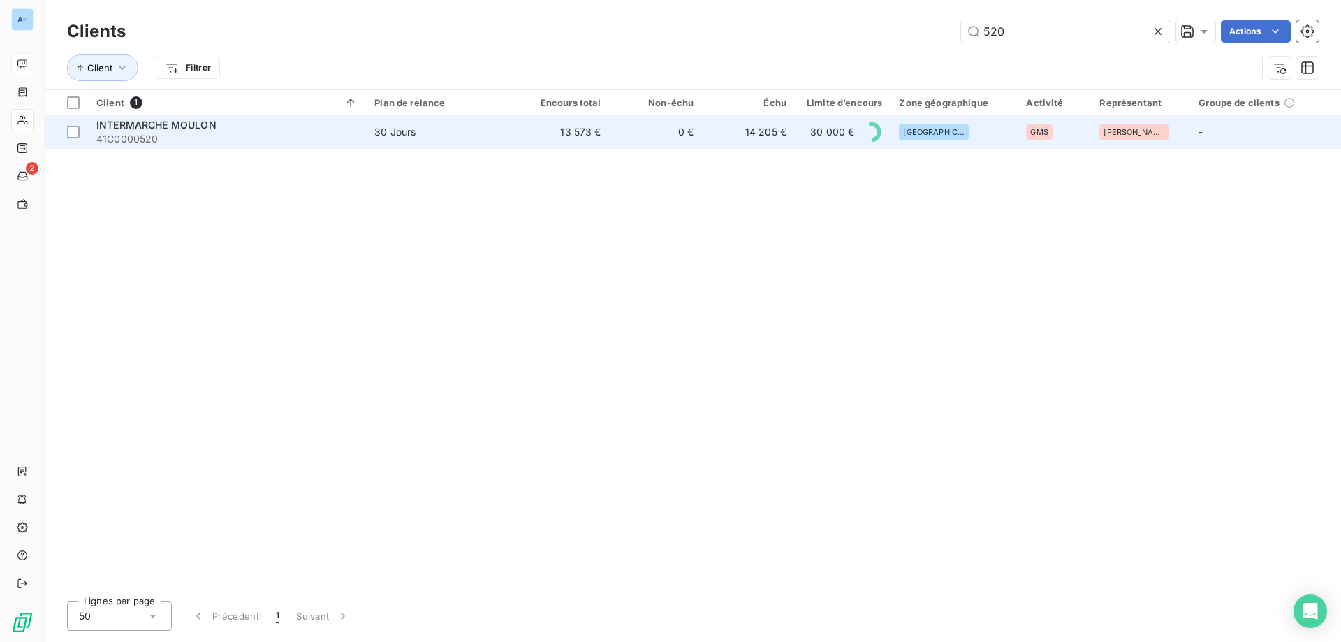
click at [620, 134] on td "0 €" at bounding box center [656, 132] width 93 height 34
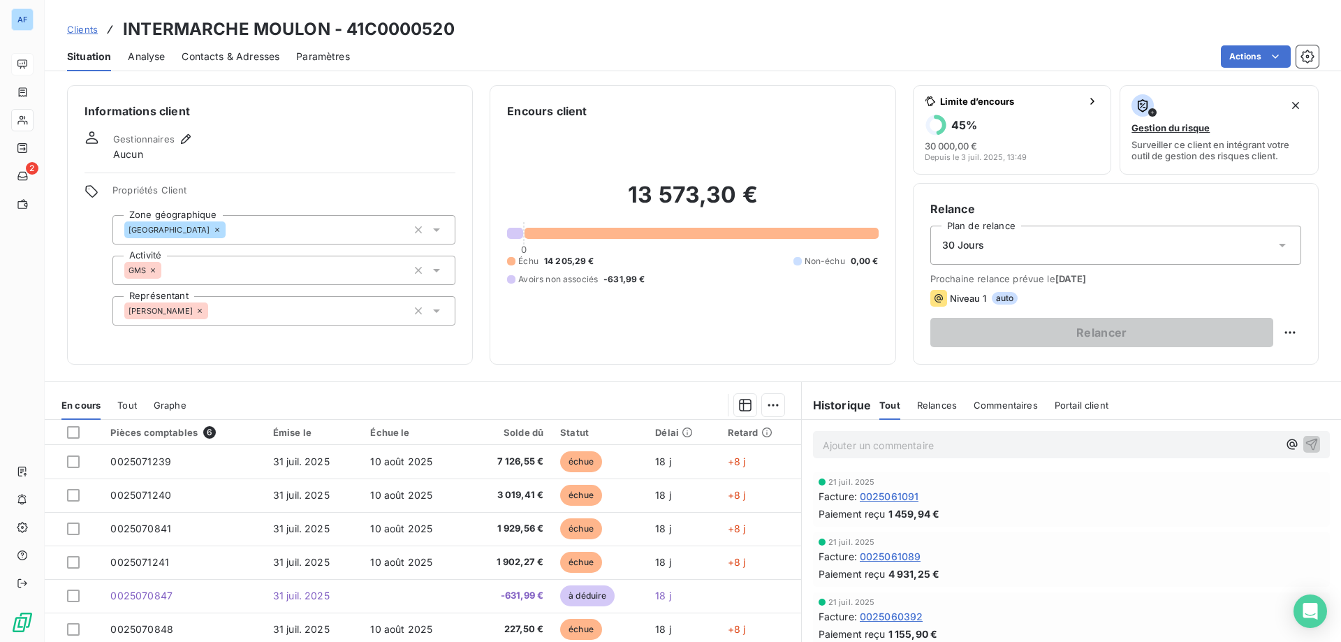
click at [95, 34] on span "Clients" at bounding box center [82, 29] width 31 height 11
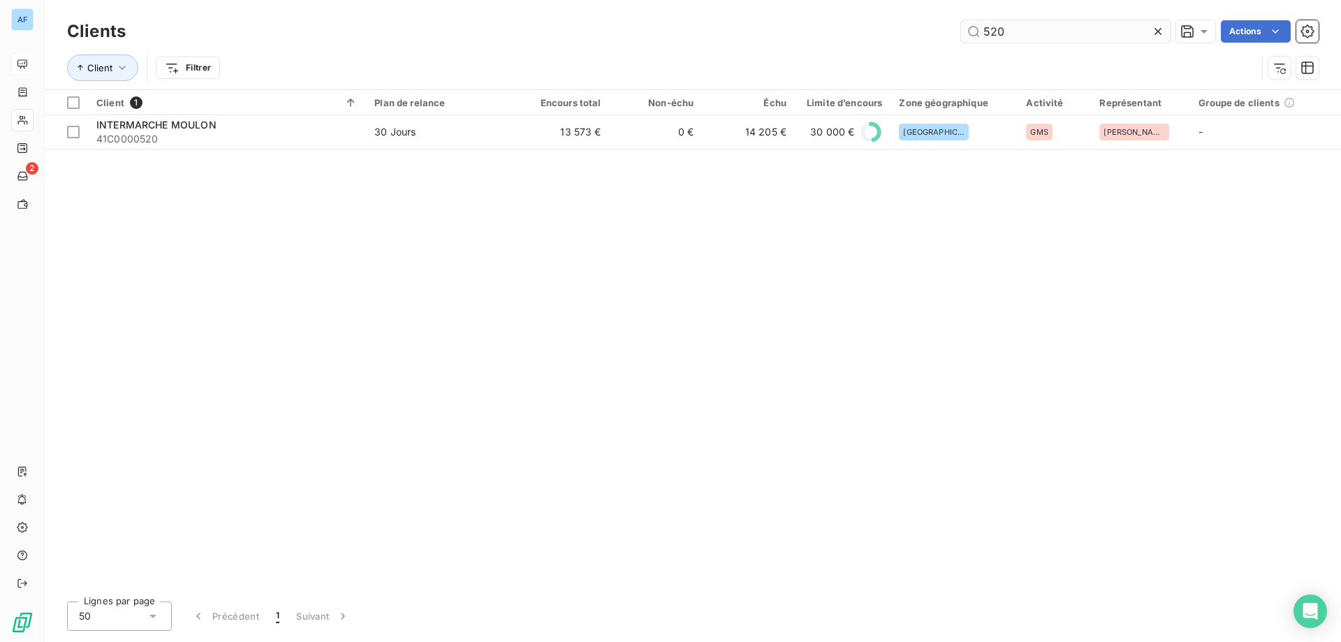
drag, startPoint x: 1009, startPoint y: 39, endPoint x: 983, endPoint y: 31, distance: 27.0
click at [983, 31] on input "520" at bounding box center [1066, 31] width 210 height 22
type input "888"
click at [715, 149] on table "Client 1 Plan de relance Encours total Non-échu Échu Limite d’encours Zone géog…" at bounding box center [693, 119] width 1296 height 59
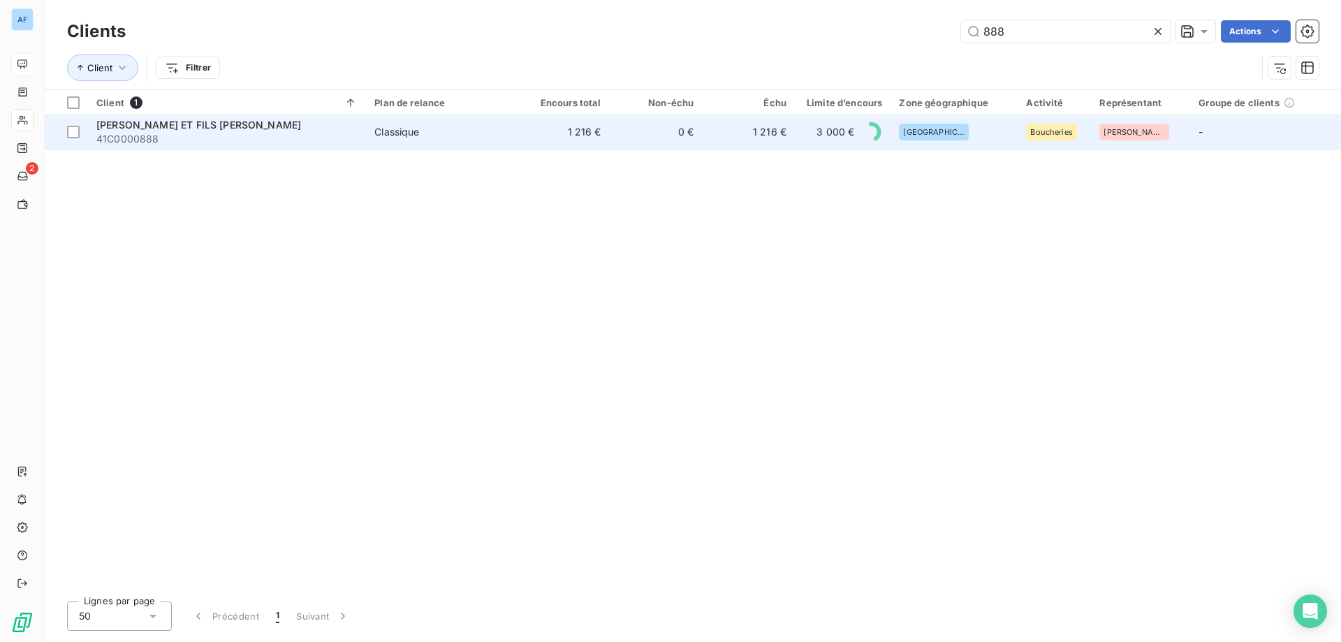
click at [715, 141] on td "1 216 €" at bounding box center [748, 132] width 93 height 34
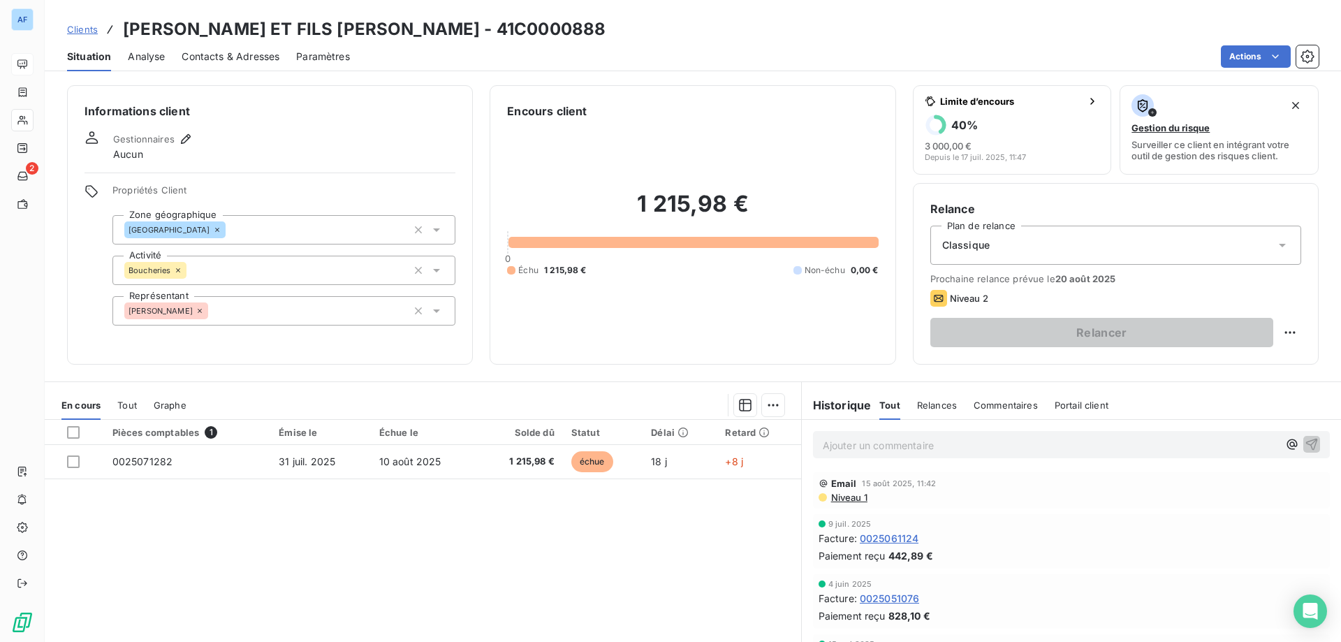
click at [83, 30] on span "Clients" at bounding box center [82, 29] width 31 height 11
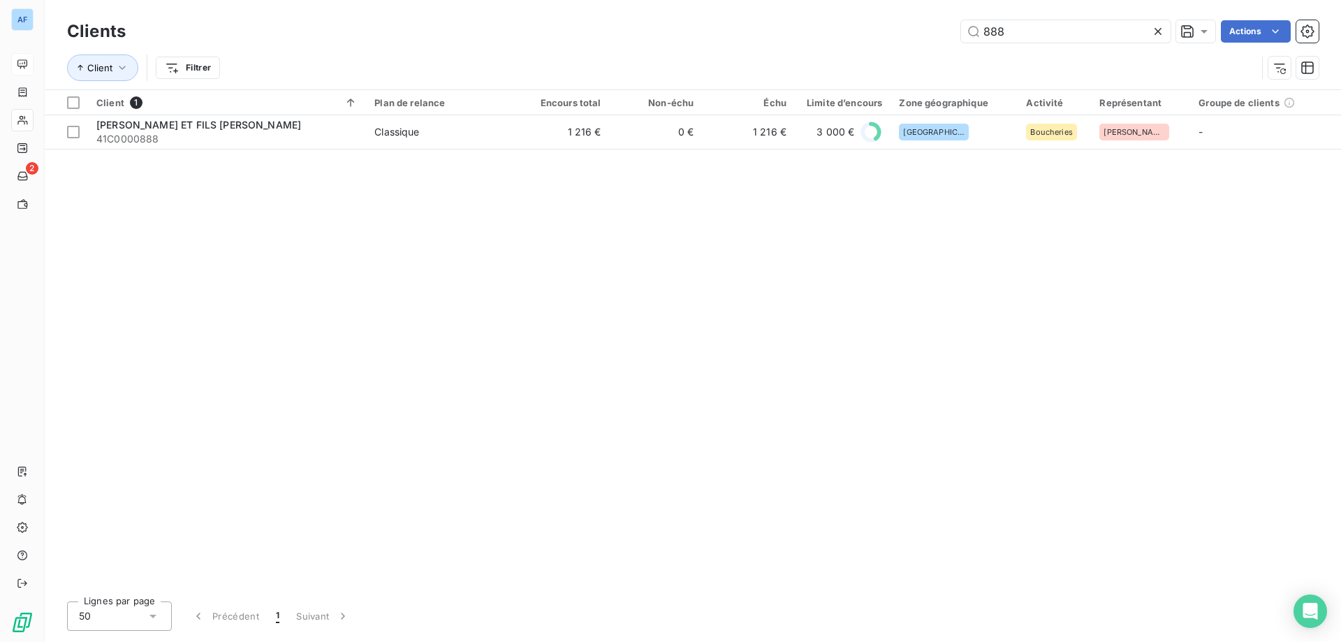
drag, startPoint x: 1044, startPoint y: 31, endPoint x: 801, endPoint y: 25, distance: 242.4
click at [801, 25] on div "888 Actions" at bounding box center [730, 31] width 1176 height 22
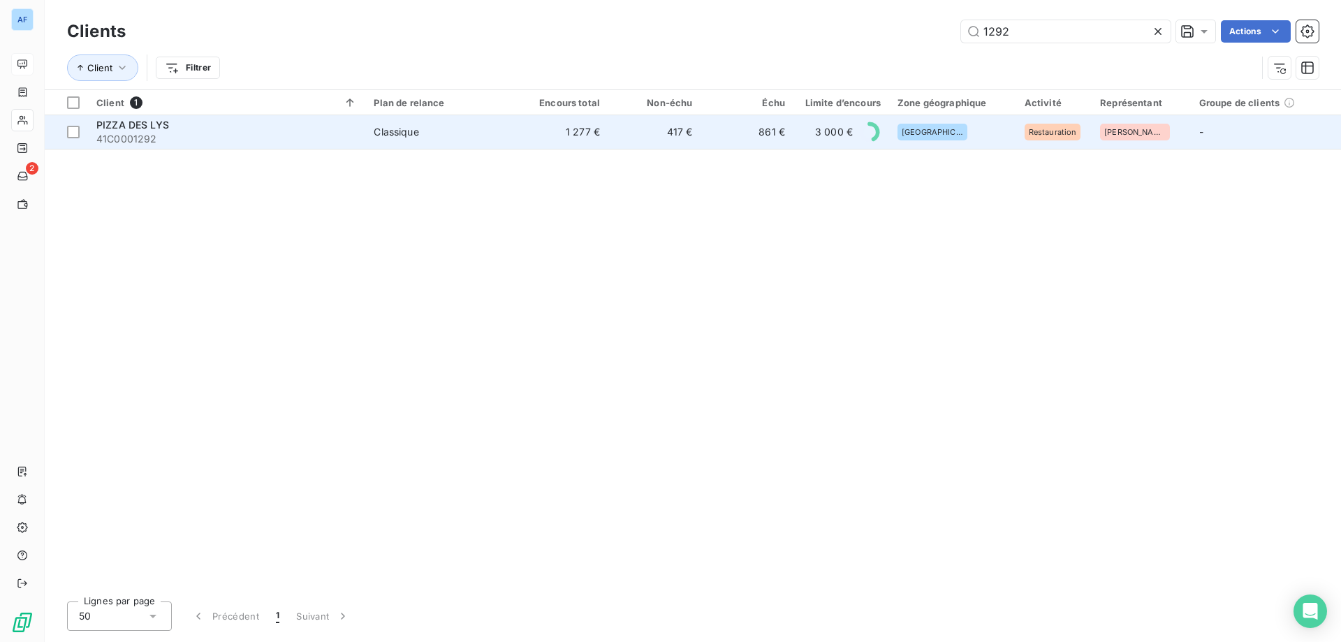
type input "1292"
click at [213, 137] on span "41C0001292" at bounding box center [226, 139] width 261 height 14
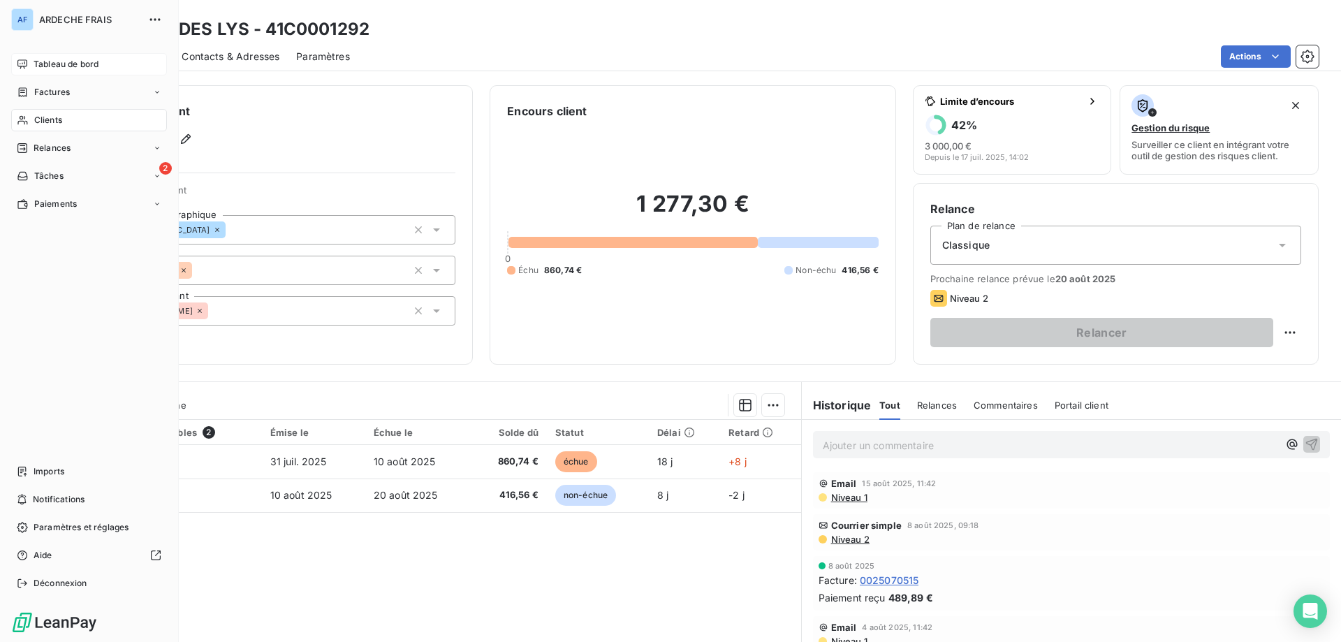
click at [36, 122] on span "Clients" at bounding box center [48, 120] width 28 height 13
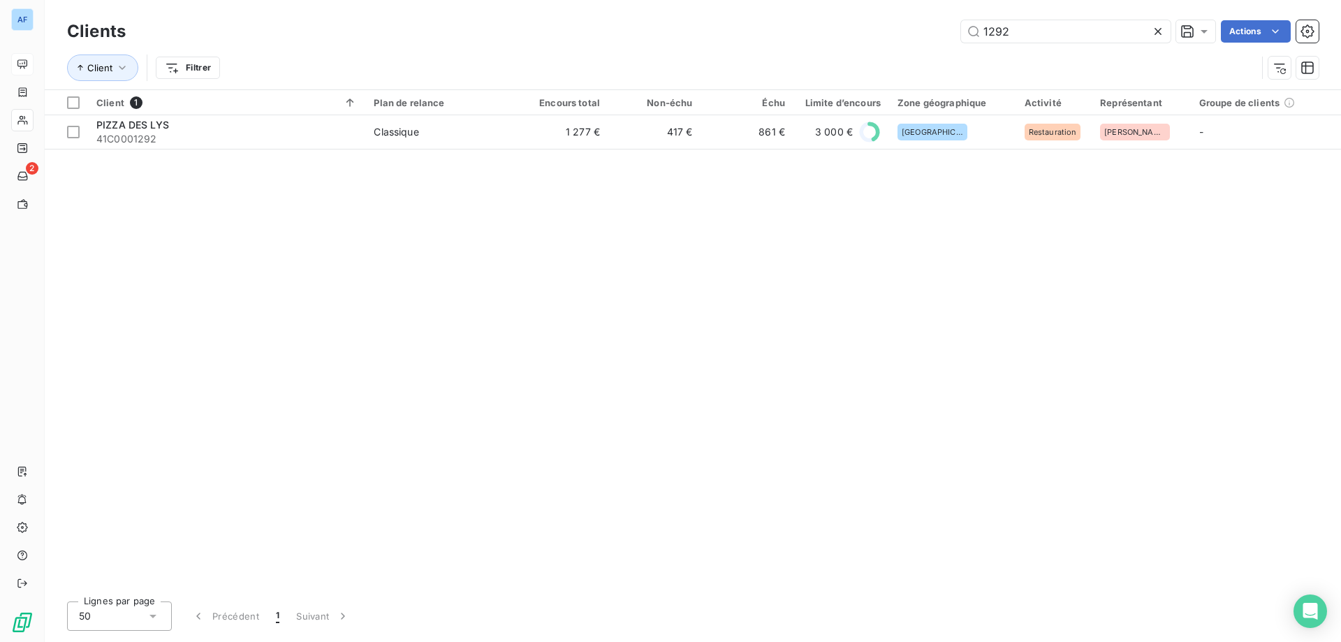
click at [1160, 34] on icon at bounding box center [1158, 31] width 7 height 7
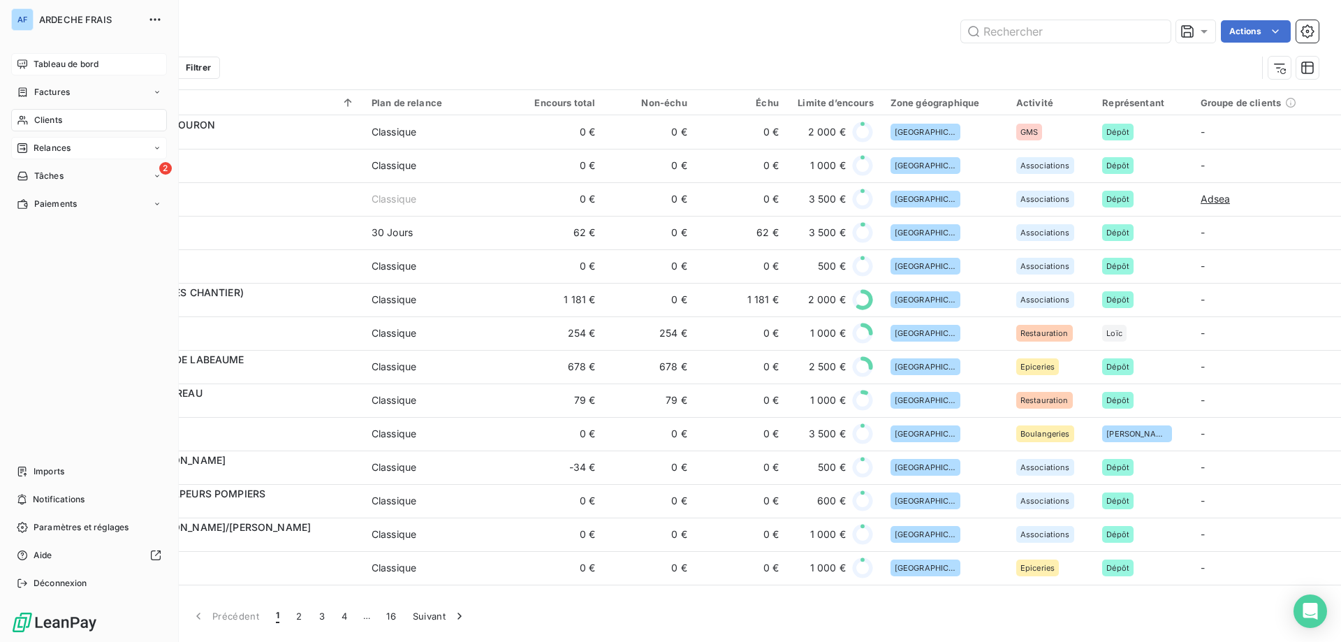
click at [45, 153] on span "Relances" at bounding box center [52, 148] width 37 height 13
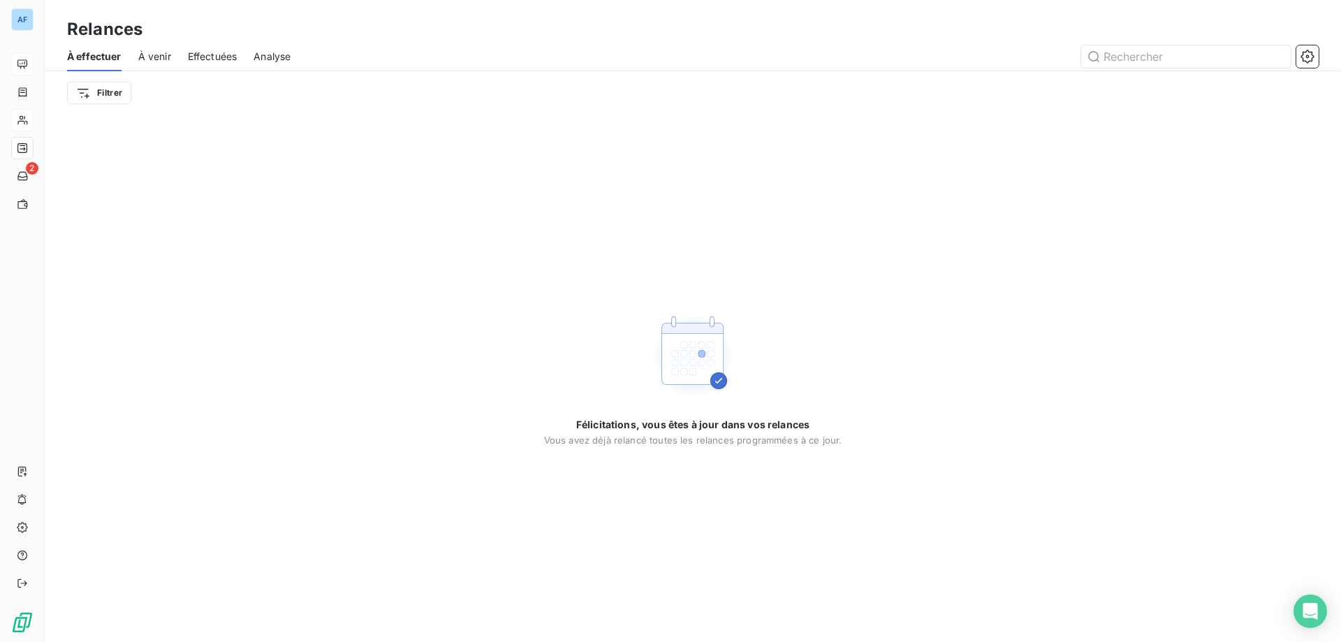
click at [219, 59] on span "Effectuées" at bounding box center [213, 57] width 50 height 14
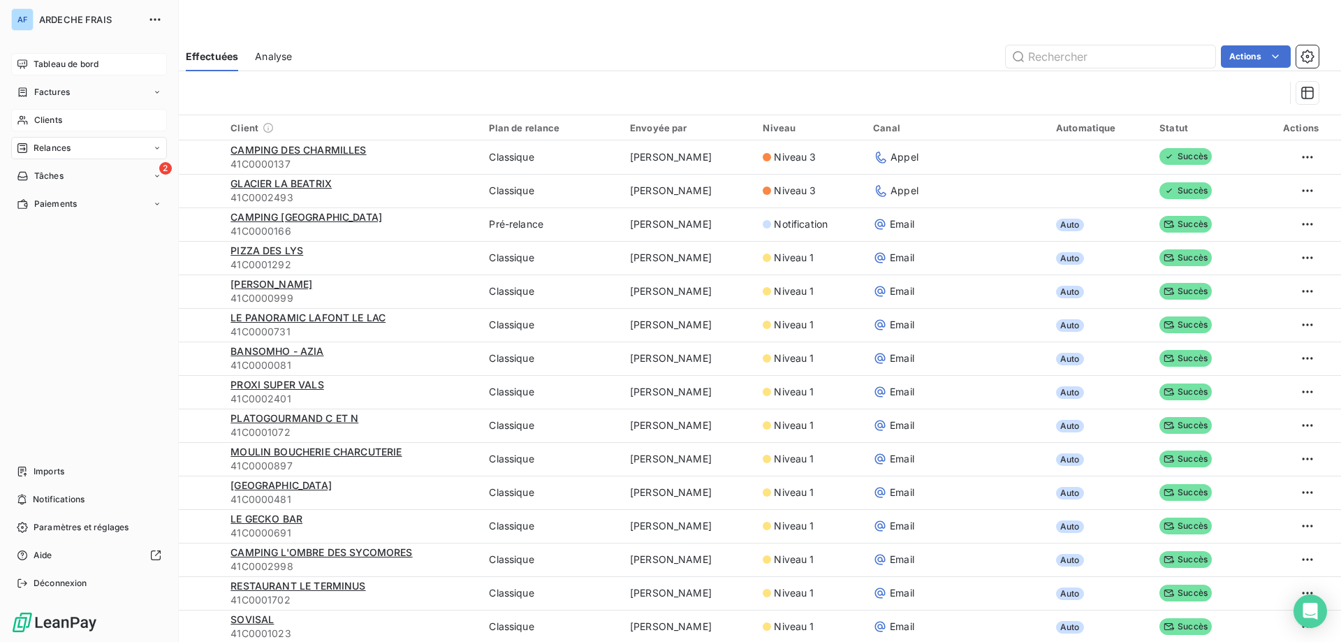
click at [33, 123] on div "Clients" at bounding box center [89, 120] width 156 height 22
